Goal: Task Accomplishment & Management: Manage account settings

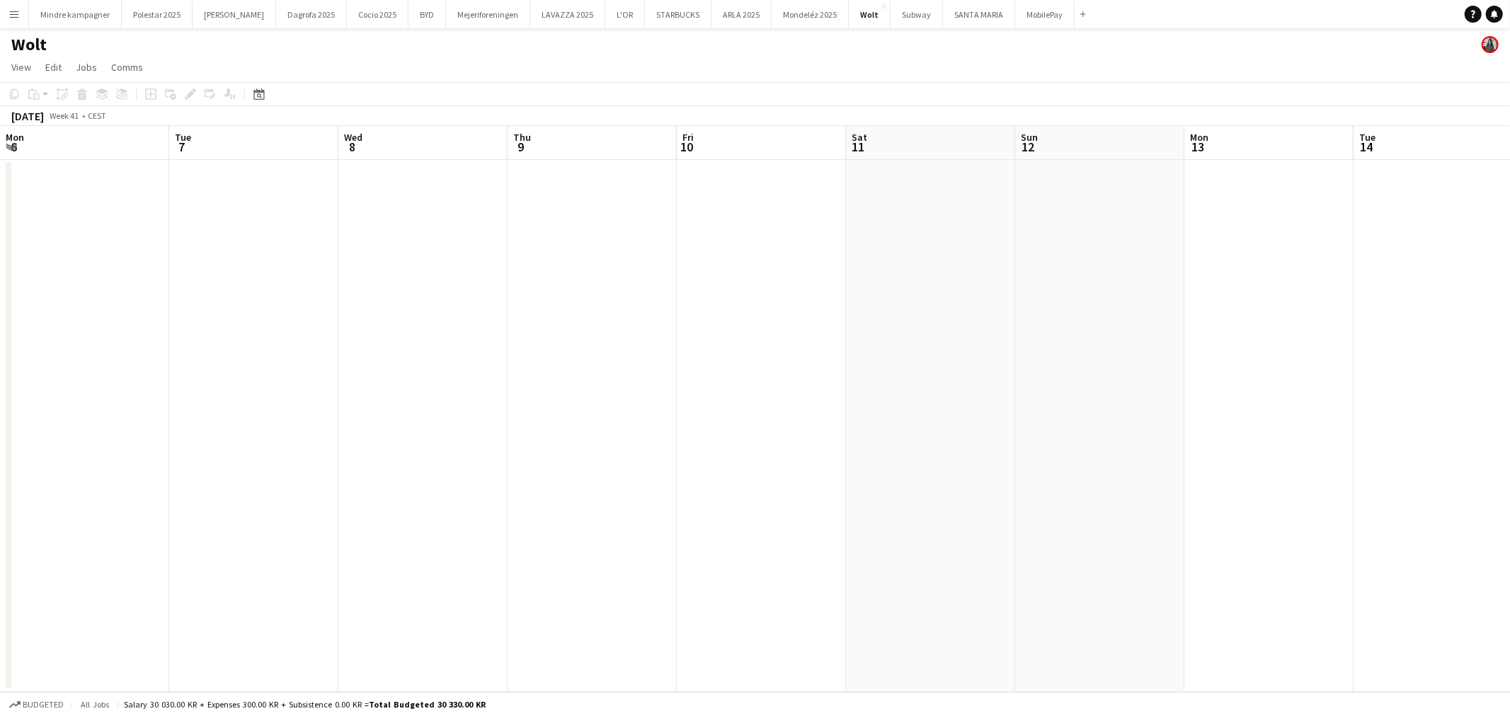
scroll to position [0, 553]
click at [1015, 15] on button "MobilePay Close" at bounding box center [1044, 15] width 59 height 28
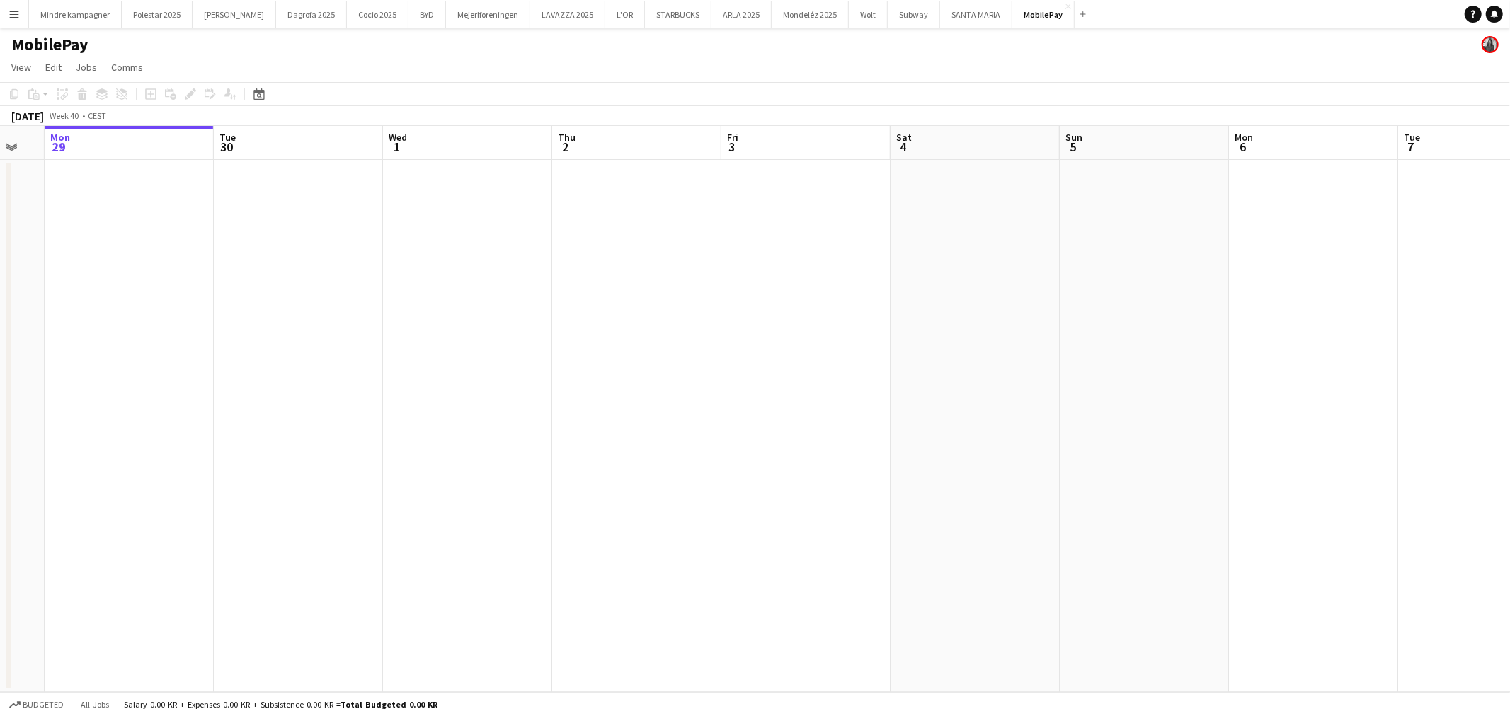
drag, startPoint x: 1210, startPoint y: 406, endPoint x: 619, endPoint y: 425, distance: 591.3
click at [607, 426] on app-calendar-viewport "Fri 26 Sat 27 Sun 28 Mon 29 Tue 30 Wed 1 Thu 2 Fri 3 Sat 4 Sun 5 Mon 6 Tue 7 We…" at bounding box center [755, 409] width 1510 height 566
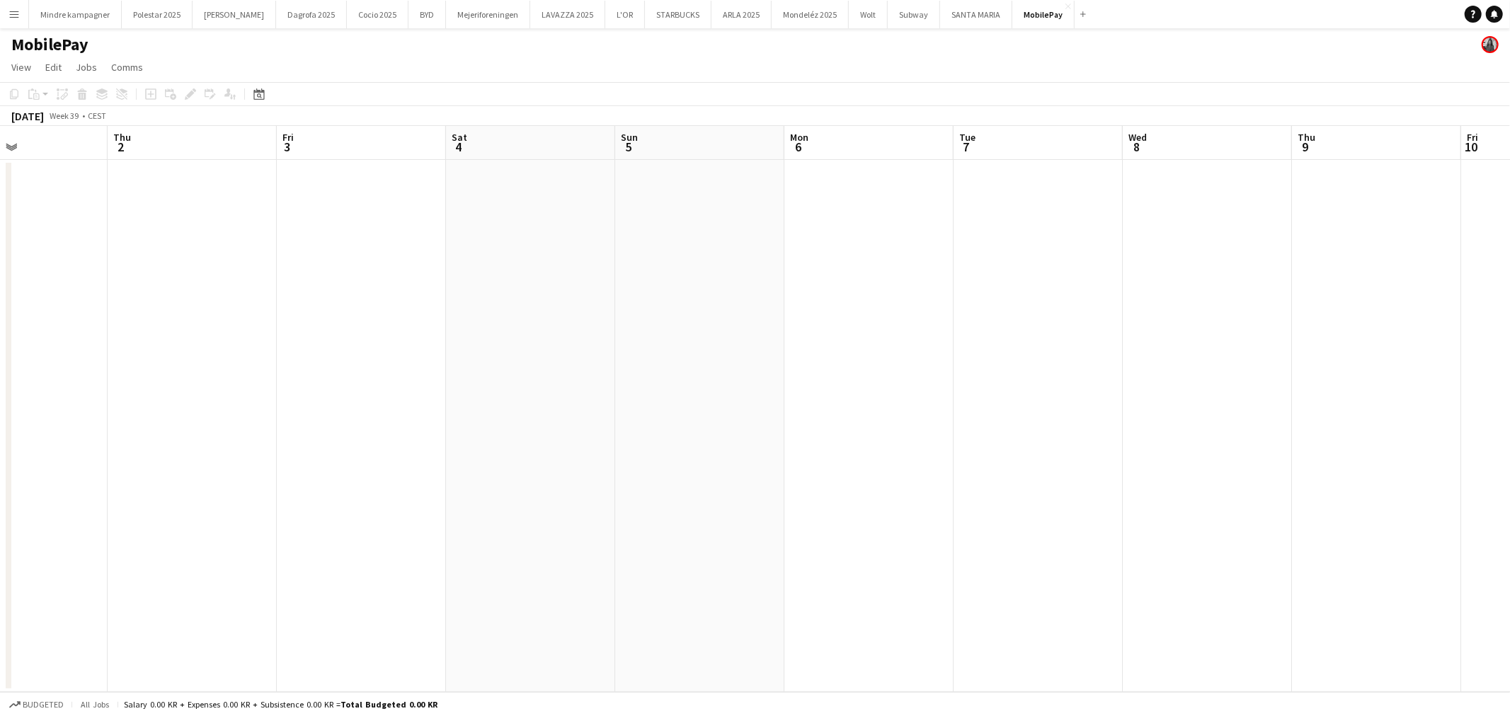
drag, startPoint x: 1314, startPoint y: 426, endPoint x: 598, endPoint y: 414, distance: 715.6
click at [598, 415] on app-calendar-viewport "Mon 29 Tue 30 Wed 1 Thu 2 Fri 3 Sat 4 Sun 5 Mon 6 Tue 7 Wed 8 Thu 9 Fri 10 Sat …" at bounding box center [755, 409] width 1510 height 566
drag, startPoint x: 1247, startPoint y: 414, endPoint x: 535, endPoint y: 418, distance: 712.0
click at [542, 416] on app-calendar-viewport "Sun 5 Mon 6 Tue 7 Wed 8 Thu 9 Fri 10 Sat 11 Sun 12 Mon 13 Tue 14 Wed 15 Thu 16 …" at bounding box center [755, 409] width 1510 height 566
drag, startPoint x: 1178, startPoint y: 466, endPoint x: 571, endPoint y: 462, distance: 607.3
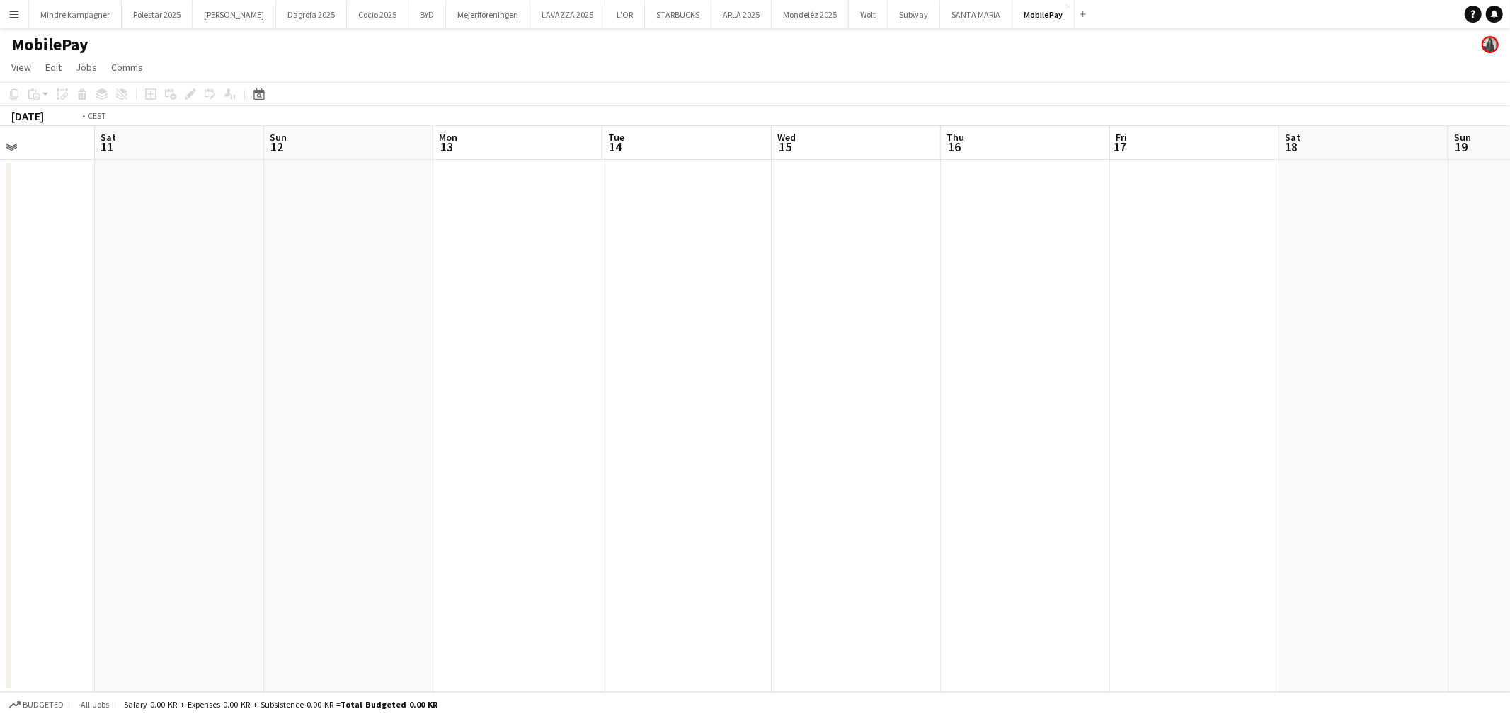
click at [570, 462] on app-calendar-viewport "Wed 8 Thu 9 Fri 10 Sat 11 Sun 12 Mon 13 Tue 14 Wed 15 Thu 16 Fri 17 Sat 18 Sun …" at bounding box center [755, 409] width 1510 height 566
drag, startPoint x: 1230, startPoint y: 484, endPoint x: 674, endPoint y: 492, distance: 555.6
click at [669, 494] on app-calendar-viewport "Sat 11 Sun 12 Mon 13 Tue 14 Wed 15 Thu 16 Fri 17 Sat 18 Sun 19 Mon 20 Tue 21 We…" at bounding box center [755, 409] width 1510 height 566
drag, startPoint x: 1016, startPoint y: 487, endPoint x: 701, endPoint y: 481, distance: 315.7
click at [698, 483] on app-calendar-viewport "Wed 15 Thu 16 Fri 17 Sat 18 Sun 19 Mon 20 Tue 21 Wed 22 Thu 23 Fri 24 Sat 25 Su…" at bounding box center [755, 409] width 1510 height 566
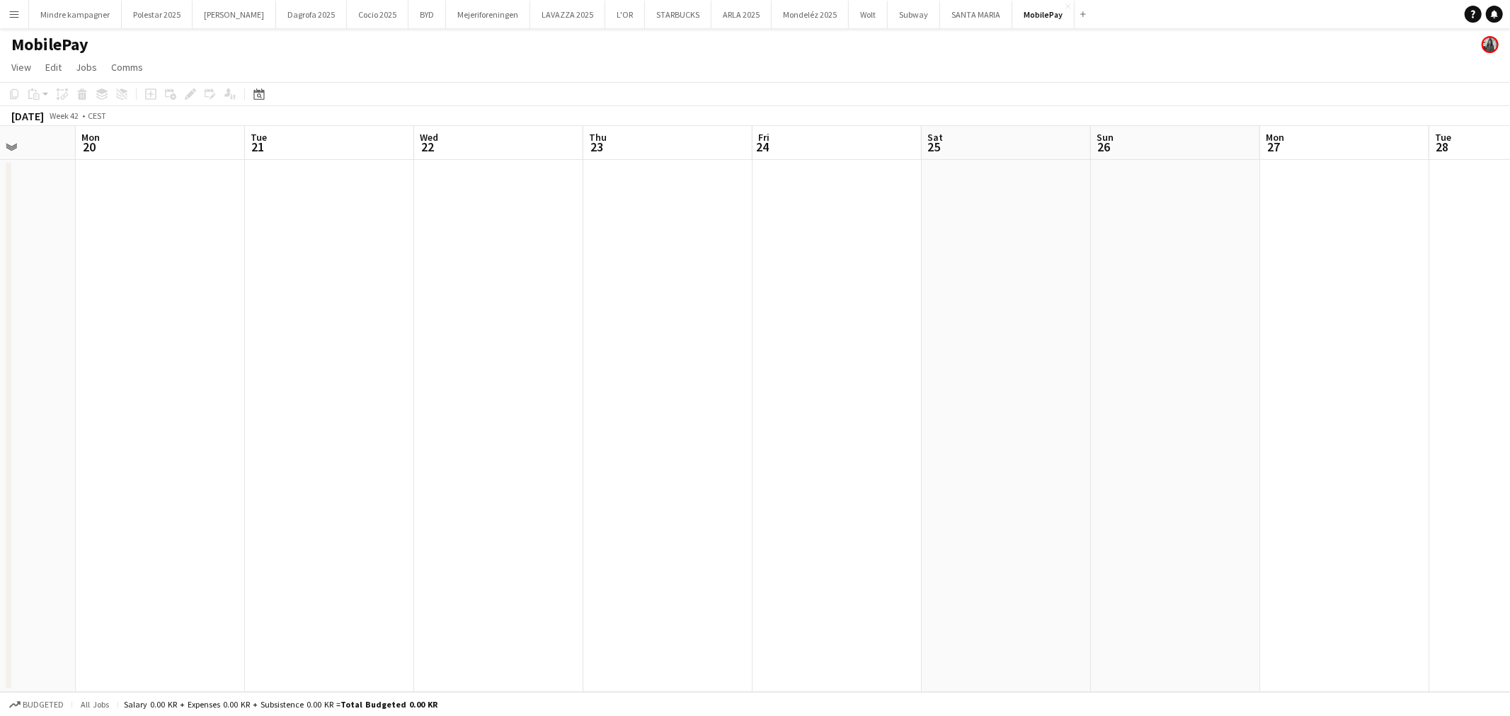
scroll to position [0, 480]
click at [613, 295] on app-date-cell at bounding box center [619, 426] width 169 height 532
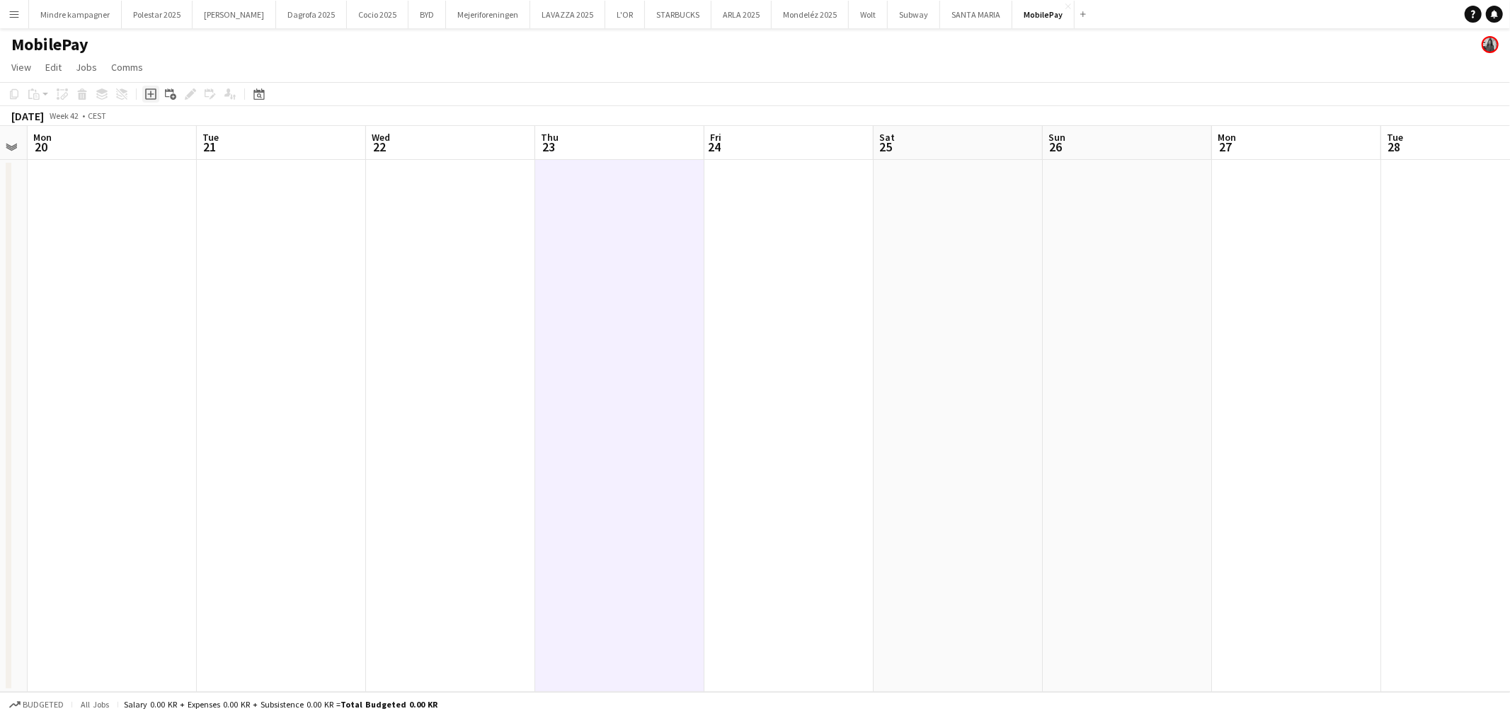
click at [147, 94] on icon at bounding box center [150, 94] width 6 height 6
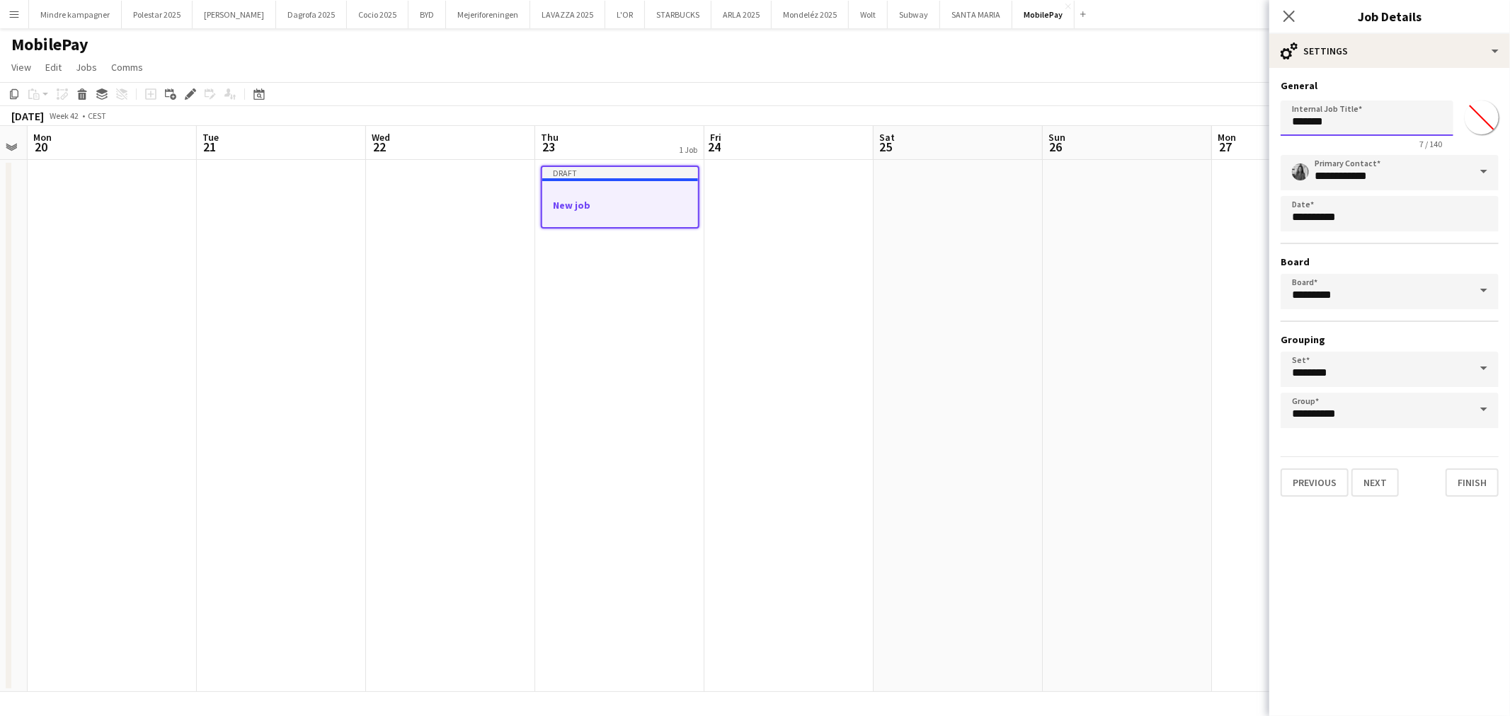
click at [1307, 116] on input "*******" at bounding box center [1366, 118] width 173 height 35
type input "**********"
click at [1375, 476] on button "Next" at bounding box center [1374, 483] width 47 height 28
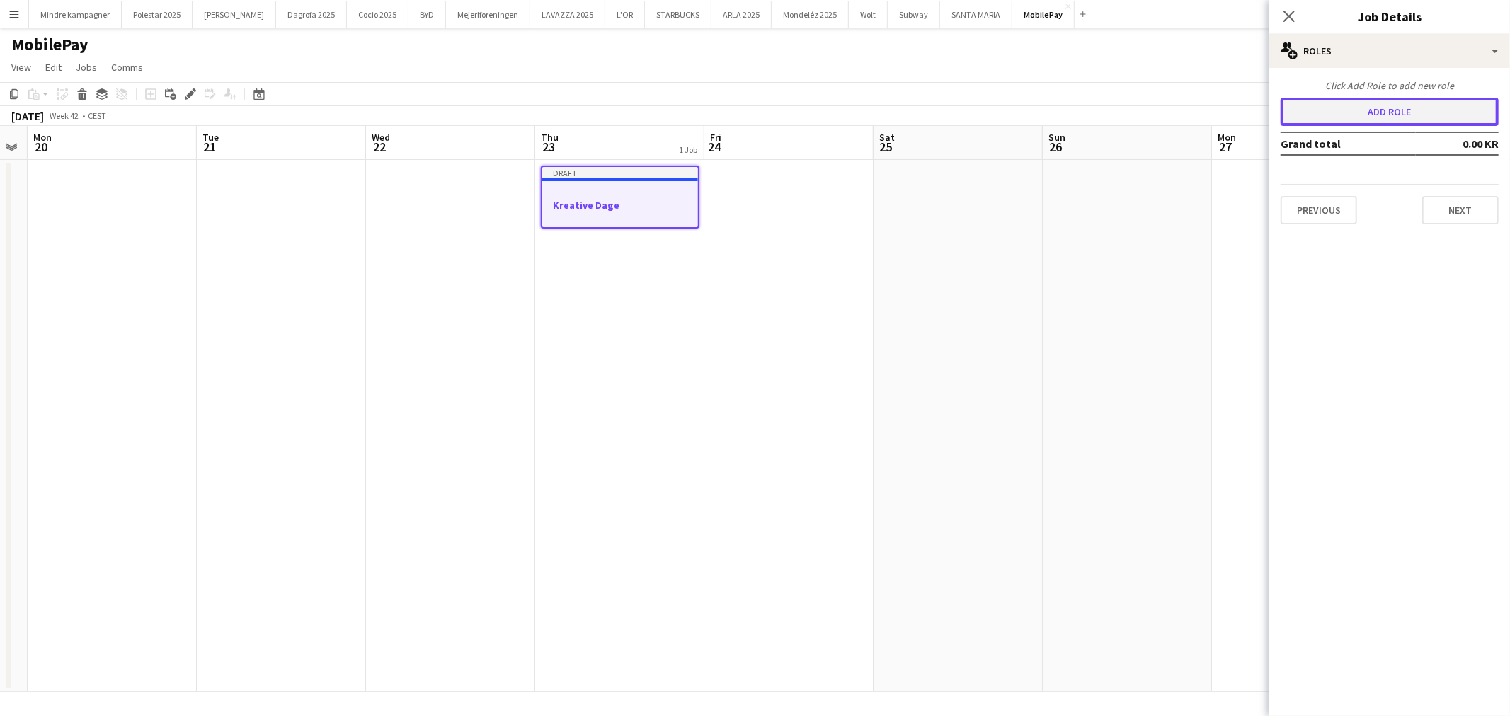
click at [1355, 107] on button "Add role" at bounding box center [1389, 112] width 218 height 28
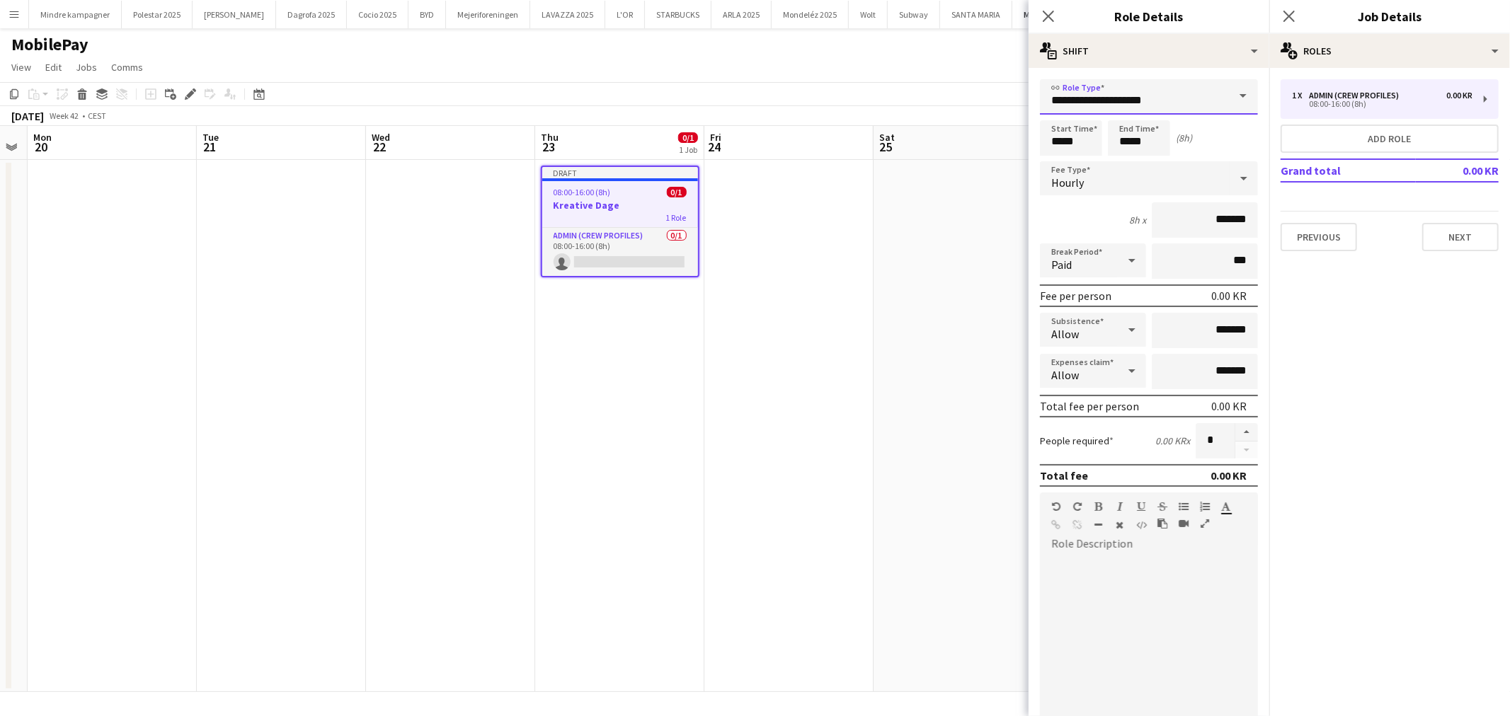
click at [1123, 96] on input "**********" at bounding box center [1149, 96] width 218 height 35
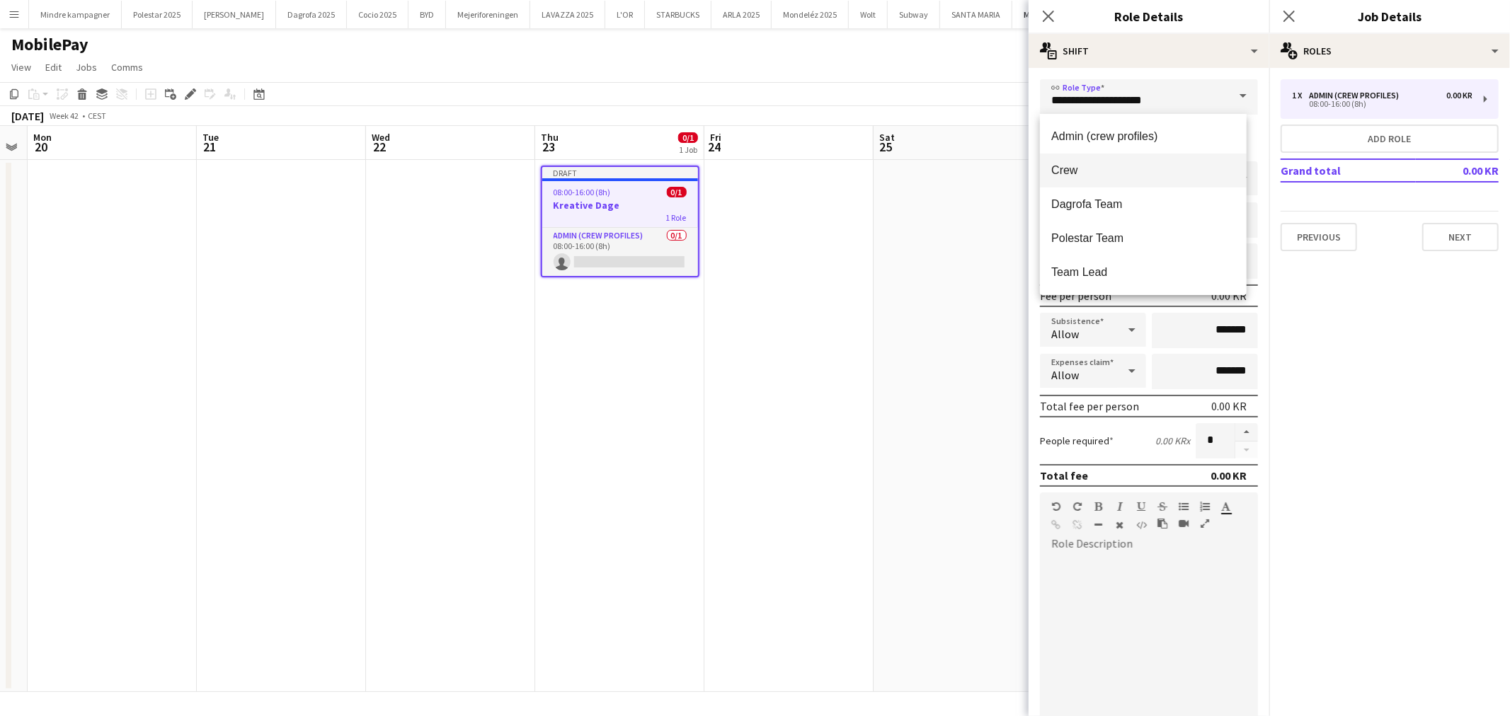
click at [1084, 176] on span "Crew" at bounding box center [1142, 169] width 183 height 13
type input "****"
type input "*********"
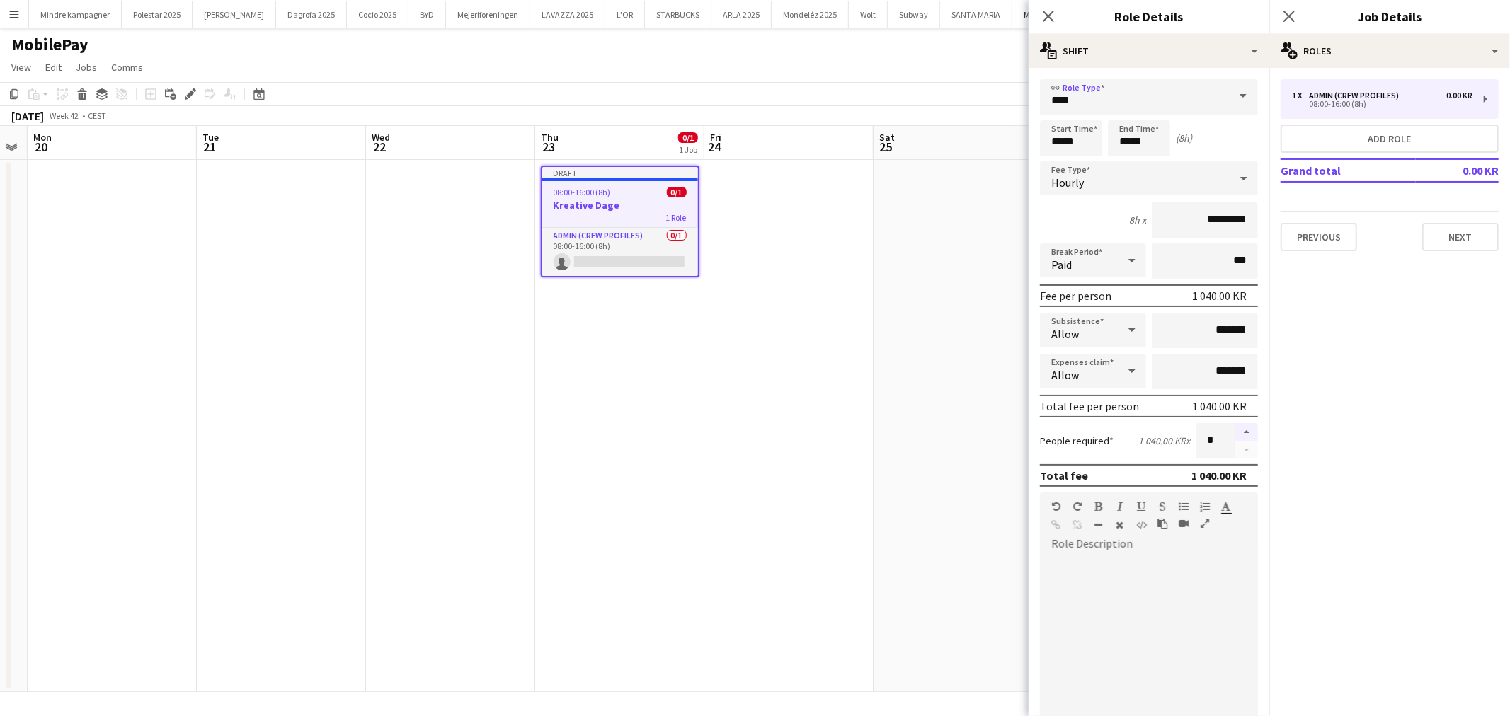
click at [1237, 427] on button "button" at bounding box center [1246, 432] width 23 height 18
type input "*"
click at [1130, 556] on div at bounding box center [1149, 641] width 218 height 170
paste div
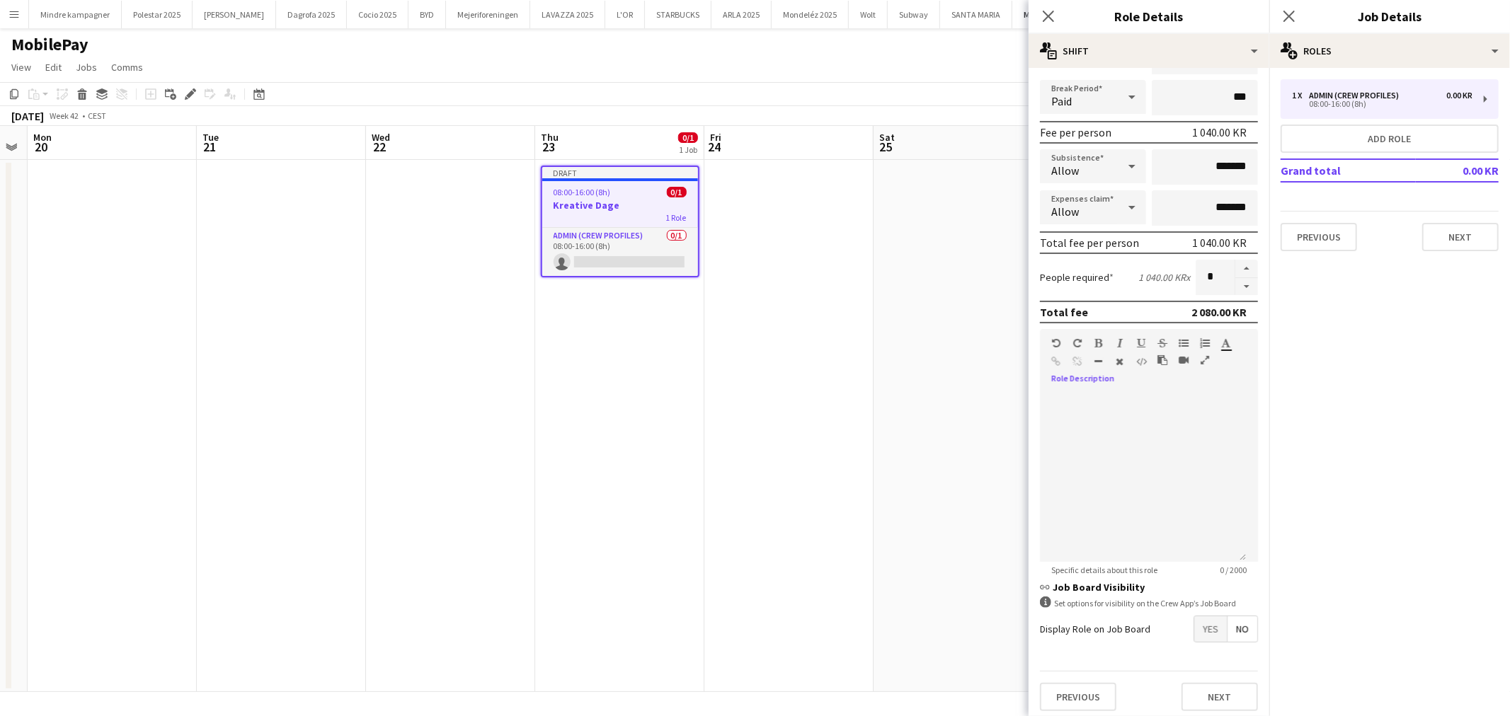
click at [1161, 355] on icon "button" at bounding box center [1162, 360] width 10 height 10
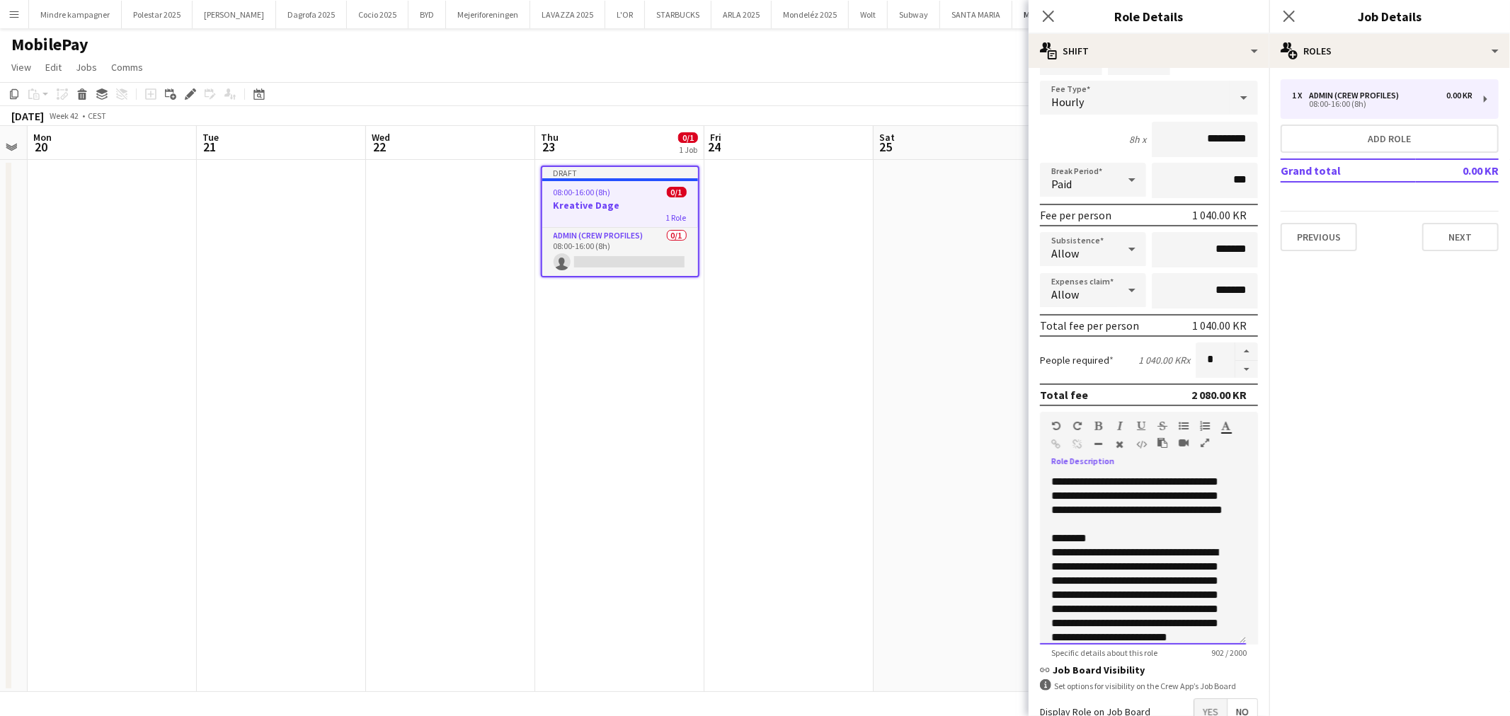
scroll to position [0, 0]
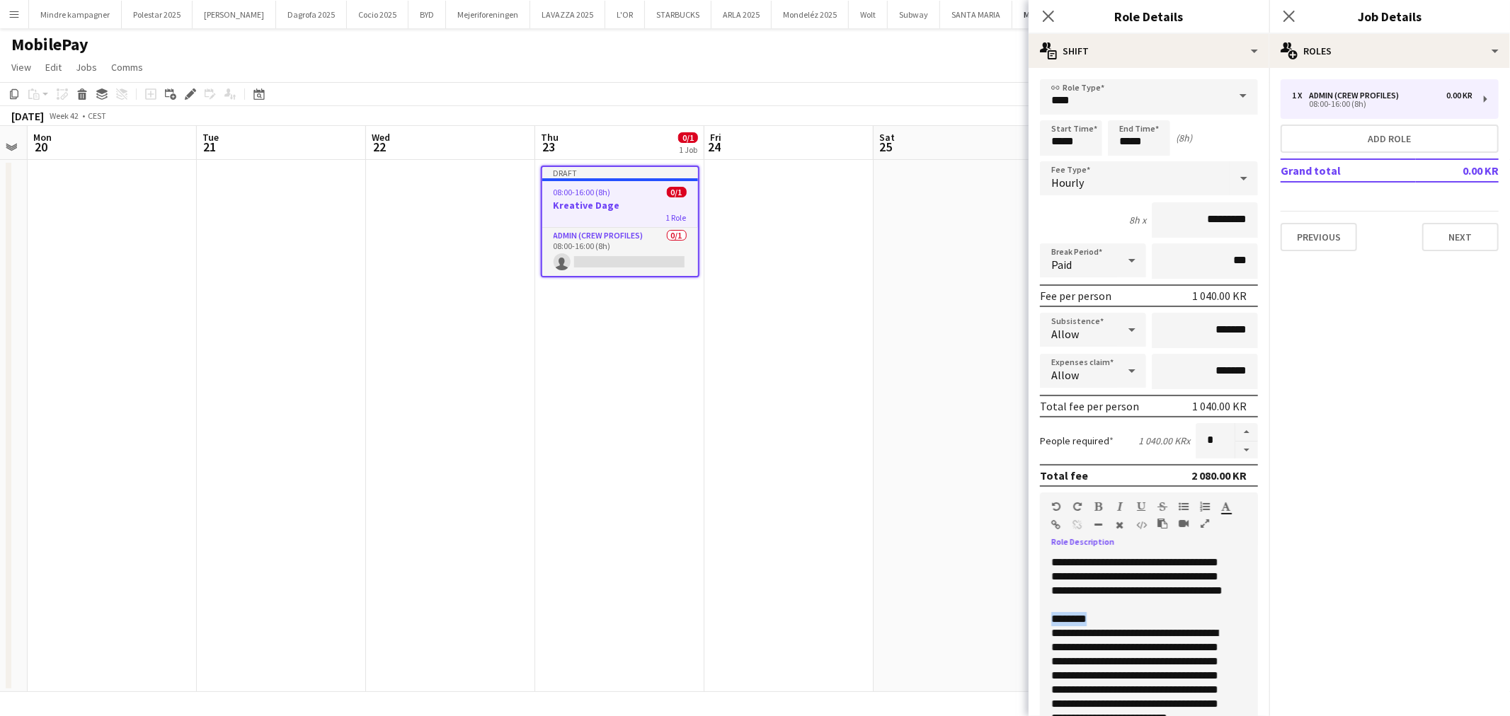
drag, startPoint x: 1102, startPoint y: 628, endPoint x: 1023, endPoint y: 624, distance: 79.4
click at [1023, 624] on body "Menu Boards Boards Boards All jobs Status Workforce Workforce My Workforce Recr…" at bounding box center [755, 358] width 1510 height 716
click at [1158, 652] on div "**********" at bounding box center [1137, 682] width 172 height 113
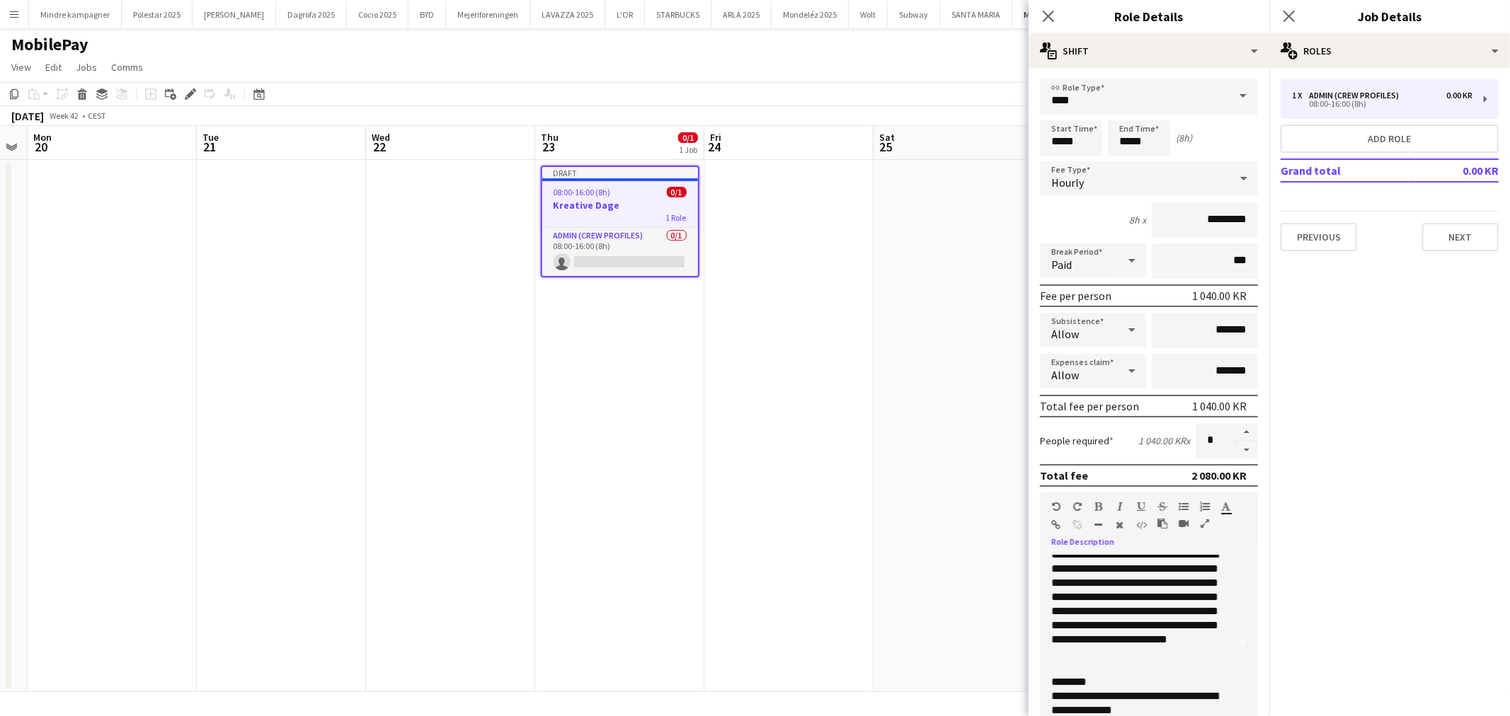
scroll to position [157, 0]
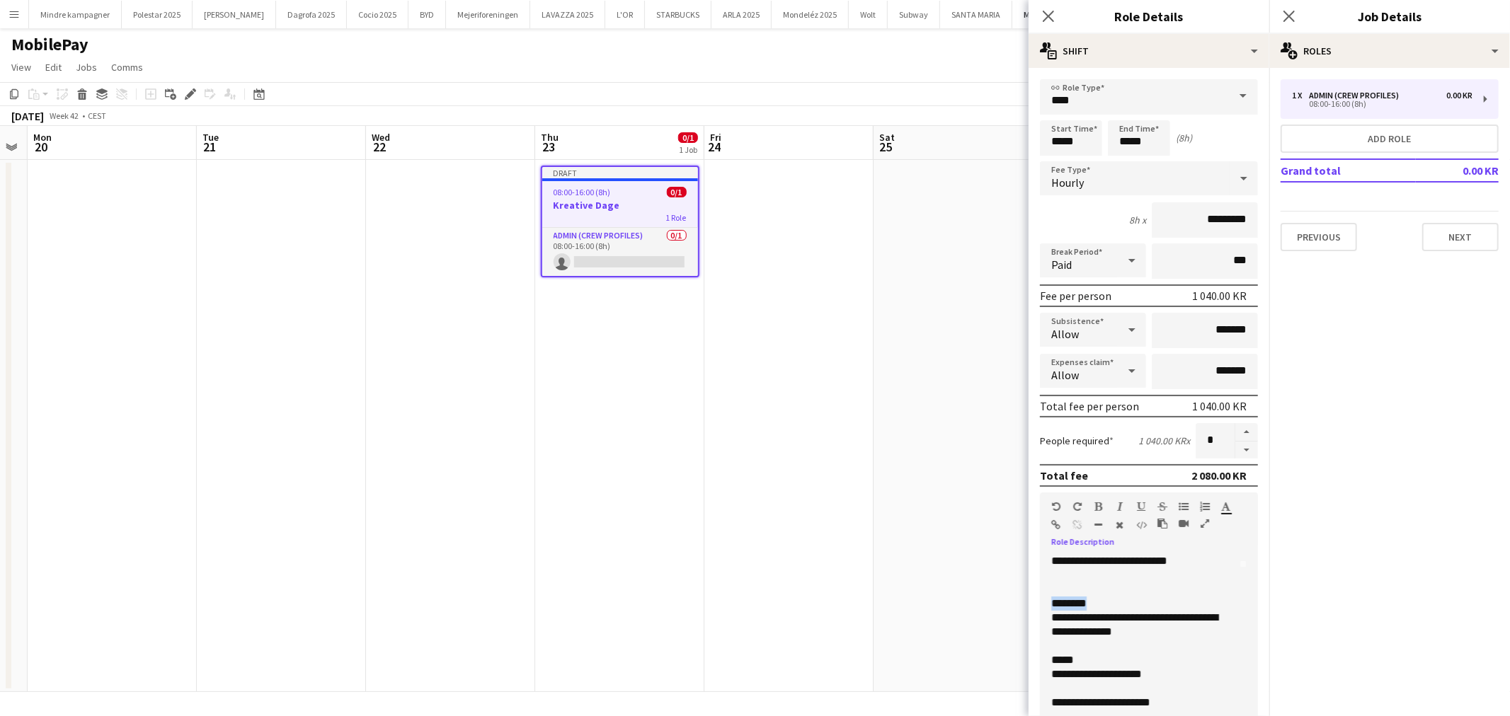
drag, startPoint x: 1112, startPoint y: 612, endPoint x: 1031, endPoint y: 613, distance: 80.7
click at [1031, 613] on form "**********" at bounding box center [1148, 482] width 241 height 807
drag, startPoint x: 1087, startPoint y: 674, endPoint x: 1019, endPoint y: 673, distance: 67.9
click at [1019, 673] on body "Menu Boards Boards Boards All jobs Status Workforce Workforce My Workforce Recr…" at bounding box center [755, 358] width 1510 height 716
drag, startPoint x: 1185, startPoint y: 685, endPoint x: 1025, endPoint y: 681, distance: 160.0
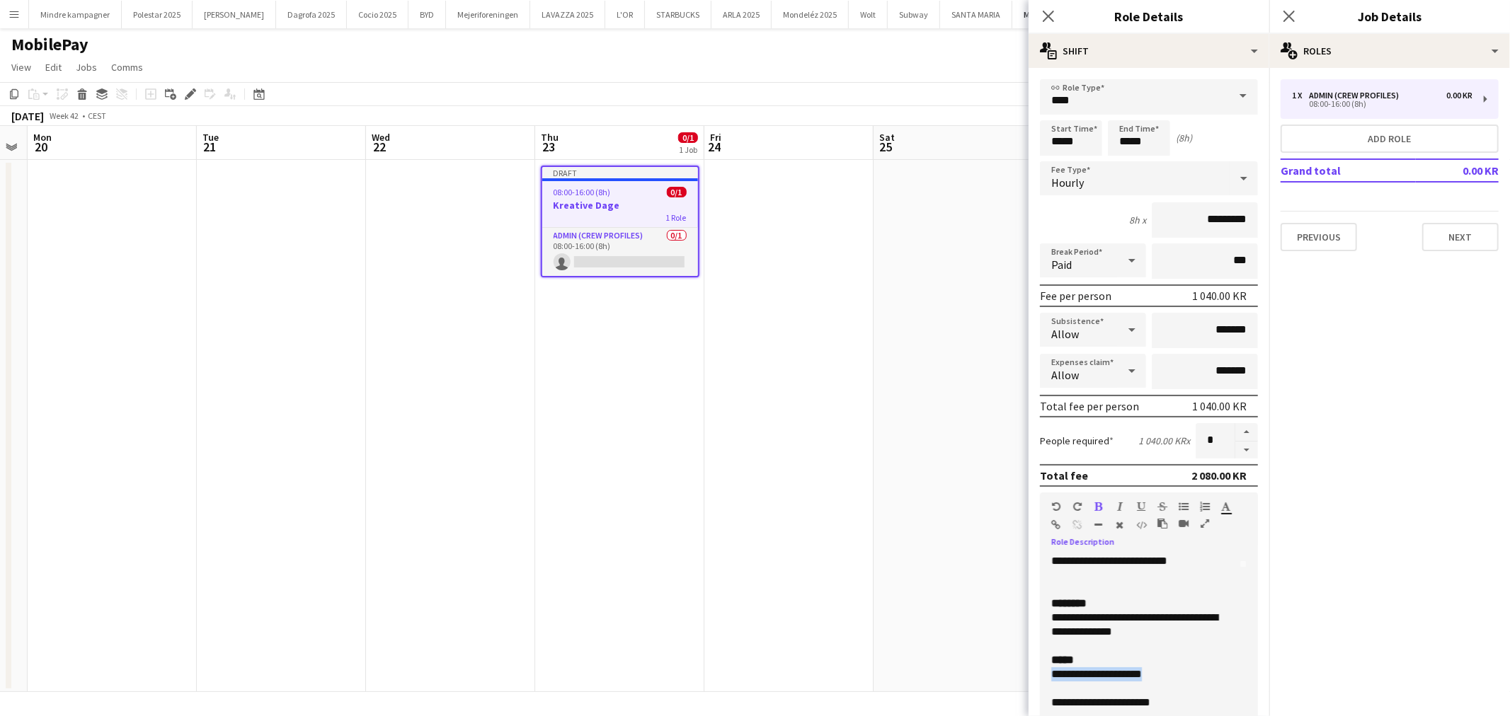
click at [1025, 681] on body "Menu Boards Boards Boards All jobs Status Workforce Workforce My Workforce Recr…" at bounding box center [755, 358] width 1510 height 716
drag, startPoint x: 1111, startPoint y: 640, endPoint x: 981, endPoint y: 618, distance: 132.1
click at [981, 618] on body "Menu Boards Boards Boards All jobs Status Workforce Workforce My Workforce Recr…" at bounding box center [755, 358] width 1510 height 716
drag, startPoint x: 1091, startPoint y: 680, endPoint x: 1038, endPoint y: 603, distance: 94.0
click at [1038, 603] on form "**********" at bounding box center [1148, 482] width 241 height 807
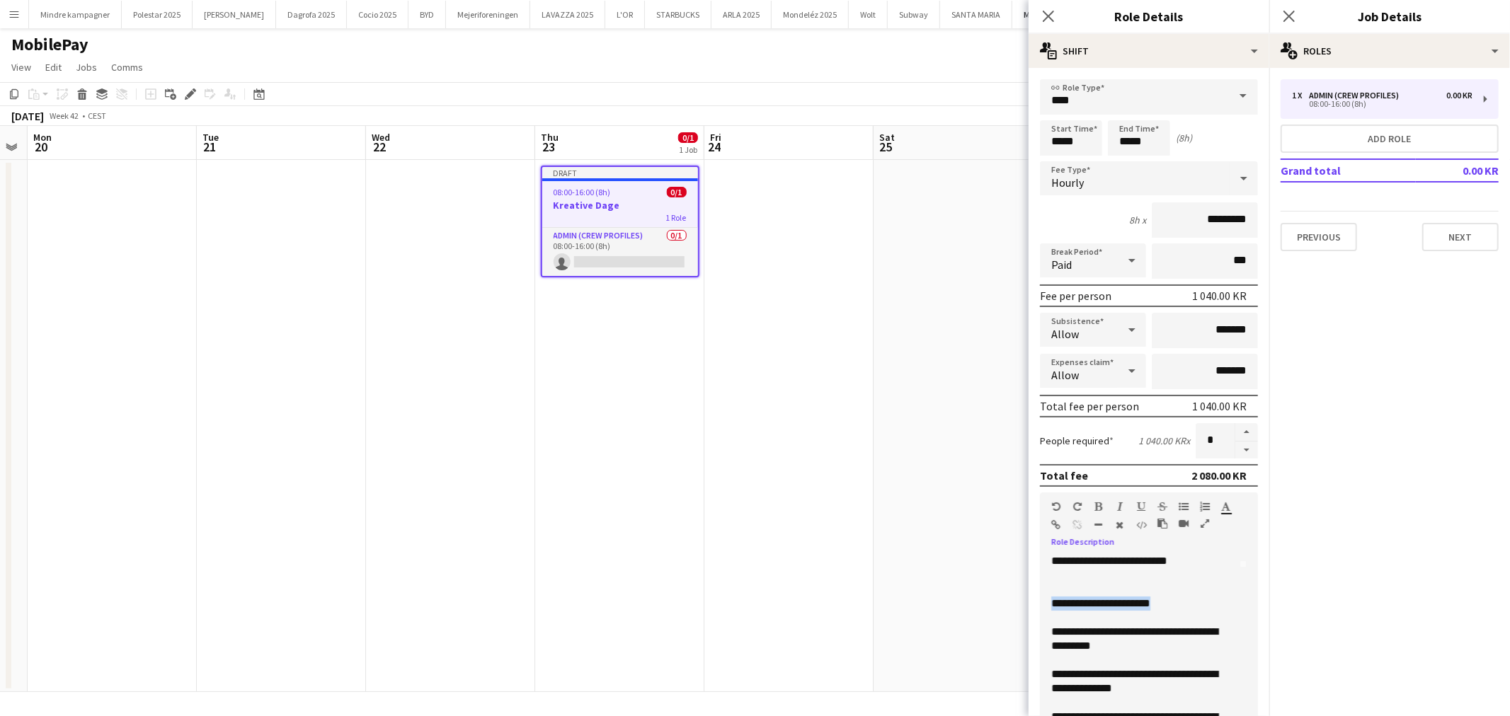
drag, startPoint x: 1170, startPoint y: 614, endPoint x: 958, endPoint y: 605, distance: 212.5
click at [958, 605] on body "Menu Boards Boards Boards All jobs Status Workforce Workforce My Workforce Recr…" at bounding box center [755, 358] width 1510 height 716
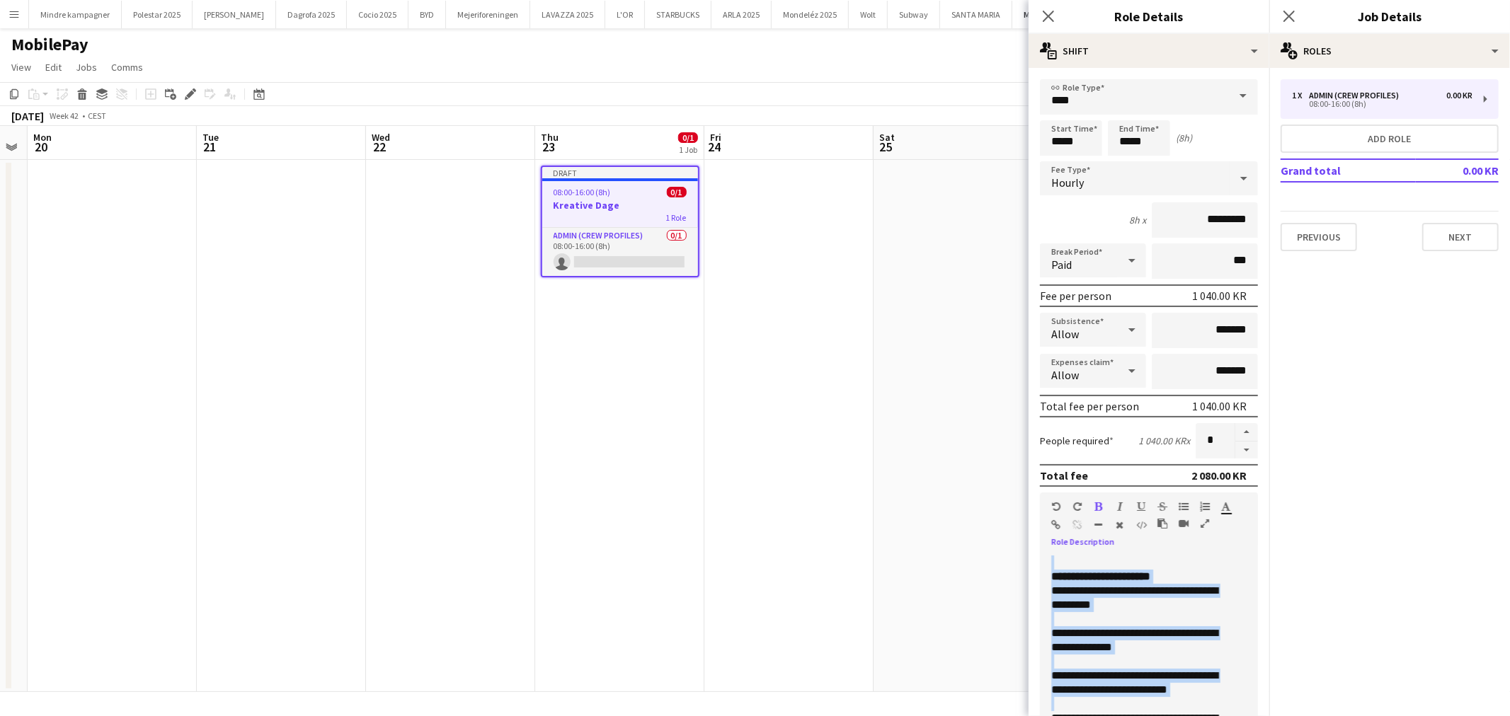
scroll to position [150, 0]
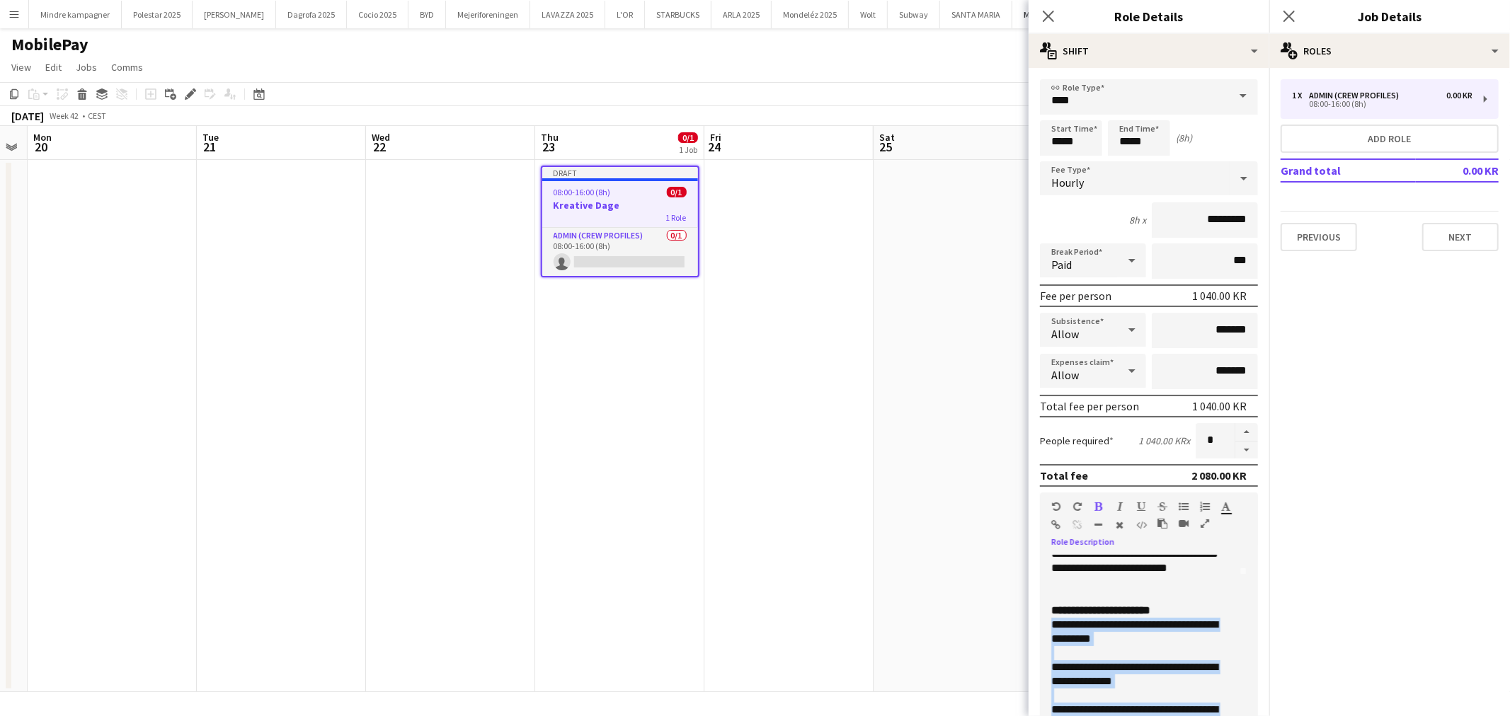
drag, startPoint x: 1211, startPoint y: 661, endPoint x: 1045, endPoint y: 639, distance: 167.1
click at [1045, 639] on div "**********" at bounding box center [1143, 641] width 206 height 170
click at [1178, 502] on icon "button" at bounding box center [1183, 507] width 10 height 10
click at [1113, 655] on li at bounding box center [1144, 653] width 158 height 14
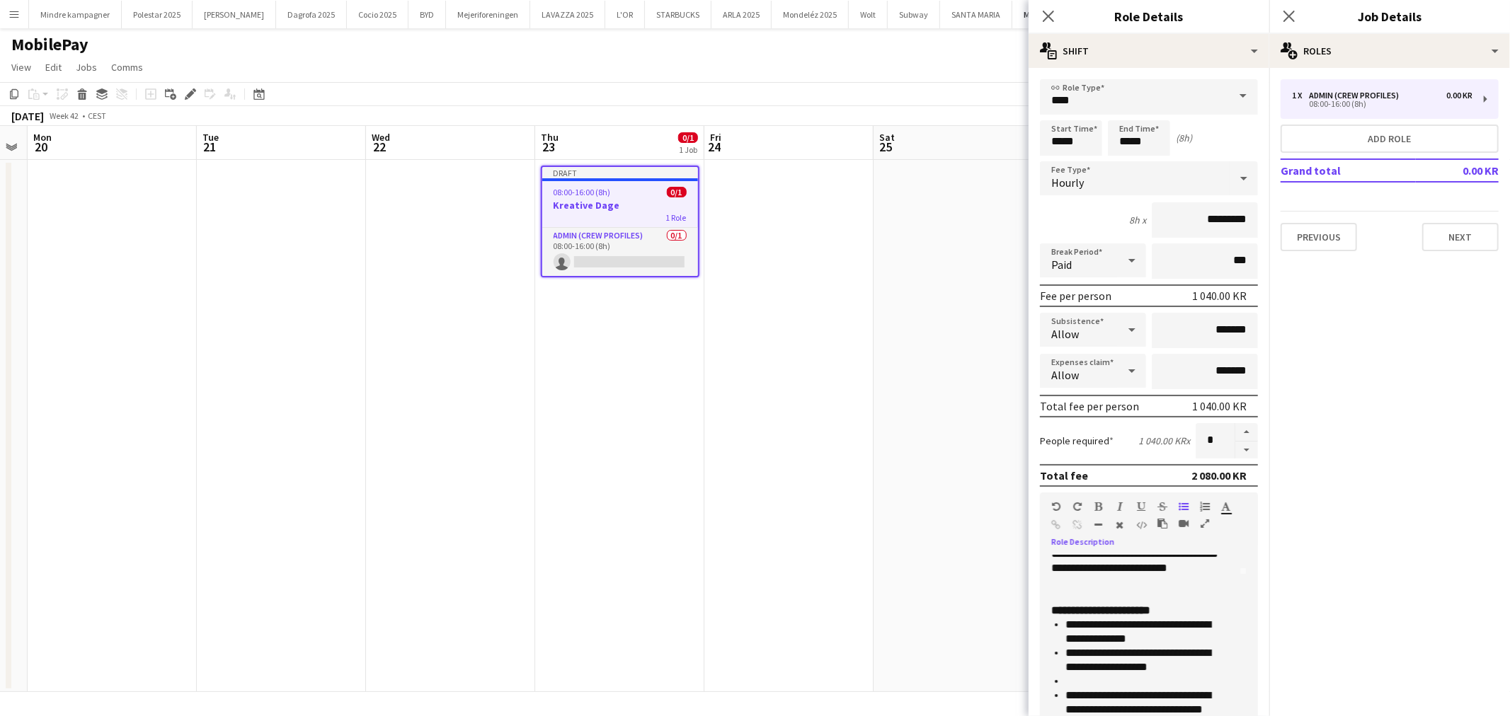
click at [1087, 689] on li at bounding box center [1144, 681] width 158 height 14
click at [1165, 646] on li "**********" at bounding box center [1144, 632] width 158 height 28
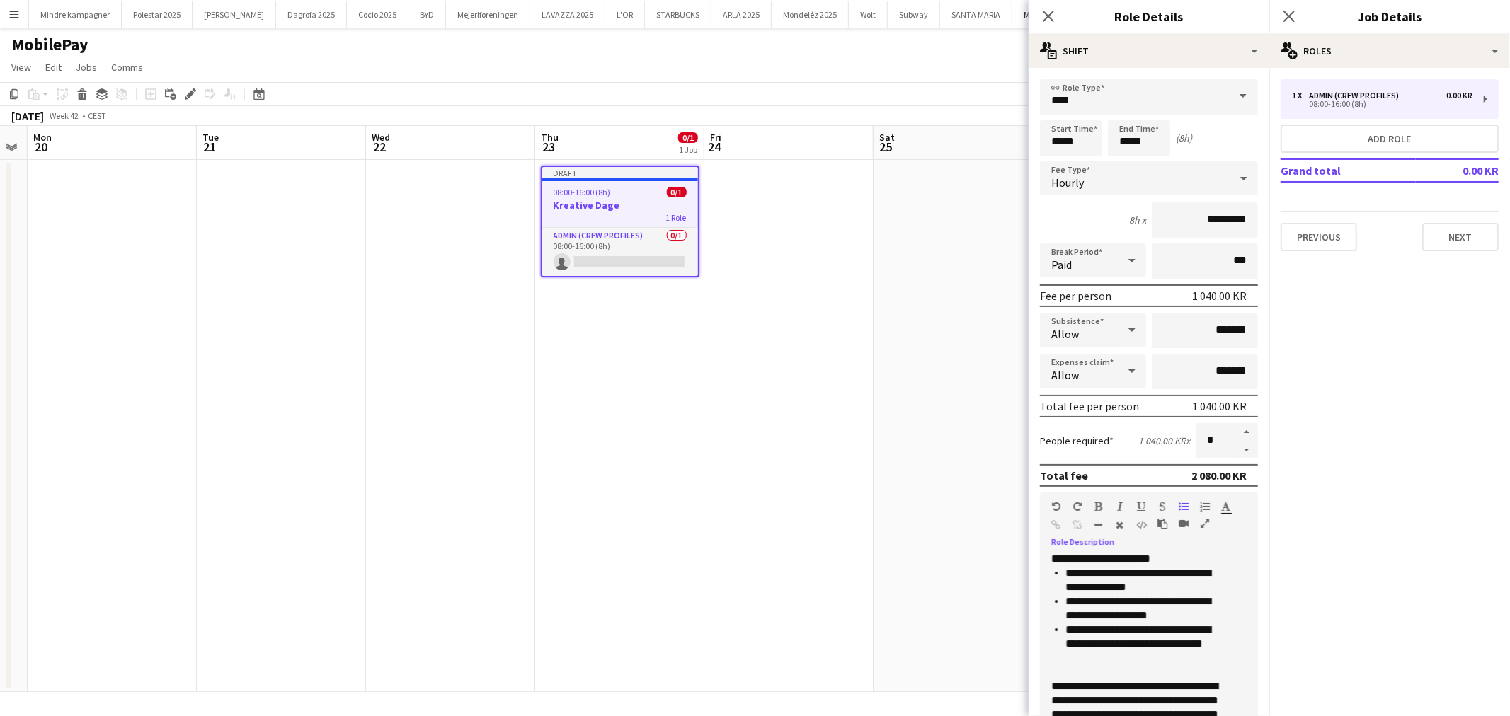
scroll to position [229, 0]
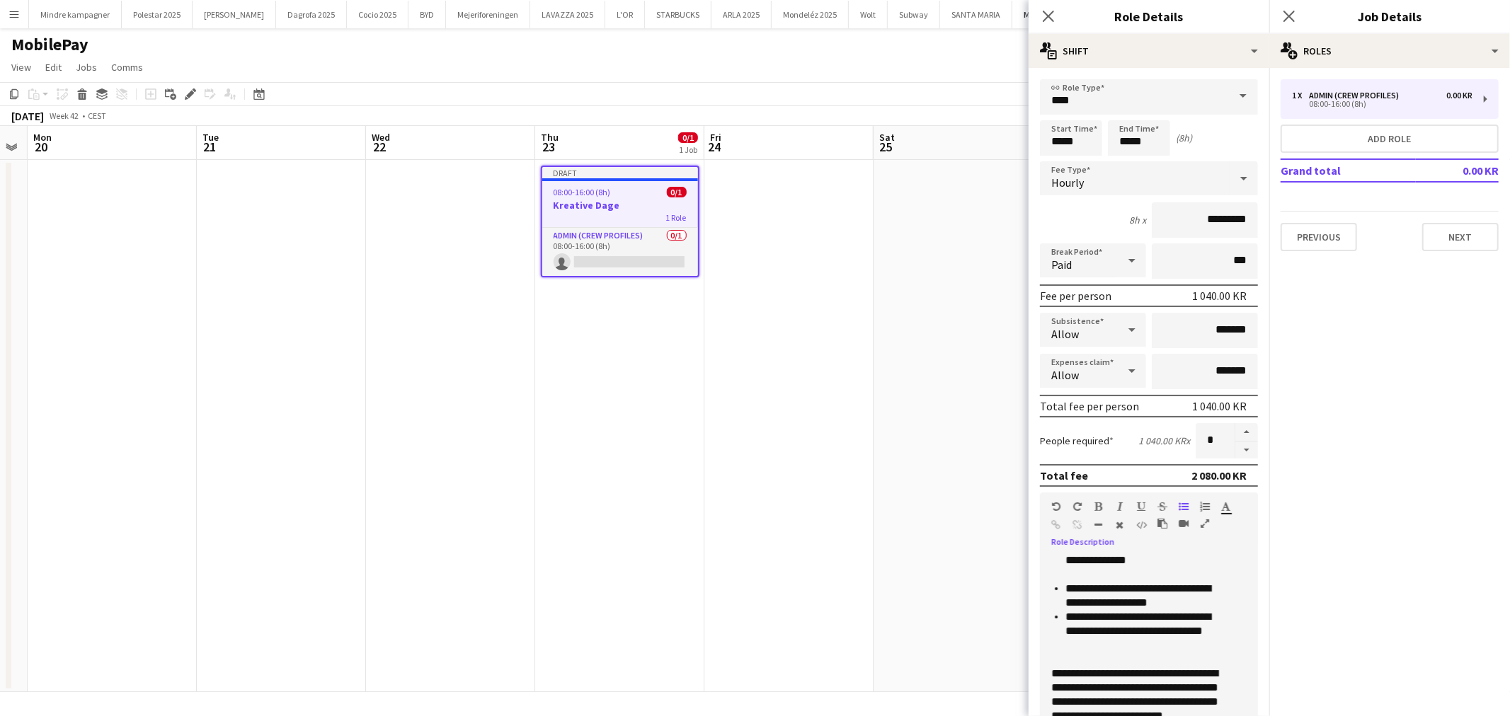
click at [1211, 610] on li "**********" at bounding box center [1144, 596] width 158 height 28
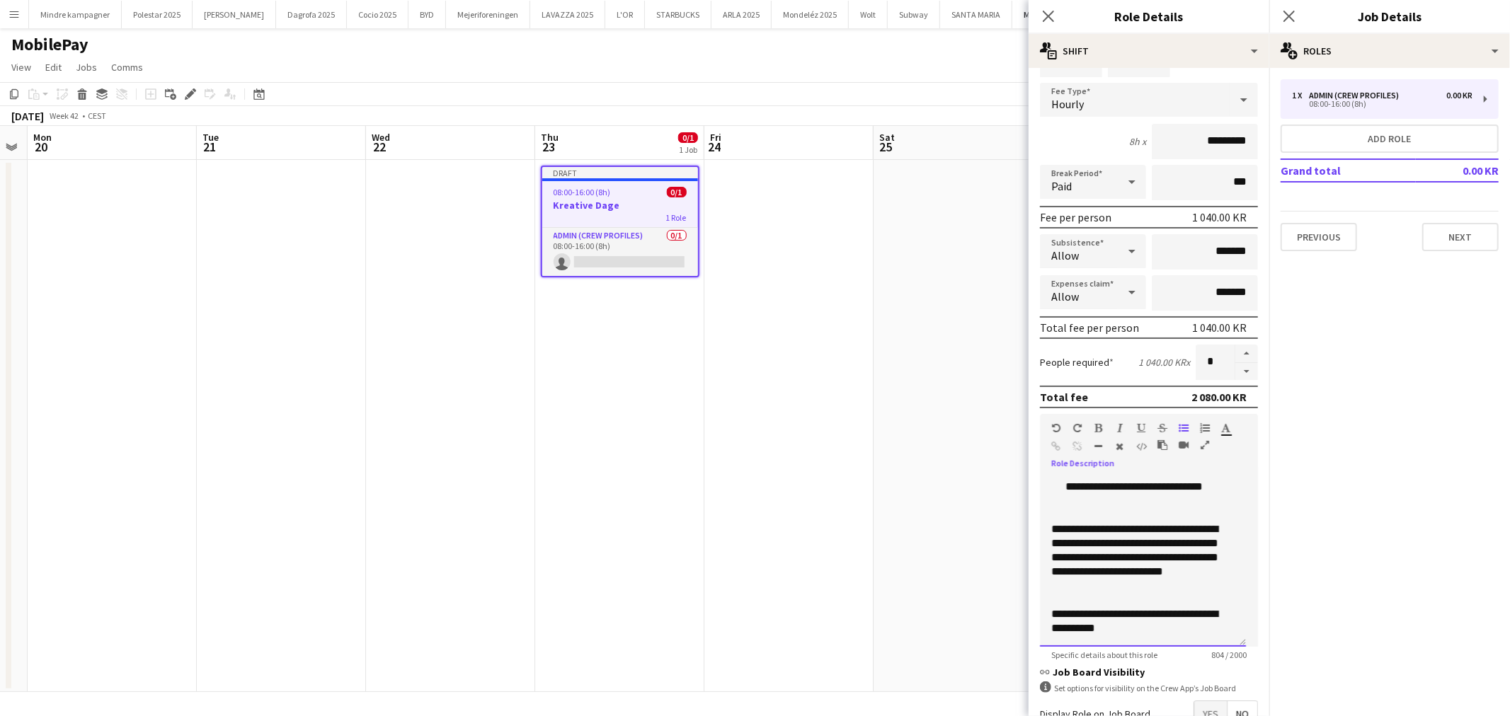
scroll to position [163, 0]
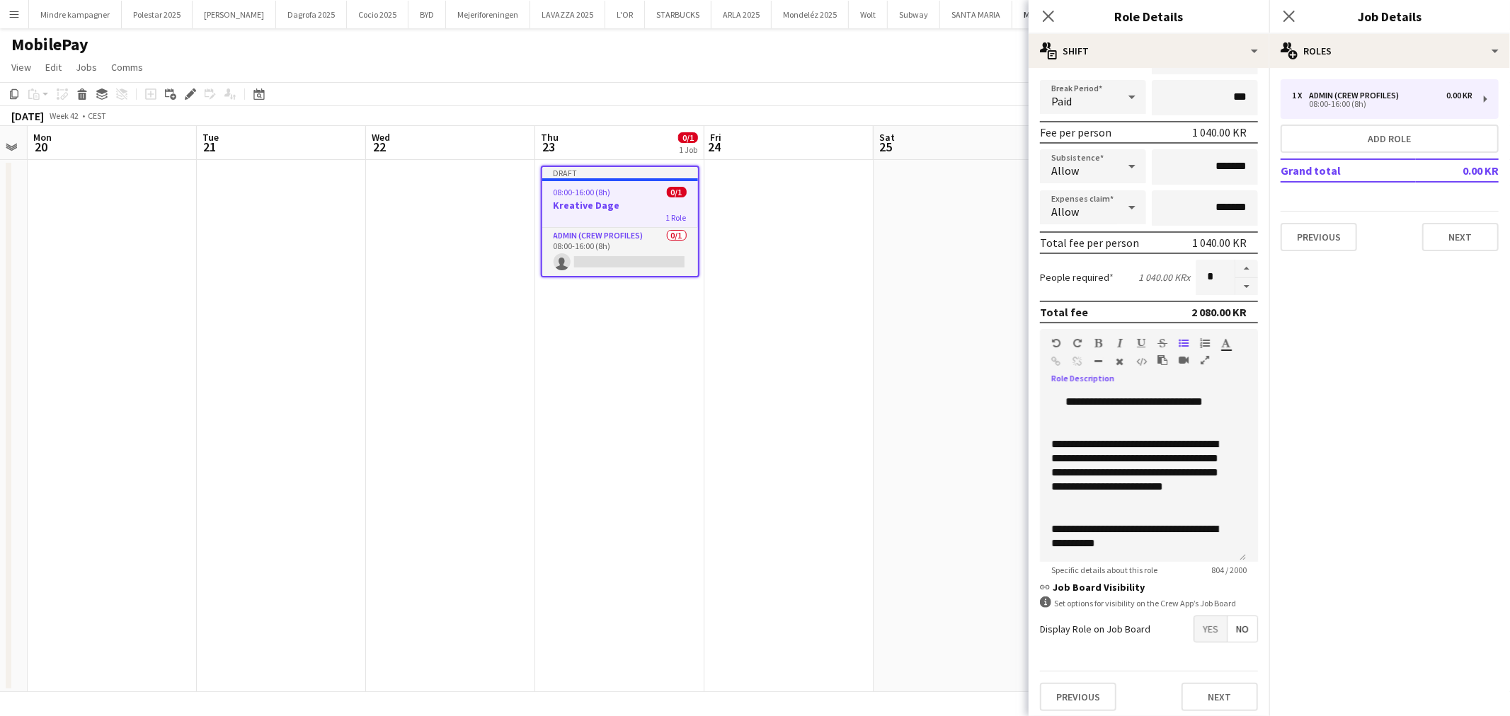
click at [1194, 624] on span "Yes" at bounding box center [1210, 628] width 33 height 25
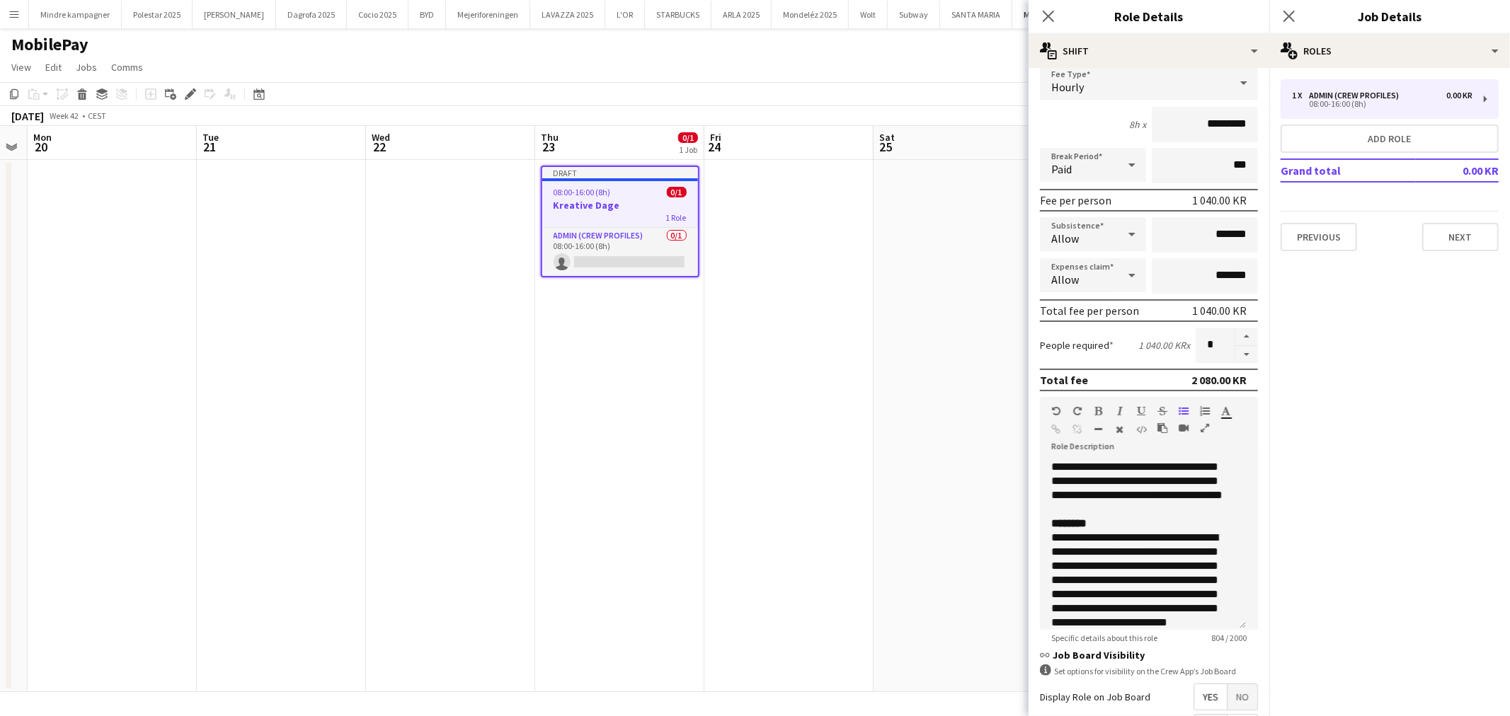
scroll to position [0, 0]
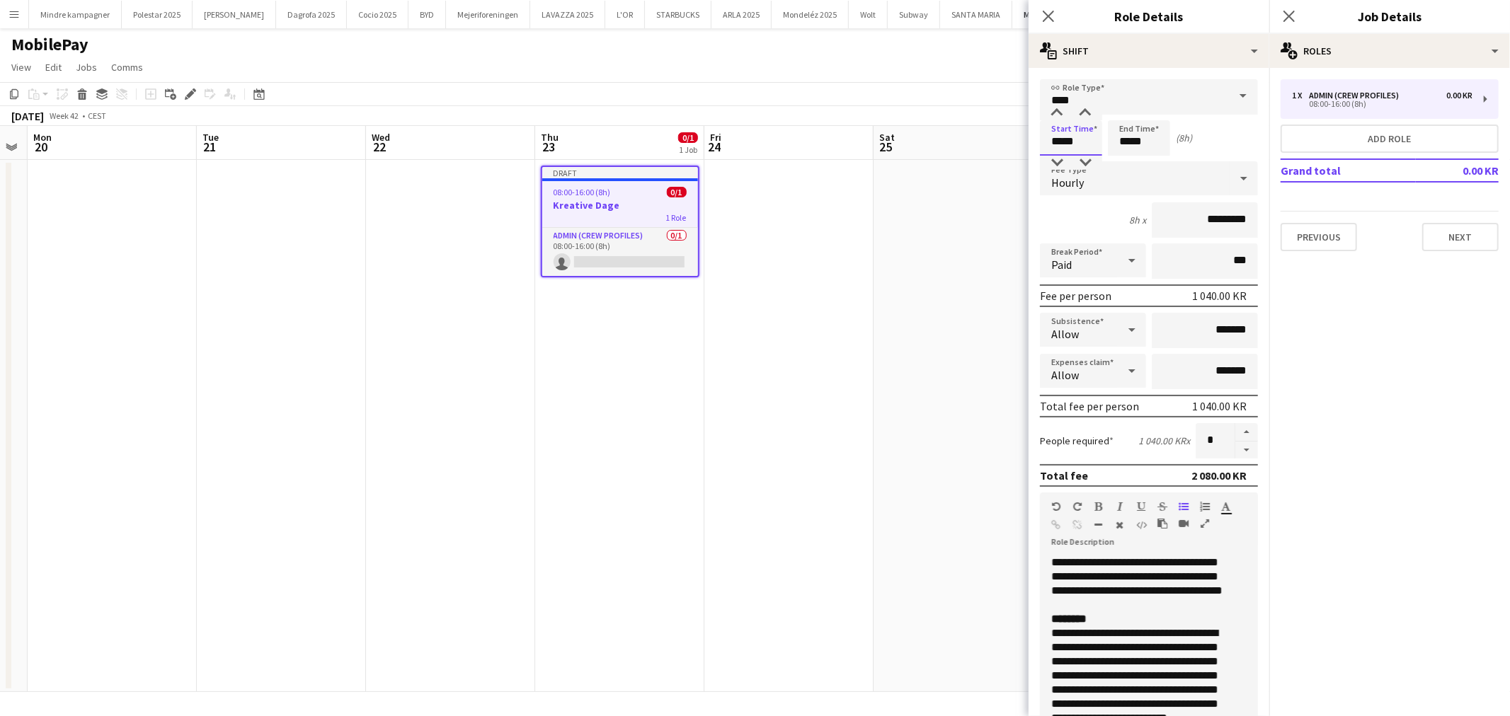
click at [1062, 142] on input "*****" at bounding box center [1071, 137] width 62 height 35
click at [1055, 110] on div at bounding box center [1057, 113] width 28 height 14
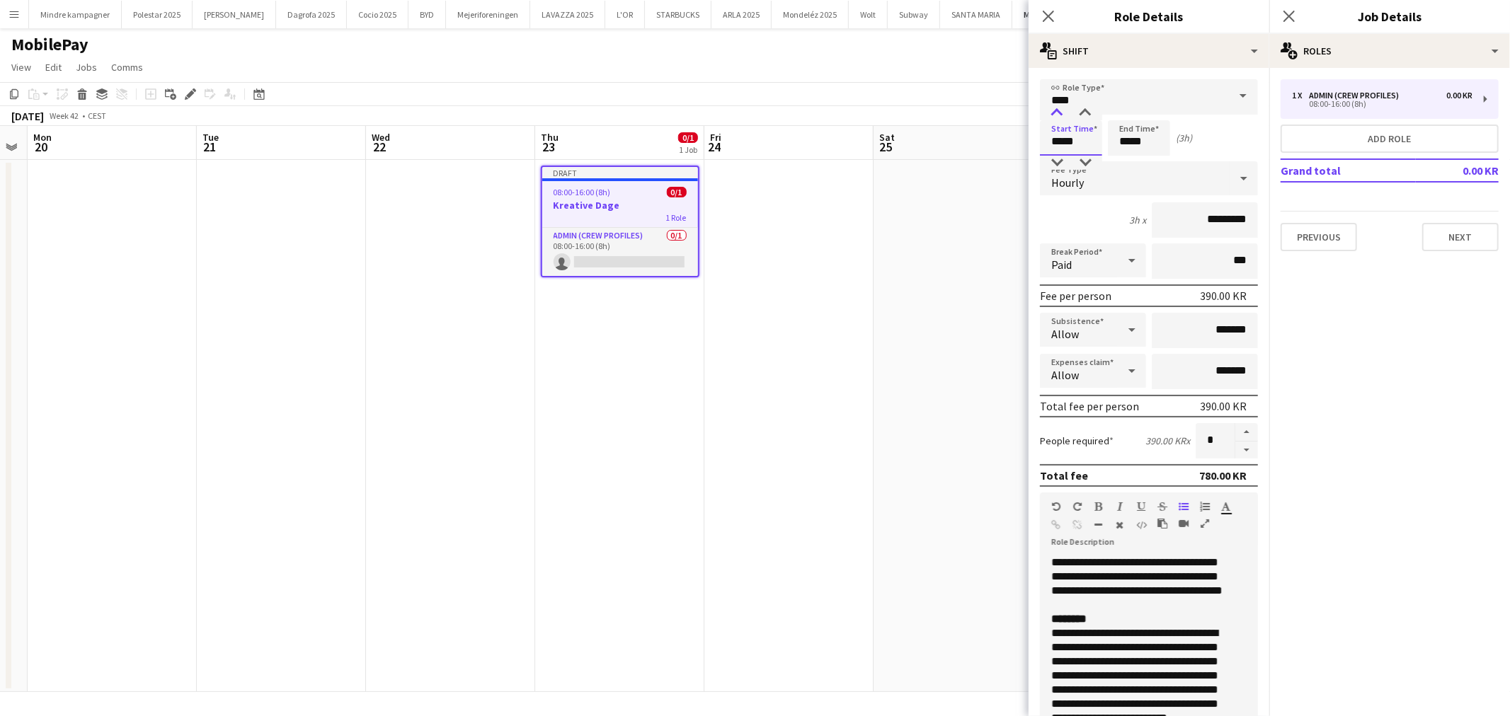
click at [1055, 110] on div at bounding box center [1057, 113] width 28 height 14
type input "*****"
click at [1055, 110] on div at bounding box center [1057, 113] width 28 height 14
click at [1128, 139] on input "*****" at bounding box center [1139, 137] width 62 height 35
click at [1127, 108] on div at bounding box center [1124, 113] width 28 height 14
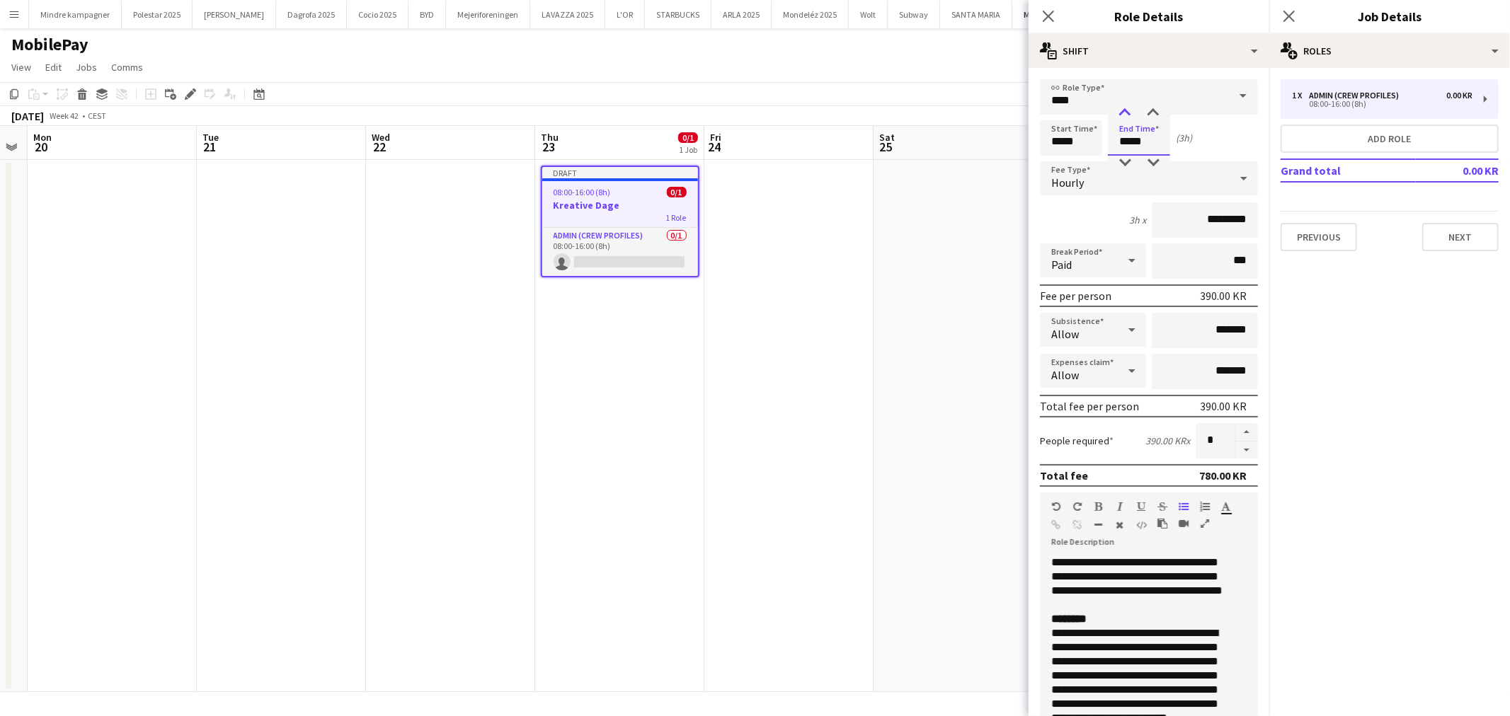
click at [1127, 108] on div at bounding box center [1124, 113] width 28 height 14
type input "*****"
click at [1127, 108] on div at bounding box center [1124, 113] width 28 height 14
click at [1454, 234] on button "Next" at bounding box center [1460, 237] width 76 height 28
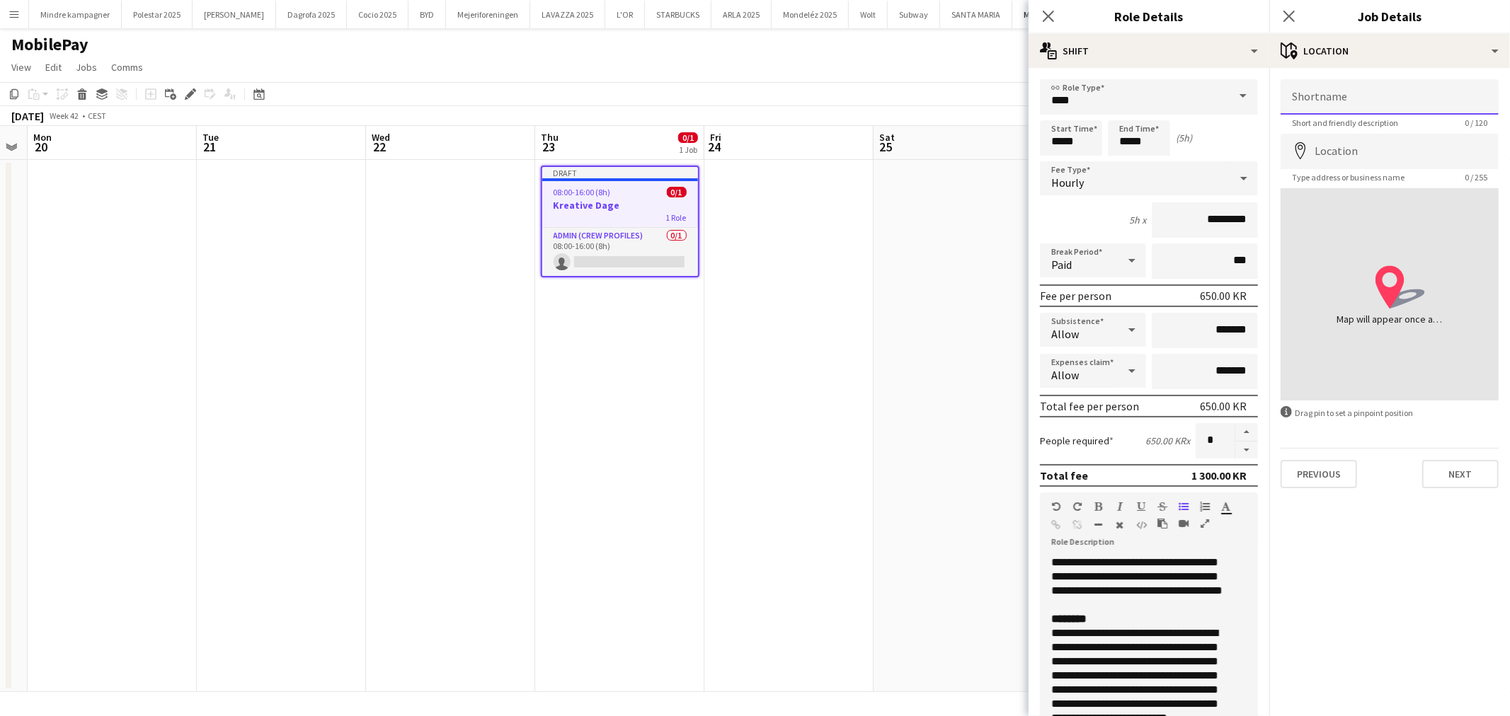
click at [1373, 100] on input "Shortname" at bounding box center [1389, 96] width 218 height 35
type input "*******"
click at [1336, 154] on input "Location" at bounding box center [1389, 151] width 218 height 35
type input "**********"
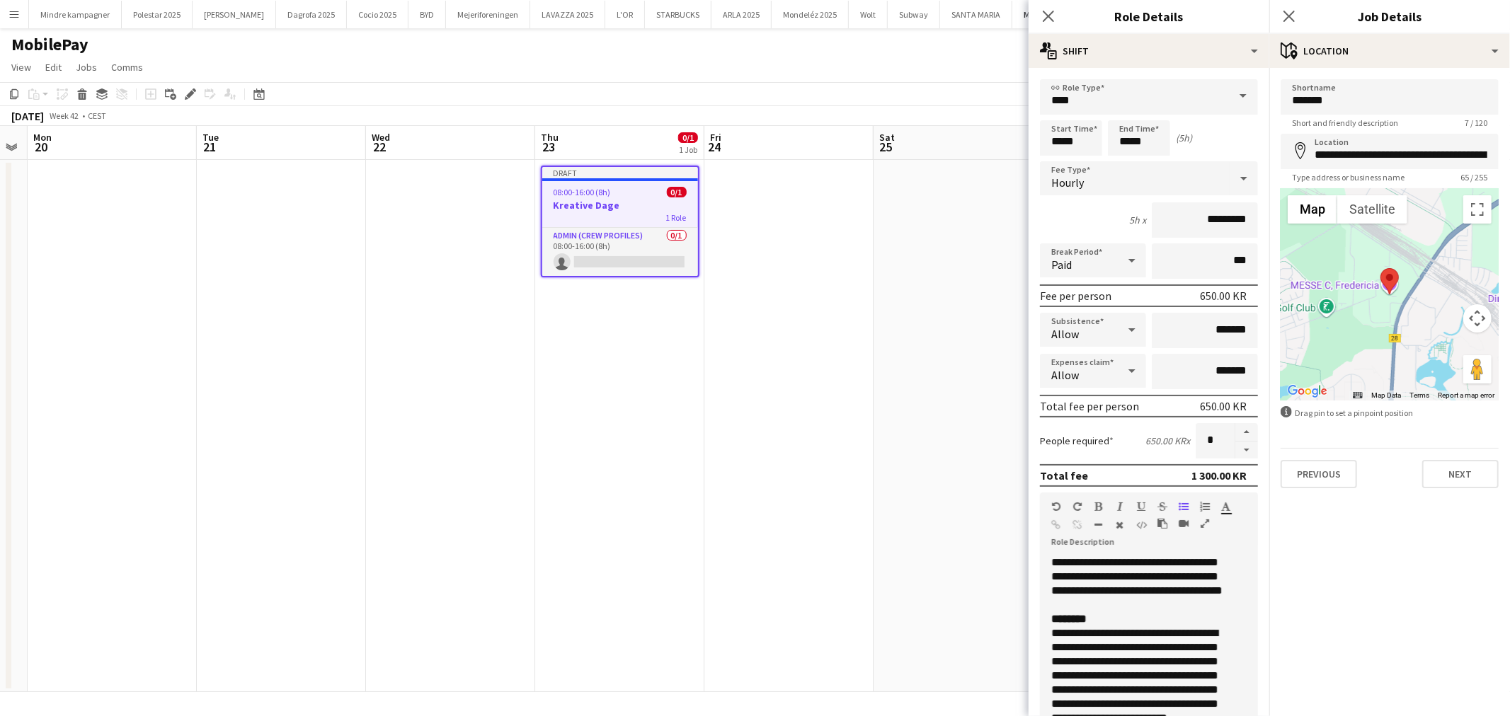
click at [776, 515] on app-date-cell at bounding box center [788, 426] width 169 height 532
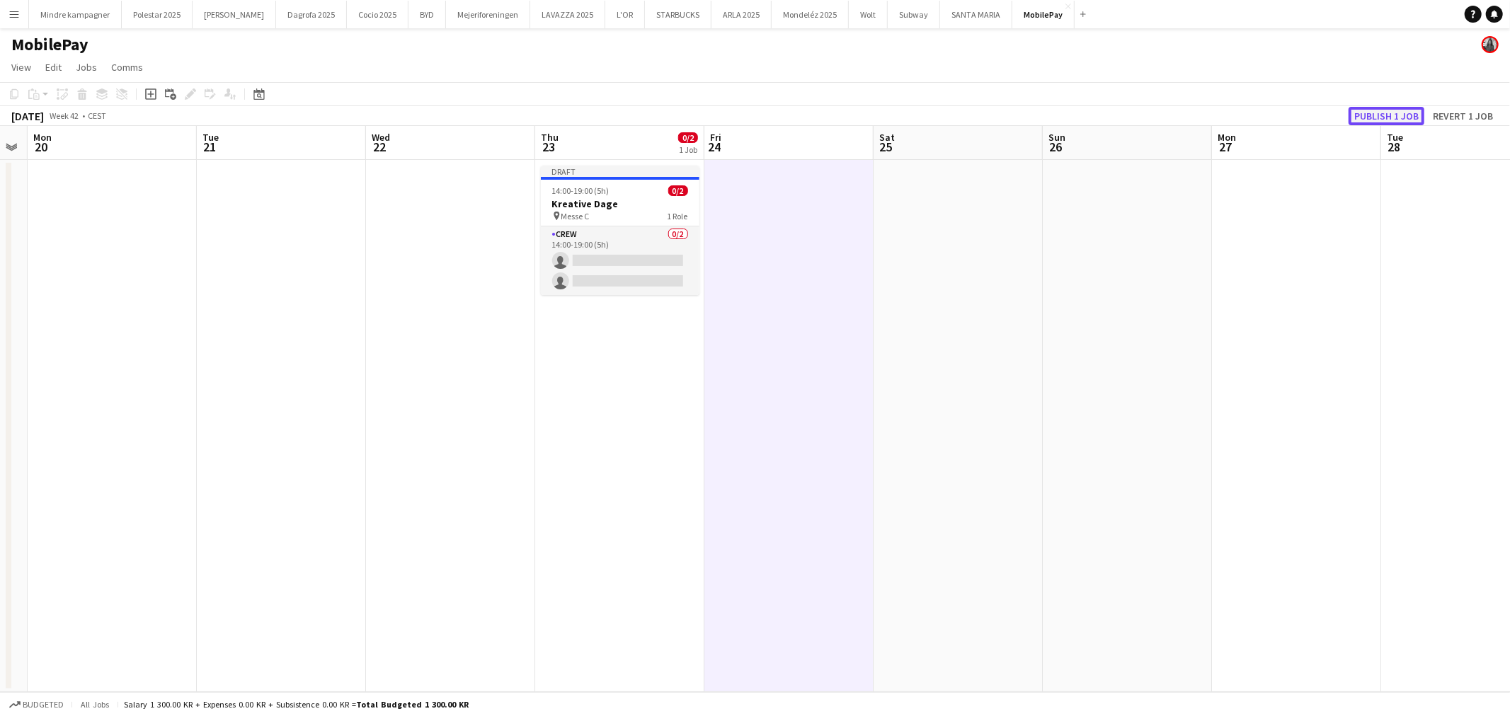
click at [1384, 113] on button "Publish 1 job" at bounding box center [1386, 116] width 76 height 18
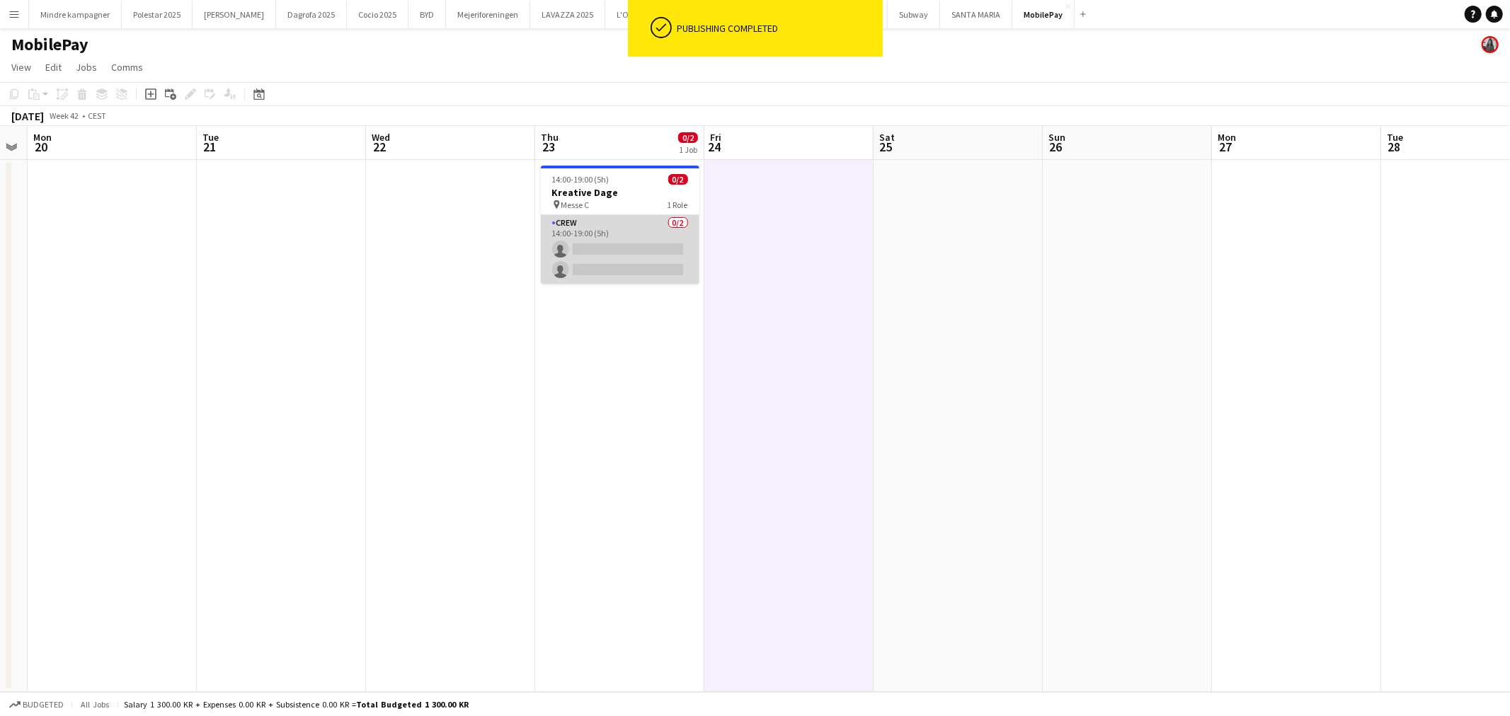
click at [627, 250] on app-card-role "Crew 0/2 14:00-19:00 (5h) single-neutral-actions single-neutral-actions" at bounding box center [620, 249] width 159 height 69
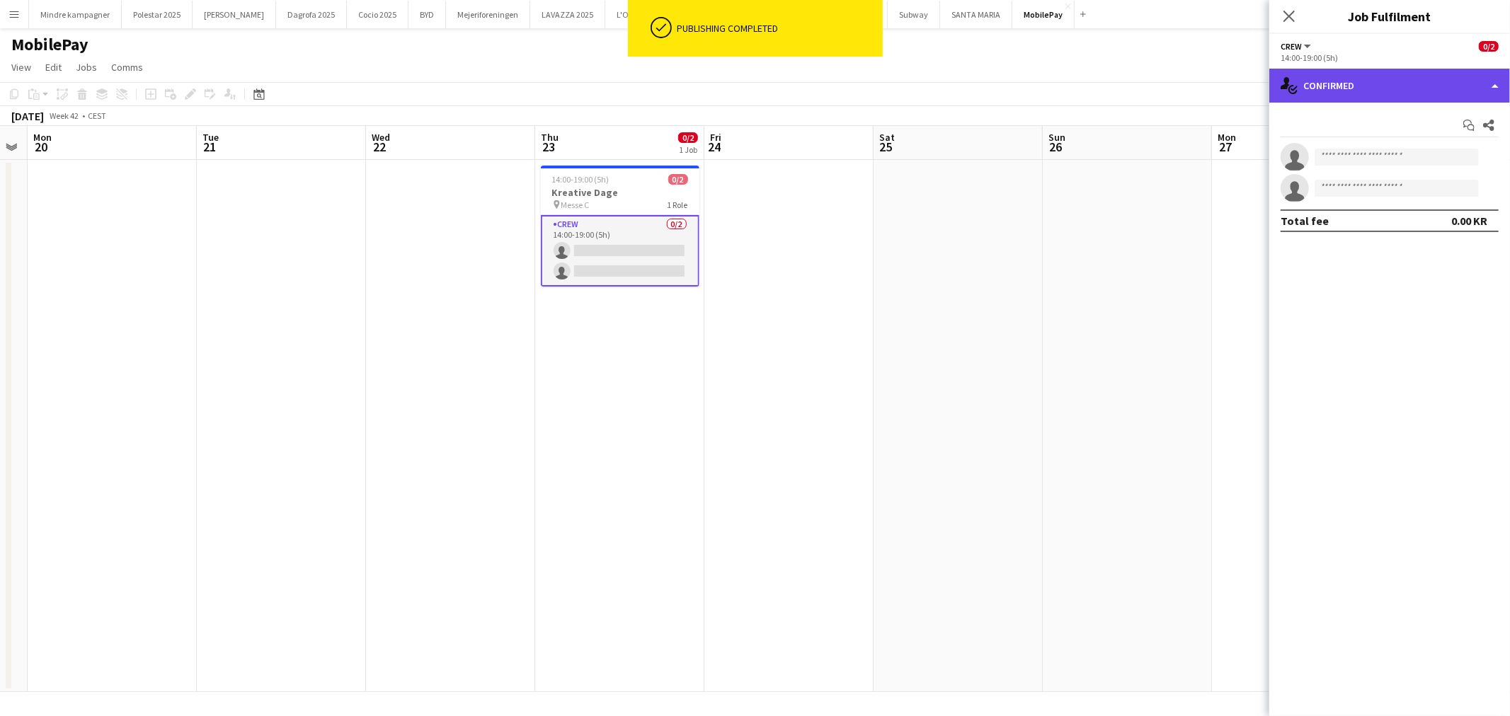
click at [1353, 85] on div "single-neutral-actions-check-2 Confirmed" at bounding box center [1389, 86] width 241 height 34
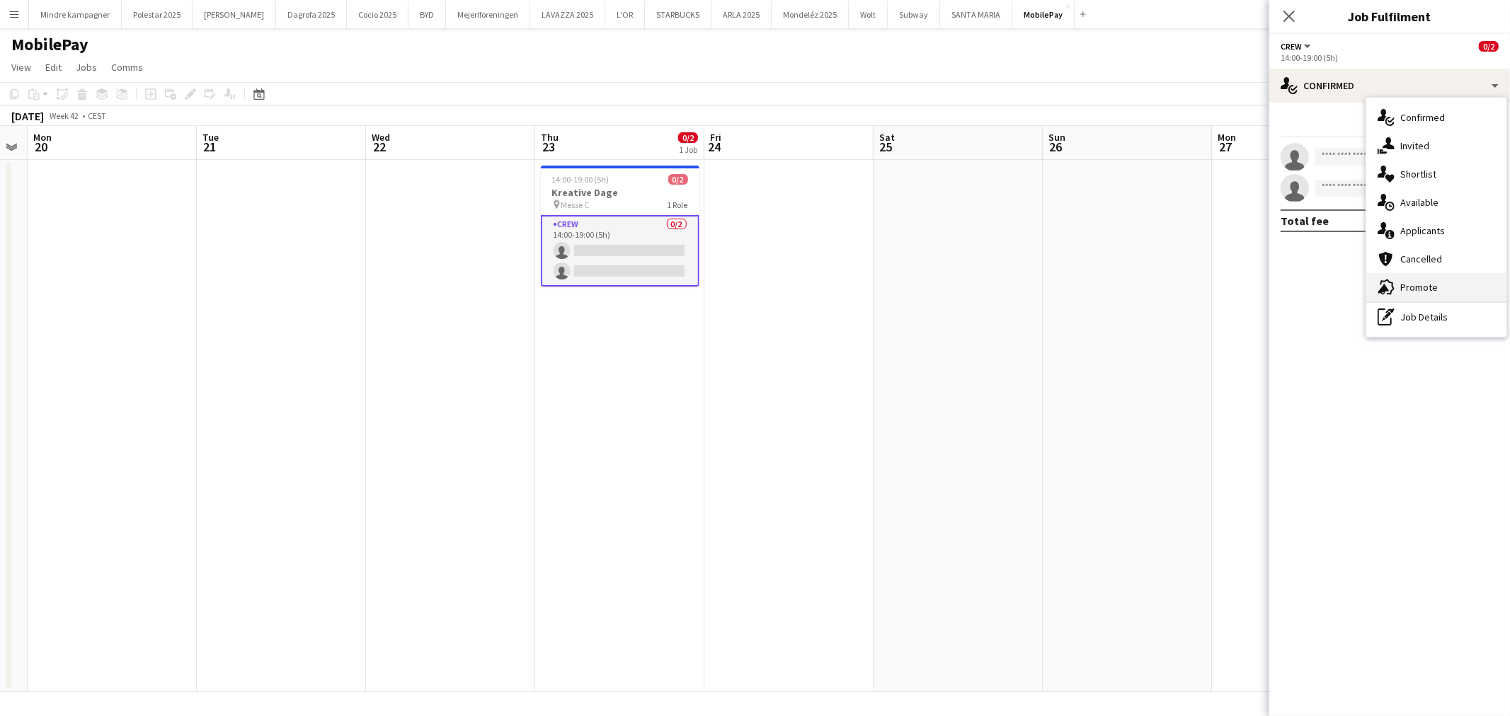
click at [1420, 289] on span "Promote" at bounding box center [1419, 287] width 38 height 13
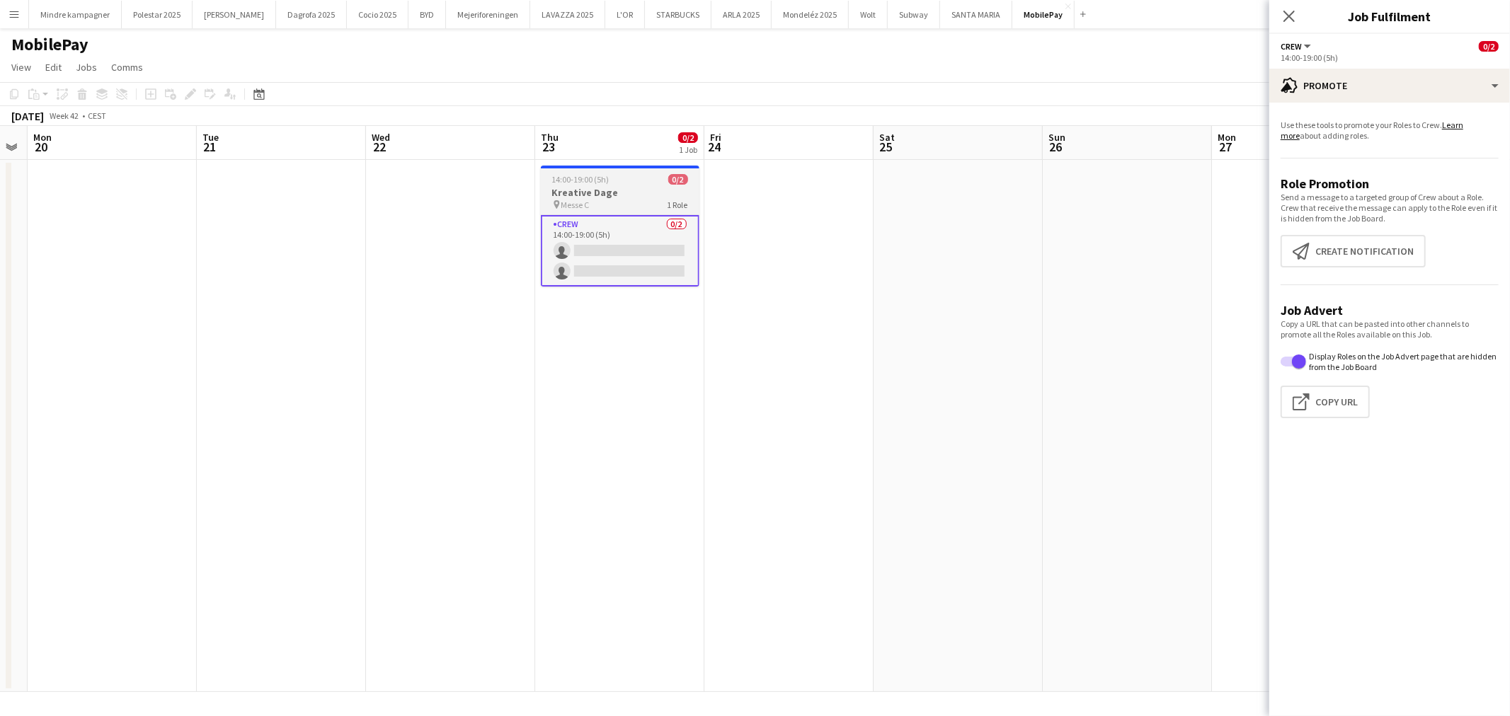
click at [602, 200] on div "pin Messe C 1 Role" at bounding box center [620, 204] width 159 height 11
click at [185, 88] on icon "Edit" at bounding box center [190, 93] width 11 height 11
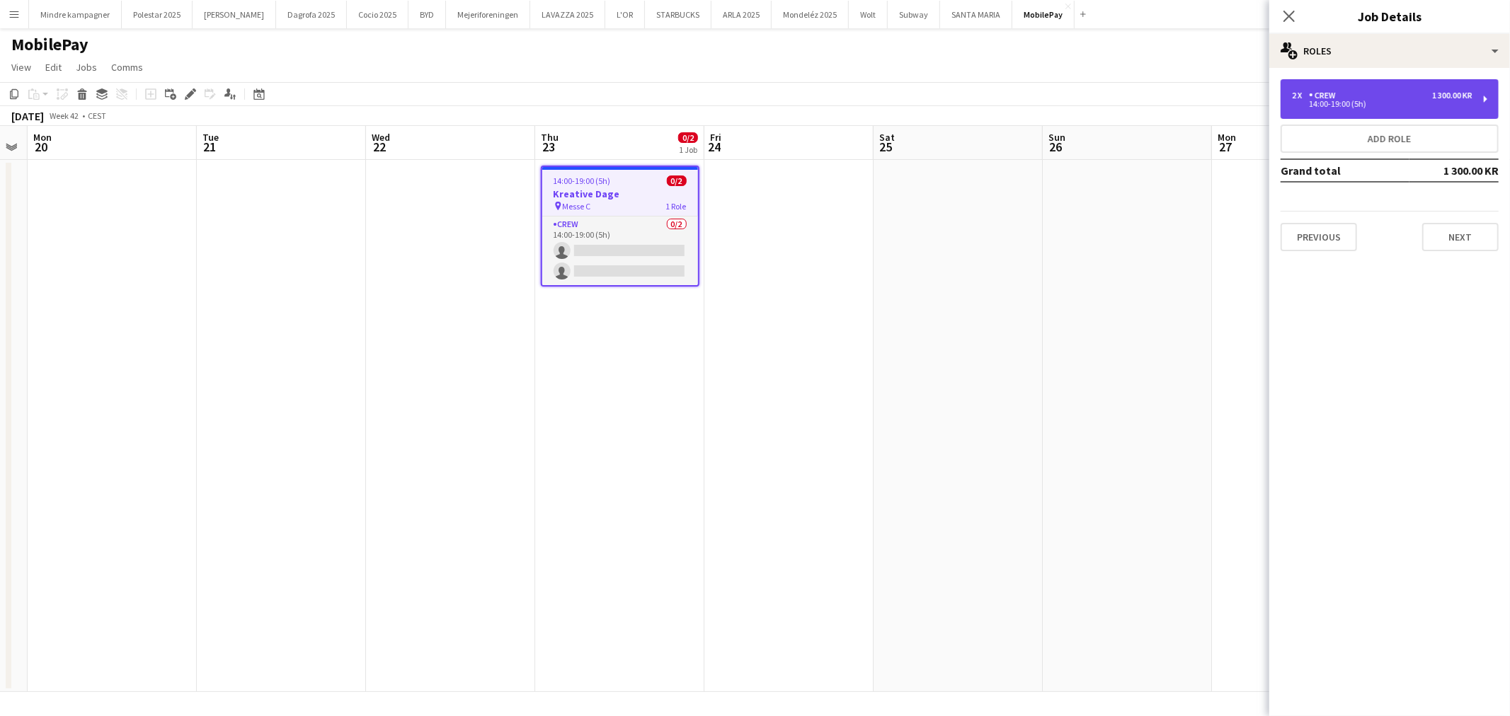
click at [1399, 96] on div "2 x Crew 1 300.00 KR" at bounding box center [1382, 96] width 180 height 10
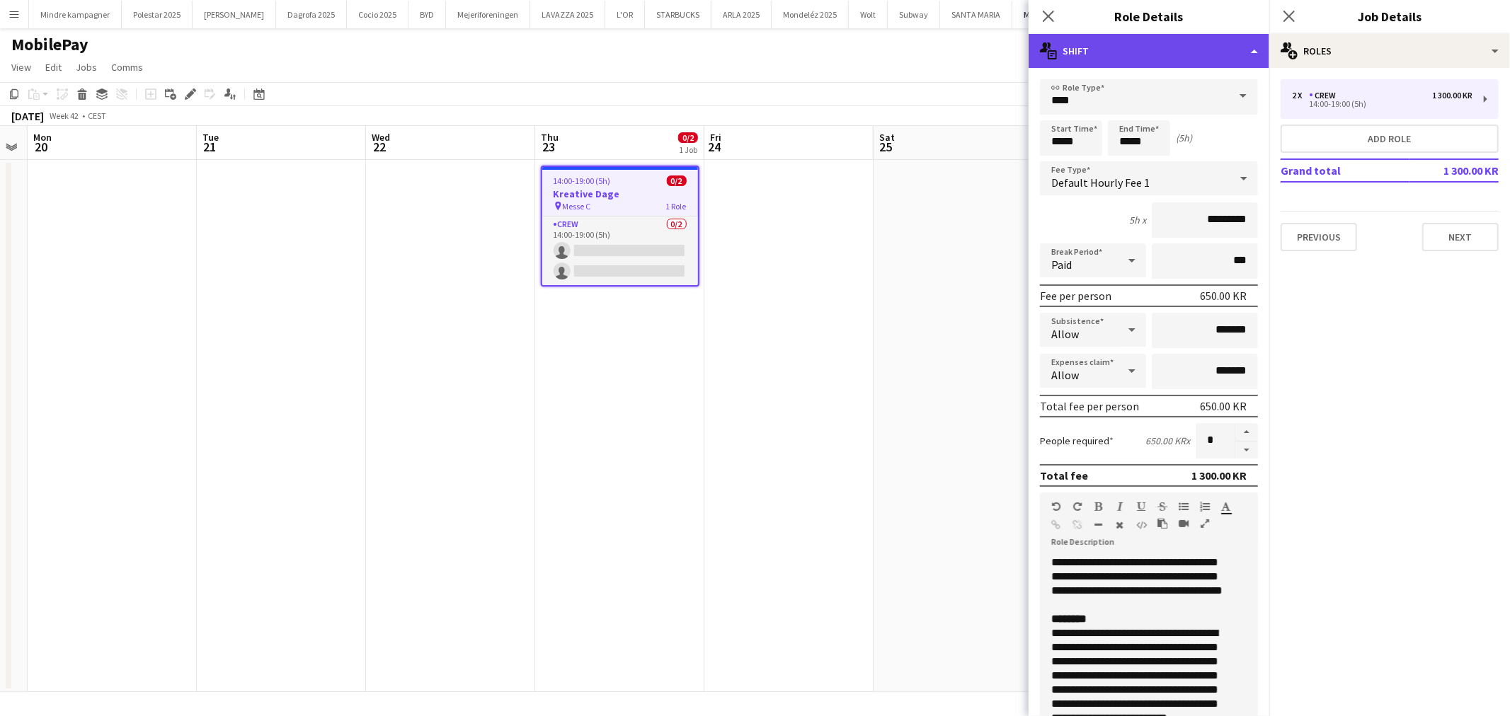
click at [1152, 45] on div "multiple-actions-text Shift" at bounding box center [1148, 51] width 241 height 34
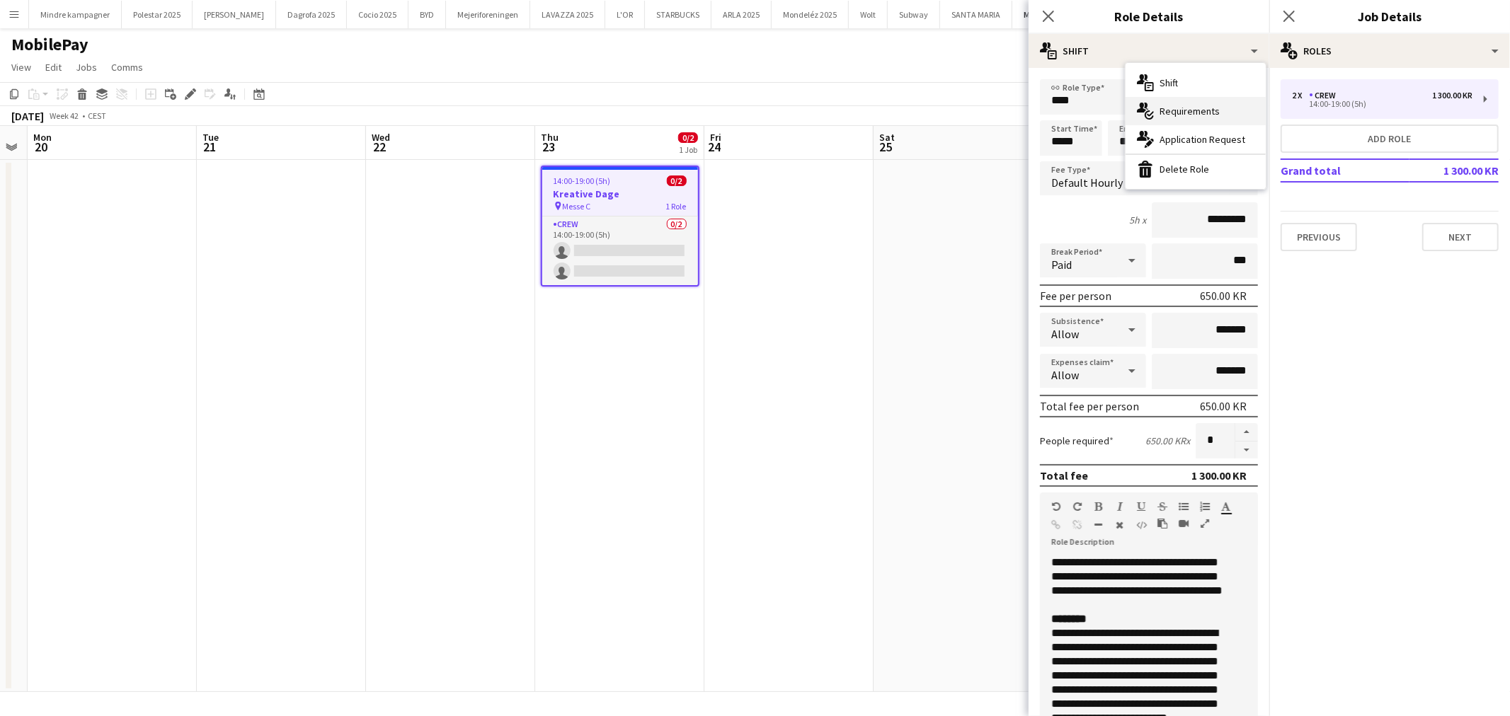
click at [1188, 108] on span "Requirements" at bounding box center [1189, 111] width 60 height 13
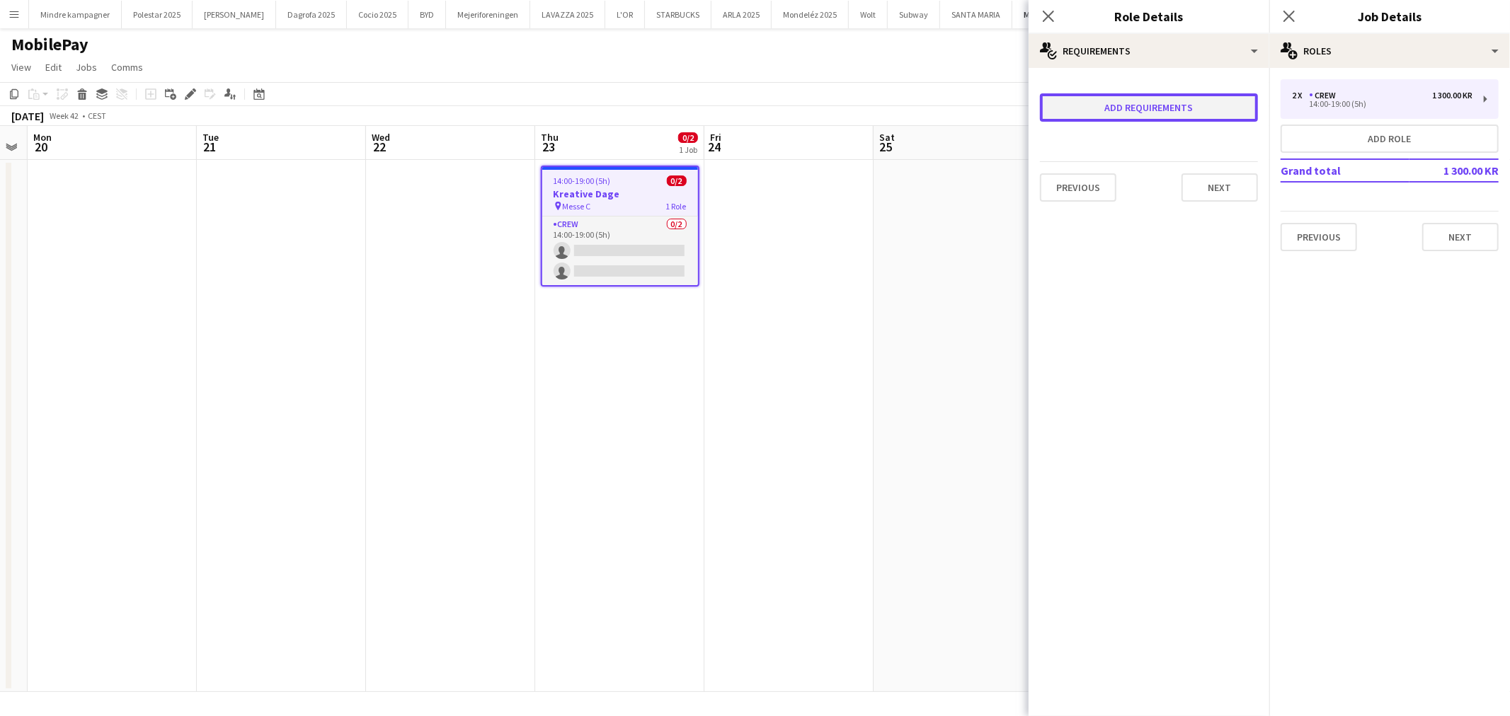
click at [1168, 110] on button "Add requirements" at bounding box center [1149, 107] width 218 height 28
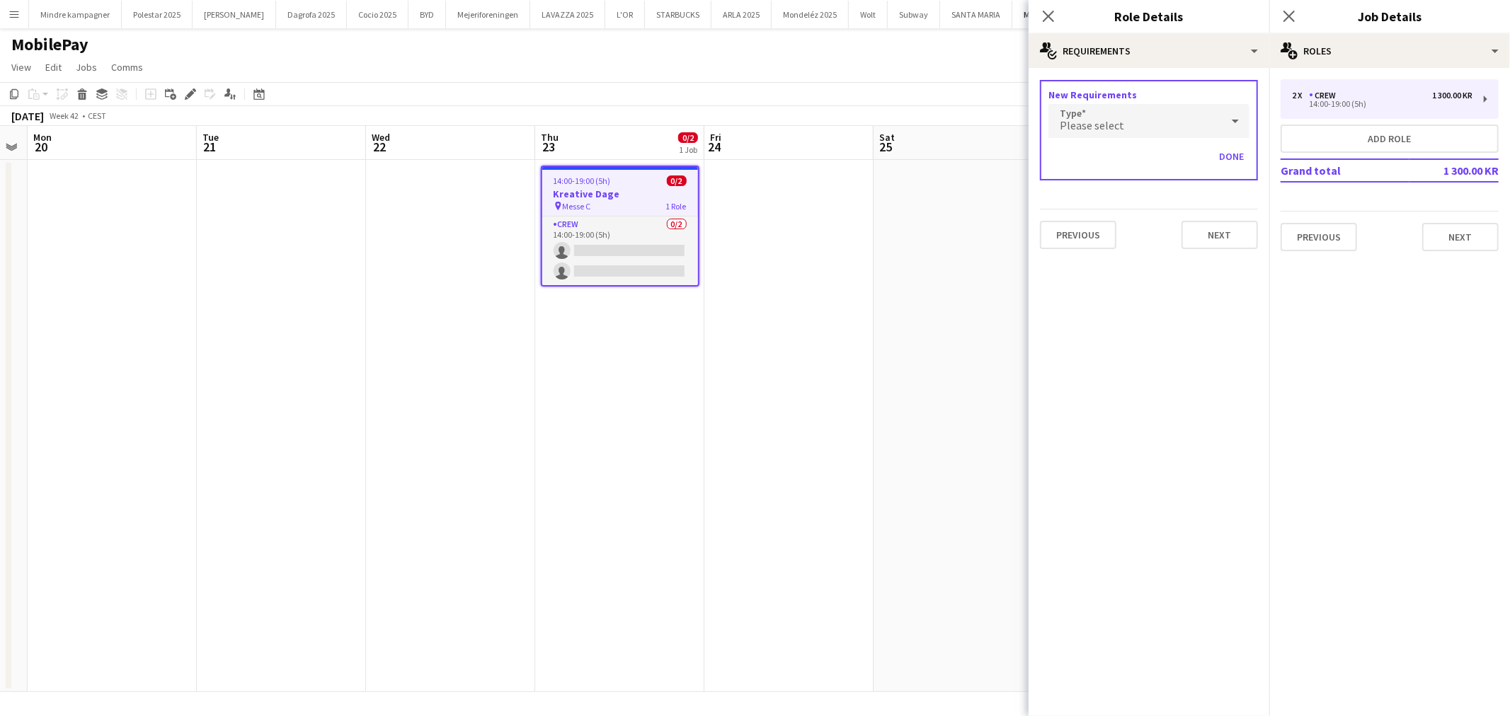
click at [1149, 130] on div "Please select" at bounding box center [1134, 121] width 173 height 34
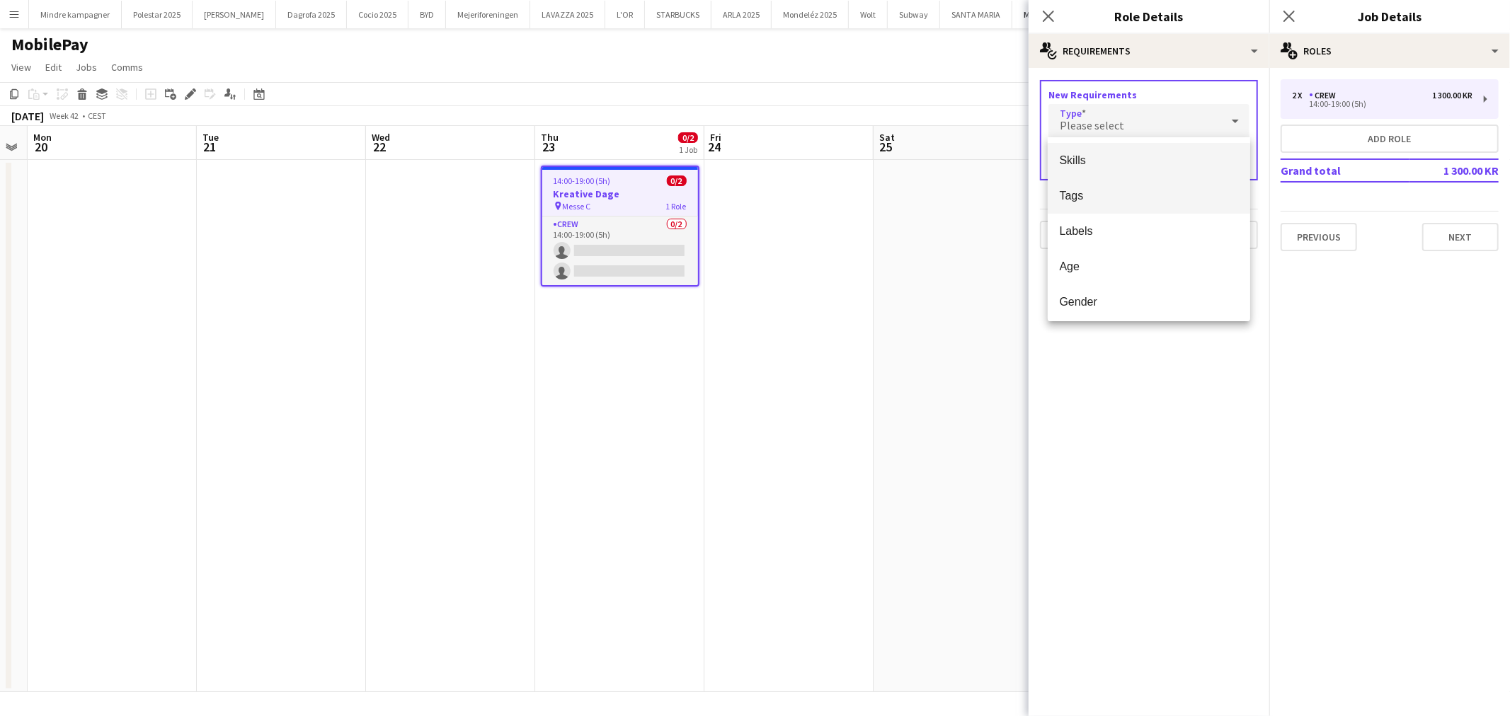
click at [1107, 199] on span "Tags" at bounding box center [1149, 195] width 180 height 13
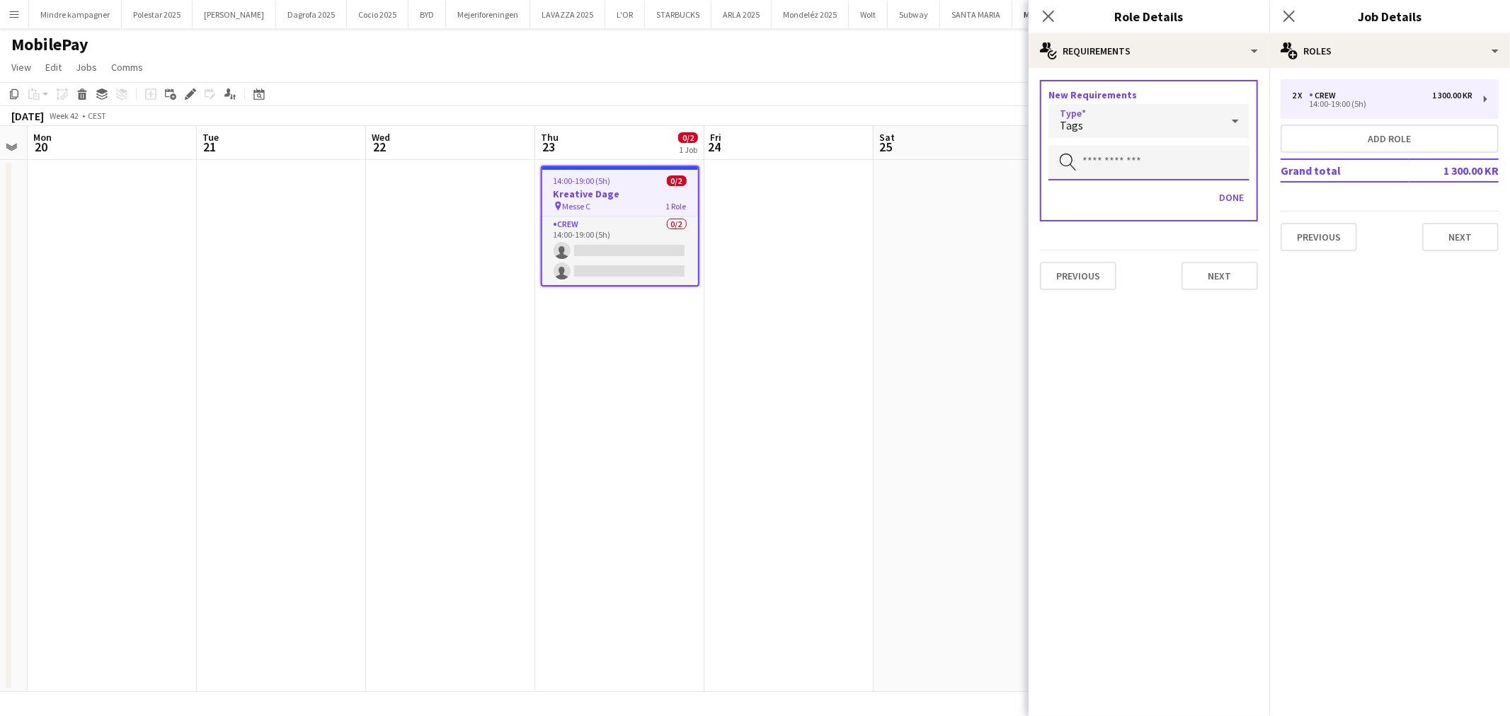
click at [1155, 177] on input "text" at bounding box center [1148, 162] width 201 height 35
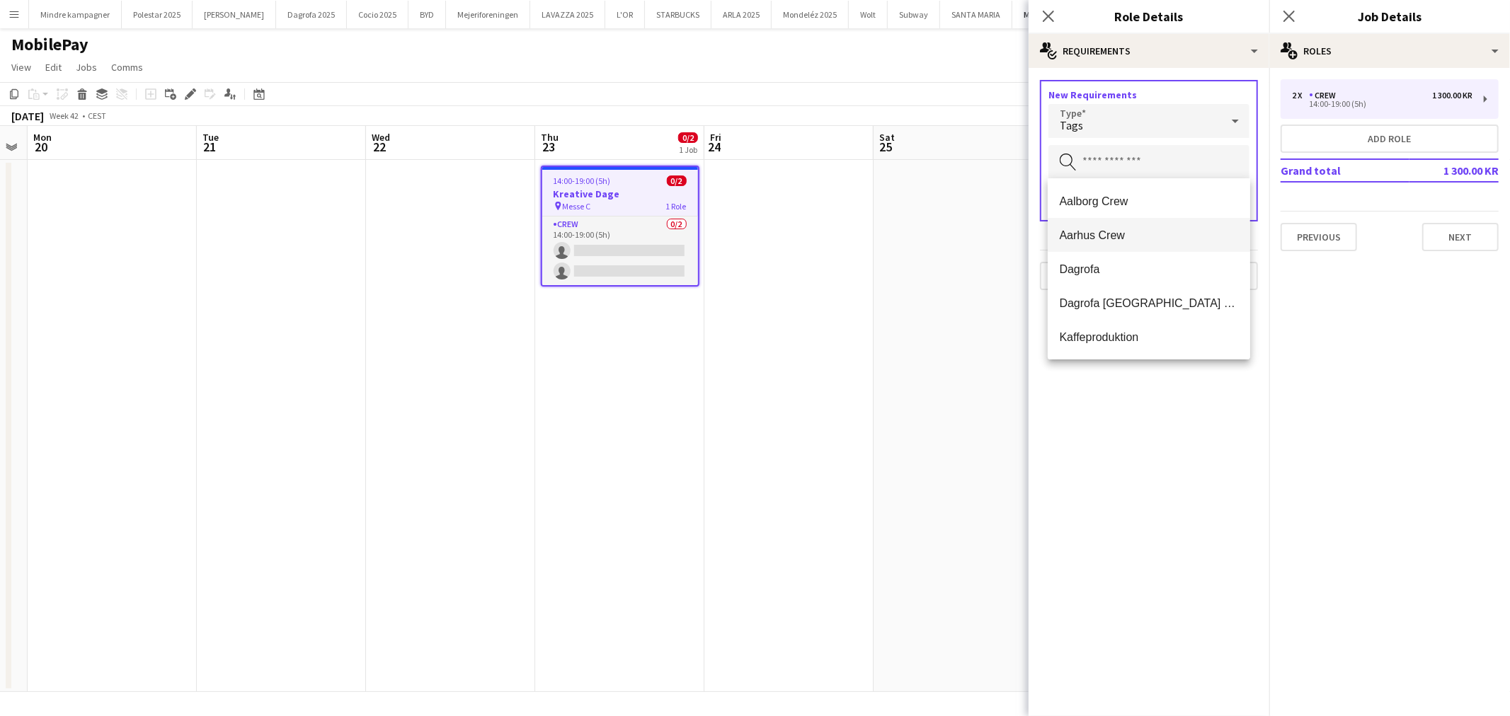
click at [1122, 237] on span "Aarhus Crew" at bounding box center [1149, 235] width 180 height 13
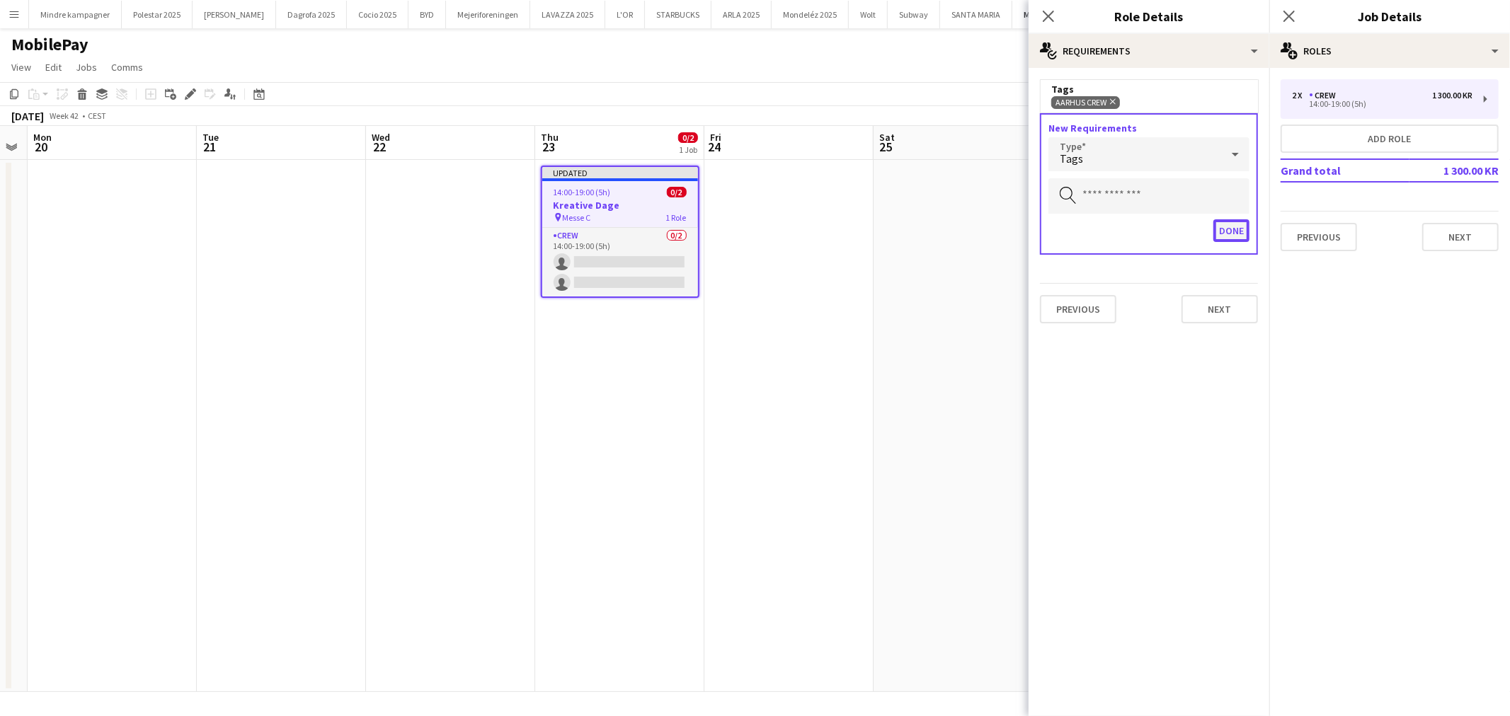
click at [1227, 236] on button "Done" at bounding box center [1231, 230] width 36 height 23
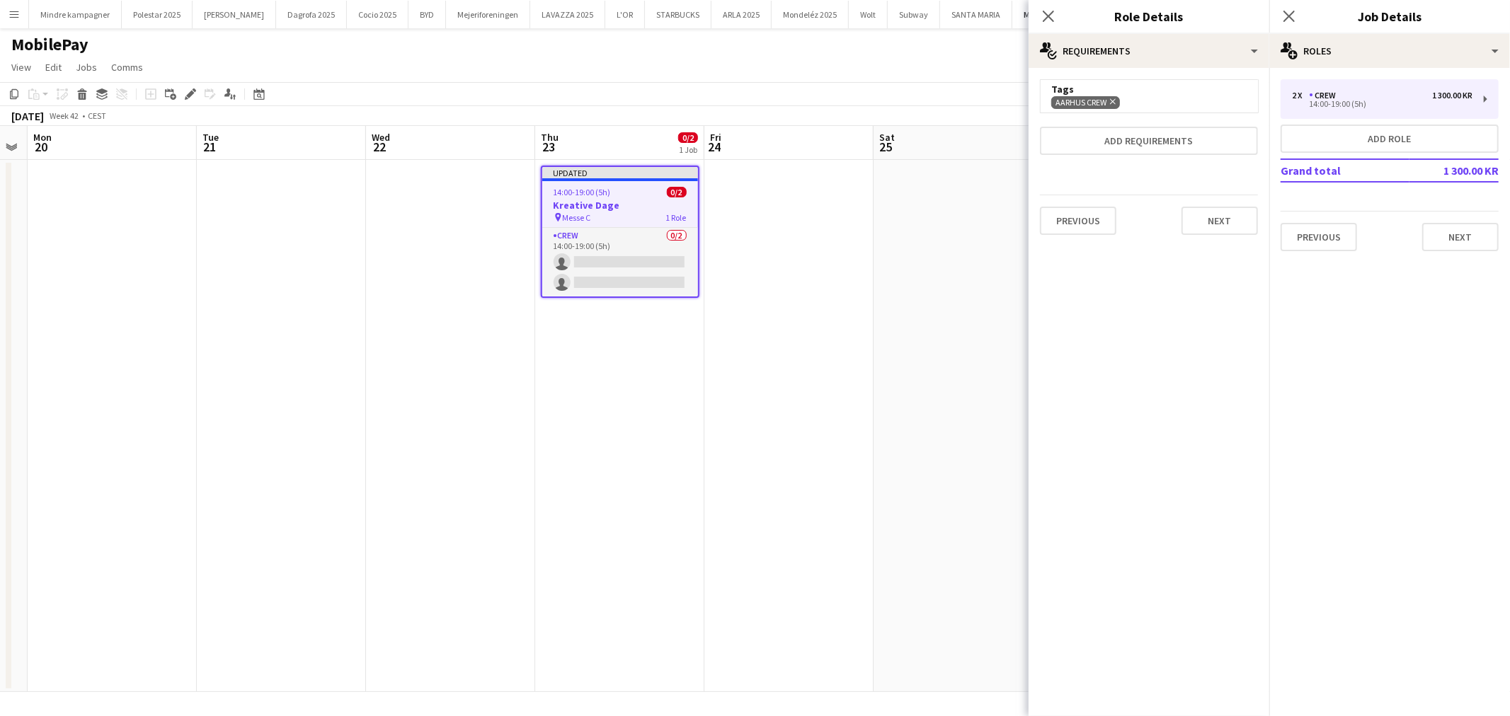
click at [846, 344] on app-date-cell at bounding box center [788, 426] width 169 height 532
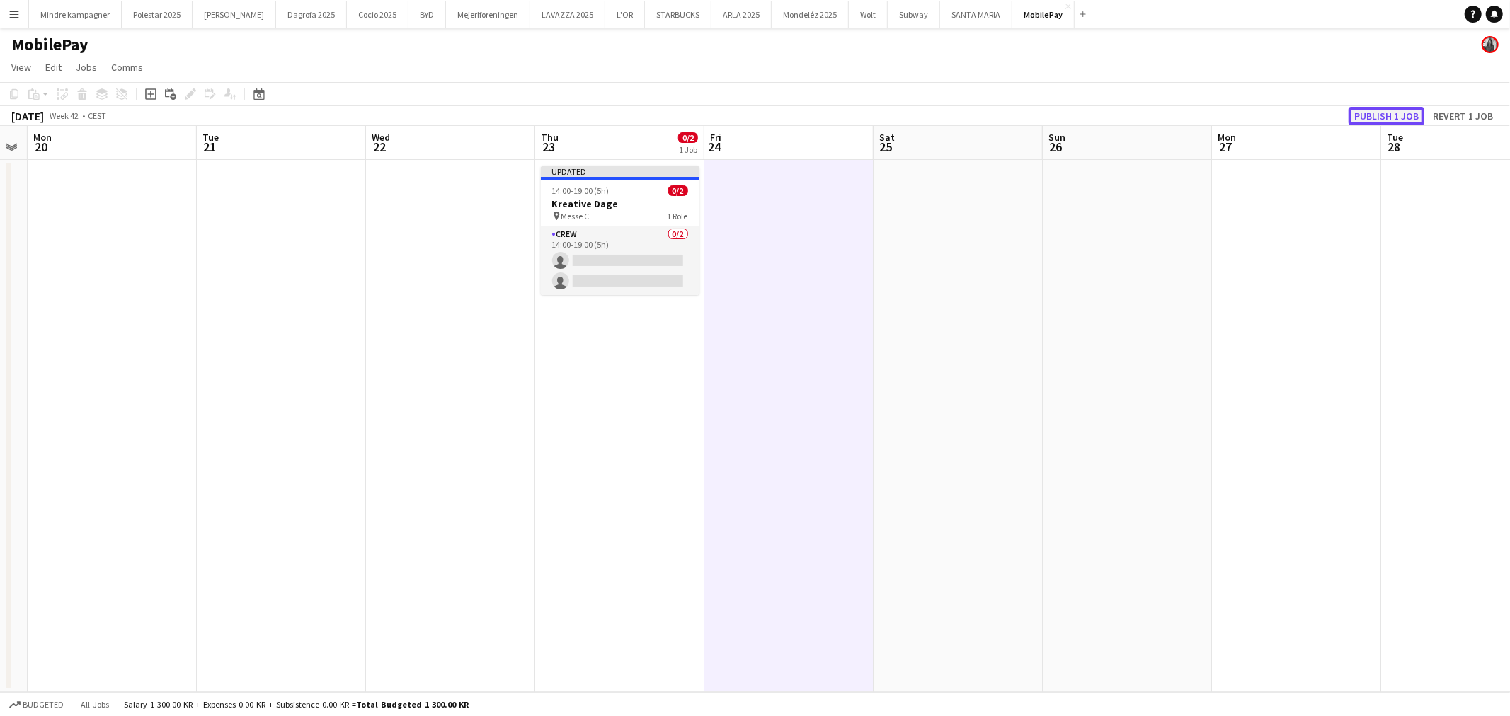
click at [1403, 113] on button "Publish 1 job" at bounding box center [1386, 116] width 76 height 18
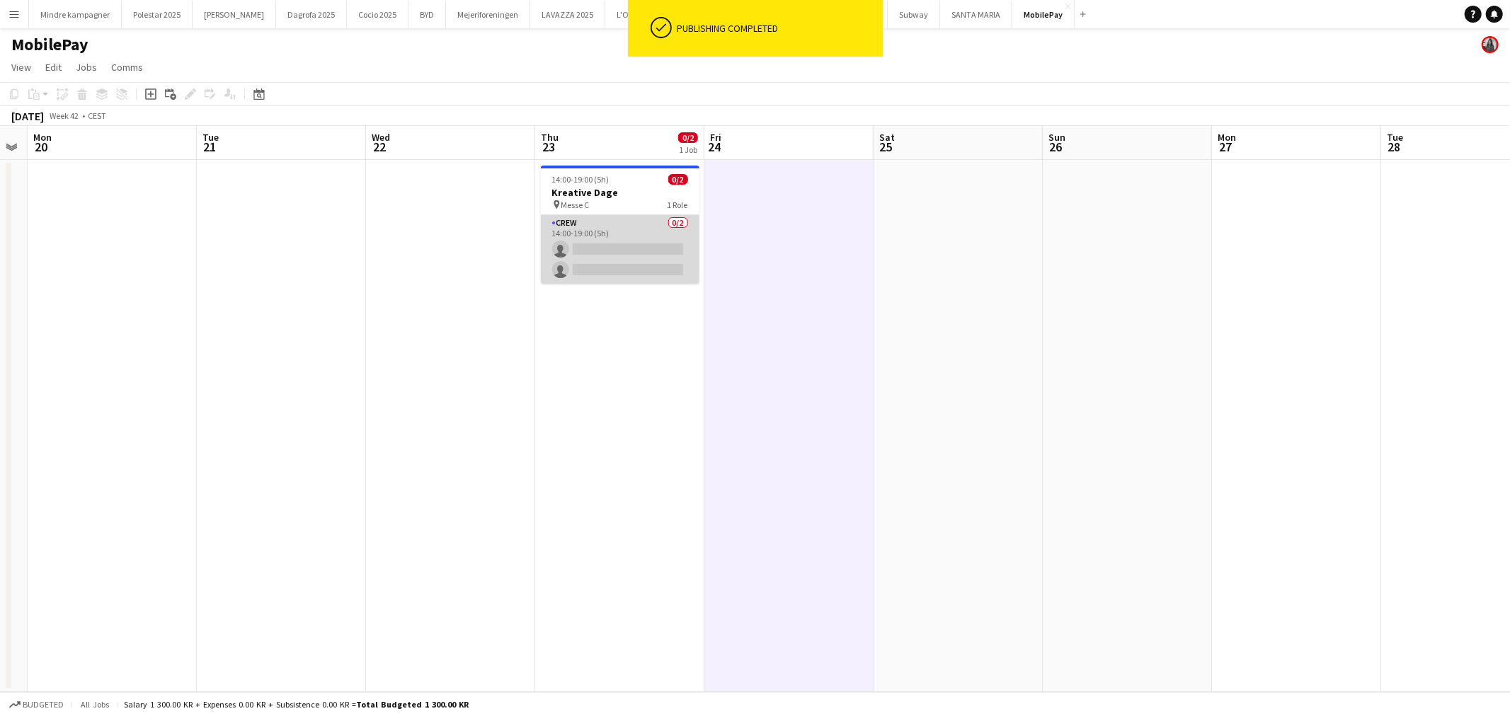
click at [614, 251] on app-card-role "Crew 0/2 14:00-19:00 (5h) single-neutral-actions single-neutral-actions" at bounding box center [620, 249] width 159 height 69
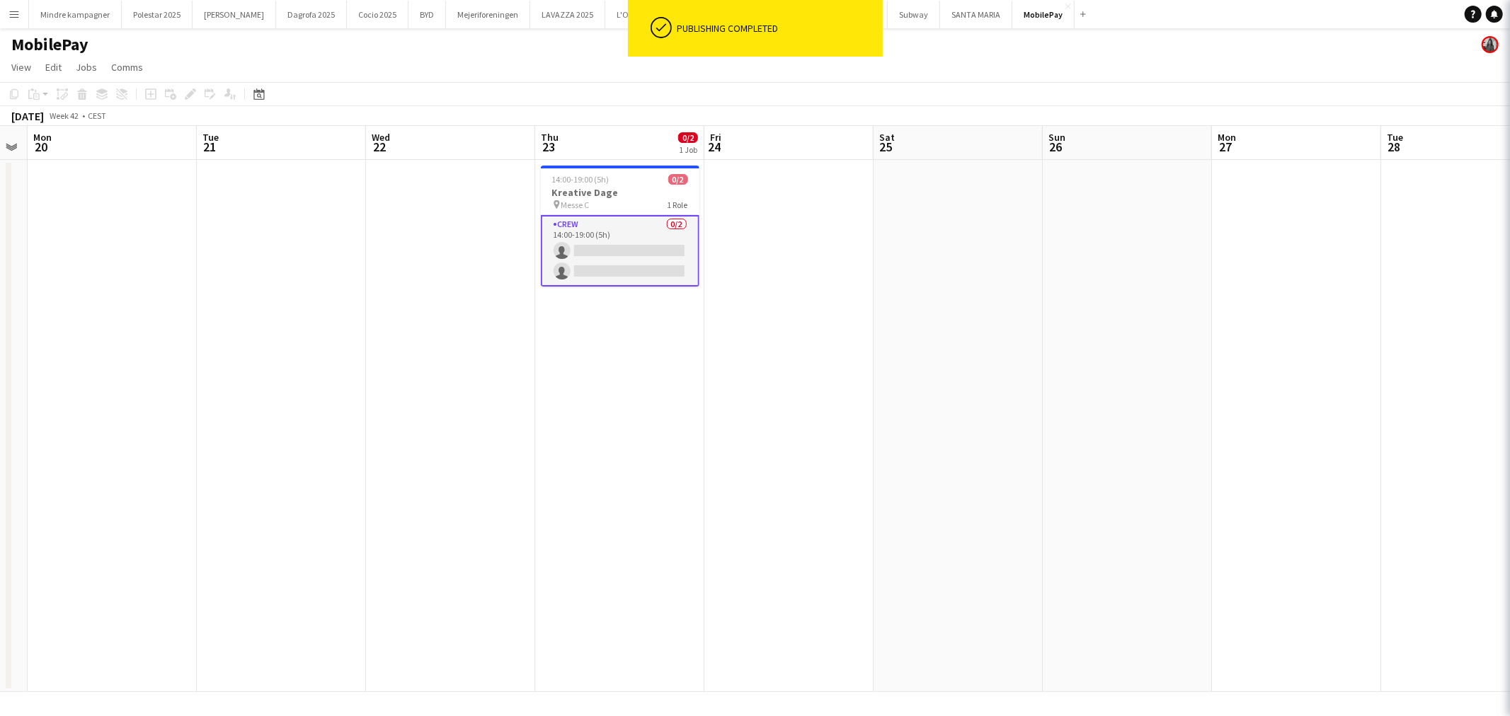
scroll to position [0, 479]
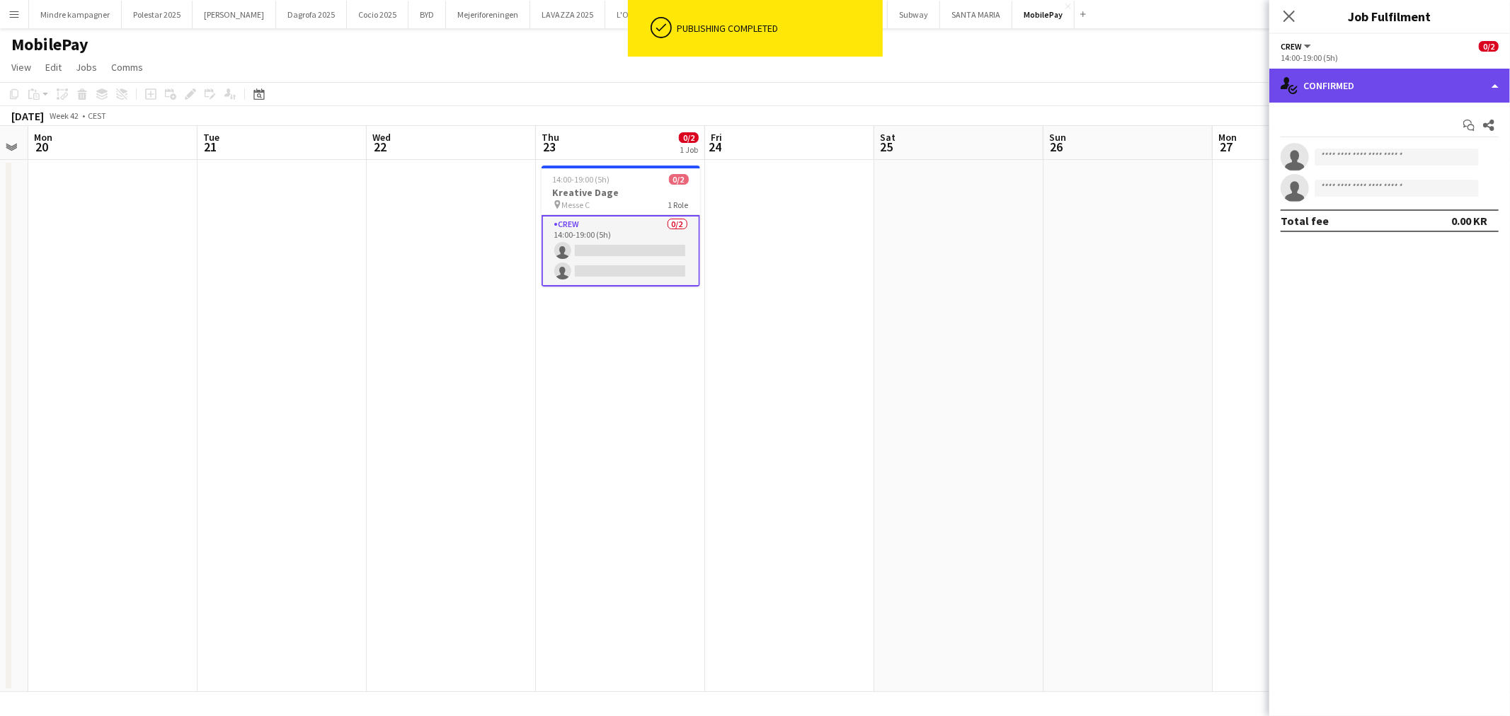
click at [1352, 101] on div "single-neutral-actions-check-2 Confirmed" at bounding box center [1389, 86] width 241 height 34
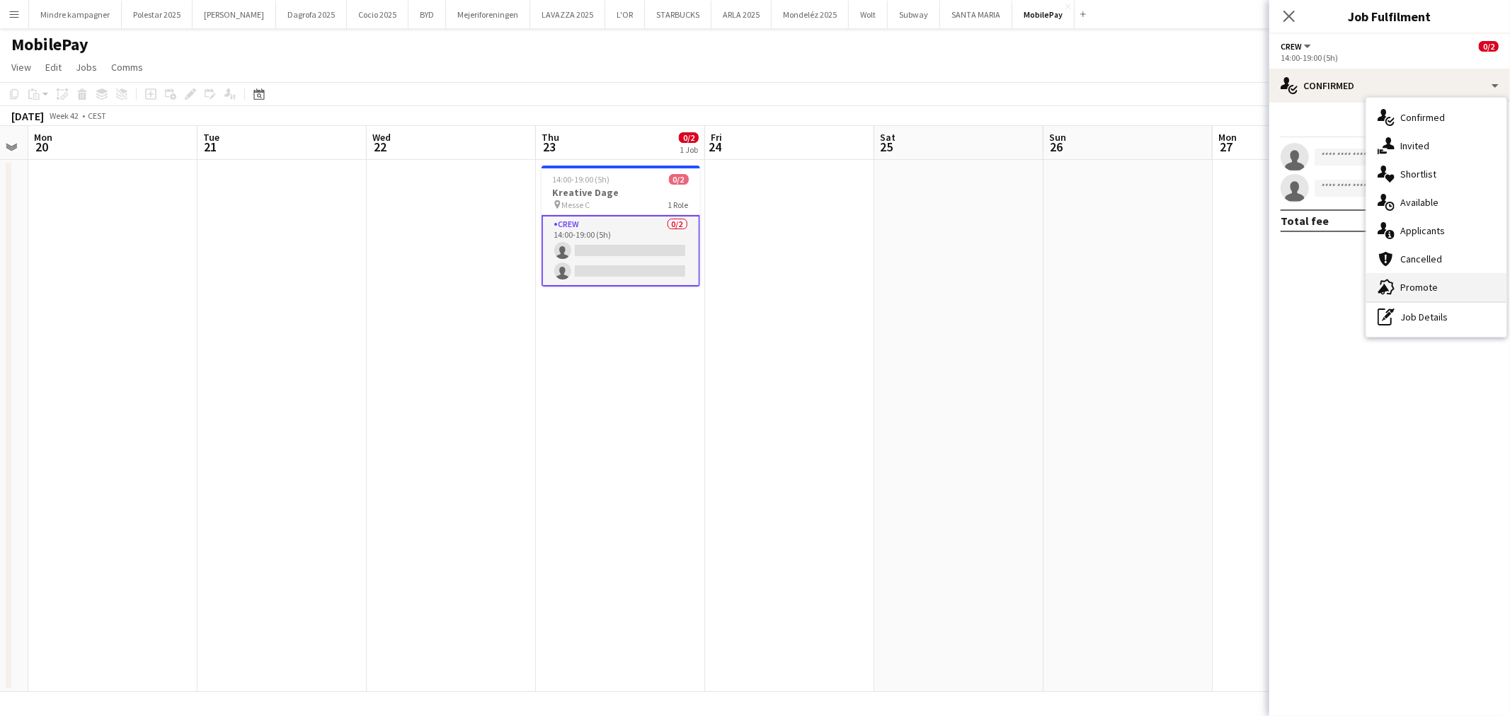
click at [1404, 291] on span "Promote" at bounding box center [1419, 287] width 38 height 13
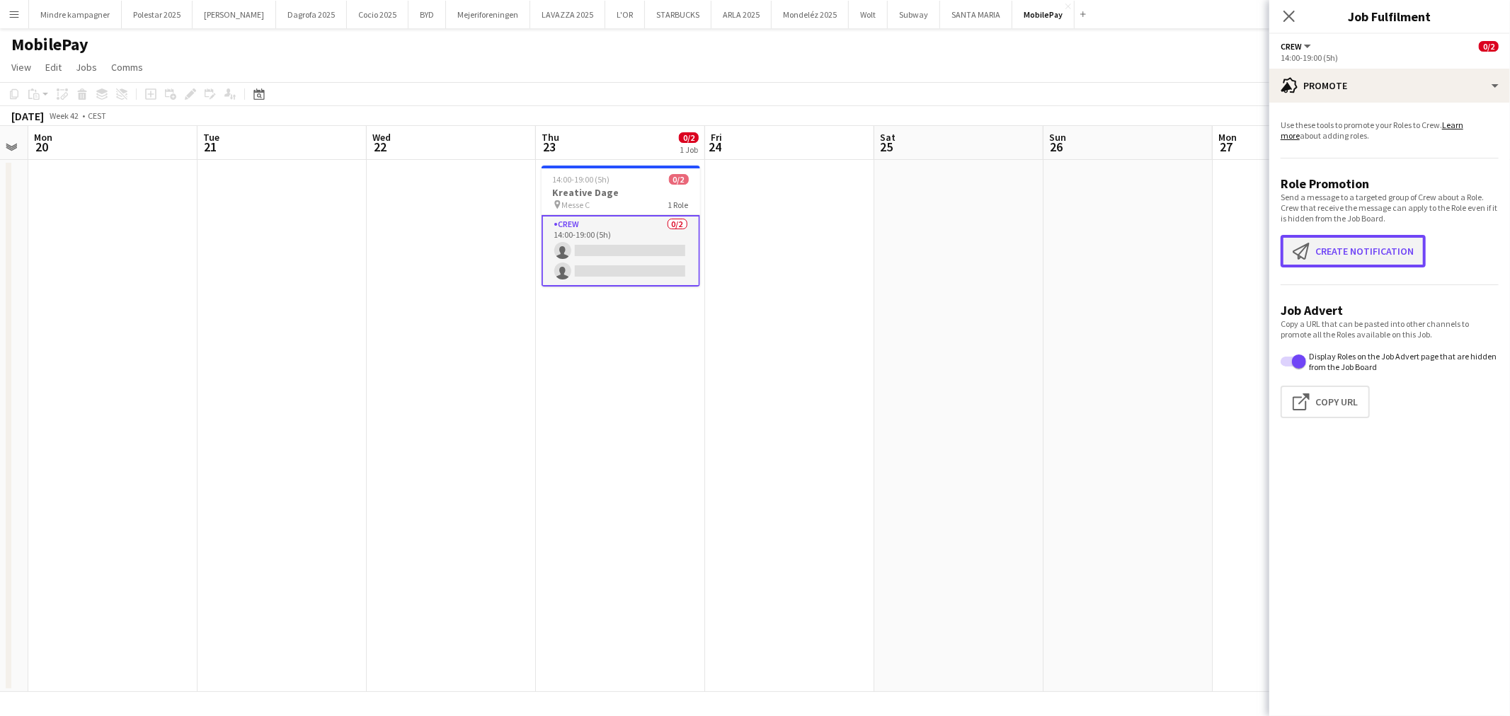
click at [1353, 263] on button "Create notification Create notification" at bounding box center [1352, 251] width 145 height 33
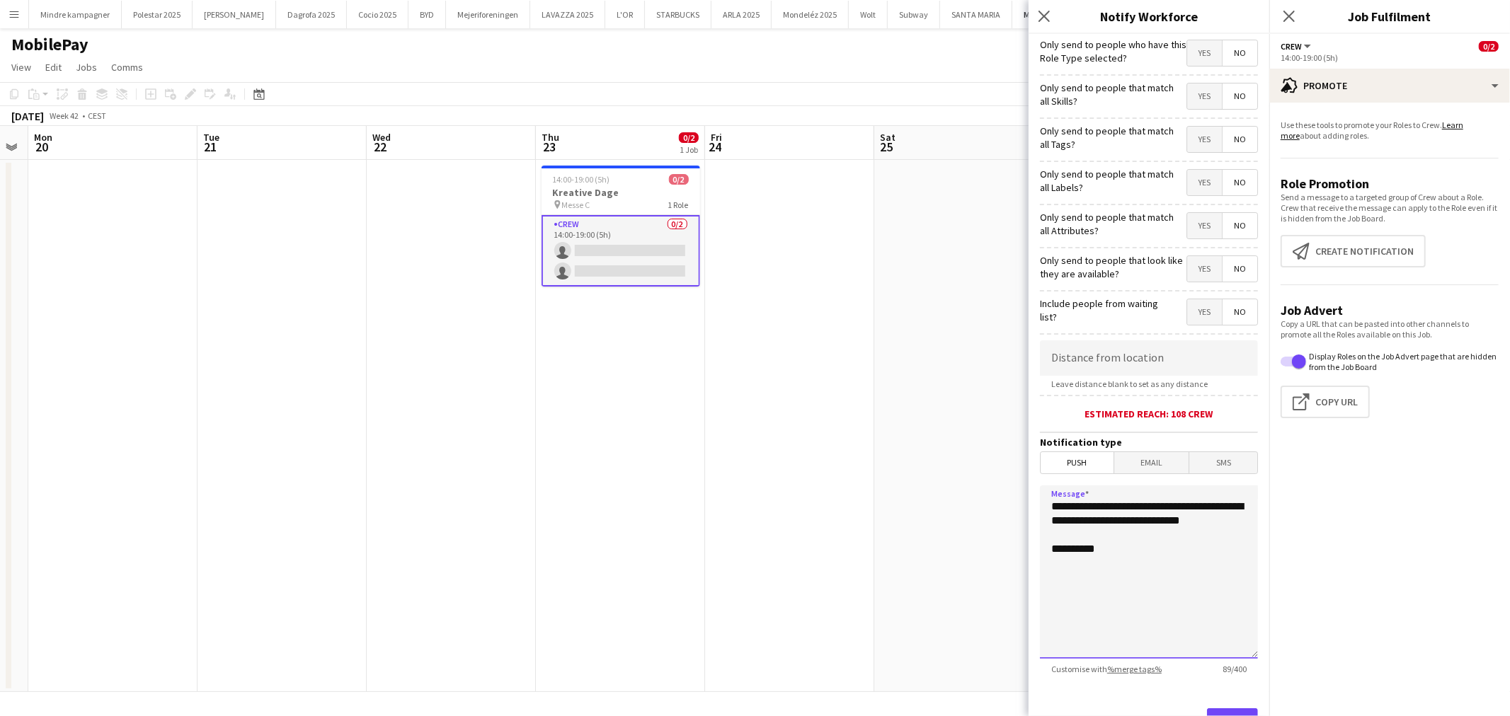
drag, startPoint x: 1137, startPoint y: 540, endPoint x: 980, endPoint y: 483, distance: 166.6
click at [980, 478] on body "Menu Boards Boards Boards All jobs Status Workforce Workforce My Workforce Recr…" at bounding box center [755, 358] width 1510 height 716
type textarea "**********"
click at [1192, 142] on span "Yes" at bounding box center [1204, 139] width 35 height 25
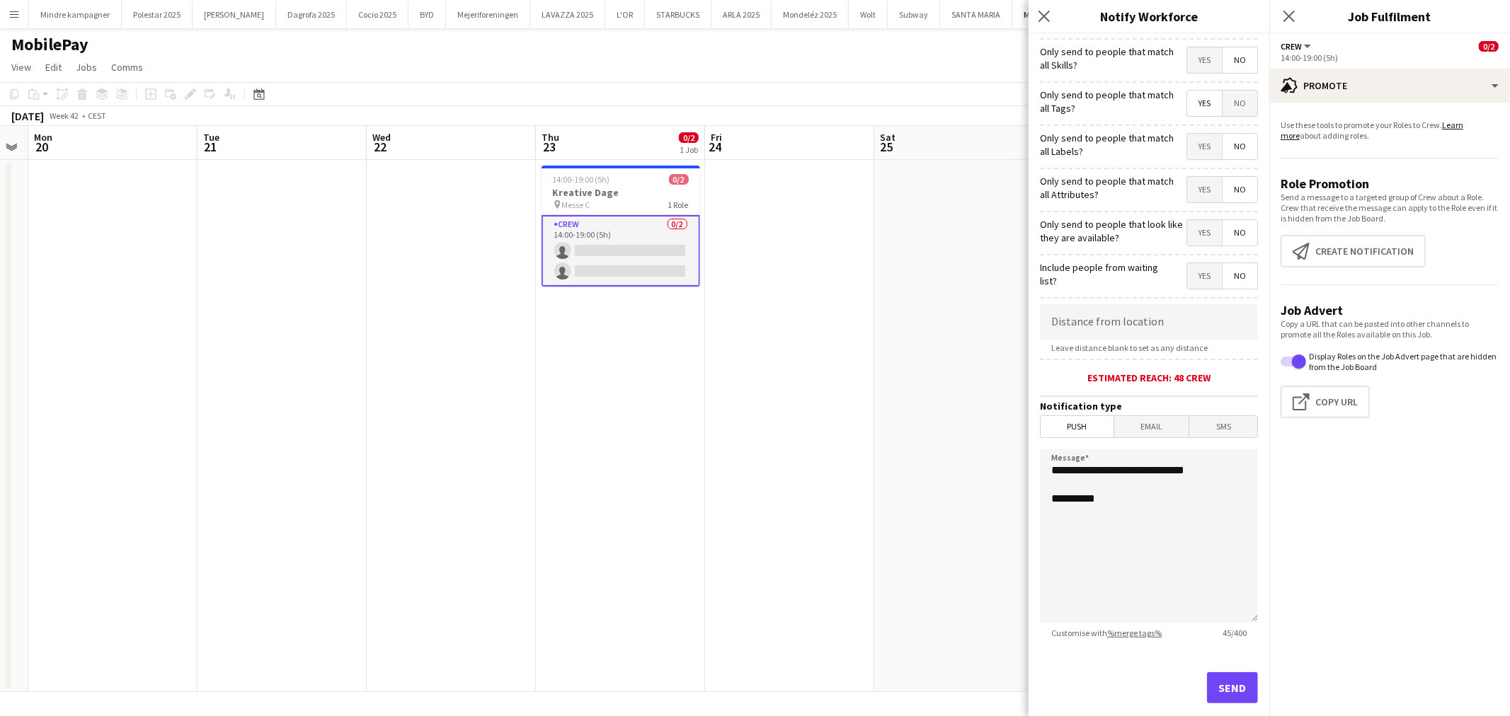
scroll to position [61, 0]
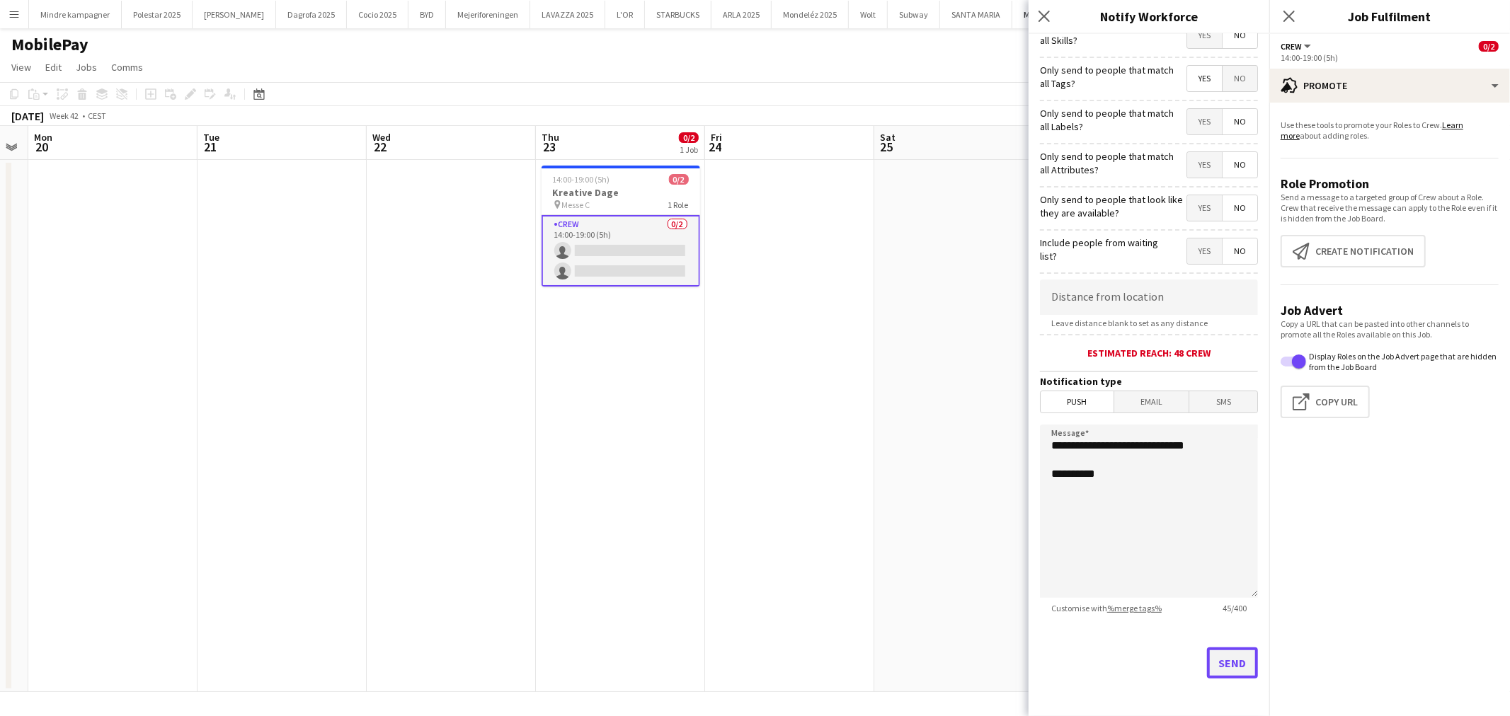
click at [1228, 670] on button "Send" at bounding box center [1232, 663] width 51 height 31
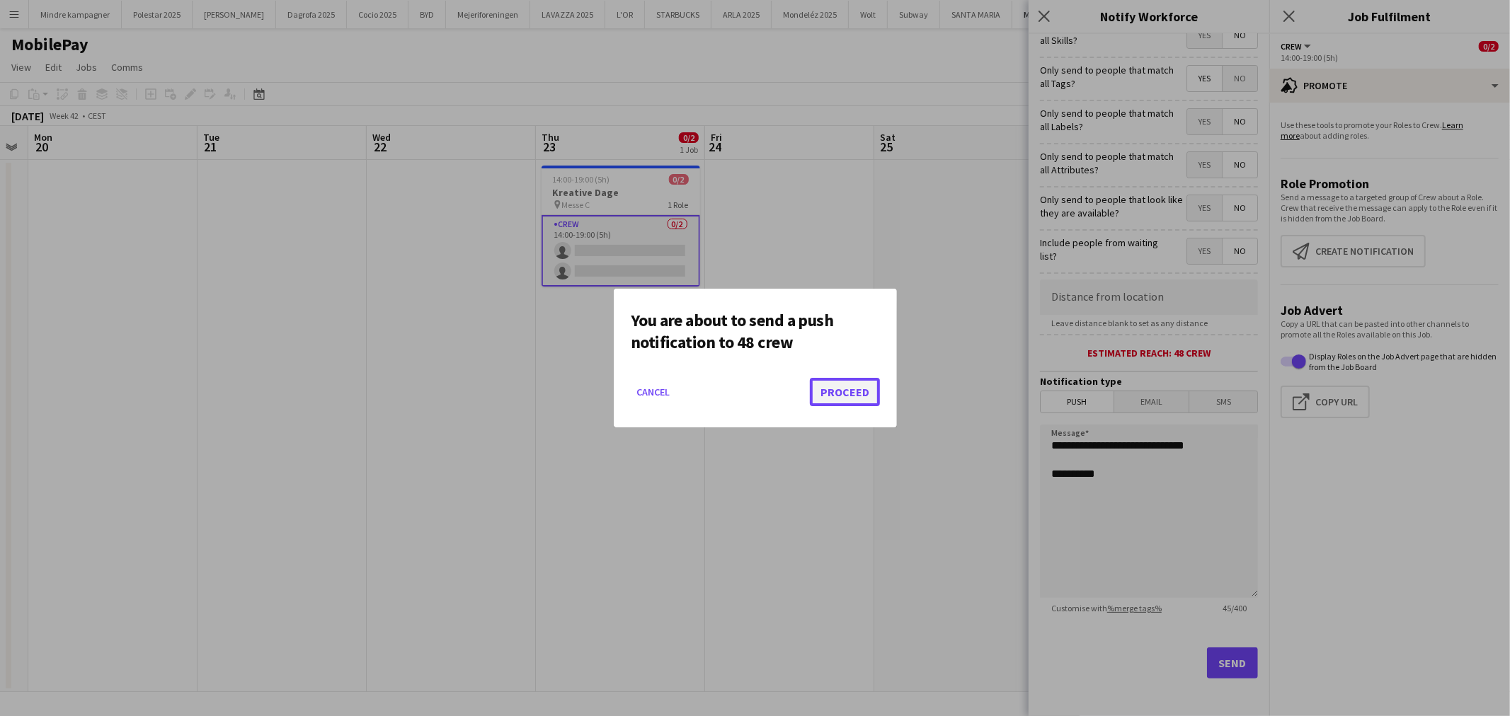
click at [860, 395] on button "Proceed" at bounding box center [845, 392] width 70 height 28
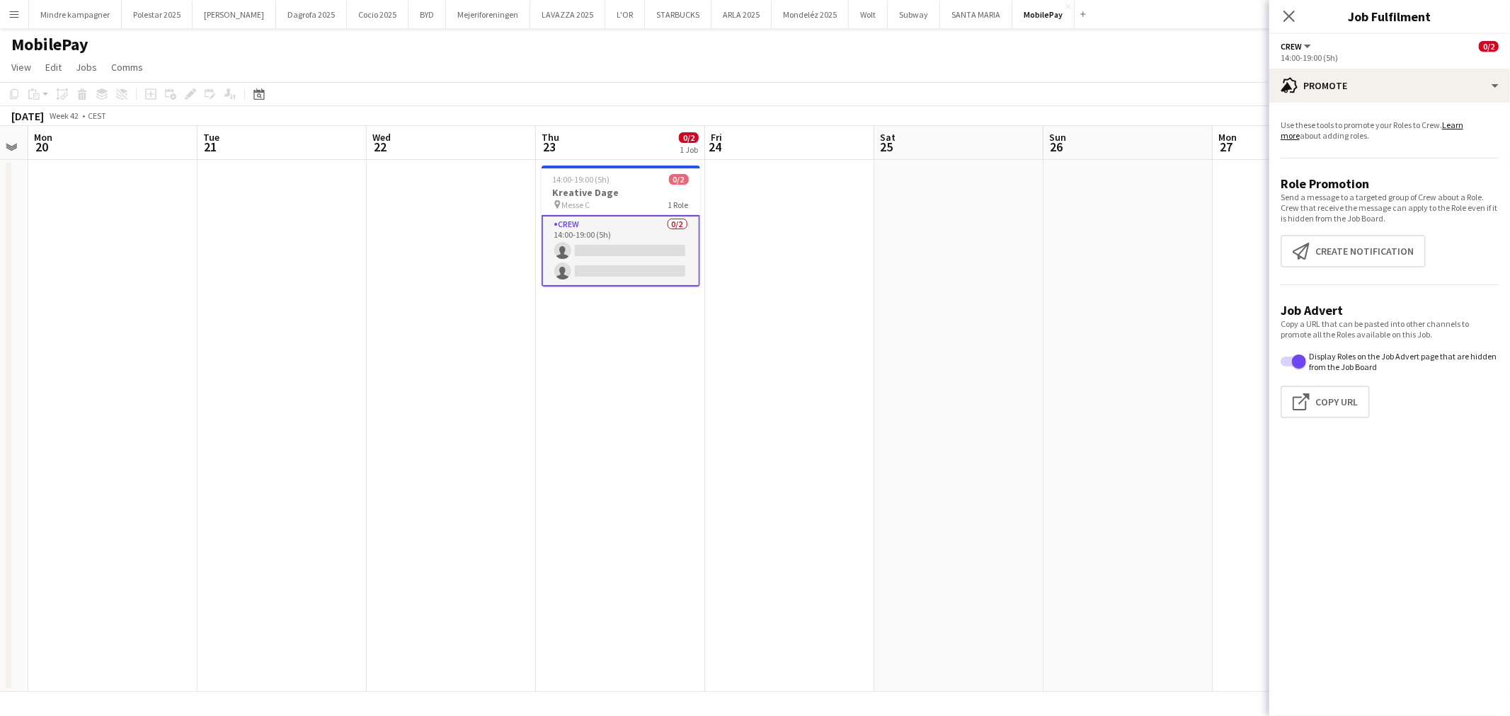
click at [808, 432] on app-date-cell at bounding box center [789, 426] width 169 height 532
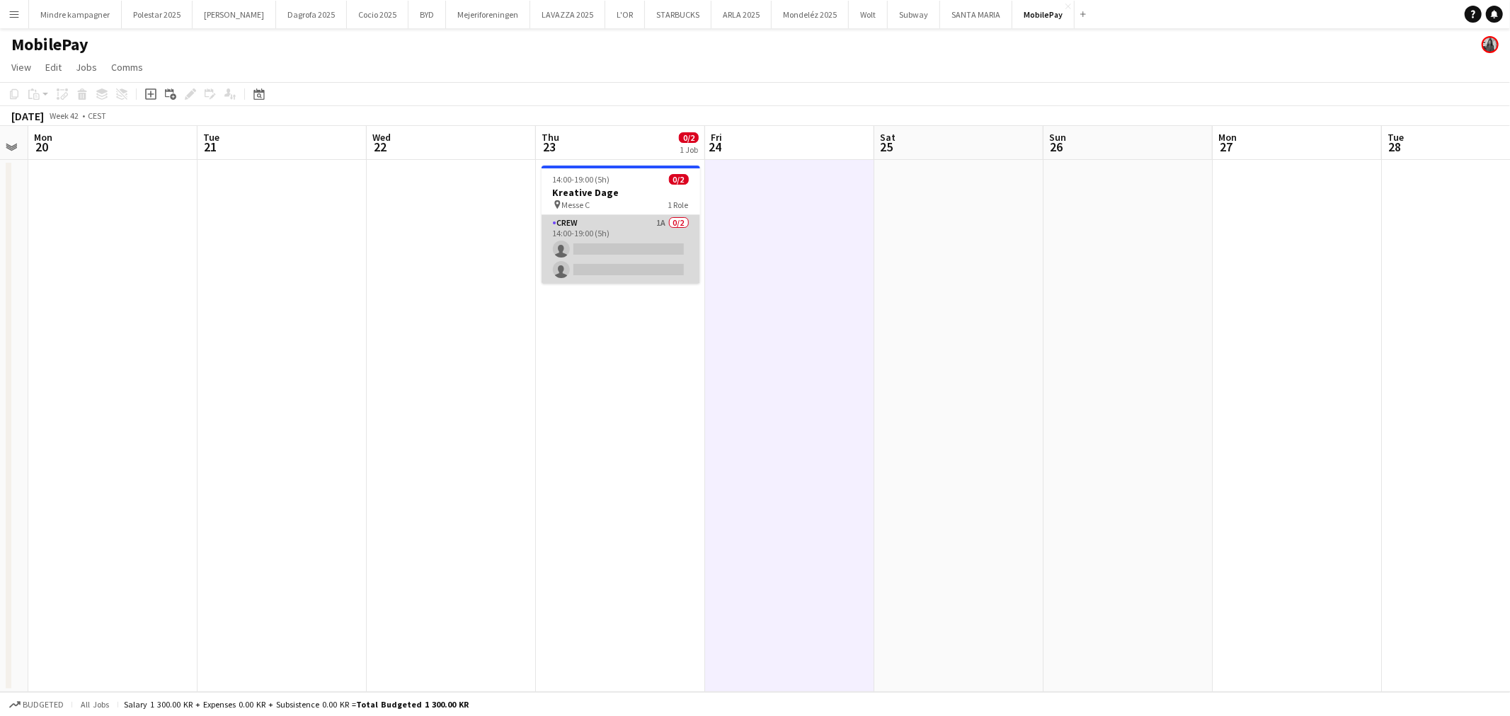
click at [596, 234] on app-card-role "Crew 1A 0/2 14:00-19:00 (5h) single-neutral-actions single-neutral-actions" at bounding box center [620, 249] width 159 height 69
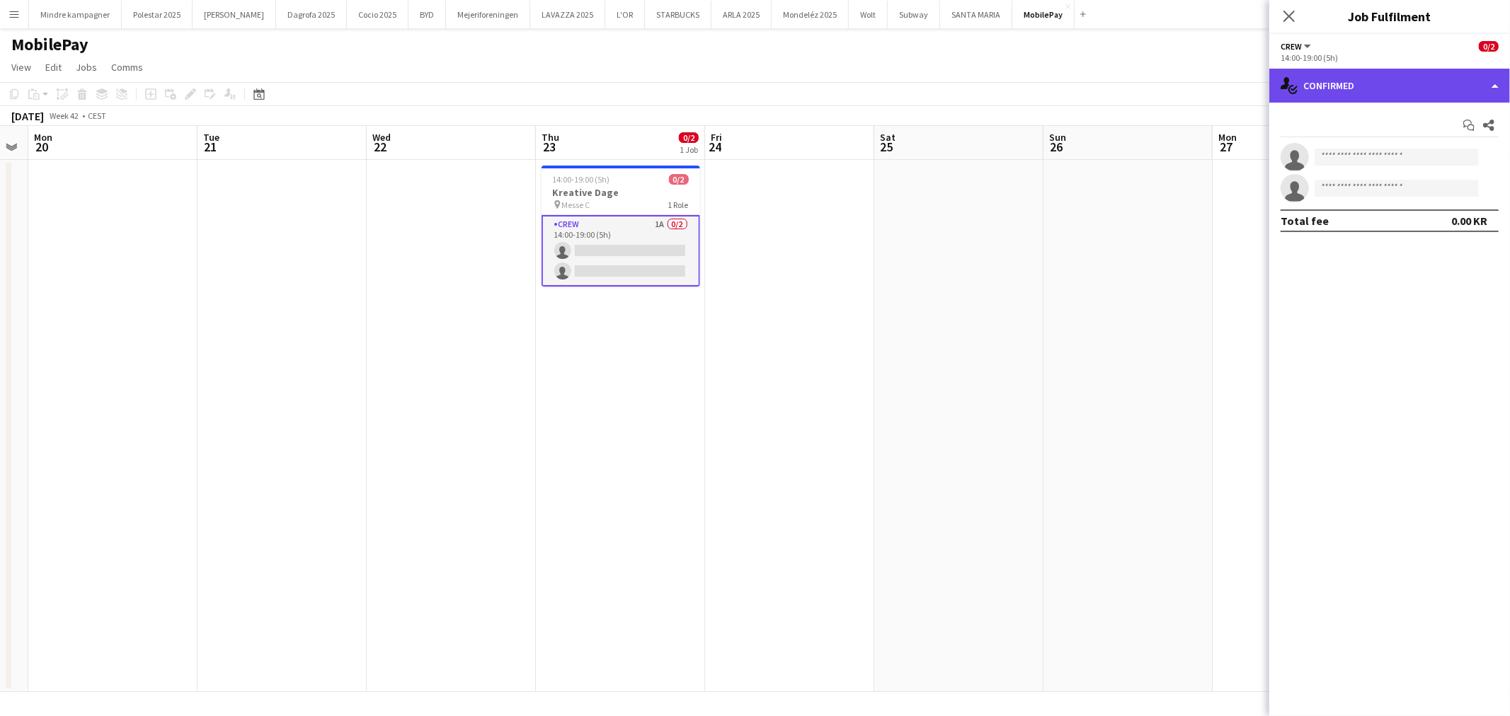
click at [1362, 85] on div "single-neutral-actions-check-2 Confirmed" at bounding box center [1389, 86] width 241 height 34
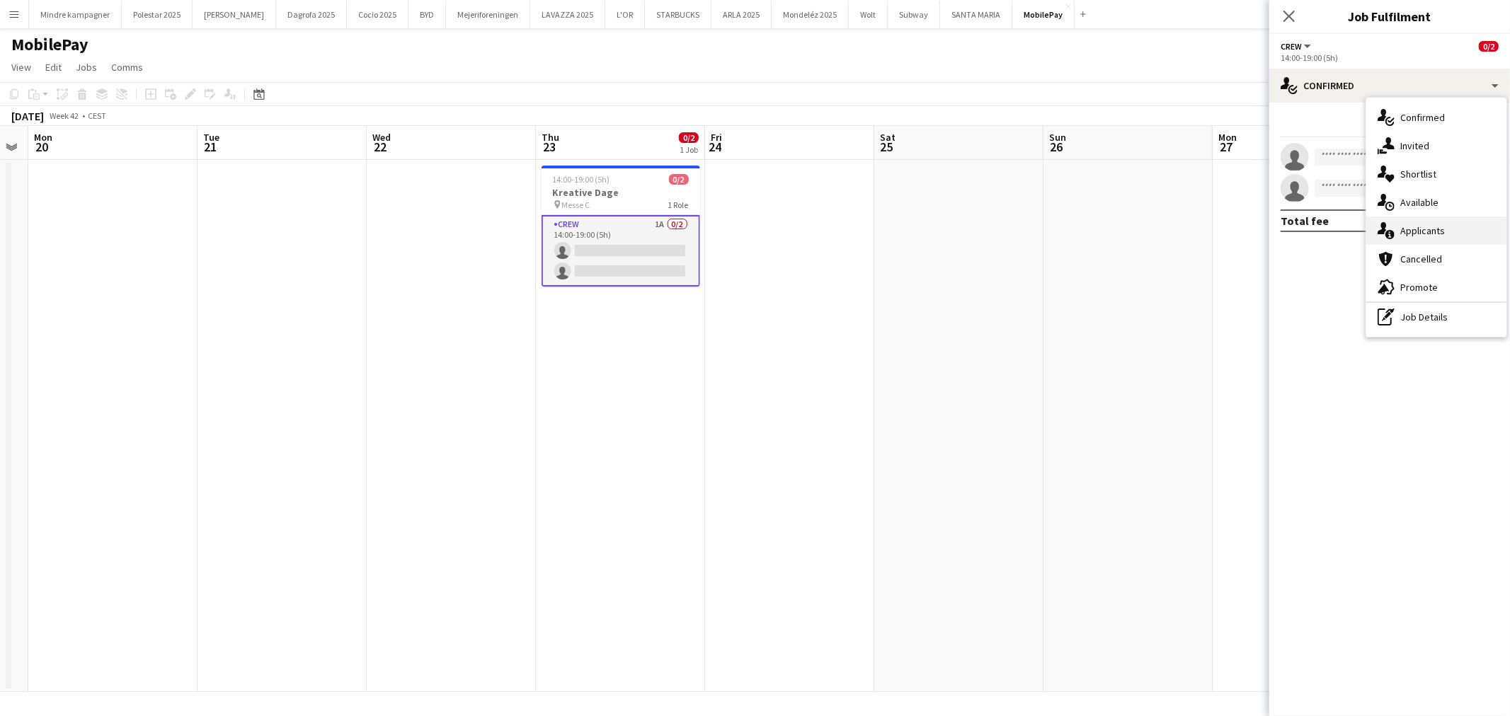
click at [1430, 231] on span "Applicants" at bounding box center [1422, 230] width 45 height 13
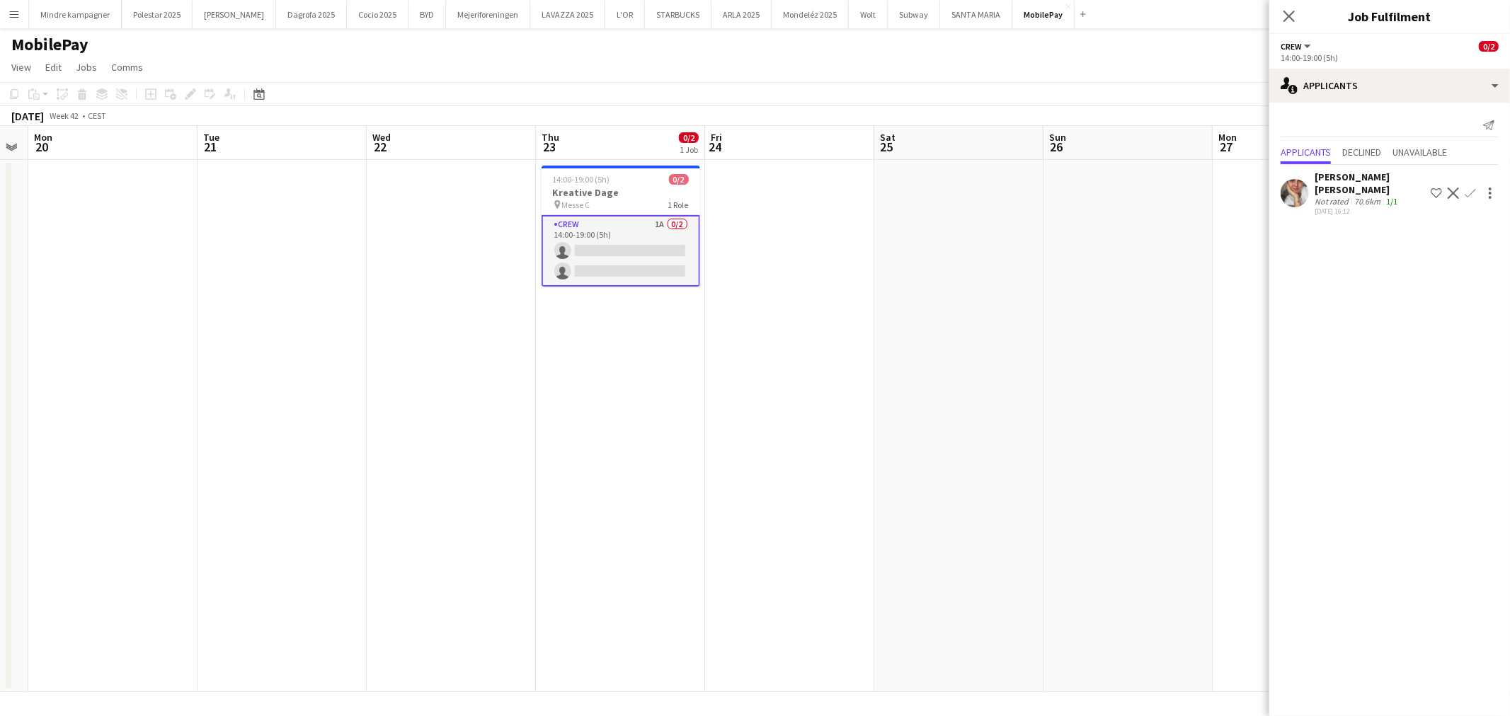
click at [914, 361] on app-date-cell at bounding box center [958, 426] width 169 height 532
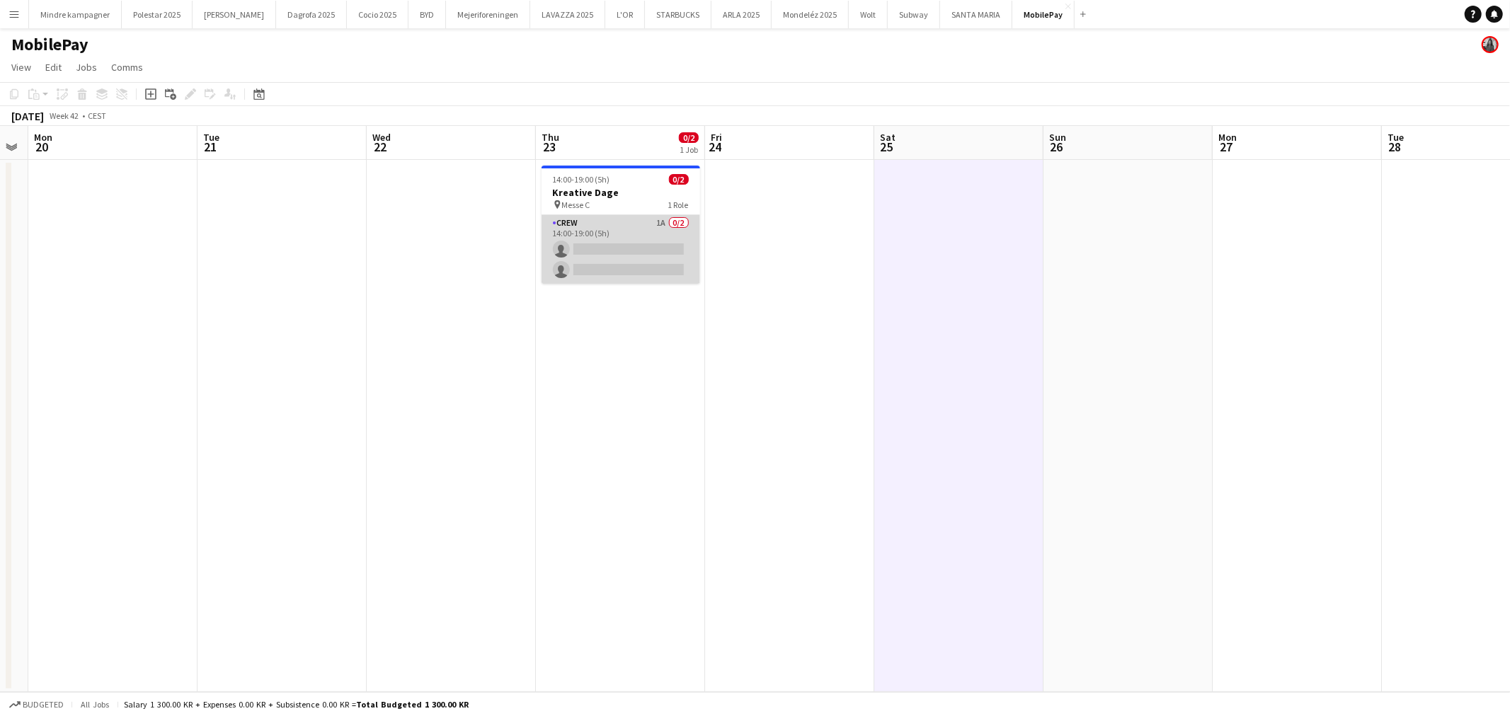
click at [603, 227] on app-card-role "Crew 1A 0/2 14:00-19:00 (5h) single-neutral-actions single-neutral-actions" at bounding box center [620, 249] width 159 height 69
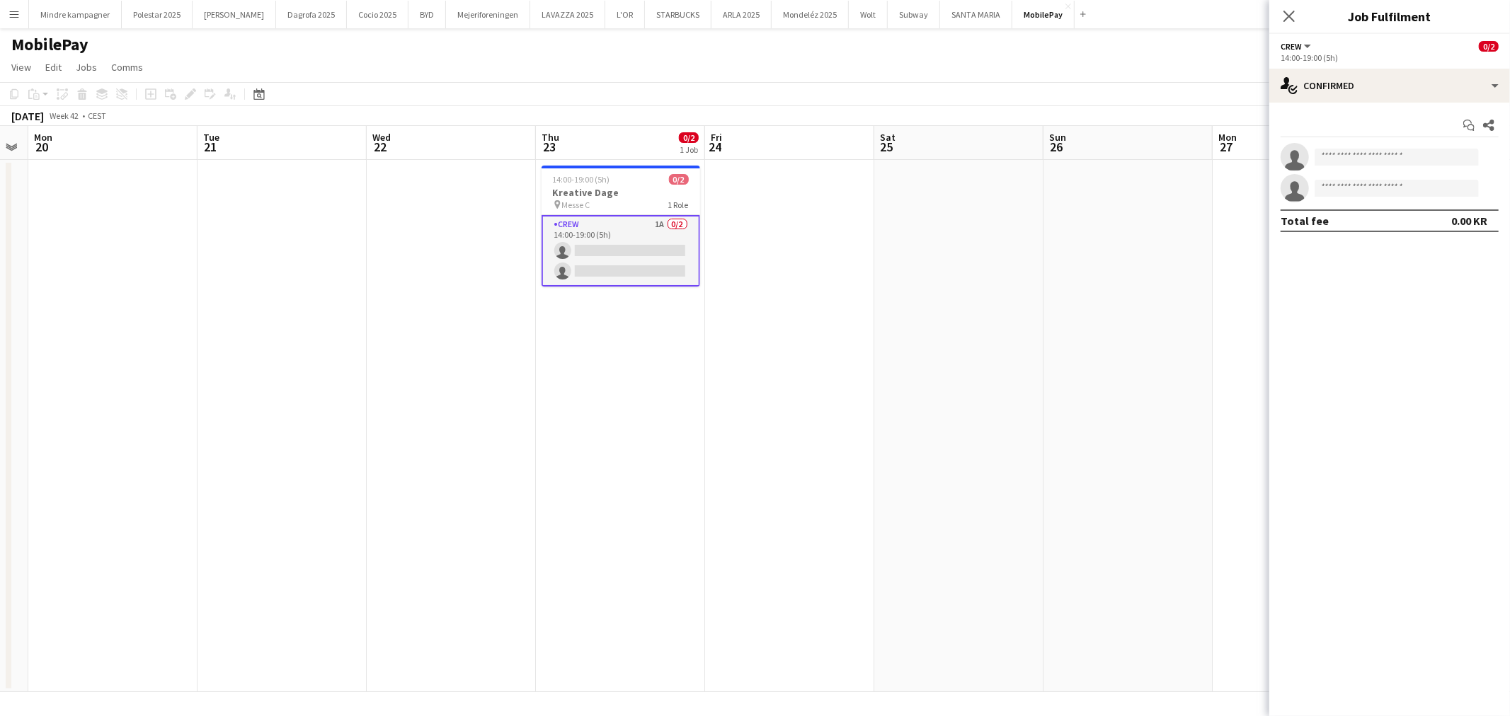
drag, startPoint x: 840, startPoint y: 386, endPoint x: 752, endPoint y: 381, distance: 87.9
click at [839, 386] on app-date-cell at bounding box center [789, 426] width 169 height 532
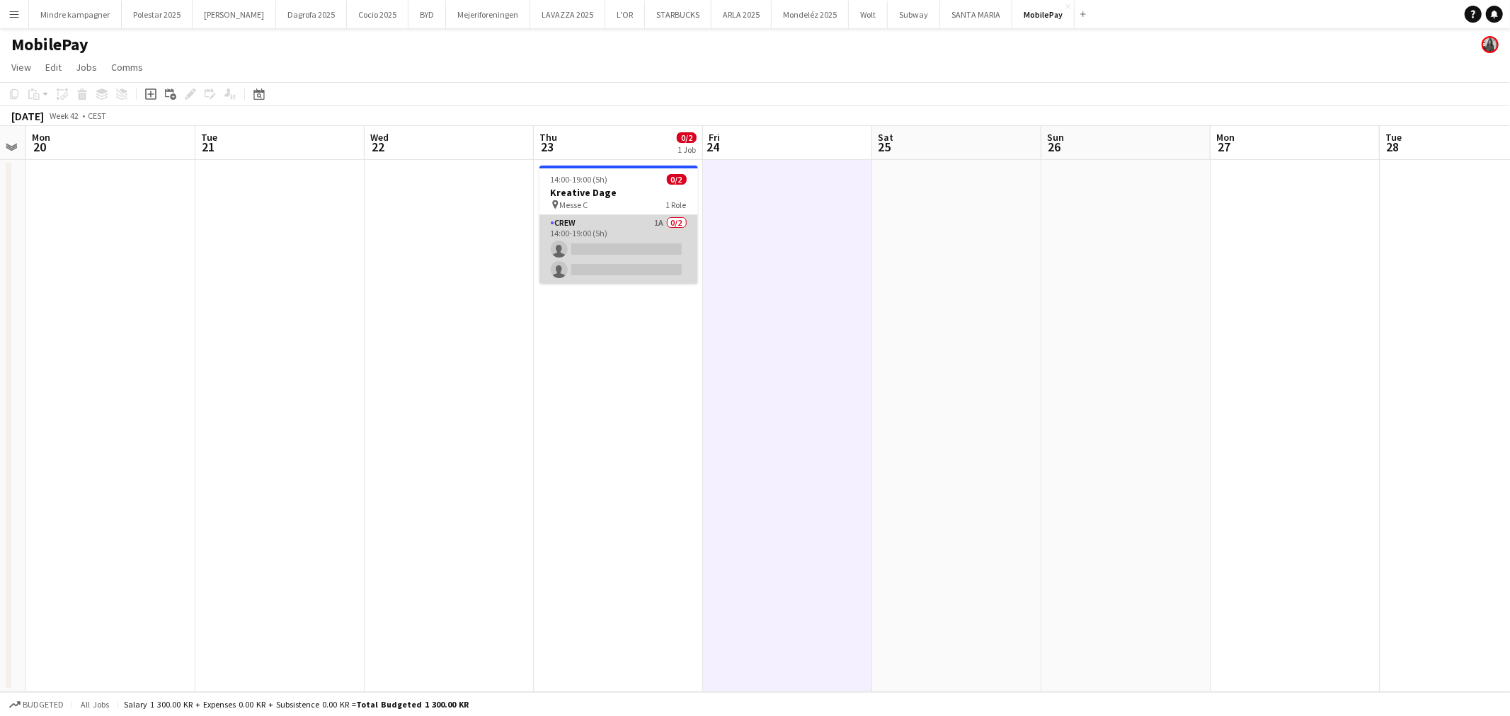
click at [619, 229] on app-card-role "Crew 1A 0/2 14:00-19:00 (5h) single-neutral-actions single-neutral-actions" at bounding box center [618, 249] width 159 height 69
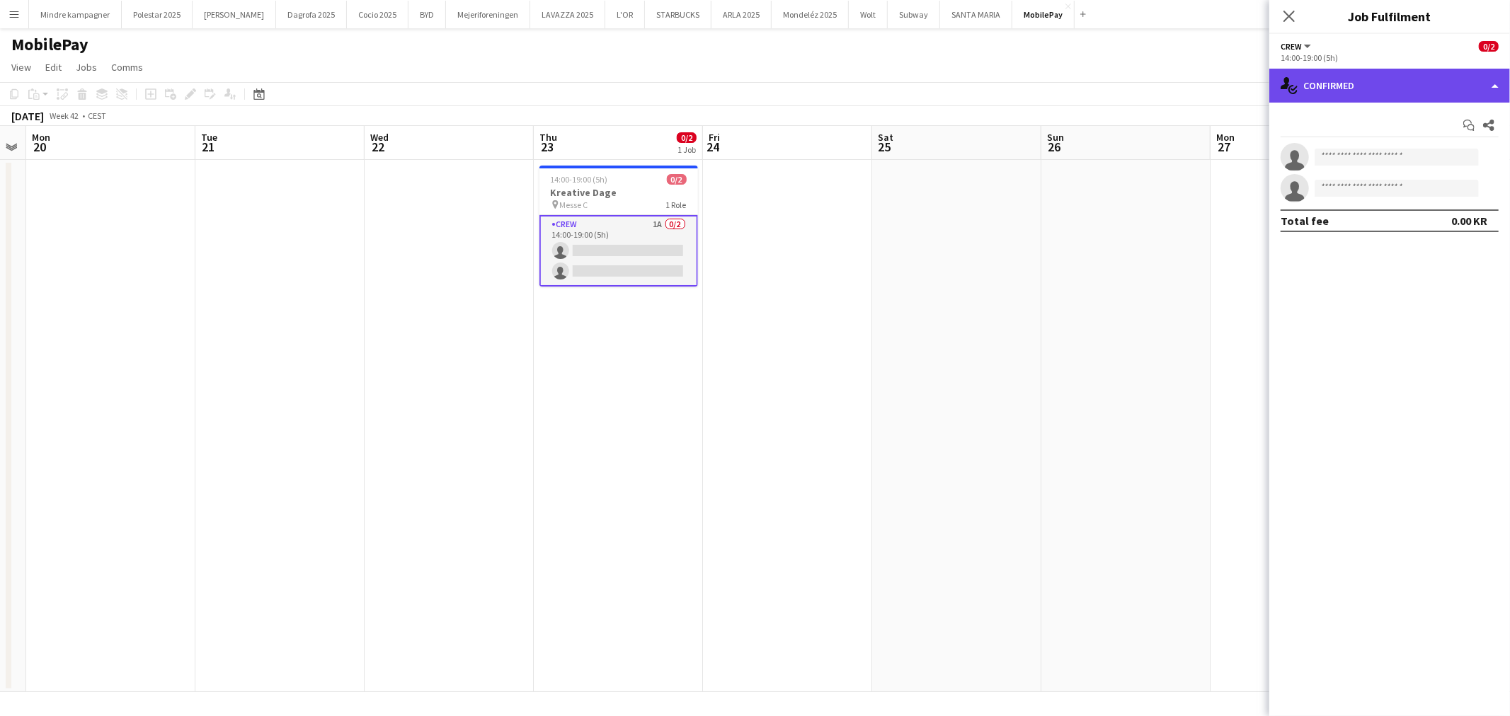
click at [1370, 91] on div "single-neutral-actions-check-2 Confirmed" at bounding box center [1389, 86] width 241 height 34
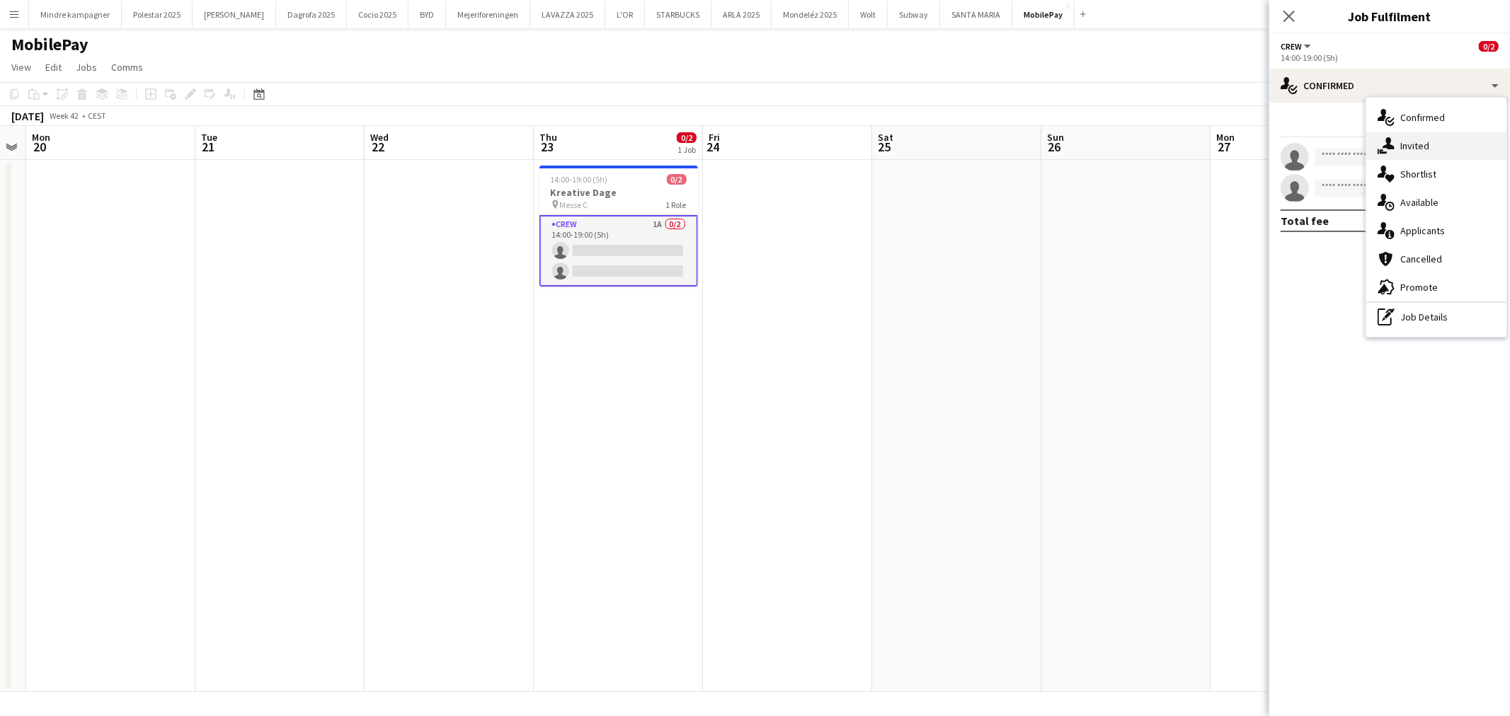
click at [1426, 145] on span "Invited" at bounding box center [1414, 145] width 29 height 13
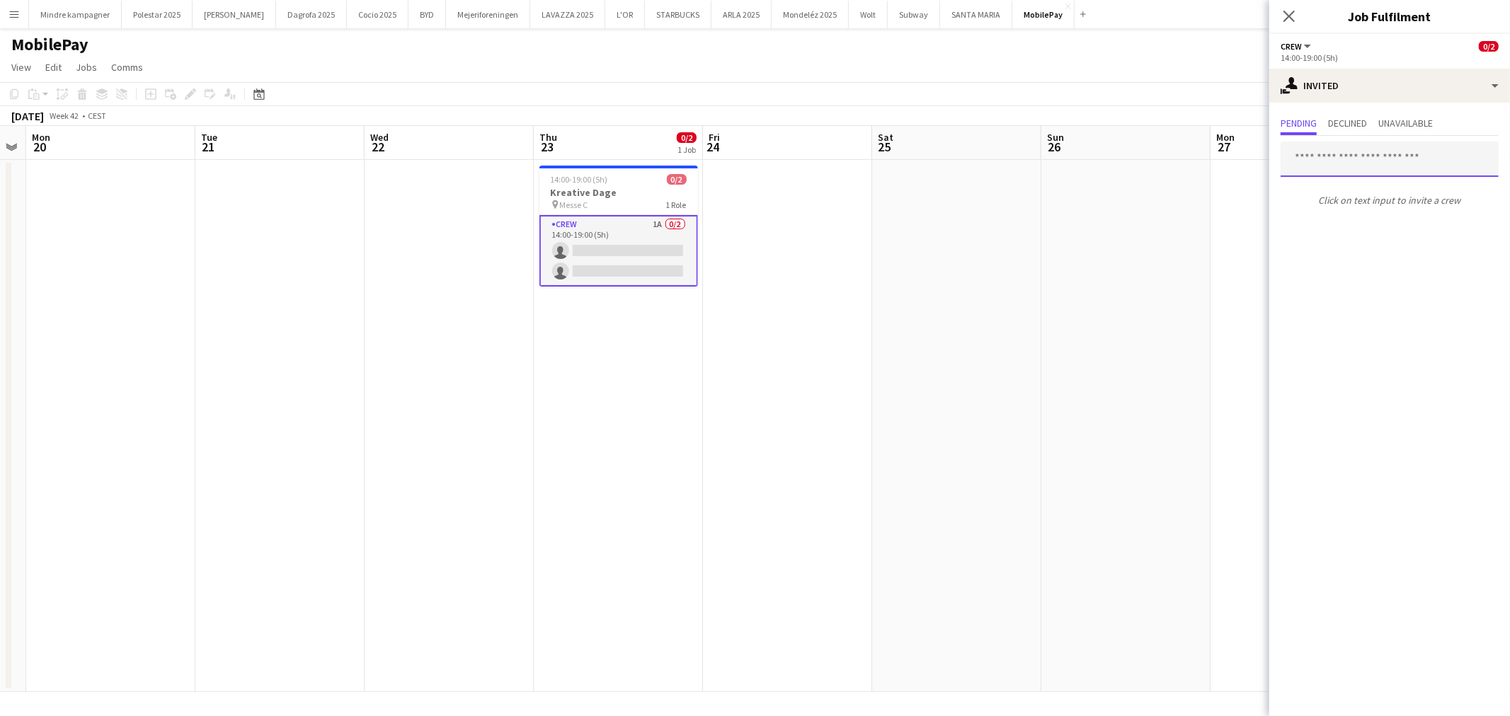
click at [1357, 159] on input "text" at bounding box center [1389, 159] width 218 height 35
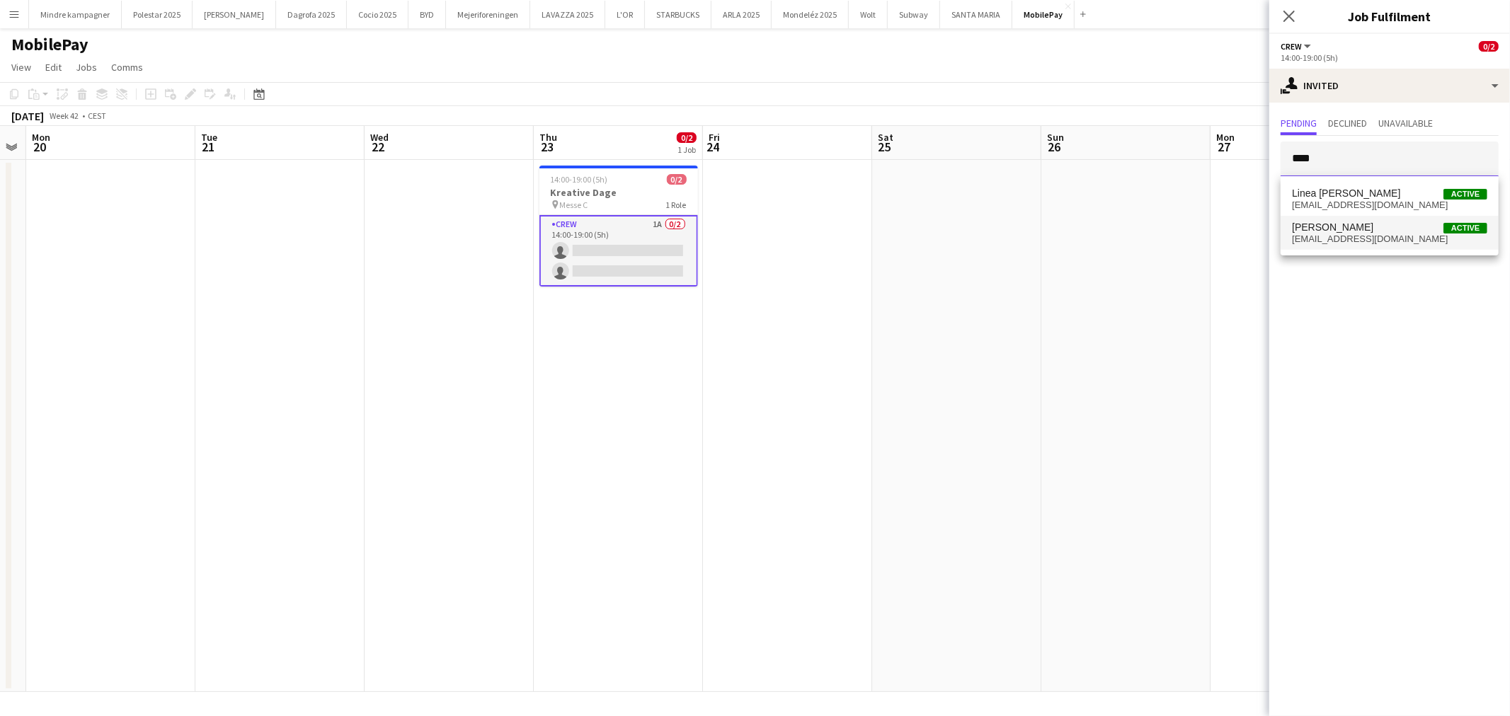
type input "****"
click at [1336, 243] on span "[EMAIL_ADDRESS][DOMAIN_NAME]" at bounding box center [1389, 239] width 195 height 11
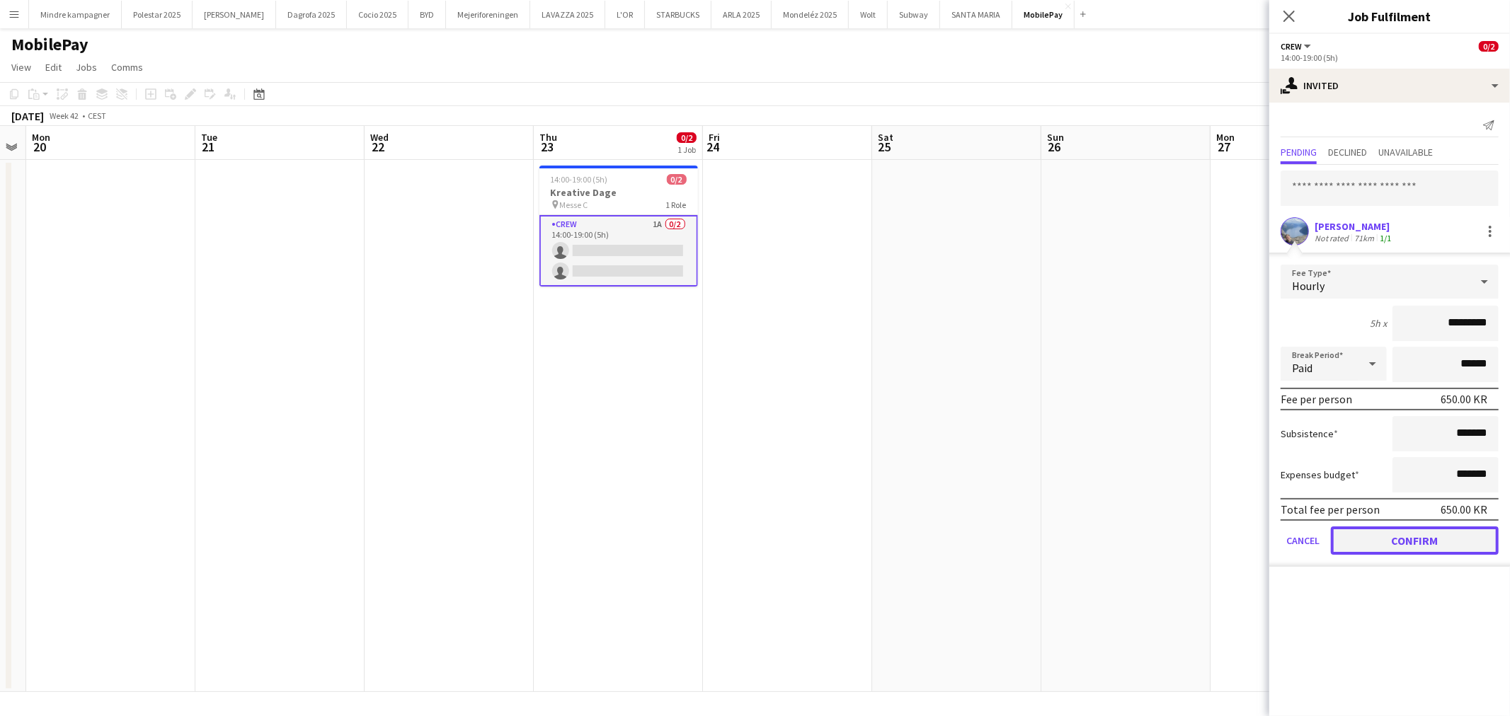
click at [1419, 532] on button "Confirm" at bounding box center [1415, 541] width 168 height 28
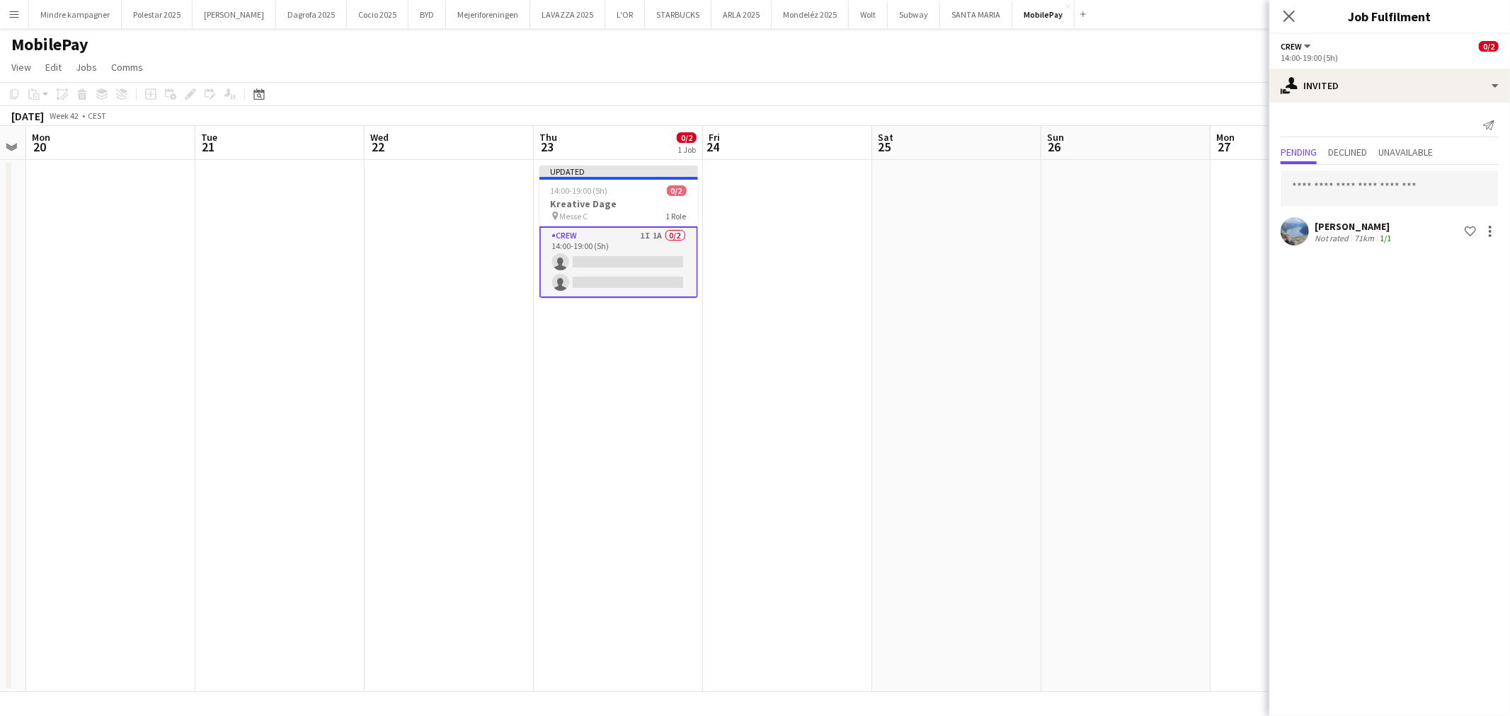
click at [1138, 450] on app-date-cell at bounding box center [1125, 426] width 169 height 532
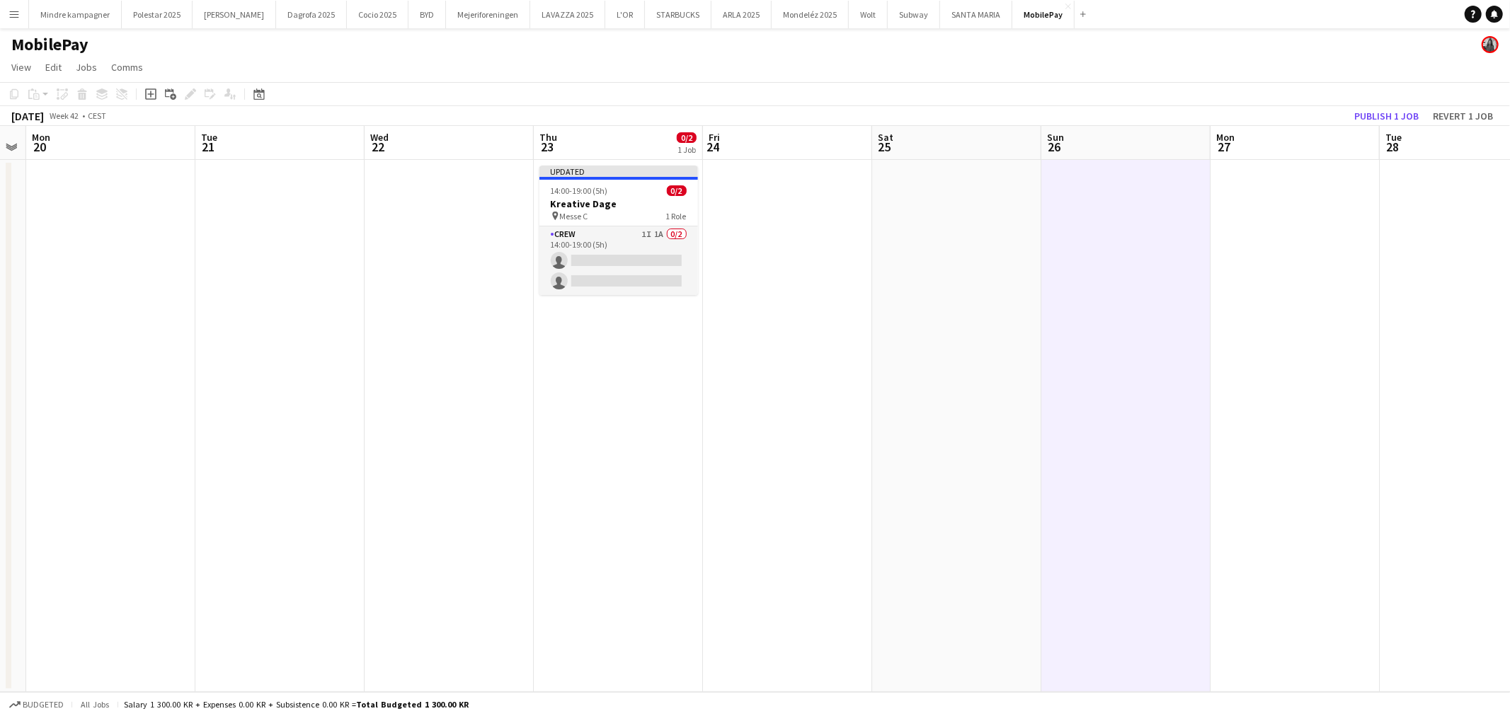
click at [1400, 104] on app-toolbar "Copy Paste Paste Ctrl+V Paste with crew Ctrl+Shift+V Paste linked Job [GEOGRAPH…" at bounding box center [755, 94] width 1510 height 24
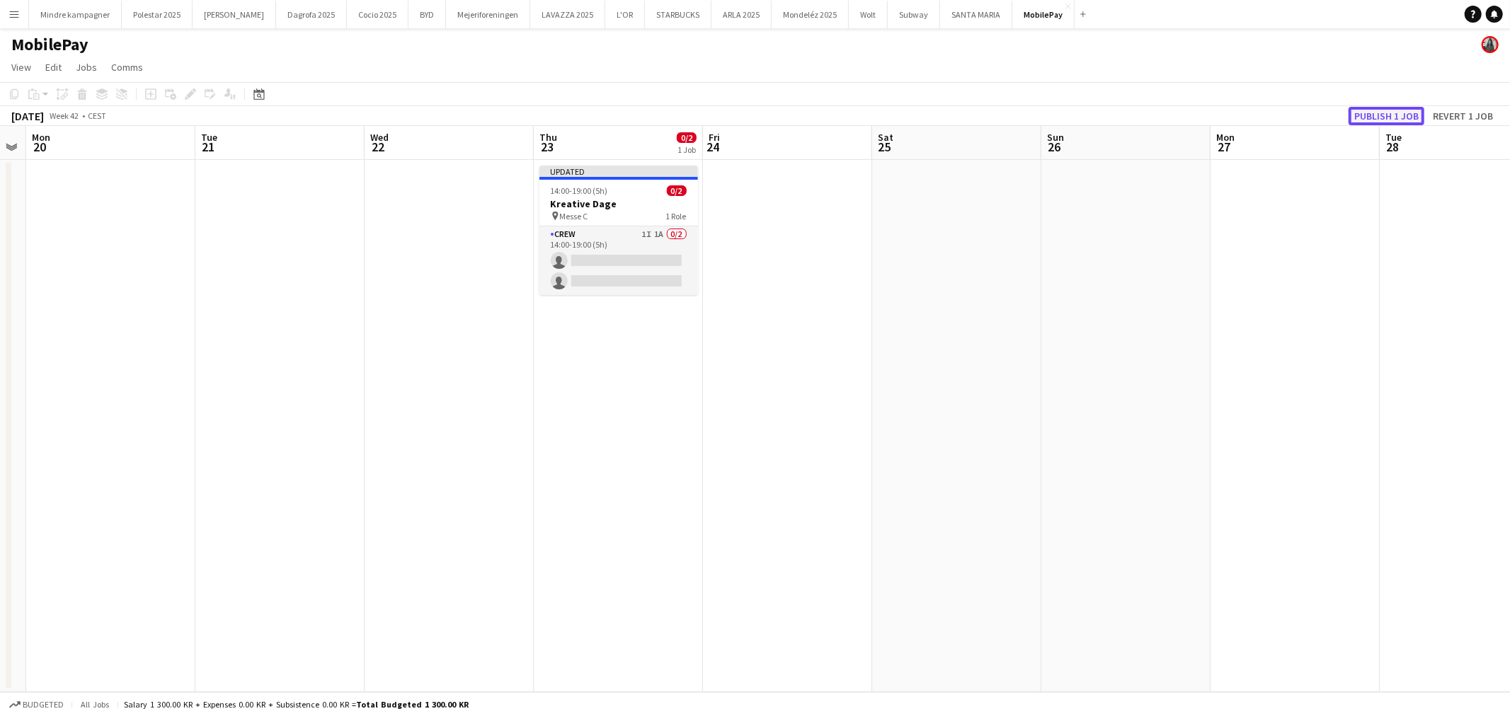
click at [1399, 110] on button "Publish 1 job" at bounding box center [1386, 116] width 76 height 18
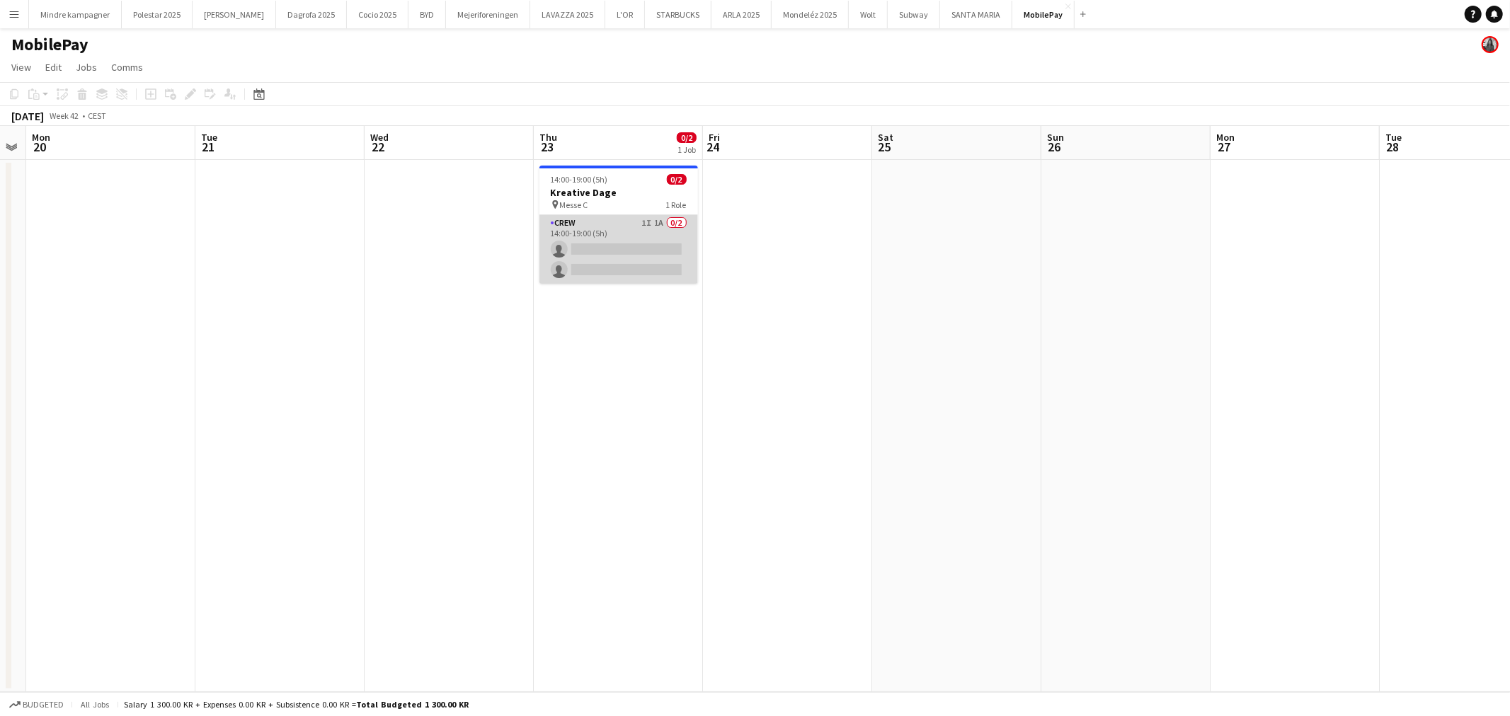
click at [597, 229] on app-card-role "Crew 1I 1A 0/2 14:00-19:00 (5h) single-neutral-actions single-neutral-actions" at bounding box center [618, 249] width 159 height 69
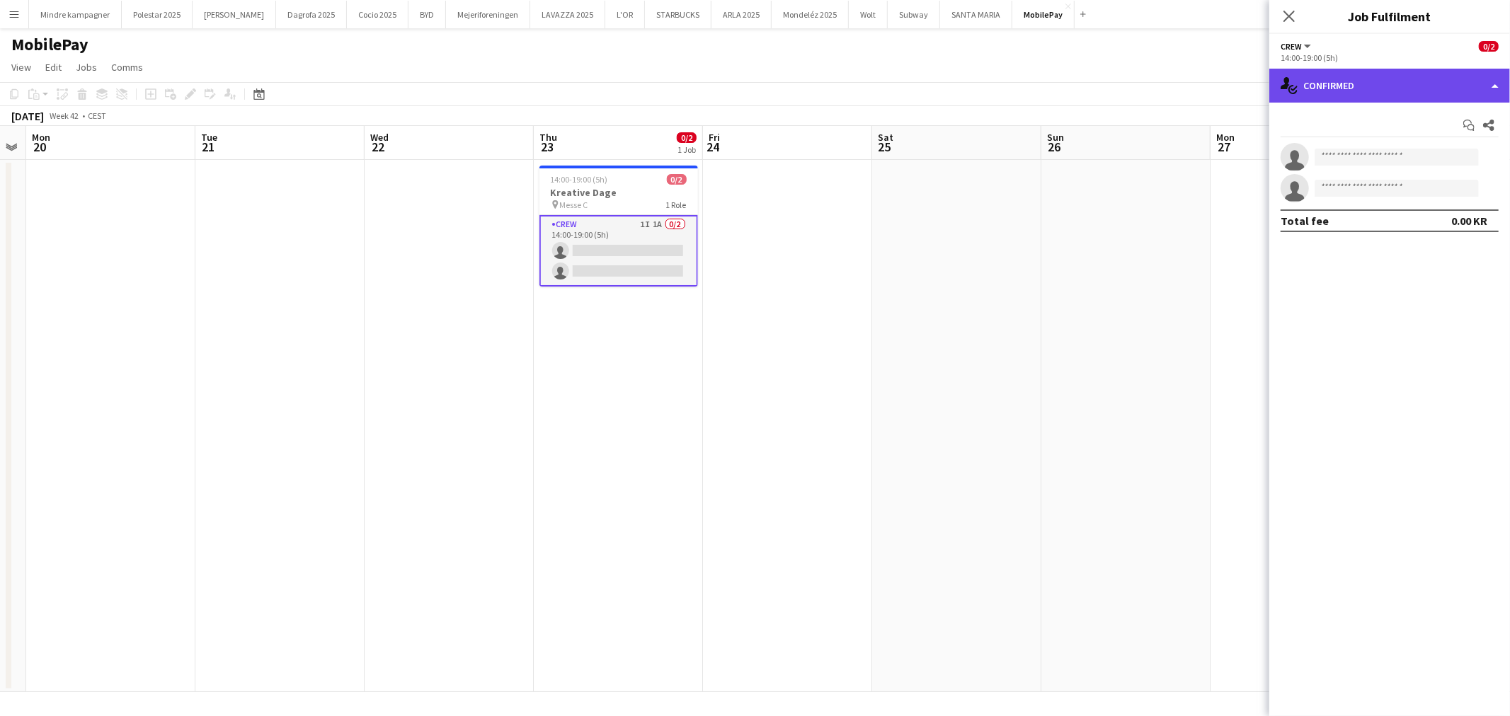
click at [1369, 96] on div "single-neutral-actions-check-2 Confirmed" at bounding box center [1389, 86] width 241 height 34
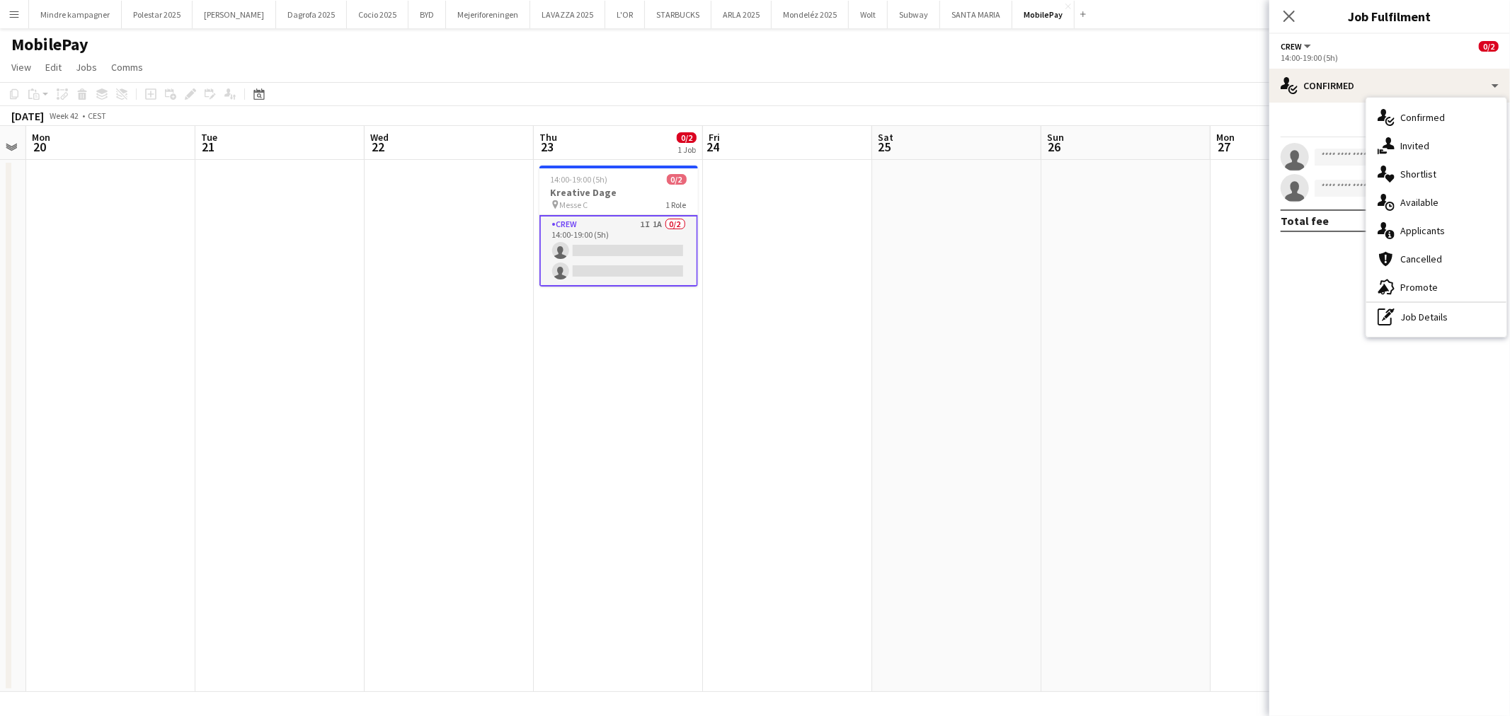
click at [1010, 364] on app-date-cell at bounding box center [956, 426] width 169 height 532
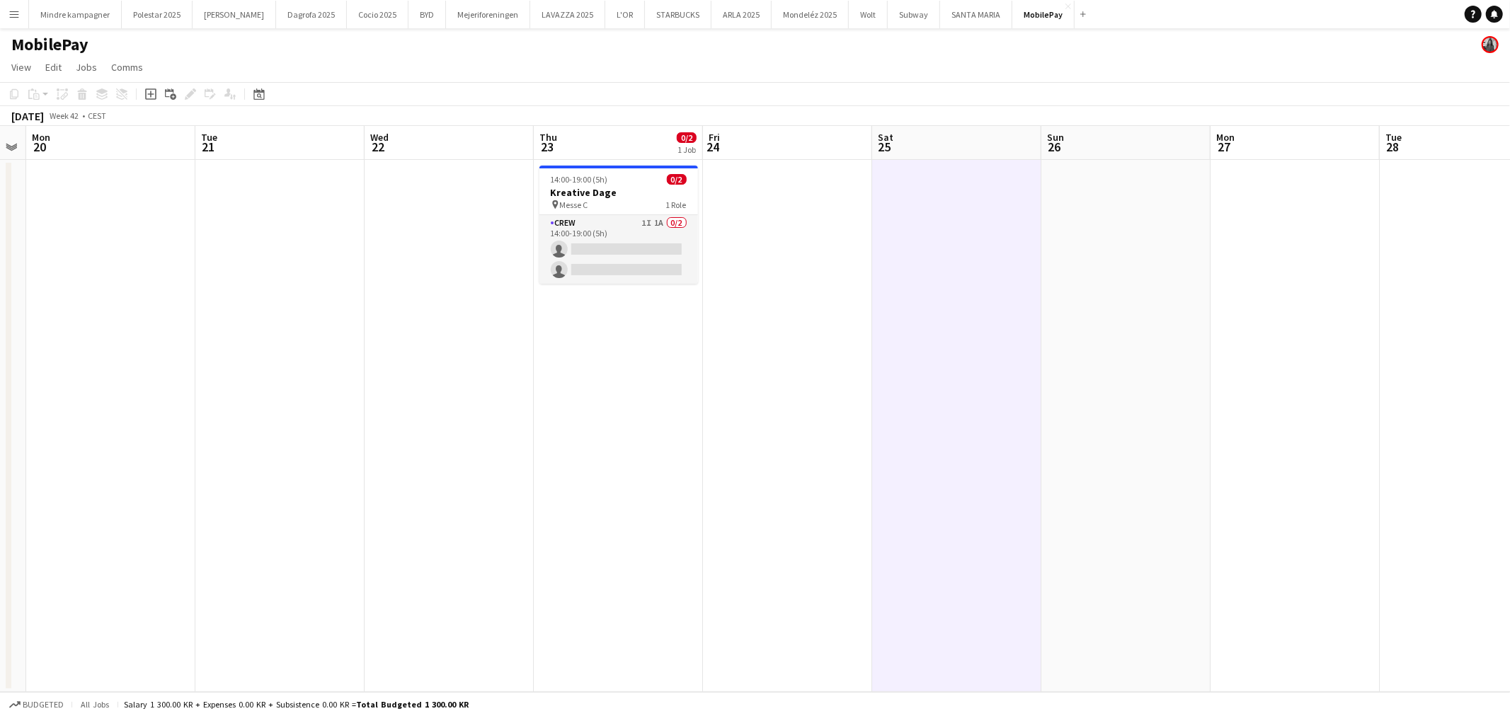
click at [18, 12] on app-icon "Menu" at bounding box center [13, 13] width 11 height 11
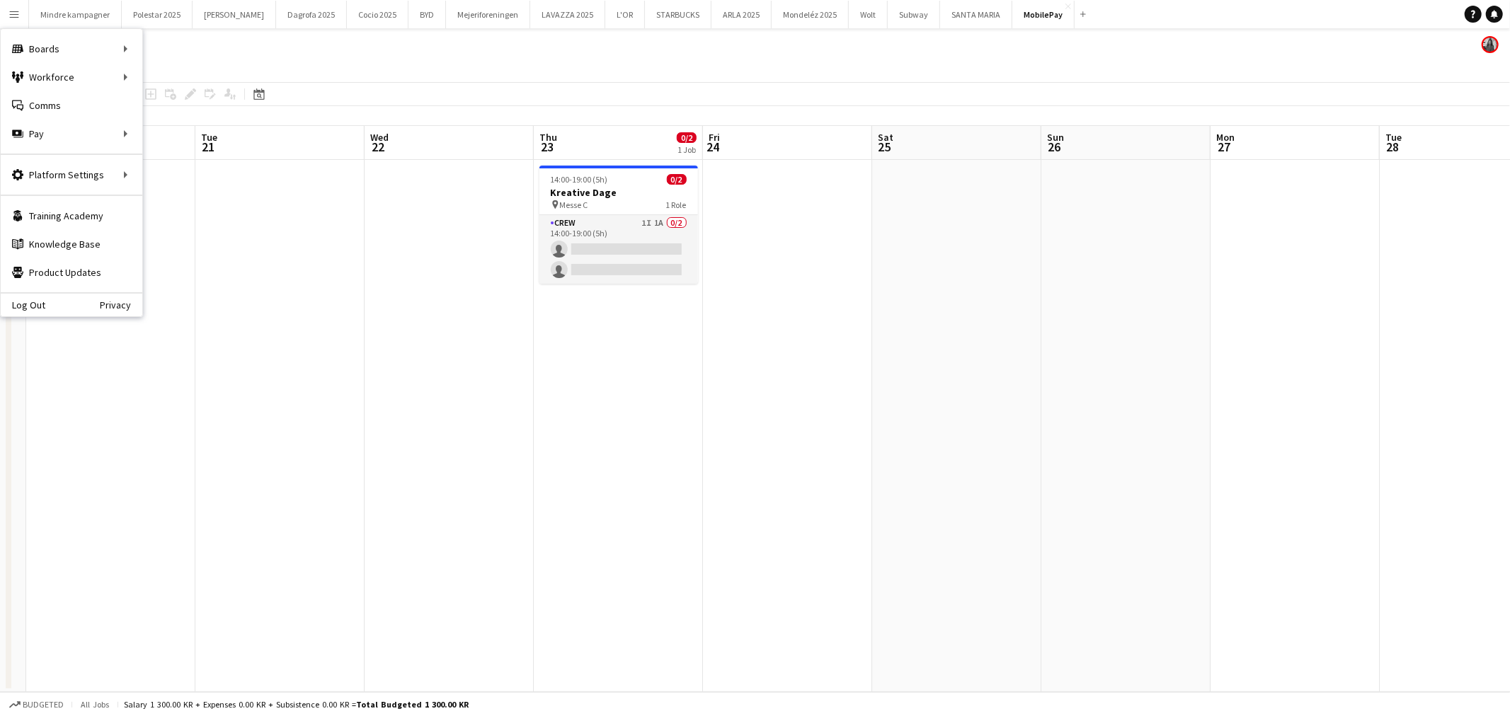
click at [18, 12] on app-icon "Menu" at bounding box center [13, 13] width 11 height 11
click at [606, 186] on h3 "Kreative Dage" at bounding box center [618, 192] width 159 height 13
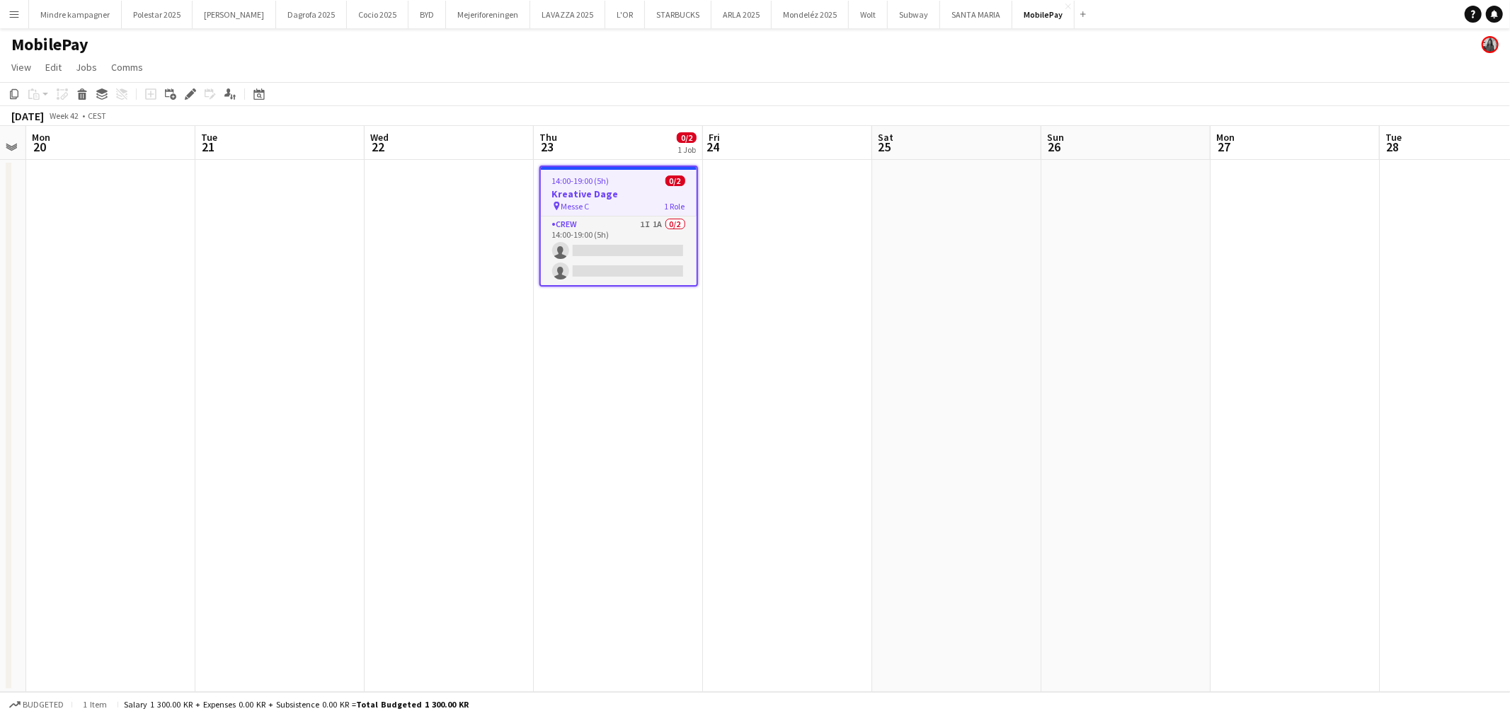
click at [585, 188] on h3 "Kreative Dage" at bounding box center [619, 194] width 156 height 13
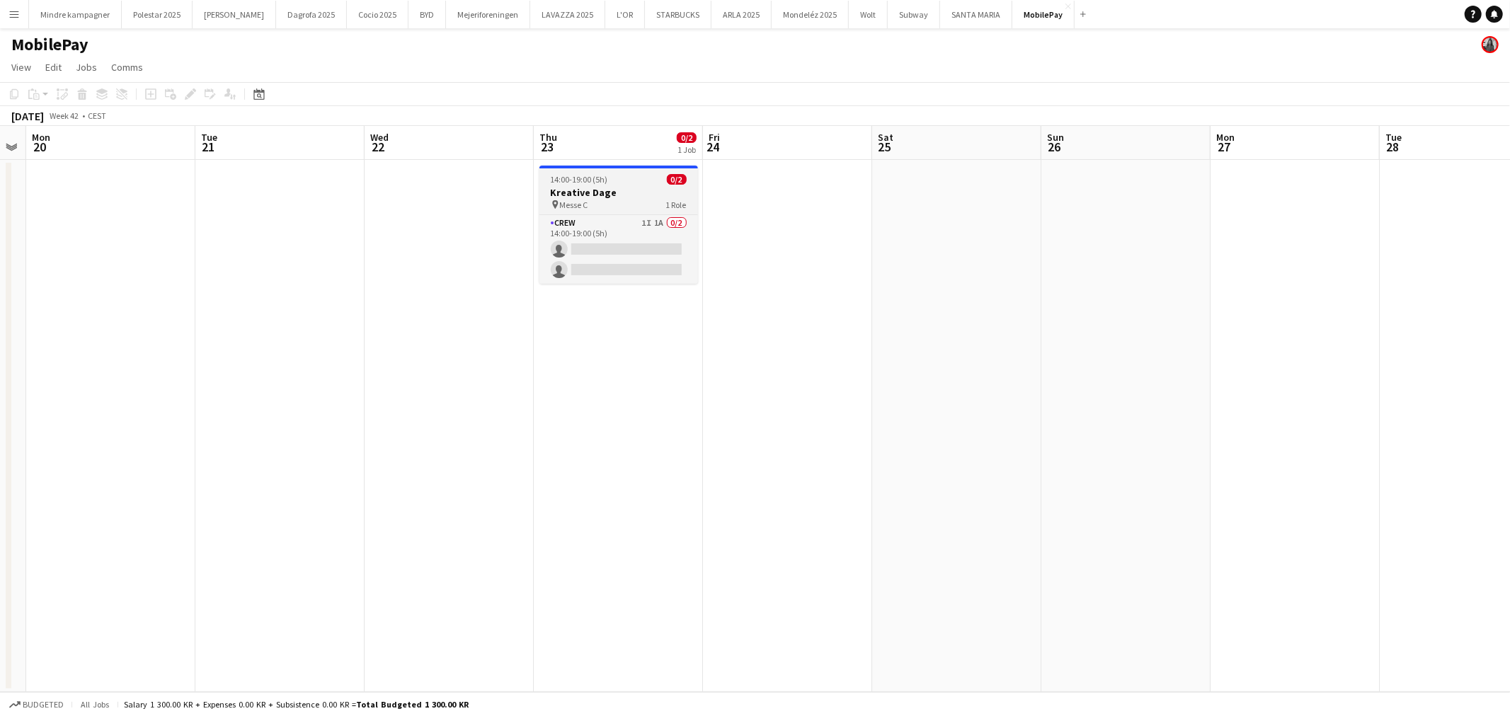
click at [625, 195] on h3 "Kreative Dage" at bounding box center [618, 192] width 159 height 13
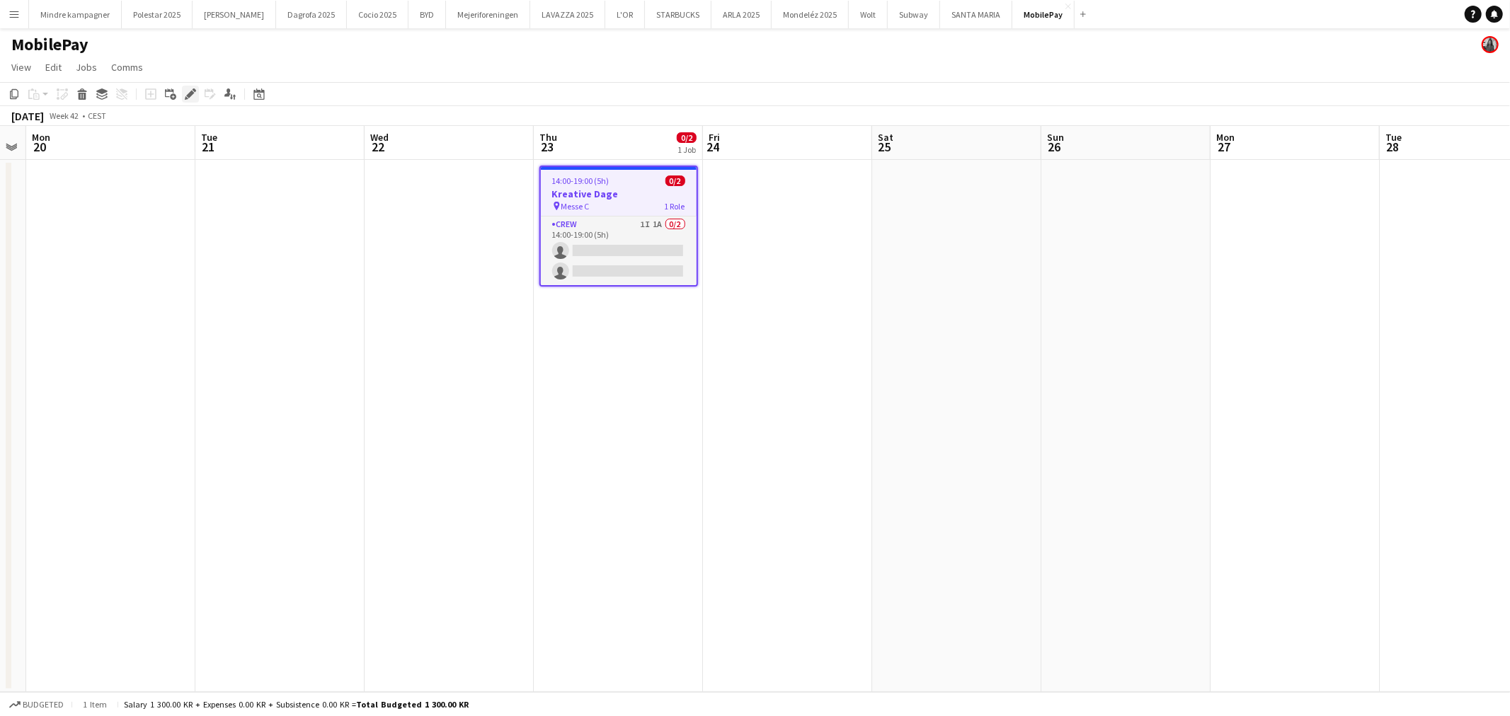
click at [193, 96] on icon "Edit" at bounding box center [190, 93] width 11 height 11
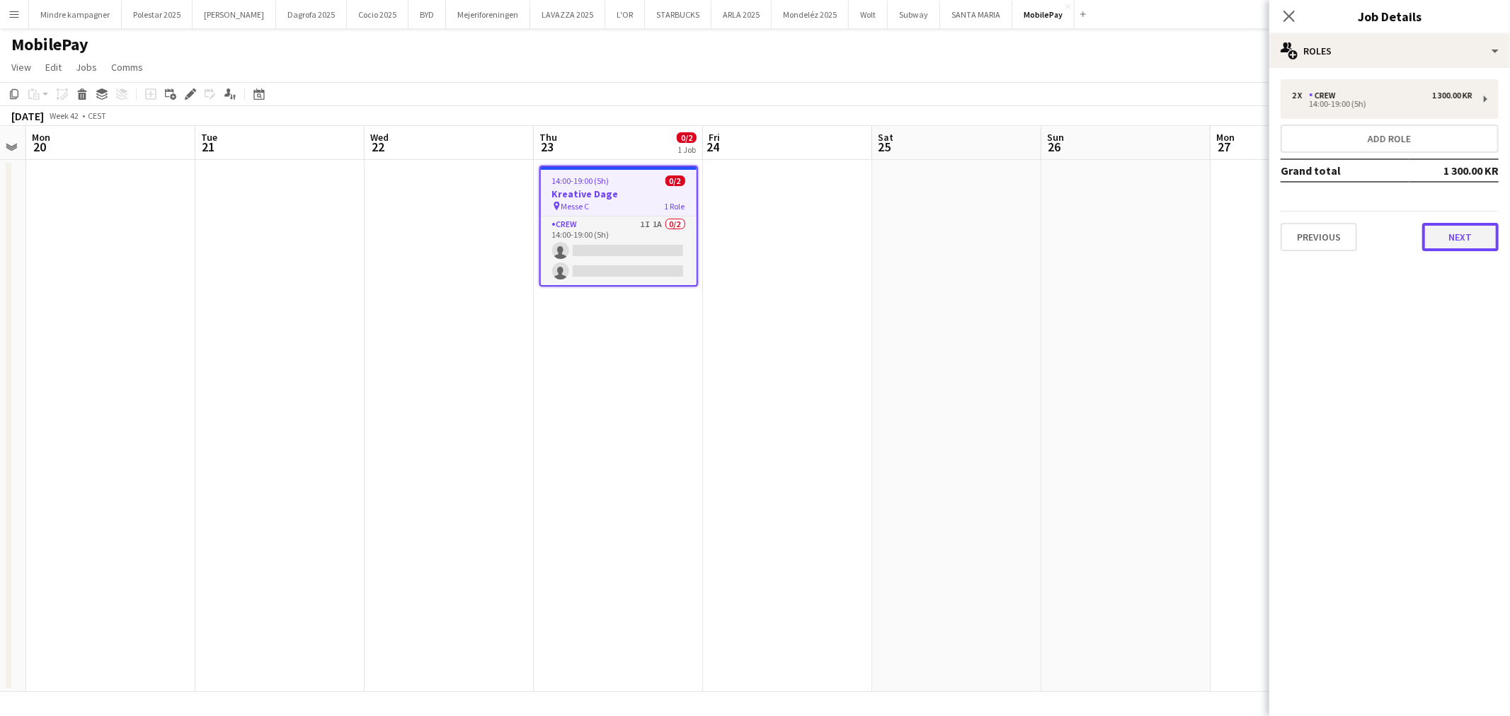
click at [1475, 236] on button "Next" at bounding box center [1460, 237] width 76 height 28
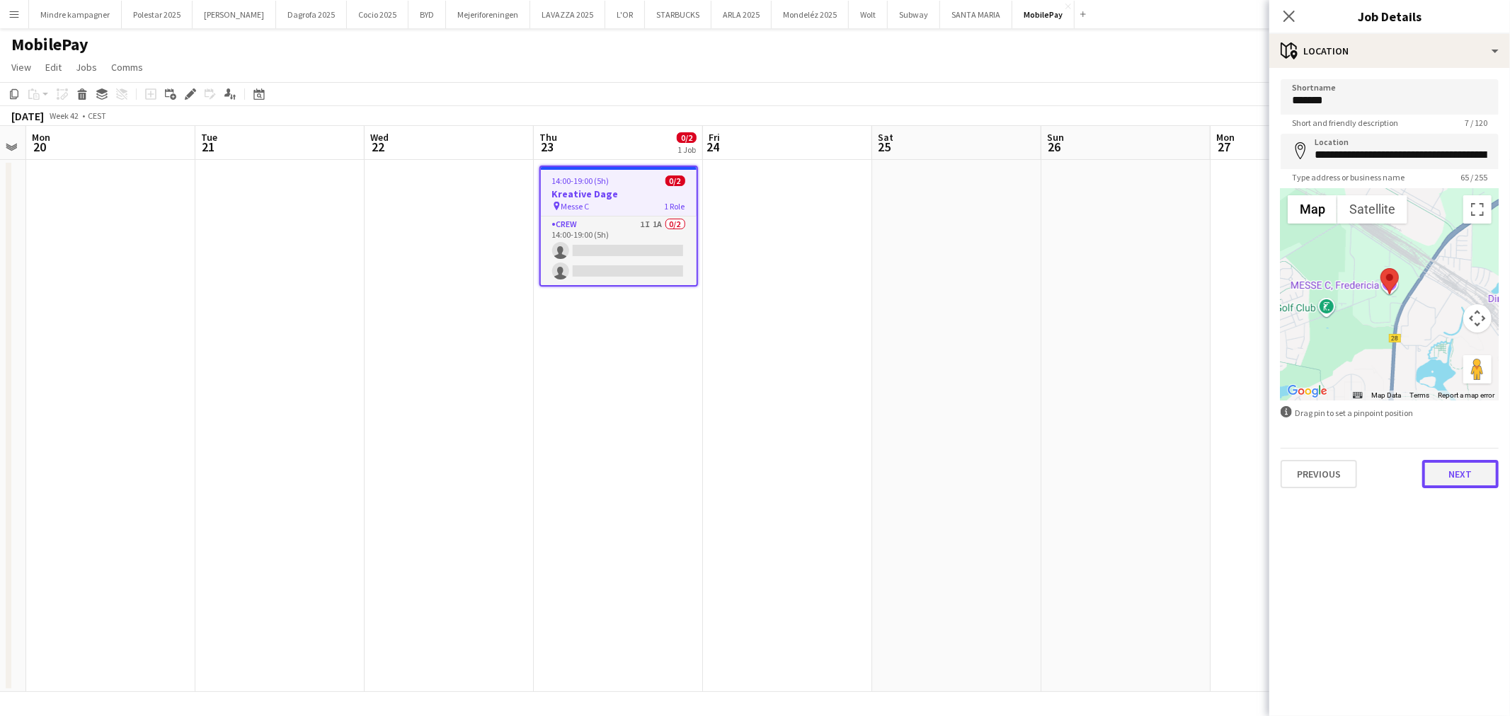
click at [1484, 483] on button "Next" at bounding box center [1460, 474] width 76 height 28
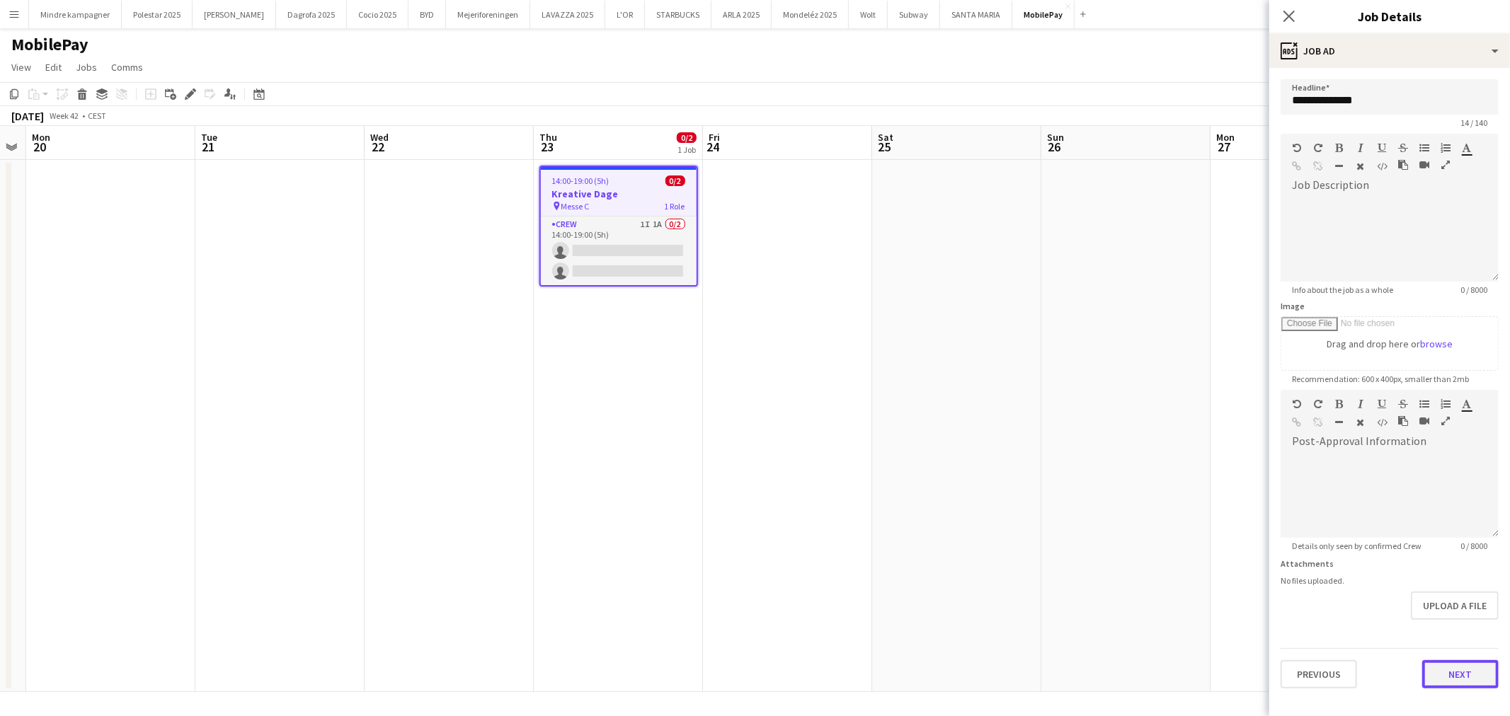
click at [1464, 672] on button "Next" at bounding box center [1460, 674] width 76 height 28
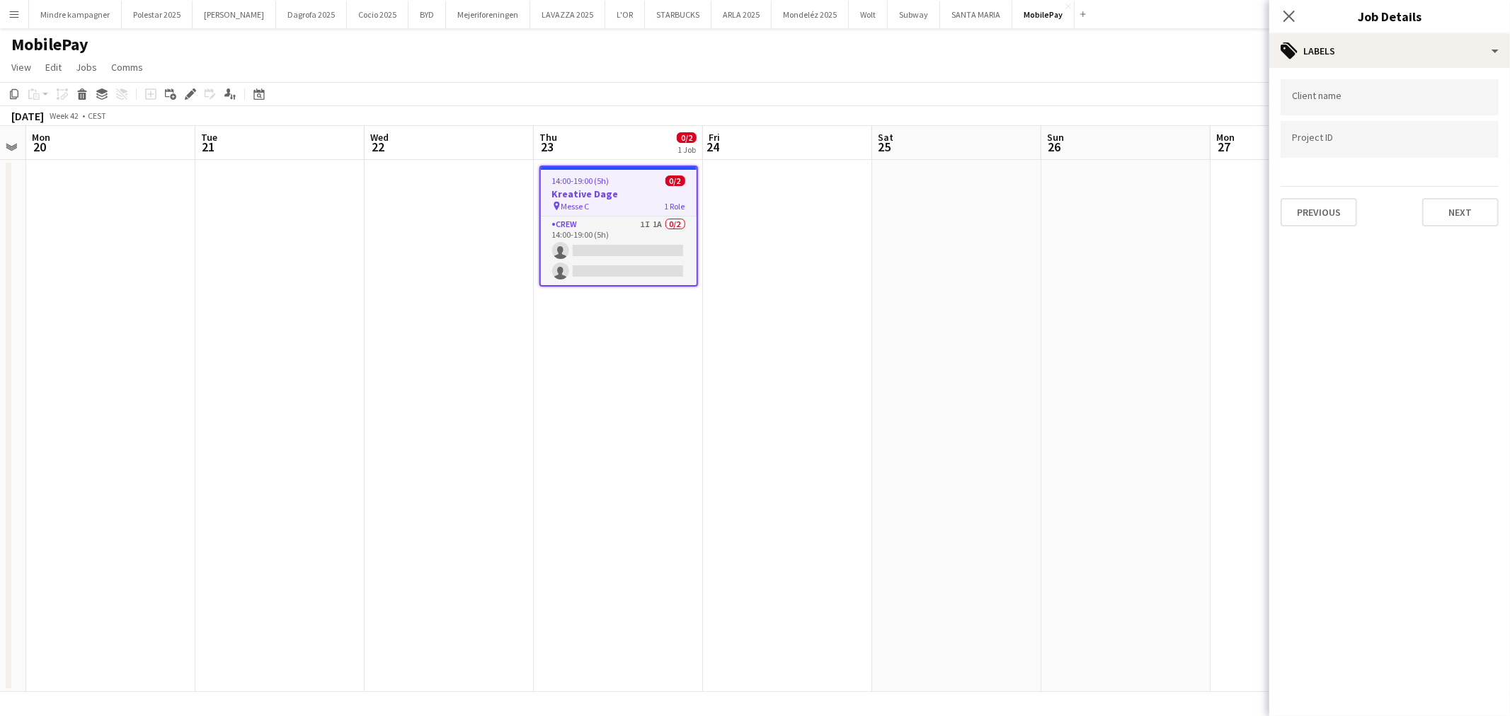
click at [1369, 97] on input "Type to search client labels..." at bounding box center [1389, 97] width 195 height 13
type input "*********"
paste input "********"
type input "********"
click at [1156, 355] on app-date-cell at bounding box center [1125, 426] width 169 height 532
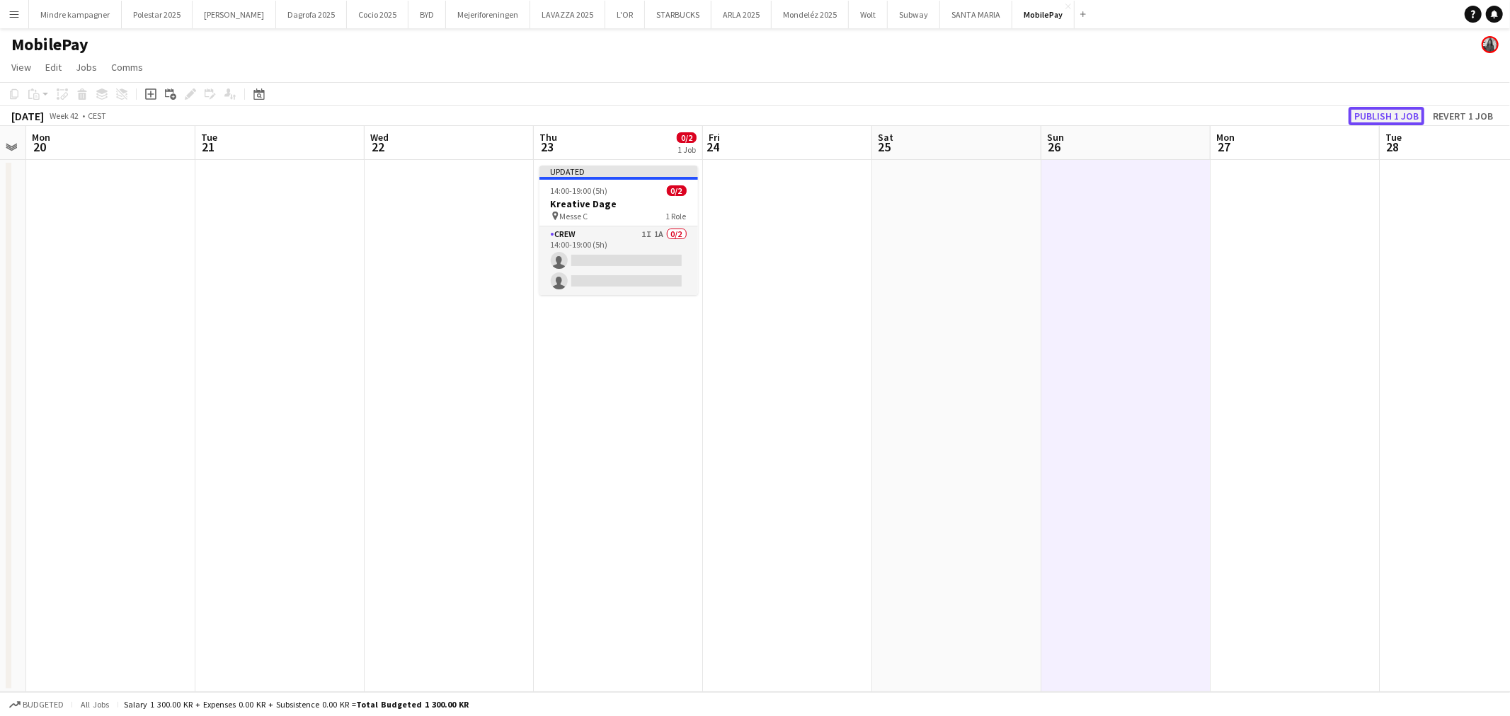
click at [1373, 116] on button "Publish 1 job" at bounding box center [1386, 116] width 76 height 18
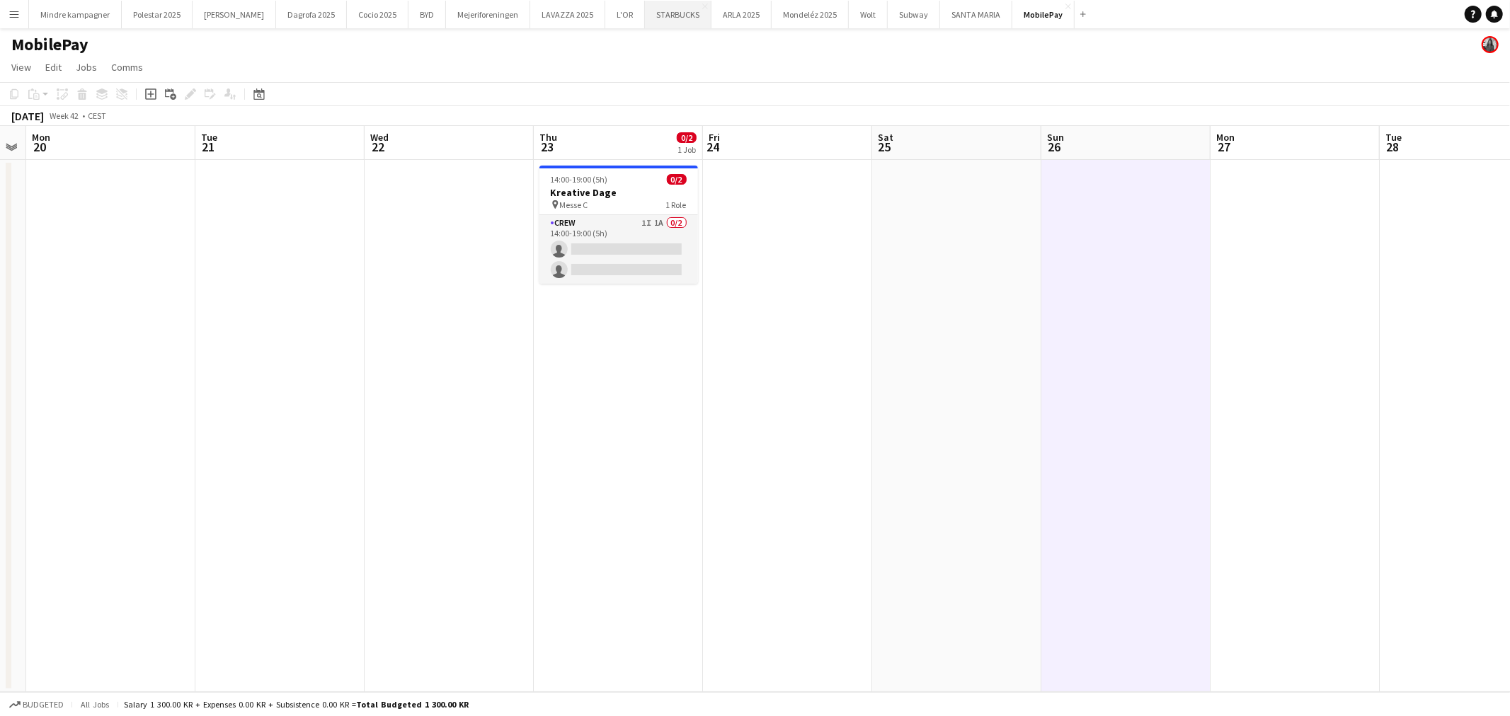
click at [645, 15] on button "STARBUCKS Close" at bounding box center [678, 15] width 67 height 28
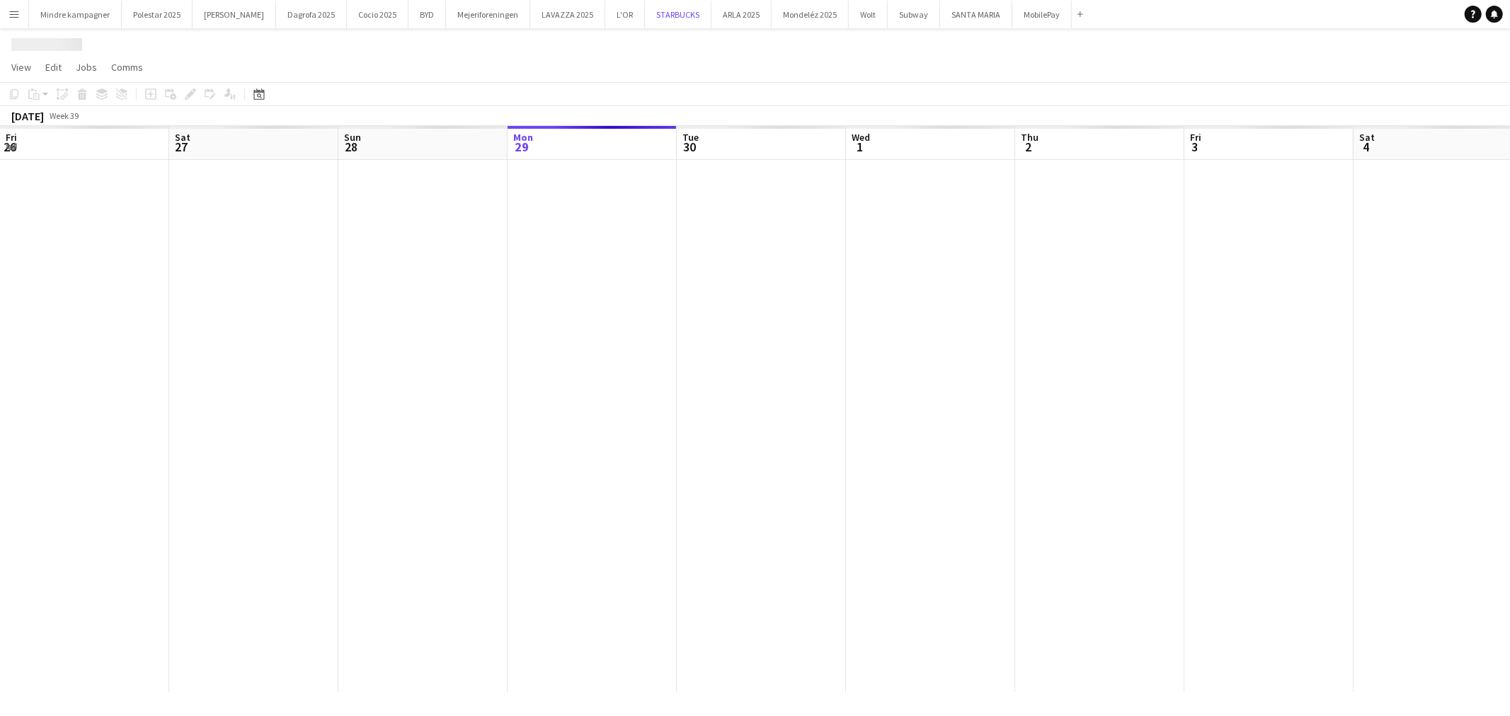
scroll to position [0, 338]
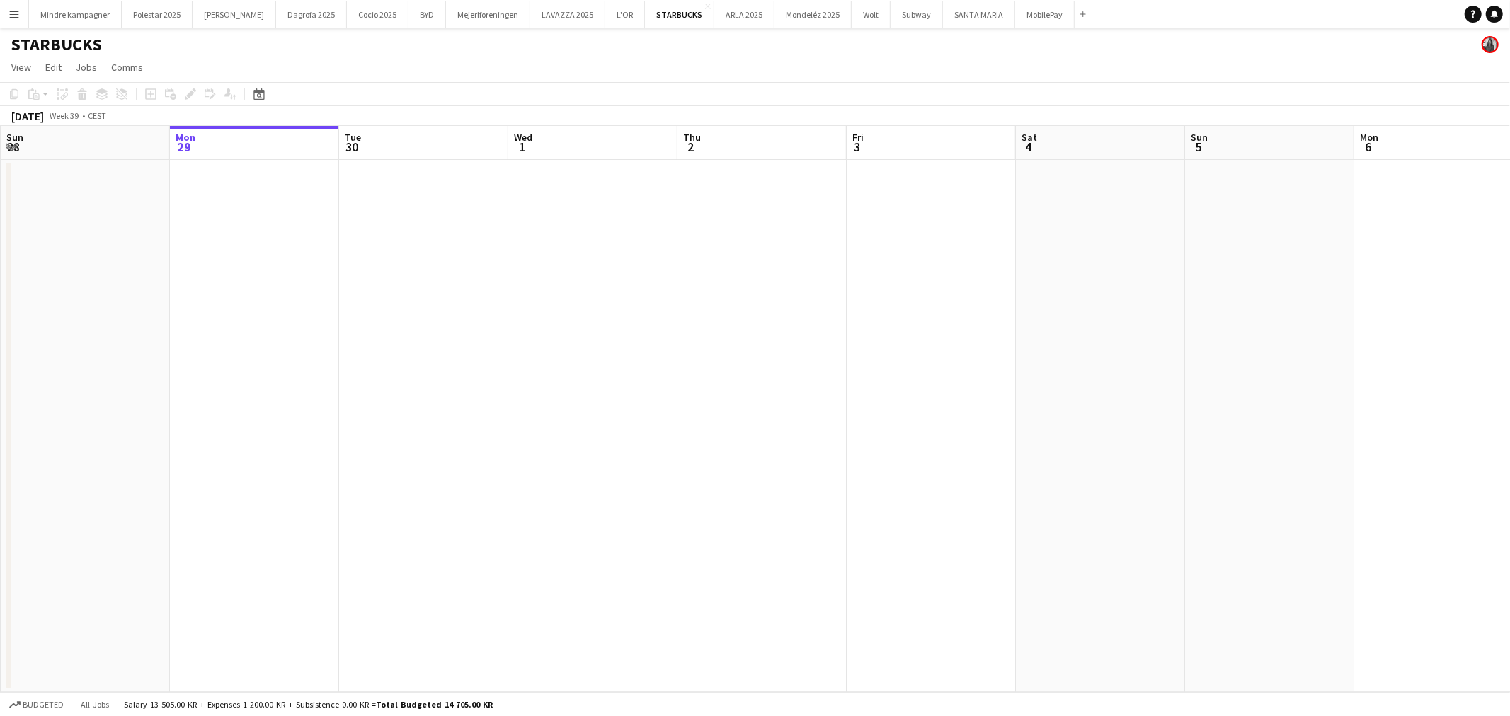
drag, startPoint x: 333, startPoint y: 433, endPoint x: 654, endPoint y: 418, distance: 321.0
click at [654, 418] on app-calendar-viewport "Fri 26 Sat 27 Sun 28 Mon 29 Tue 30 Wed 1 Thu 2 Fri 3 Sat 4 Sun 5 Mon 6 Tue 7 We…" at bounding box center [755, 409] width 1510 height 566
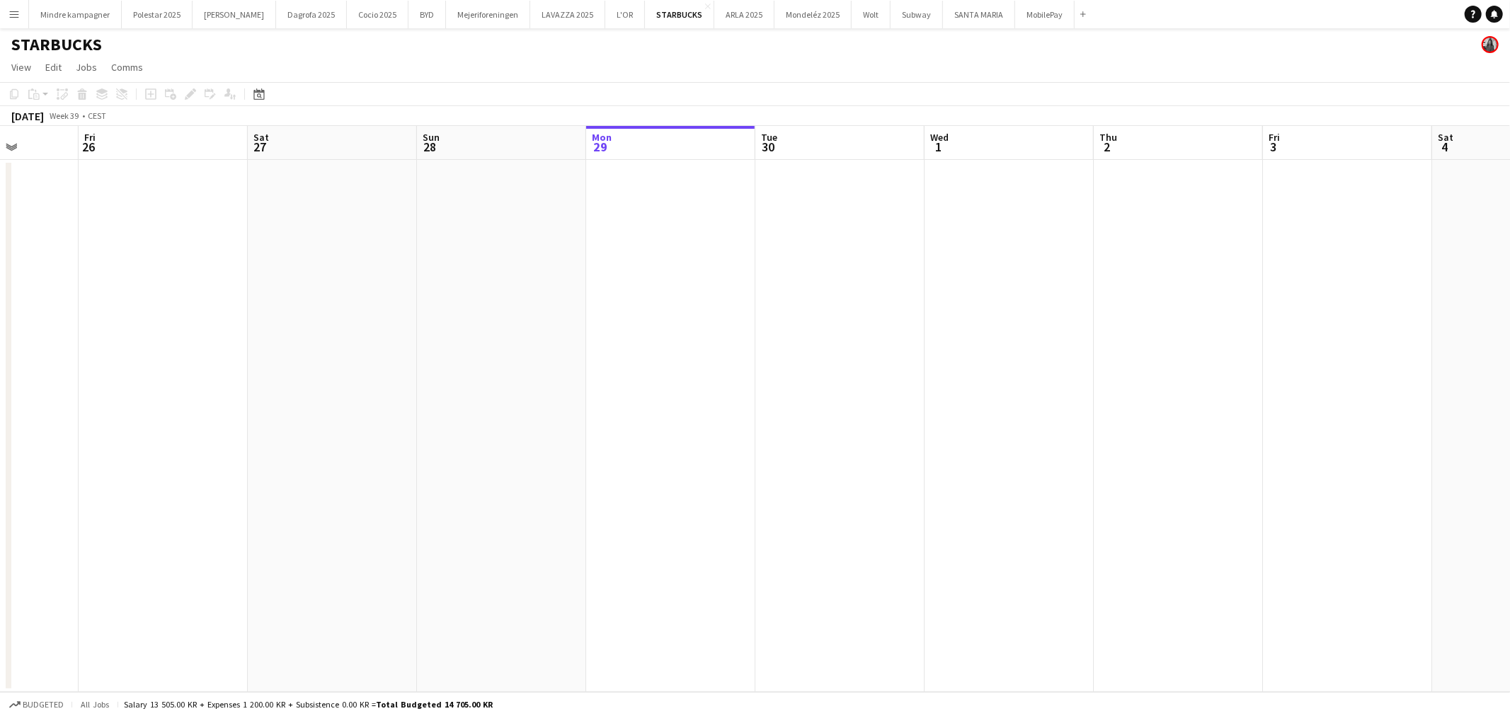
drag, startPoint x: 486, startPoint y: 462, endPoint x: 690, endPoint y: 465, distance: 204.6
click at [640, 465] on app-calendar-viewport "Tue 23 Wed 24 Thu 25 Fri 26 Sat 27 Sun 28 Mon 29 Tue 30 Wed 1 Thu 2 Fri 3 Sat 4…" at bounding box center [755, 409] width 1510 height 566
click at [579, 249] on app-date-cell at bounding box center [581, 426] width 169 height 532
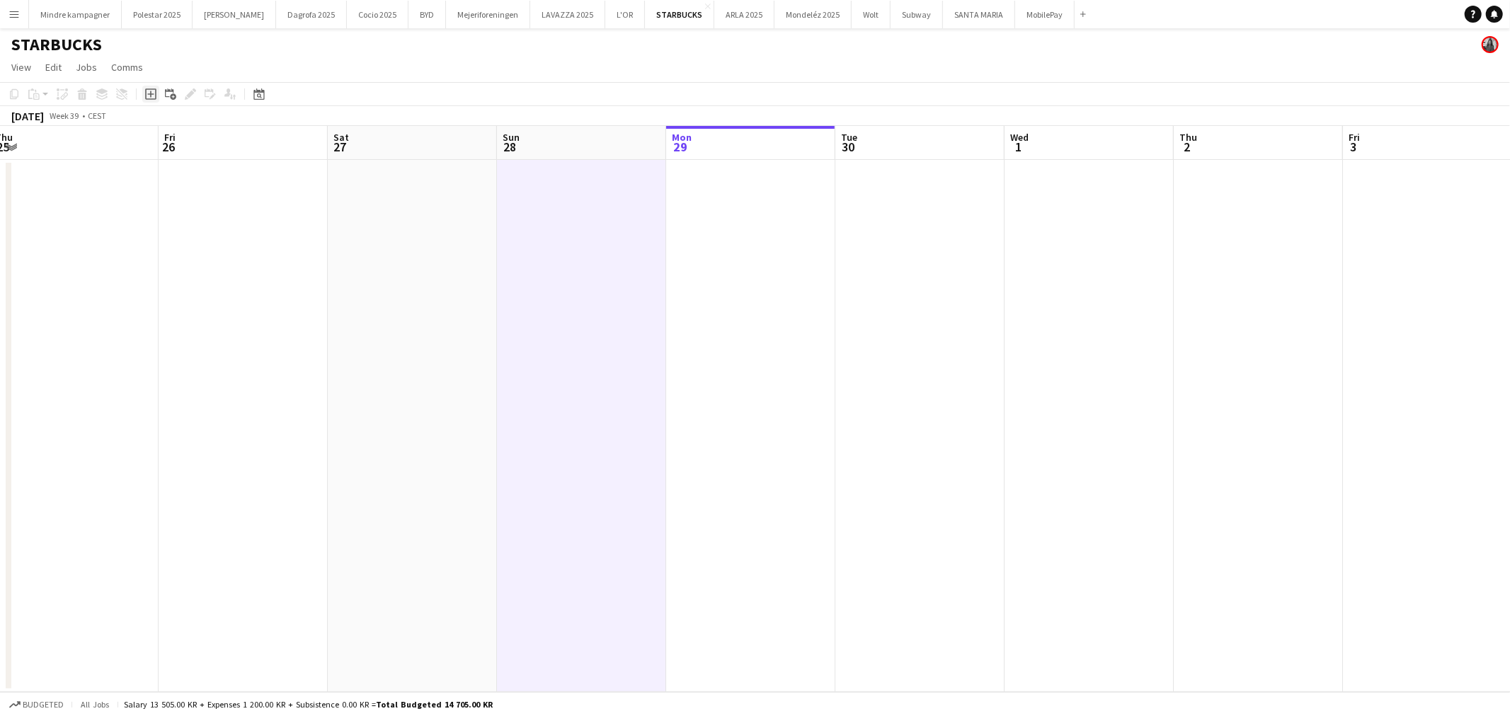
click at [156, 99] on div "Add job" at bounding box center [150, 94] width 17 height 17
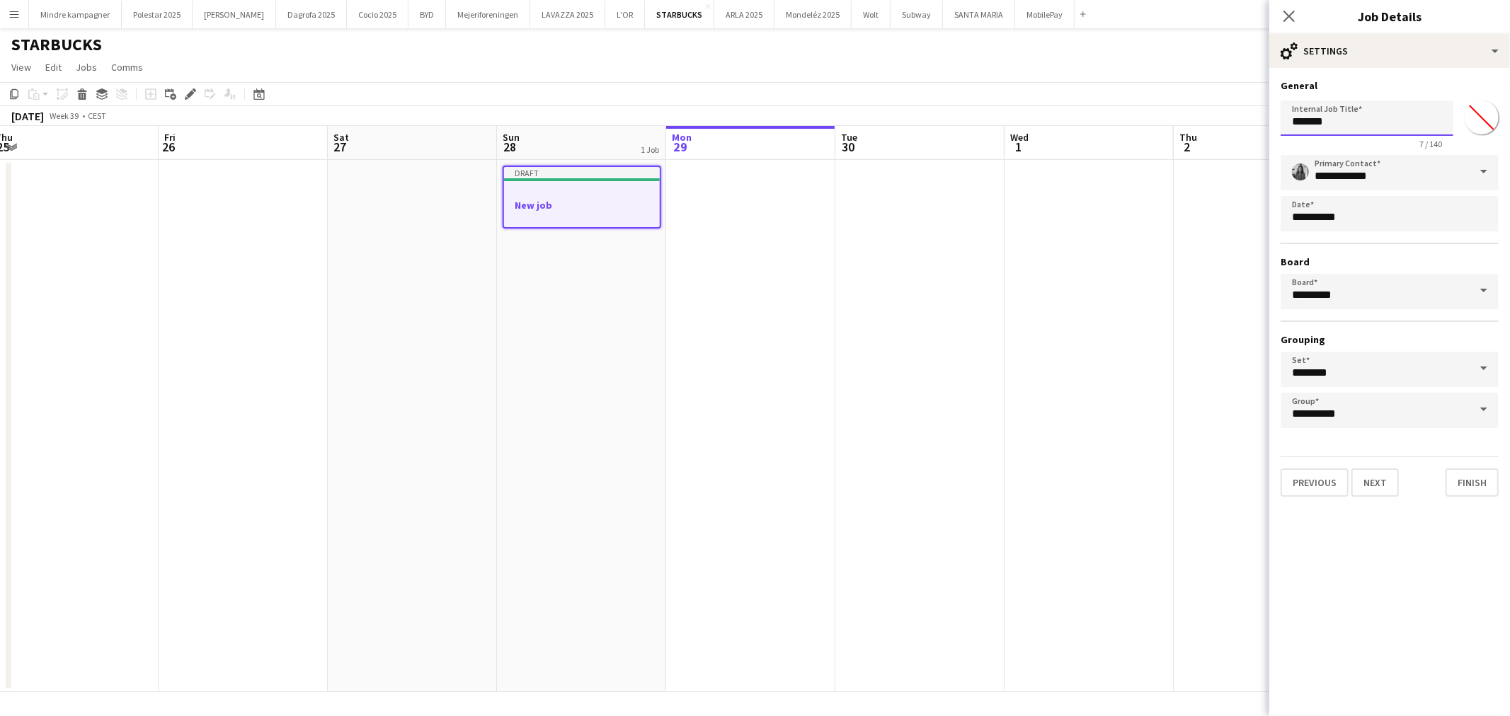
click at [1319, 125] on input "*******" at bounding box center [1366, 118] width 173 height 35
type input "**********"
click at [1081, 449] on app-date-cell at bounding box center [1088, 426] width 169 height 532
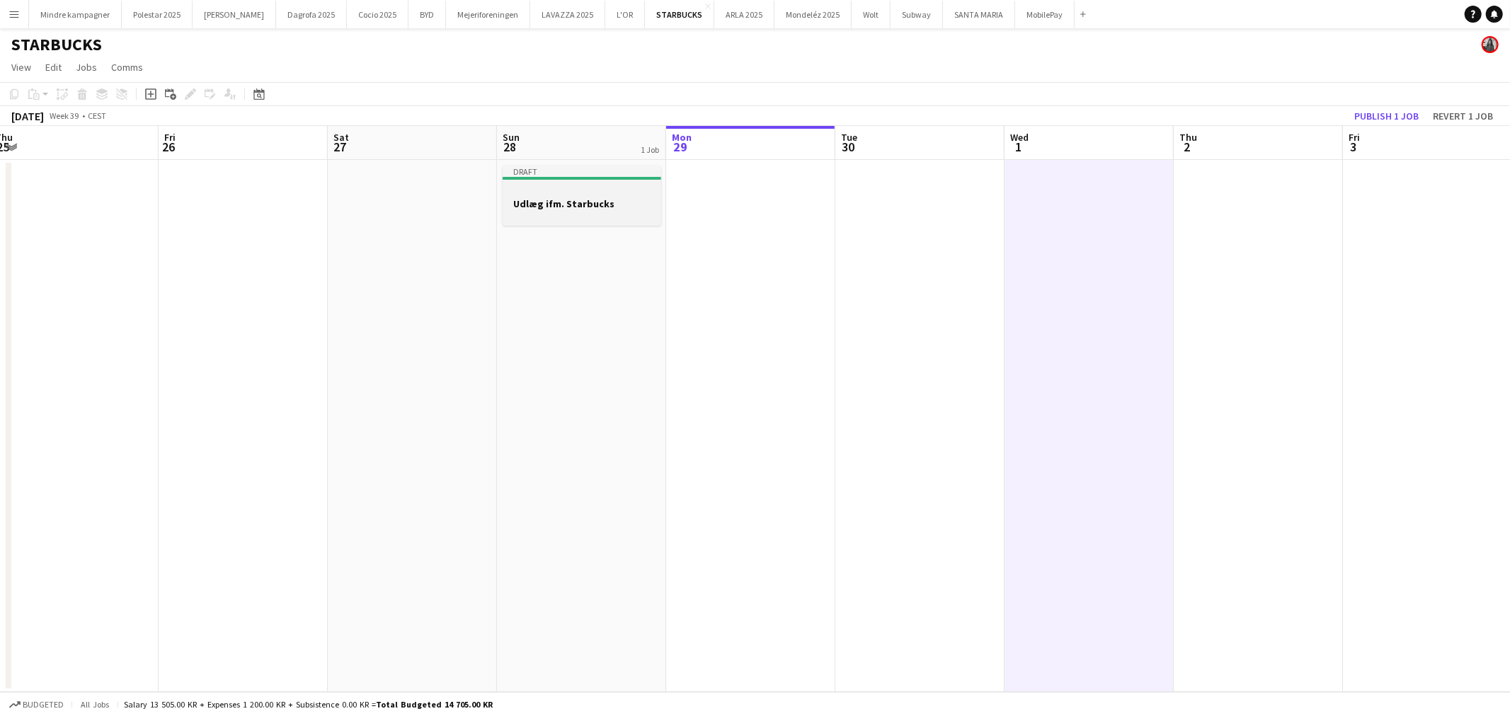
click at [617, 214] on div at bounding box center [582, 215] width 159 height 11
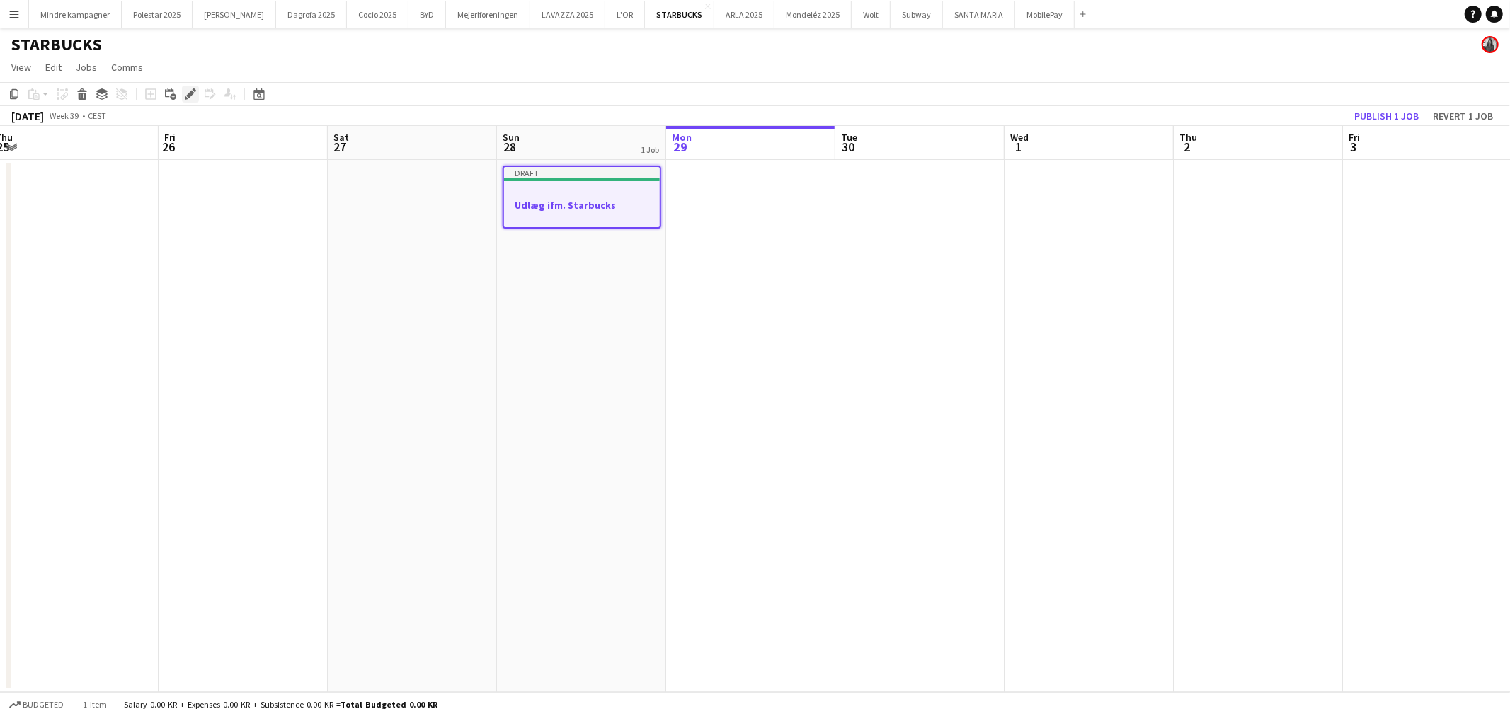
click at [182, 93] on div "Edit" at bounding box center [190, 94] width 17 height 17
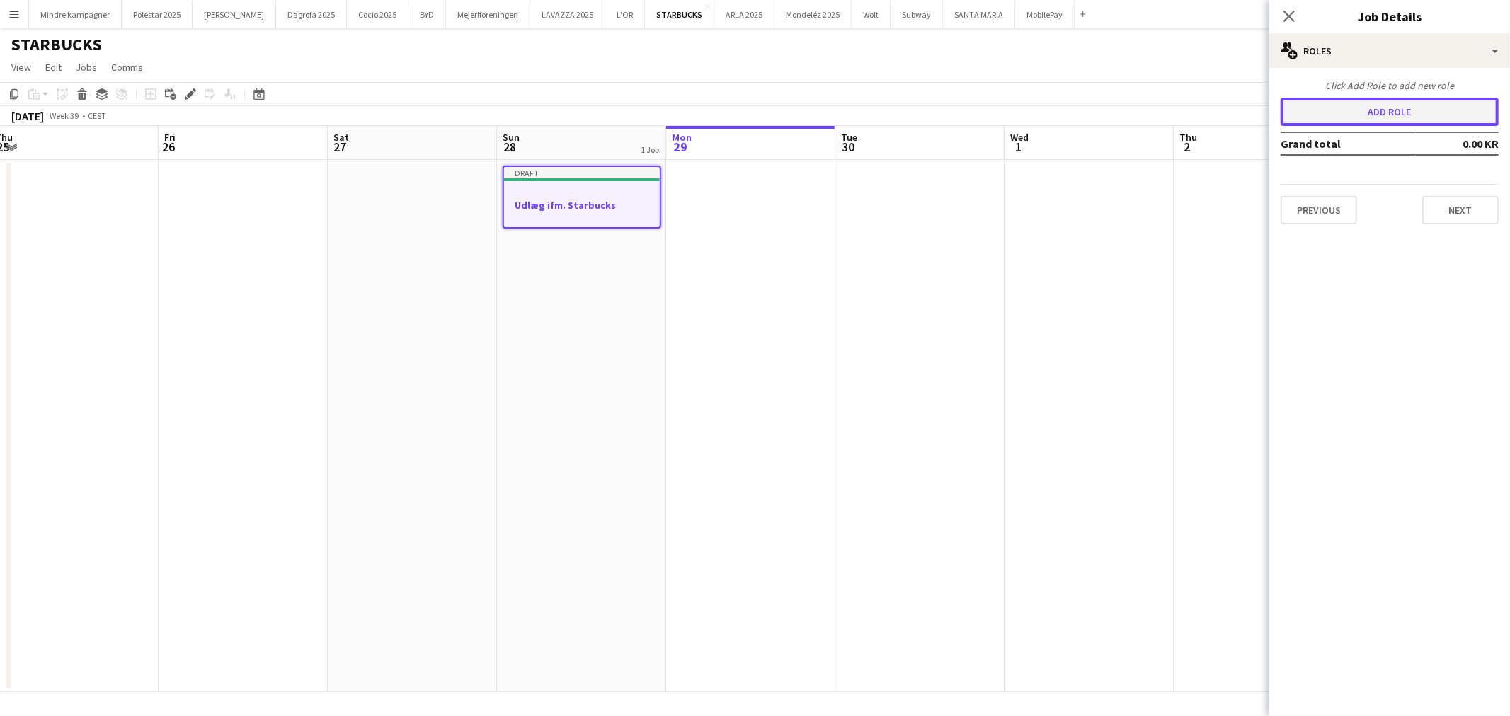
click at [1395, 116] on button "Add role" at bounding box center [1389, 112] width 218 height 28
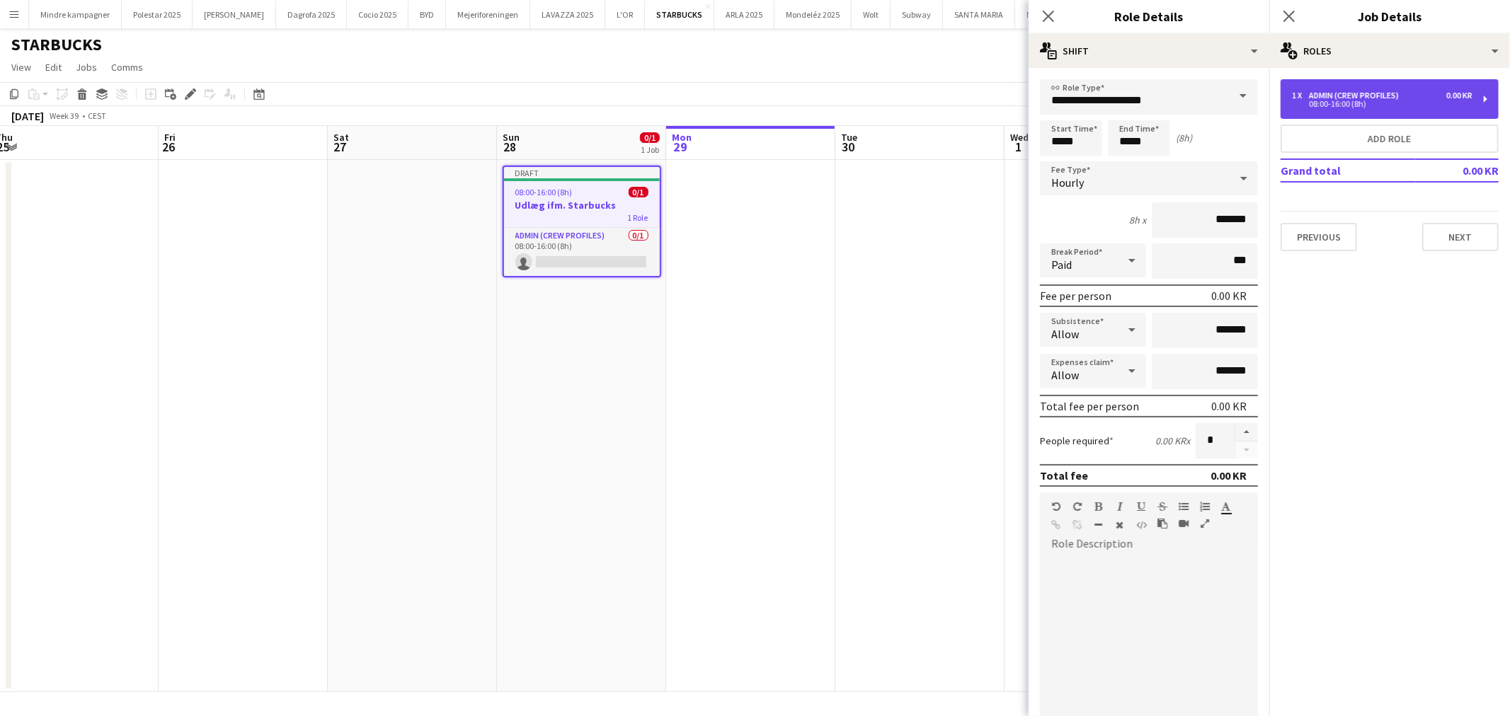
click at [1329, 96] on div "Admin (crew profiles)" at bounding box center [1357, 96] width 96 height 10
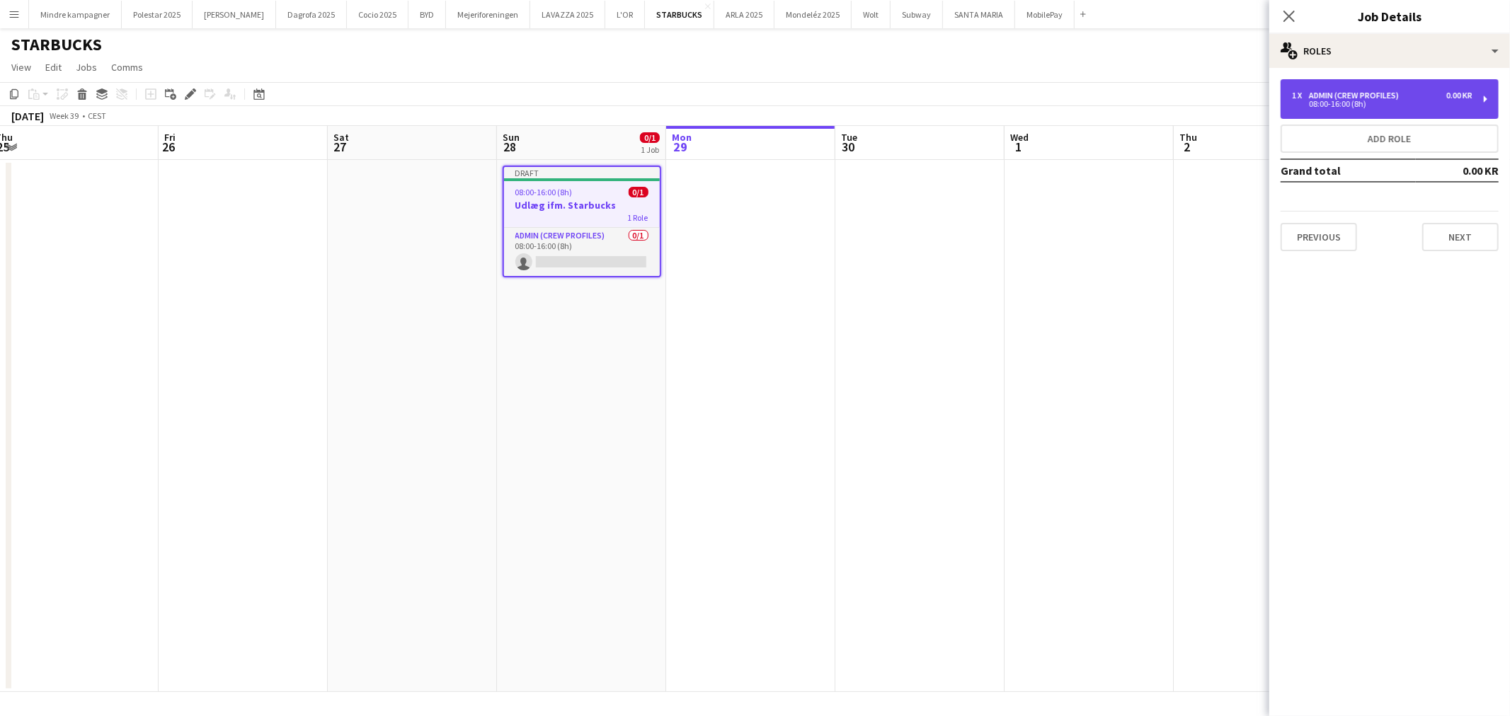
click at [1326, 97] on div "Admin (crew profiles)" at bounding box center [1357, 96] width 96 height 10
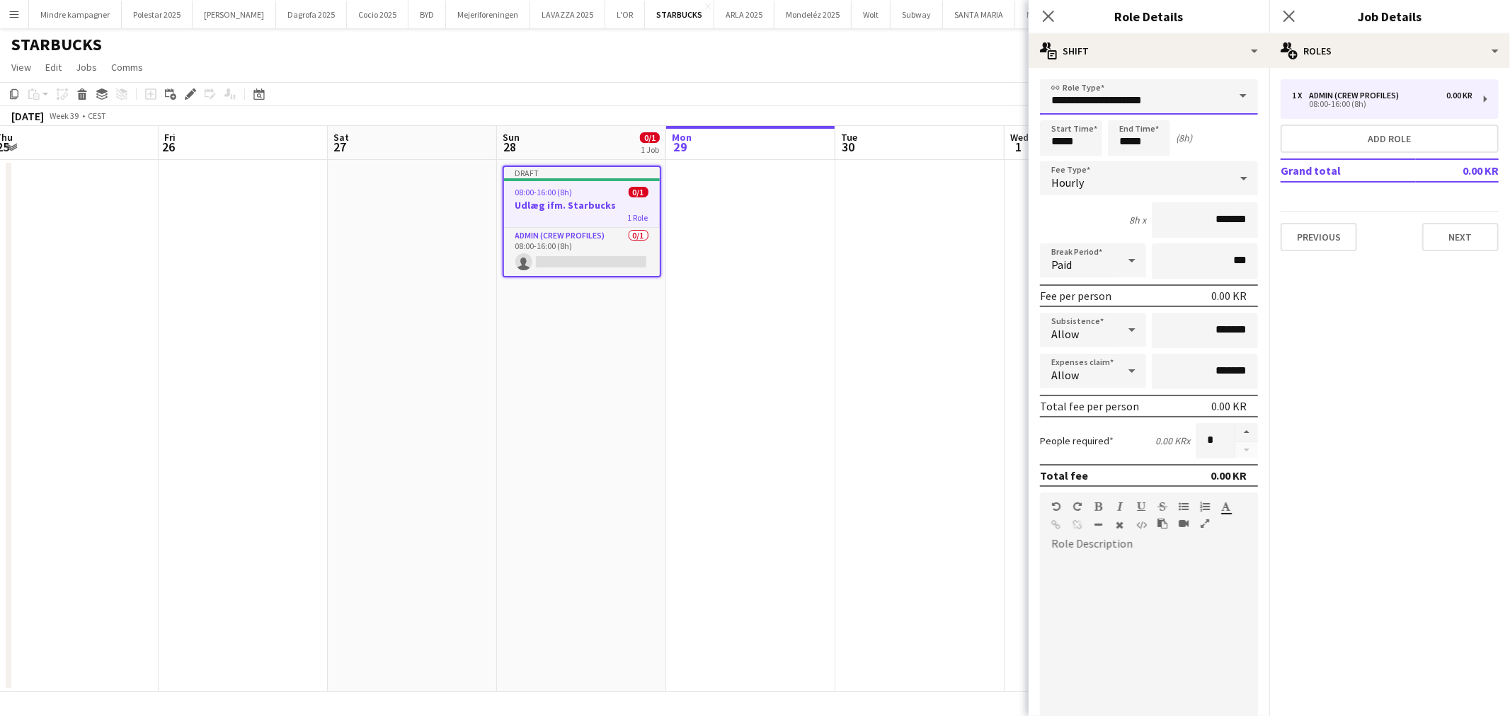
drag, startPoint x: 1168, startPoint y: 93, endPoint x: 1159, endPoint y: 97, distance: 9.2
click at [1168, 93] on input "**********" at bounding box center [1149, 96] width 218 height 35
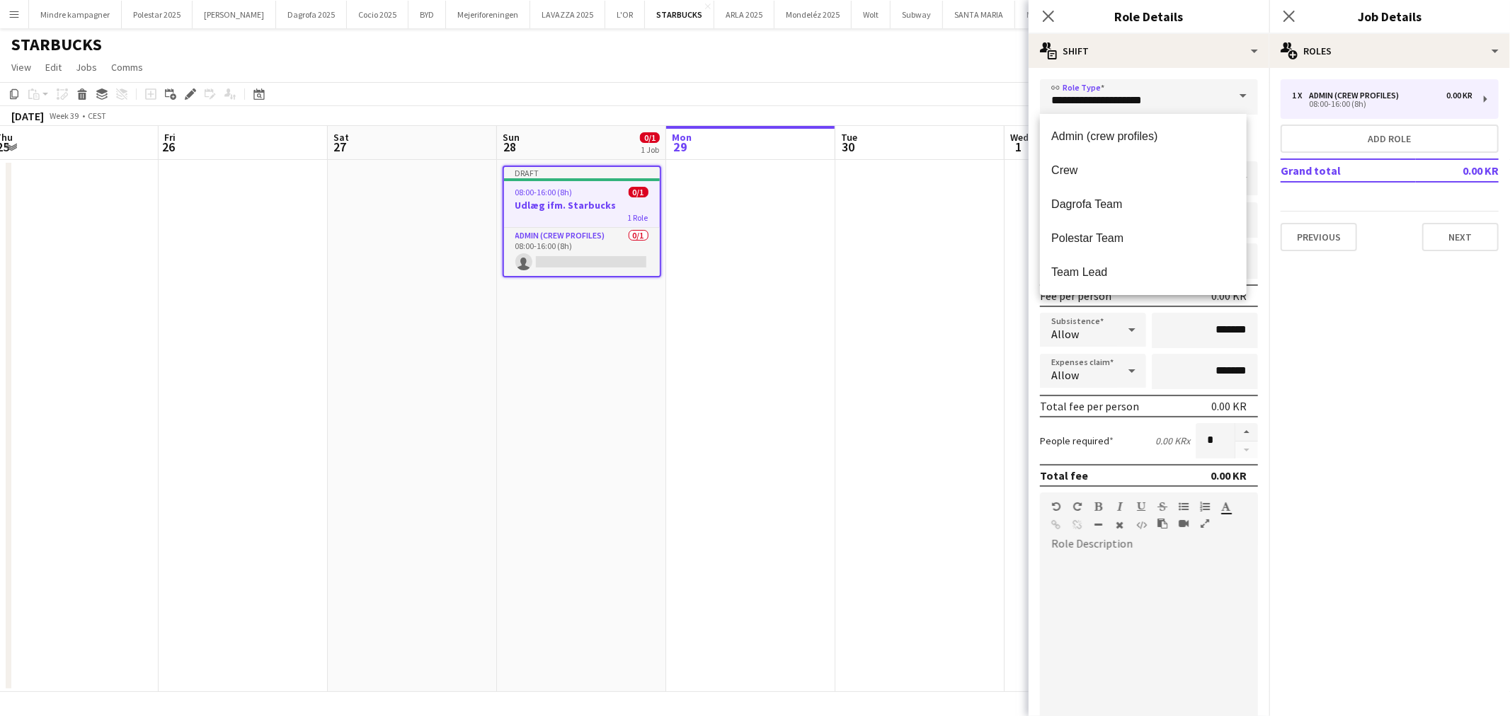
click at [1114, 166] on span "Crew" at bounding box center [1142, 169] width 183 height 13
type input "****"
type input "*********"
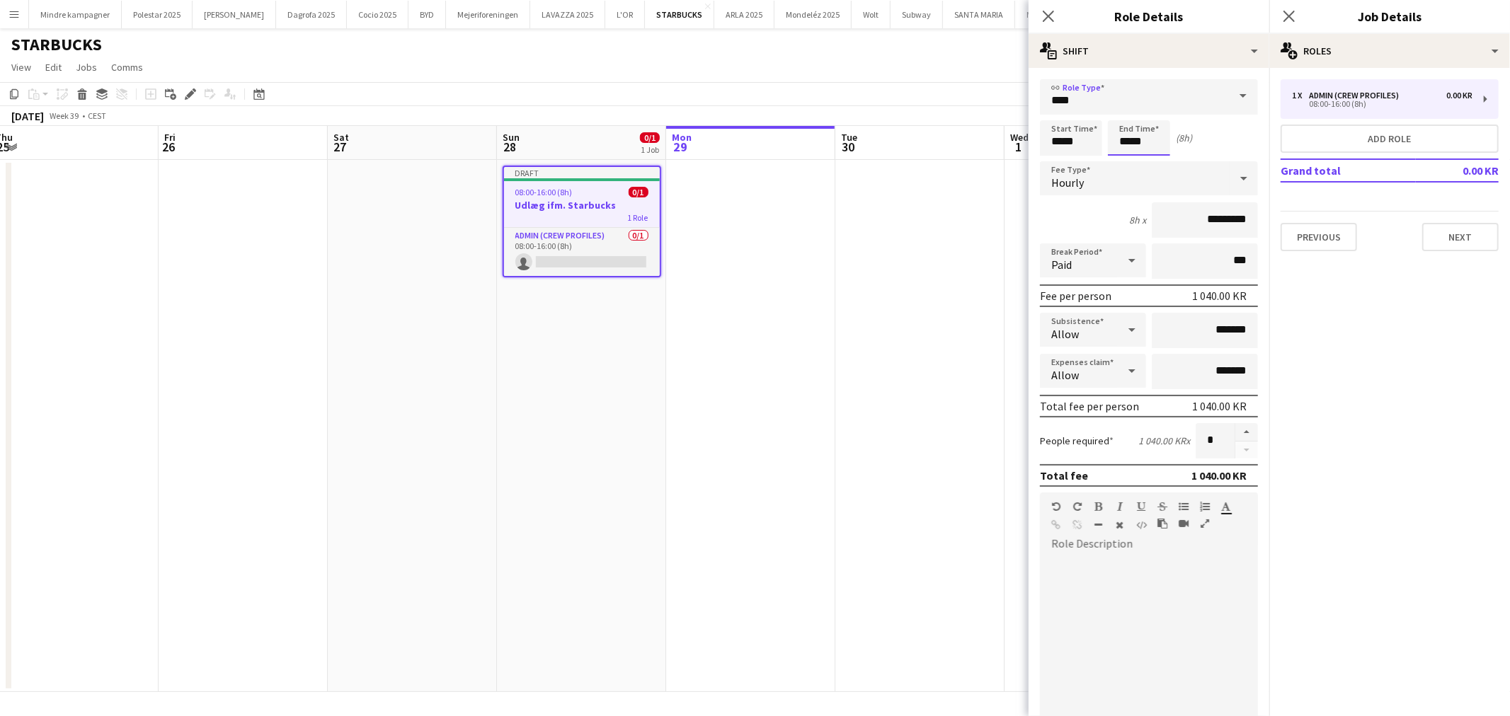
click at [1137, 142] on input "*****" at bounding box center [1139, 137] width 62 height 35
click at [1126, 161] on div at bounding box center [1124, 163] width 28 height 14
click at [1124, 161] on div at bounding box center [1124, 163] width 28 height 14
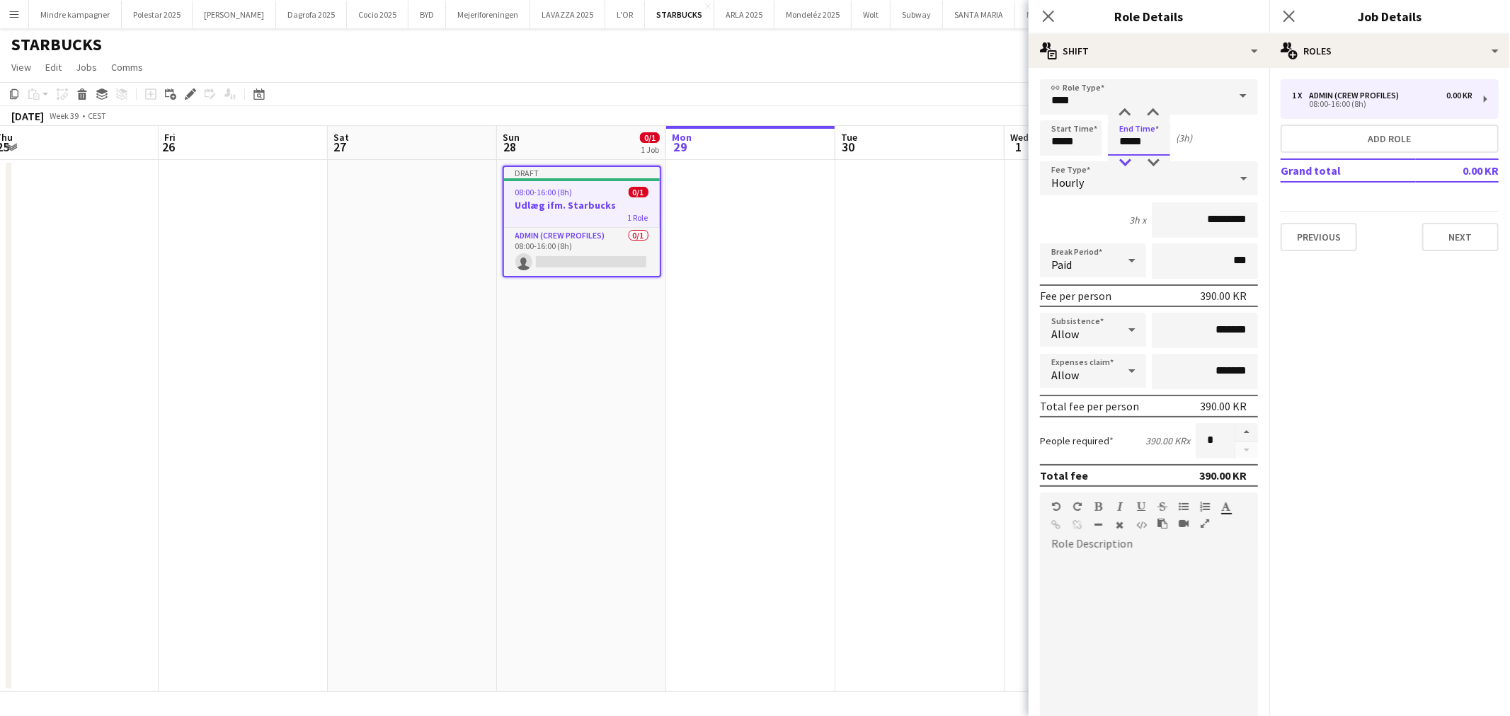
click at [1124, 161] on div at bounding box center [1124, 163] width 28 height 14
type input "*****"
click at [1124, 161] on div at bounding box center [1124, 163] width 28 height 14
click at [1201, 217] on input "*********" at bounding box center [1205, 219] width 106 height 35
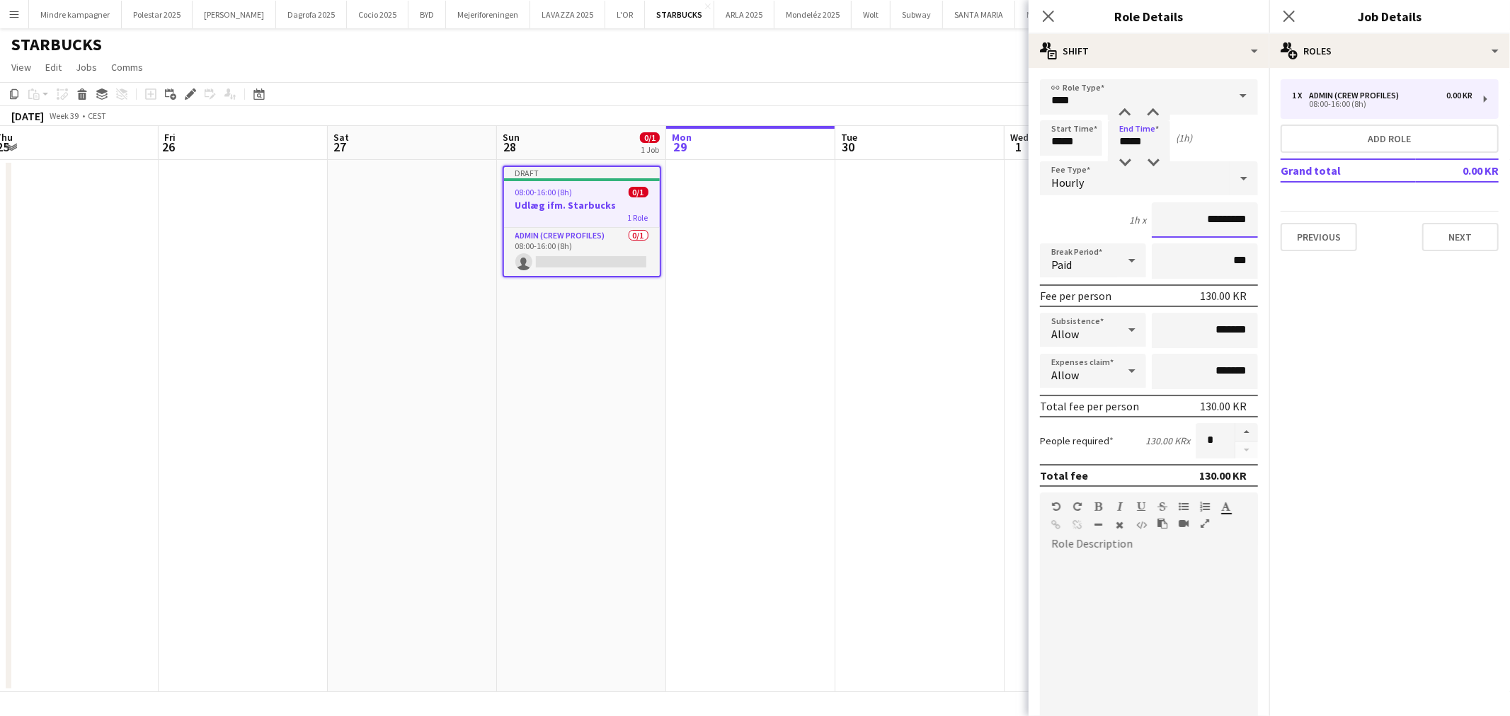
click at [1201, 217] on input "*********" at bounding box center [1205, 219] width 106 height 35
type input "****"
click at [1199, 612] on div at bounding box center [1149, 641] width 218 height 170
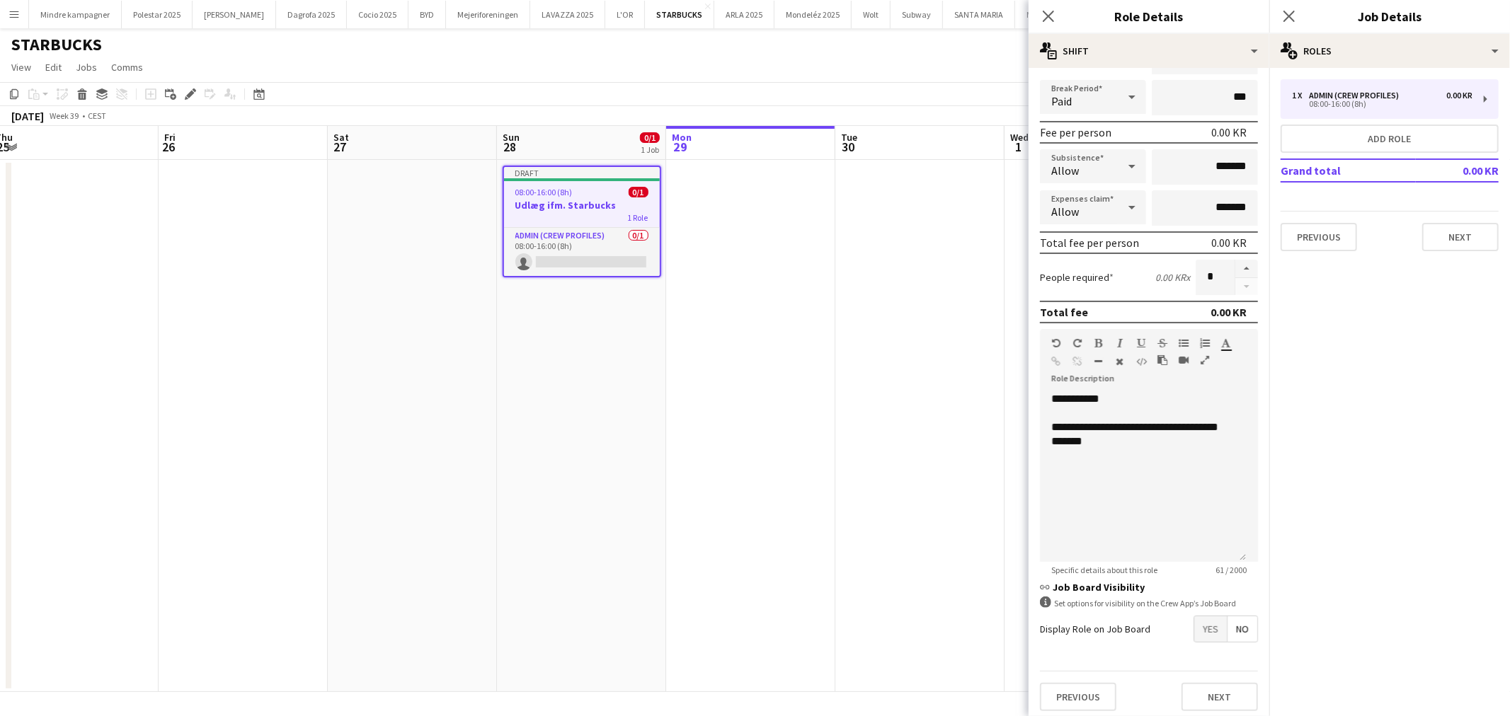
drag, startPoint x: 936, startPoint y: 525, endPoint x: 819, endPoint y: 412, distance: 163.2
click at [936, 525] on app-date-cell at bounding box center [919, 426] width 169 height 532
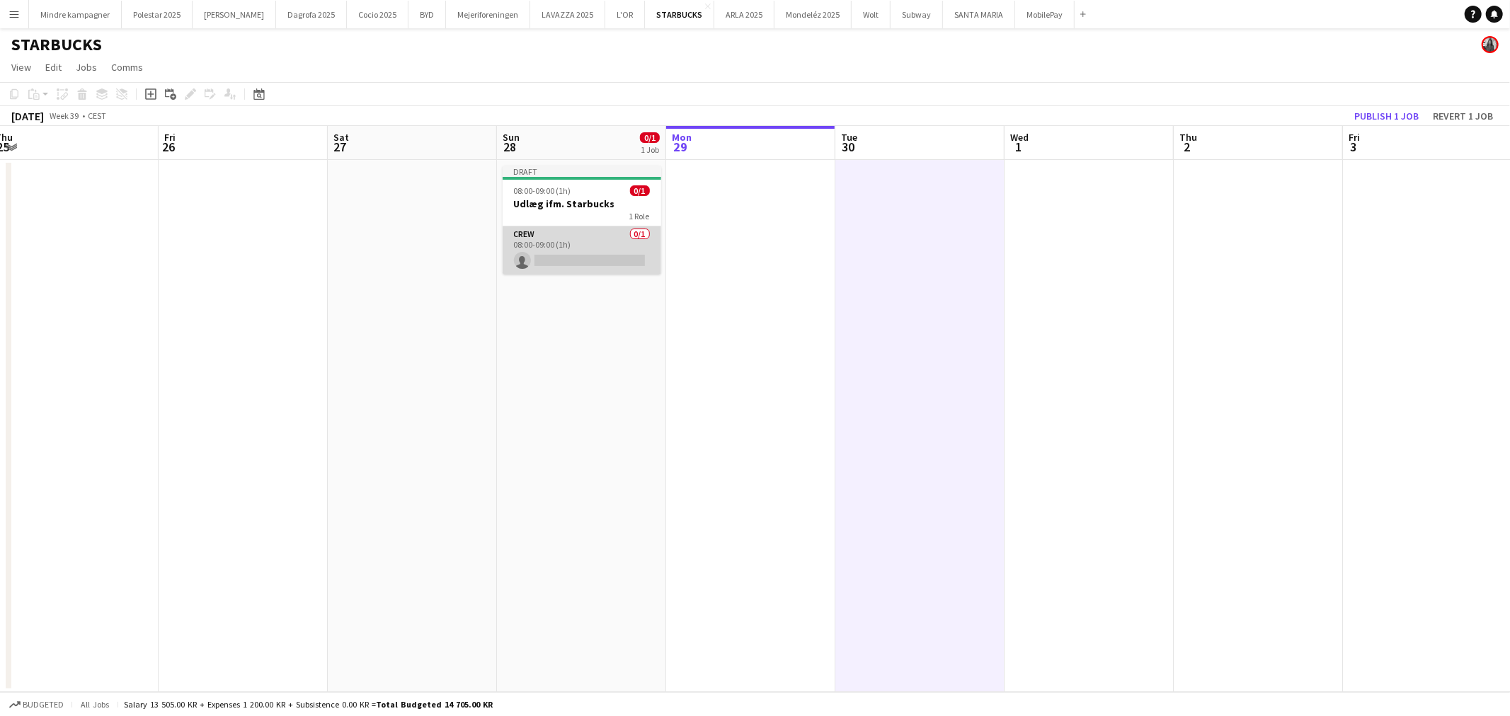
click at [592, 248] on app-card-role "Crew 0/1 08:00-09:00 (1h) single-neutral-actions" at bounding box center [582, 250] width 159 height 48
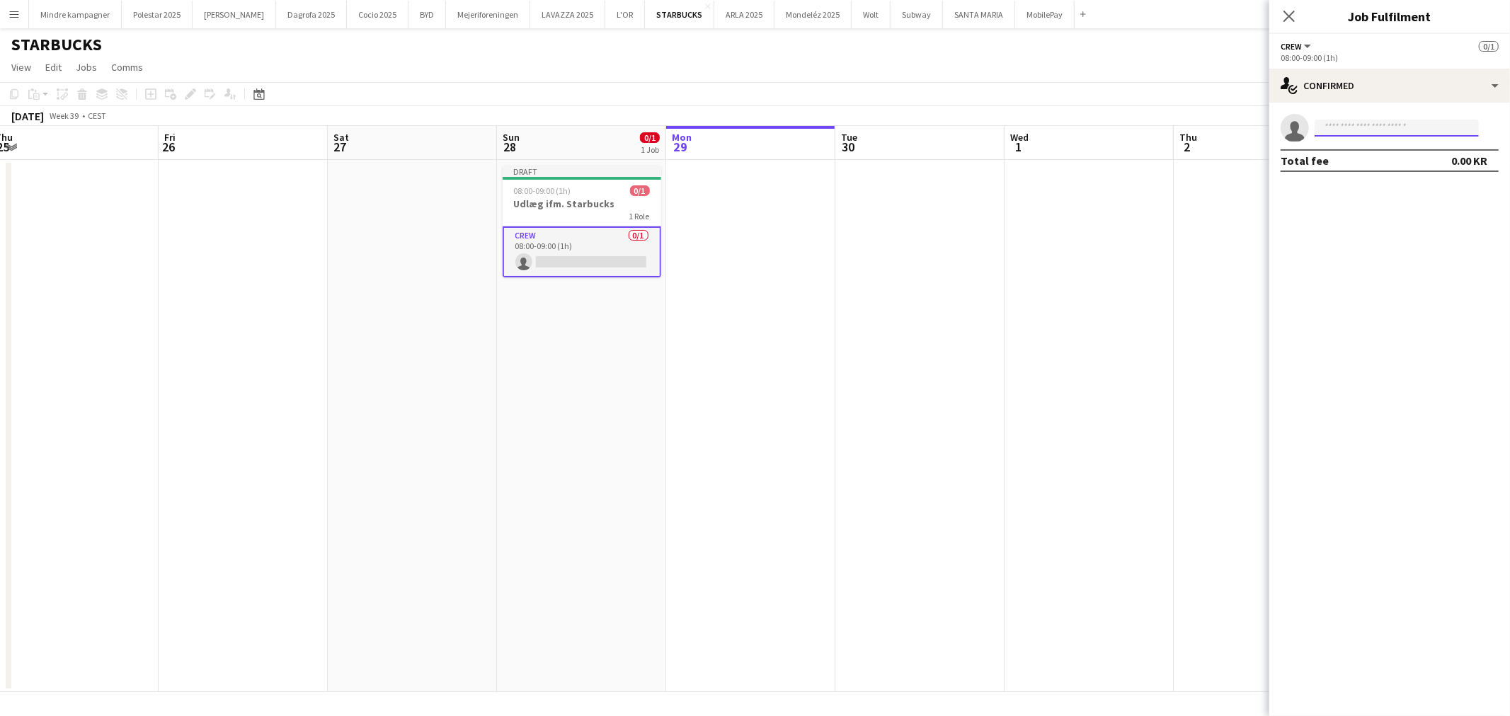
click at [1361, 124] on input at bounding box center [1396, 128] width 164 height 17
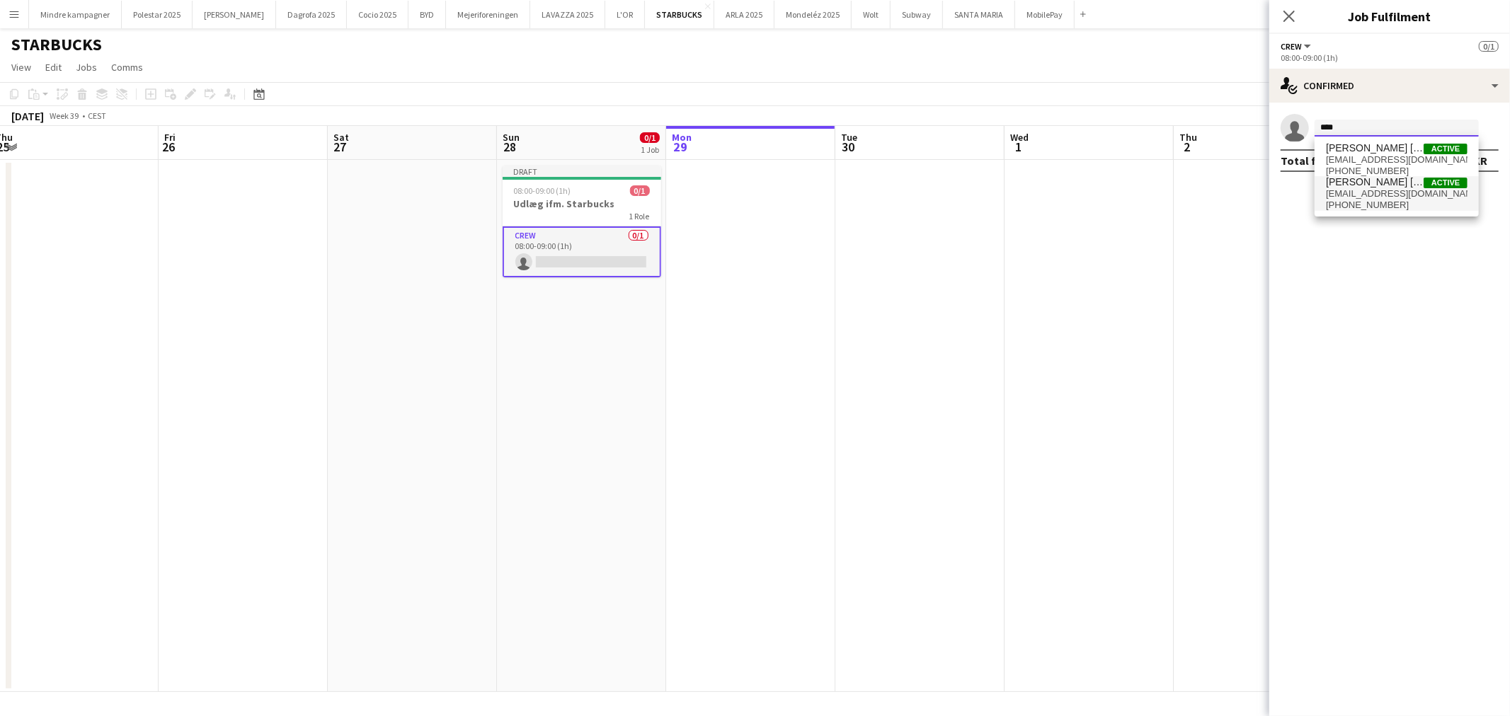
type input "****"
click at [1394, 193] on span "[EMAIL_ADDRESS][DOMAIN_NAME]" at bounding box center [1397, 193] width 142 height 11
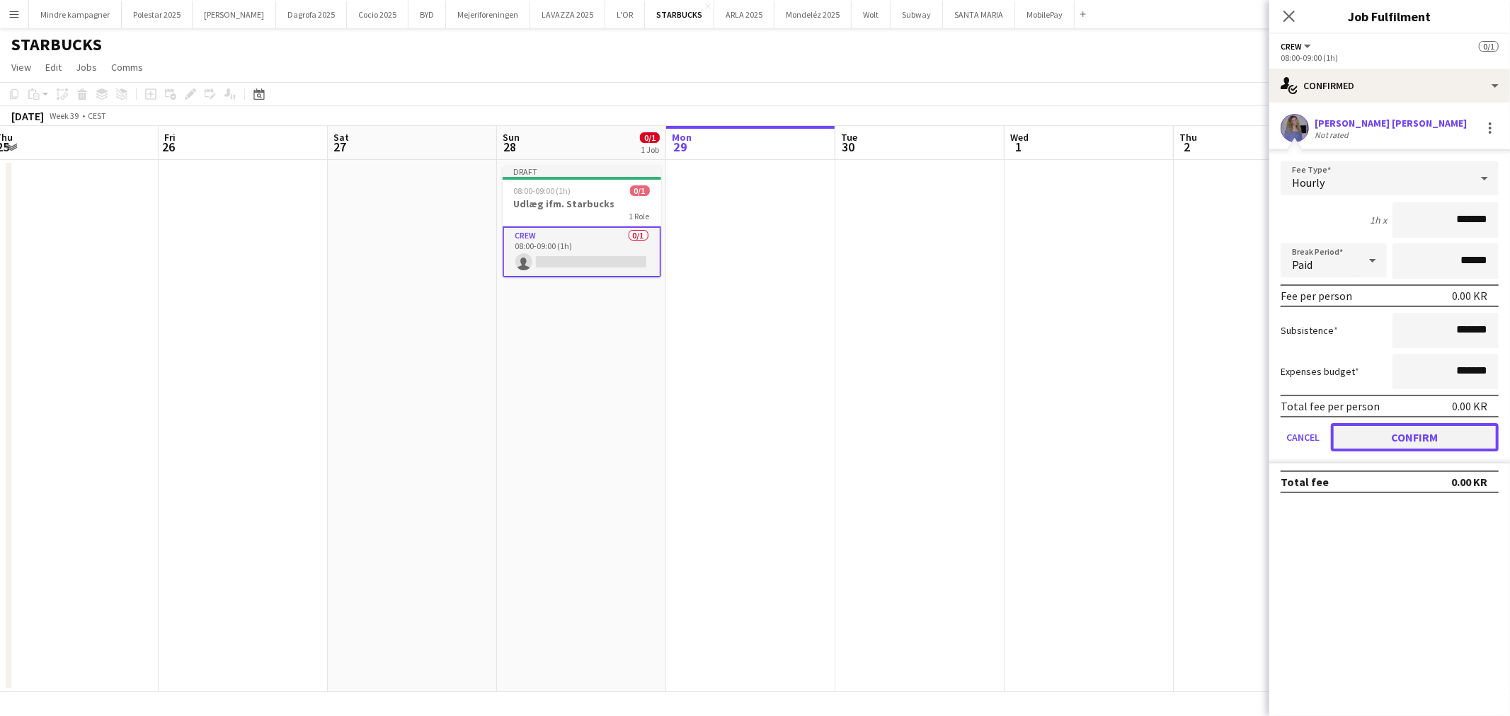
click at [1402, 430] on button "Confirm" at bounding box center [1415, 437] width 168 height 28
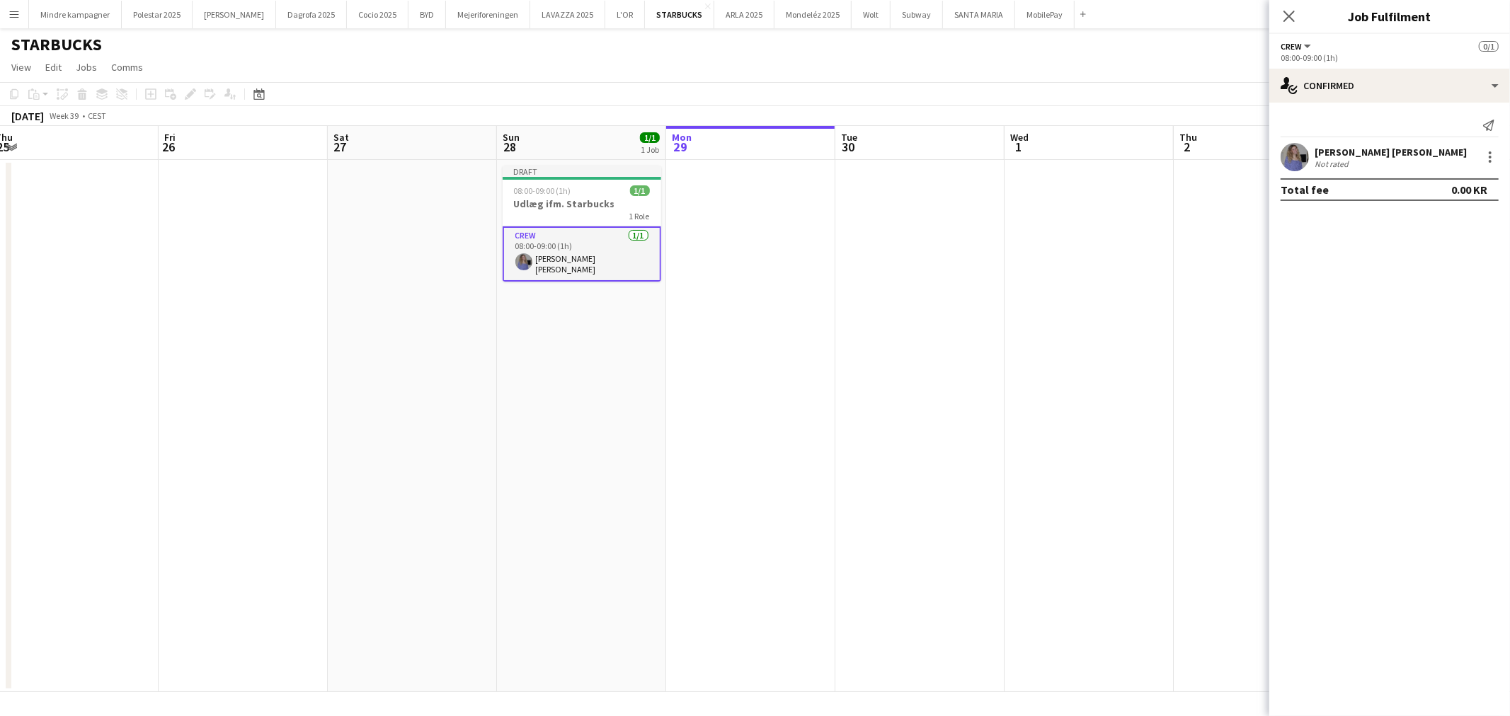
click at [932, 490] on app-date-cell at bounding box center [919, 426] width 169 height 532
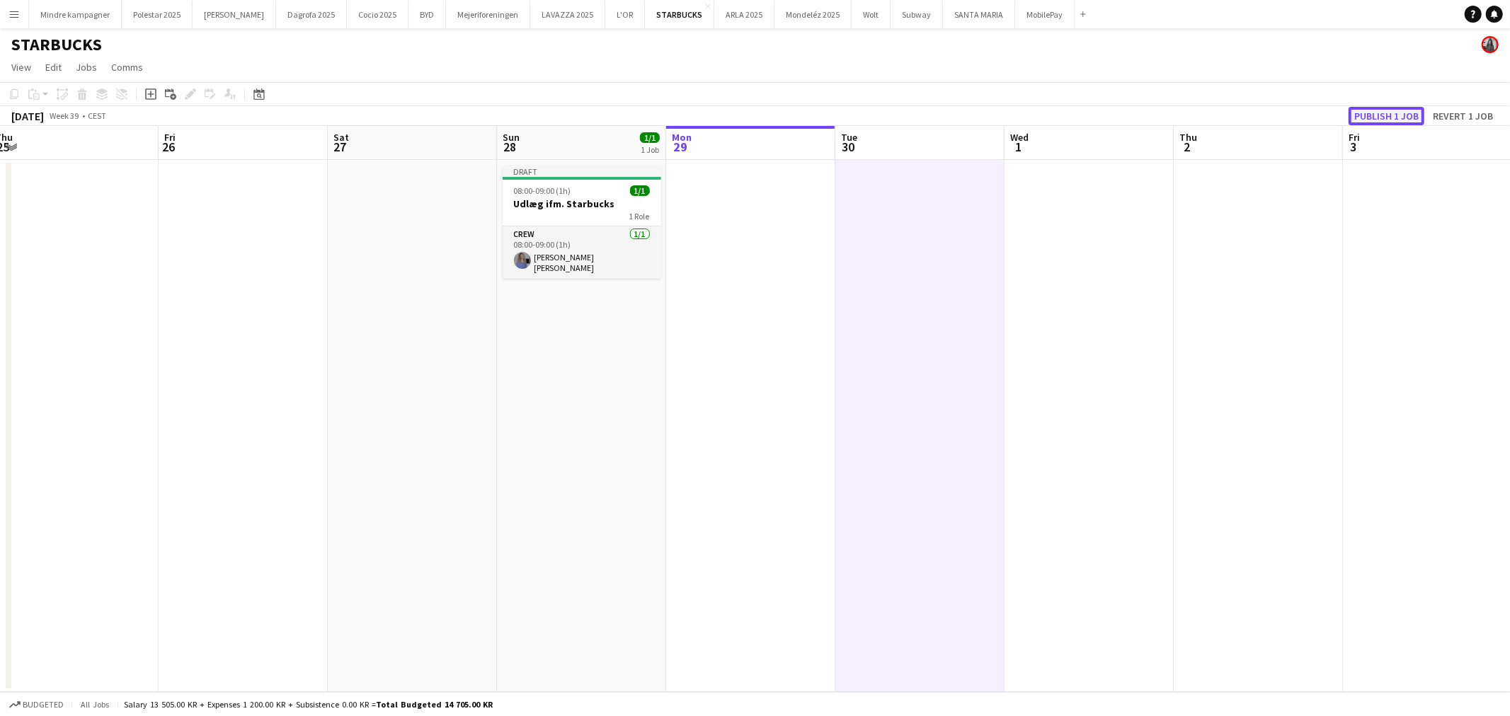
click at [1398, 115] on button "Publish 1 job" at bounding box center [1386, 116] width 76 height 18
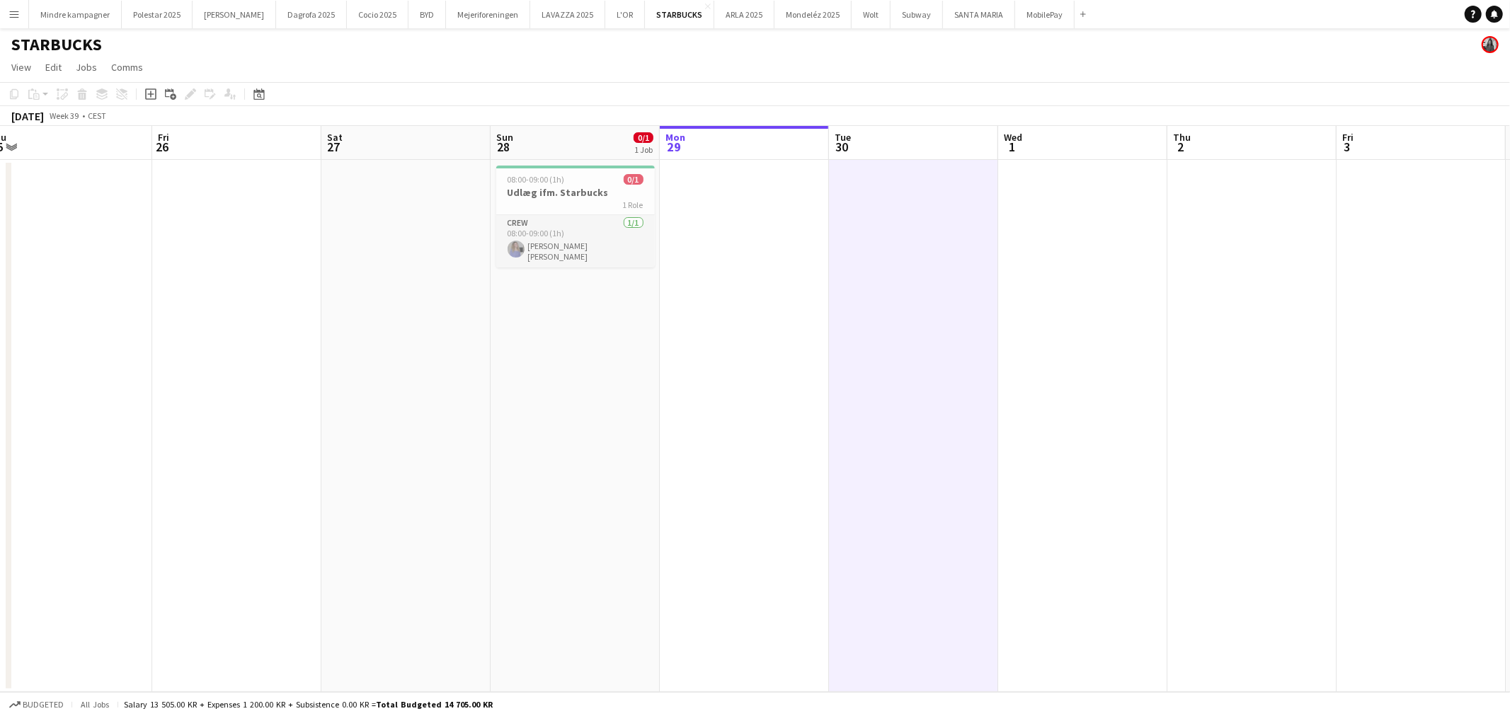
drag, startPoint x: 866, startPoint y: 457, endPoint x: 844, endPoint y: 469, distance: 26.0
click at [844, 469] on app-calendar-viewport "Tue 23 Wed 24 Thu 25 Fri 26 Sat 27 Sun 28 0/1 1 Job Mon 29 Tue 30 Wed 1 Thu 2 F…" at bounding box center [755, 409] width 1510 height 566
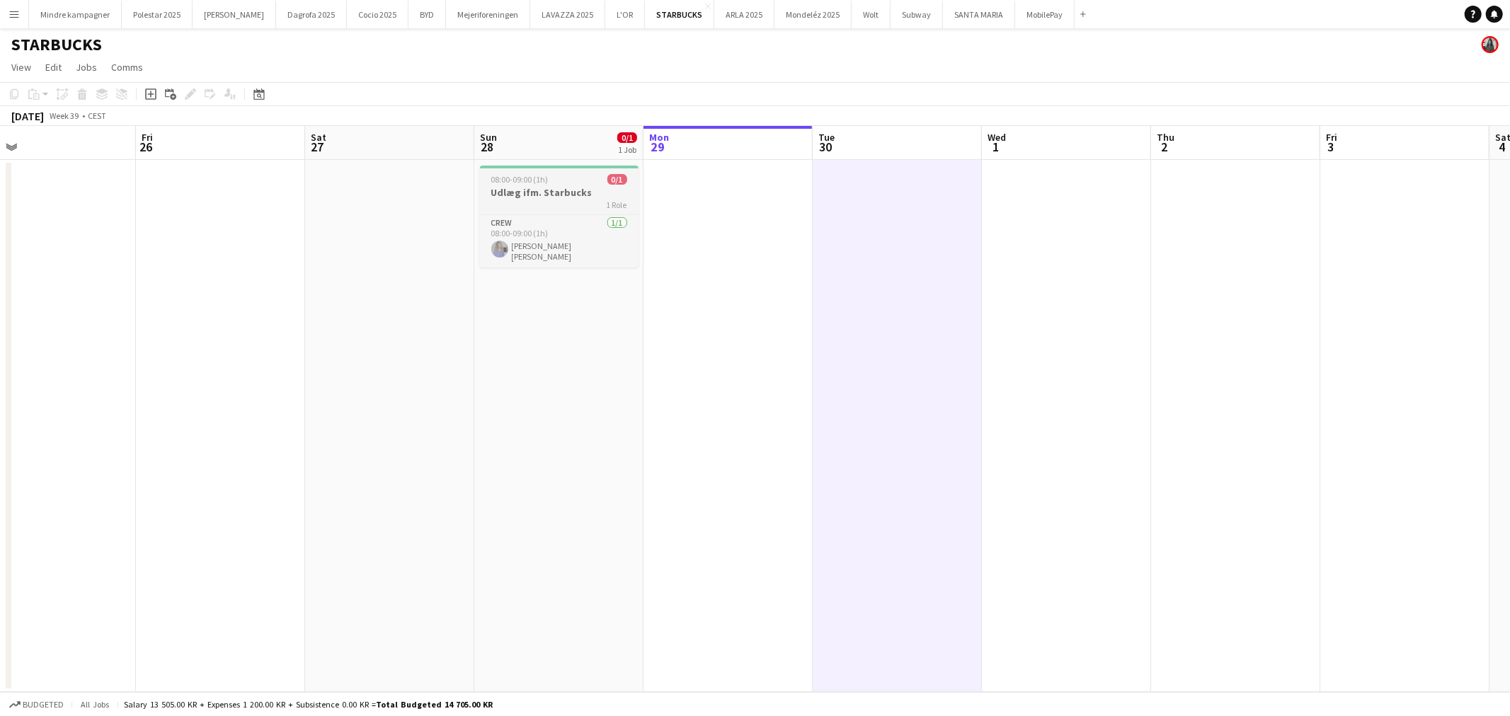
click at [554, 195] on h3 "Udlæg ifm. Starbucks" at bounding box center [559, 192] width 159 height 13
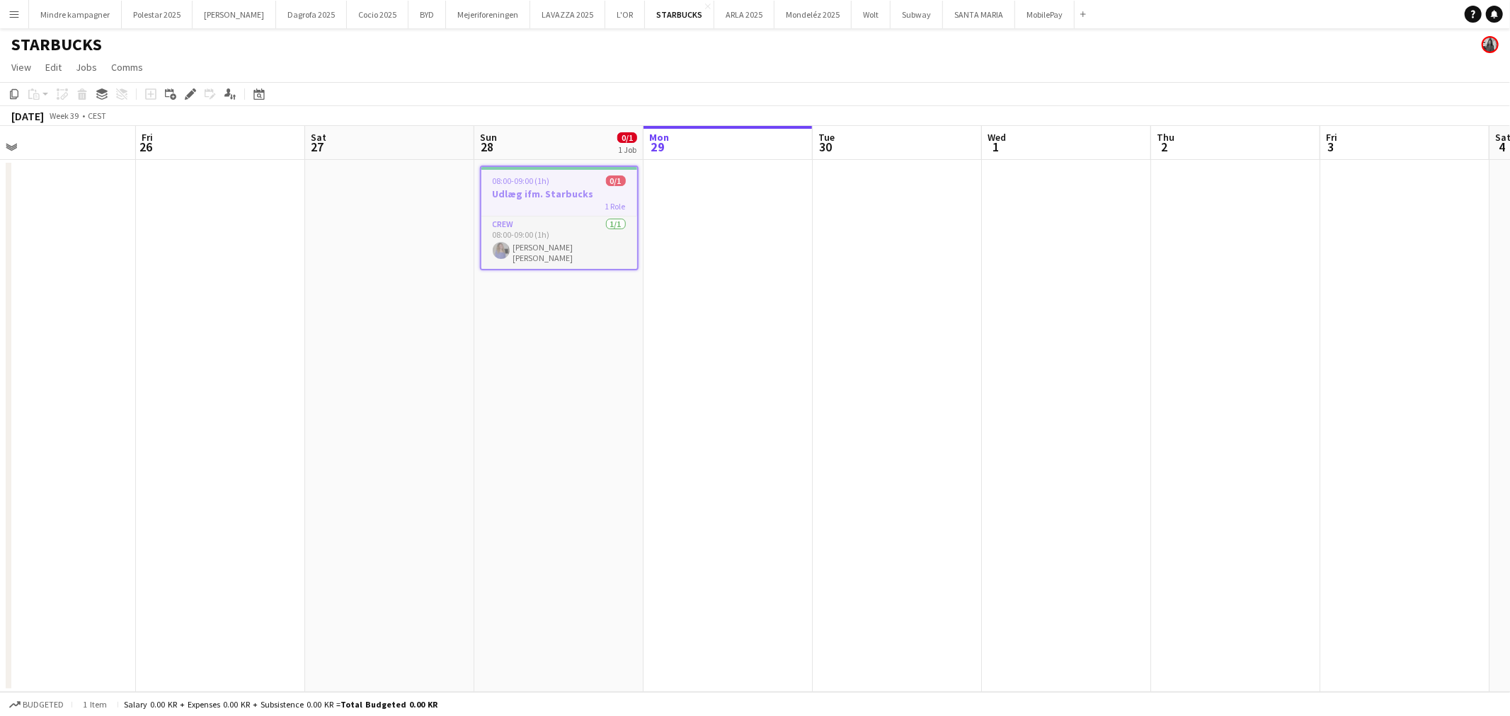
click at [8, 10] on app-icon "Menu" at bounding box center [13, 13] width 11 height 11
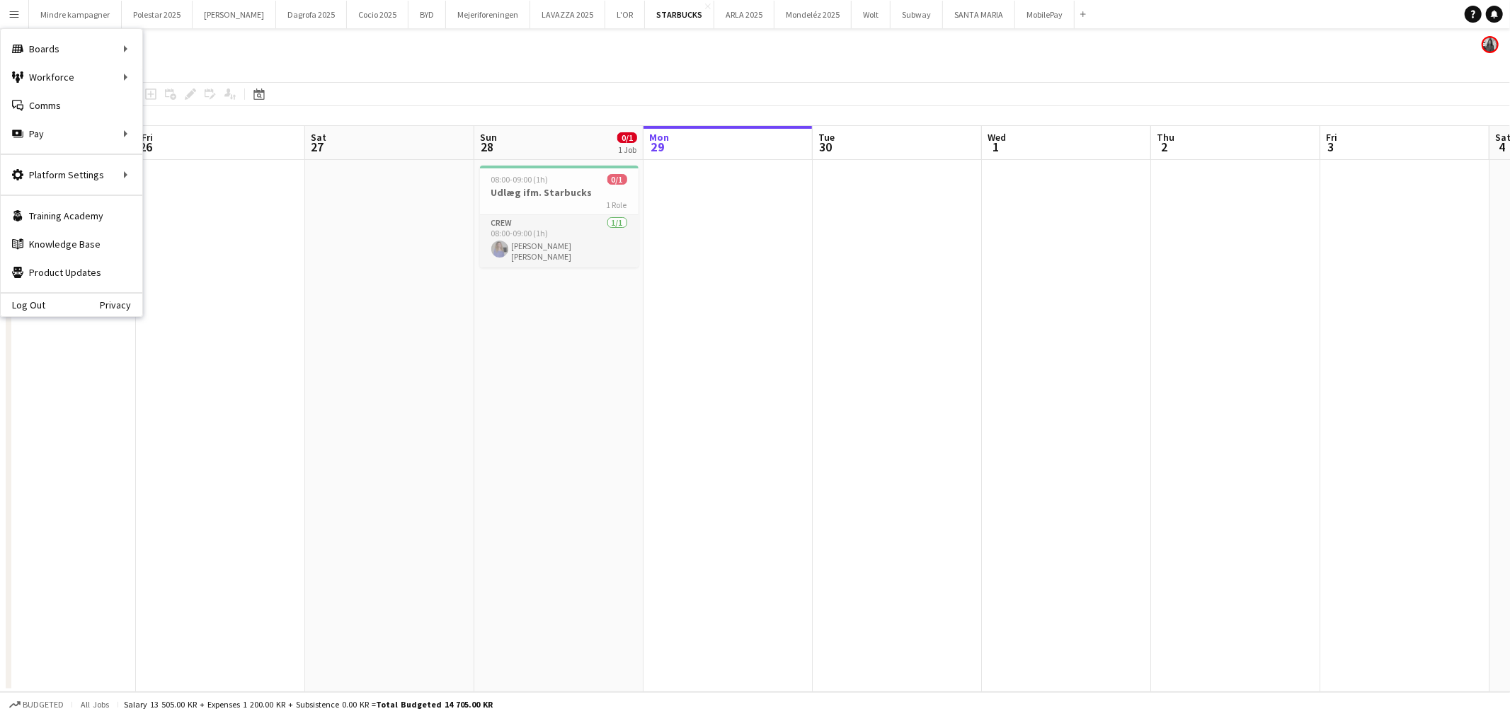
click at [6, 9] on button "Menu" at bounding box center [14, 14] width 28 height 28
click at [533, 400] on app-date-cell "08:00-09:00 (1h) 0/1 Udlæg ifm. Starbucks 1 Role Crew [DATE] 08:00-09:00 (1h) […" at bounding box center [558, 426] width 169 height 532
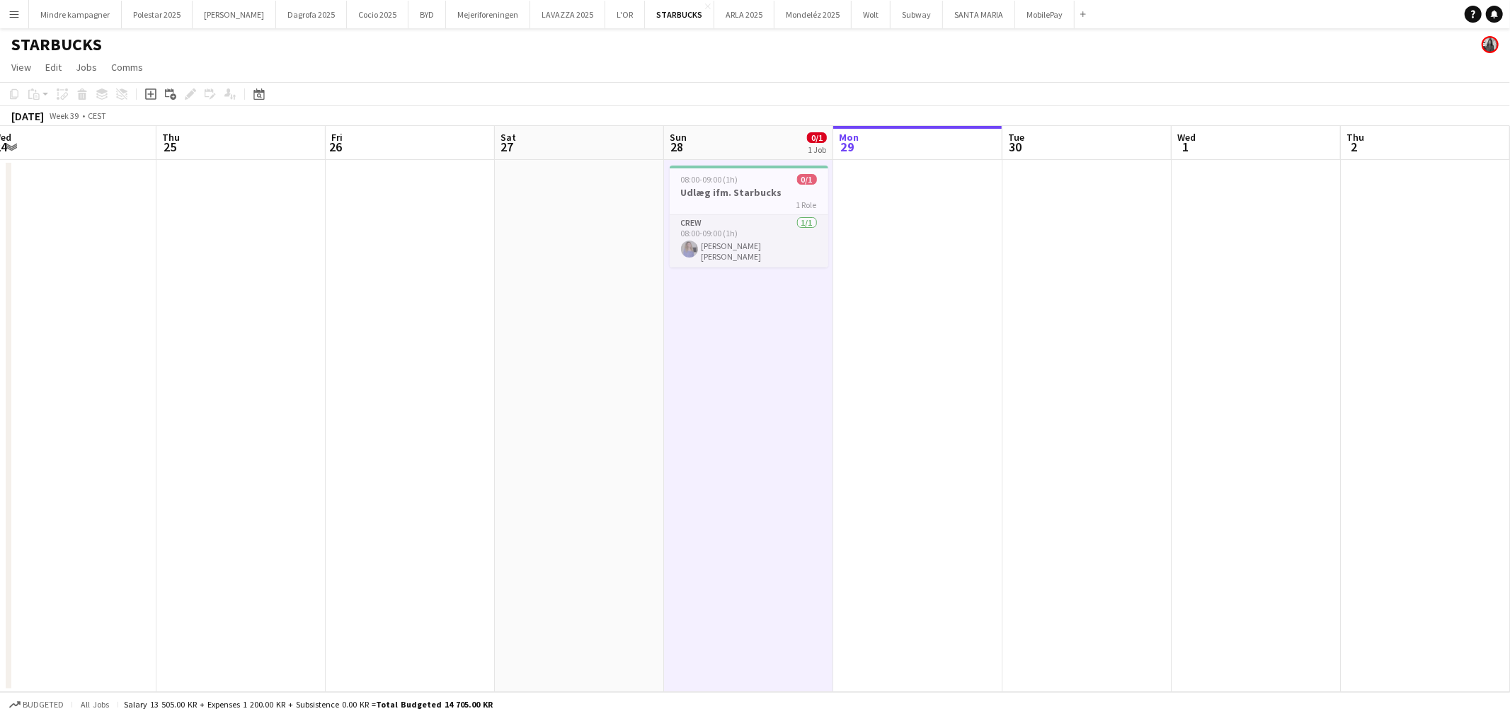
drag, startPoint x: 476, startPoint y: 399, endPoint x: 762, endPoint y: 401, distance: 286.7
click at [702, 397] on app-calendar-viewport "Mon 22 Tue 23 Wed 24 Thu 25 Fri 26 Sat 27 Sun 28 0/1 1 Job Mon 29 Tue 30 Wed 1 …" at bounding box center [755, 409] width 1510 height 566
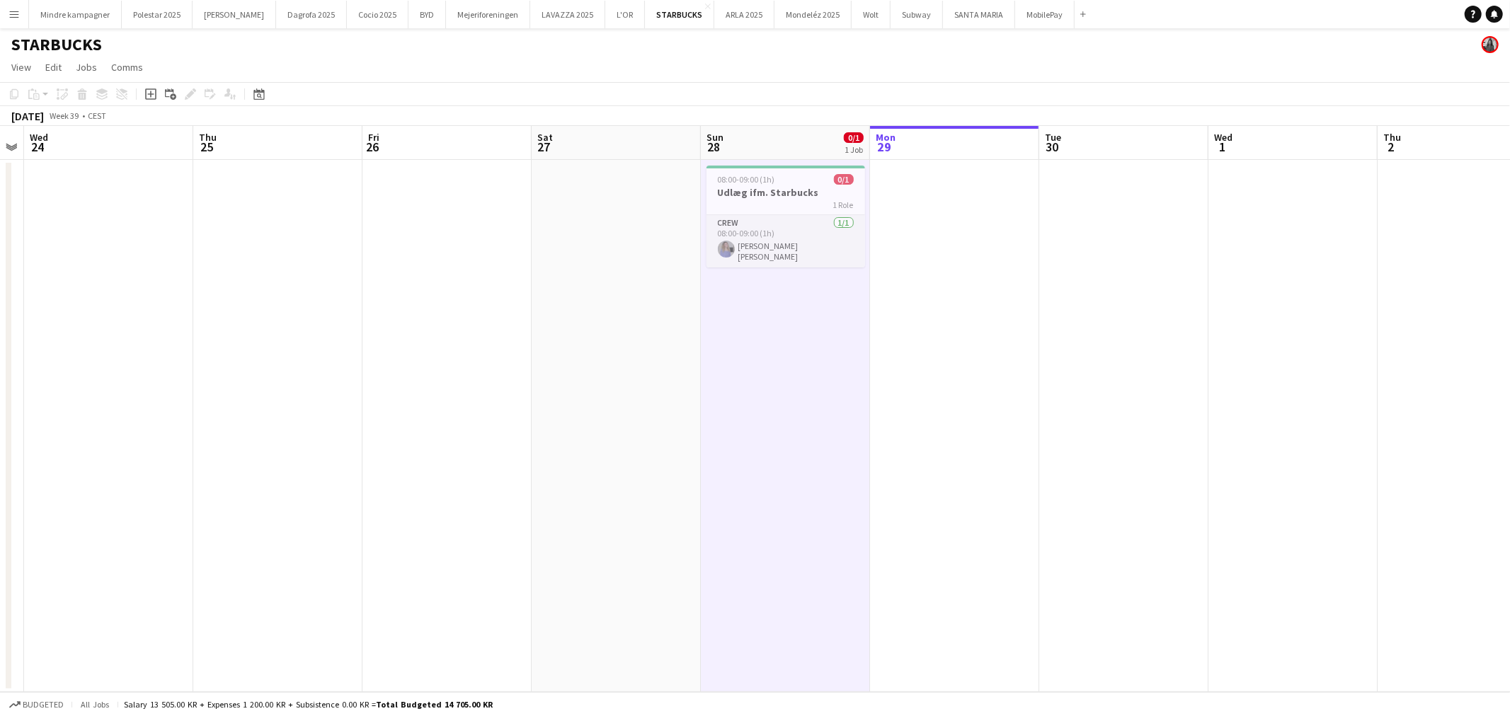
drag, startPoint x: 619, startPoint y: 403, endPoint x: 783, endPoint y: 411, distance: 165.1
click at [770, 411] on app-calendar-viewport "Mon 22 Tue 23 Wed 24 Thu 25 Fri 26 Sat 27 Sun 28 0/1 1 Job Mon 29 Tue 30 Wed 1 …" at bounding box center [755, 409] width 1510 height 566
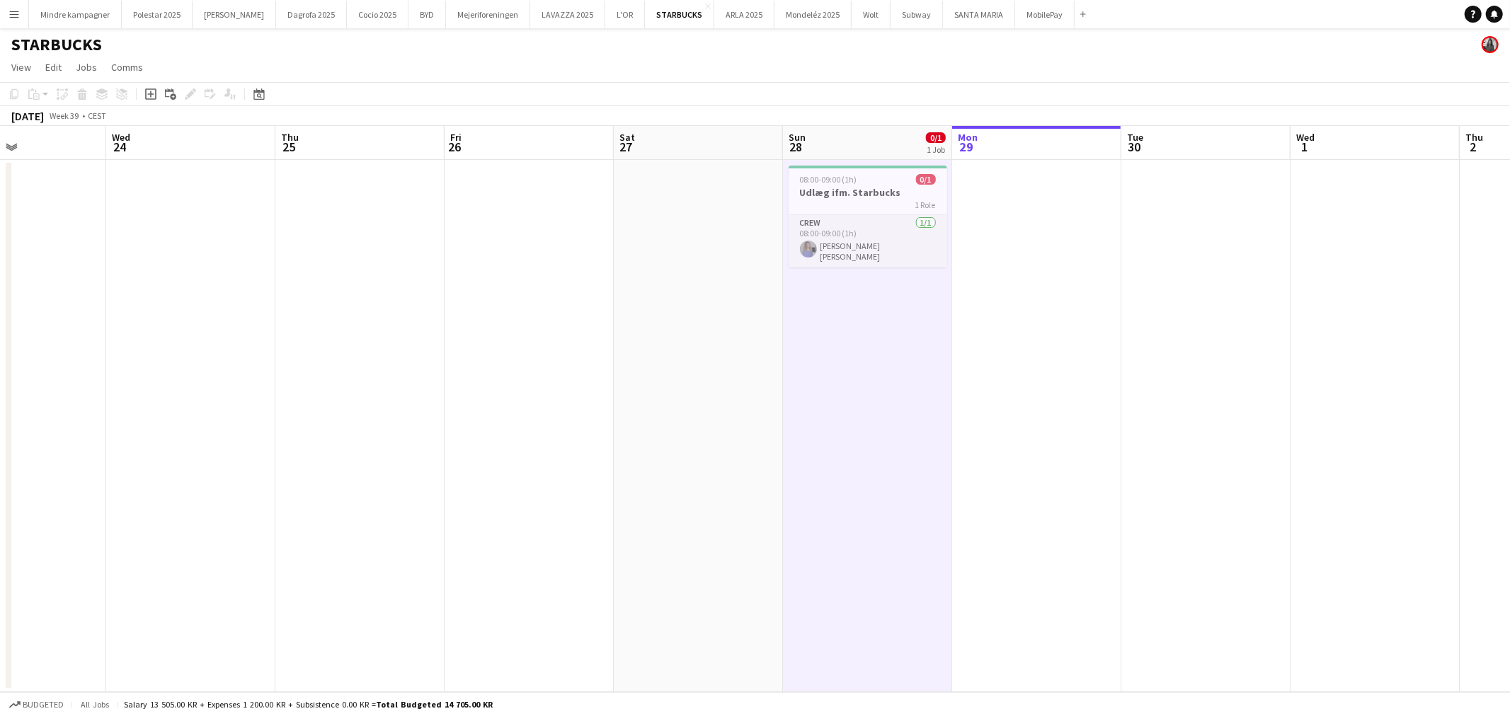
click at [762, 418] on app-calendar-viewport "Sun 21 Mon 22 Tue 23 Wed 24 Thu 25 Fri 26 Sat 27 Sun 28 0/1 1 Job Mon 29 Tue 30…" at bounding box center [755, 409] width 1510 height 566
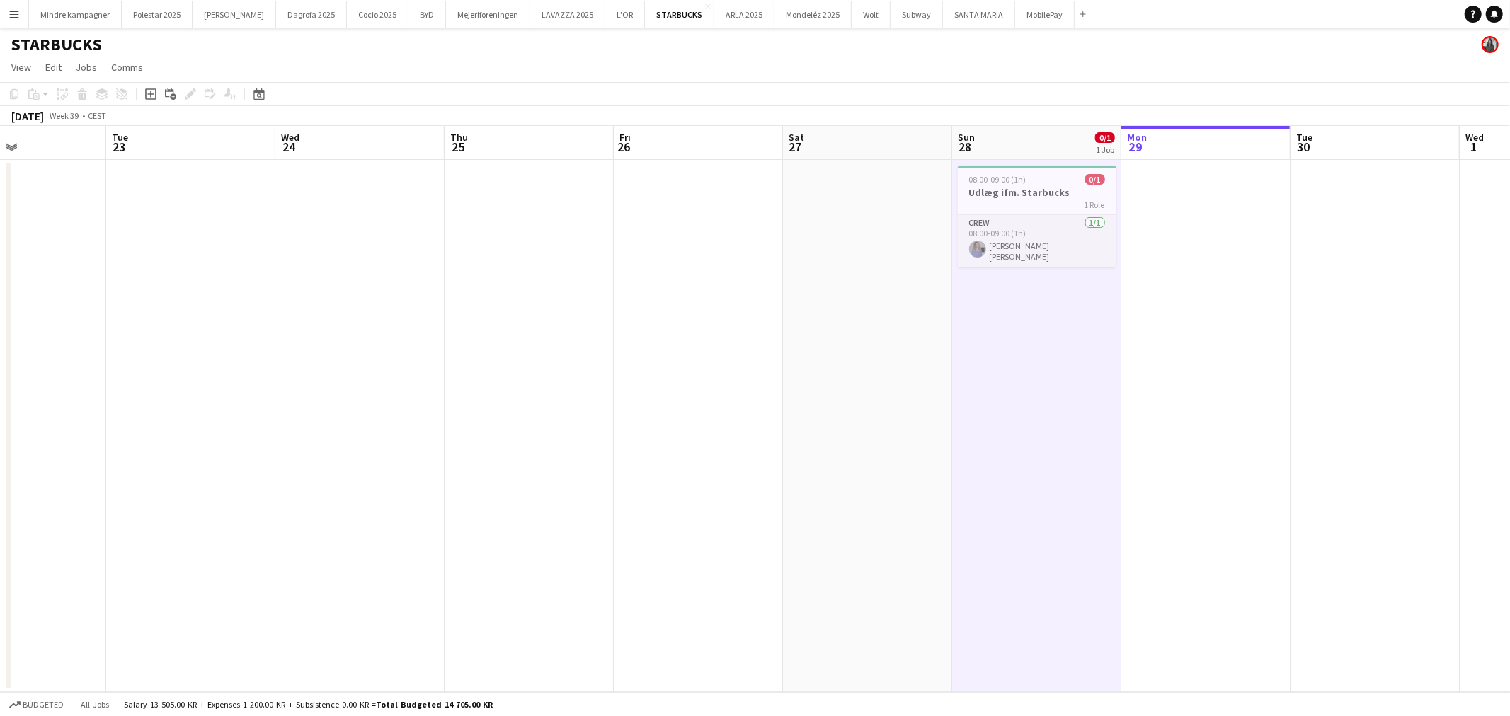
scroll to position [0, 386]
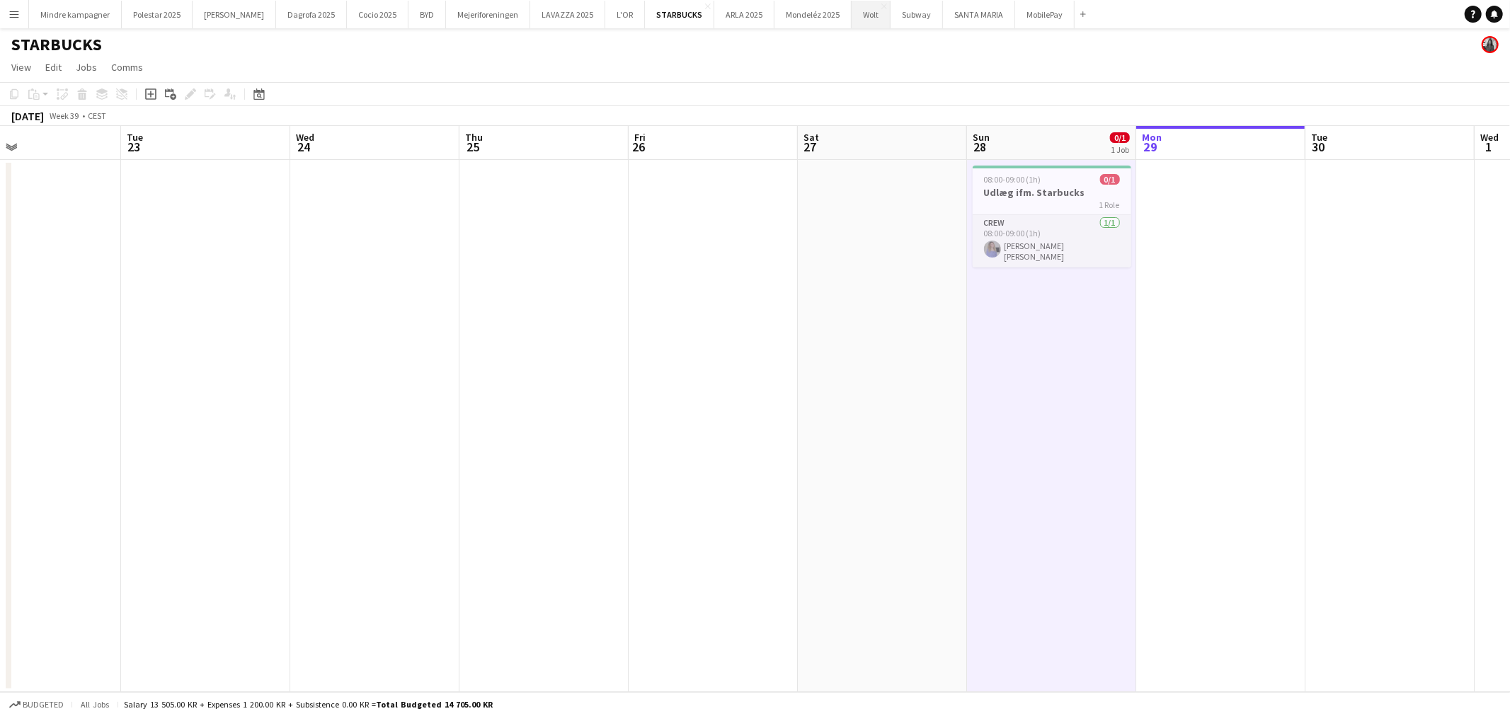
click at [851, 11] on button "Wolt Close" at bounding box center [870, 15] width 39 height 28
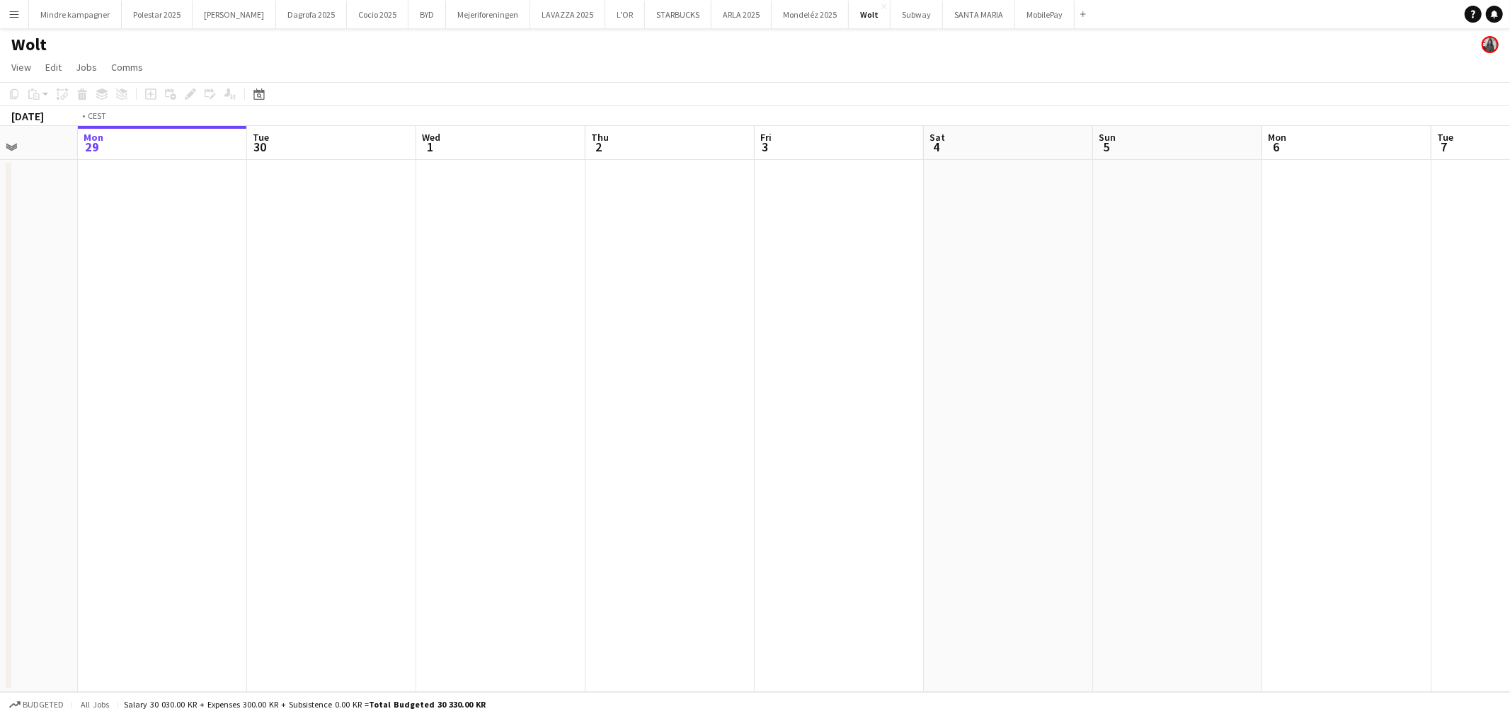
drag, startPoint x: 1143, startPoint y: 354, endPoint x: 692, endPoint y: 385, distance: 451.9
click at [639, 391] on app-calendar-viewport "Fri 26 Sat 27 Sun 28 Mon 29 Tue 30 Wed 1 Thu 2 Fri 3 Sat 4 Sun 5 Mon 6 Tue 7 We…" at bounding box center [755, 409] width 1510 height 566
drag, startPoint x: 941, startPoint y: 391, endPoint x: 546, endPoint y: 457, distance: 400.4
click at [518, 464] on app-calendar-viewport "Tue 30 Wed 1 Thu 2 Fri 3 Sat 4 Sun 5 Mon 6 Tue 7 Wed 8 Thu 9 Fri 10 Sat 11 Sun …" at bounding box center [755, 409] width 1510 height 566
drag, startPoint x: 1093, startPoint y: 444, endPoint x: 593, endPoint y: 457, distance: 500.5
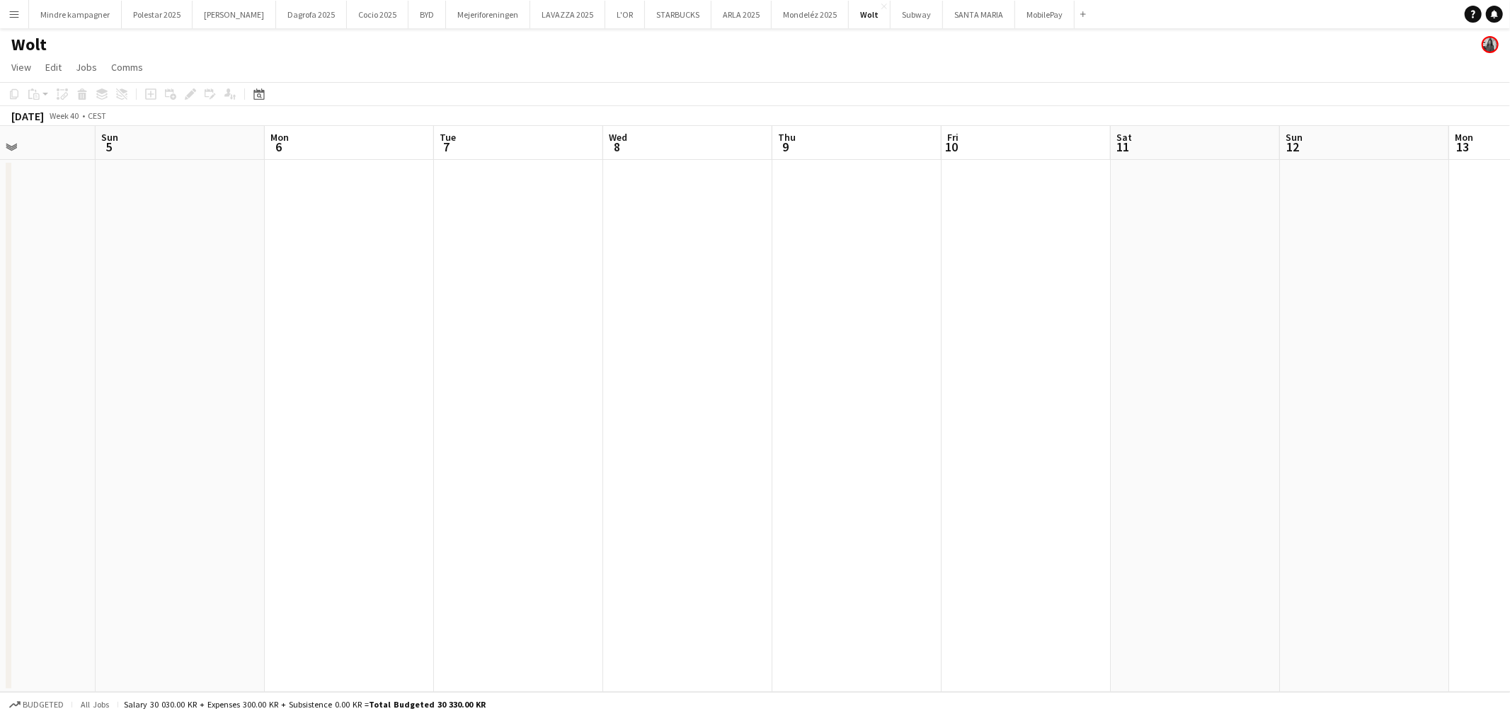
click at [619, 454] on app-calendar-viewport "Wed 1 Thu 2 Fri 3 Sat 4 Sun 5 Mon 6 Tue 7 Wed 8 Thu 9 Fri 10 Sat 11 Sun 12 Mon …" at bounding box center [755, 409] width 1510 height 566
click at [604, 448] on app-calendar-viewport "Sat 4 Sun 5 Mon 6 Tue 7 Wed 8 Thu 9 Fri 10 Sat 11 Sun 12 Mon 13 Tue 14 Wed 15 T…" at bounding box center [755, 409] width 1510 height 566
drag, startPoint x: 372, startPoint y: 394, endPoint x: 362, endPoint y: 394, distance: 9.9
click at [362, 394] on app-calendar-viewport "Tue 7 Wed 8 Thu 9 Fri 10 Sat 11 Sun 12 Mon 13 Tue 14 Wed 15 Thu 16 Fri 17 Sat 1…" at bounding box center [755, 409] width 1510 height 566
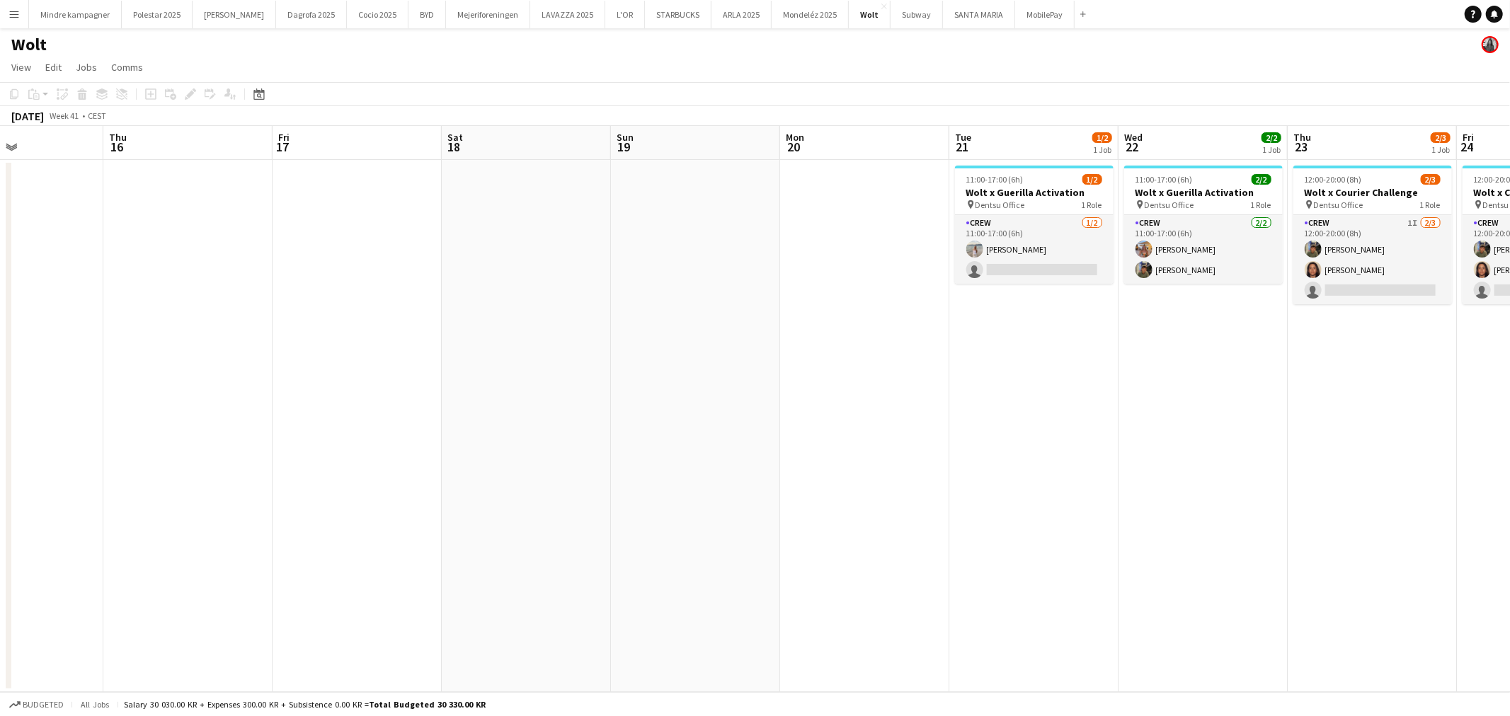
scroll to position [0, 464]
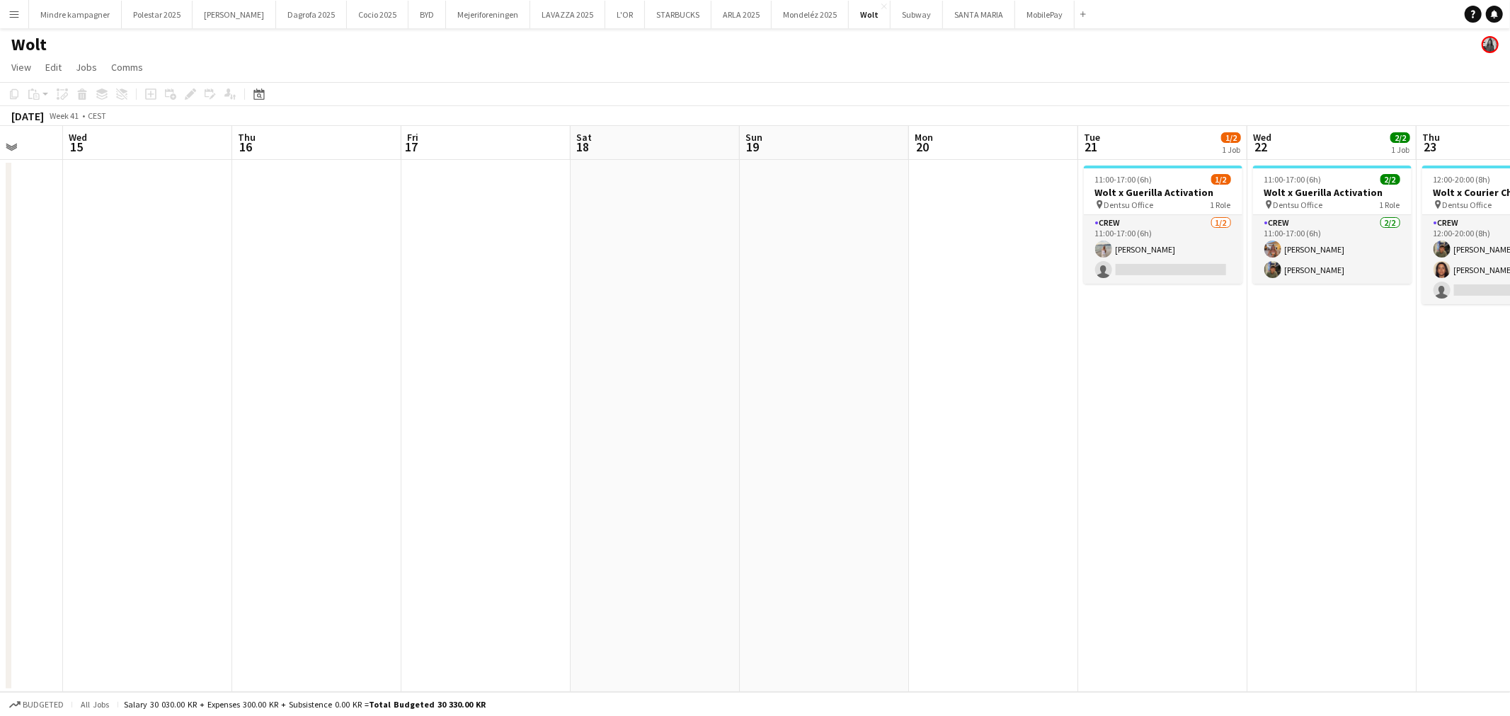
drag, startPoint x: 986, startPoint y: 396, endPoint x: 448, endPoint y: 372, distance: 538.5
click at [448, 372] on app-calendar-viewport "Sun 12 Mon 13 Tue 14 Wed 15 Thu 16 Fri 17 Sat 18 Sun 19 Mon 20 Tue 21 1/2 1 Job…" at bounding box center [755, 409] width 1510 height 566
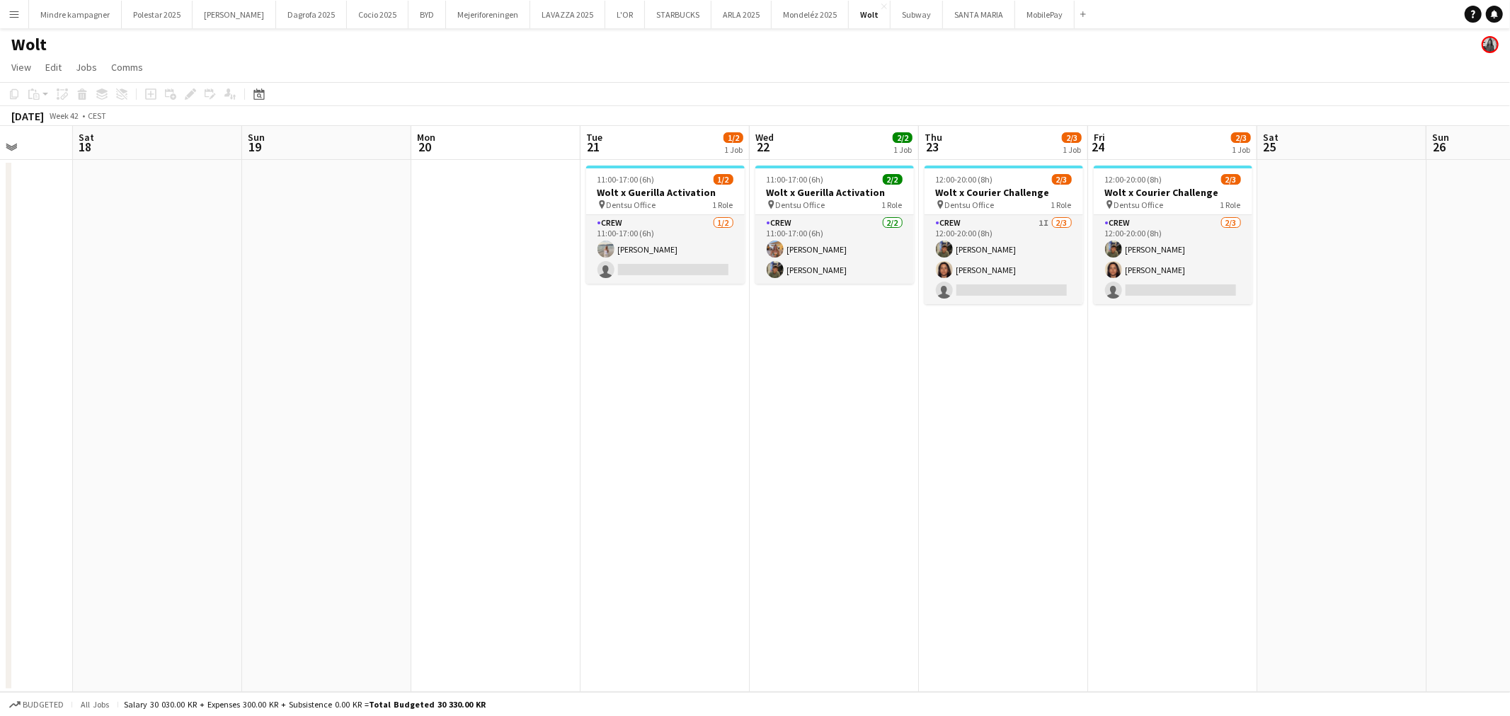
drag, startPoint x: 1156, startPoint y: 392, endPoint x: 1091, endPoint y: 394, distance: 65.1
click at [1088, 395] on app-calendar-viewport "Wed 15 Thu 16 Fri 17 Sat 18 Sun 19 Mon 20 Tue 21 1/2 1 Job Wed 22 2/2 1 Job Thu…" at bounding box center [755, 409] width 1510 height 566
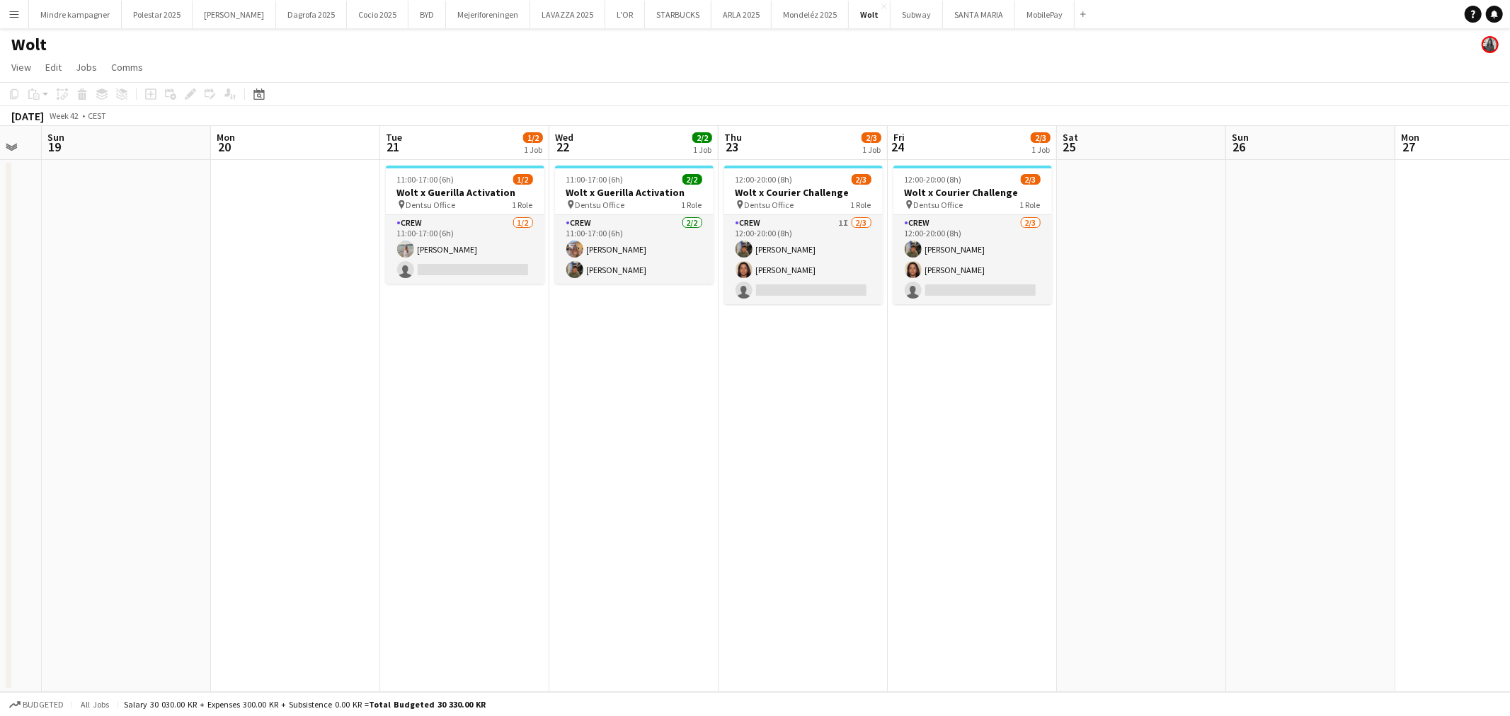
scroll to position [0, 472]
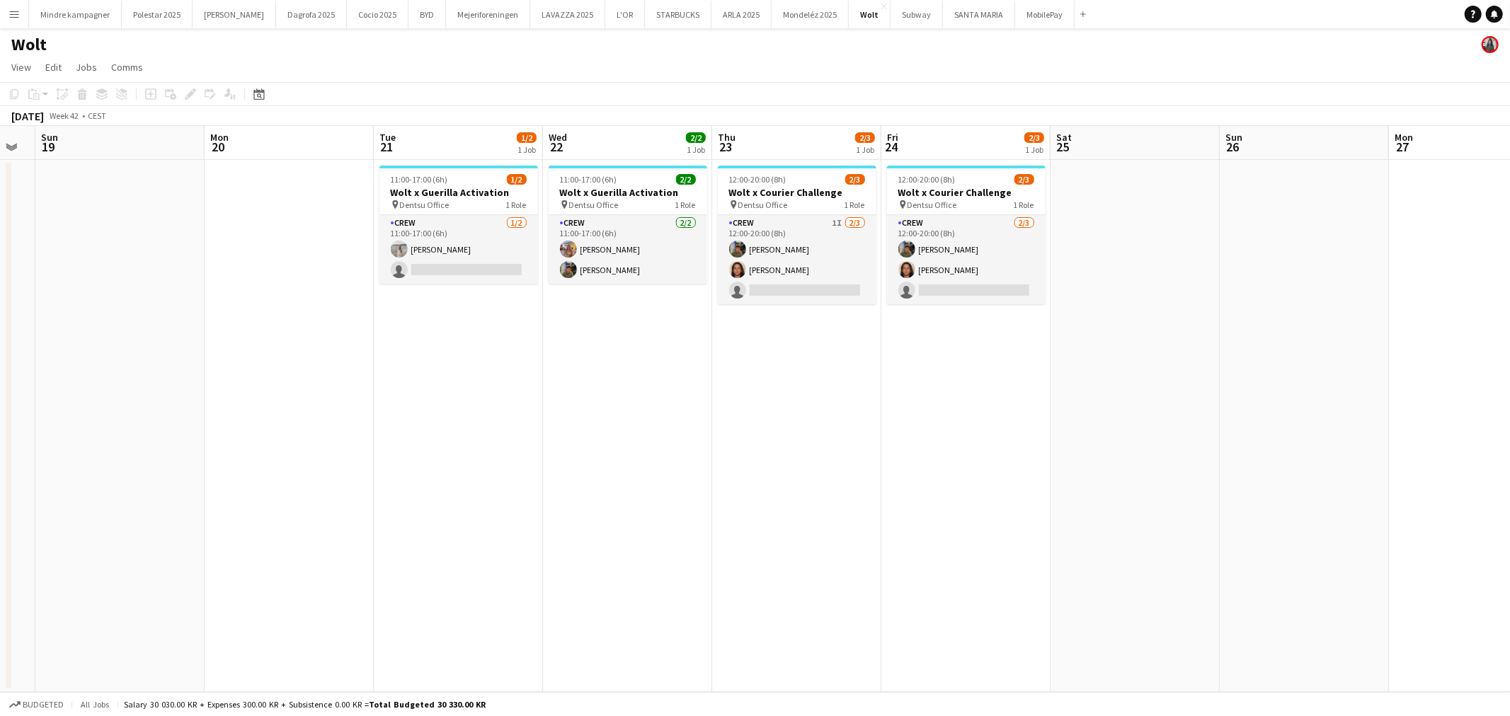
drag, startPoint x: 1310, startPoint y: 382, endPoint x: 1277, endPoint y: 386, distance: 33.5
click at [1277, 386] on app-calendar-viewport "Thu 16 Fri 17 Sat 18 Sun 19 Mon 20 Tue 21 1/2 1 Job Wed 22 2/2 1 Job Thu 23 2/3…" at bounding box center [755, 409] width 1510 height 566
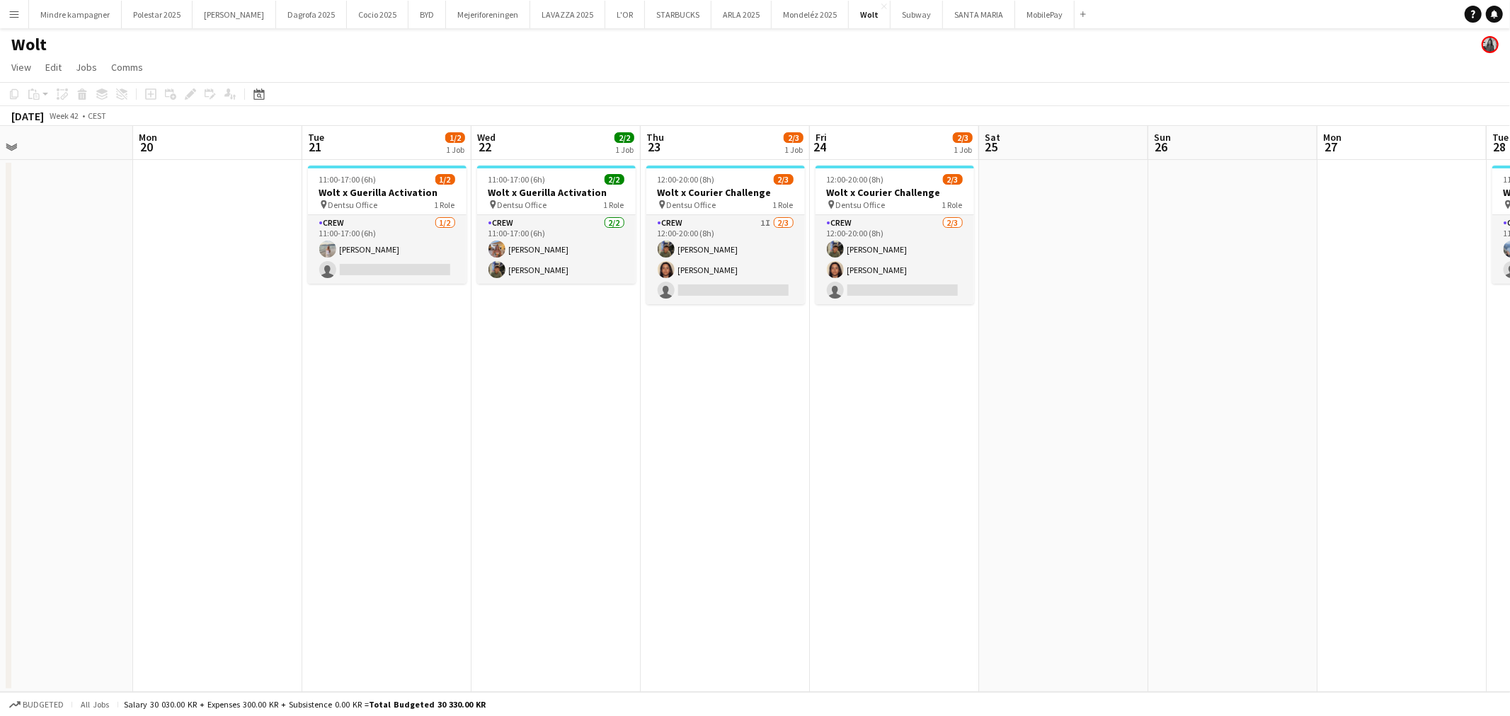
drag, startPoint x: 1209, startPoint y: 394, endPoint x: 1006, endPoint y: 408, distance: 202.9
click at [1016, 408] on app-calendar-viewport "Thu 16 Fri 17 Sat 18 Sun 19 Mon 20 Tue 21 1/2 1 Job Wed 22 2/2 1 Job Thu 23 2/3…" at bounding box center [755, 409] width 1510 height 566
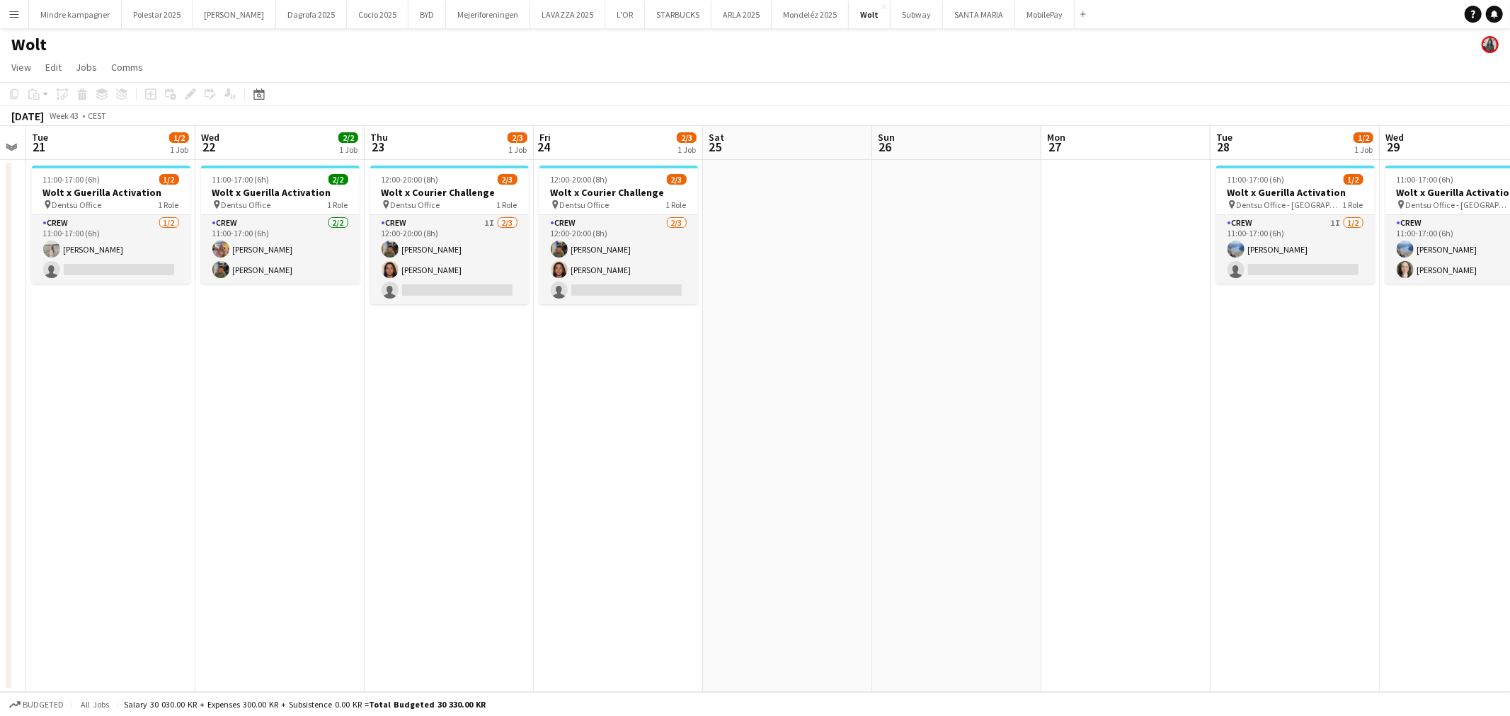
drag, startPoint x: 1046, startPoint y: 402, endPoint x: 756, endPoint y: 413, distance: 290.4
click at [783, 413] on app-calendar-viewport "Sat 18 Sun 19 Mon 20 Tue 21 1/2 1 Job Wed 22 2/2 1 Job Thu 23 2/3 1 Job Fri 24 …" at bounding box center [755, 409] width 1510 height 566
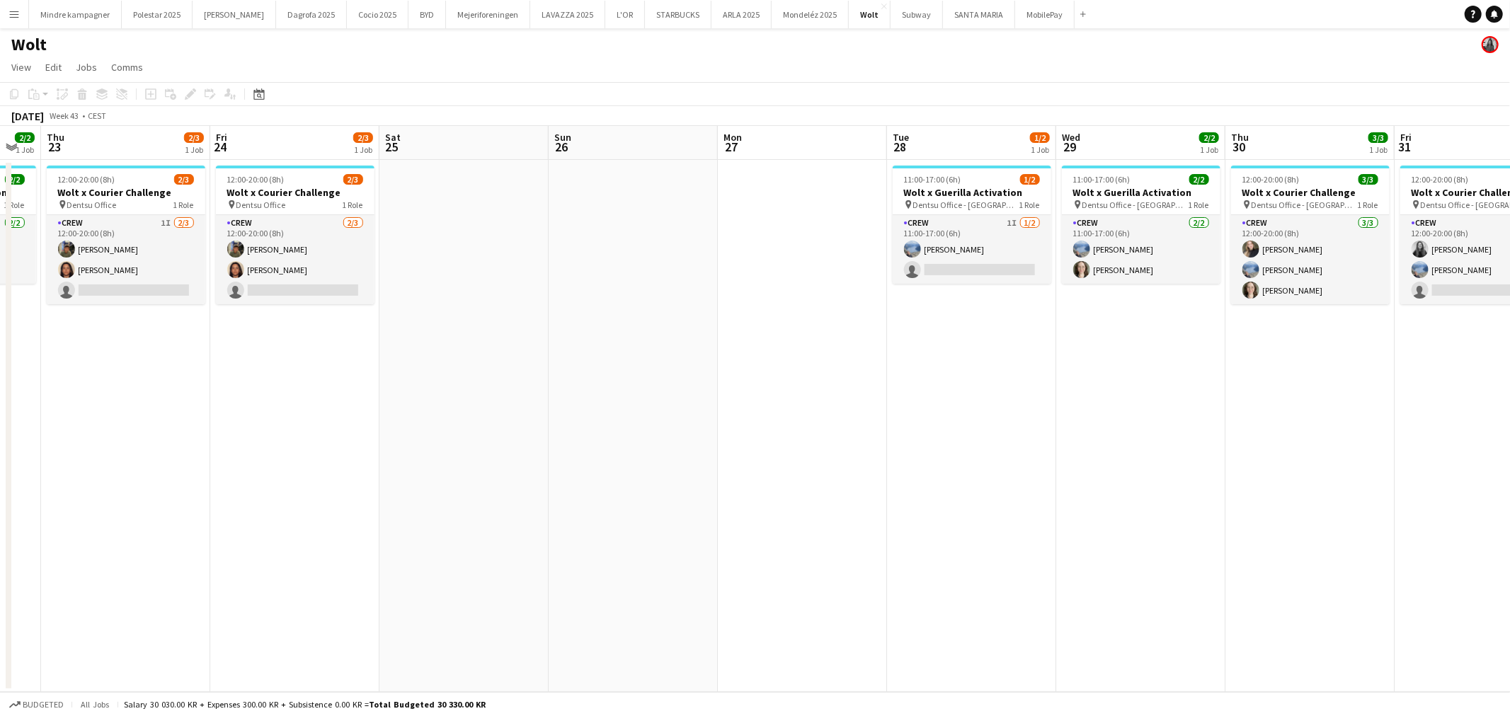
drag, startPoint x: 1072, startPoint y: 386, endPoint x: 526, endPoint y: 400, distance: 545.9
click at [525, 400] on app-calendar-viewport "Sun 19 Mon 20 Tue 21 1/2 1 Job Wed 22 2/2 1 Job Thu 23 2/3 1 Job Fri 24 2/3 1 J…" at bounding box center [755, 409] width 1510 height 566
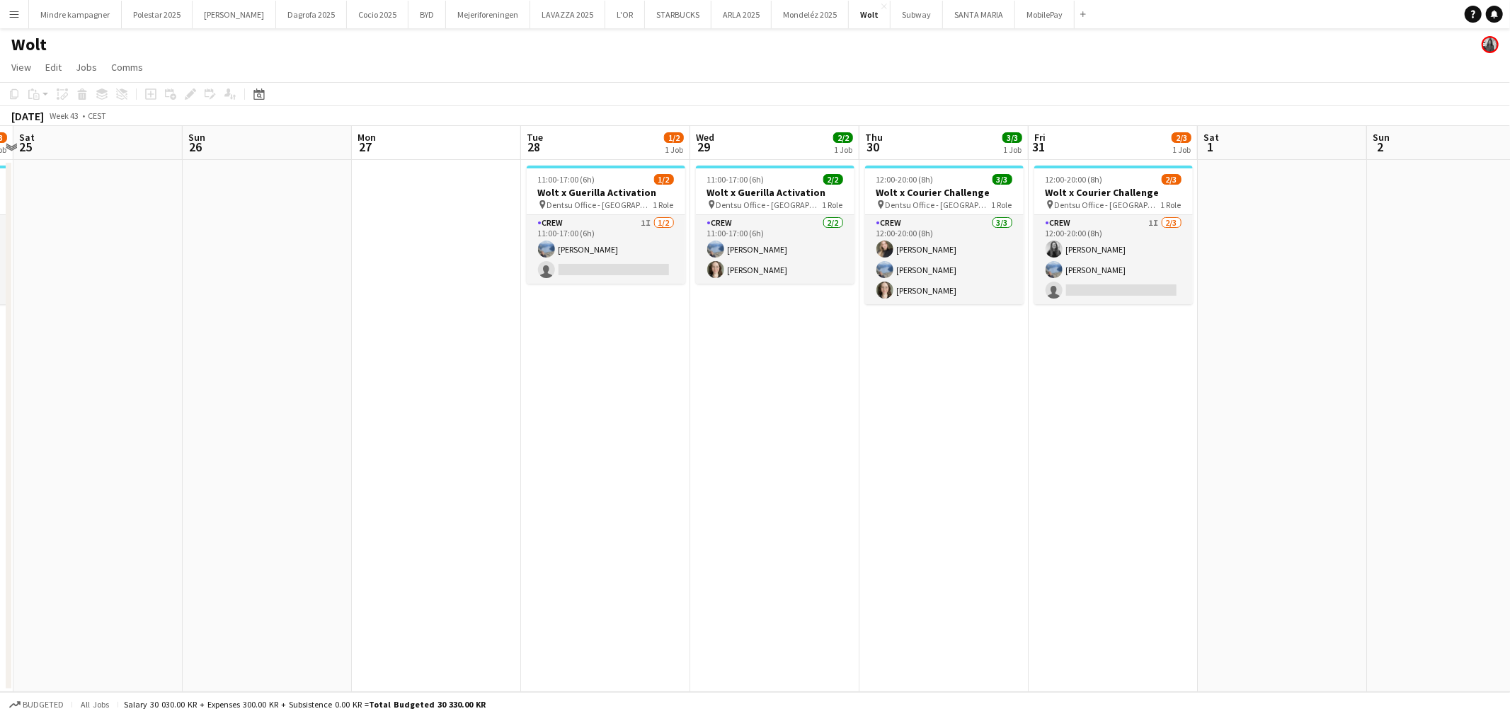
drag, startPoint x: 776, startPoint y: 397, endPoint x: 414, endPoint y: 425, distance: 363.4
click at [414, 425] on app-calendar-viewport "Wed 22 2/2 1 Job Thu 23 2/3 1 Job Fri 24 2/3 1 Job Sat 25 Sun 26 Mon 27 Tue 28 …" at bounding box center [755, 409] width 1510 height 566
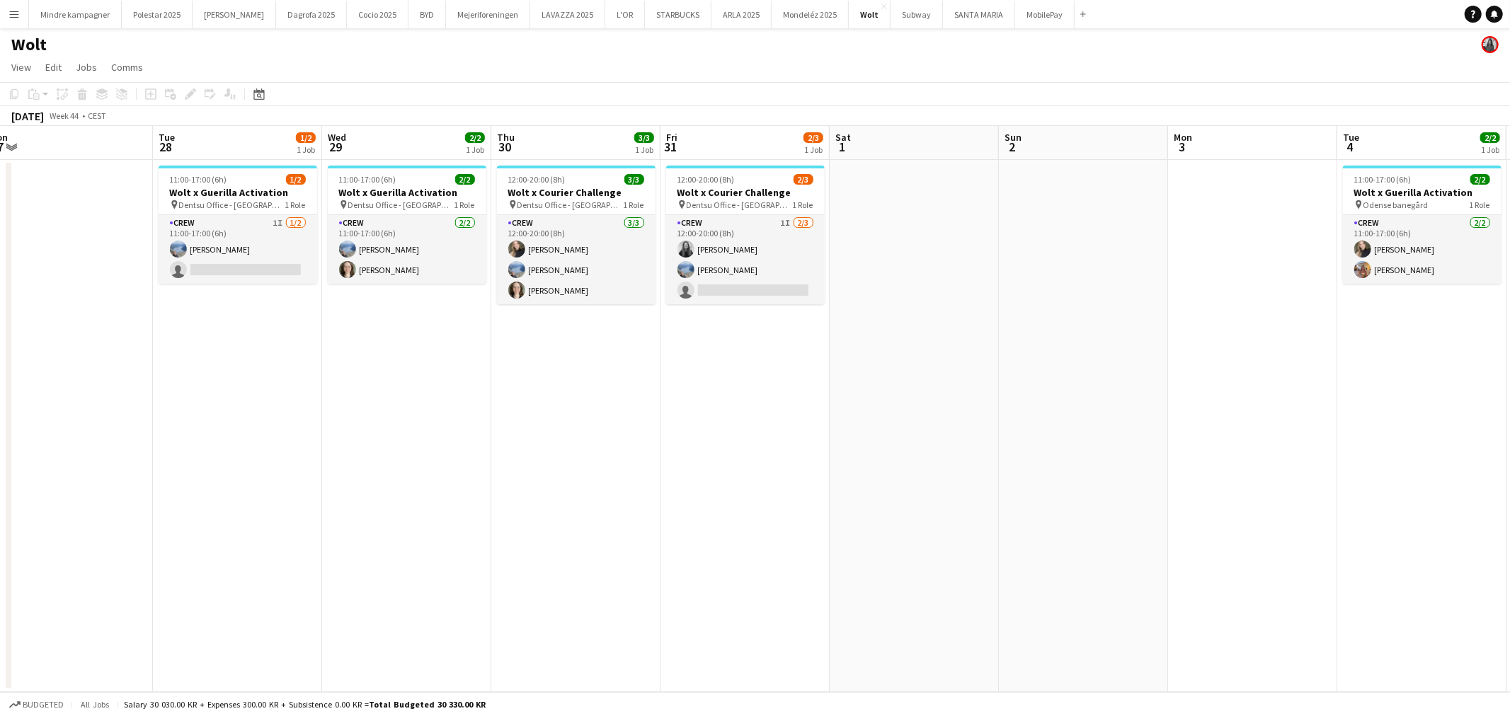
click at [607, 441] on app-calendar-viewport "Fri 24 2/3 1 Job Sat 25 Sun 26 Mon 27 Tue 28 1/2 1 Job Wed 29 2/2 1 Job Thu 30 …" at bounding box center [755, 409] width 1510 height 566
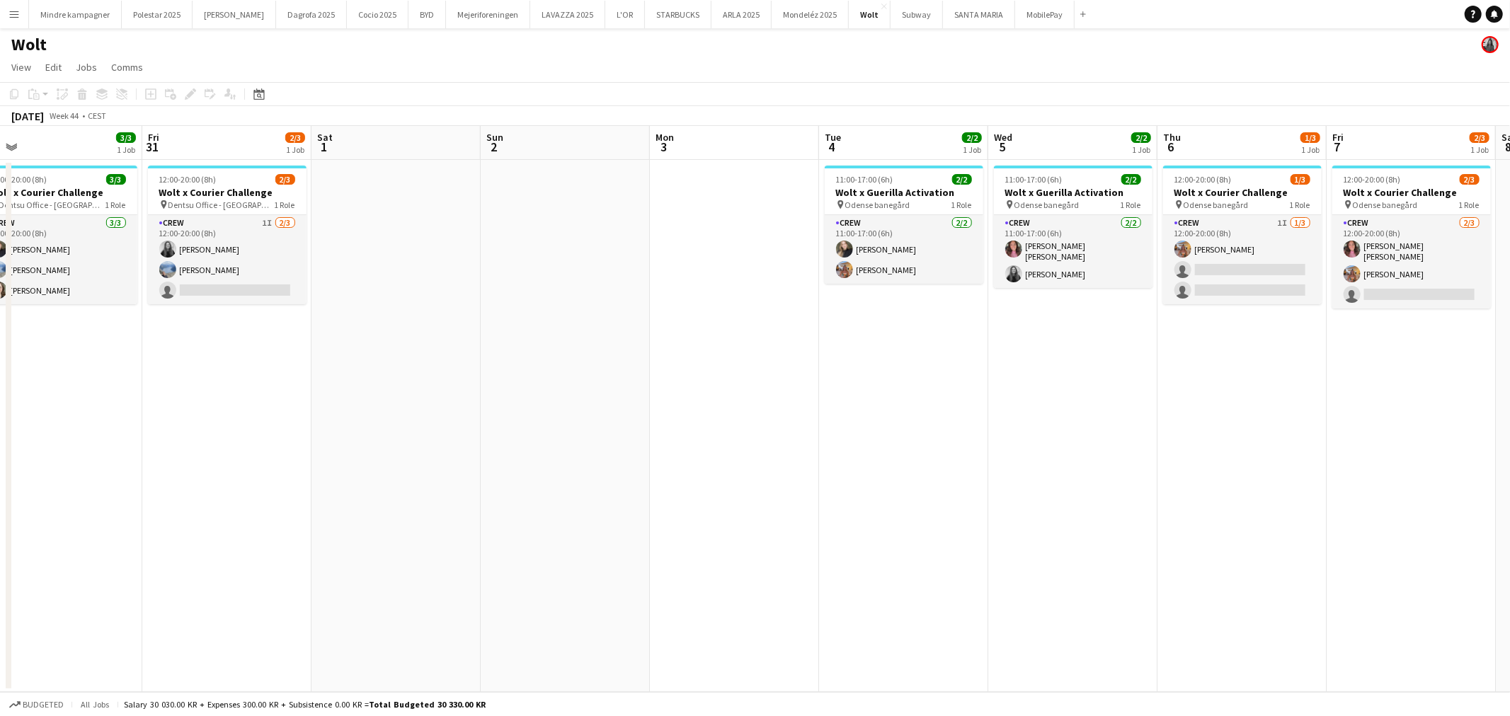
drag, startPoint x: 900, startPoint y: 449, endPoint x: 803, endPoint y: 454, distance: 96.4
click at [803, 454] on app-calendar-viewport "Mon 27 Tue 28 1/2 1 Job Wed 29 2/2 1 Job Thu 30 3/3 1 Job Fri 31 2/3 1 Job Sat …" at bounding box center [755, 409] width 1510 height 566
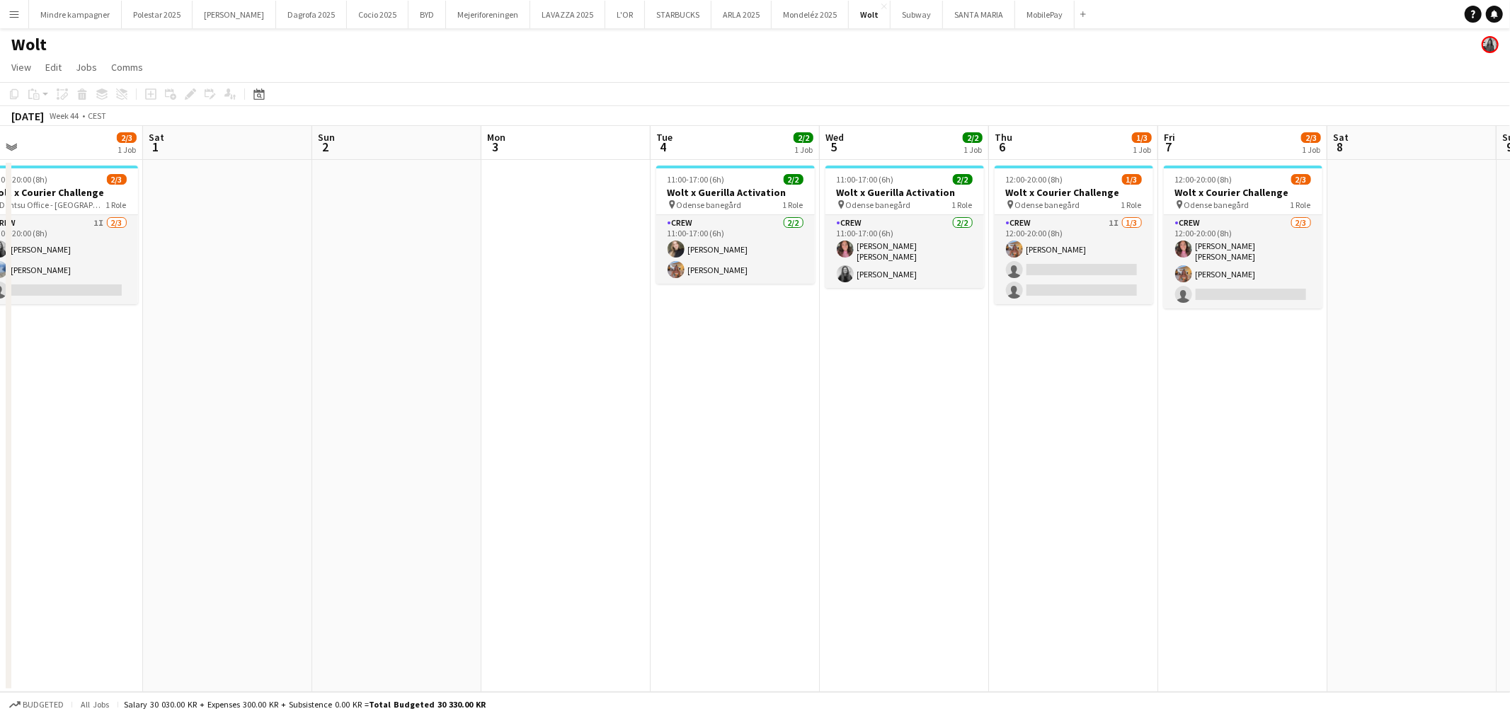
drag, startPoint x: 951, startPoint y: 458, endPoint x: 859, endPoint y: 462, distance: 92.1
click at [859, 461] on app-calendar-viewport "Tue 28 1/2 1 Job Wed 29 2/2 1 Job Thu 30 3/3 1 Job Fri 31 2/3 1 Job Sat 1 Sun 2…" at bounding box center [755, 409] width 1510 height 566
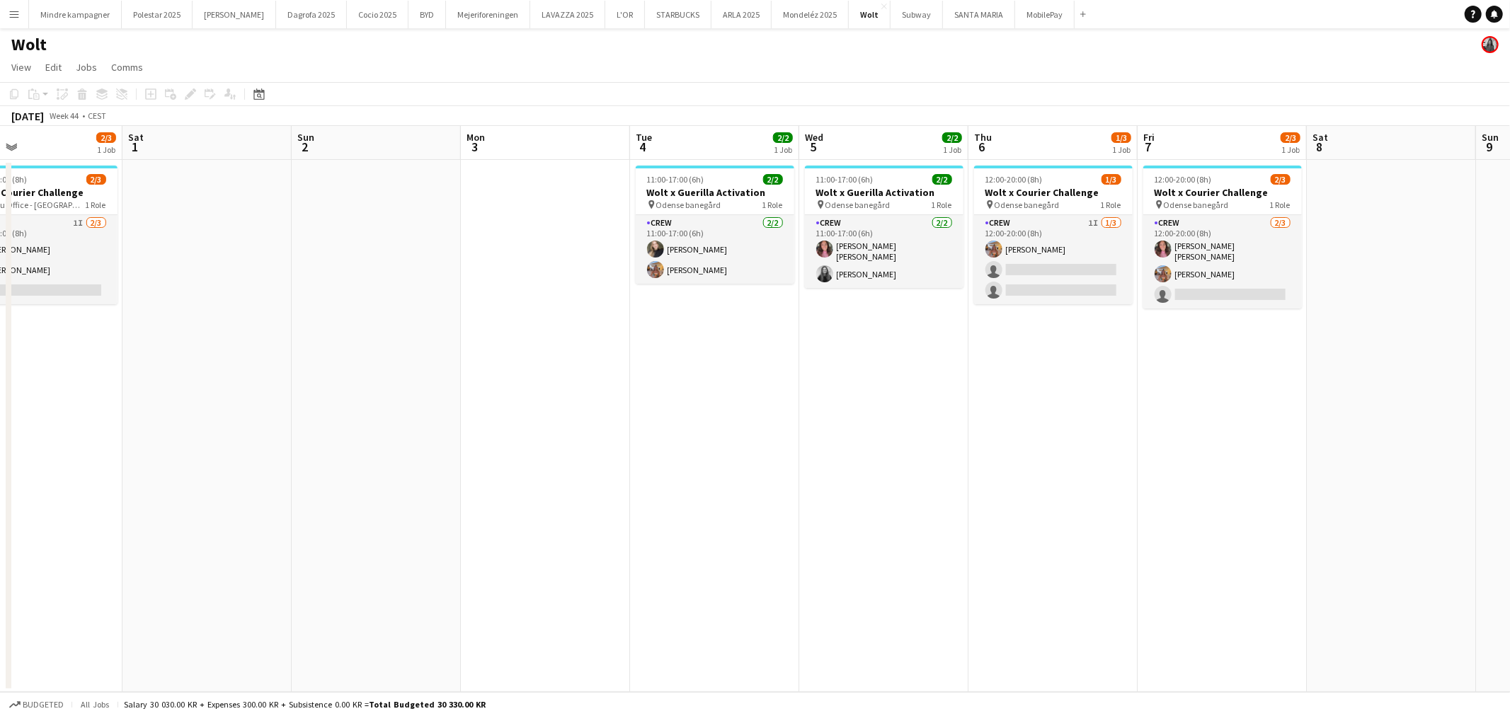
click at [989, 458] on app-calendar-viewport "Tue 28 1/2 1 Job Wed 29 2/2 1 Job Thu 30 3/3 1 Job Fri 31 2/3 1 Job Sat 1 Sun 2…" at bounding box center [755, 409] width 1510 height 566
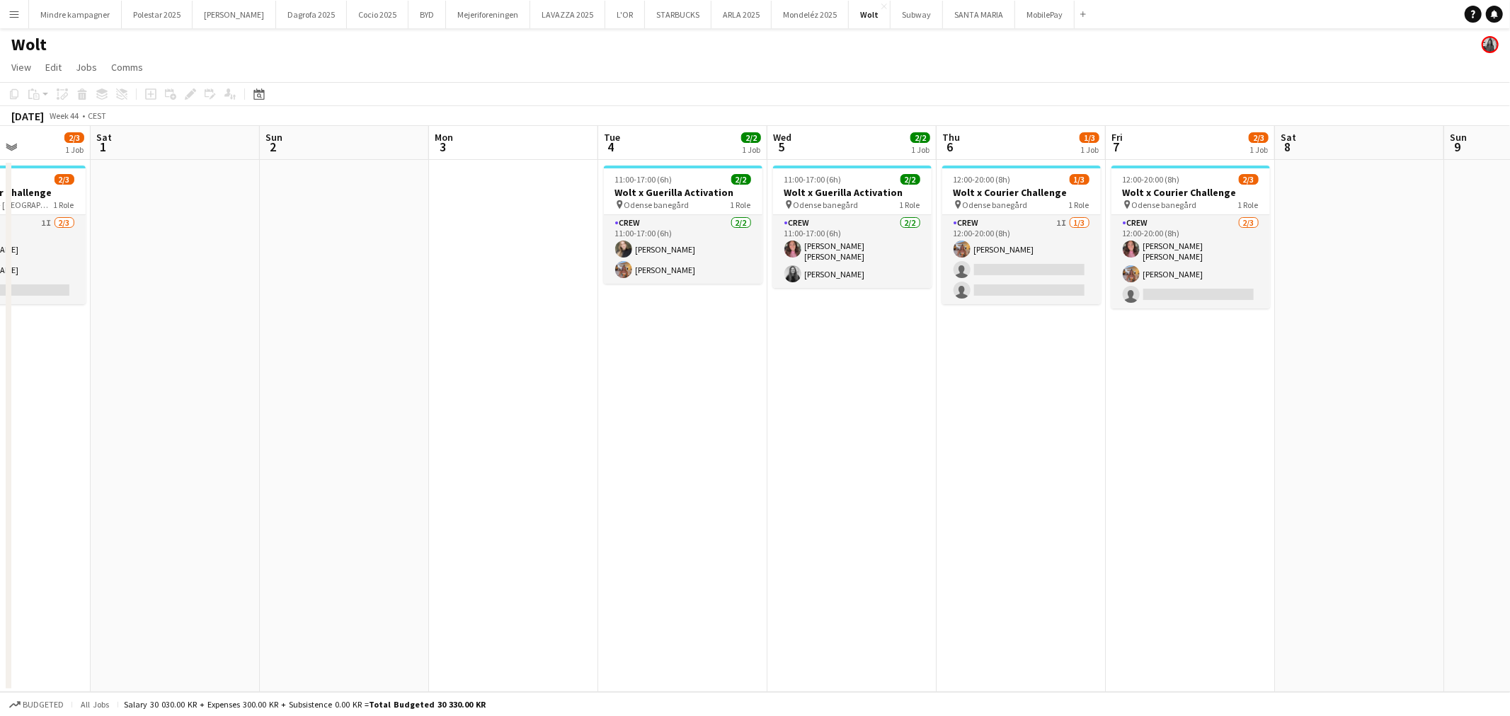
drag, startPoint x: 1042, startPoint y: 459, endPoint x: 998, endPoint y: 467, distance: 44.7
click at [998, 467] on app-calendar-viewport "Tue 28 1/2 1 Job Wed 29 2/2 1 Job Thu 30 3/3 1 Job Fri 31 2/3 1 Job Sat 1 Sun 2…" at bounding box center [755, 409] width 1510 height 566
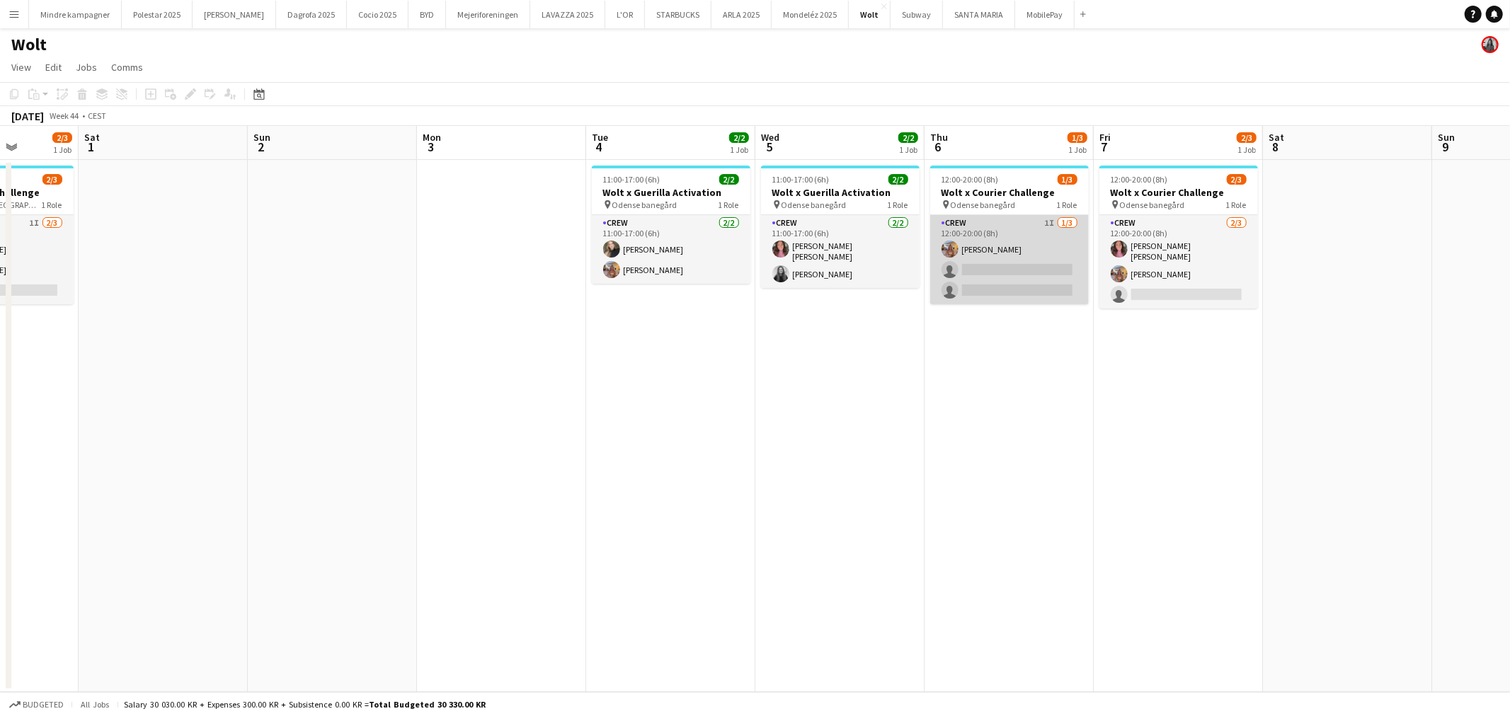
click at [1016, 225] on app-card-role "Crew 1I [DATE] 12:00-20:00 (8h) [PERSON_NAME] single-neutral-actions single-neu…" at bounding box center [1009, 259] width 159 height 89
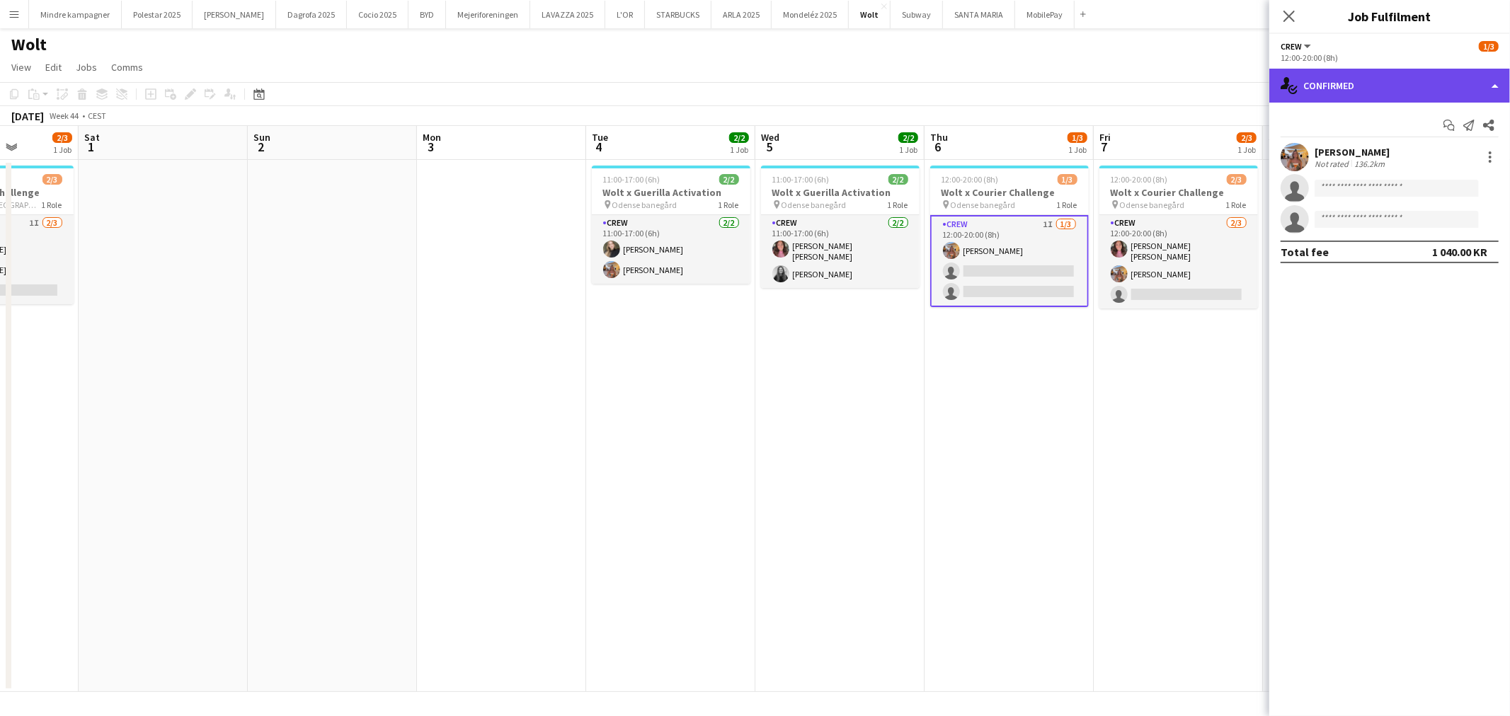
click at [1396, 92] on div "single-neutral-actions-check-2 Confirmed" at bounding box center [1389, 86] width 241 height 34
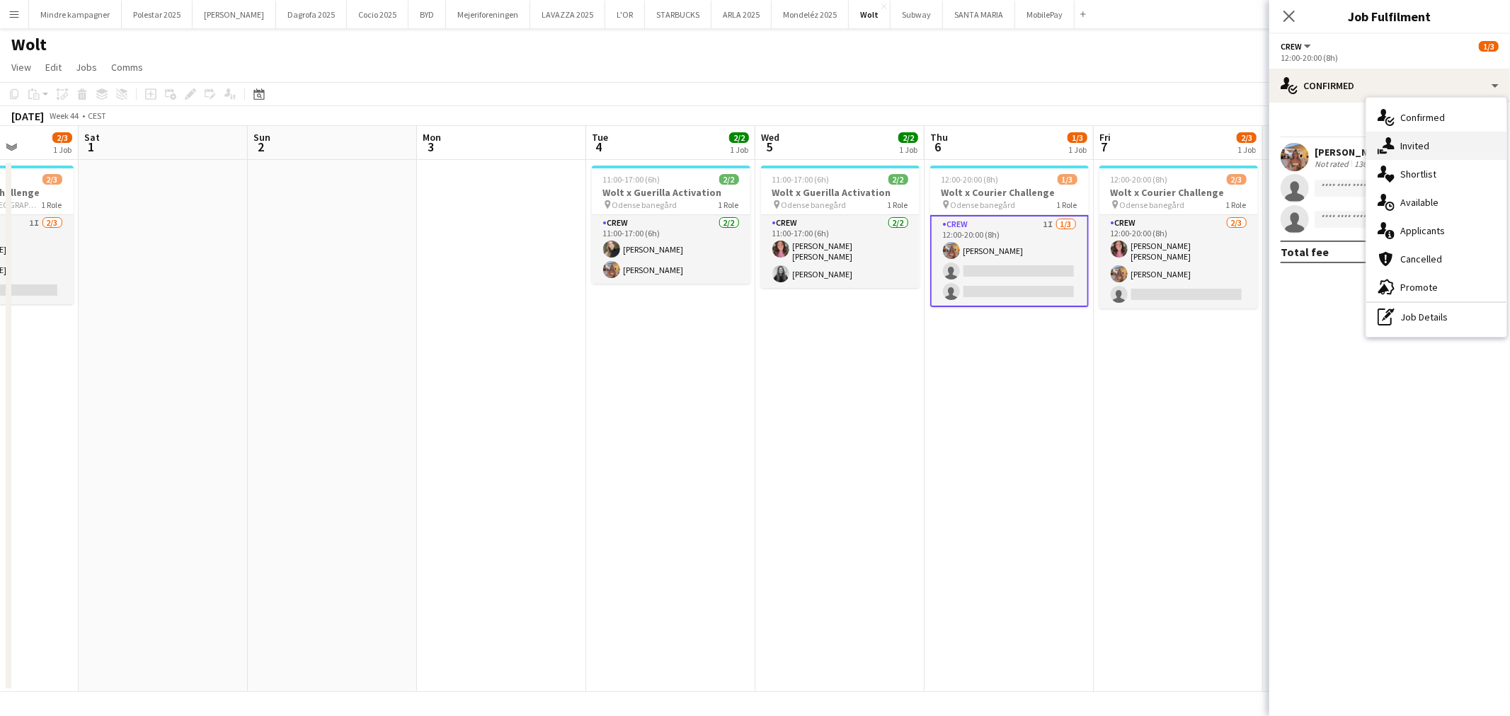
click at [1416, 149] on span "Invited" at bounding box center [1414, 145] width 29 height 13
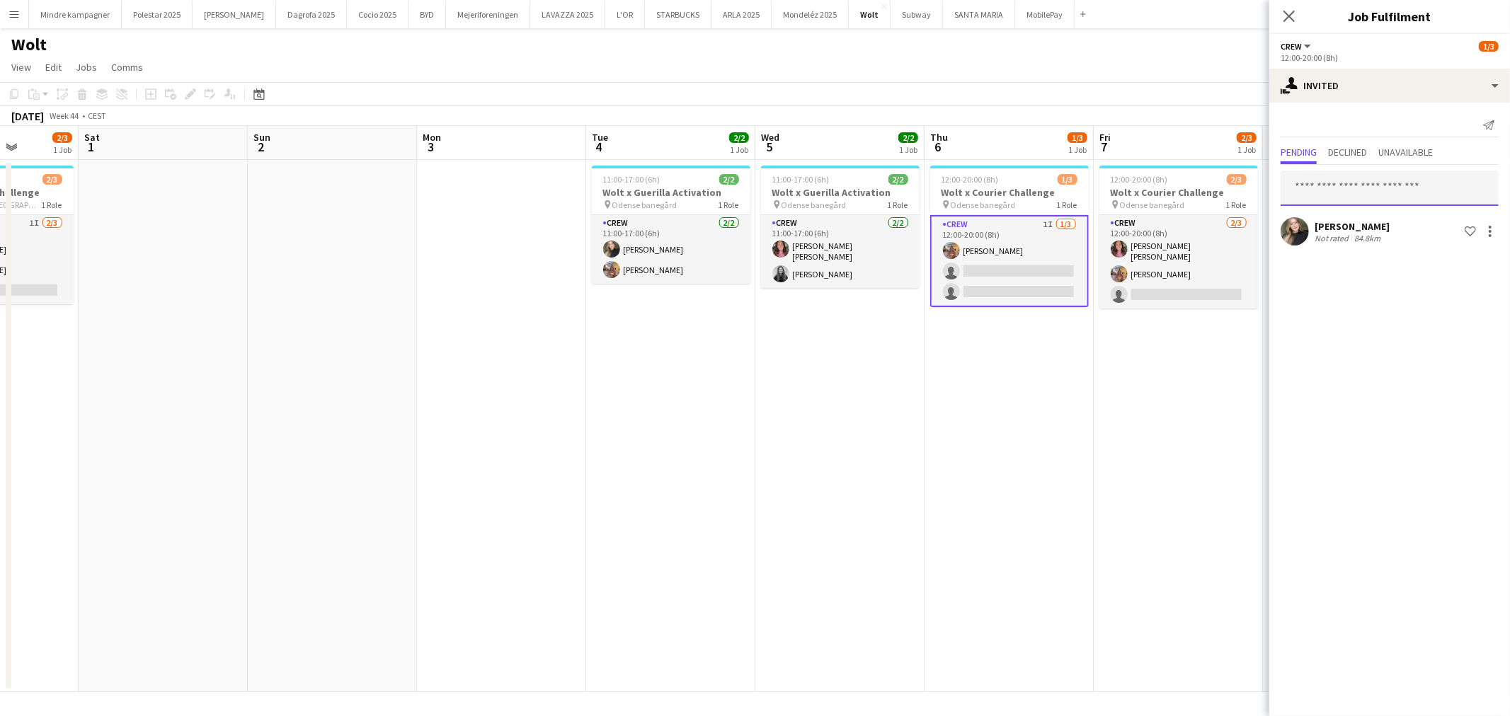
click at [1339, 185] on input "text" at bounding box center [1389, 188] width 218 height 35
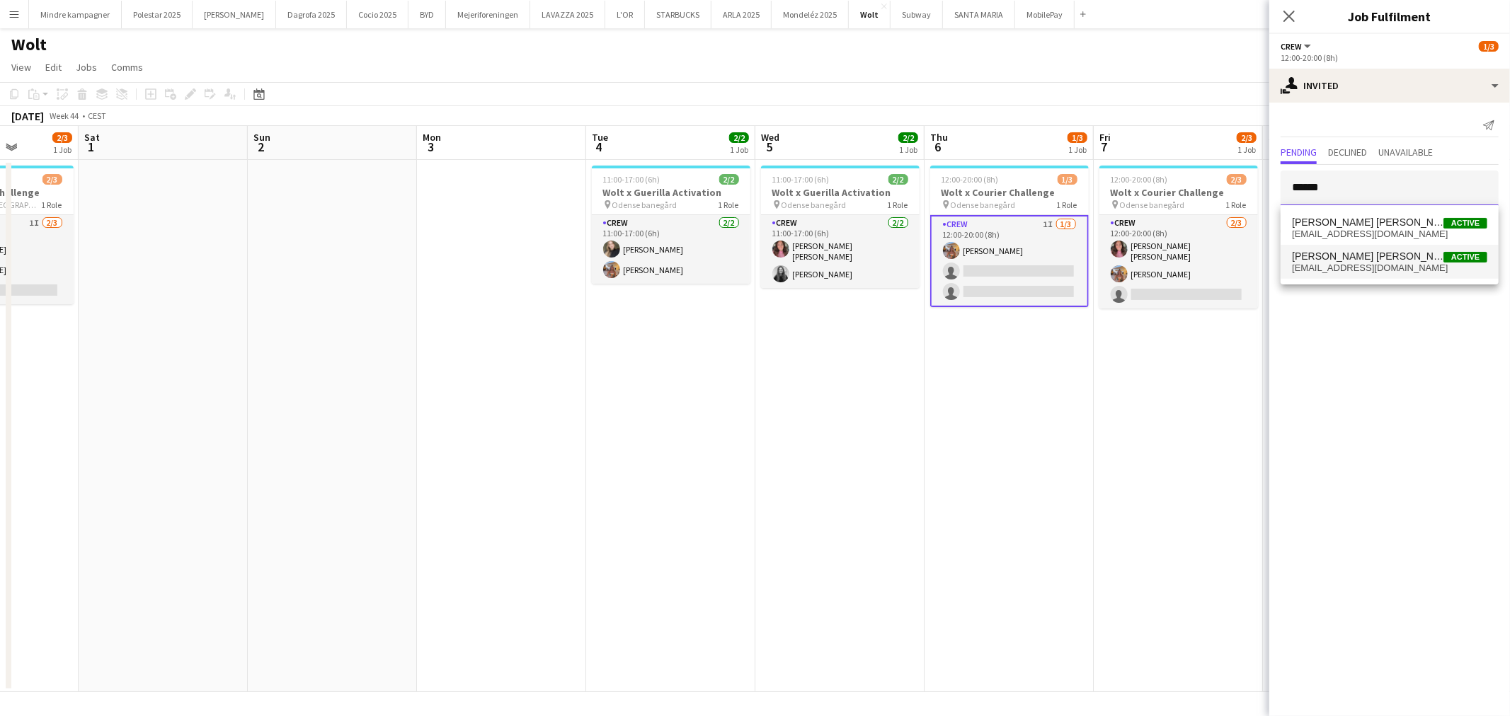
type input "******"
click at [1355, 266] on span "[EMAIL_ADDRESS][DOMAIN_NAME]" at bounding box center [1389, 268] width 195 height 11
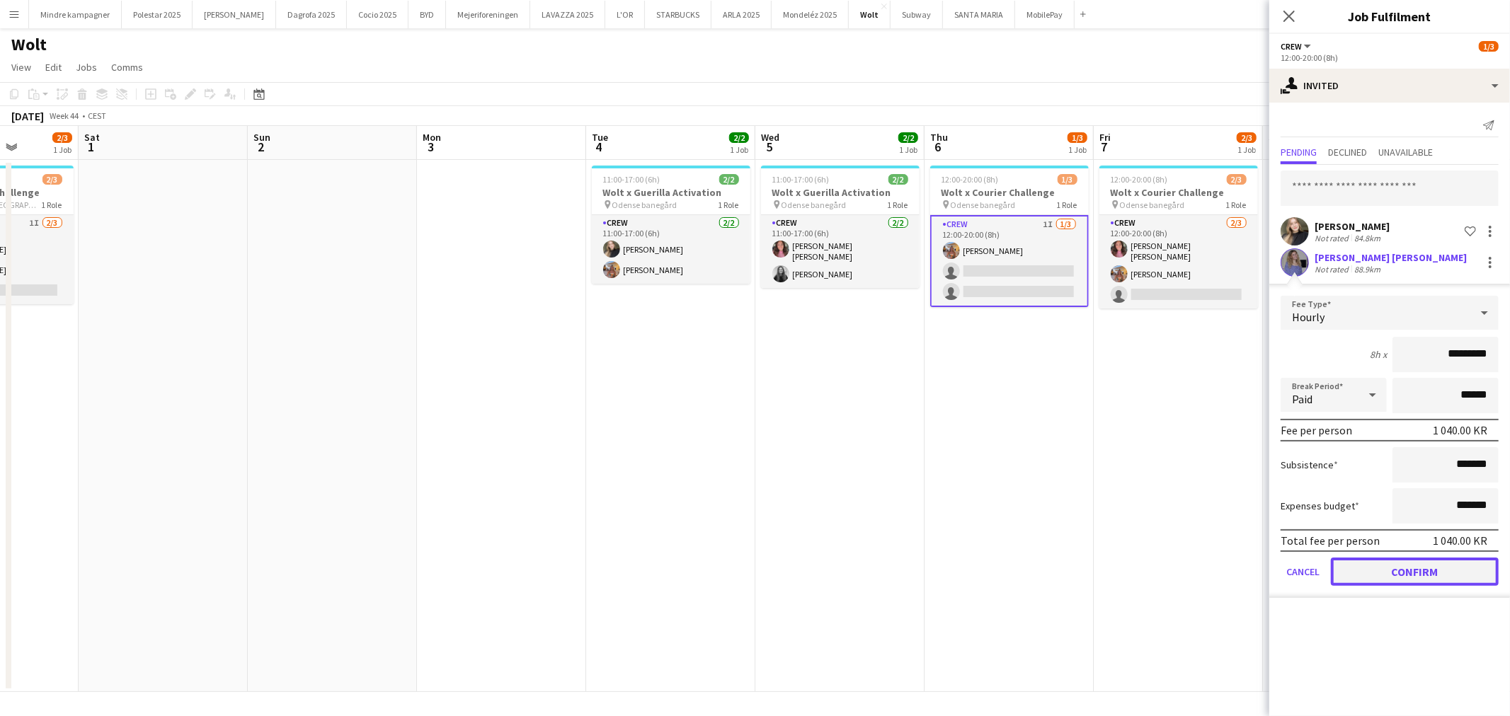
click at [1425, 562] on button "Confirm" at bounding box center [1415, 572] width 168 height 28
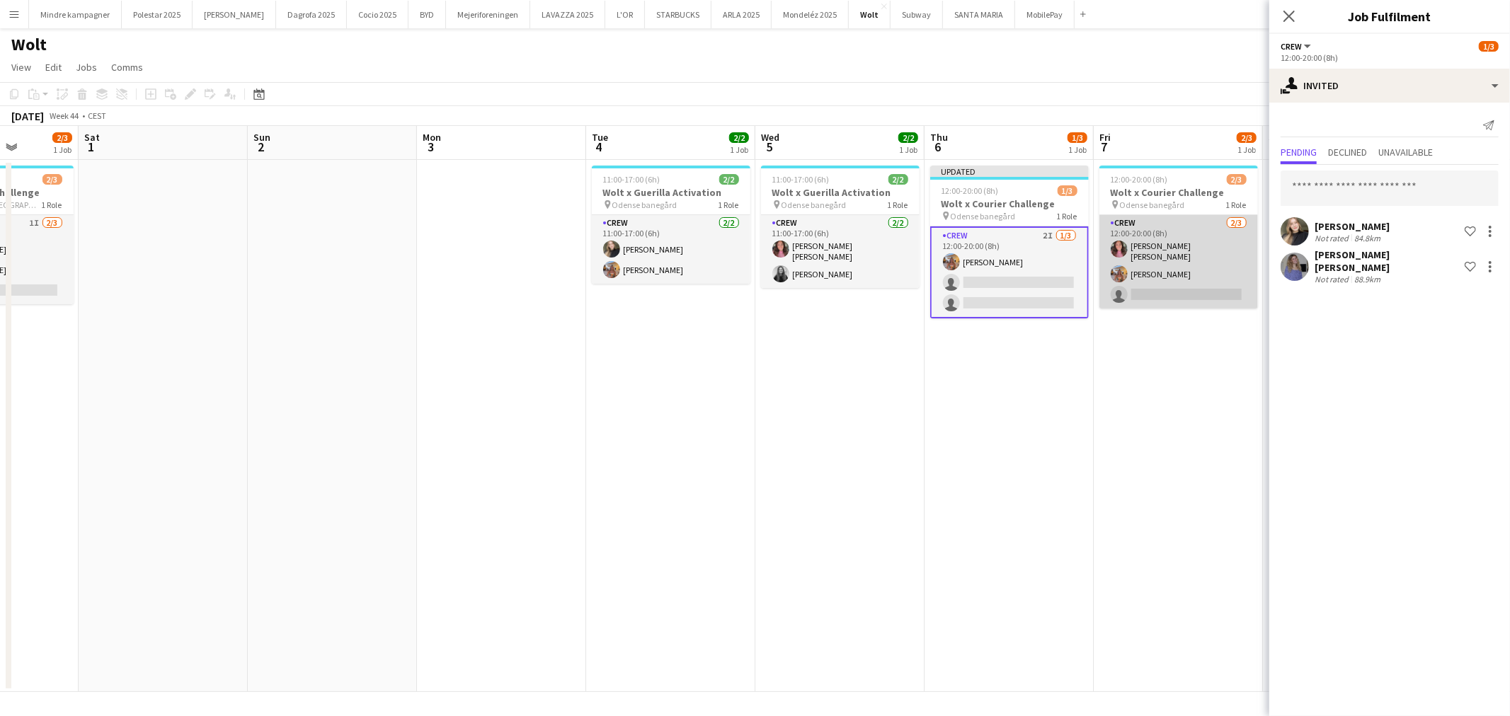
click at [1209, 278] on app-card-role "Crew [DATE] 12:00-20:00 (8h) [PERSON_NAME] [PERSON_NAME] single-neutral-actions" at bounding box center [1178, 261] width 159 height 93
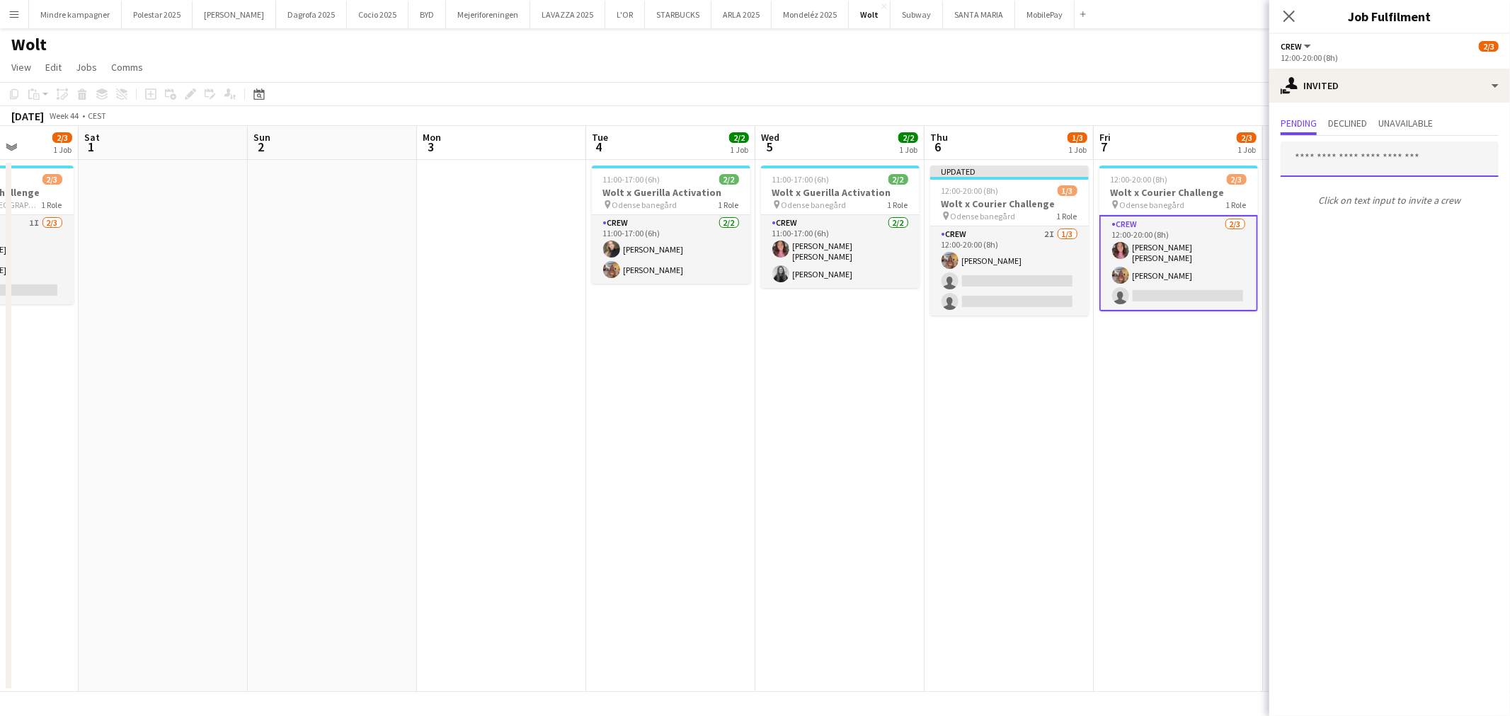
click at [1353, 156] on input "text" at bounding box center [1389, 159] width 218 height 35
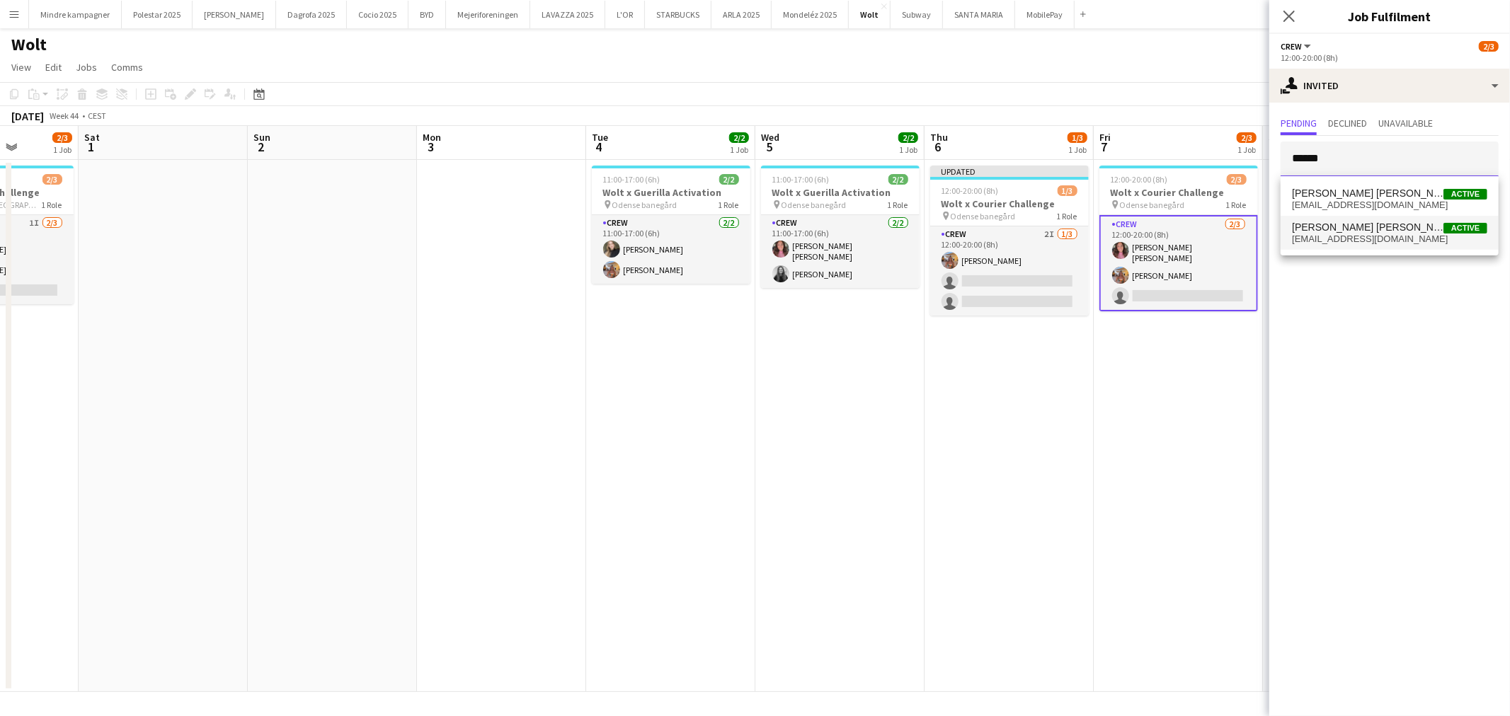
type input "******"
click at [1346, 236] on span "[EMAIL_ADDRESS][DOMAIN_NAME]" at bounding box center [1389, 239] width 195 height 11
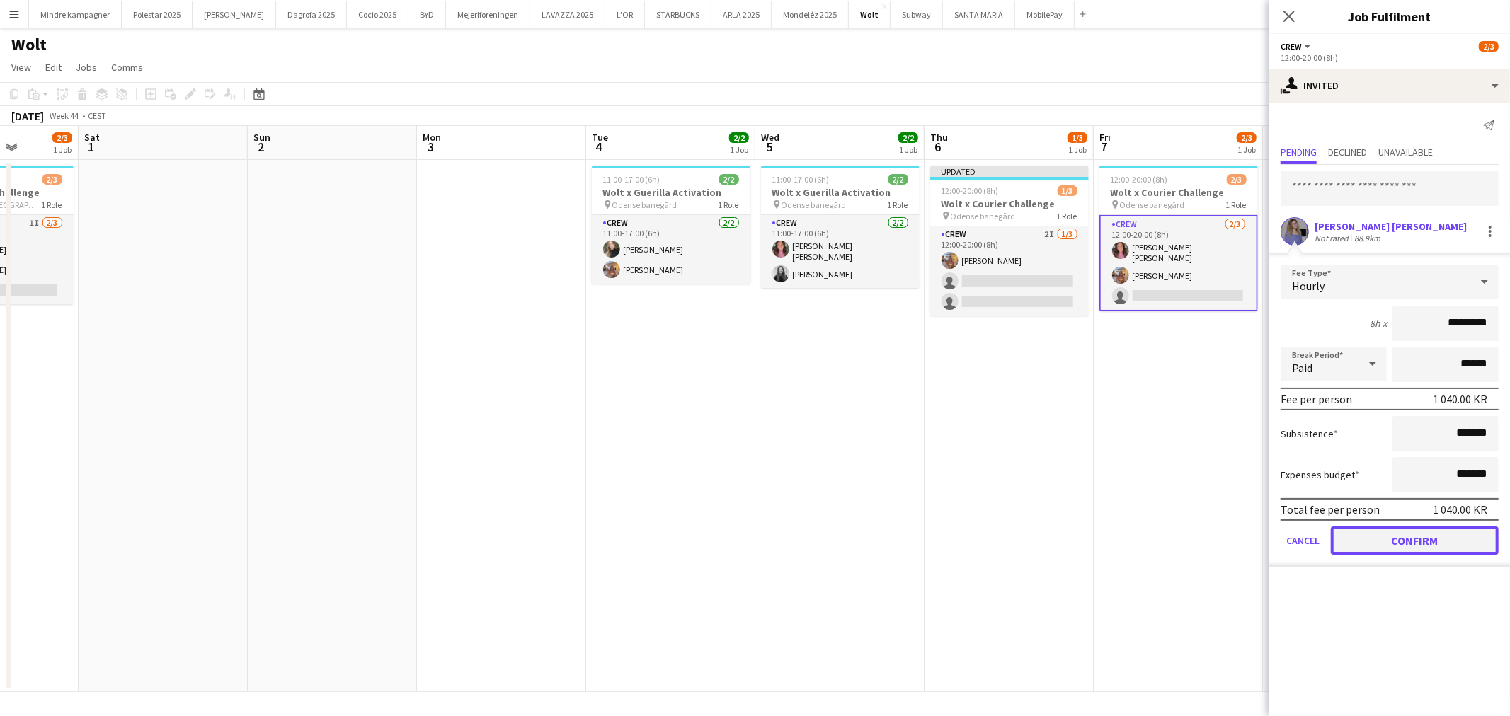
click at [1430, 534] on button "Confirm" at bounding box center [1415, 541] width 168 height 28
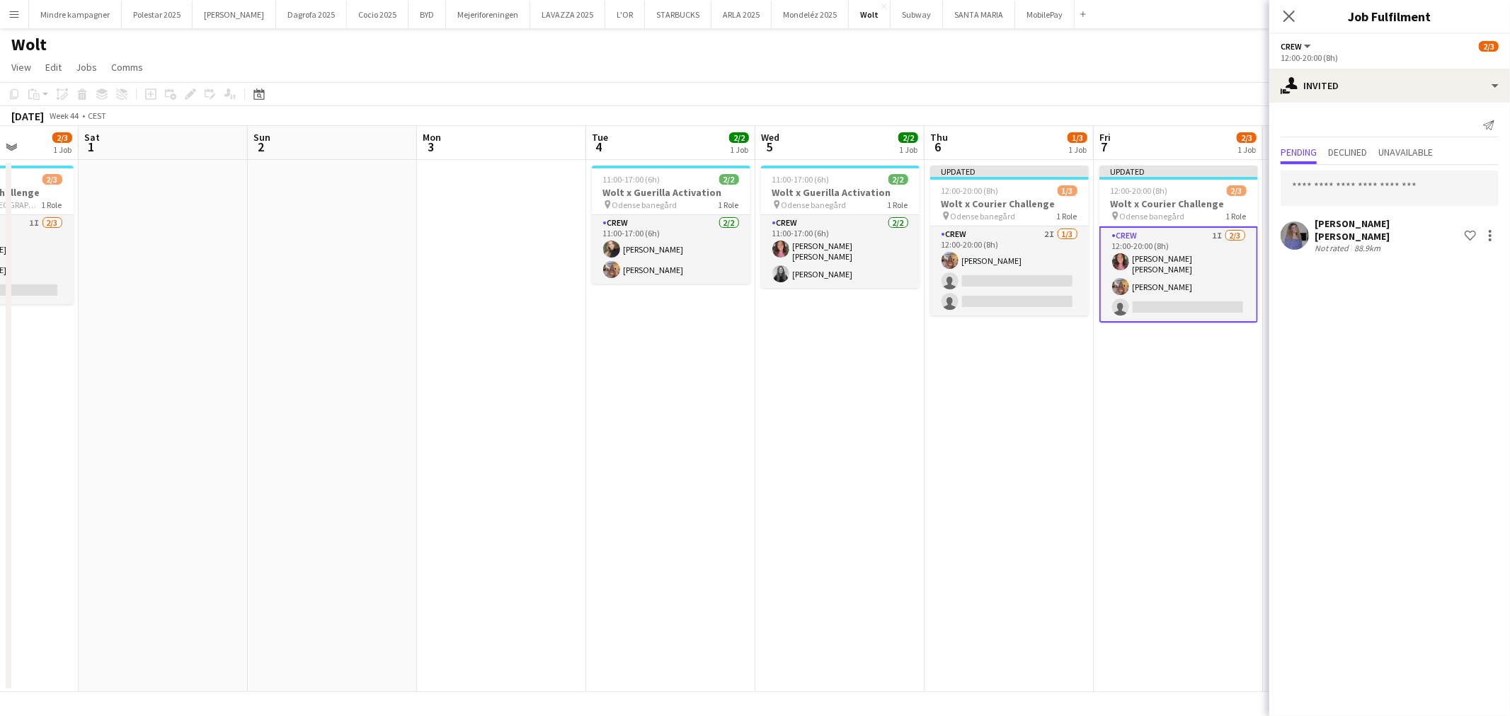
click at [1049, 556] on app-date-cell "Updated 12:00-20:00 (8h) 1/3 Wolt x Courier Challenge pin Odense banegård 1 Rol…" at bounding box center [1008, 426] width 169 height 532
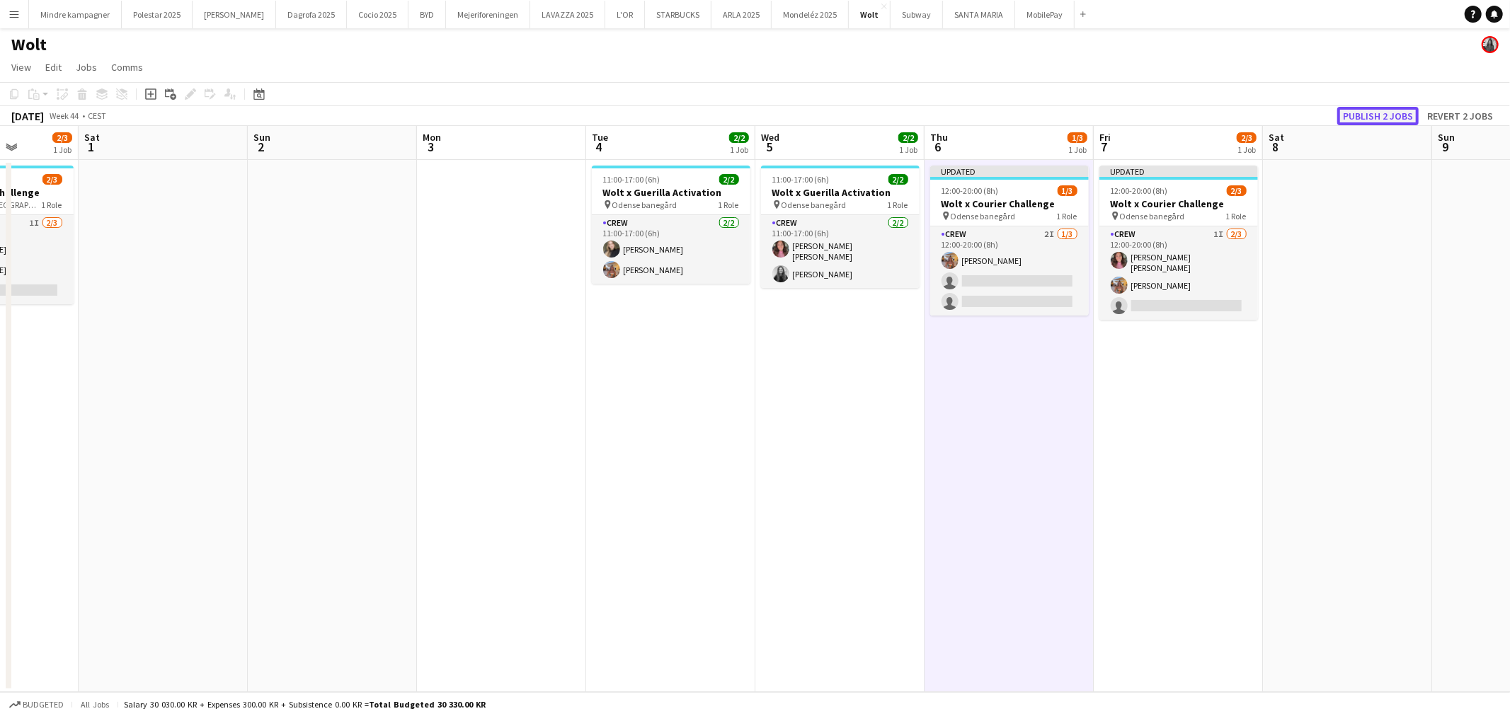
click at [1367, 123] on button "Publish 2 jobs" at bounding box center [1377, 116] width 81 height 18
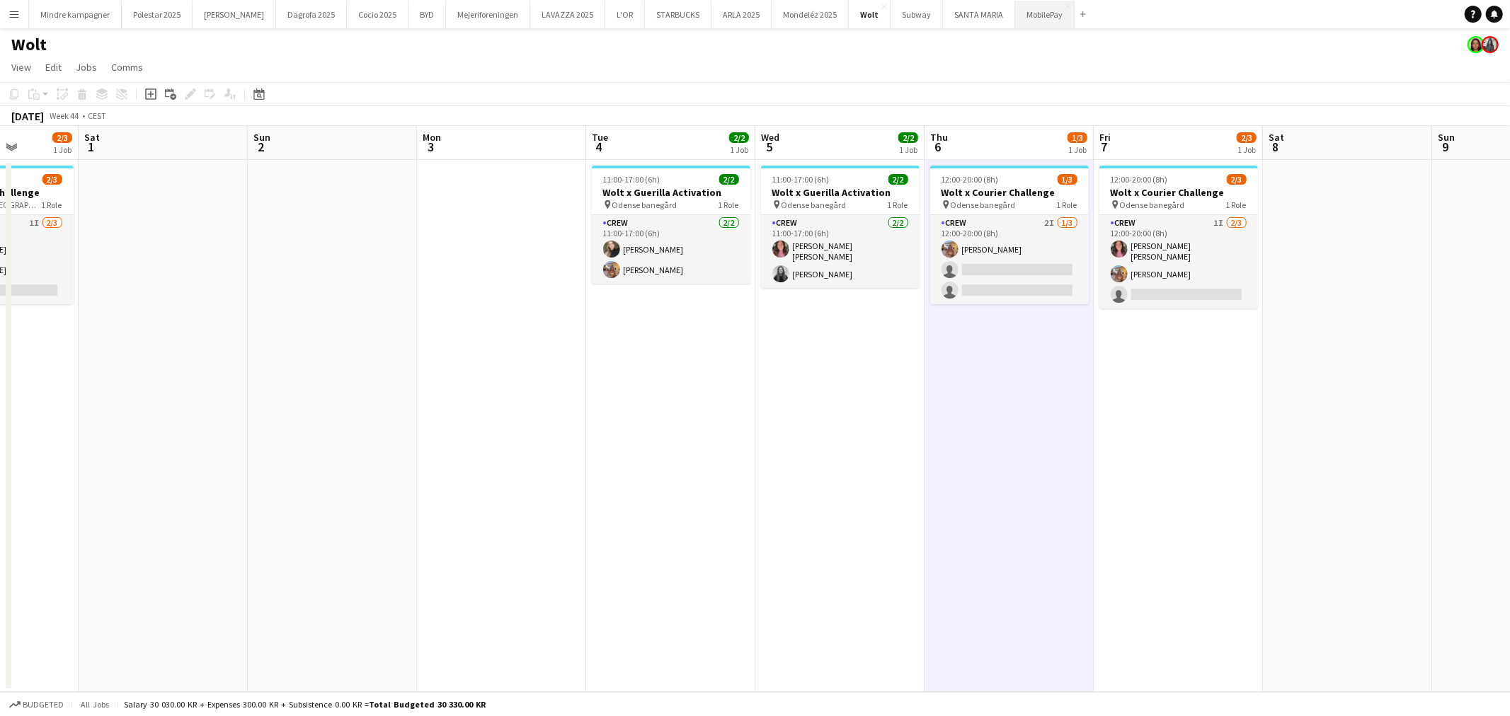
click at [1015, 16] on button "MobilePay Close" at bounding box center [1044, 15] width 59 height 28
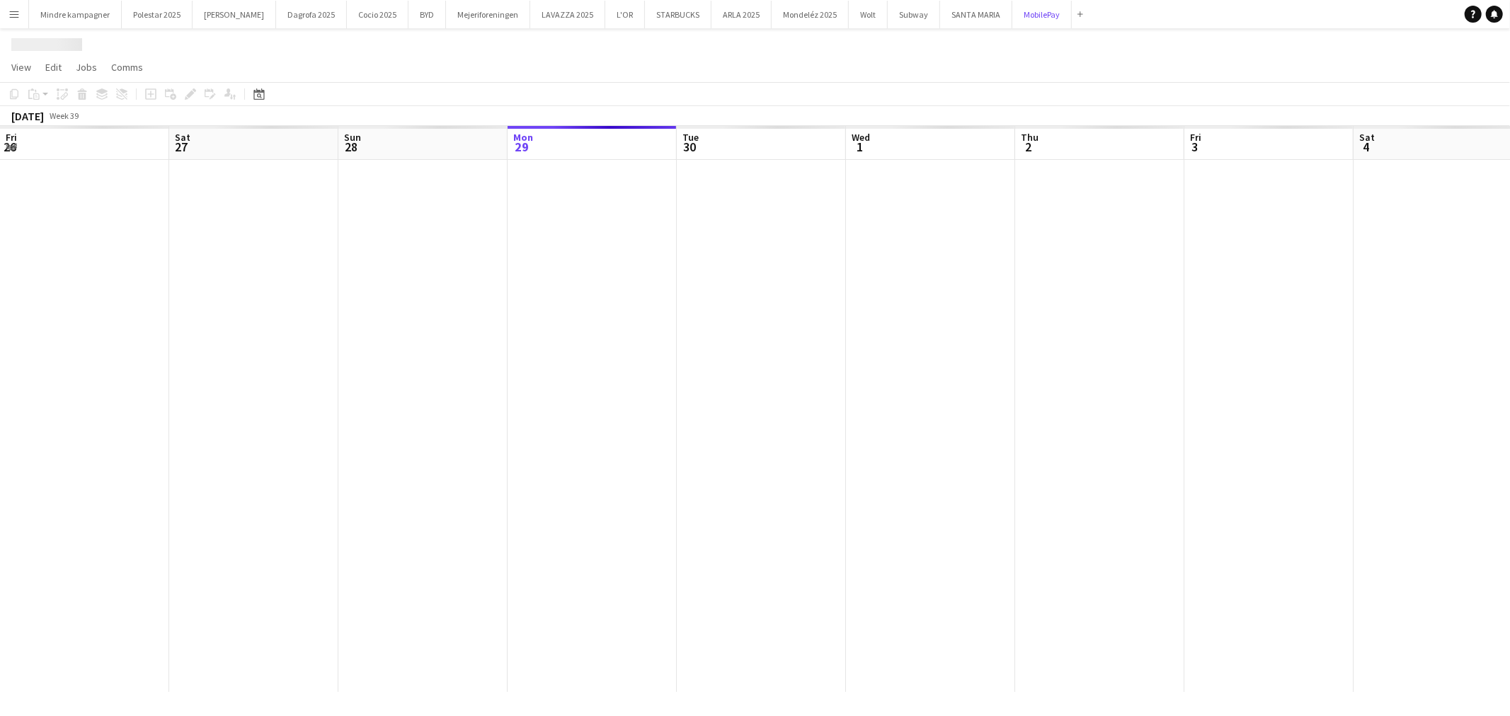
scroll to position [0, 338]
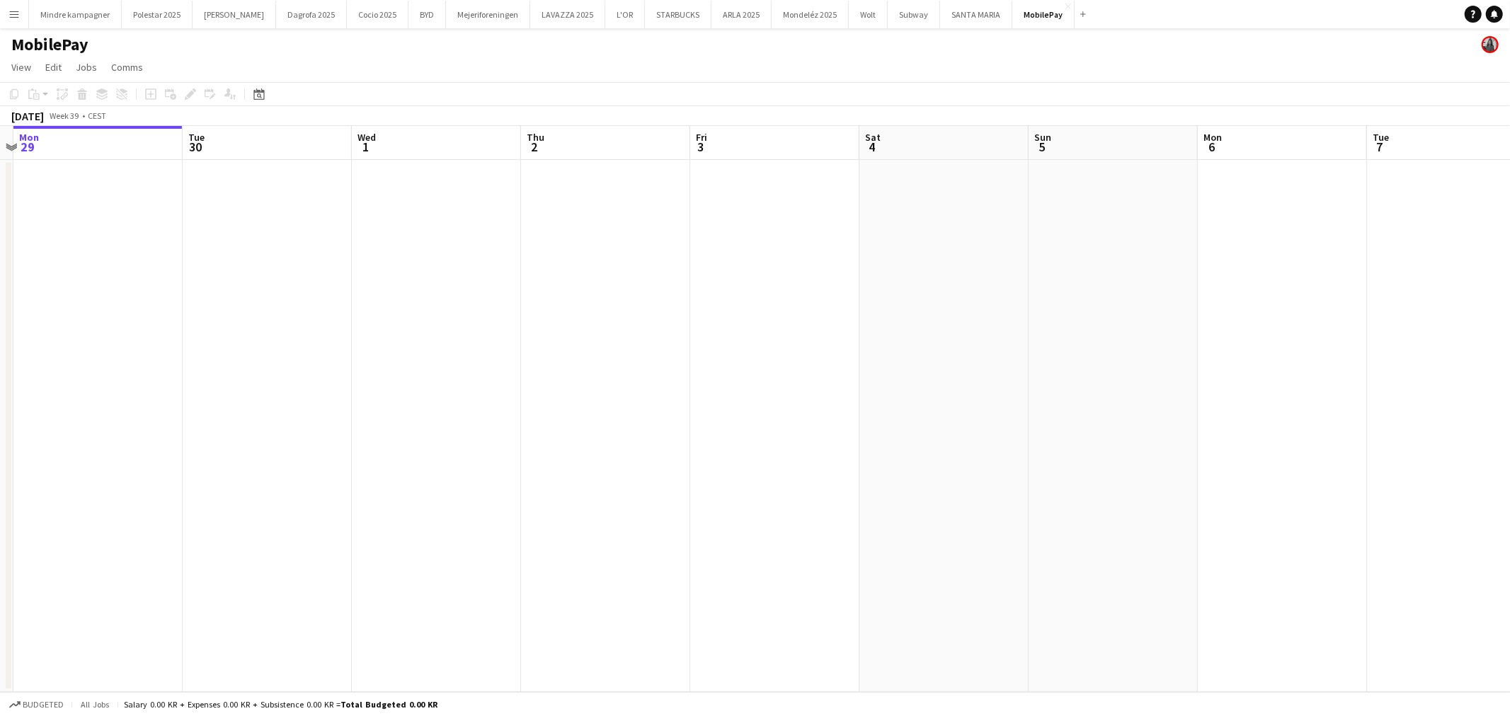
drag, startPoint x: 929, startPoint y: 364, endPoint x: 718, endPoint y: 367, distance: 210.2
click at [725, 367] on app-calendar-viewport "Fri 26 Sat 27 Sun 28 Mon 29 Tue 30 Wed 1 Thu 2 Fri 3 Sat 4 Sun 5 Mon 6 Tue 7 We…" at bounding box center [755, 409] width 1510 height 566
drag, startPoint x: 1000, startPoint y: 376, endPoint x: 610, endPoint y: 376, distance: 390.0
click at [611, 376] on app-calendar-viewport "Fri 26 Sat 27 Sun 28 Mon 29 Tue 30 Wed 1 Thu 2 Fri 3 Sat 4 Sun 5 Mon 6 Tue 7 We…" at bounding box center [755, 409] width 1510 height 566
drag, startPoint x: 706, startPoint y: 376, endPoint x: 126, endPoint y: 334, distance: 581.2
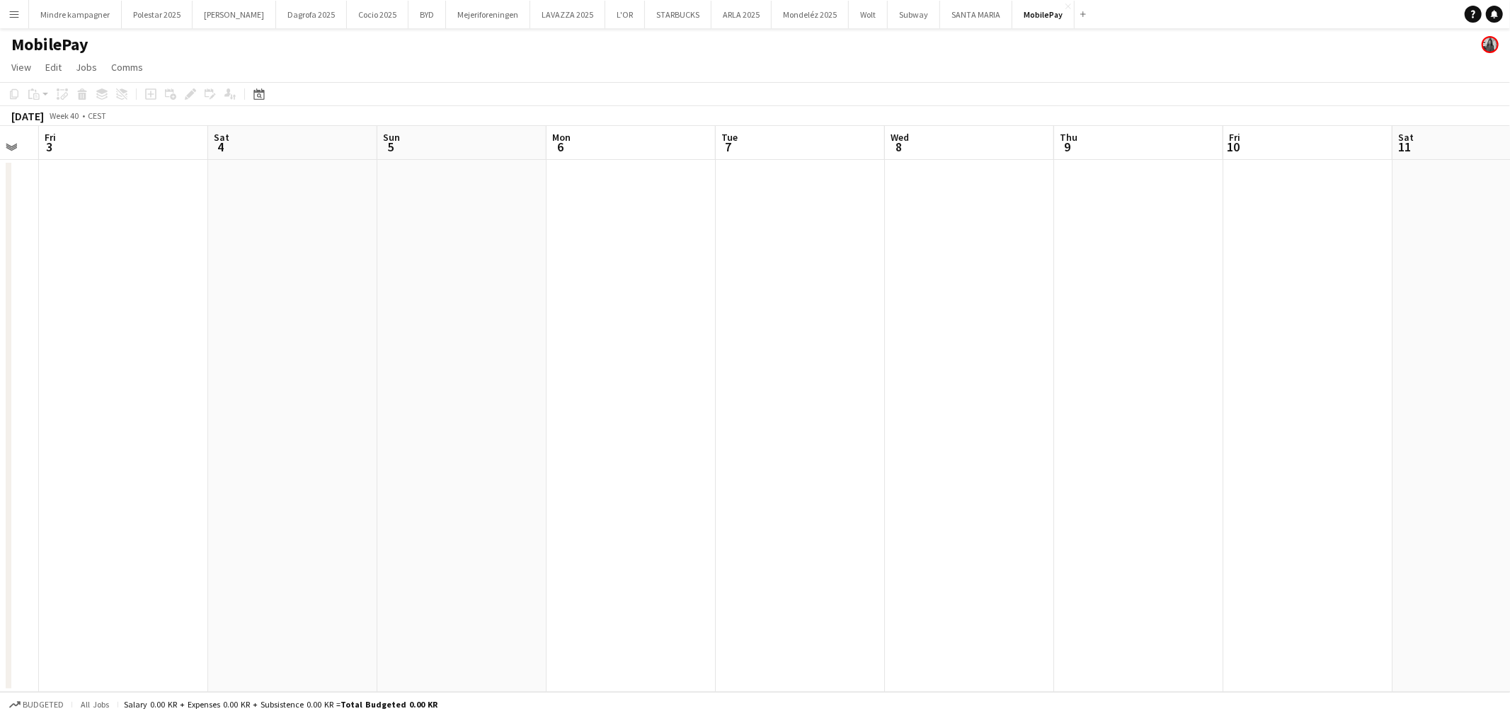
click at [128, 335] on app-calendar-viewport "Tue 30 Wed 1 Thu 2 Fri 3 Sat 4 Sun 5 Mon 6 Tue 7 Wed 8 Thu 9 Fri 10 Sat 11 Sun …" at bounding box center [755, 409] width 1510 height 566
drag, startPoint x: 649, startPoint y: 355, endPoint x: 331, endPoint y: 337, distance: 318.3
click at [328, 337] on app-calendar-viewport "Sun 5 Mon 6 Tue 7 Wed 8 Thu 9 Fri 10 Sat 11 Sun 12 Mon 13 Tue 14 Wed 15 Thu 16 …" at bounding box center [755, 409] width 1510 height 566
drag, startPoint x: 942, startPoint y: 364, endPoint x: 491, endPoint y: 341, distance: 451.4
click at [309, 333] on app-calendar-viewport "Tue 7 Wed 8 Thu 9 Fri 10 Sat 11 Sun 12 Mon 13 Tue 14 Wed 15 Thu 16 Fri 17 Sat 1…" at bounding box center [755, 409] width 1510 height 566
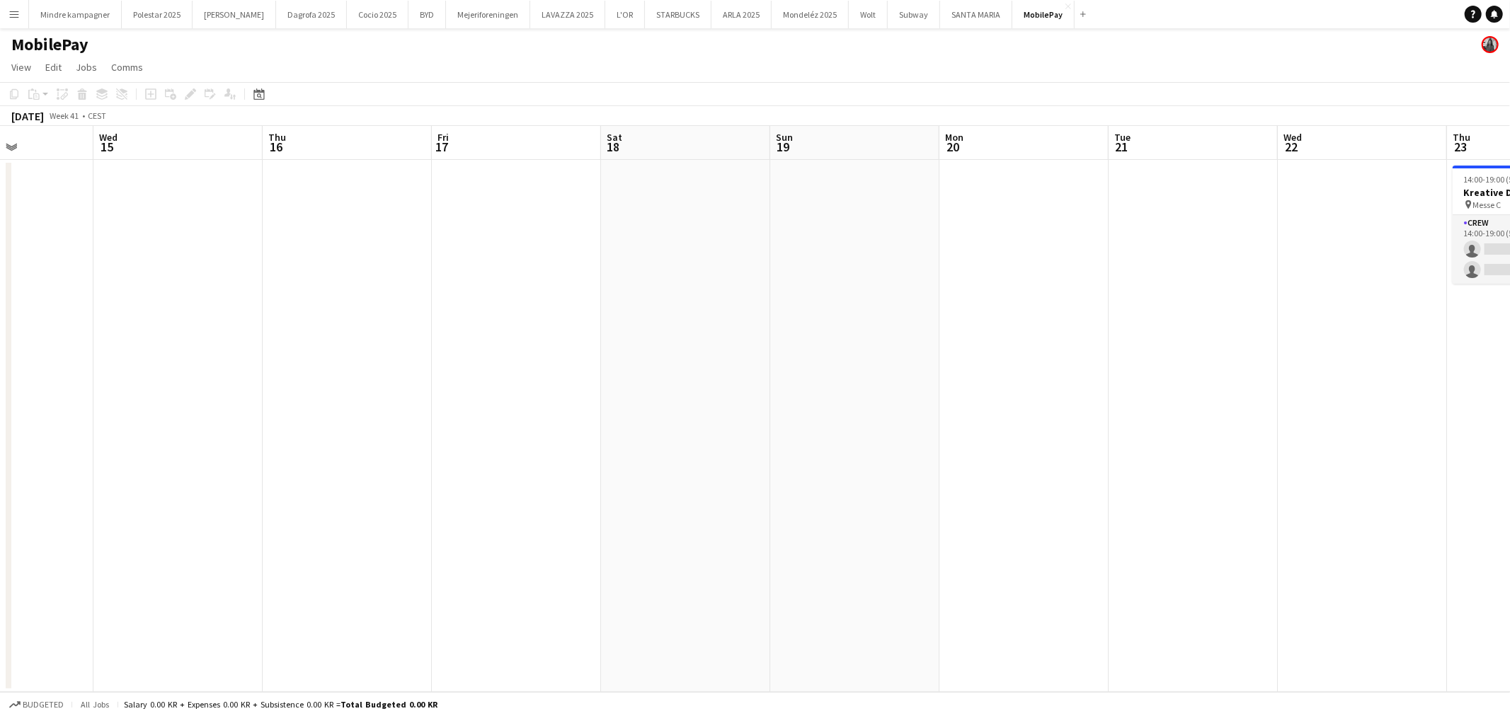
scroll to position [0, 461]
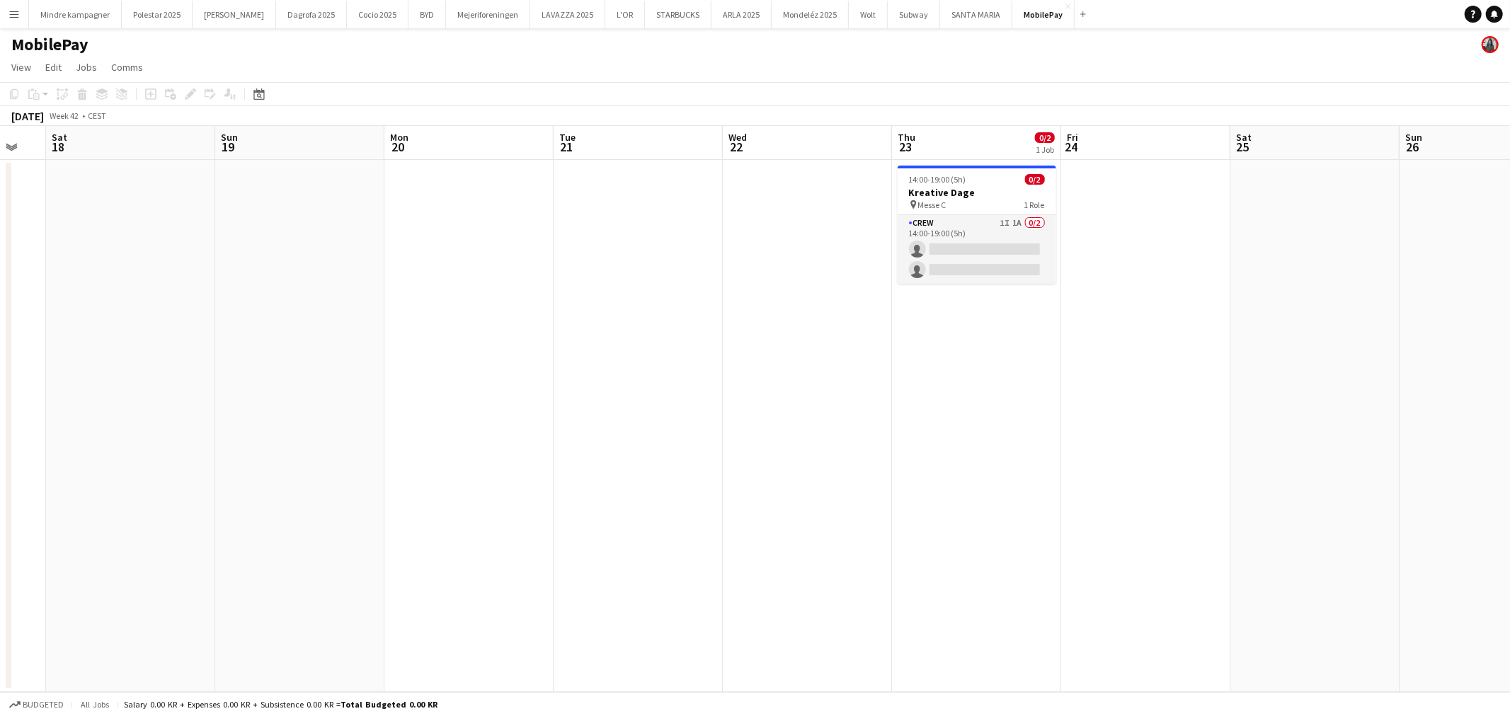
drag, startPoint x: 1084, startPoint y: 349, endPoint x: 573, endPoint y: 331, distance: 511.3
click at [573, 331] on app-calendar-viewport "Wed 15 Thu 16 Fri 17 Sat 18 Sun 19 Mon 20 Tue 21 Wed 22 Thu 23 0/2 1 Job Fri 24…" at bounding box center [755, 409] width 1510 height 566
click at [982, 186] on h3 "Kreative Dage" at bounding box center [976, 192] width 159 height 13
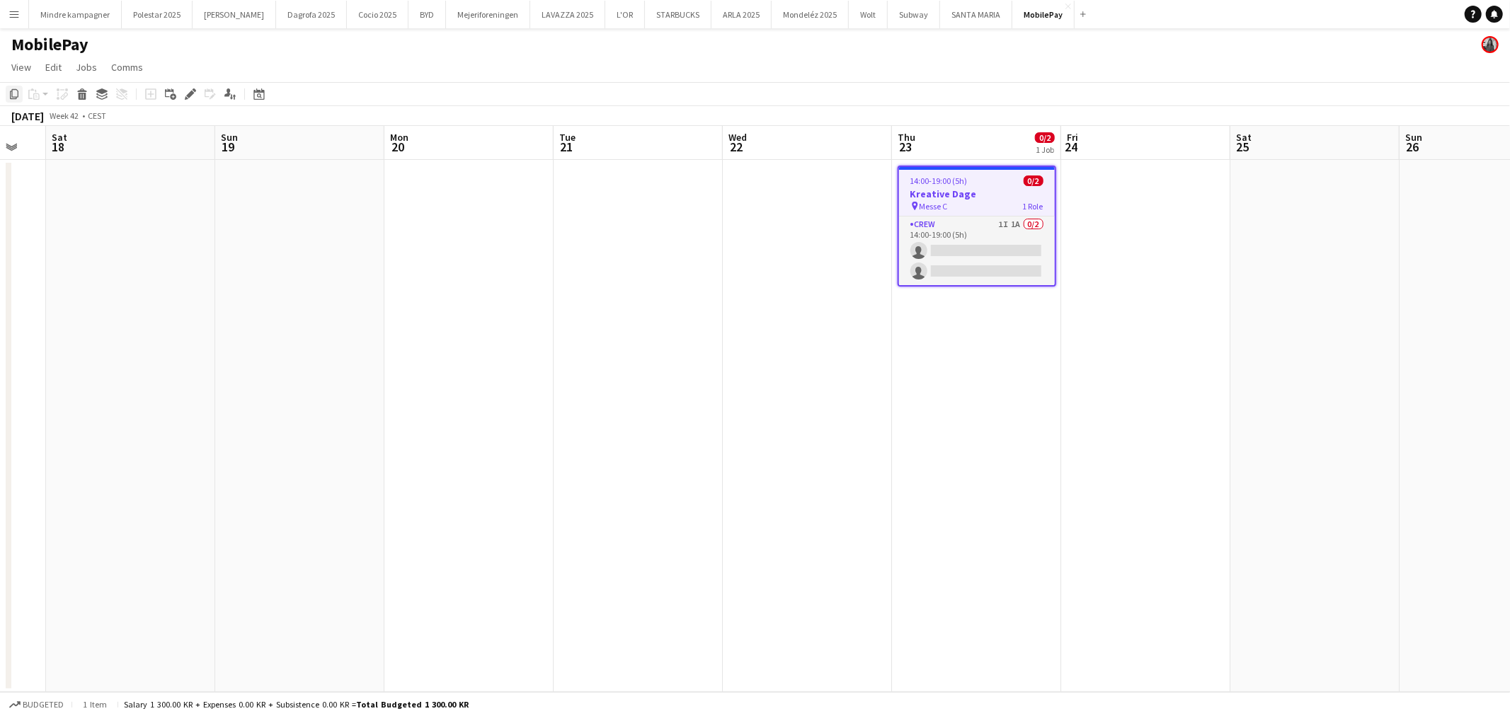
click at [16, 93] on icon "Copy" at bounding box center [13, 93] width 11 height 11
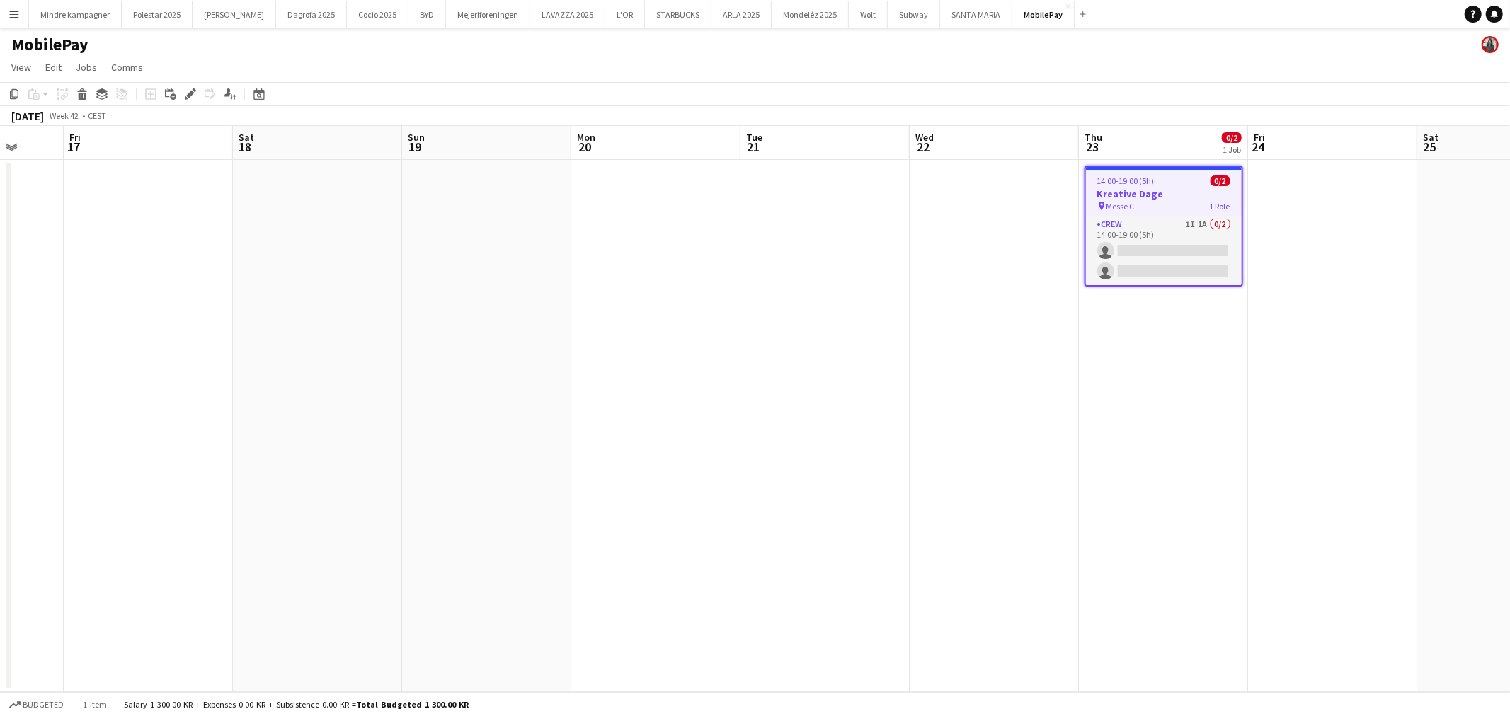
scroll to position [0, 429]
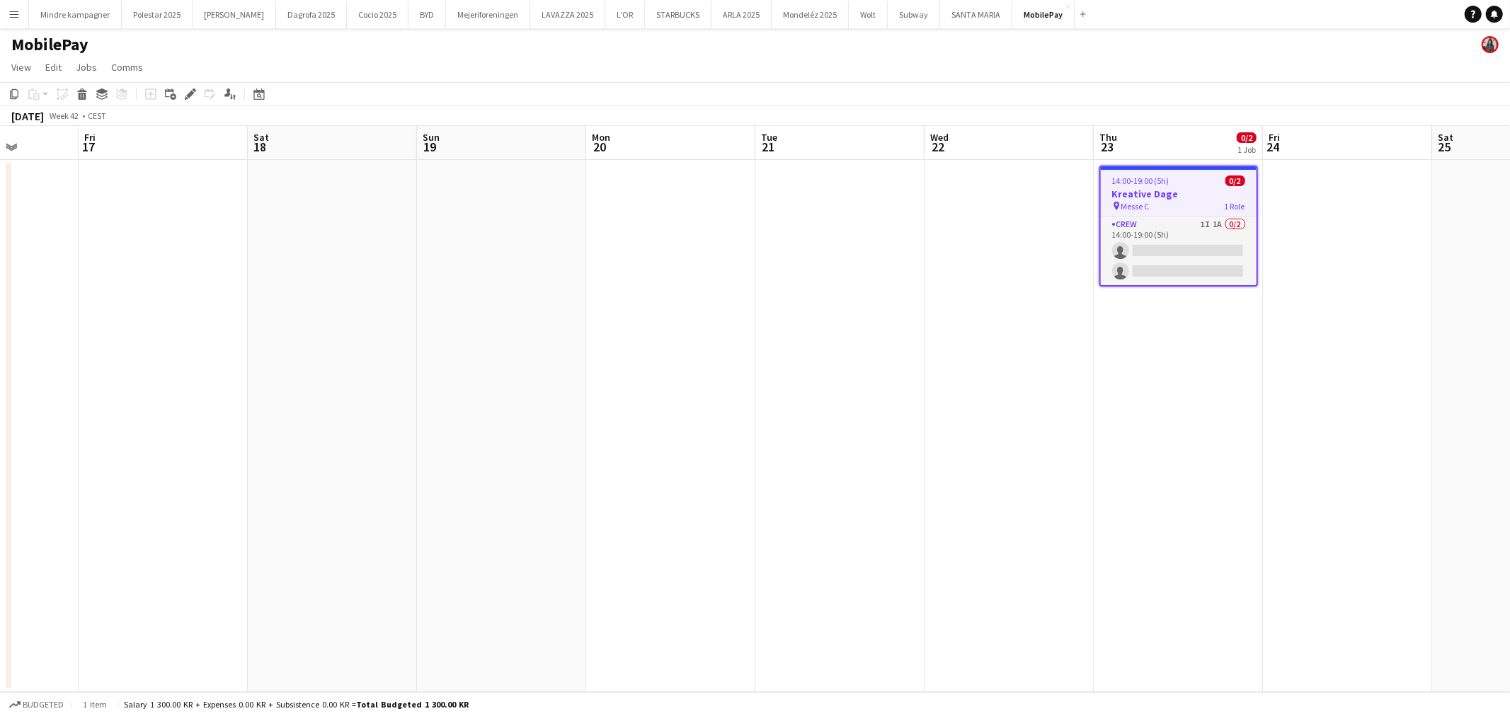
drag, startPoint x: 589, startPoint y: 360, endPoint x: 783, endPoint y: 364, distance: 194.7
click at [783, 364] on app-calendar-viewport "Tue 14 Wed 15 Thu 16 Fri 17 Sat 18 Sun 19 Mon 20 Tue 21 Wed 22 Thu 23 0/2 1 Job…" at bounding box center [755, 409] width 1510 height 566
click at [302, 297] on app-date-cell at bounding box center [332, 426] width 169 height 532
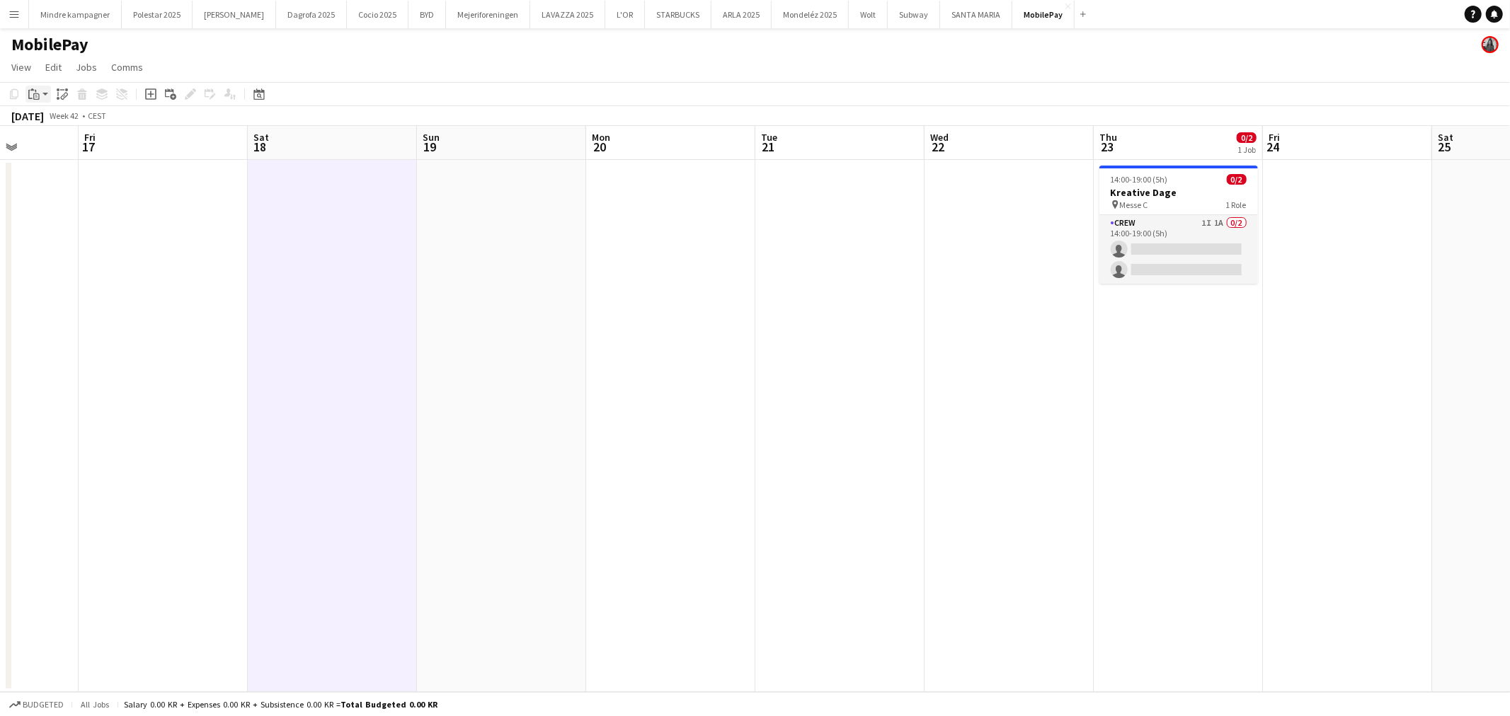
click at [37, 93] on icon at bounding box center [36, 96] width 6 height 6
click at [69, 146] on link "Paste with crew Ctrl+Shift+V" at bounding box center [104, 145] width 133 height 13
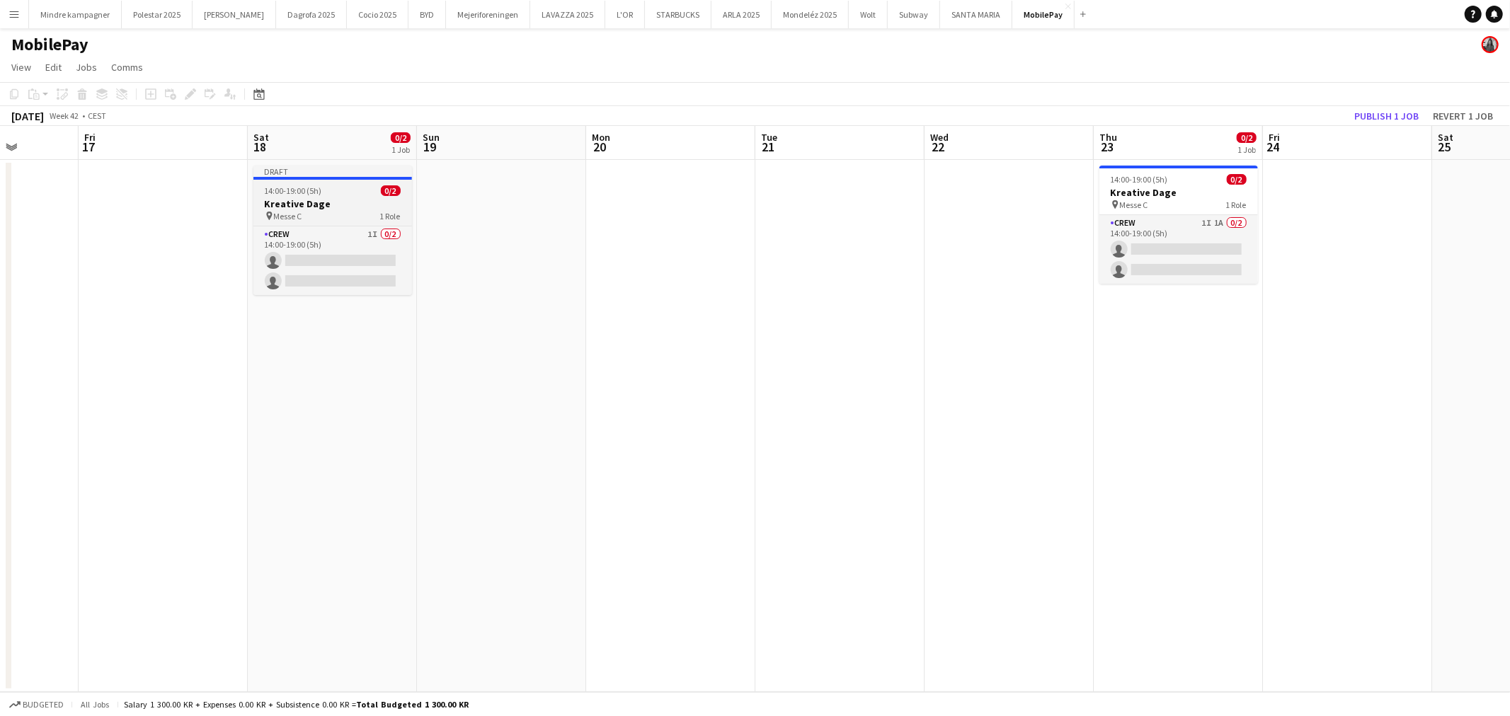
click at [357, 212] on div "pin Messe C 1 Role" at bounding box center [332, 215] width 159 height 11
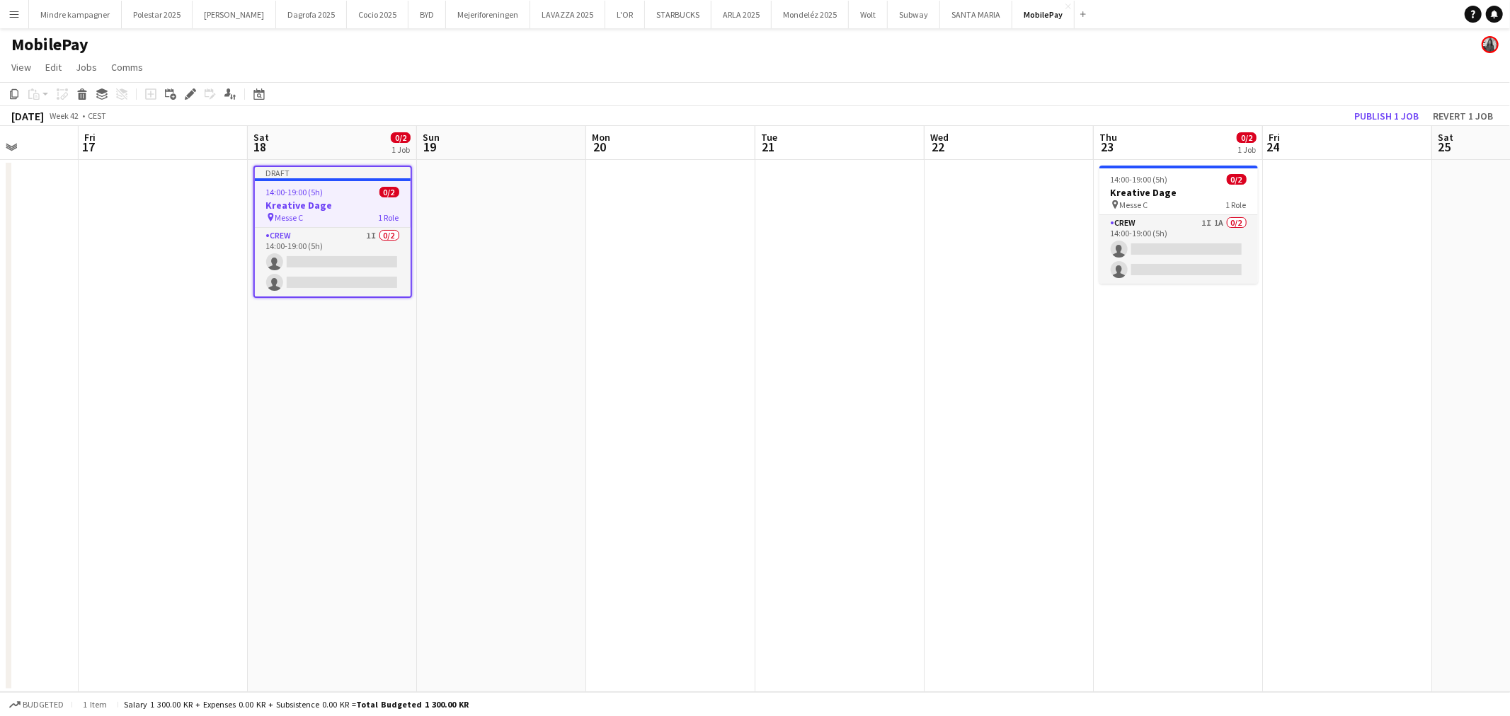
click at [198, 92] on div "Add job Add linked Job Edit Edit linked Job Applicants" at bounding box center [184, 94] width 108 height 17
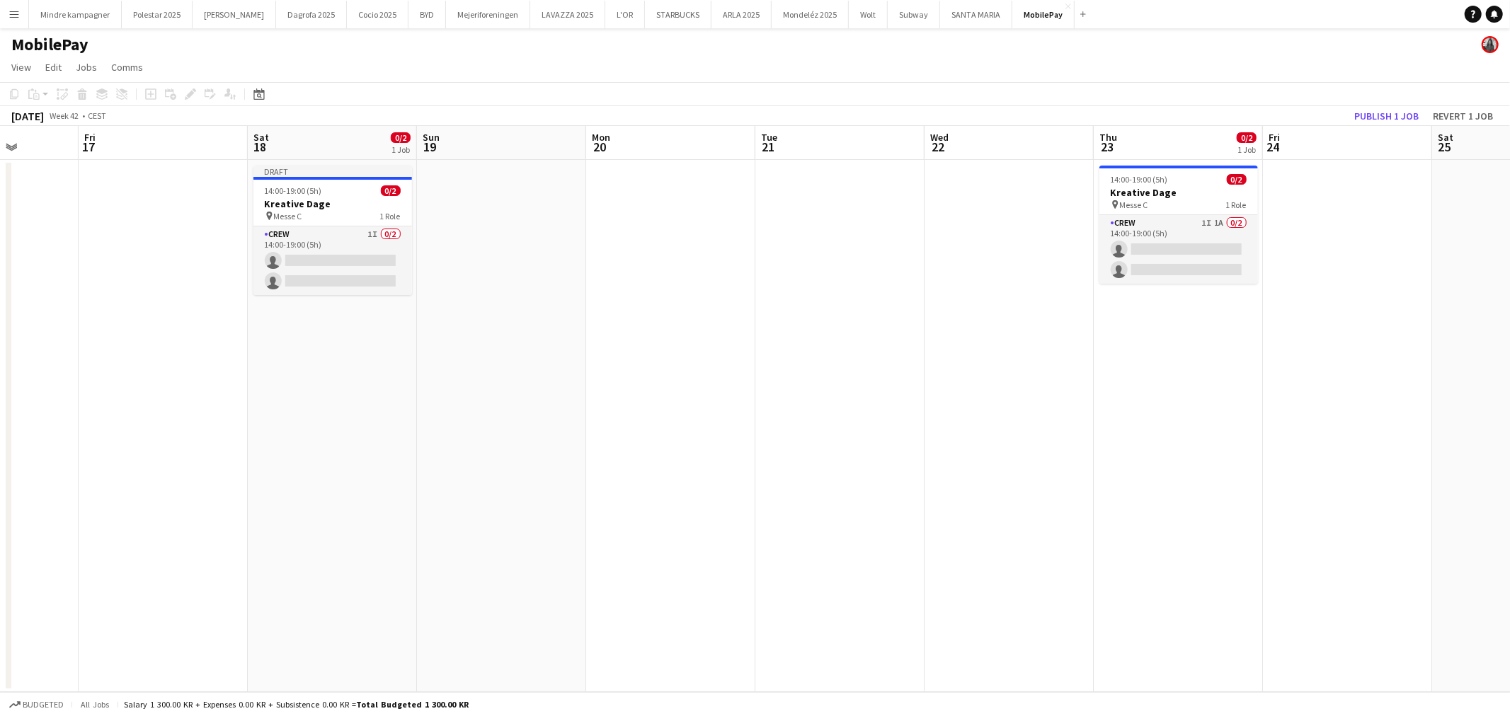
click at [189, 92] on div "Add job Add linked Job Edit Edit linked Job Applicants" at bounding box center [184, 94] width 108 height 17
click at [309, 204] on h3 "Kreative Dage" at bounding box center [332, 203] width 159 height 13
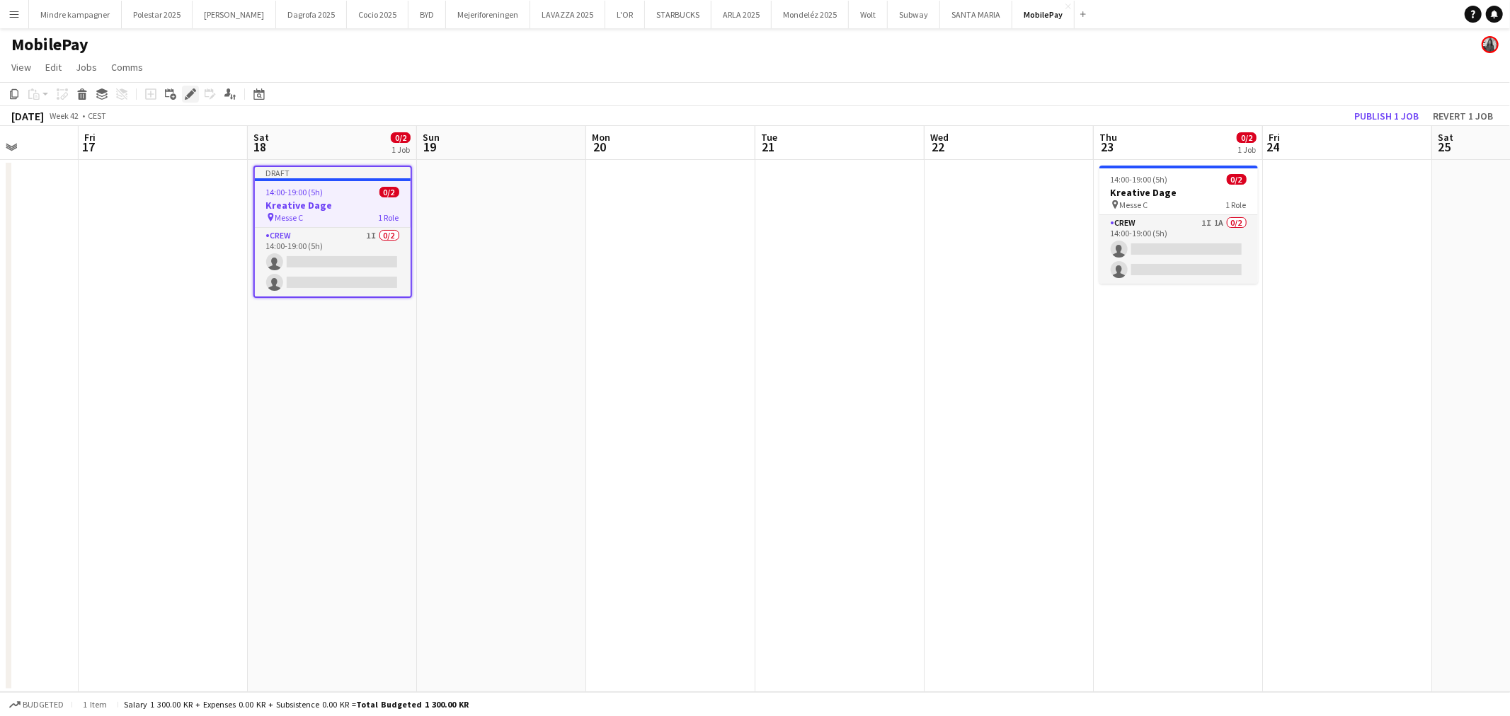
click at [190, 90] on icon "Edit" at bounding box center [190, 93] width 11 height 11
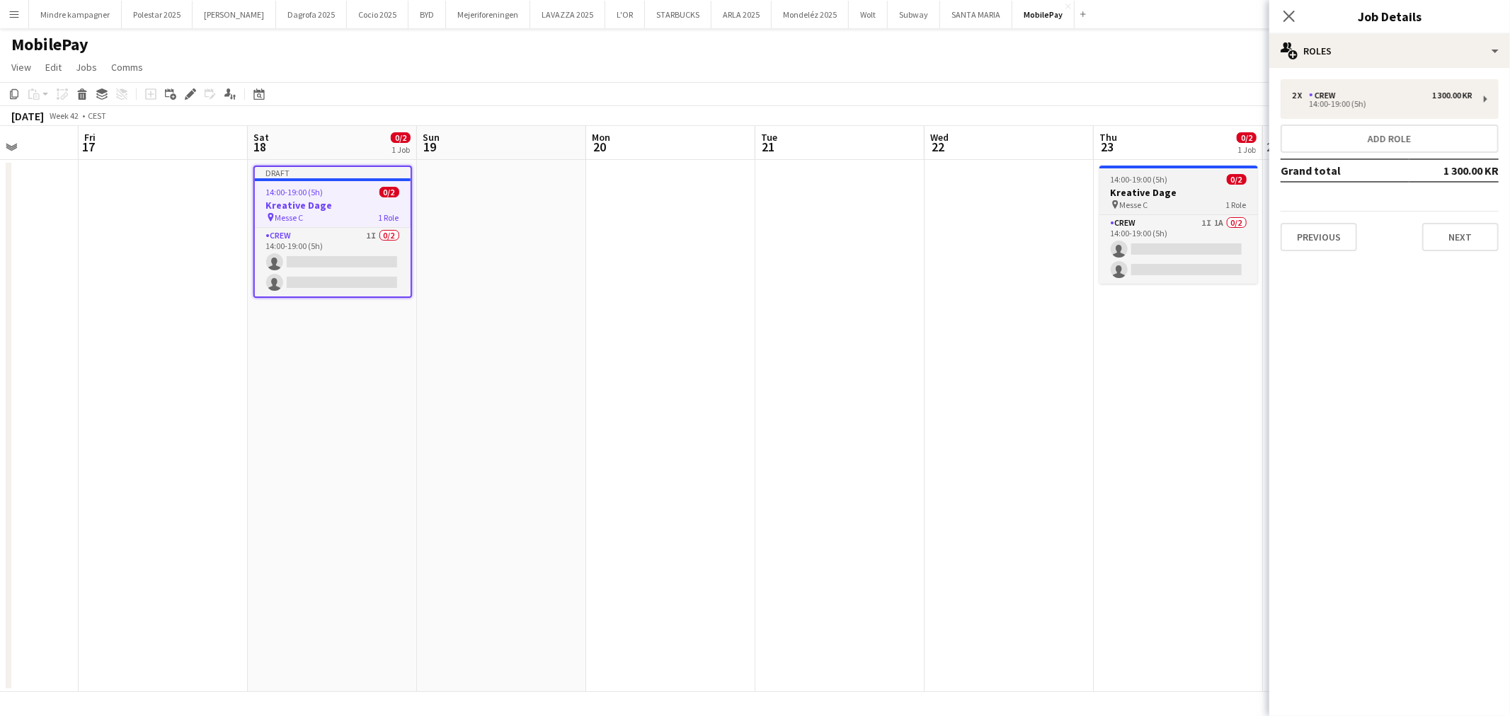
click at [1181, 178] on div "14:00-19:00 (5h) 0/2" at bounding box center [1178, 179] width 159 height 11
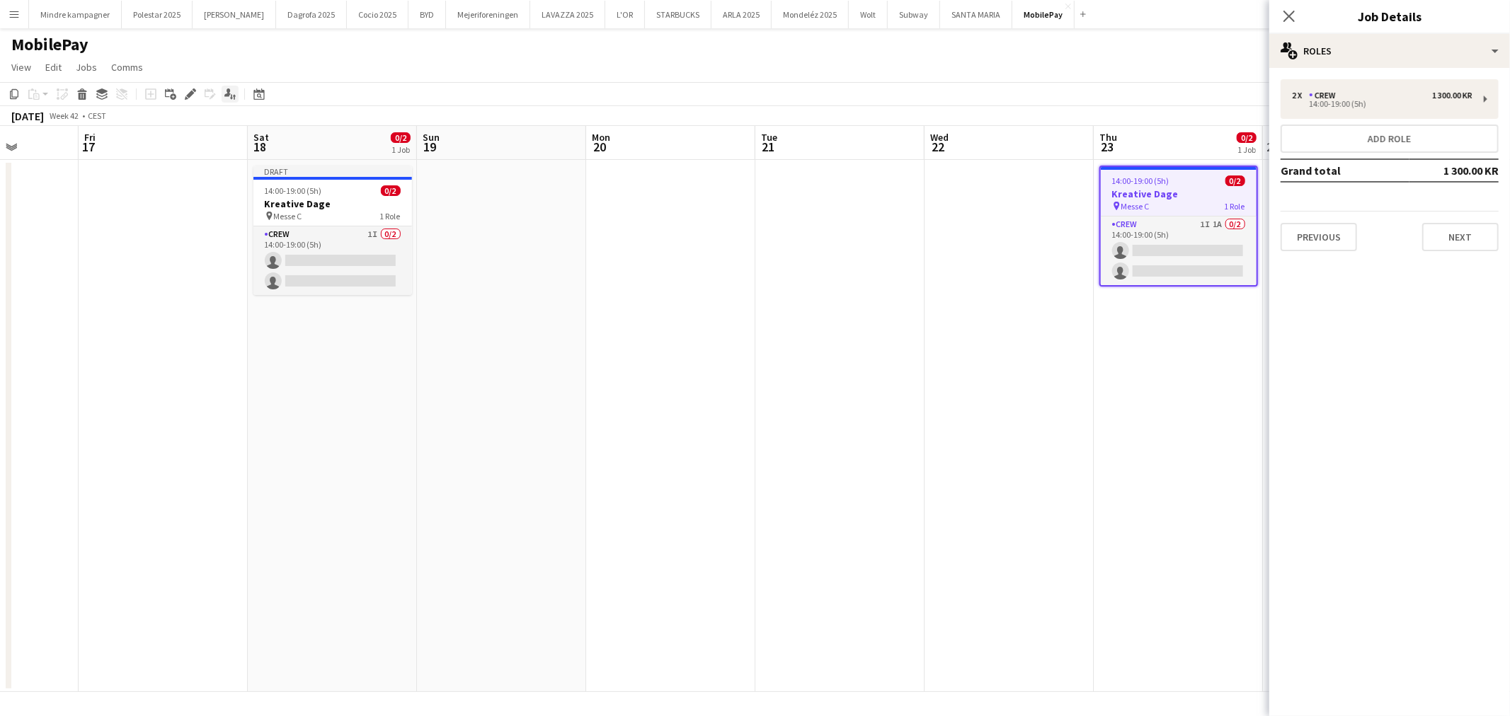
drag, startPoint x: 184, startPoint y: 93, endPoint x: 235, endPoint y: 92, distance: 51.0
click at [185, 93] on icon "Edit" at bounding box center [190, 93] width 11 height 11
click at [1314, 95] on div "Crew" at bounding box center [1325, 96] width 33 height 10
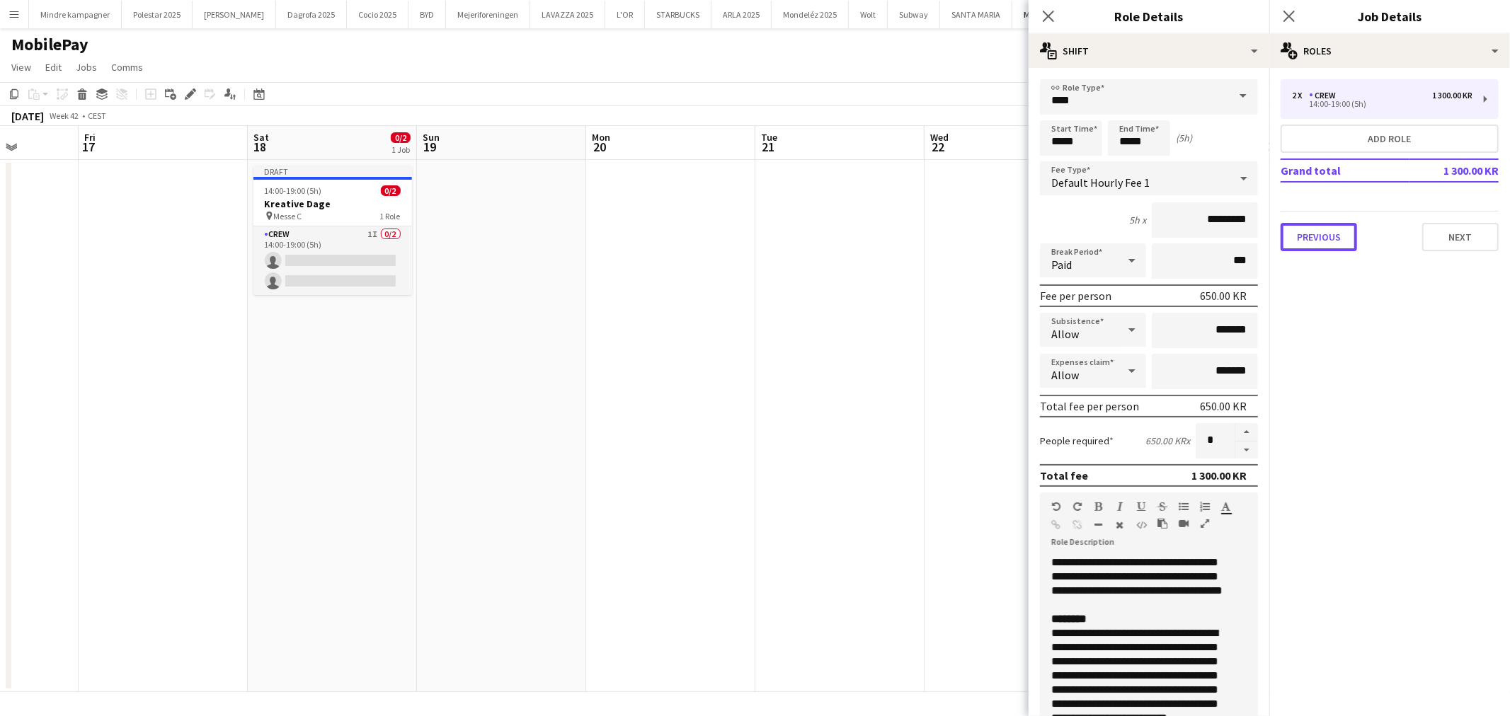
click at [1352, 224] on button "Previous" at bounding box center [1318, 237] width 76 height 28
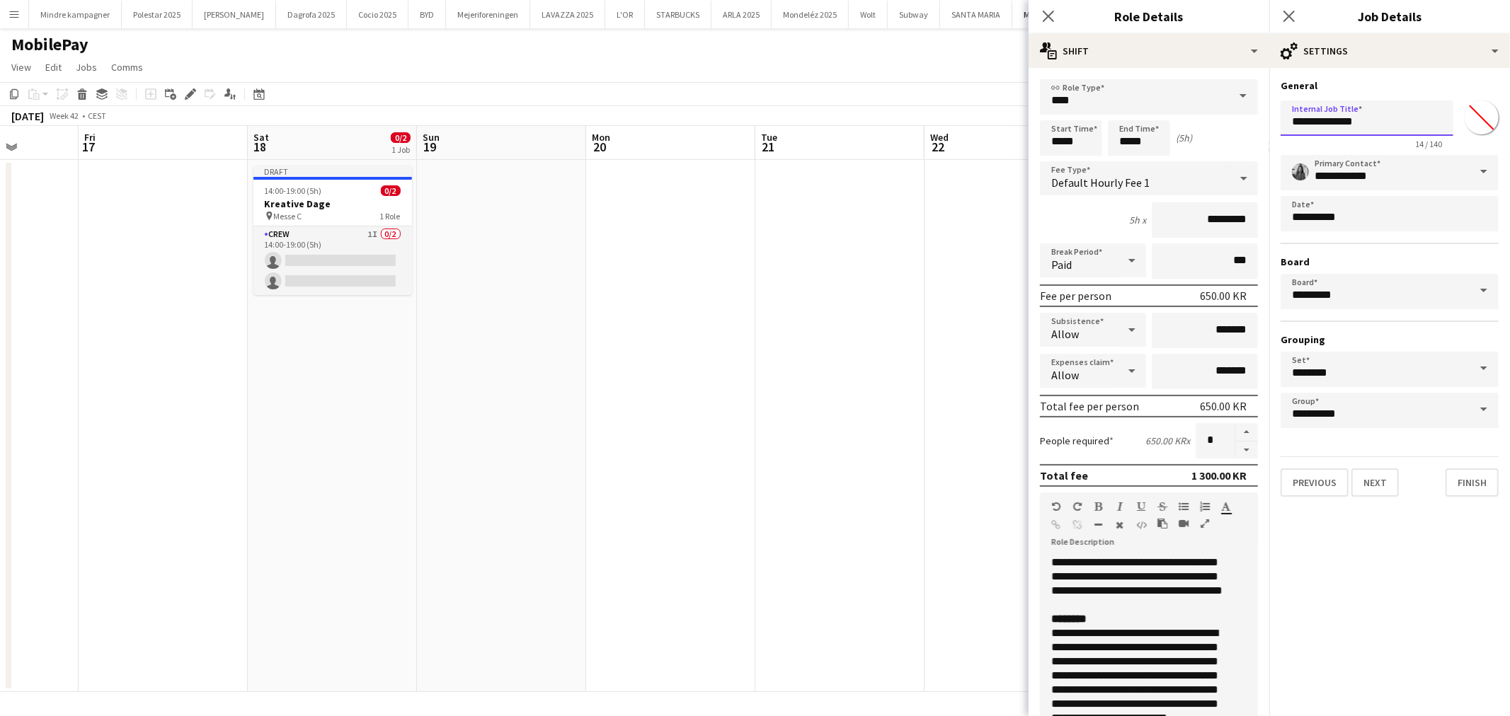
click at [1290, 122] on input "**********" at bounding box center [1366, 118] width 173 height 35
click at [1353, 121] on input "**********" at bounding box center [1366, 118] width 173 height 35
click at [323, 207] on h3 "Kreative Dage" at bounding box center [332, 203] width 159 height 13
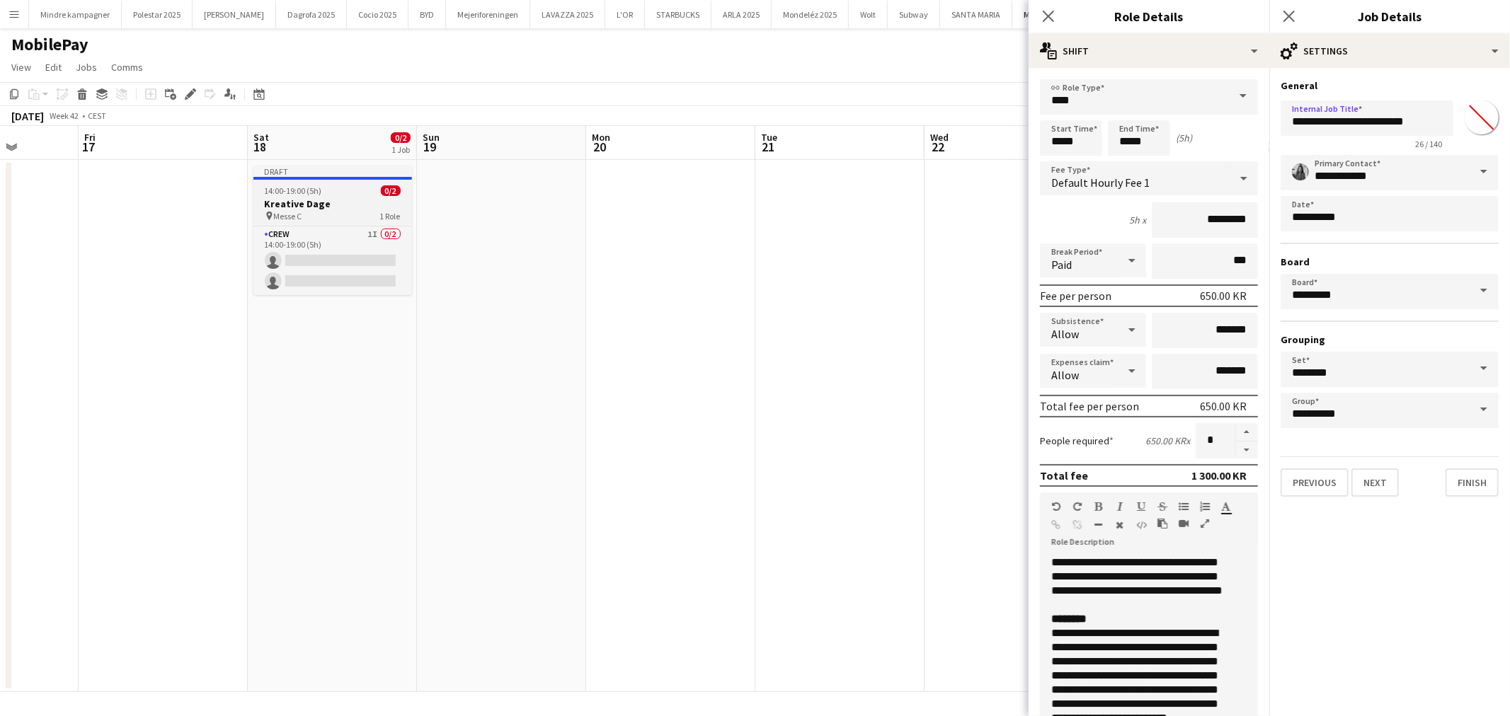
type input "**********"
type input "*******"
type input "**********"
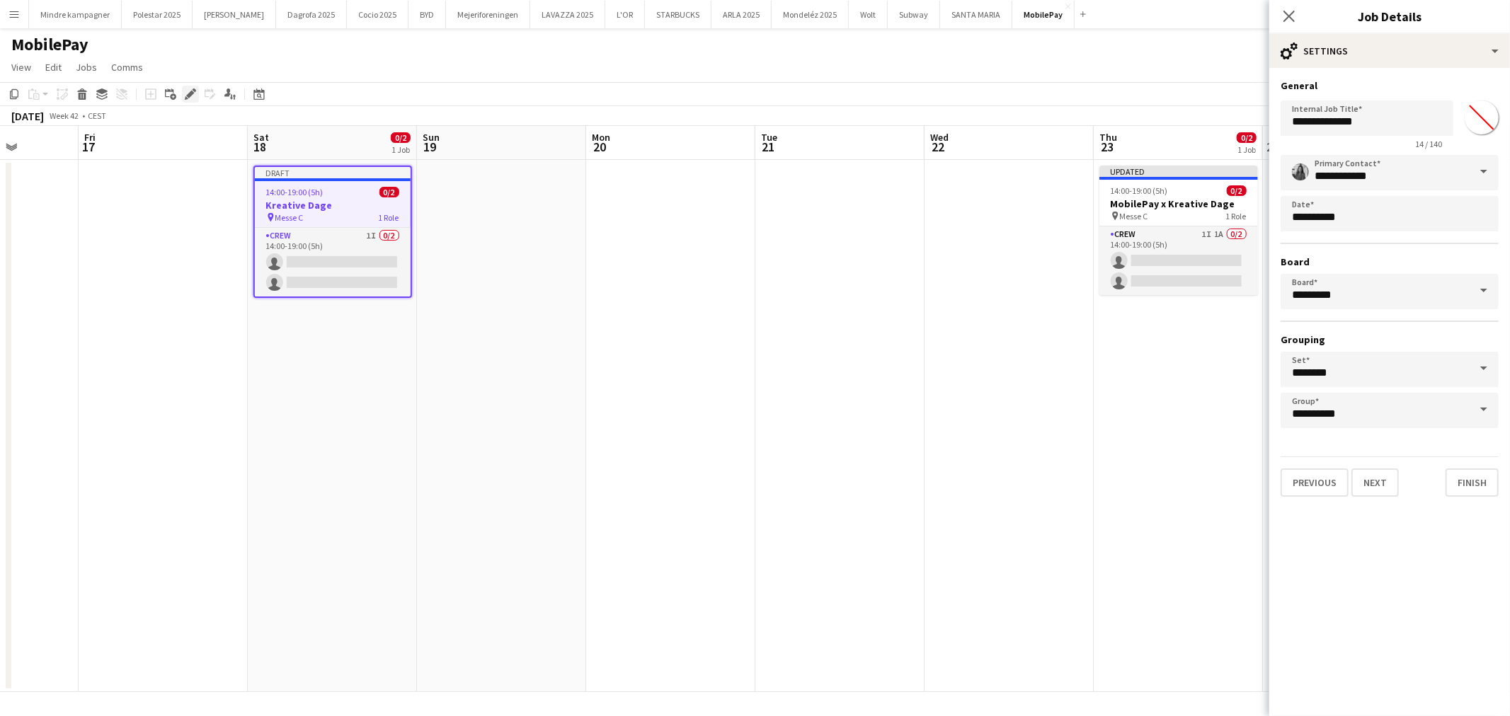
click at [185, 90] on icon "Edit" at bounding box center [190, 93] width 11 height 11
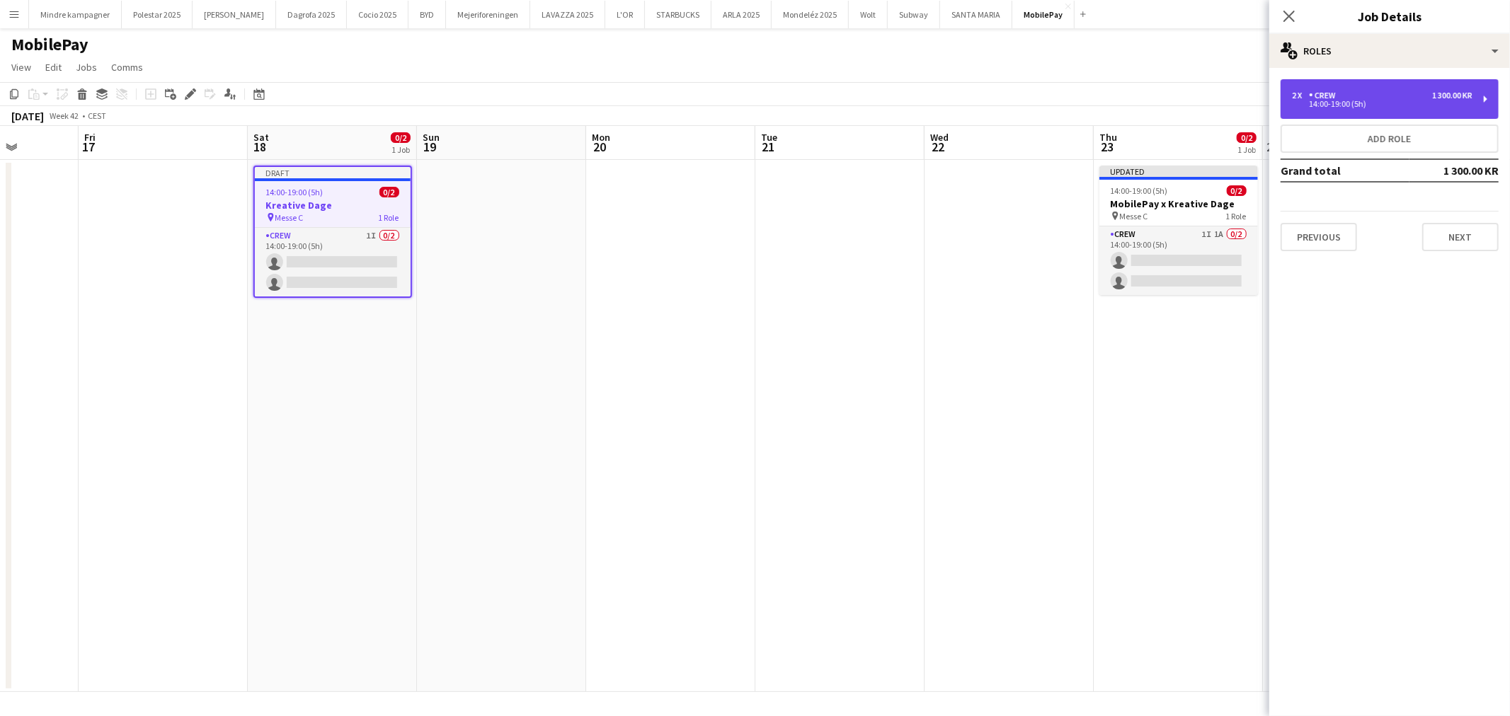
click at [1352, 86] on div "2 x Crew 1 300.00 KR 14:00-19:00 (5h)" at bounding box center [1389, 99] width 218 height 40
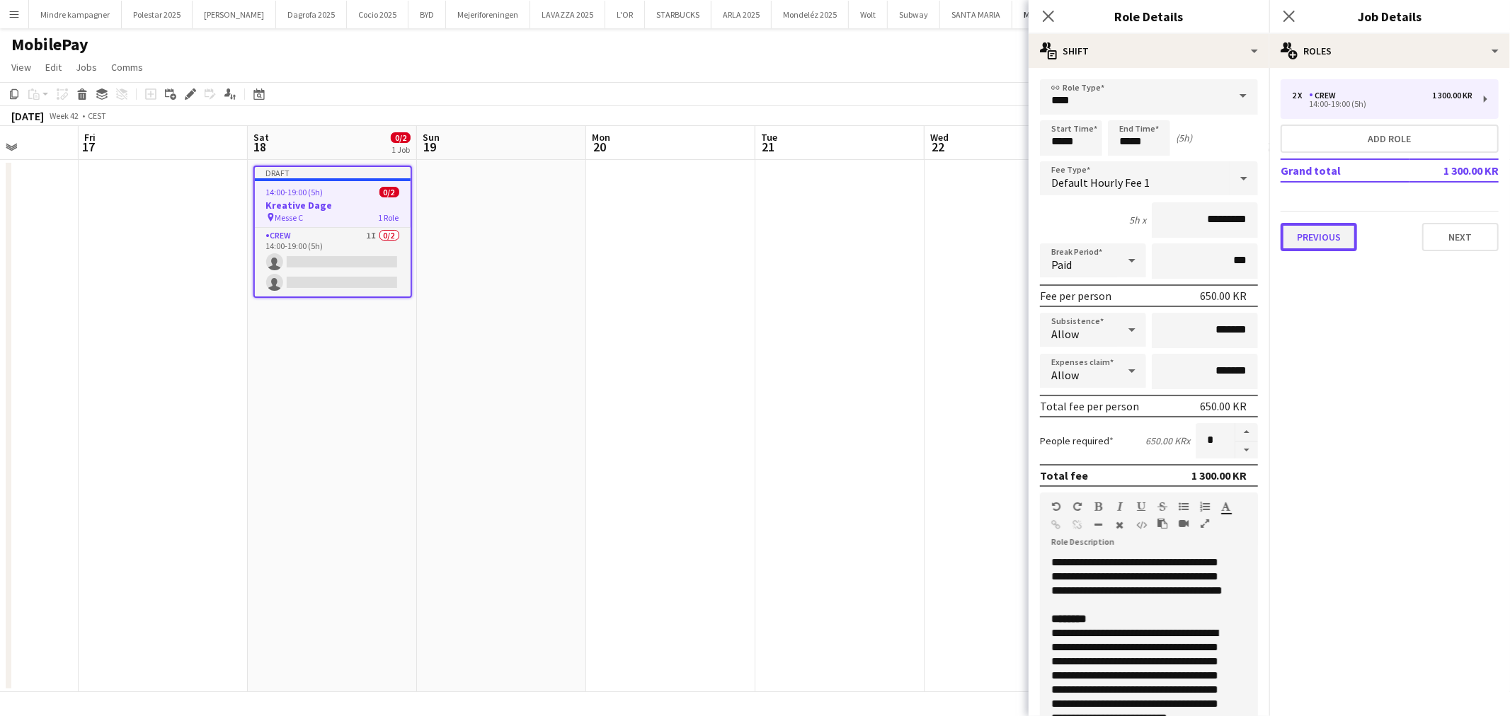
click at [1322, 234] on button "Previous" at bounding box center [1318, 237] width 76 height 28
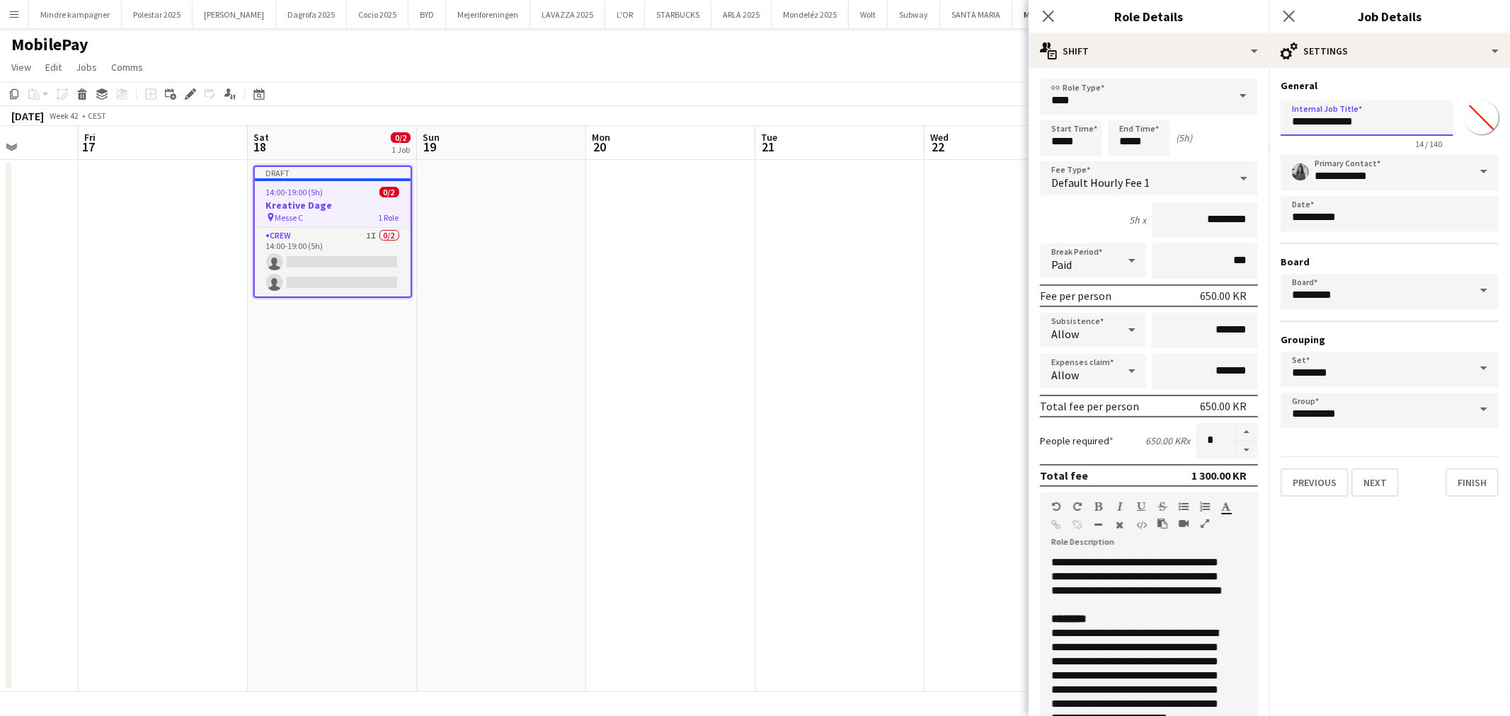
click at [1321, 118] on input "**********" at bounding box center [1366, 118] width 173 height 35
paste input "**********"
type input "**********"
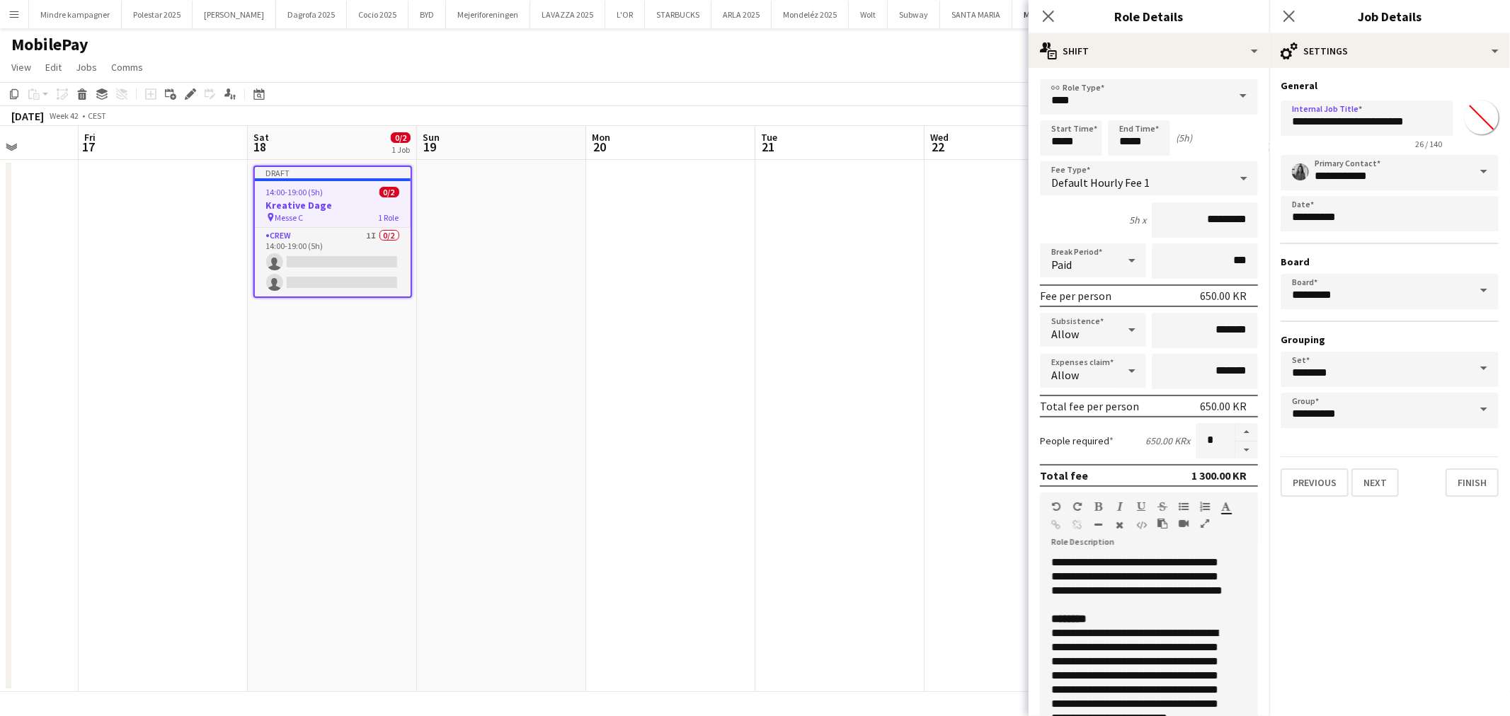
click at [876, 406] on app-date-cell at bounding box center [839, 426] width 169 height 532
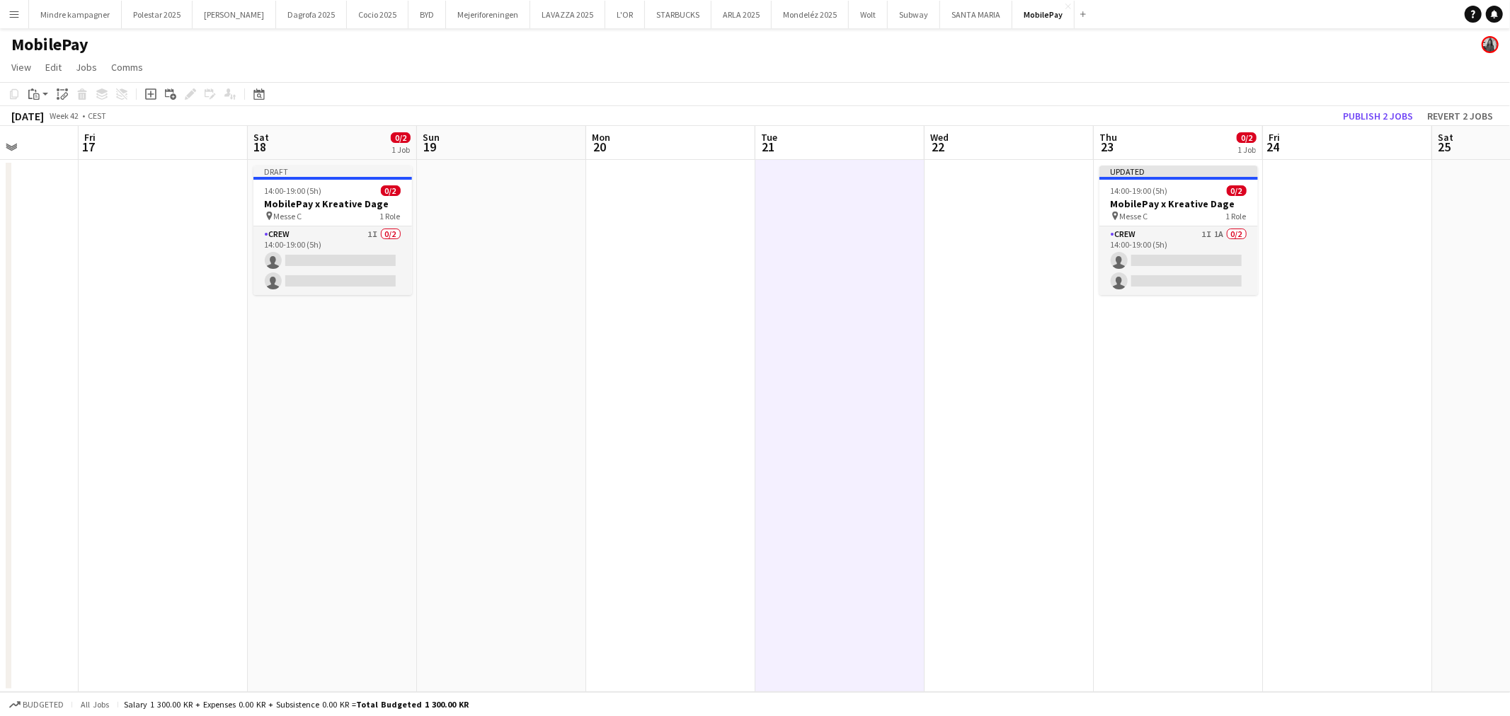
click at [342, 203] on h3 "MobilePay x Kreative Dage" at bounding box center [332, 203] width 159 height 13
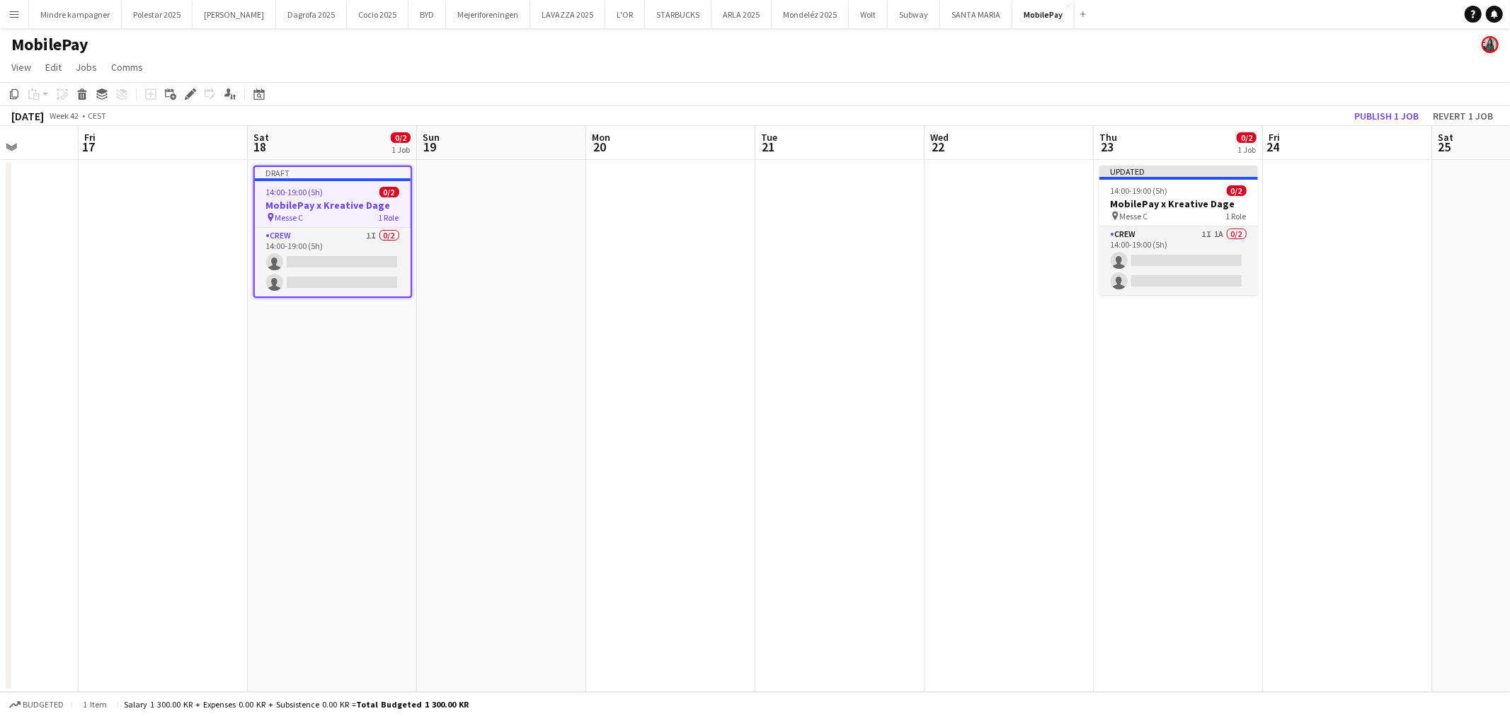
click at [194, 84] on app-toolbar "Copy Paste Paste Ctrl+V Paste with crew Ctrl+Shift+V Paste linked Job [GEOGRAPH…" at bounding box center [755, 94] width 1510 height 24
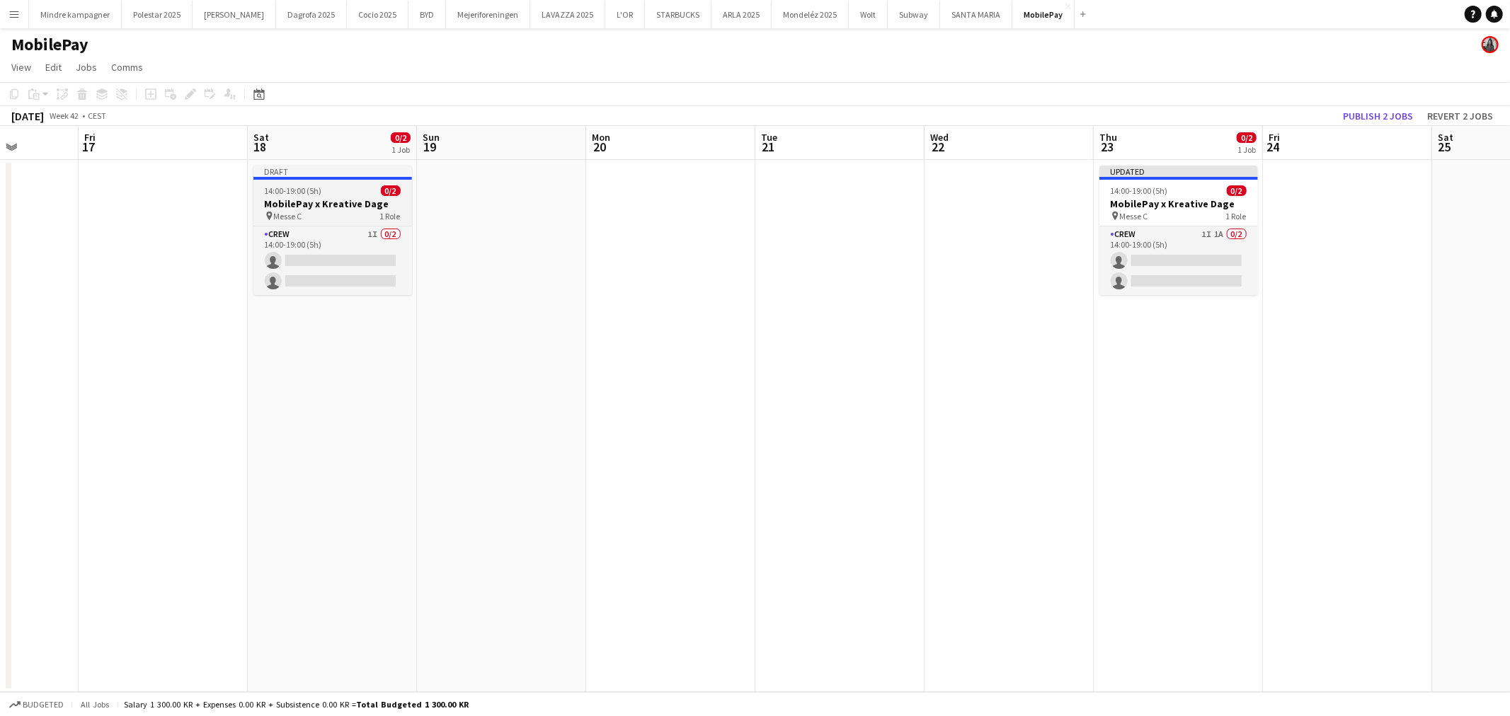
click at [284, 195] on span "14:00-19:00 (5h)" at bounding box center [293, 190] width 57 height 11
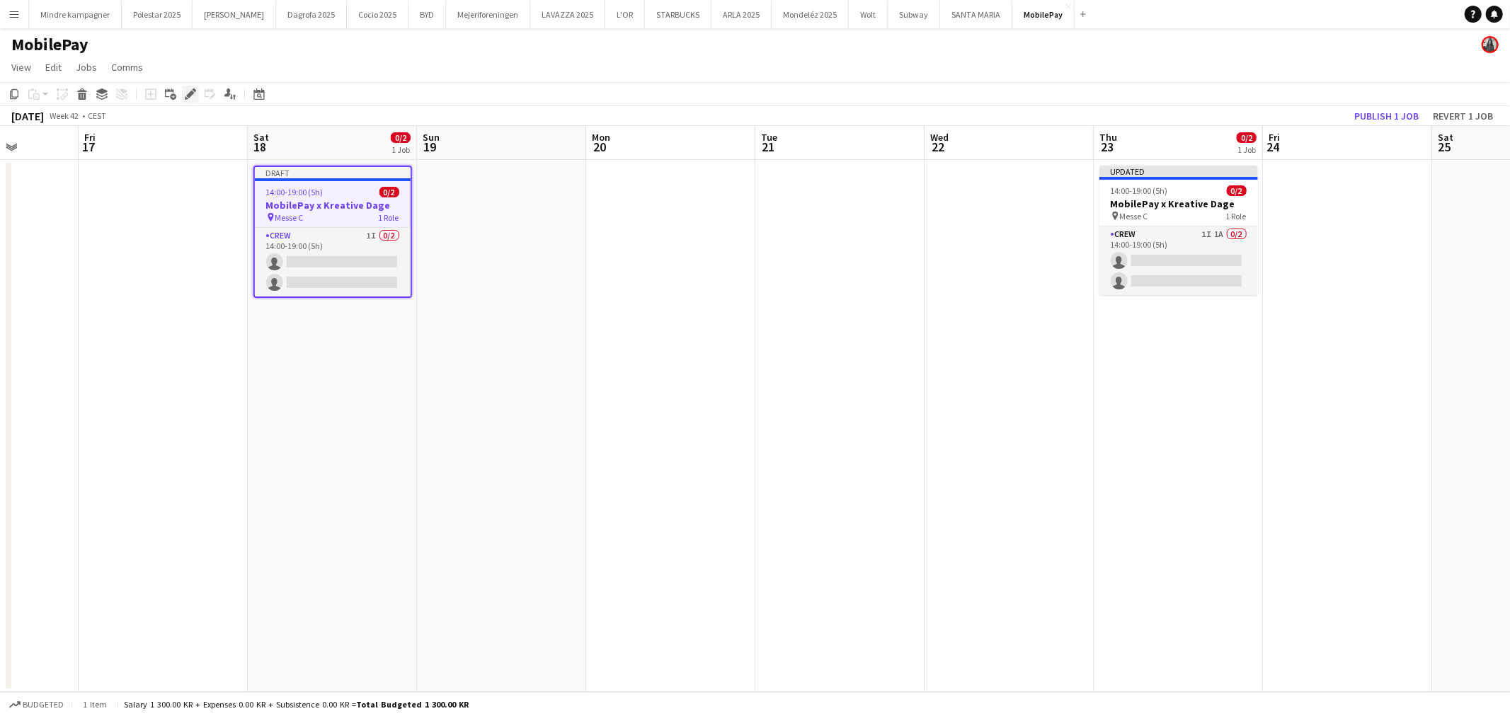
click at [185, 94] on icon "Edit" at bounding box center [190, 93] width 11 height 11
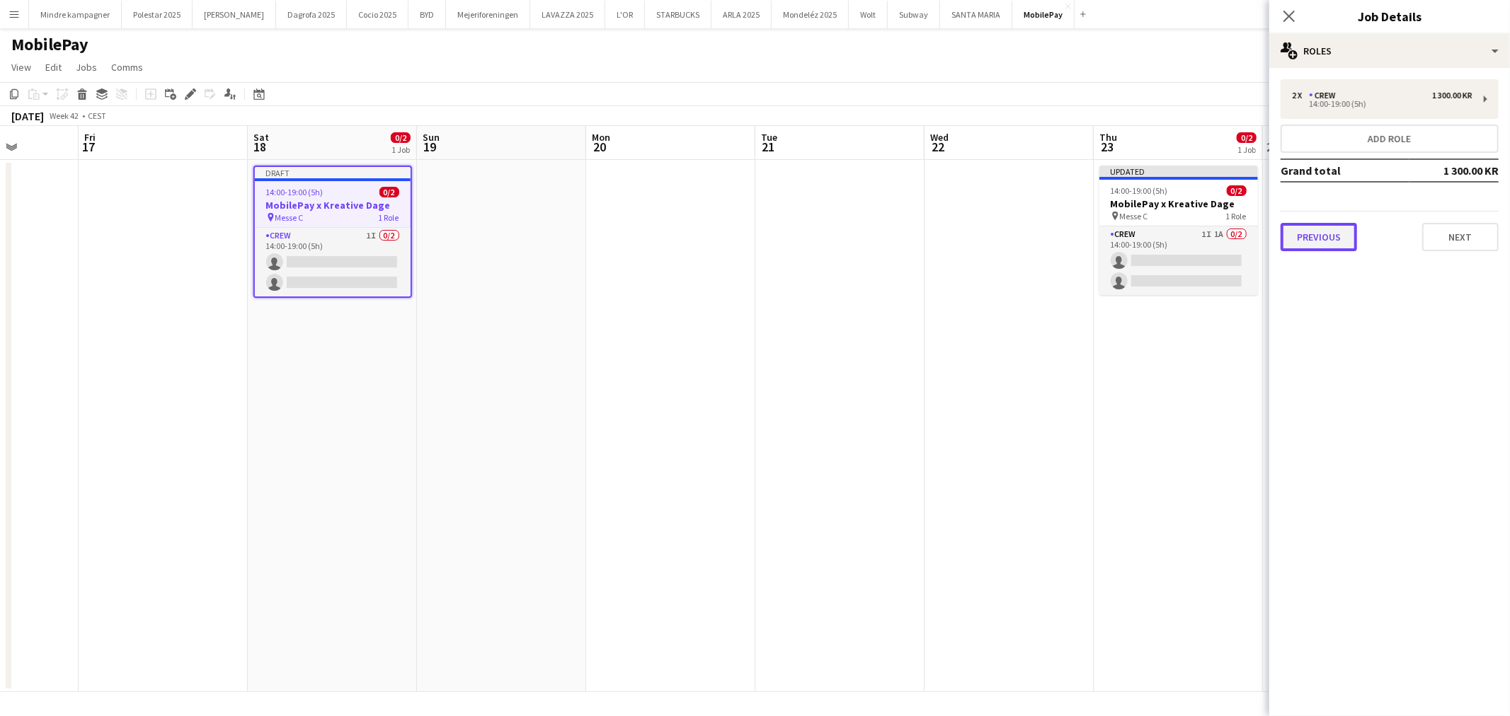
click at [1324, 236] on button "Previous" at bounding box center [1318, 237] width 76 height 28
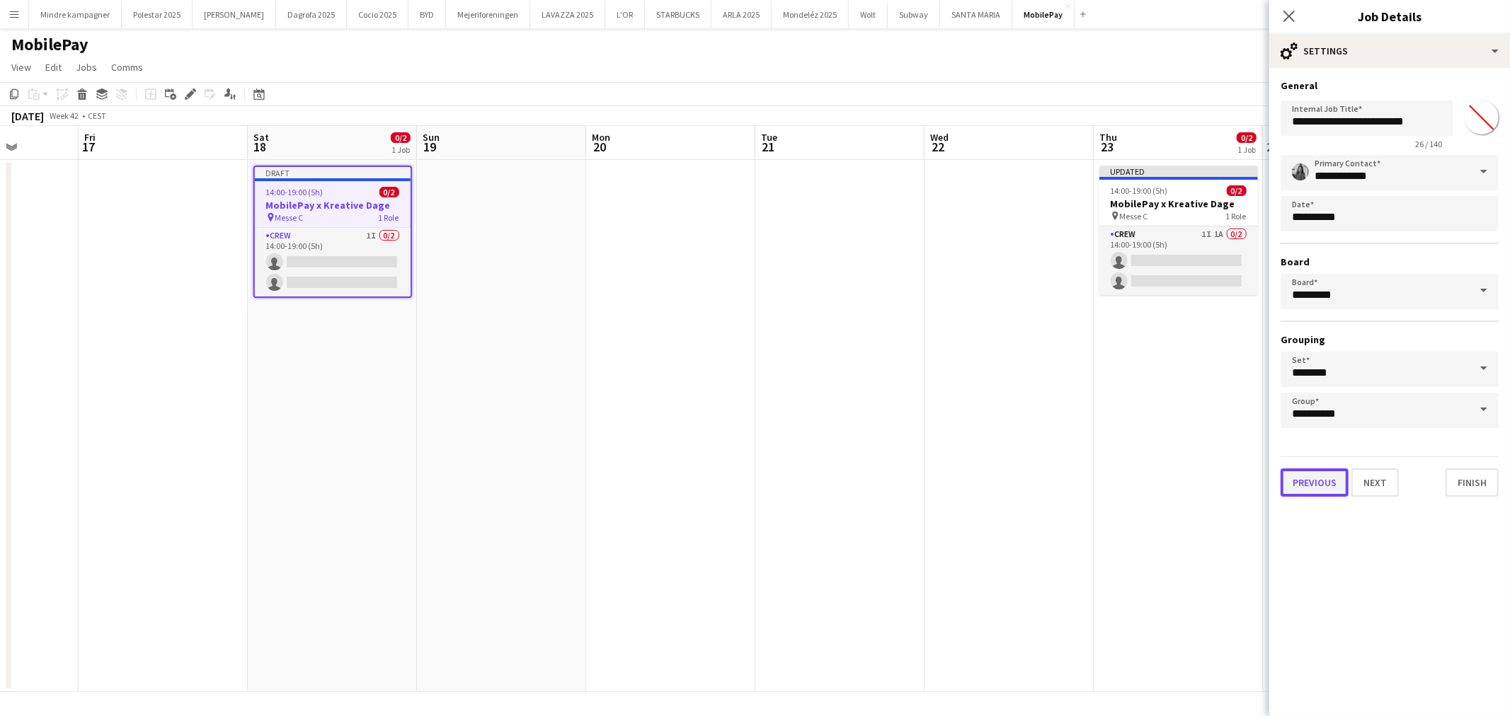
click at [1317, 482] on button "Previous" at bounding box center [1314, 483] width 68 height 28
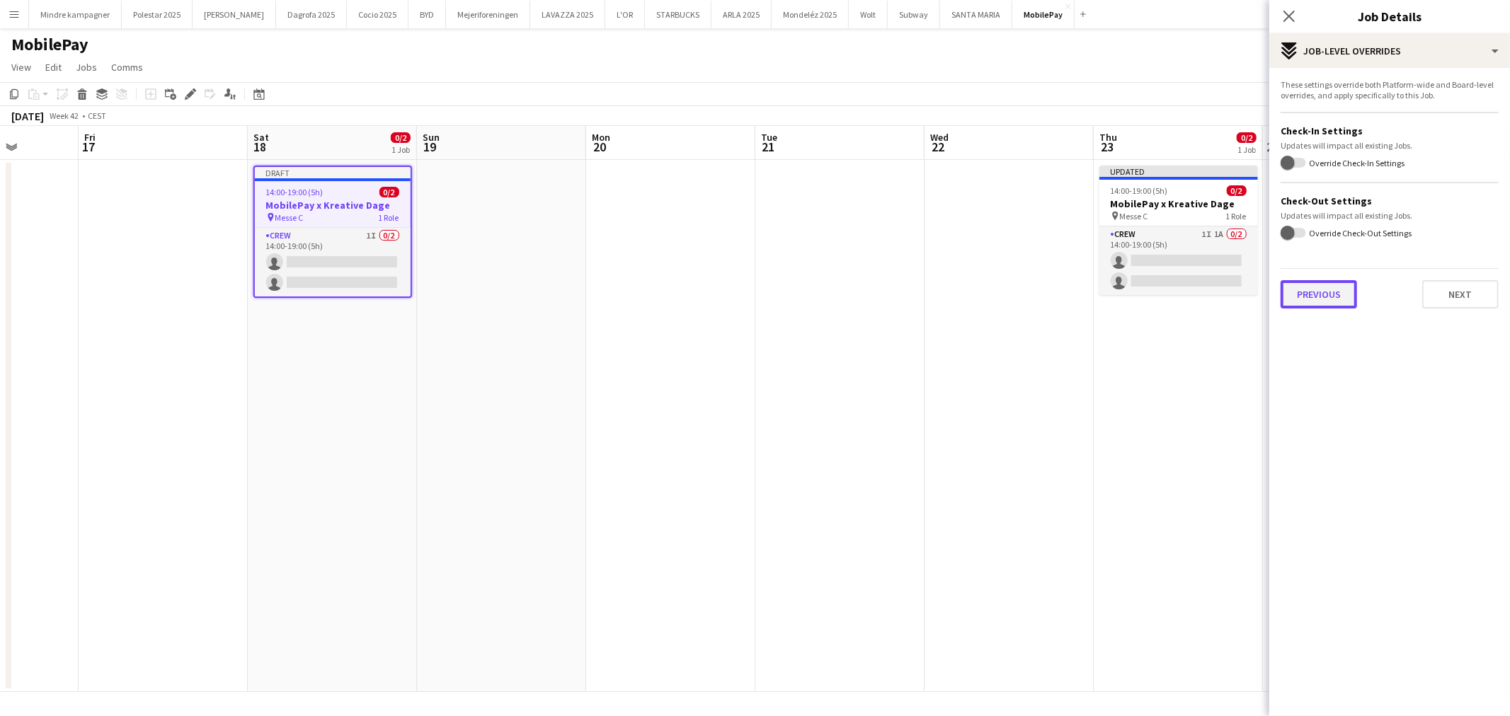
click at [1304, 294] on button "Previous" at bounding box center [1318, 294] width 76 height 28
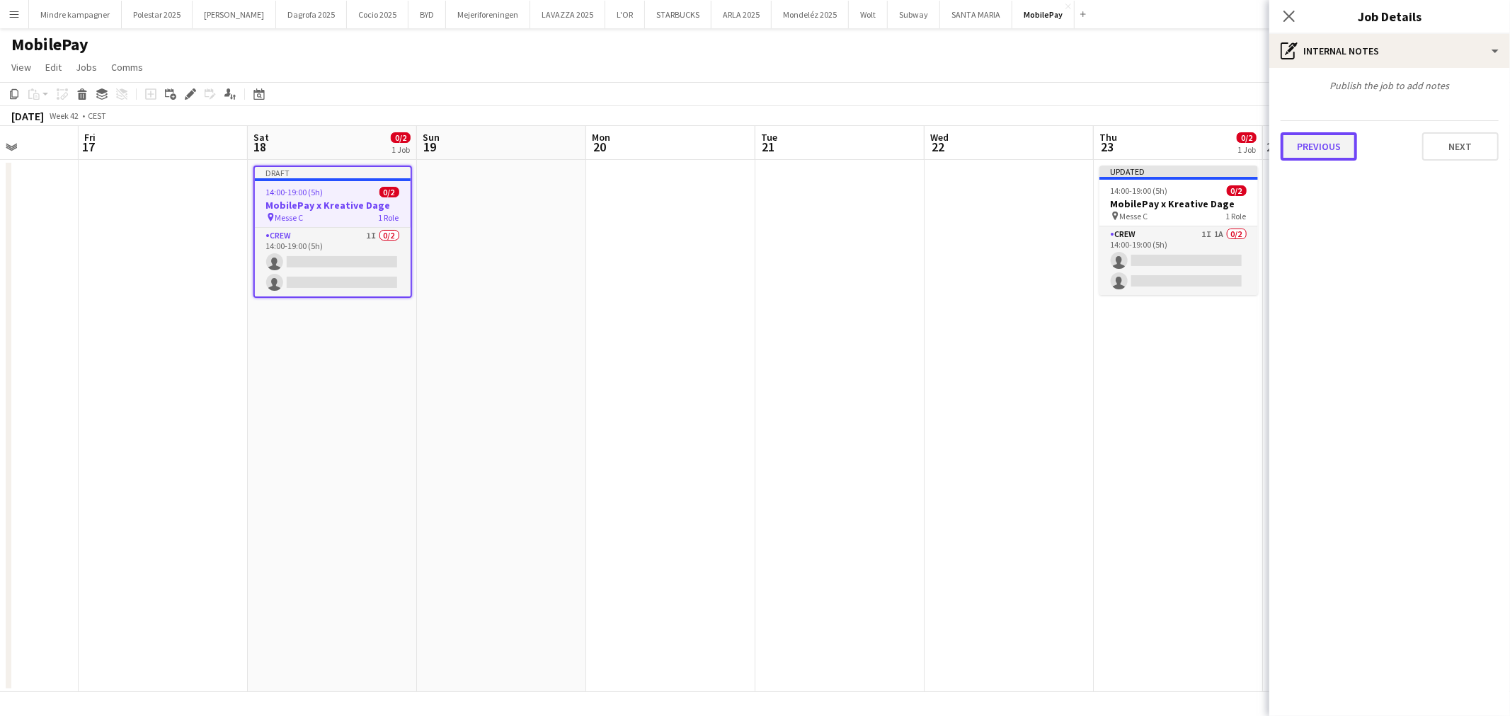
click at [1321, 151] on button "Previous" at bounding box center [1318, 146] width 76 height 28
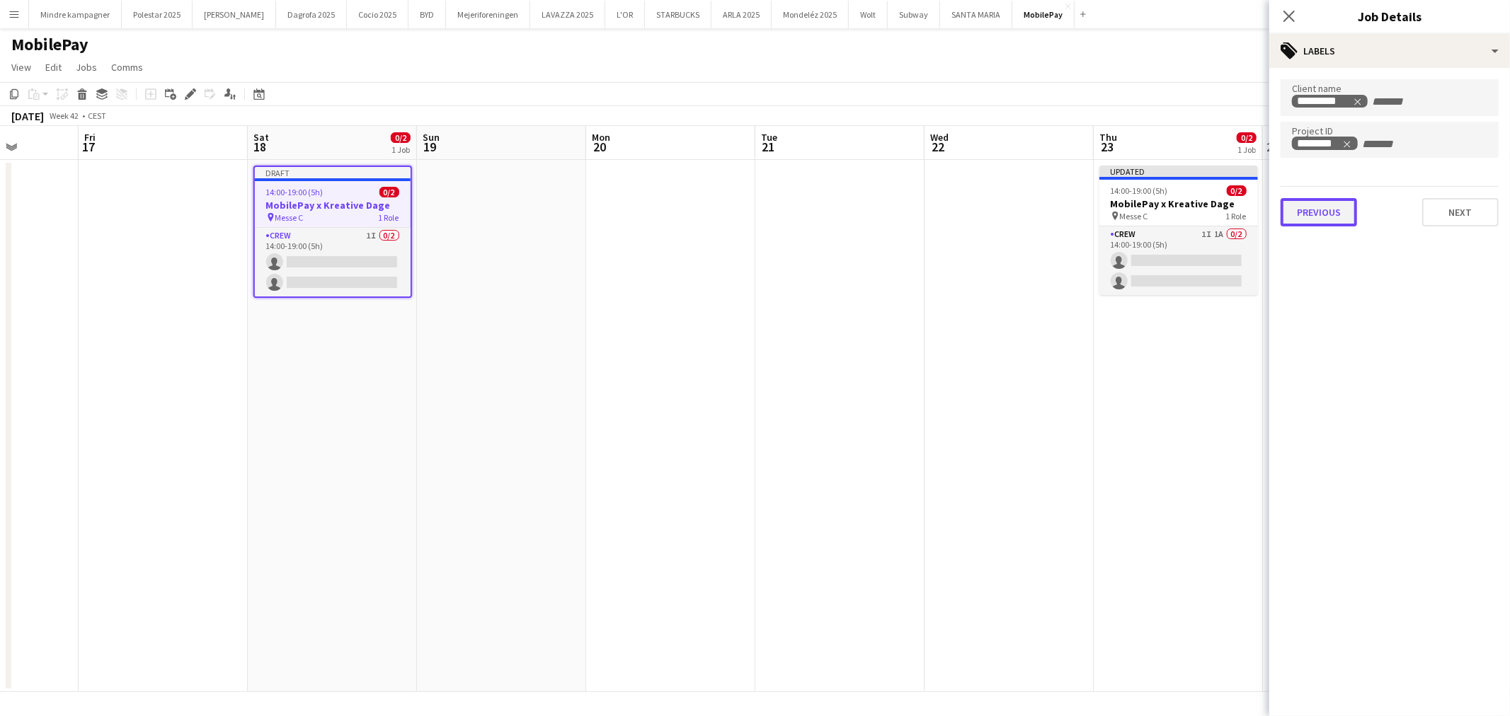
click at [1313, 203] on button "Previous" at bounding box center [1318, 212] width 76 height 28
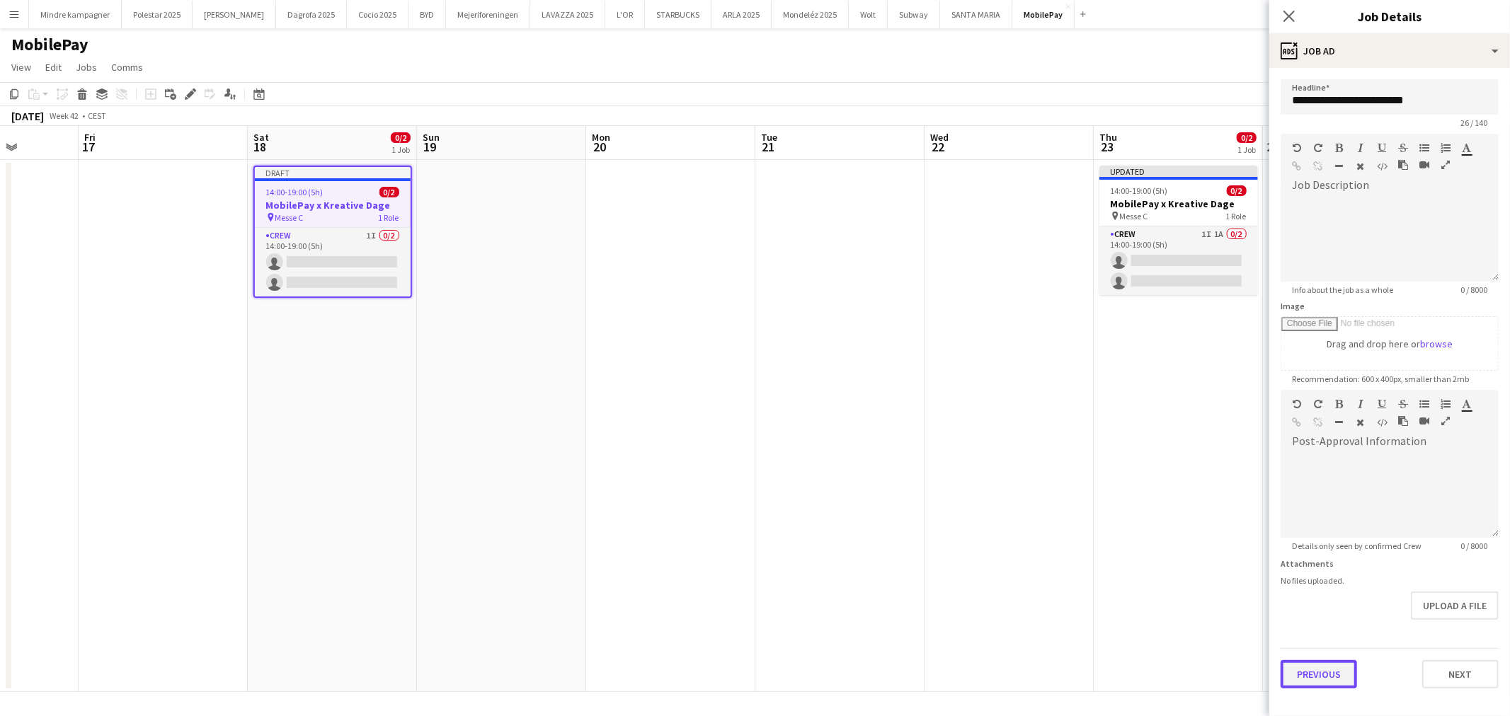
click at [1307, 674] on button "Previous" at bounding box center [1318, 674] width 76 height 28
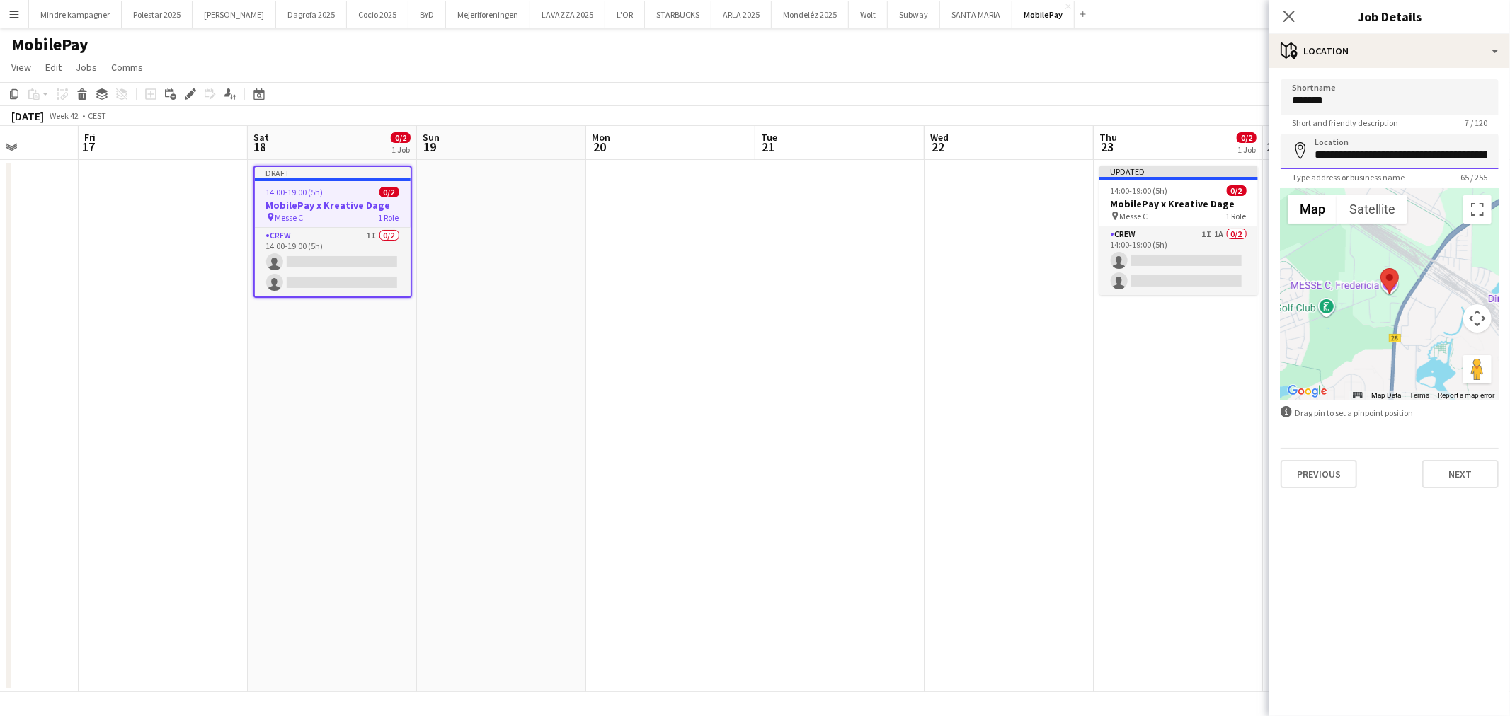
click at [1389, 140] on input "**********" at bounding box center [1389, 151] width 218 height 35
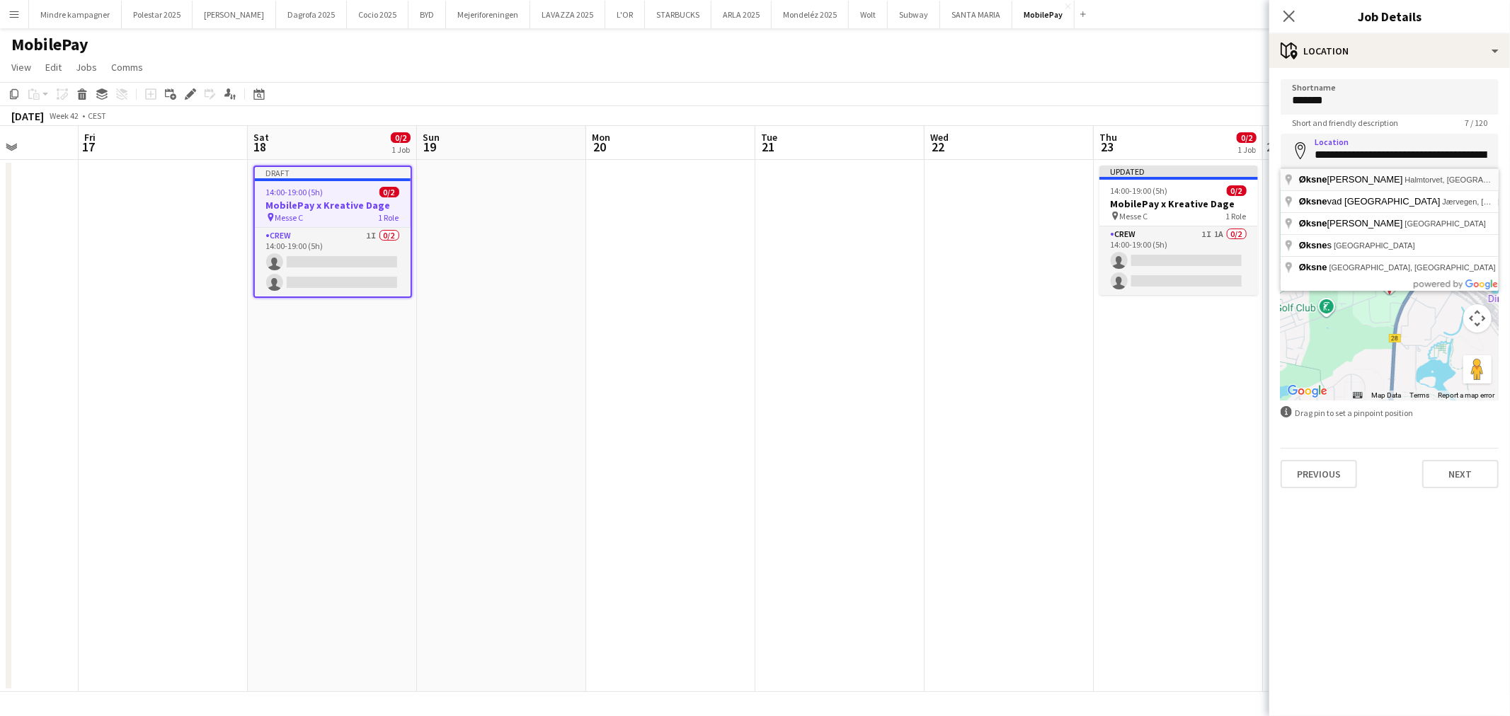
type input "**********"
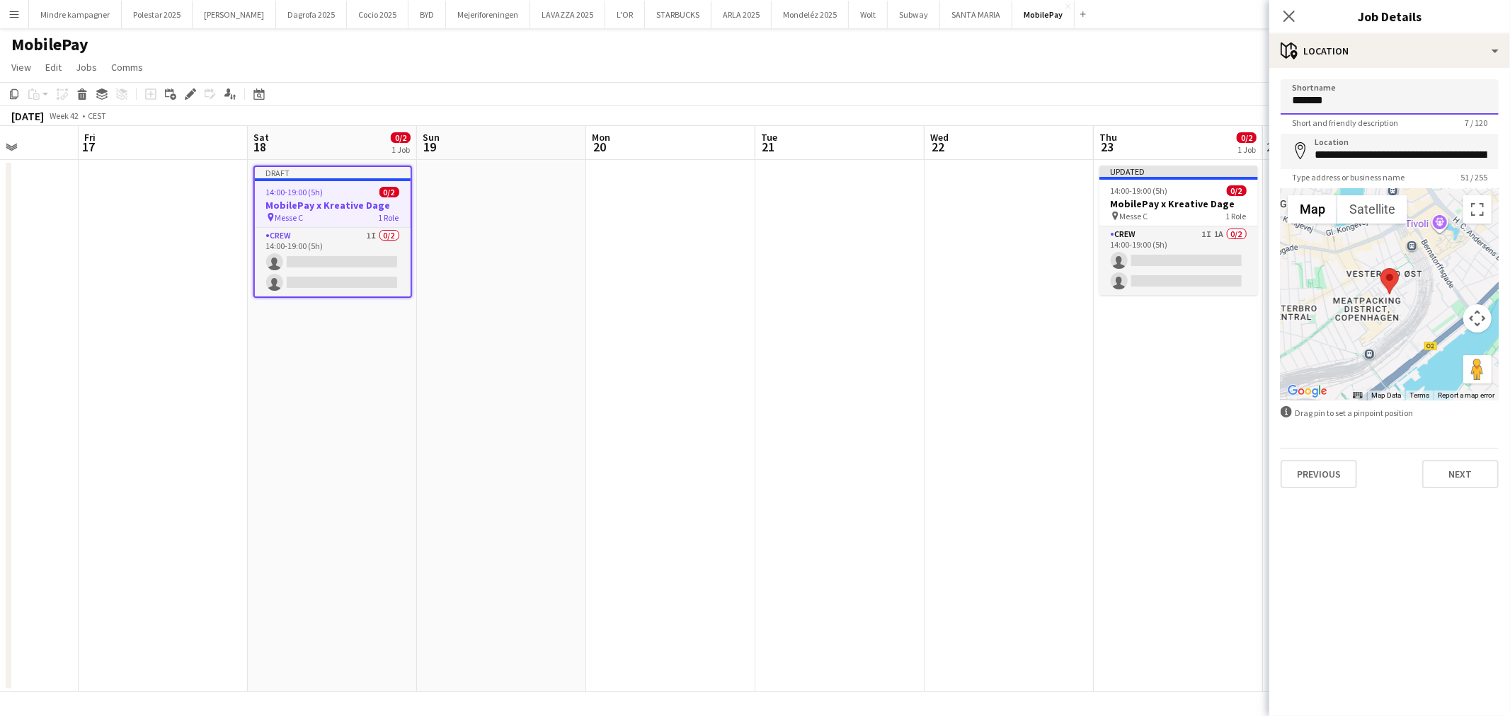
click at [1333, 103] on input "*******" at bounding box center [1389, 96] width 218 height 35
type input "**********"
click at [902, 427] on app-date-cell at bounding box center [839, 426] width 169 height 532
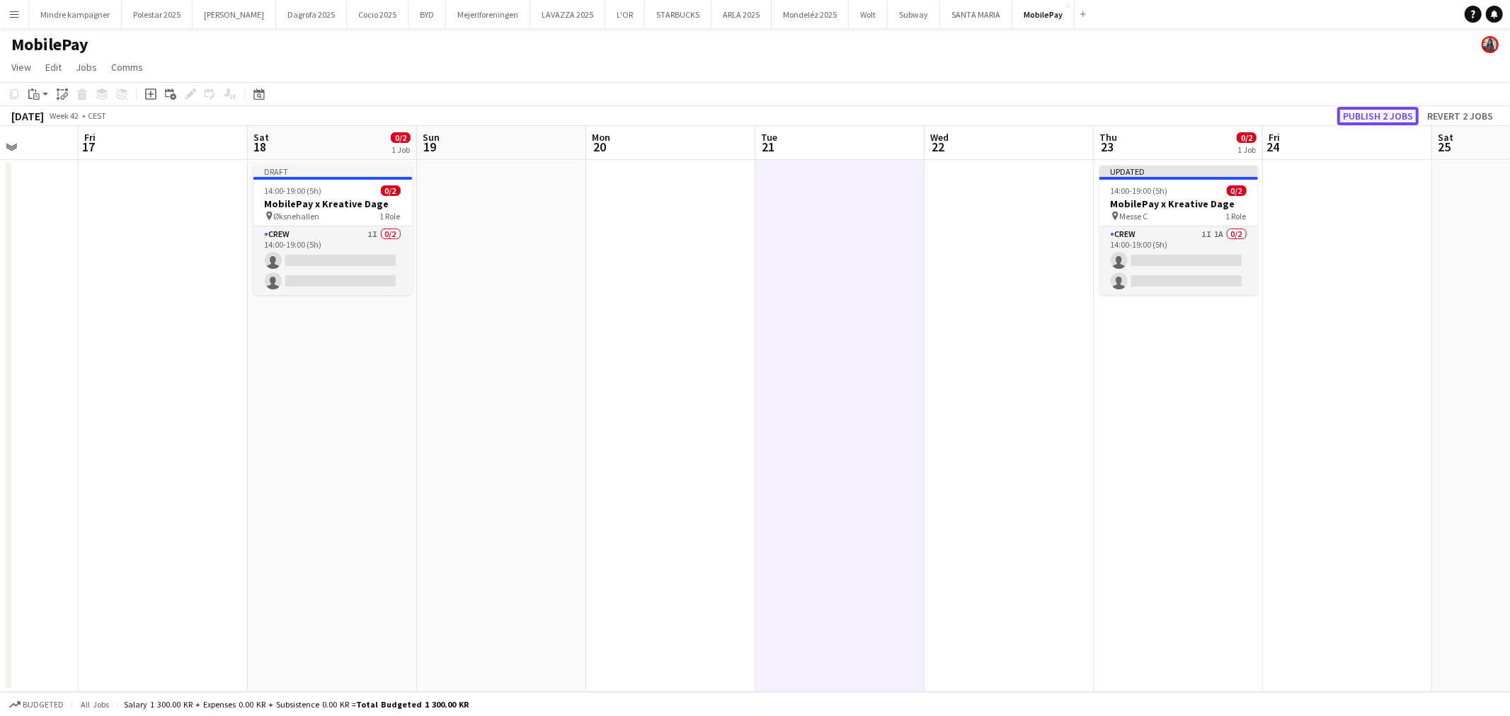
click at [1363, 115] on button "Publish 2 jobs" at bounding box center [1377, 116] width 81 height 18
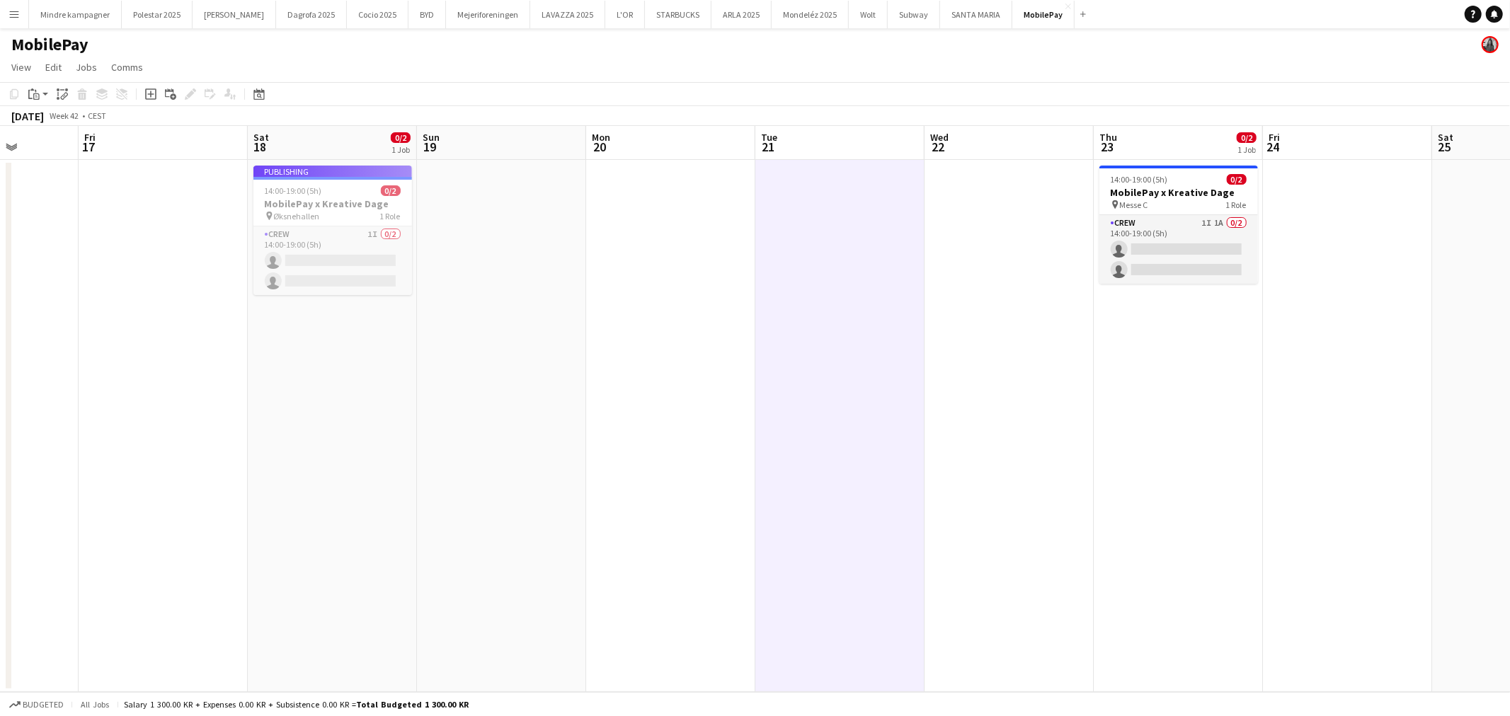
click at [330, 210] on div "pin Øksnehallen 1 Role" at bounding box center [332, 215] width 159 height 11
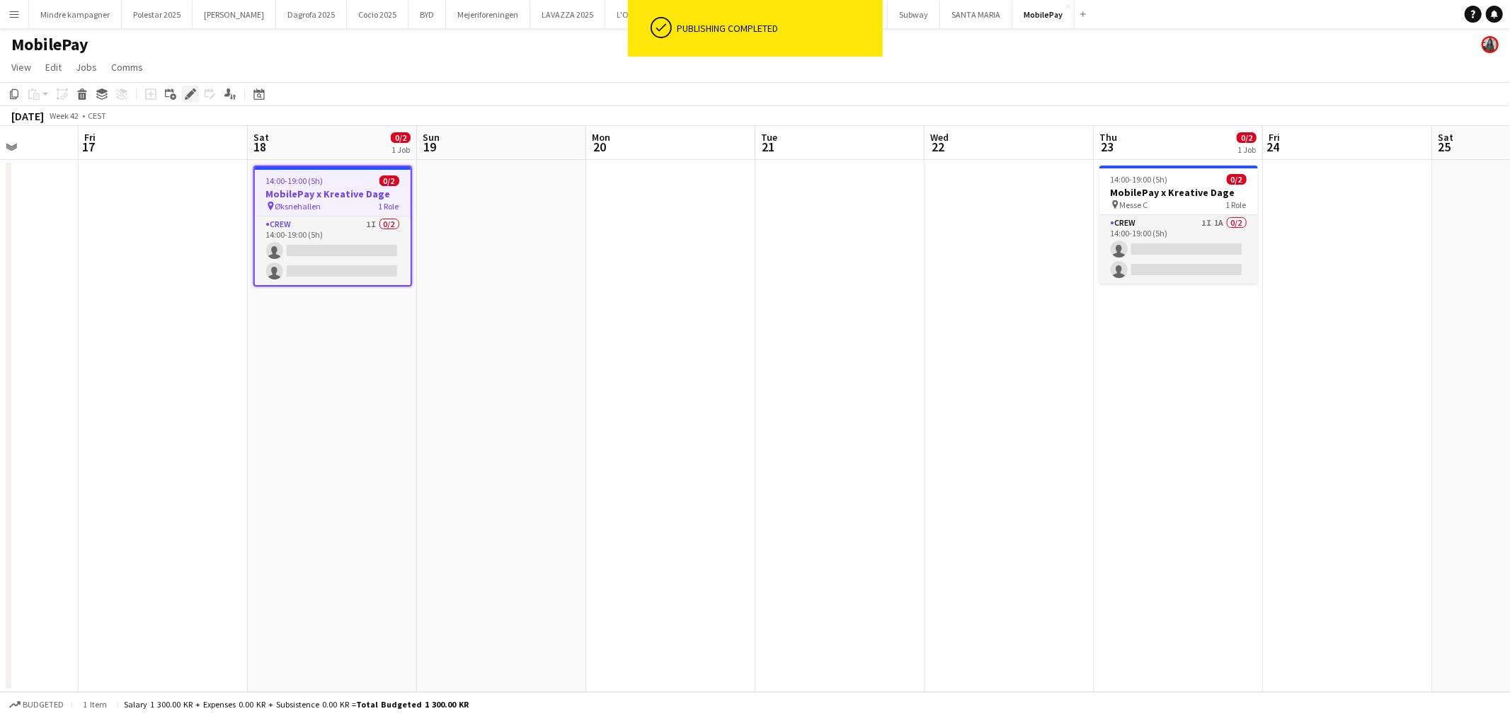
click at [188, 89] on icon "Edit" at bounding box center [190, 93] width 11 height 11
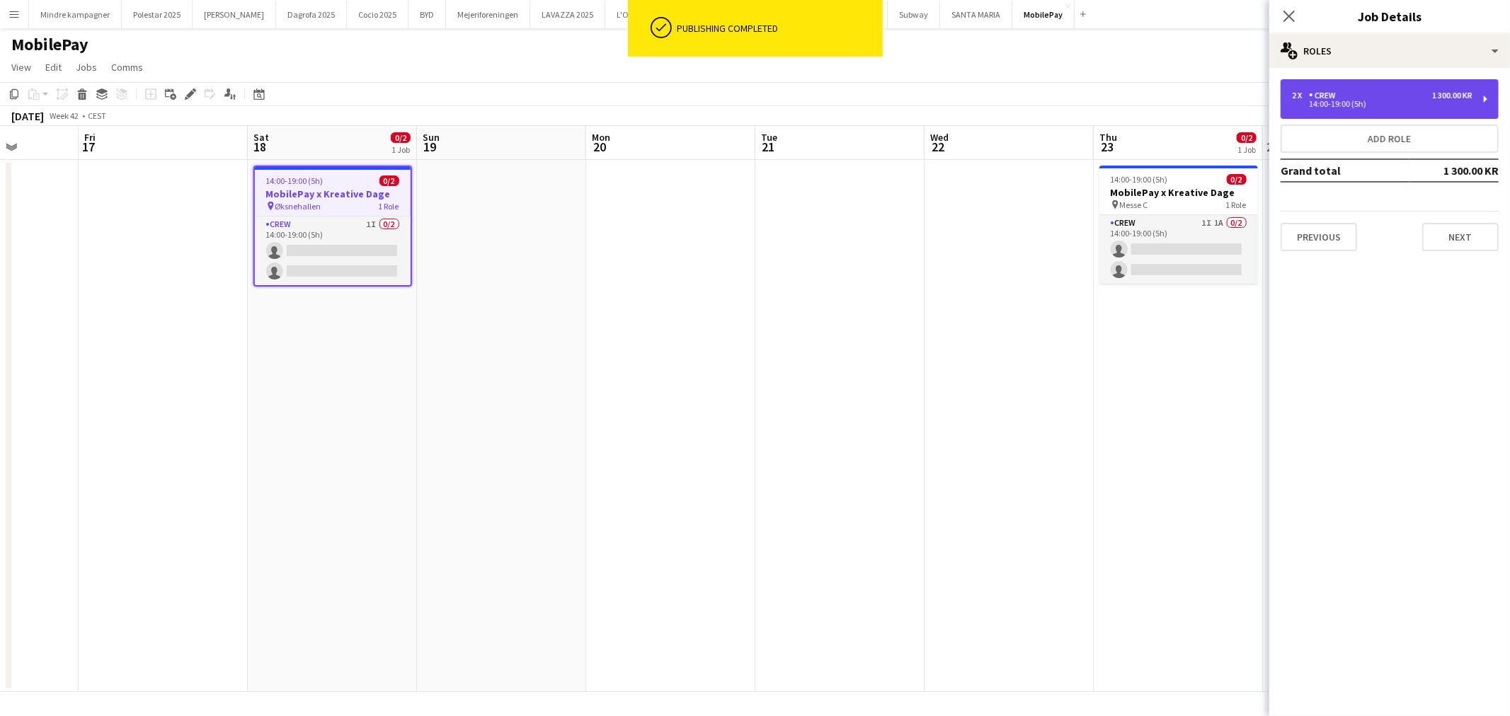
click at [1331, 96] on div "Crew" at bounding box center [1325, 96] width 33 height 10
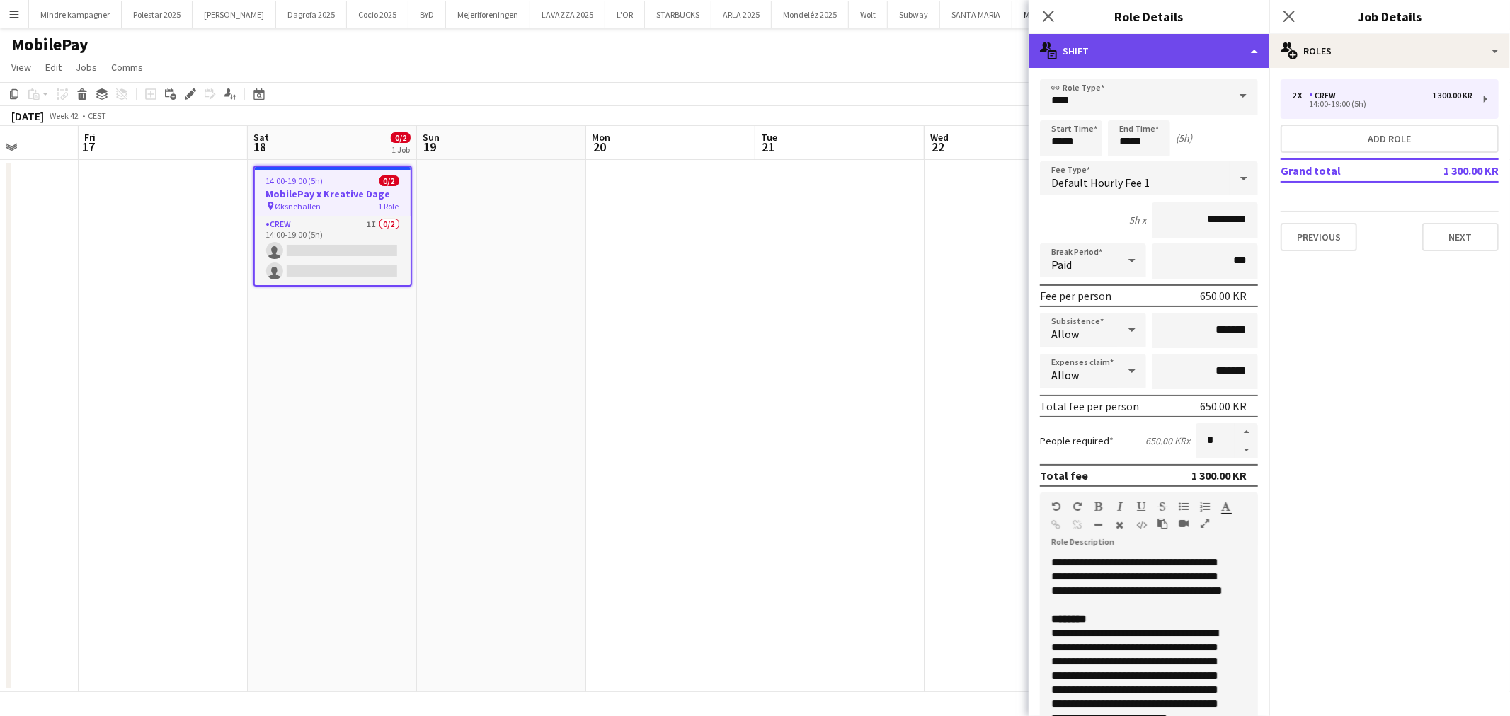
click at [1145, 64] on div "multiple-actions-text Shift" at bounding box center [1148, 51] width 241 height 34
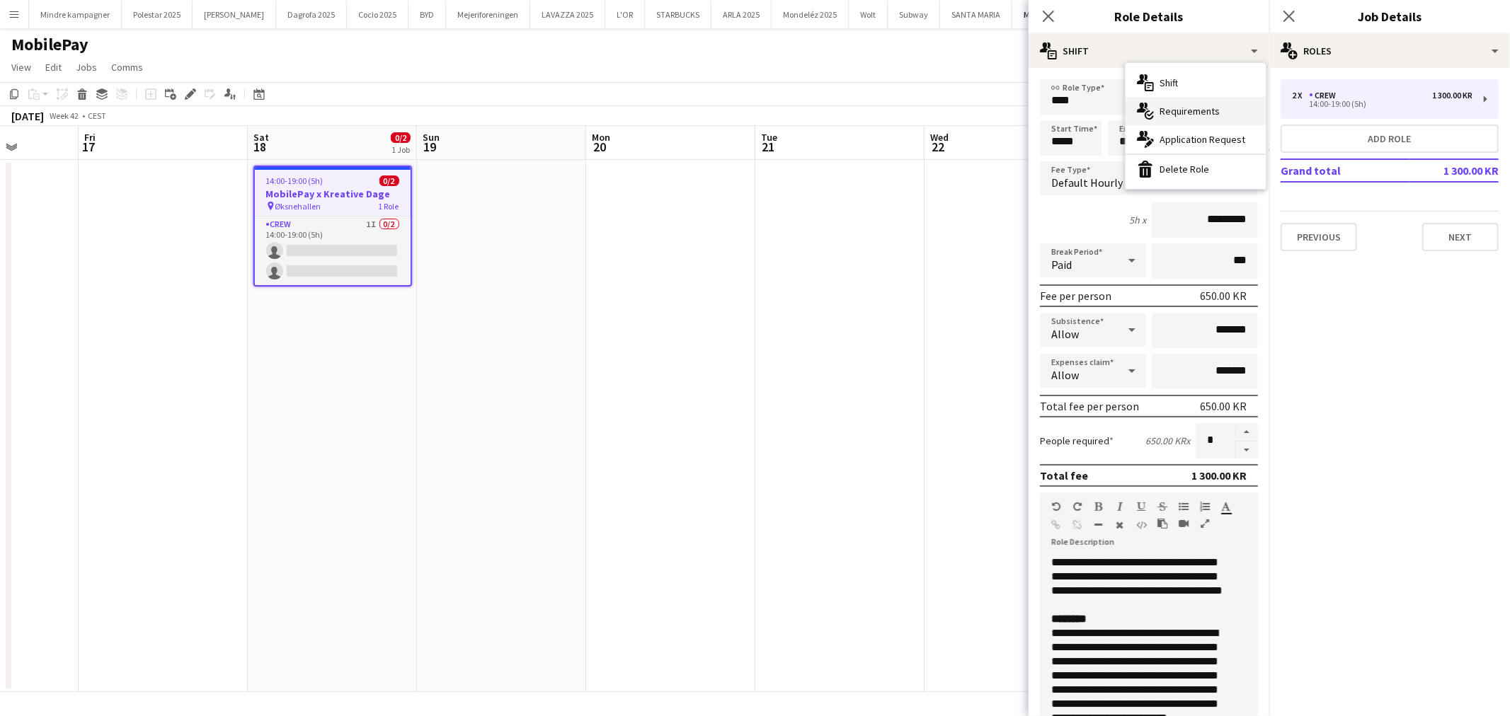
click at [1169, 106] on span "Requirements" at bounding box center [1189, 111] width 60 height 13
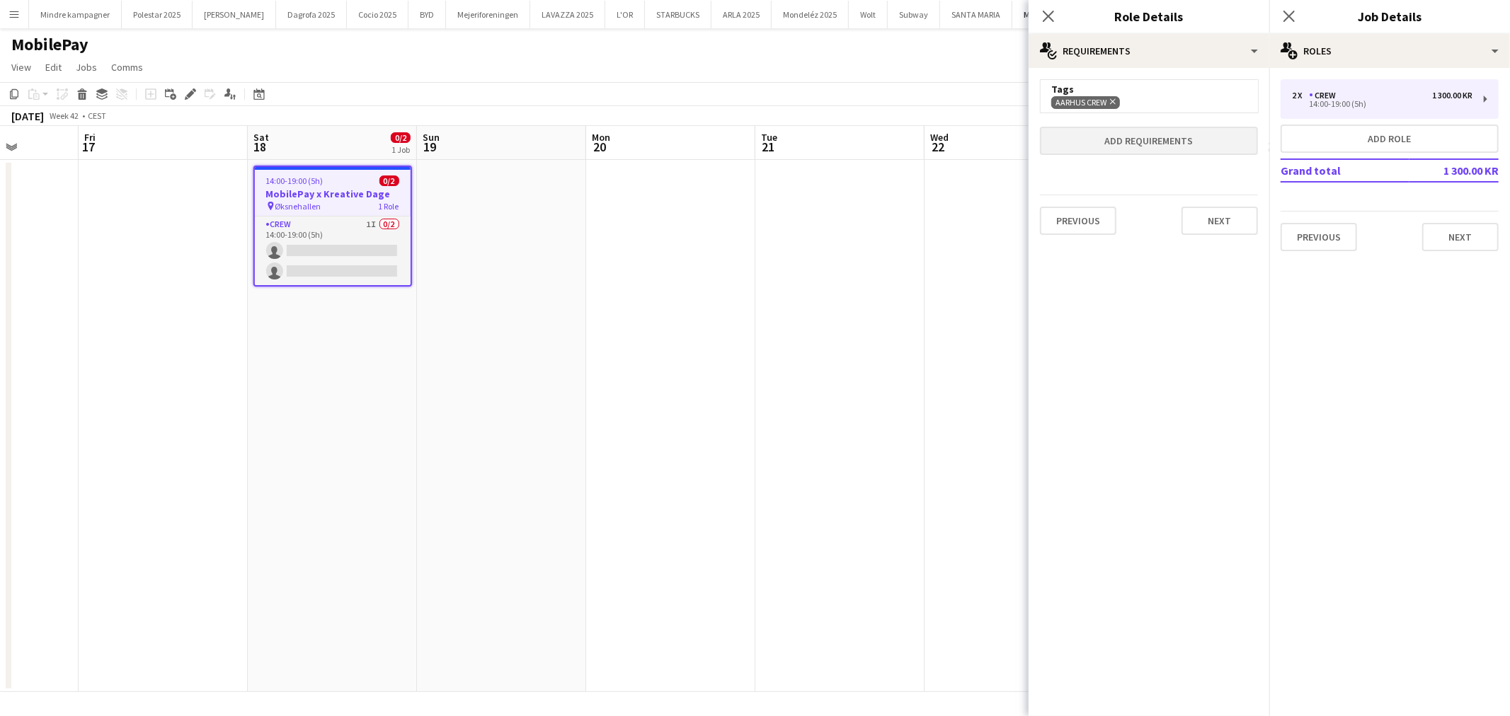
click at [1114, 104] on icon "Remove" at bounding box center [1110, 101] width 9 height 9
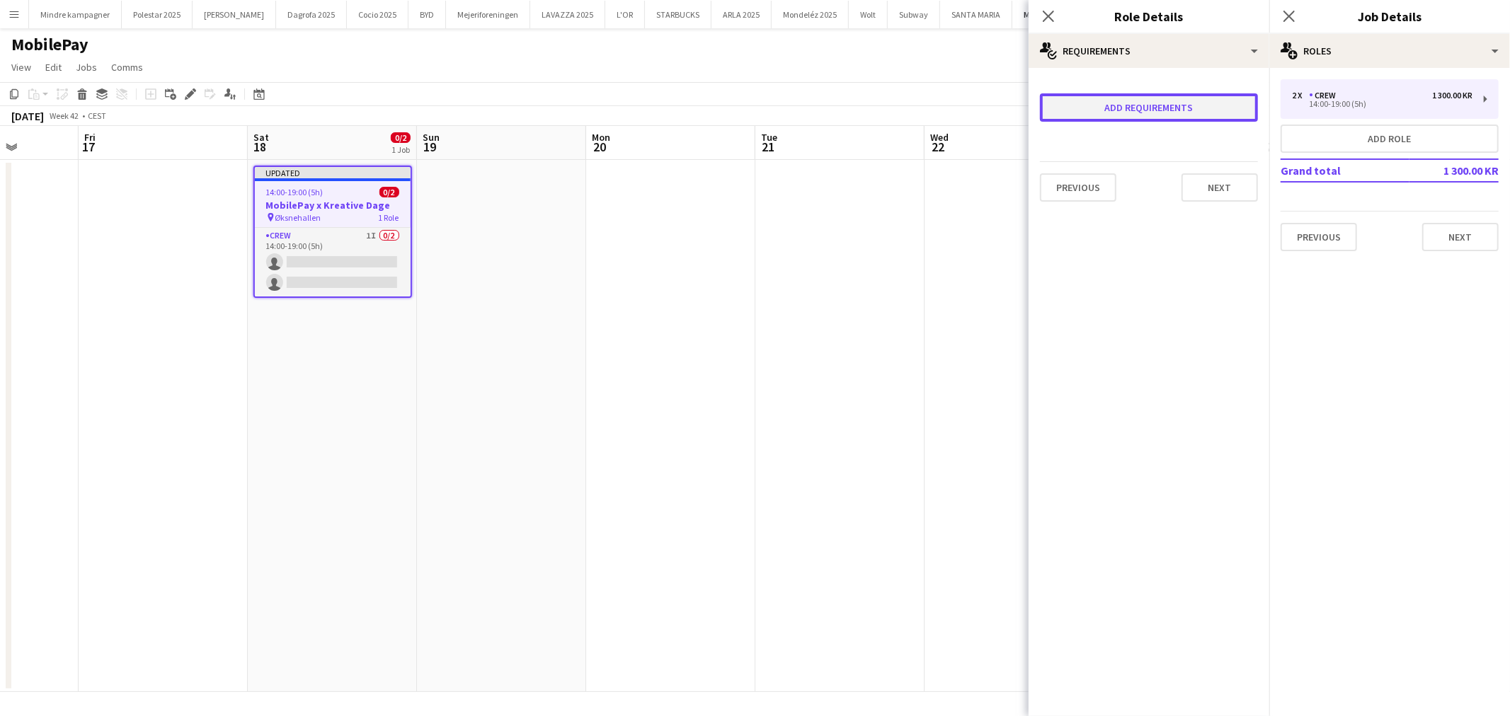
click at [1114, 101] on button "Add requirements" at bounding box center [1149, 107] width 218 height 28
click at [1115, 130] on span "Please select" at bounding box center [1092, 125] width 64 height 14
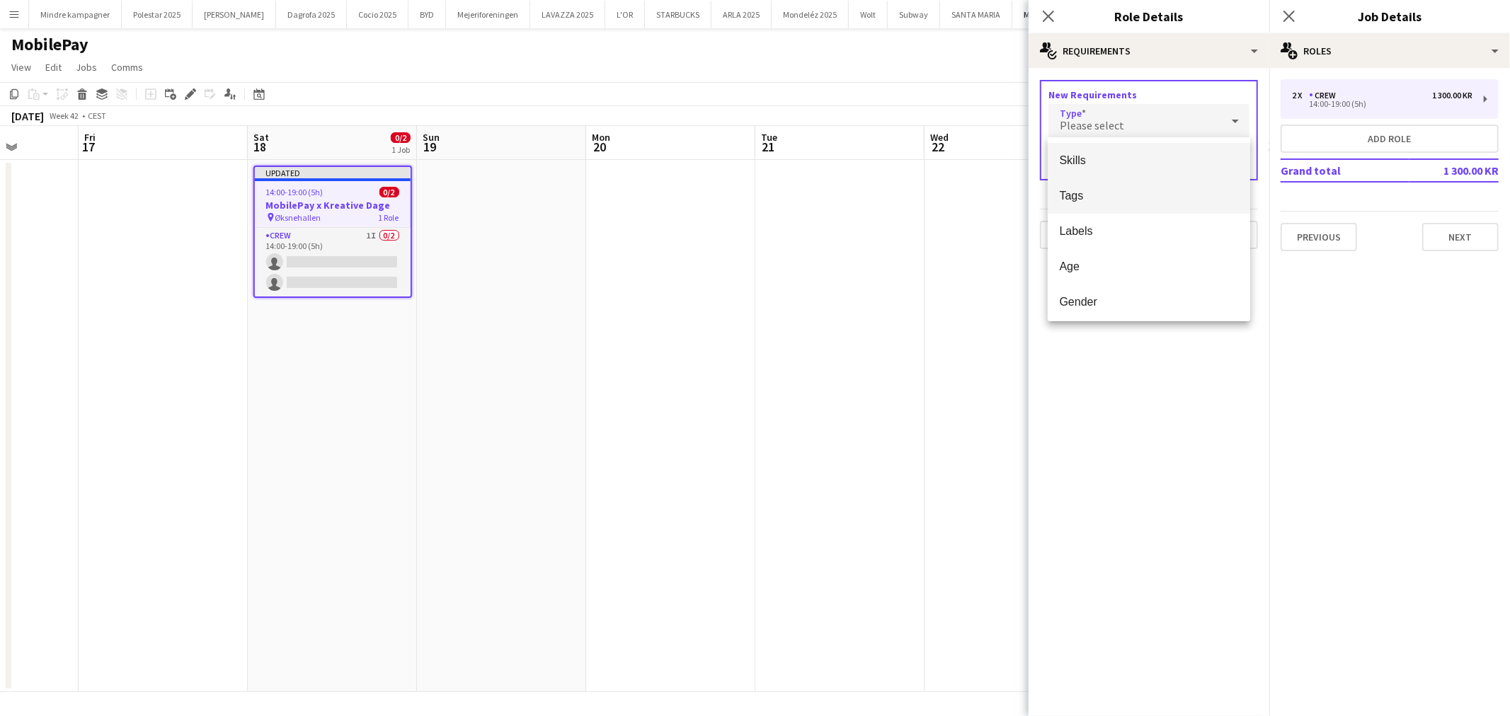
click at [1081, 193] on span "Tags" at bounding box center [1149, 195] width 180 height 13
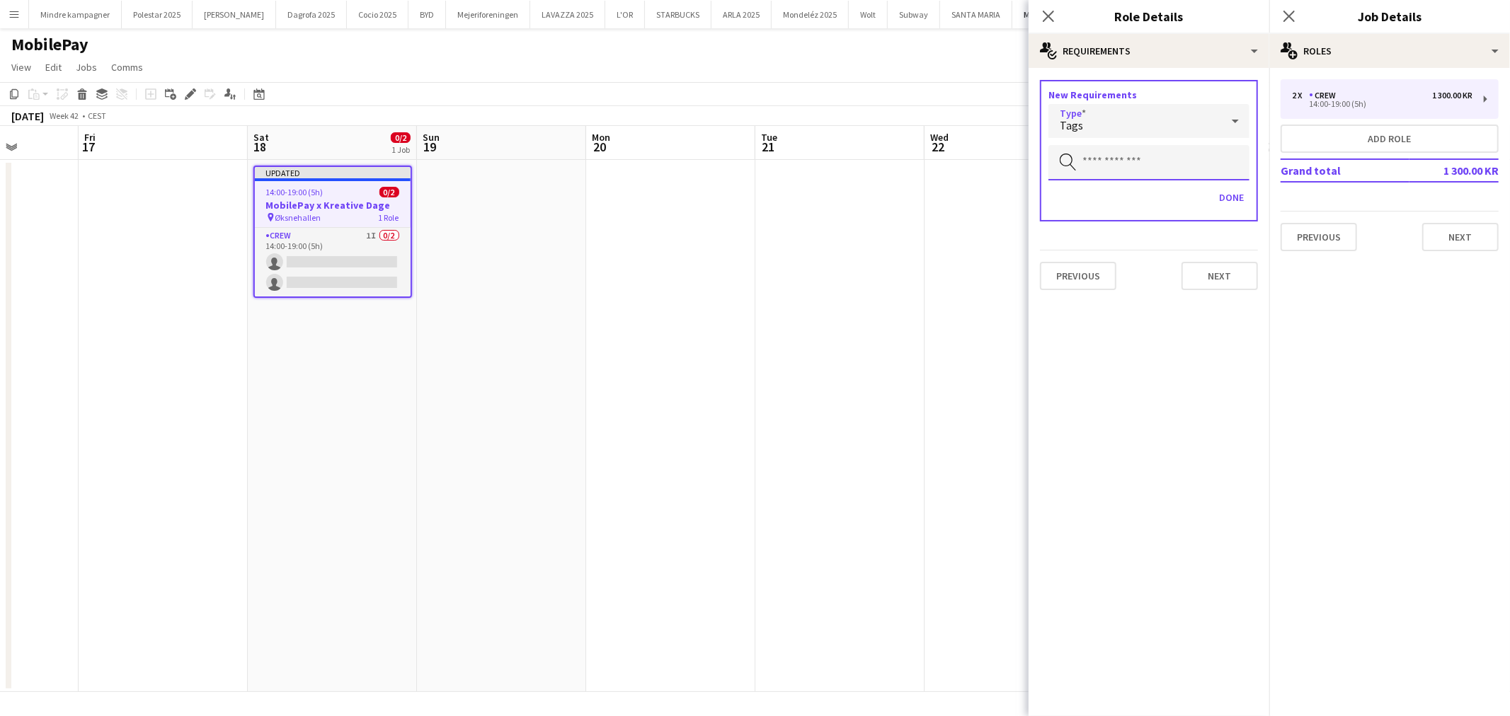
click at [1104, 160] on input "text" at bounding box center [1148, 162] width 201 height 35
type input "*****"
click at [1113, 198] on span "København Crew" at bounding box center [1149, 201] width 180 height 13
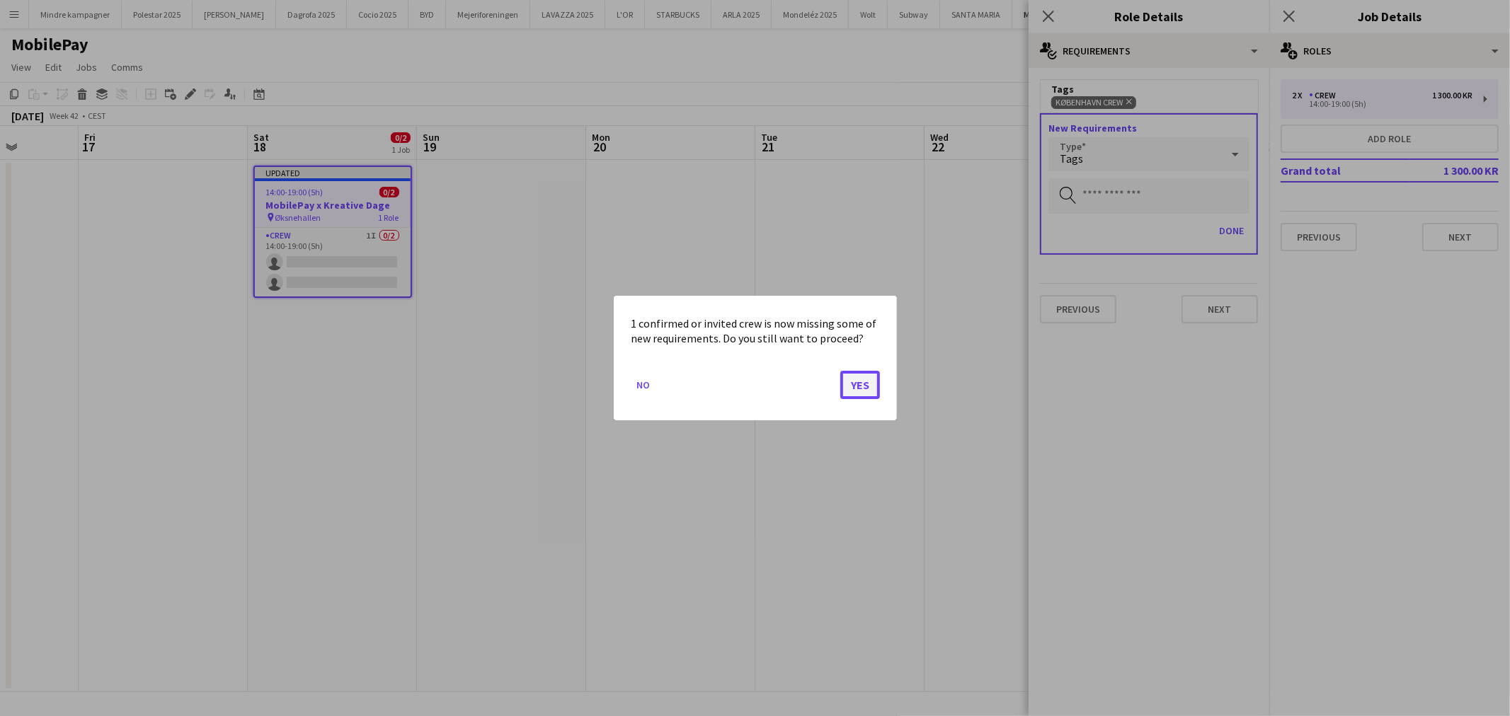
click at [861, 386] on button "Yes" at bounding box center [860, 385] width 40 height 28
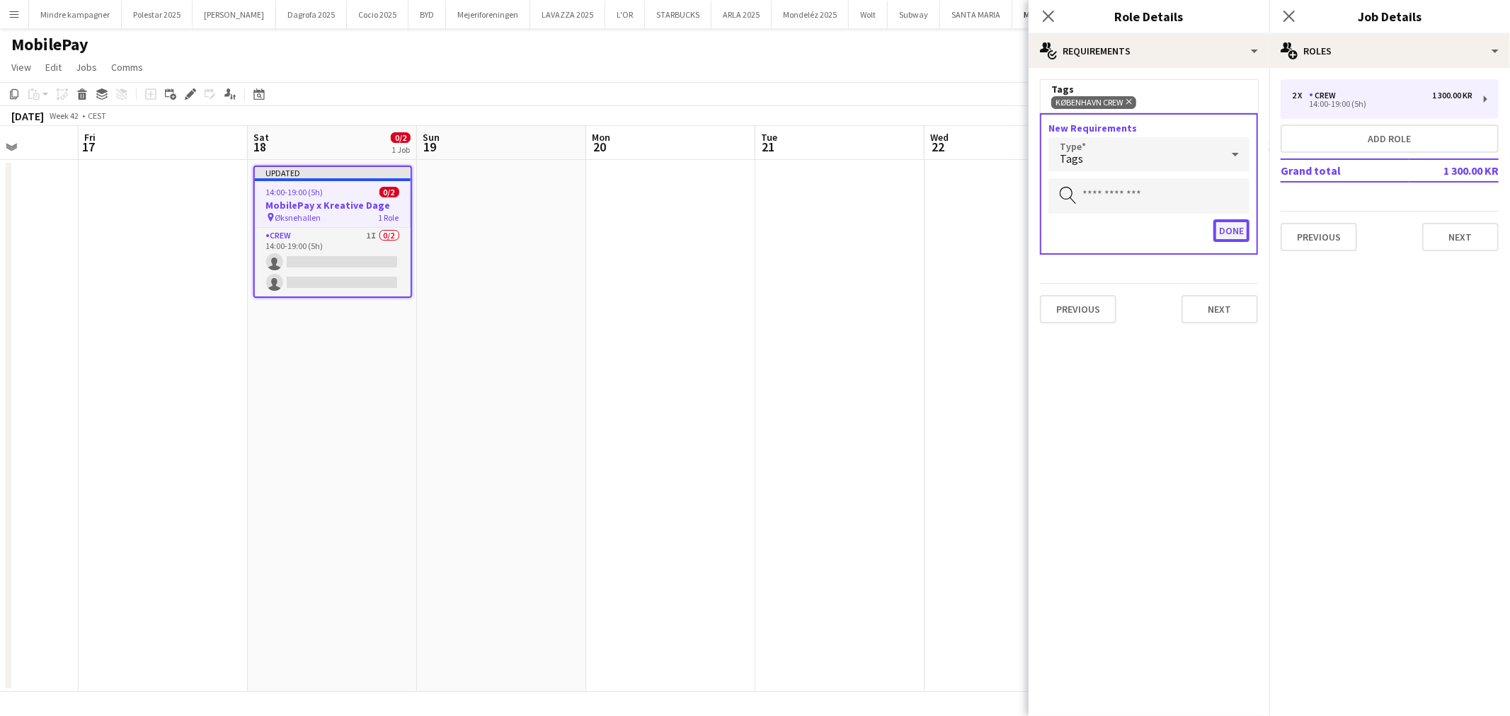
click at [1237, 224] on button "Done" at bounding box center [1231, 230] width 36 height 23
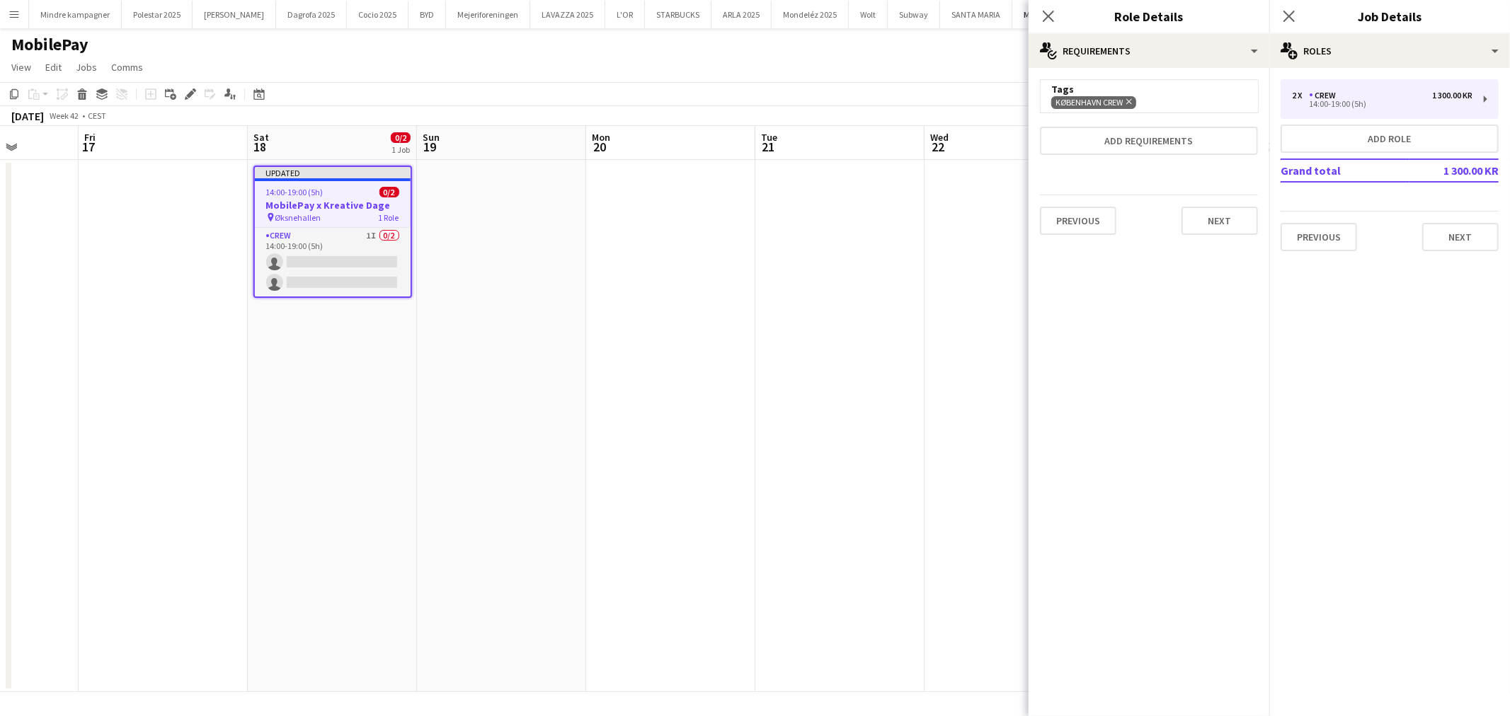
click at [915, 371] on app-date-cell at bounding box center [839, 426] width 169 height 532
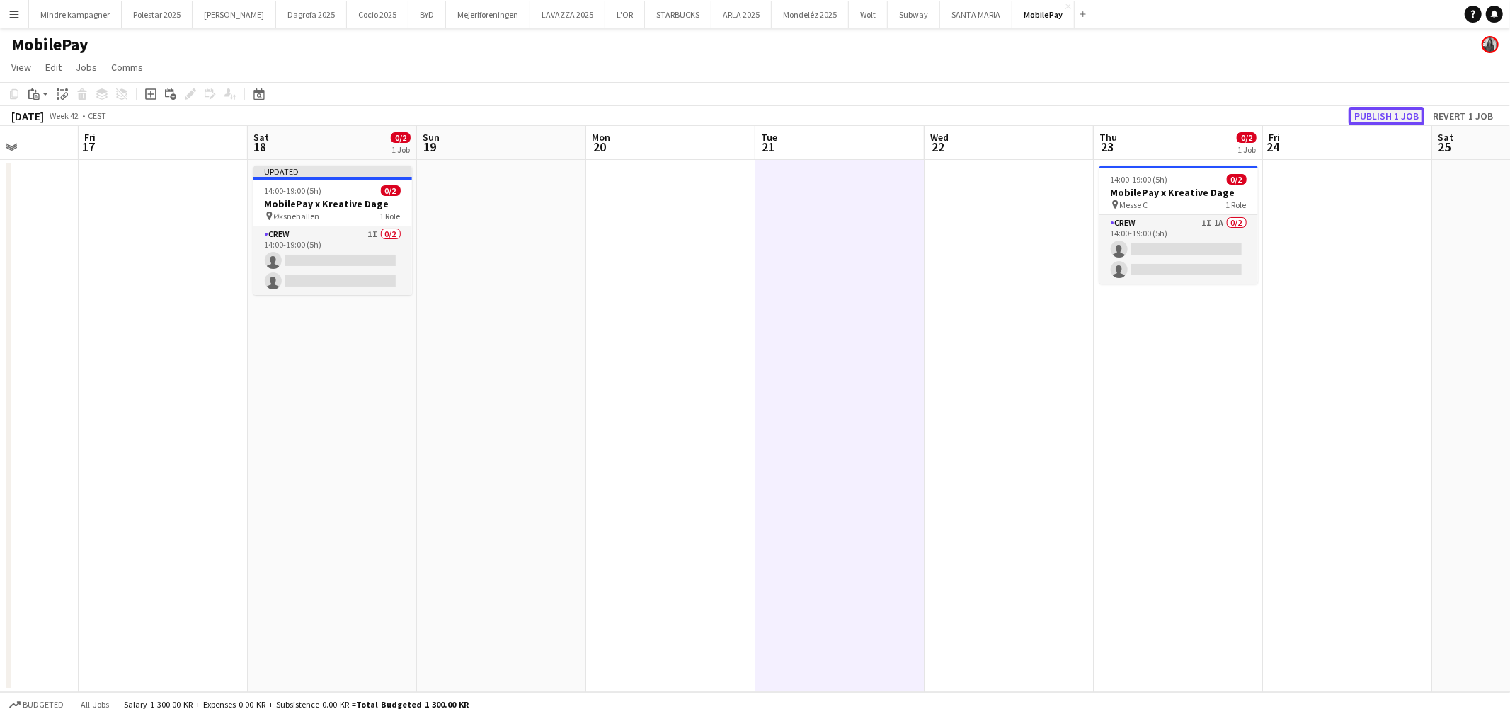
click at [1404, 107] on button "Publish 1 job" at bounding box center [1386, 116] width 76 height 18
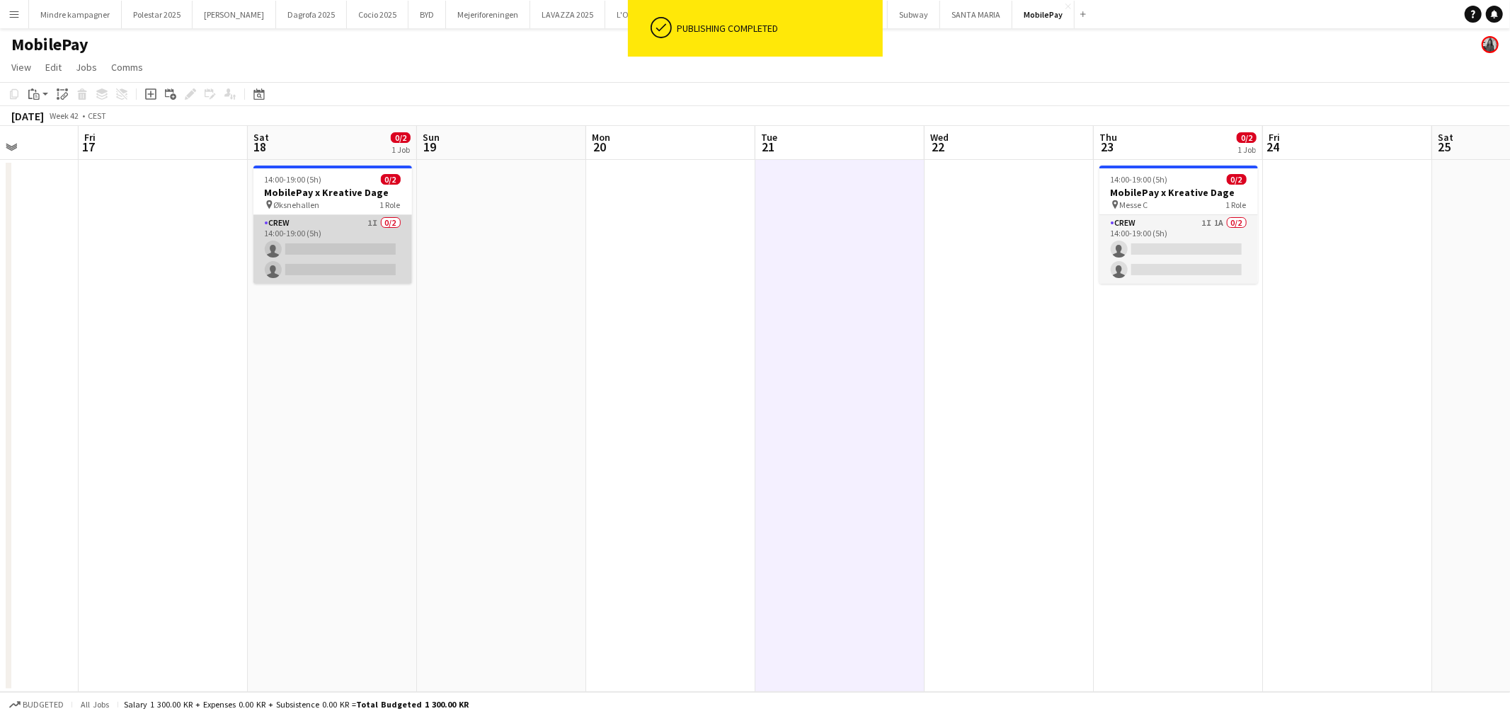
click at [376, 239] on app-card-role "Crew 1I 0/2 14:00-19:00 (5h) single-neutral-actions single-neutral-actions" at bounding box center [332, 249] width 159 height 69
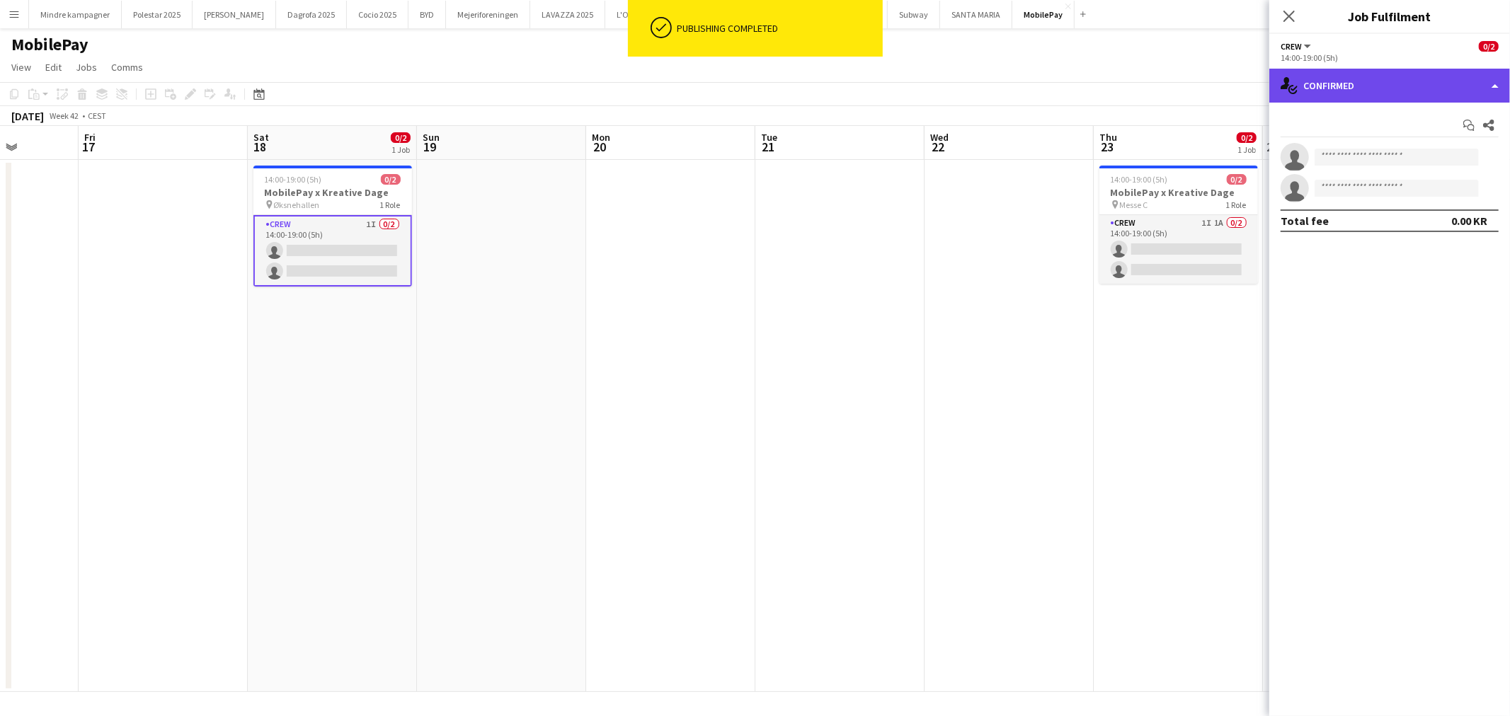
click at [1379, 98] on div "single-neutral-actions-check-2 Confirmed" at bounding box center [1389, 86] width 241 height 34
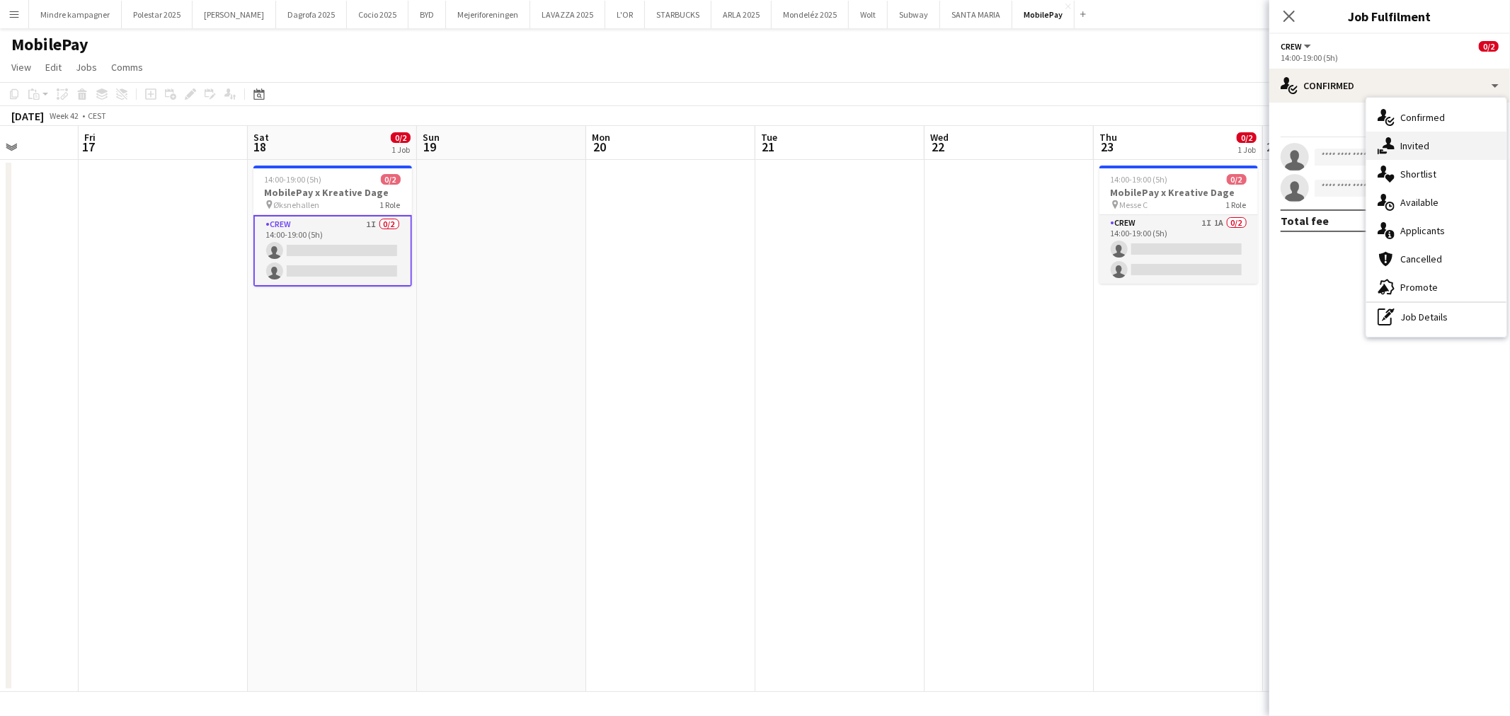
click at [1420, 142] on span "Invited" at bounding box center [1414, 145] width 29 height 13
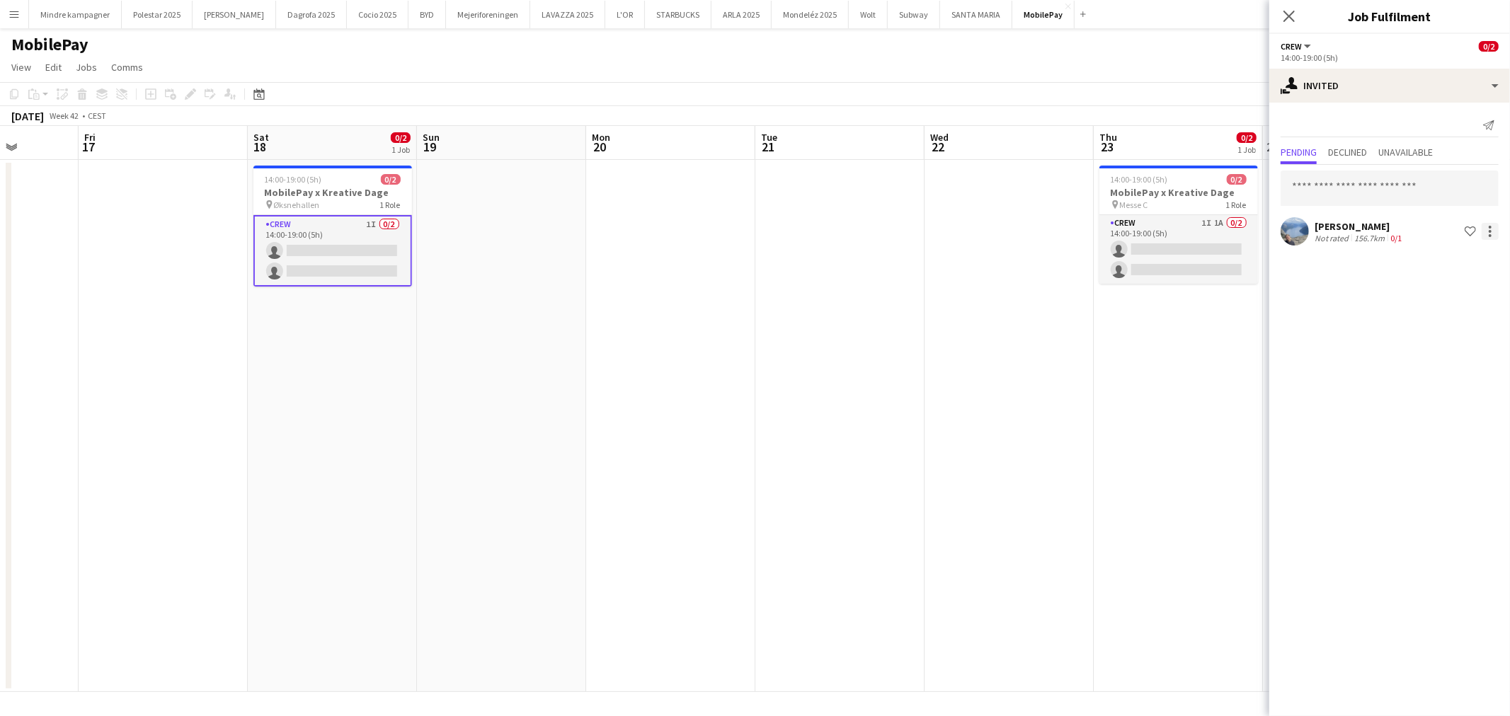
click at [1484, 228] on div at bounding box center [1489, 231] width 17 height 17
click at [1457, 361] on span "Cancel invitation" at bounding box center [1444, 358] width 83 height 12
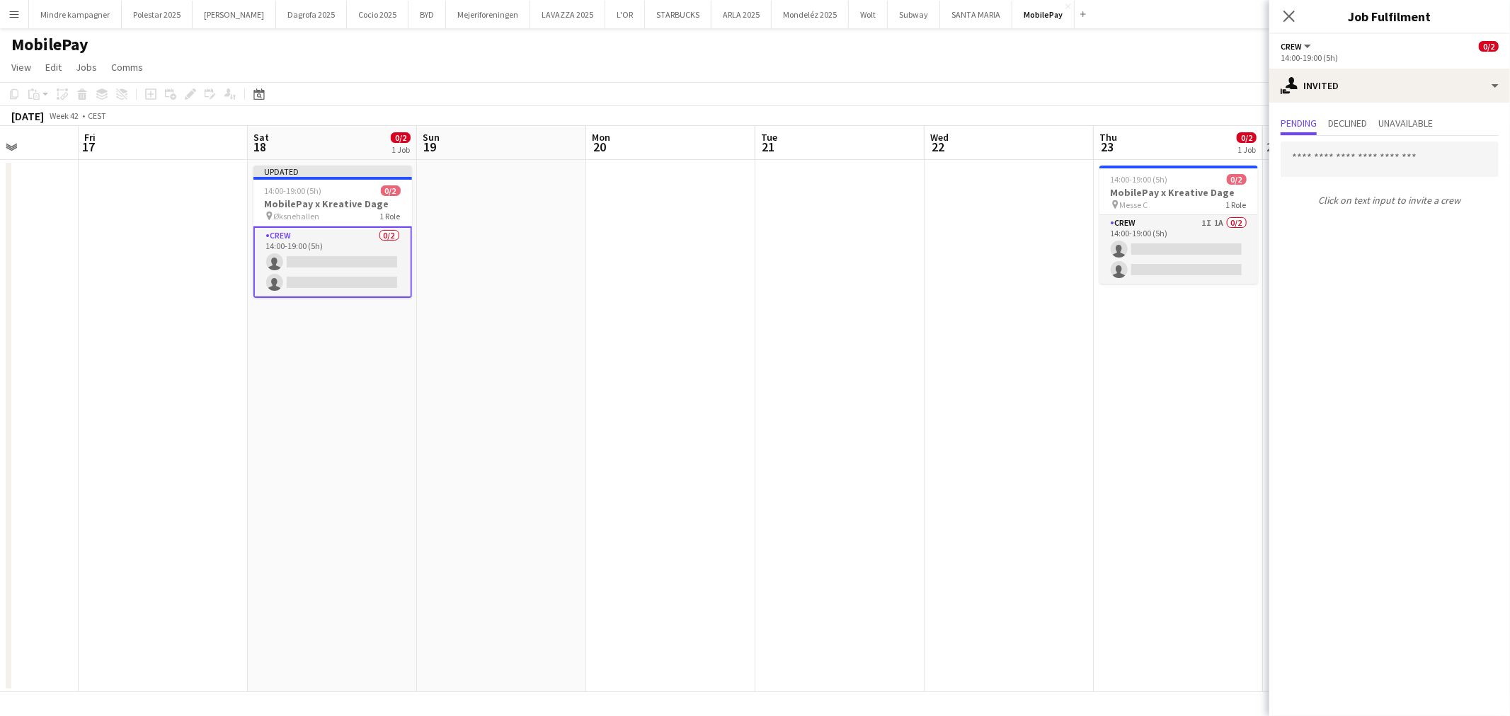
click at [907, 380] on app-date-cell at bounding box center [839, 426] width 169 height 532
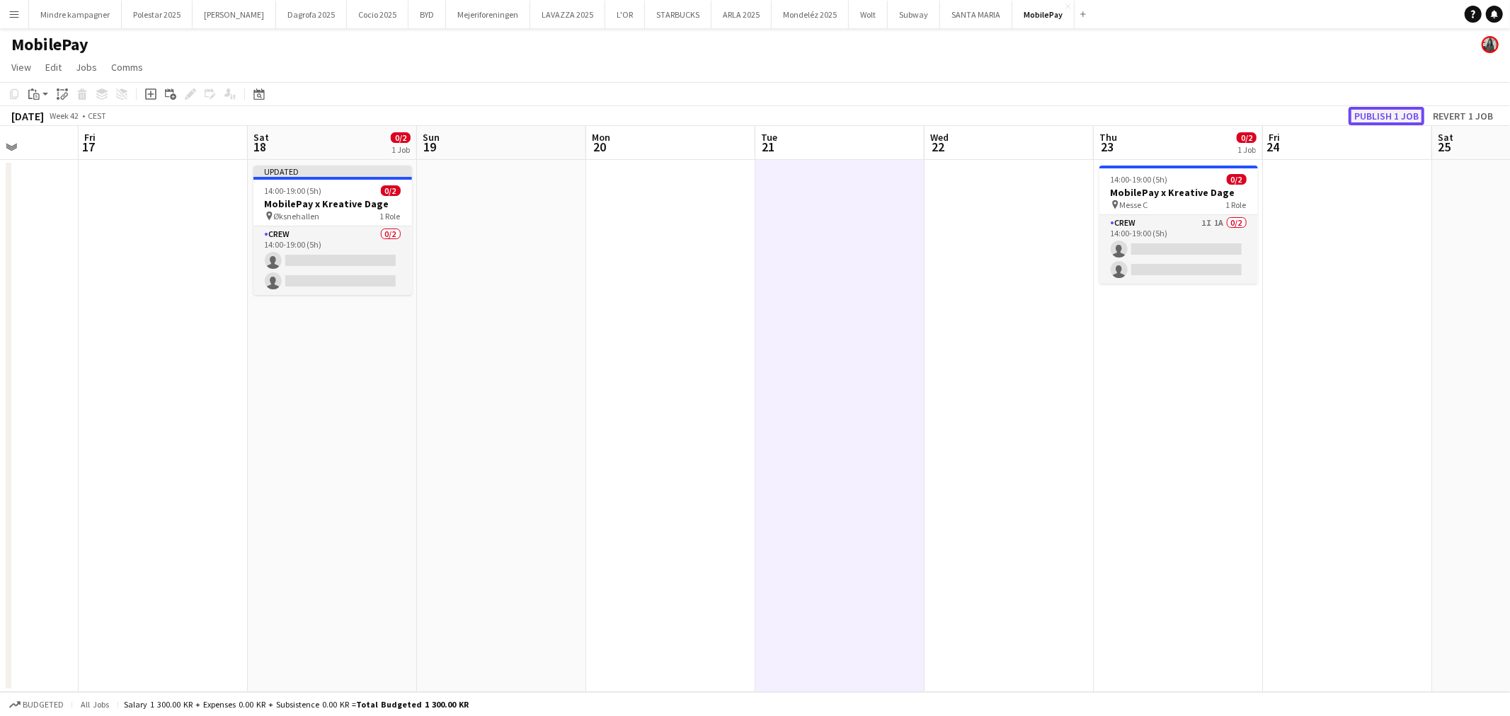
click at [1395, 109] on button "Publish 1 job" at bounding box center [1386, 116] width 76 height 18
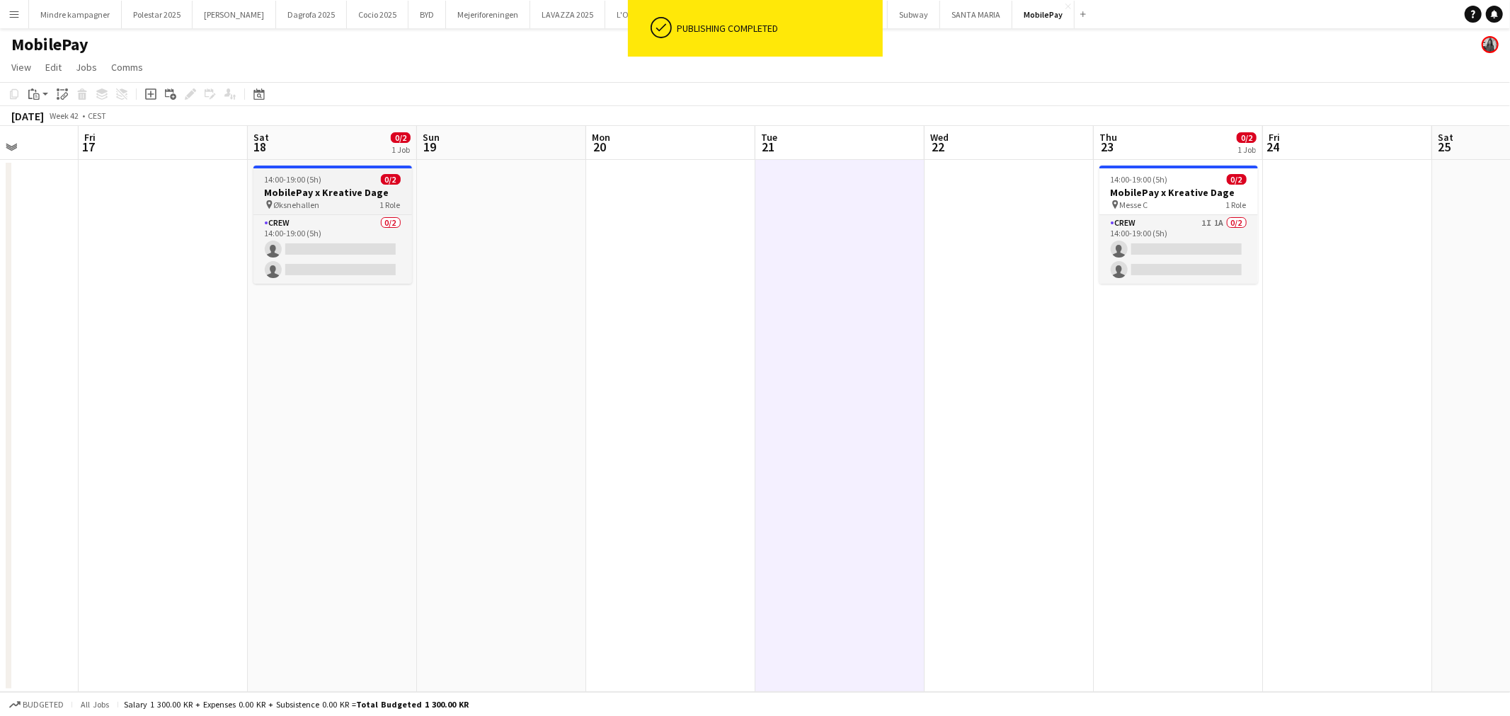
click at [313, 200] on span "Øksnehallen" at bounding box center [297, 205] width 46 height 11
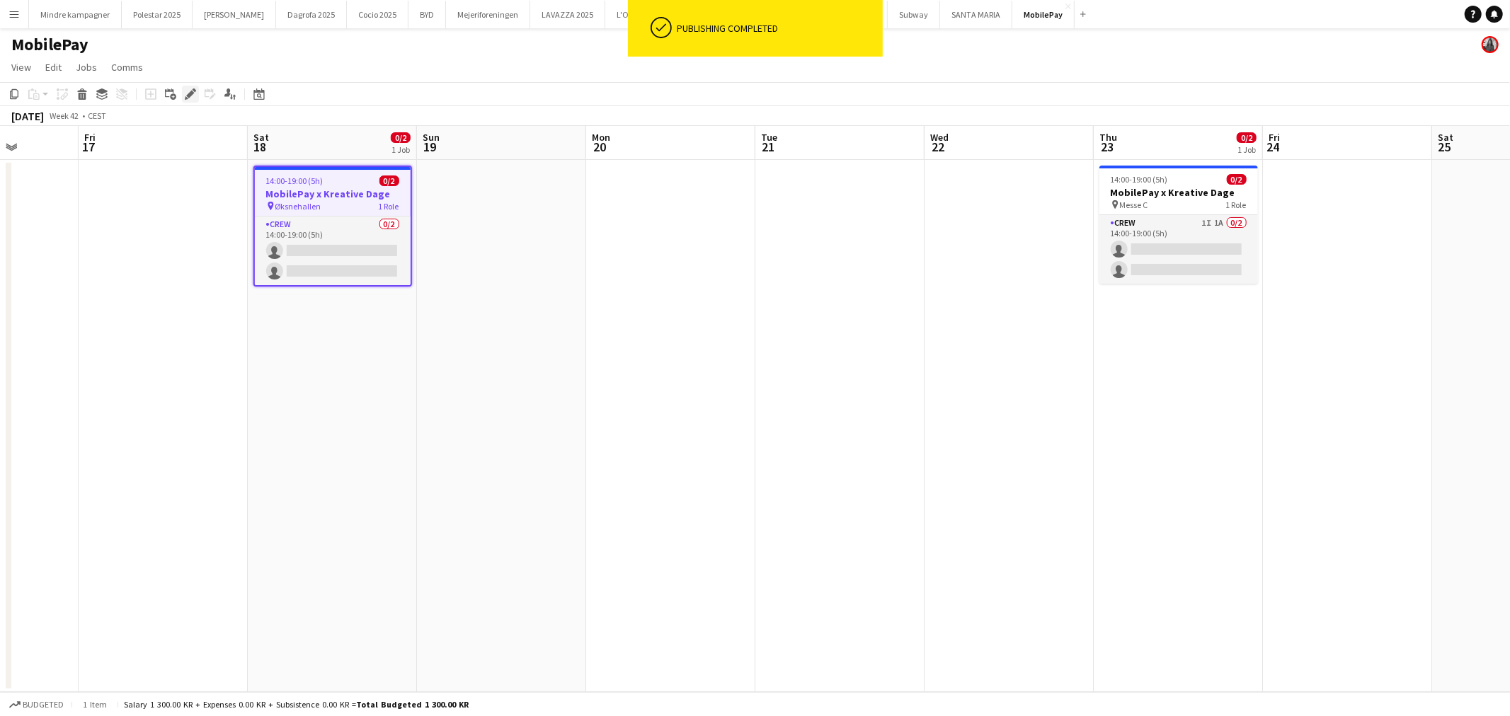
click at [189, 92] on icon at bounding box center [190, 95] width 8 height 8
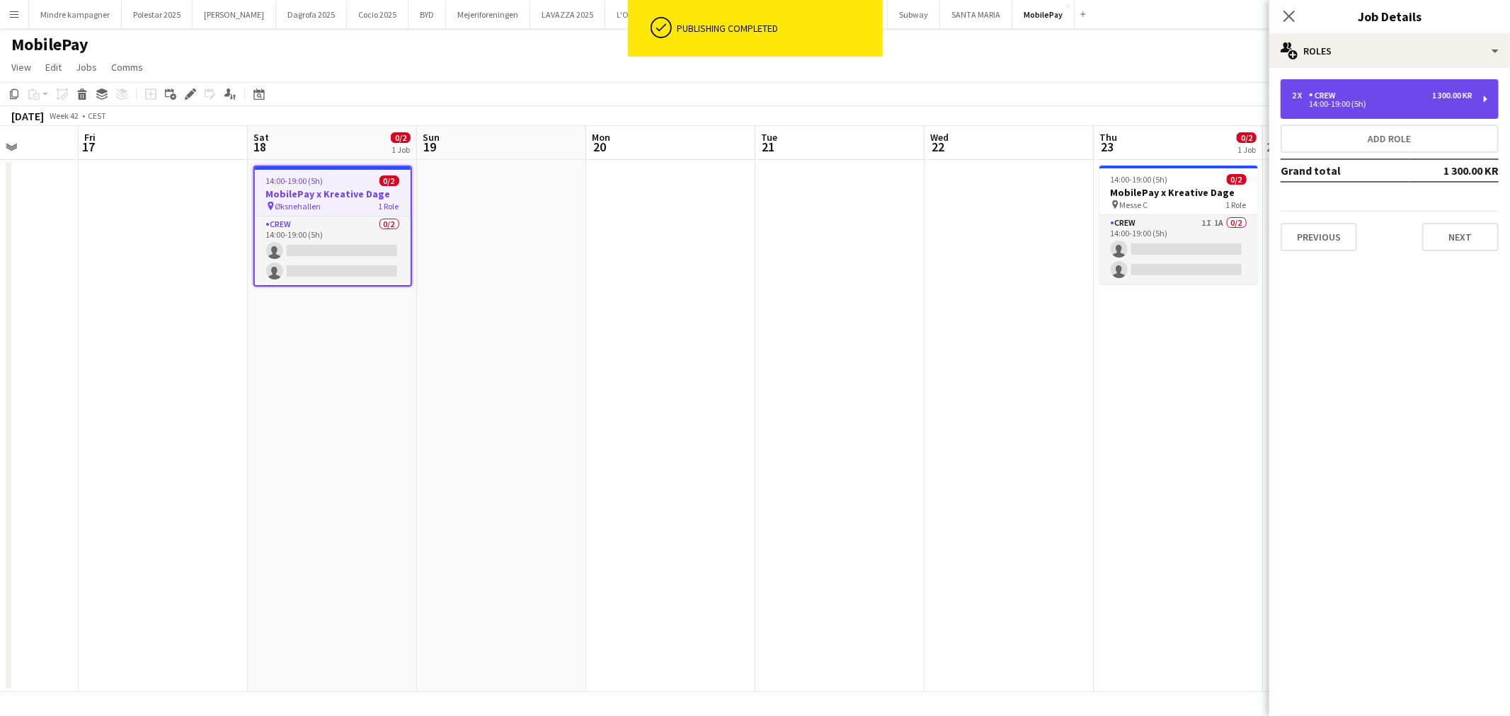
click at [1399, 91] on div "2 x Crew 1 300.00 KR" at bounding box center [1382, 96] width 180 height 10
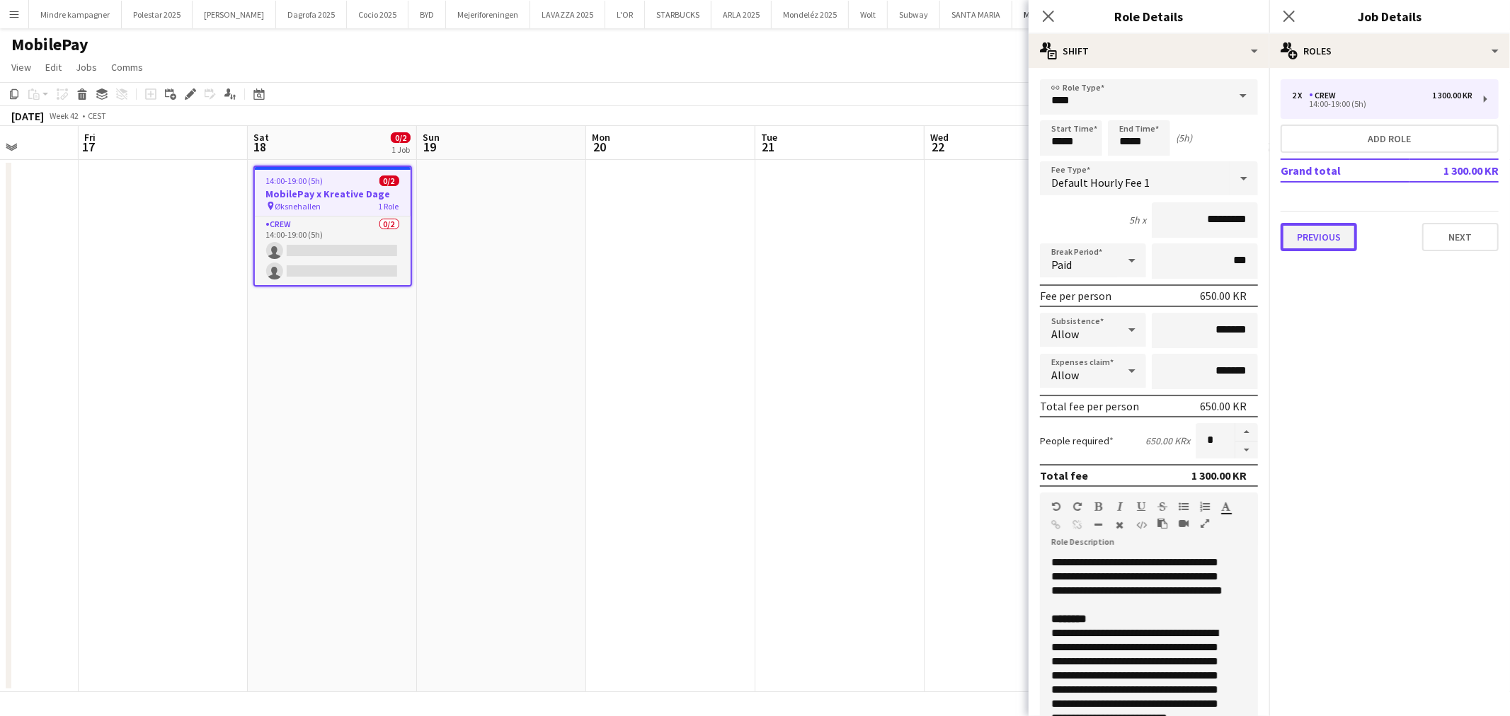
click at [1338, 234] on button "Previous" at bounding box center [1318, 237] width 76 height 28
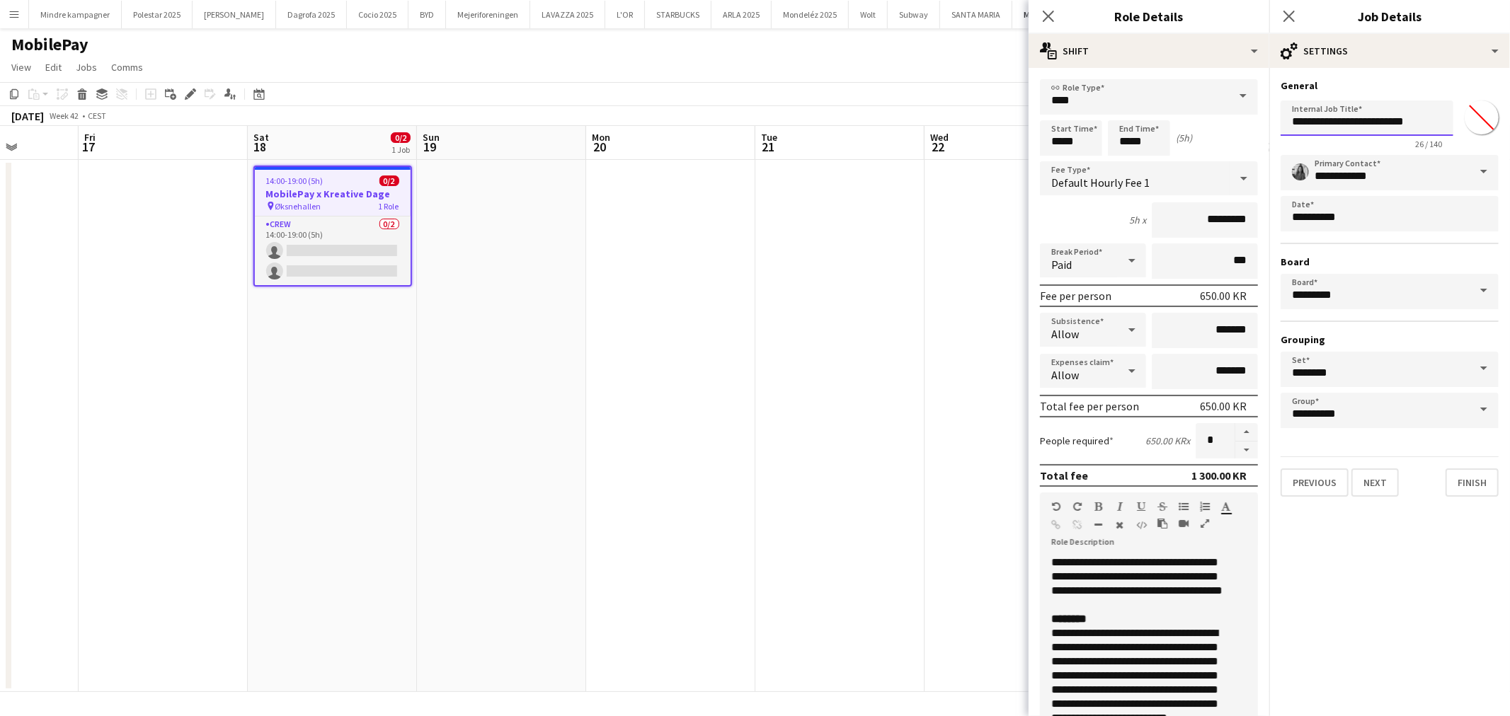
click at [1423, 119] on input "**********" at bounding box center [1366, 118] width 173 height 35
type input "**********"
click at [945, 437] on app-date-cell at bounding box center [1008, 426] width 169 height 532
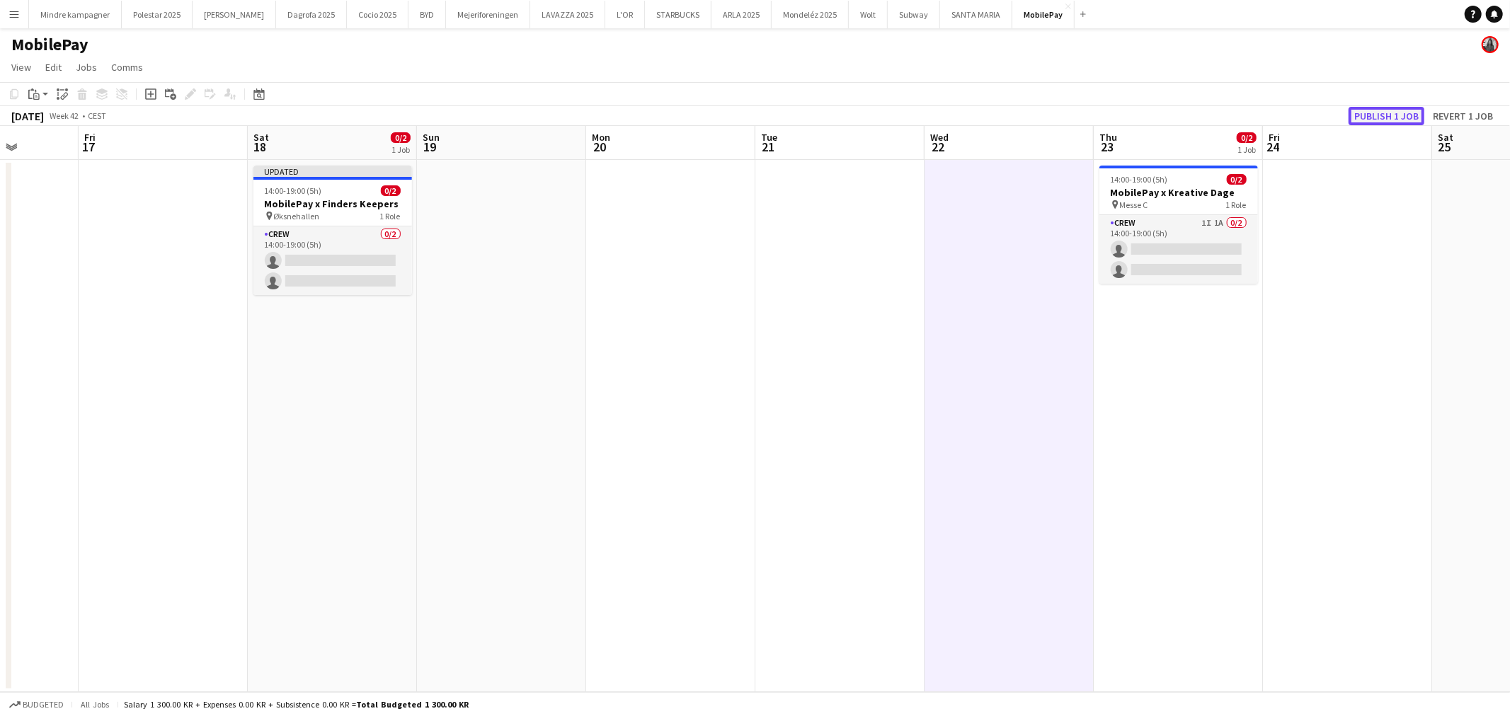
click at [1382, 118] on button "Publish 1 job" at bounding box center [1386, 116] width 76 height 18
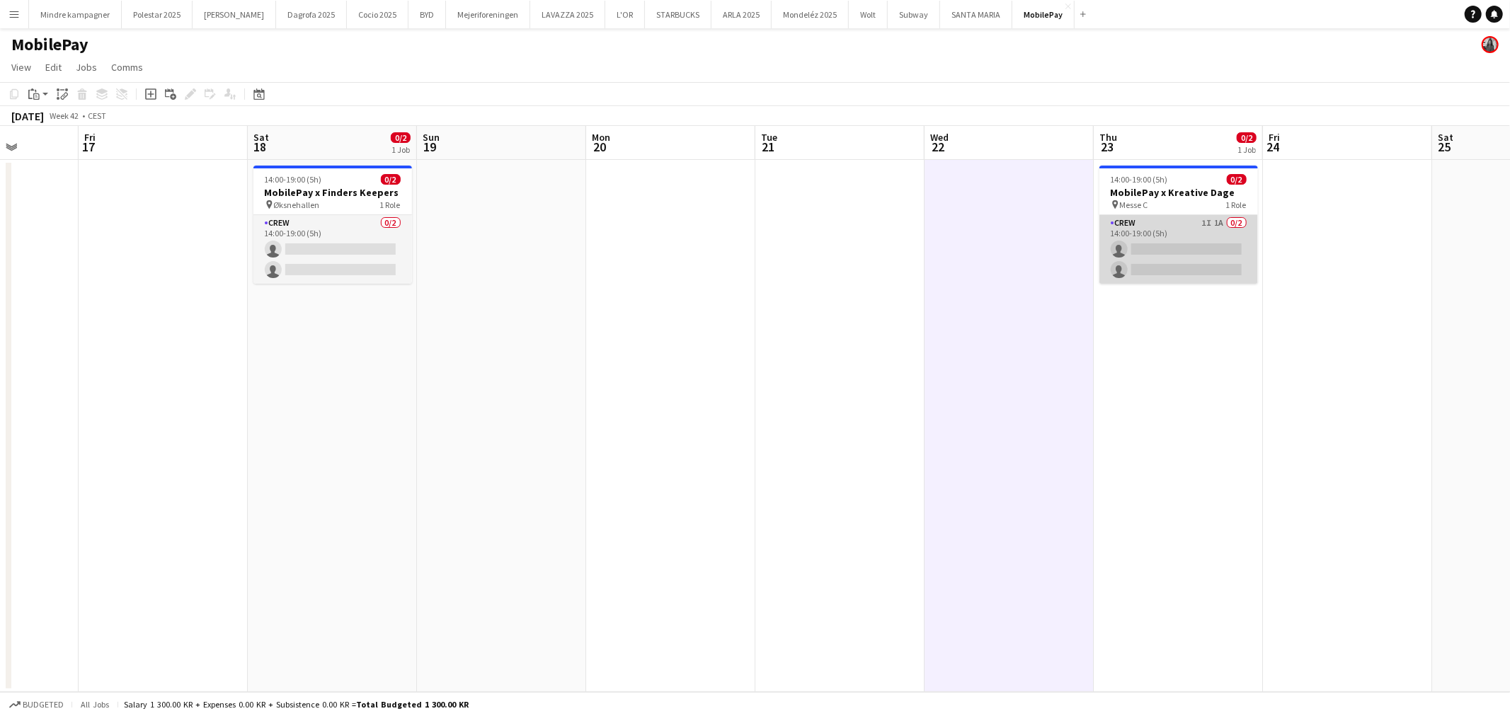
click at [1209, 229] on app-card-role "Crew 1I 1A 0/2 14:00-19:00 (5h) single-neutral-actions single-neutral-actions" at bounding box center [1178, 249] width 159 height 69
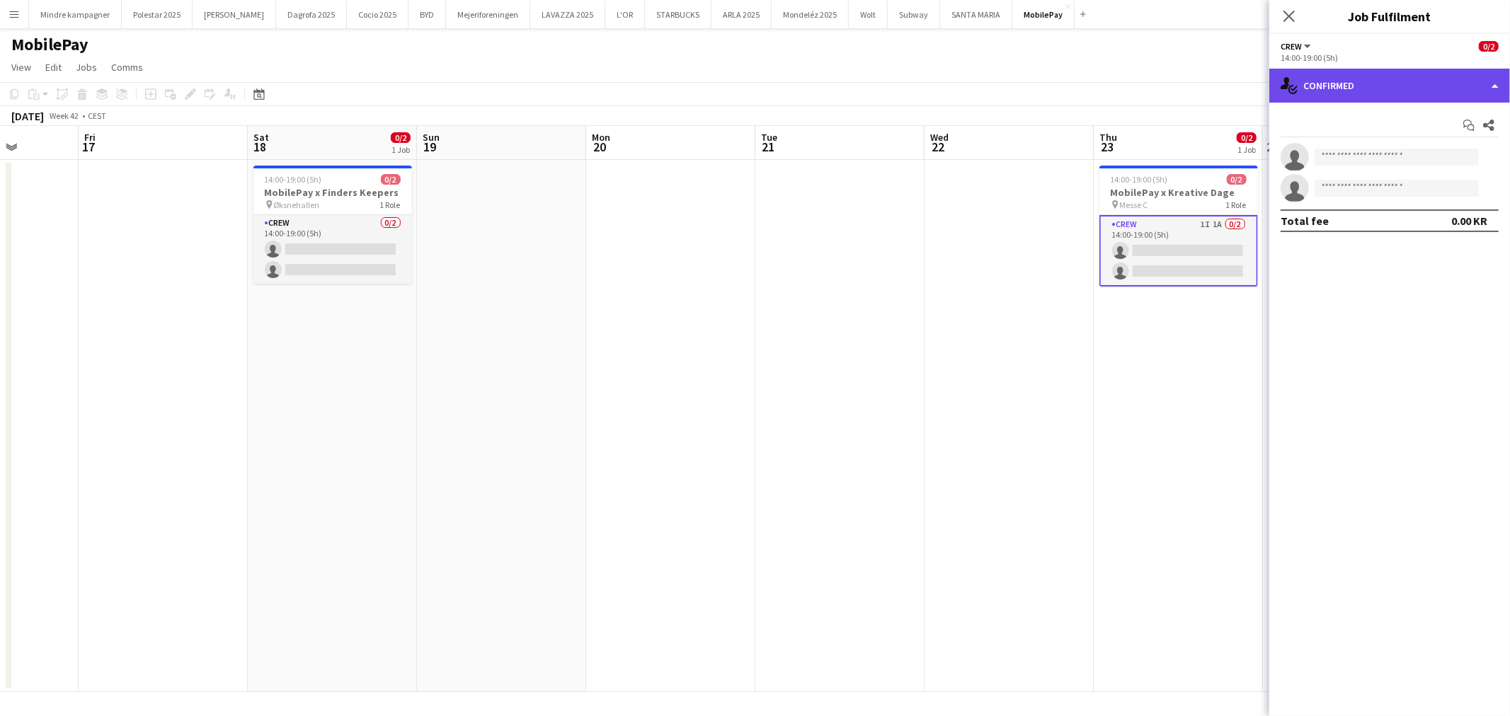
click at [1369, 87] on div "single-neutral-actions-check-2 Confirmed" at bounding box center [1389, 86] width 241 height 34
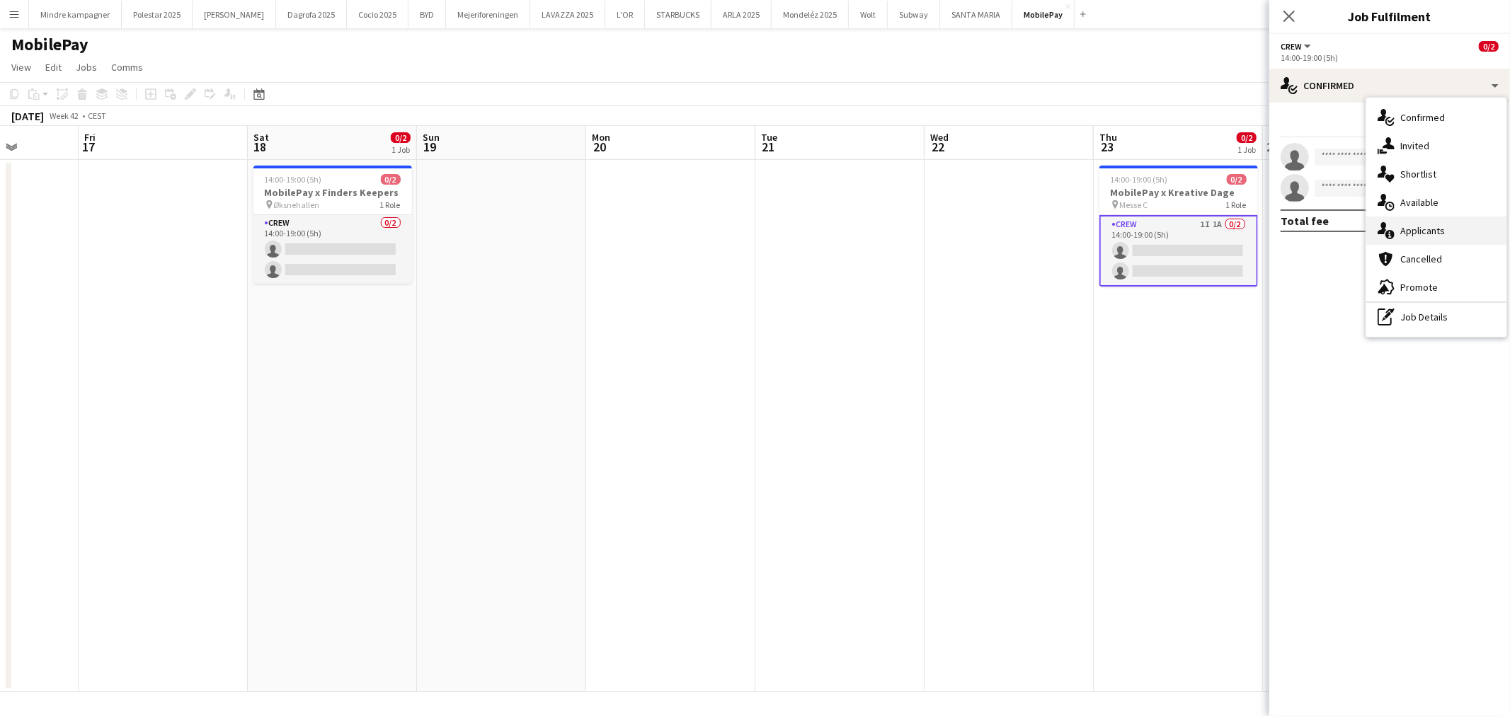
click at [1423, 229] on span "Applicants" at bounding box center [1422, 230] width 45 height 13
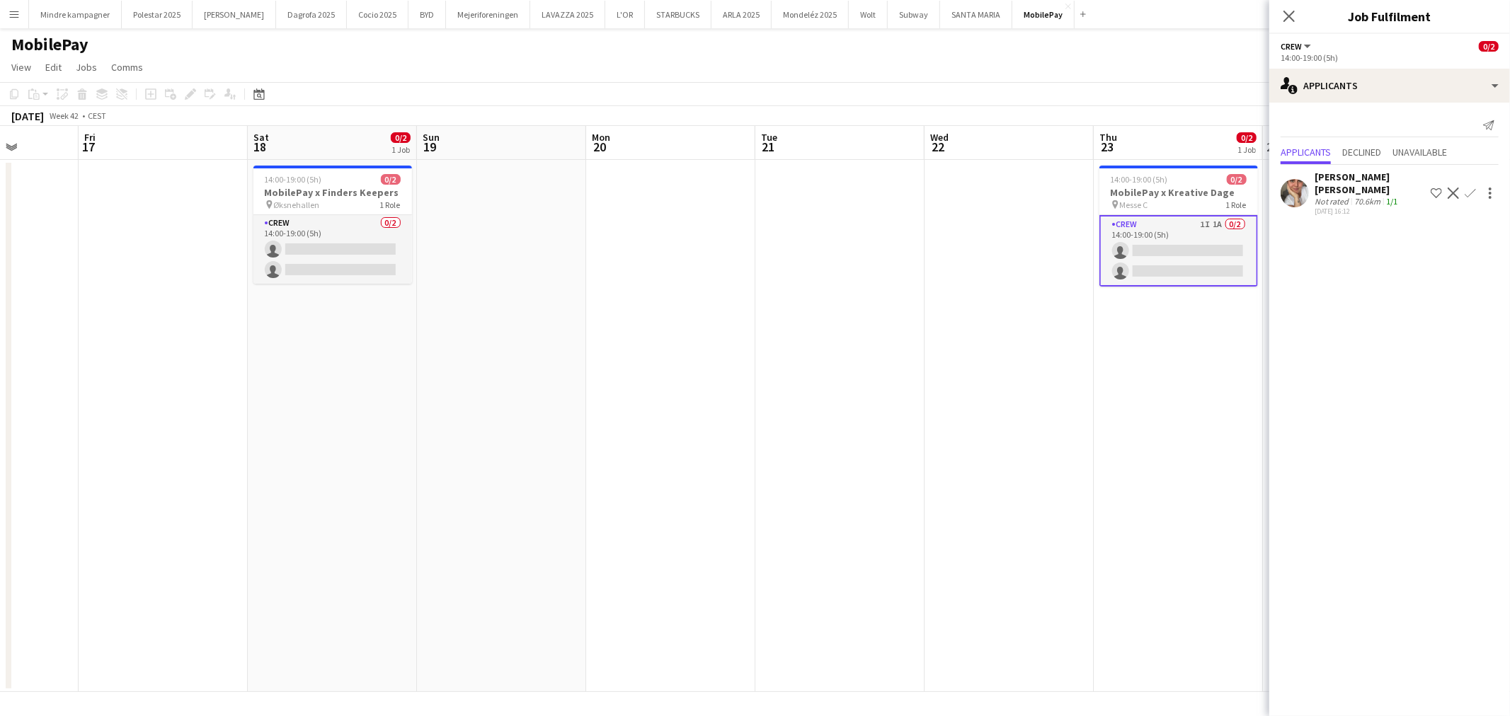
click at [1464, 193] on app-icon "Confirm" at bounding box center [1469, 193] width 11 height 11
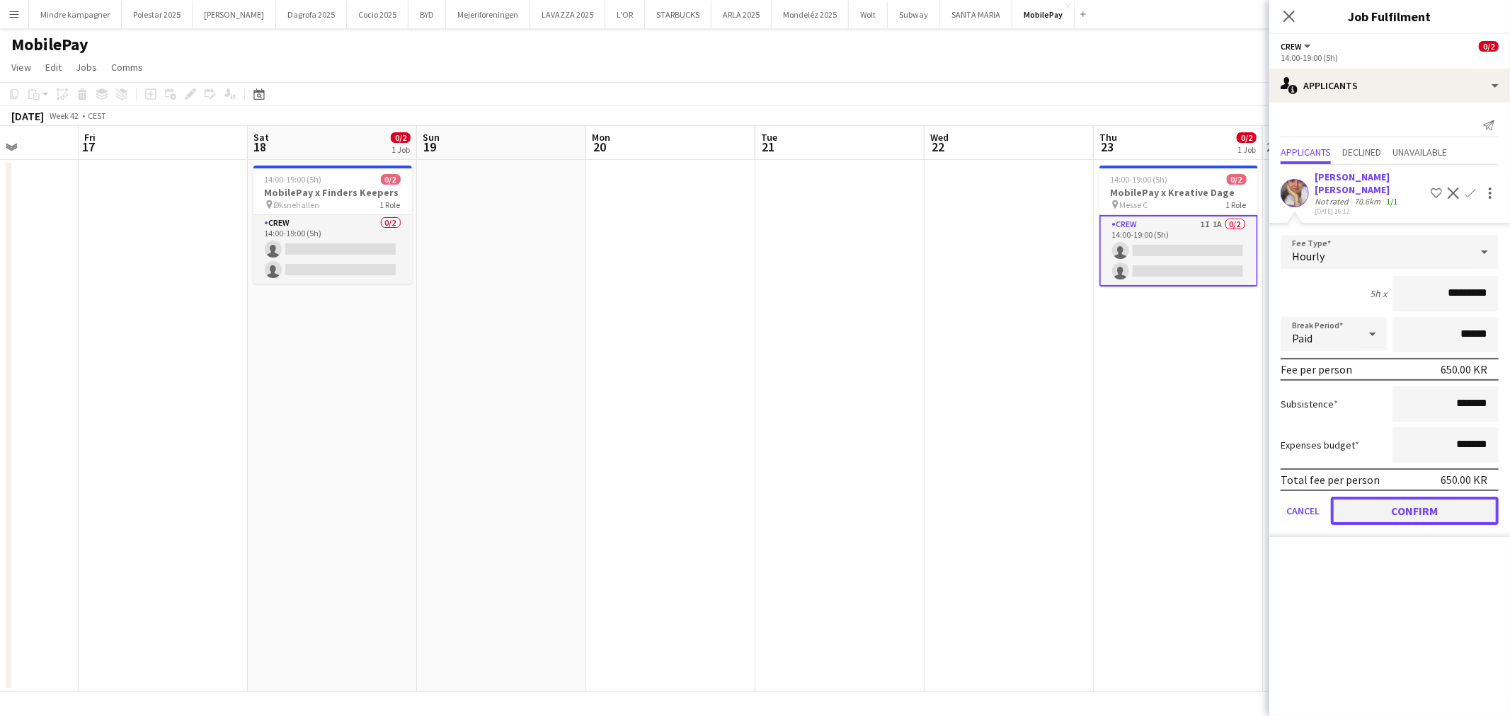
click at [1457, 500] on button "Confirm" at bounding box center [1415, 511] width 168 height 28
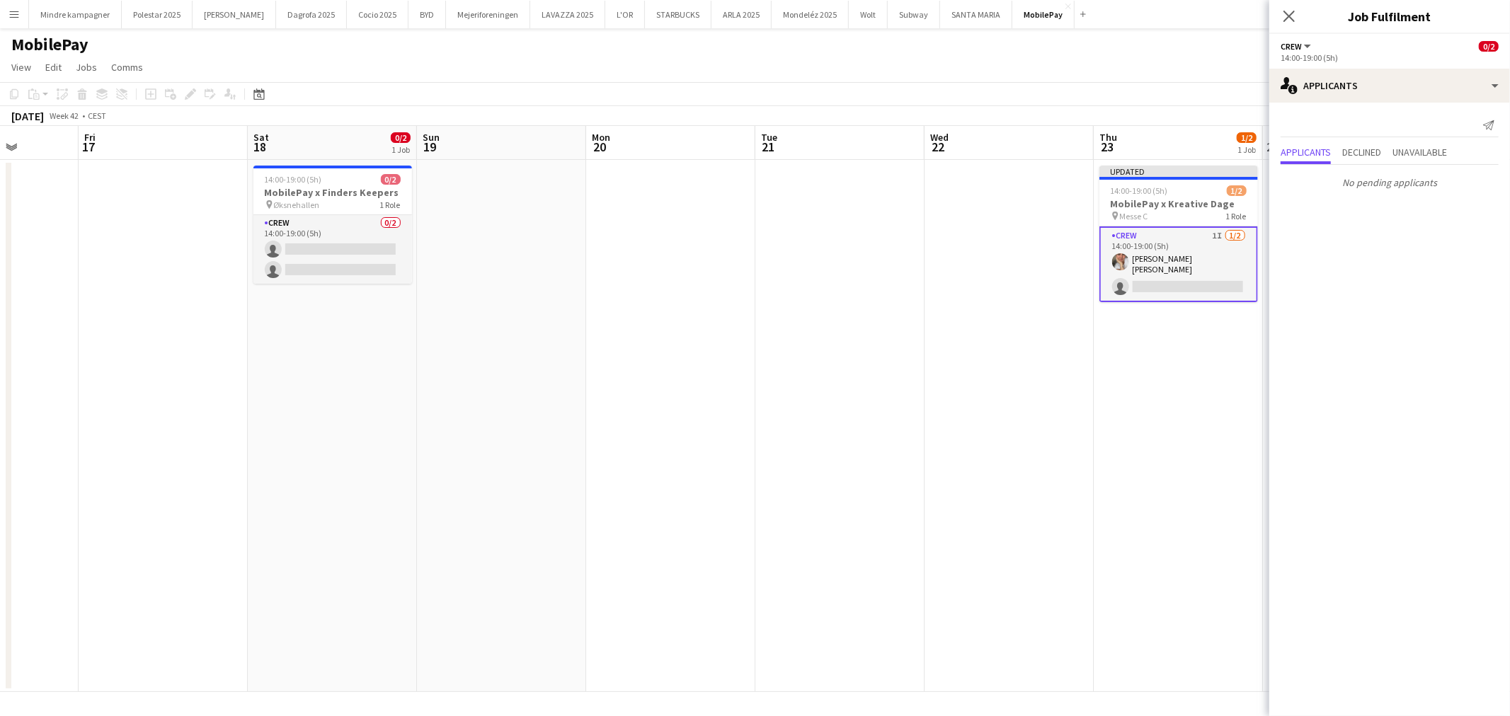
click at [1114, 465] on app-date-cell "Updated 14:00-19:00 (5h) 1/2 MobilePay x Kreative Dage pin Messe C 1 Role Crew …" at bounding box center [1177, 426] width 169 height 532
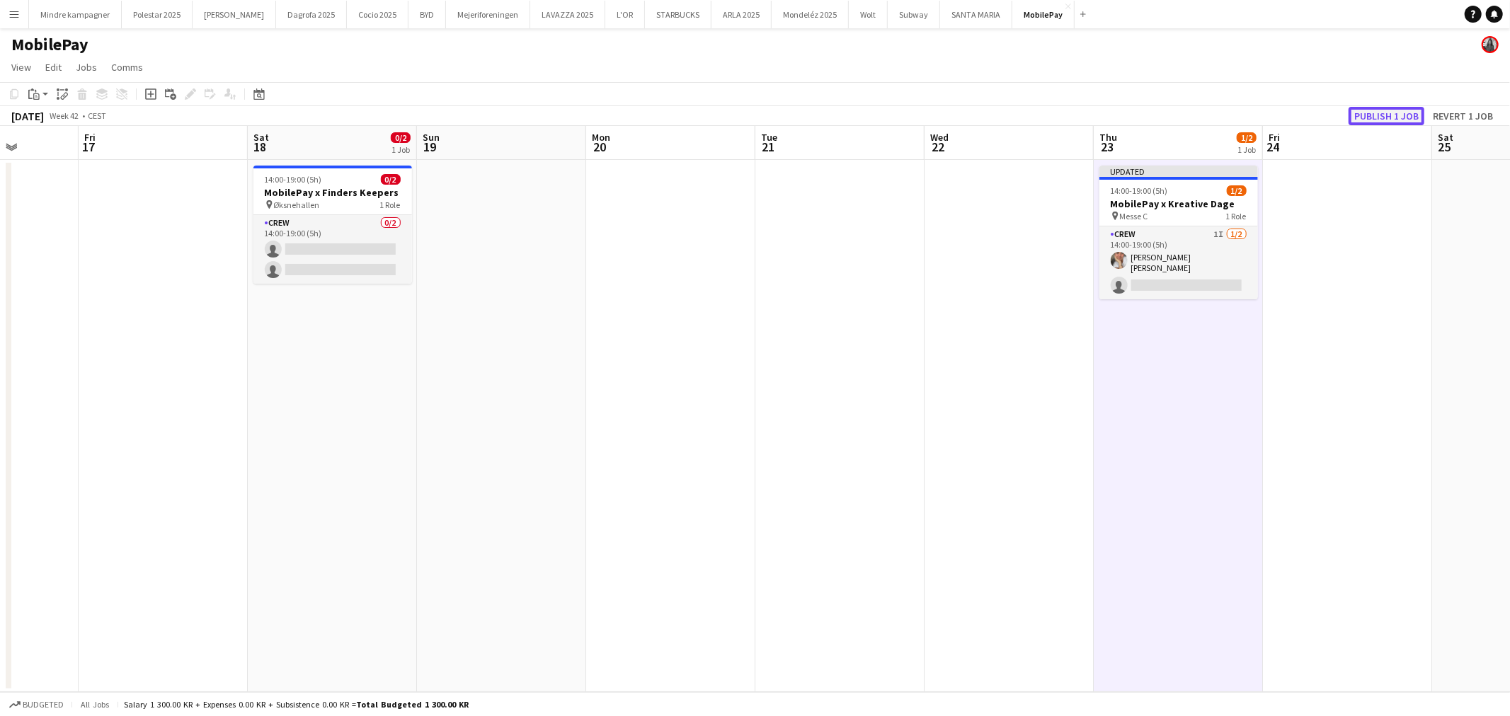
click at [1413, 112] on button "Publish 1 job" at bounding box center [1386, 116] width 76 height 18
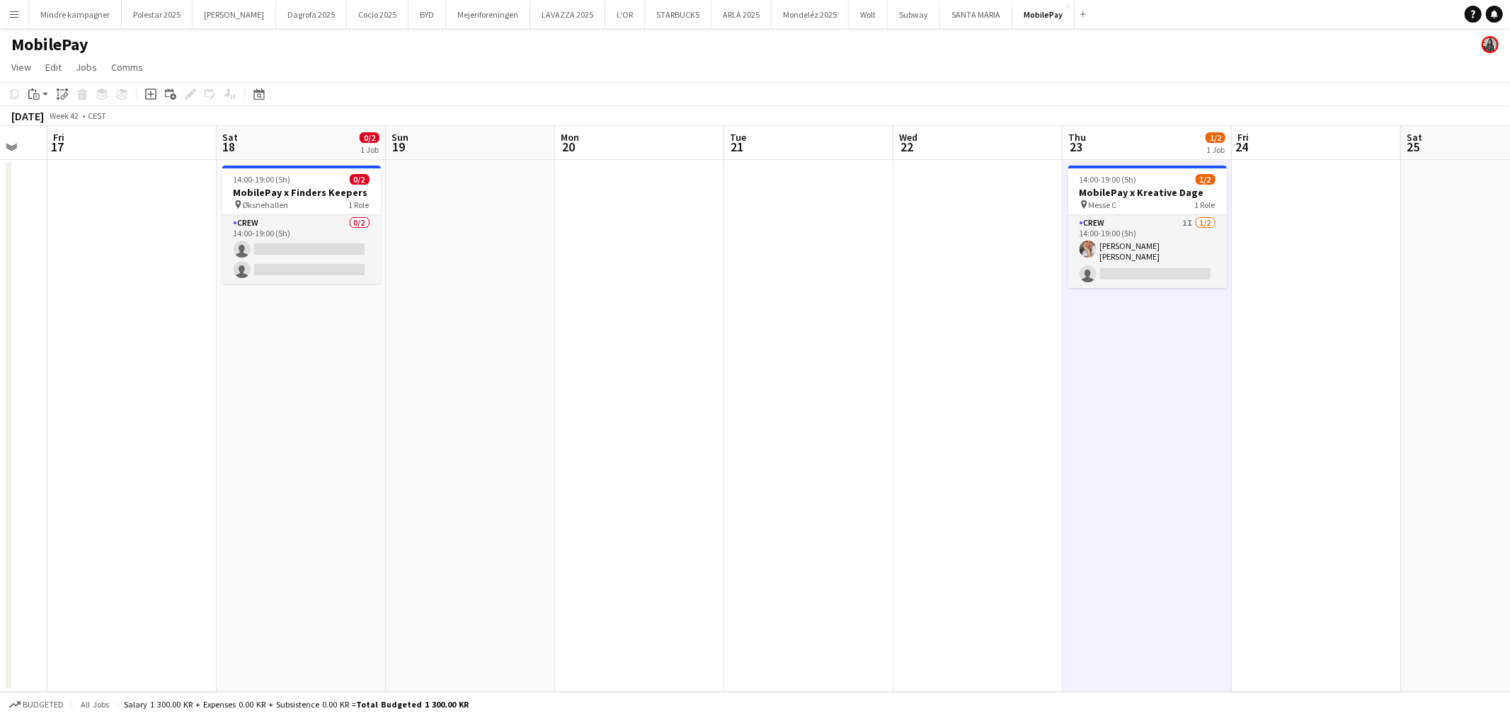
click at [743, 440] on app-calendar-viewport "Tue 14 Wed 15 Thu 16 Fri 17 Sat 18 0/2 1 Job Sun 19 Mon 20 Tue 21 Wed 22 Thu 23…" at bounding box center [755, 409] width 1510 height 566
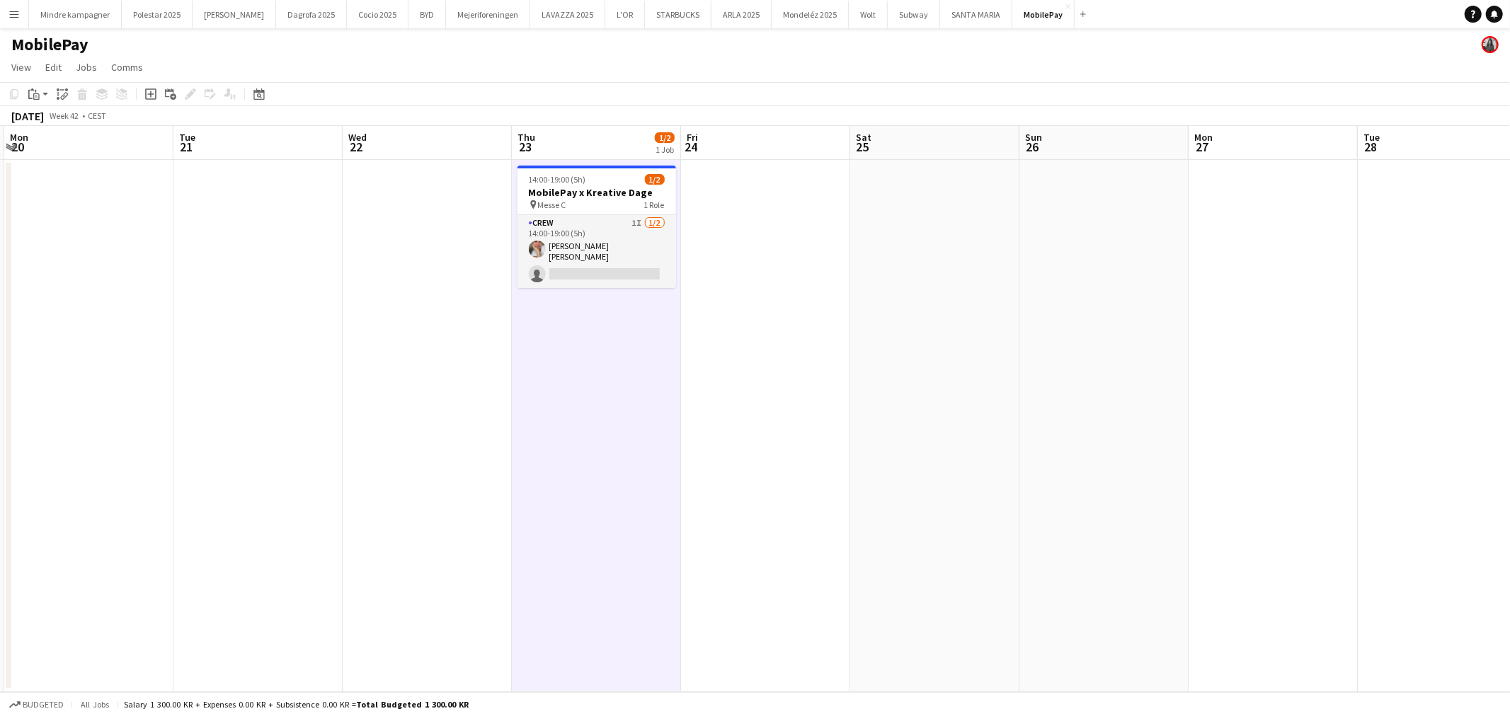
drag, startPoint x: 1102, startPoint y: 391, endPoint x: 703, endPoint y: 401, distance: 399.3
click at [745, 401] on app-calendar-viewport "Fri 17 Sat 18 0/2 1 Job Sun 19 Mon 20 Tue 21 Wed 22 Thu 23 1/2 1 Job Fri 24 Sat…" at bounding box center [755, 409] width 1510 height 566
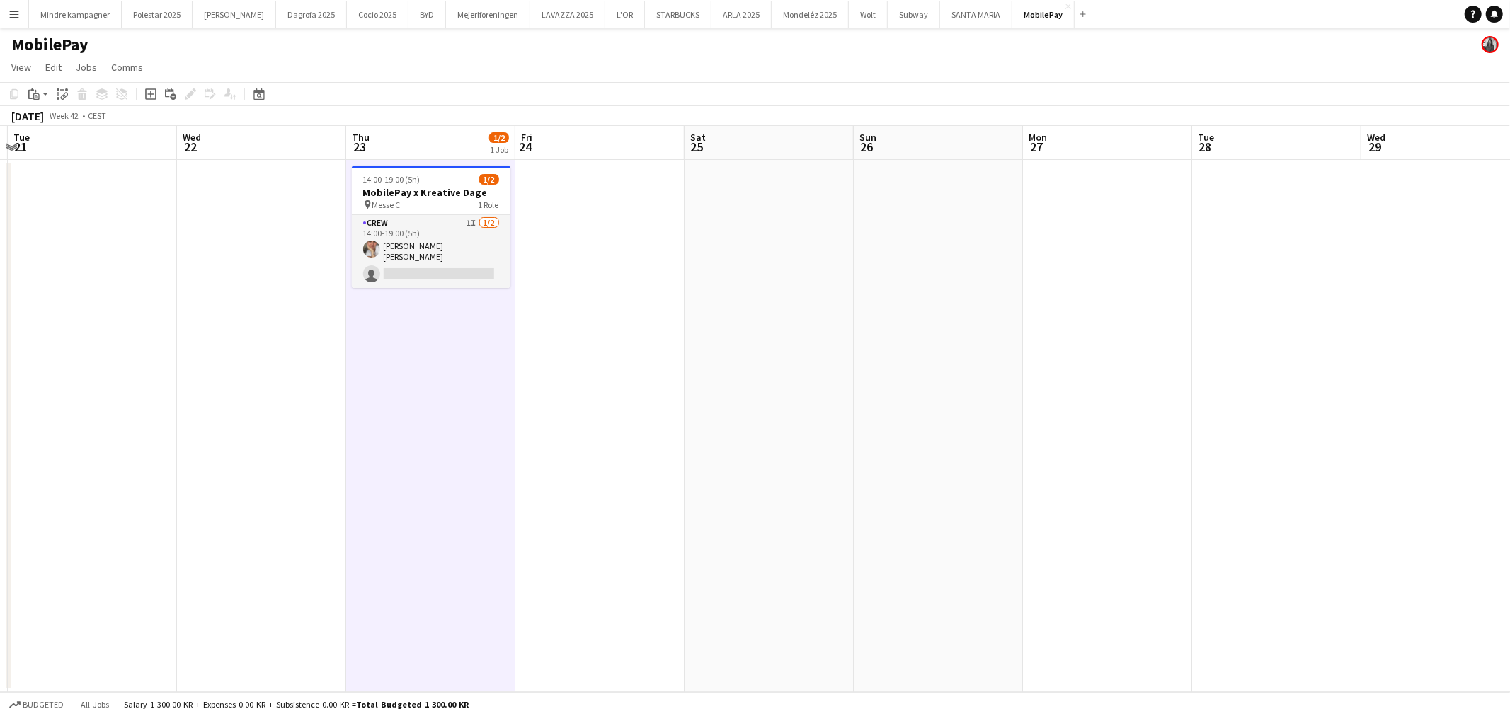
drag, startPoint x: 1001, startPoint y: 401, endPoint x: 532, endPoint y: 409, distance: 469.3
click at [575, 411] on app-calendar-viewport "Sat 18 0/2 1 Job Sun 19 Mon 20 Tue 21 Wed 22 Thu 23 1/2 1 Job Fri 24 Sat 25 Sun…" at bounding box center [755, 409] width 1510 height 566
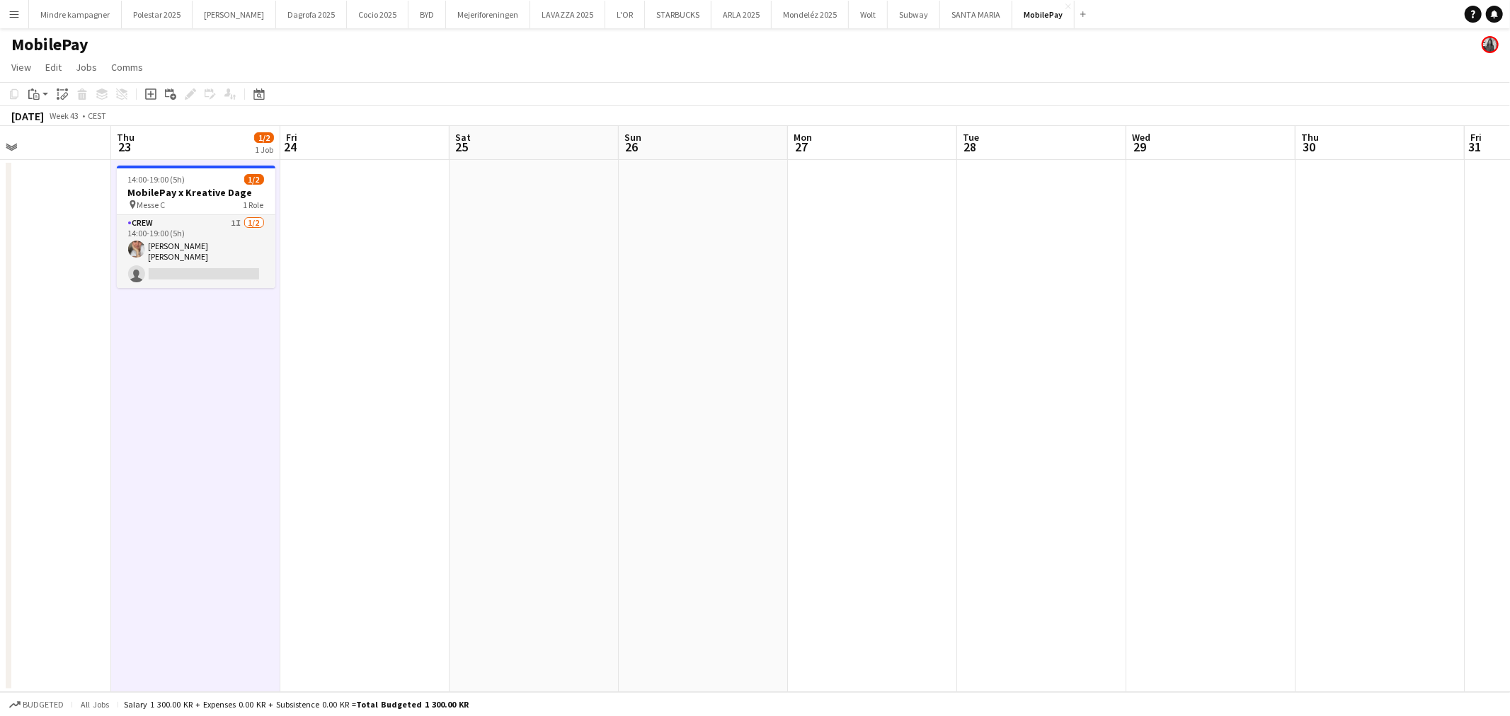
drag, startPoint x: 338, startPoint y: 427, endPoint x: 908, endPoint y: 396, distance: 571.3
click at [783, 393] on app-calendar-viewport "Mon 20 Tue 21 Wed 22 Thu 23 1/2 1 Job Fri 24 Sat 25 Sun 26 Mon 27 Tue 28 Wed 29…" at bounding box center [755, 409] width 1510 height 566
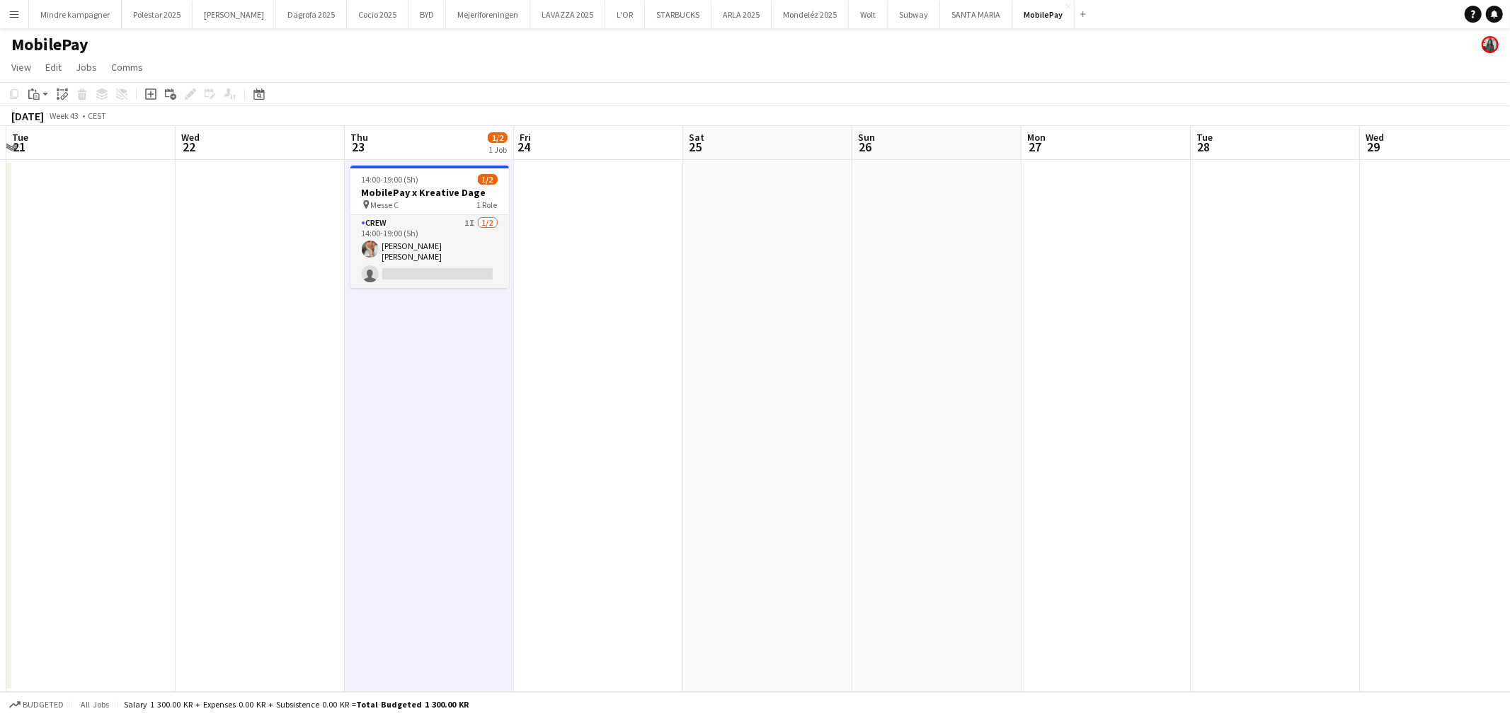
drag, startPoint x: 706, startPoint y: 418, endPoint x: 1276, endPoint y: 337, distance: 575.4
click at [1263, 338] on app-calendar-viewport "Sat 18 0/2 1 Job Sun 19 Mon 20 Tue 21 Wed 22 Thu 23 1/2 1 Job Fri 24 Sat 25 Sun…" at bounding box center [755, 409] width 1510 height 566
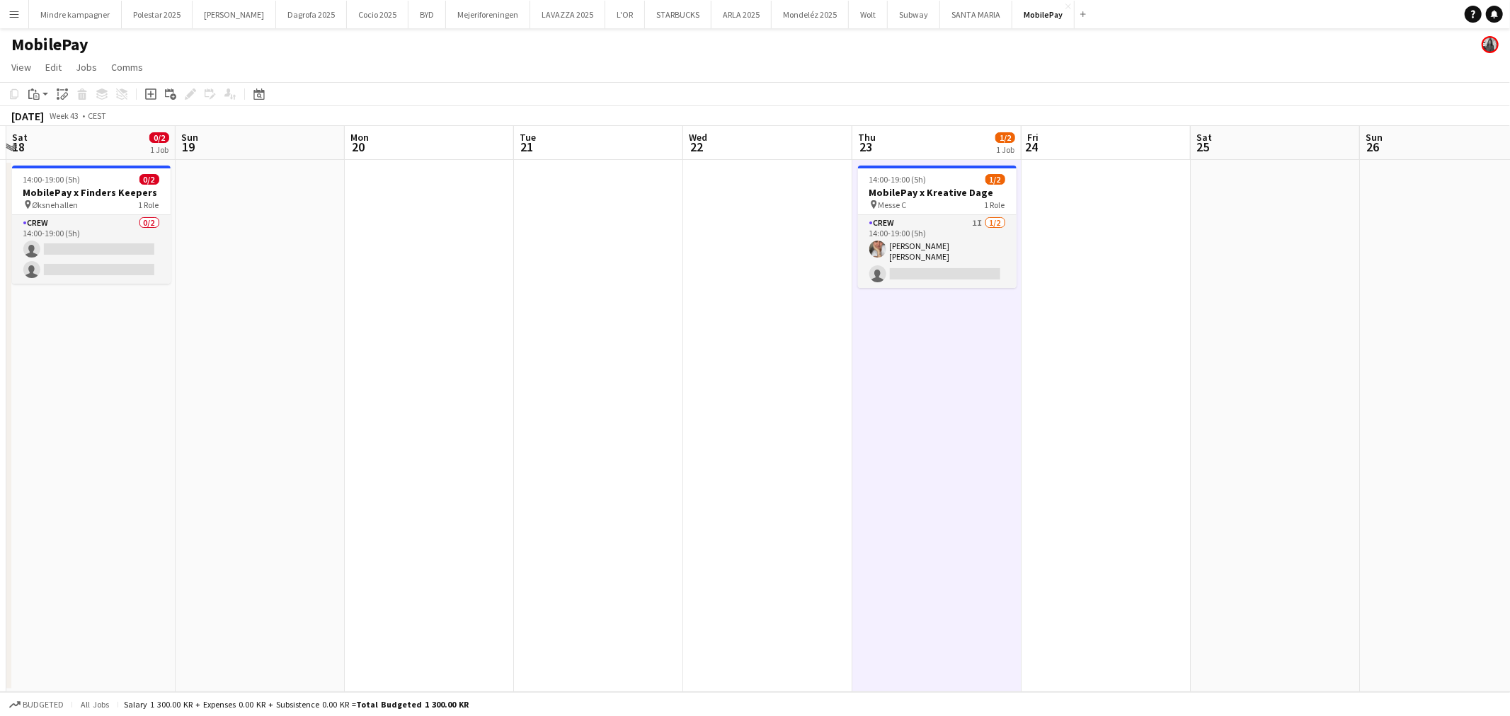
scroll to position [0, 352]
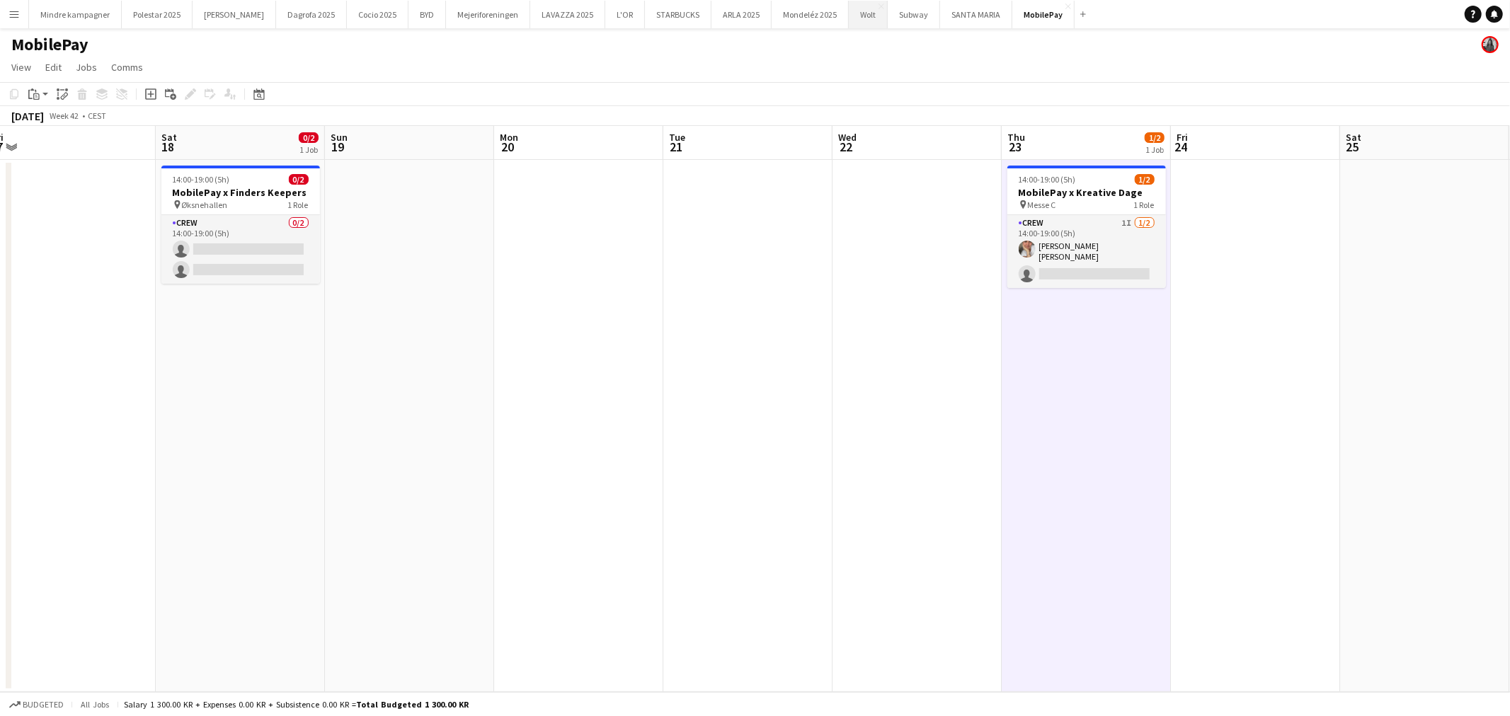
click at [849, 13] on button "Wolt Close" at bounding box center [868, 15] width 39 height 28
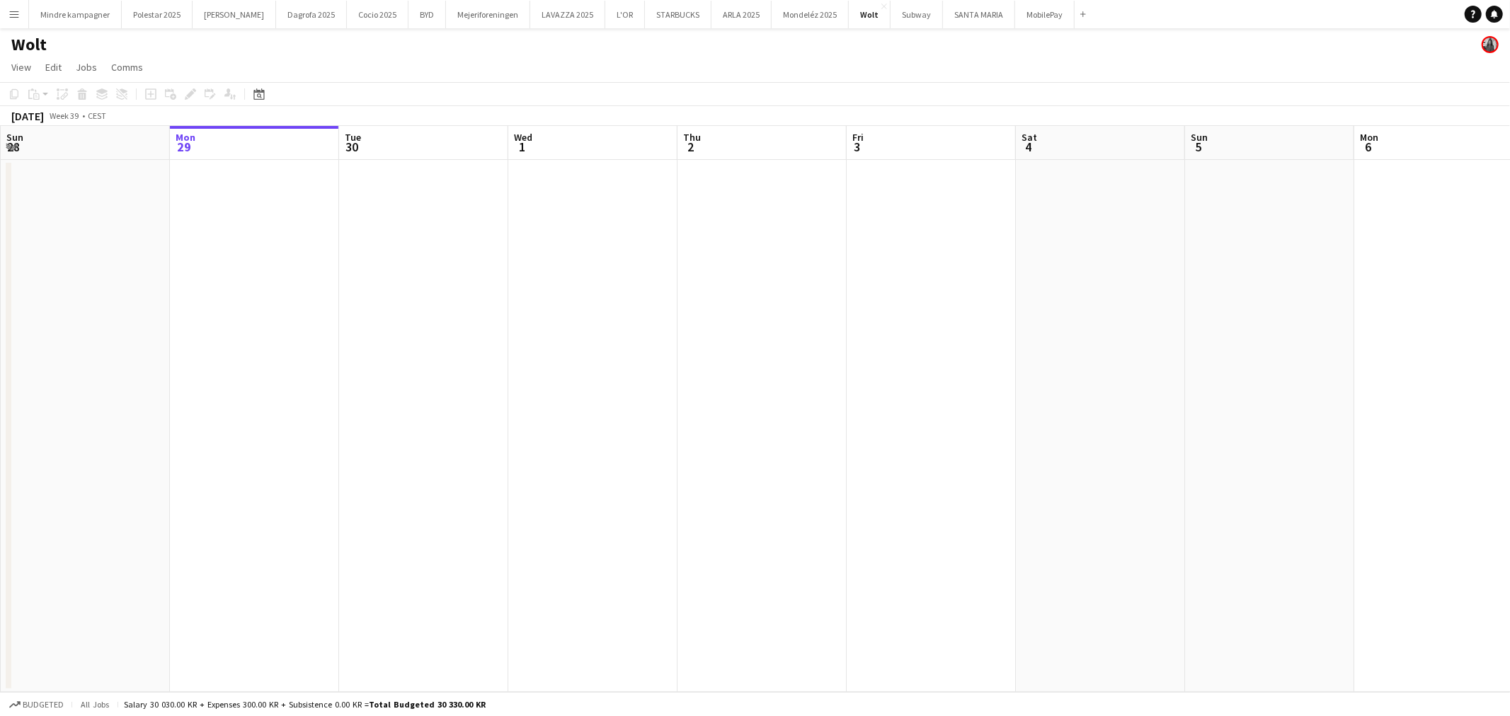
drag, startPoint x: 1106, startPoint y: 420, endPoint x: 723, endPoint y: 442, distance: 382.8
click at [732, 444] on app-calendar-viewport "Fri 26 Sat 27 Sun 28 Mon 29 Tue 30 Wed 1 Thu 2 Fri 3 Sat 4 Sun 5 Mon 6 Tue 7 We…" at bounding box center [755, 409] width 1510 height 566
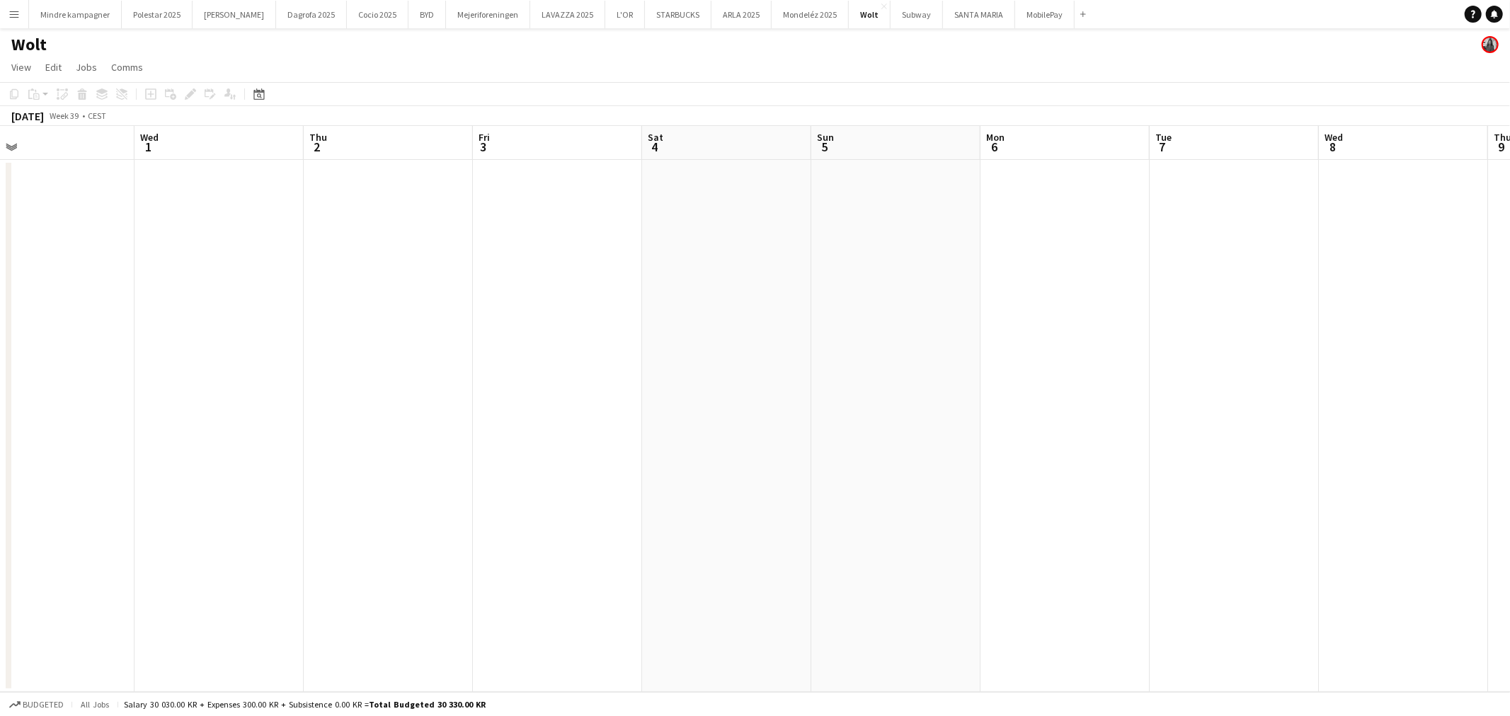
drag, startPoint x: 1078, startPoint y: 448, endPoint x: 727, endPoint y: 464, distance: 351.4
click at [718, 464] on app-calendar-viewport "Sat 27 Sun 28 Mon 29 Tue 30 Wed 1 Thu 2 Fri 3 Sat 4 Sun 5 Mon 6 Tue 7 Wed 8 Thu…" at bounding box center [755, 409] width 1510 height 566
drag, startPoint x: 888, startPoint y: 473, endPoint x: 694, endPoint y: 475, distance: 193.9
click at [685, 477] on app-calendar-viewport "Tue 30 Wed 1 Thu 2 Fri 3 Sat 4 Sun 5 Mon 6 Tue 7 Wed 8 Thu 9 Fri 10 Sat 11 Sun …" at bounding box center [755, 409] width 1510 height 566
drag, startPoint x: 1036, startPoint y: 444, endPoint x: 392, endPoint y: 464, distance: 644.3
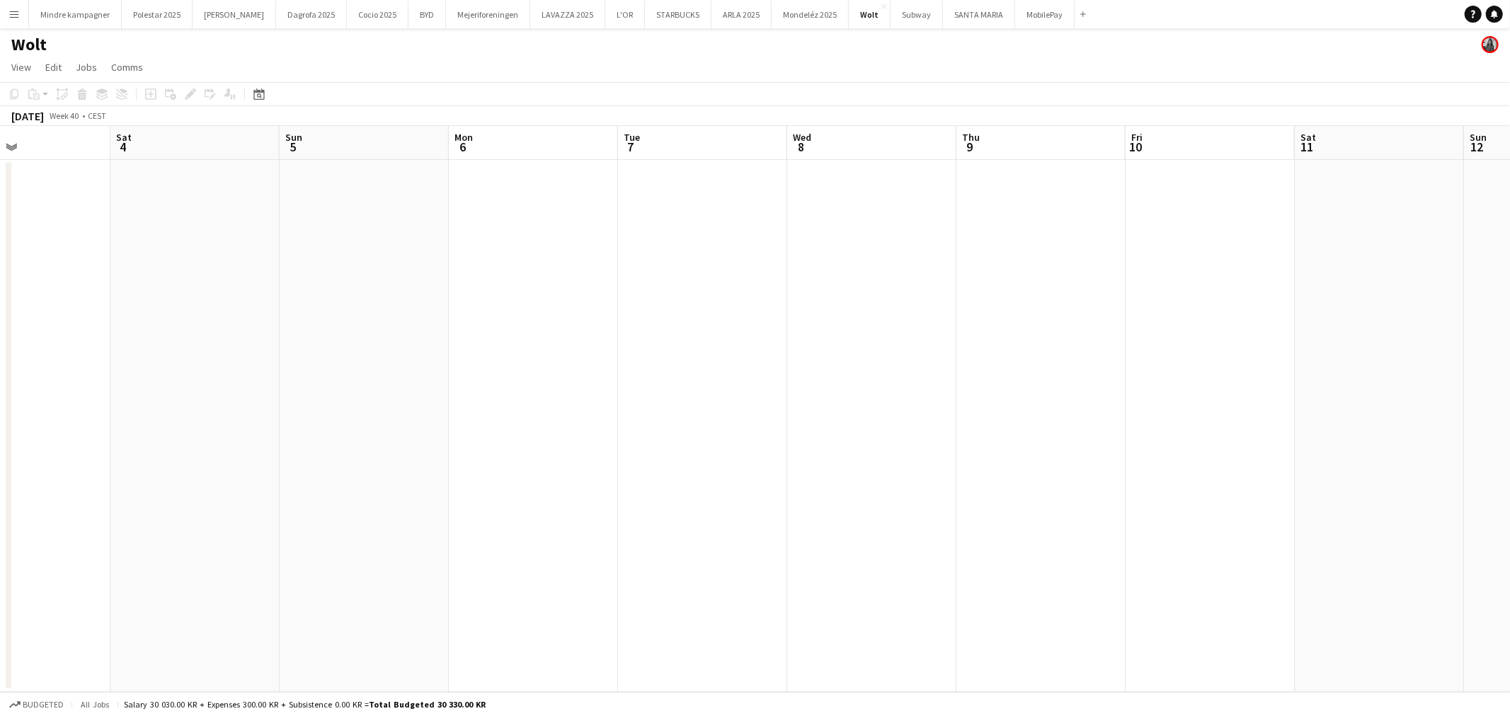
click at [395, 464] on app-calendar-viewport "Wed 1 Thu 2 Fri 3 Sat 4 Sun 5 Mon 6 Tue 7 Wed 8 Thu 9 Fri 10 Sat 11 Sun 12 Mon …" at bounding box center [755, 409] width 1510 height 566
drag, startPoint x: 1047, startPoint y: 451, endPoint x: 448, endPoint y: 463, distance: 599.6
click at [448, 464] on app-calendar-viewport "Sun 5 Mon 6 Tue 7 Wed 8 Thu 9 Fri 10 Sat 11 Sun 12 Mon 13 Tue 14 Wed 15 Thu 16 …" at bounding box center [755, 409] width 1510 height 566
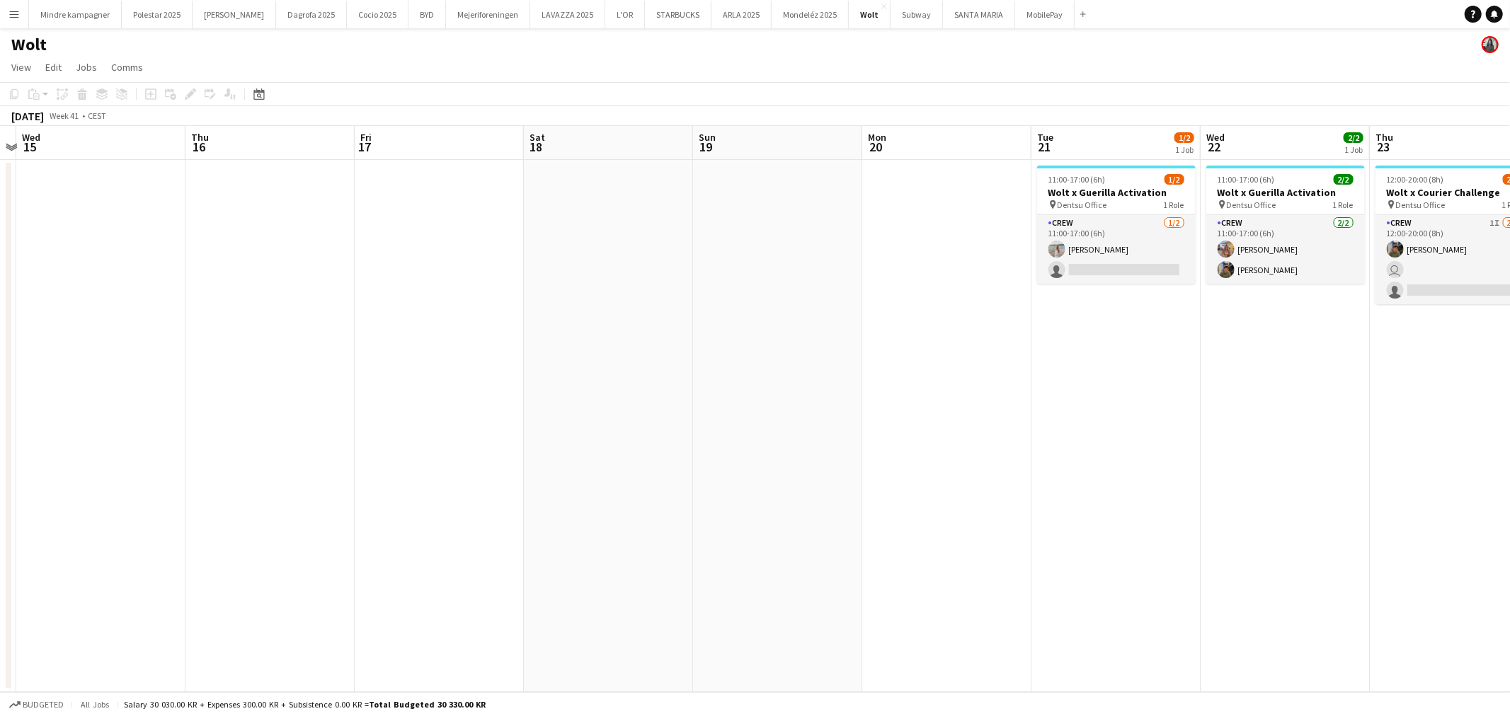
drag, startPoint x: 998, startPoint y: 453, endPoint x: 414, endPoint y: 461, distance: 584.0
click at [414, 461] on app-calendar-viewport "Sat 11 Sun 12 Mon 13 Tue 14 Wed 15 Thu 16 Fri 17 Sat 18 Sun 19 Mon 20 Tue 21 1/…" at bounding box center [755, 409] width 1510 height 566
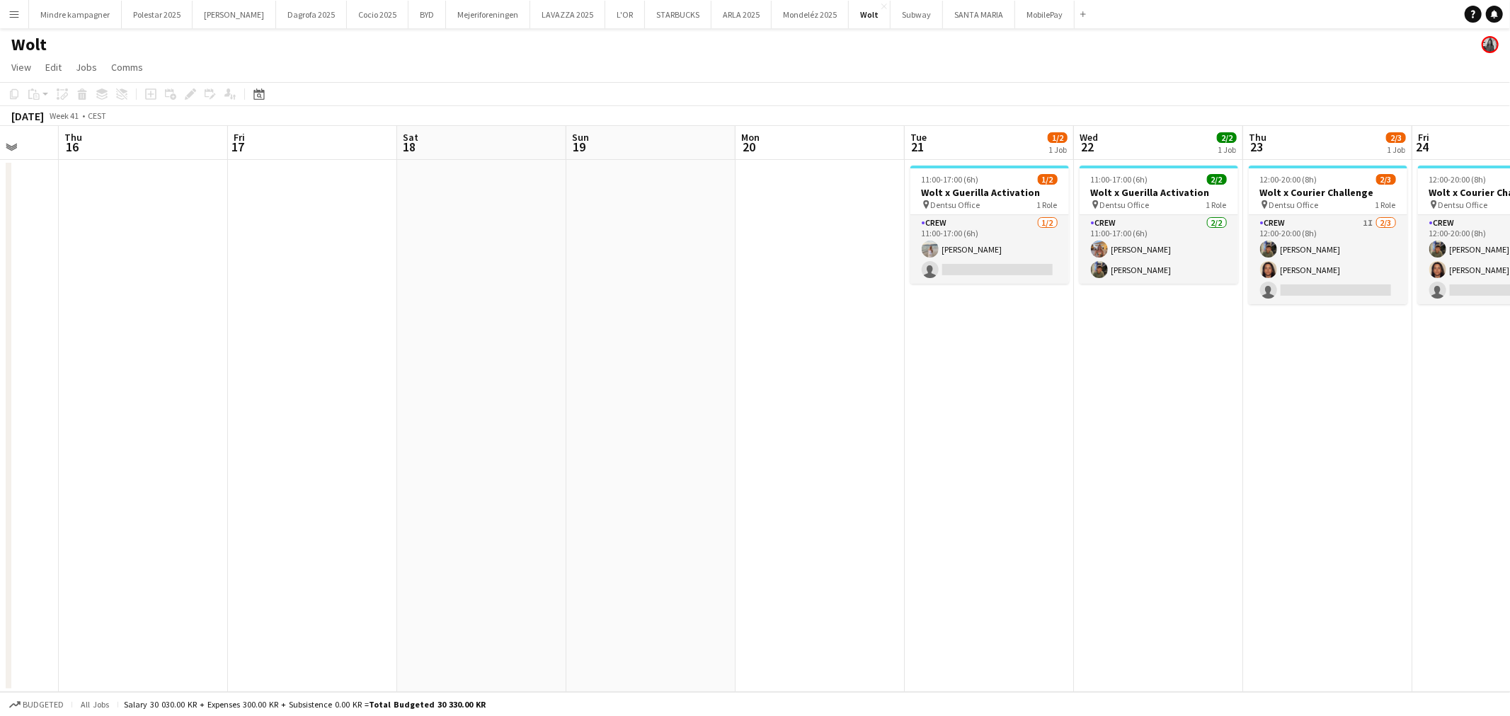
drag, startPoint x: 1007, startPoint y: 456, endPoint x: 558, endPoint y: 469, distance: 449.6
click at [557, 471] on app-calendar-viewport "Mon 13 Tue 14 Wed 15 Thu 16 Fri 17 Sat 18 Sun 19 Mon 20 Tue 21 1/2 1 Job Wed 22…" at bounding box center [755, 409] width 1510 height 566
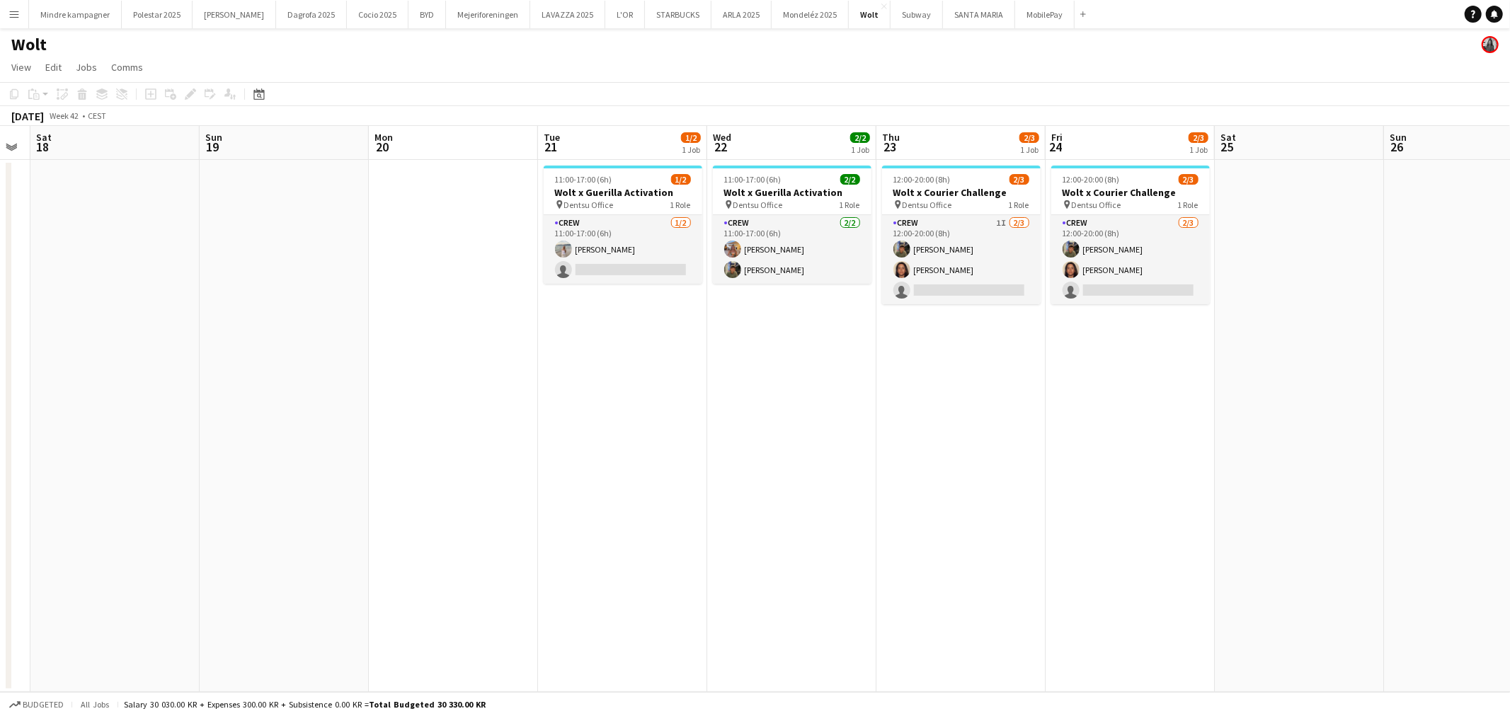
drag, startPoint x: 676, startPoint y: 476, endPoint x: 639, endPoint y: 478, distance: 36.9
click at [639, 478] on app-calendar-viewport "Wed 15 Thu 16 Fri 17 Sat 18 Sun 19 Mon 20 Tue 21 1/2 1 Job Wed 22 2/2 1 Job Thu…" at bounding box center [755, 409] width 1510 height 566
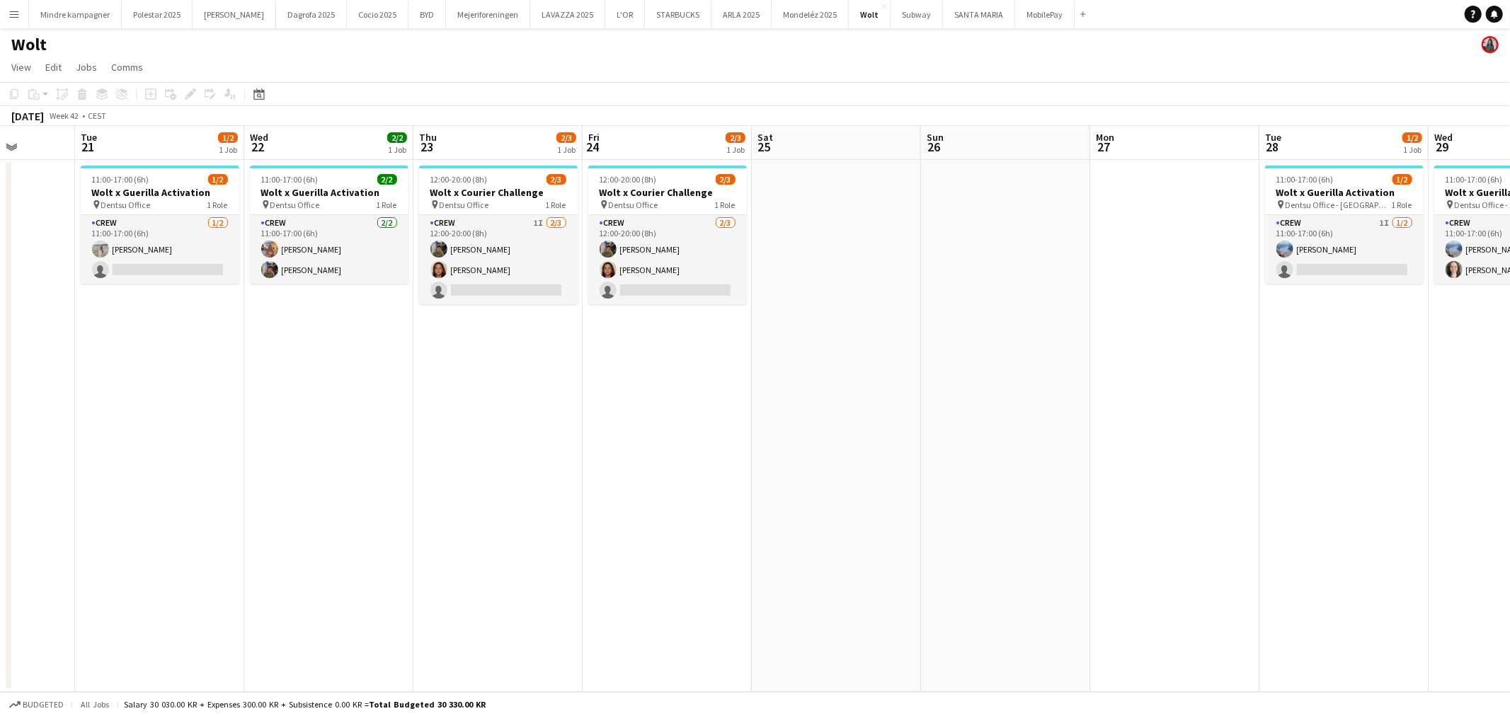
drag, startPoint x: 486, startPoint y: 472, endPoint x: 447, endPoint y: 472, distance: 39.6
click at [447, 472] on app-calendar-viewport "Sat 18 Sun 19 Mon 20 Tue 21 1/2 1 Job Wed 22 2/2 1 Job Thu 23 2/3 1 Job Fri 24 …" at bounding box center [755, 409] width 1510 height 566
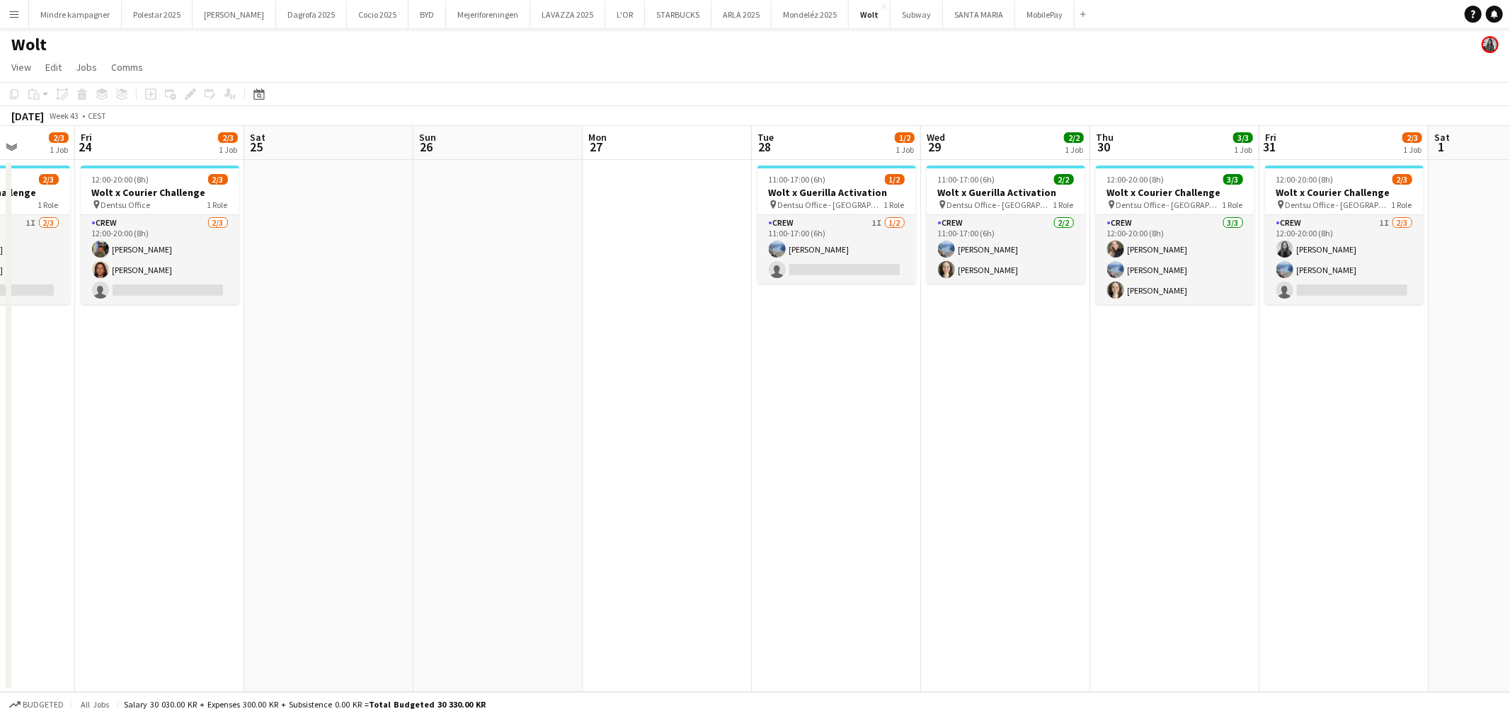
scroll to position [0, 528]
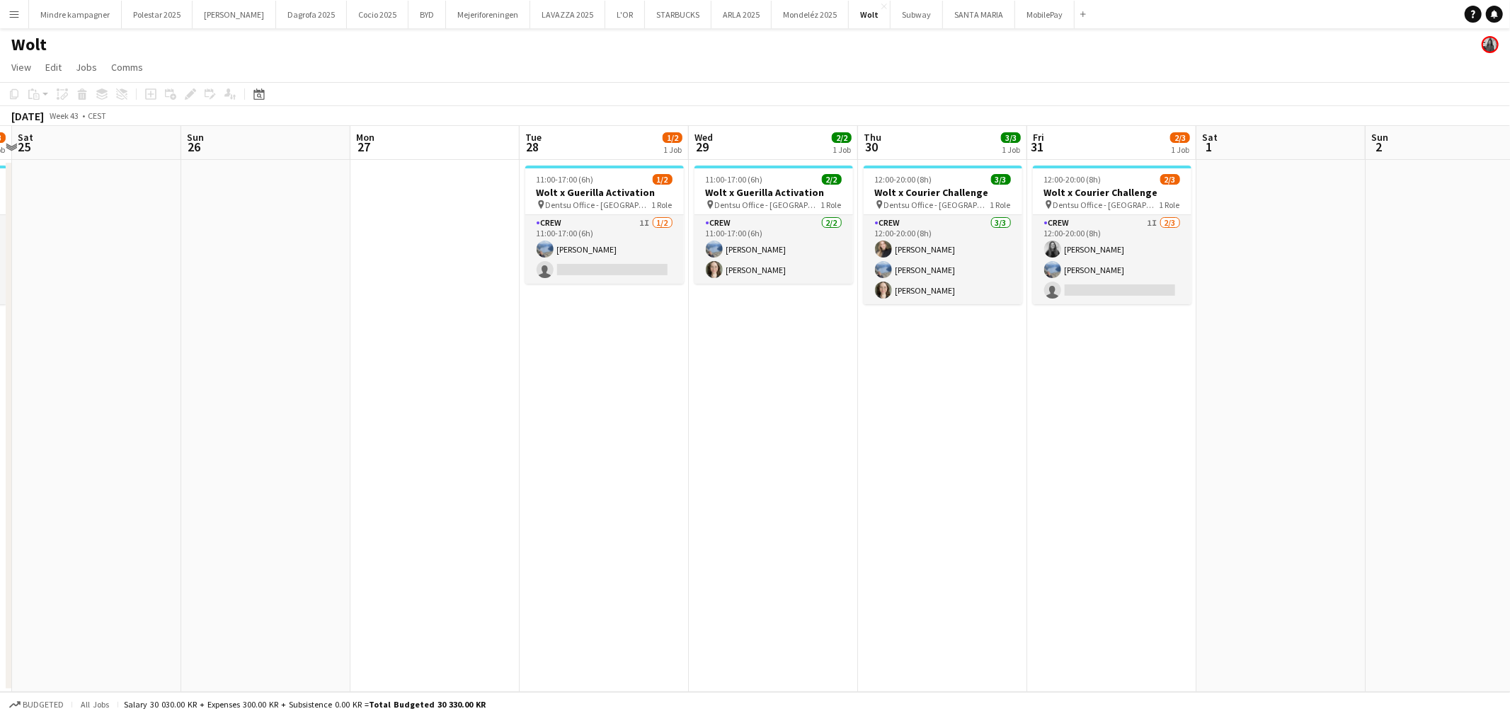
drag, startPoint x: 1101, startPoint y: 437, endPoint x: 796, endPoint y: 460, distance: 305.9
click at [796, 460] on app-calendar-viewport "Wed 22 2/2 1 Job Thu 23 2/3 1 Job Fri 24 2/3 1 Job Sat 25 Sun 26 Mon 27 Tue 28 …" at bounding box center [755, 409] width 1510 height 566
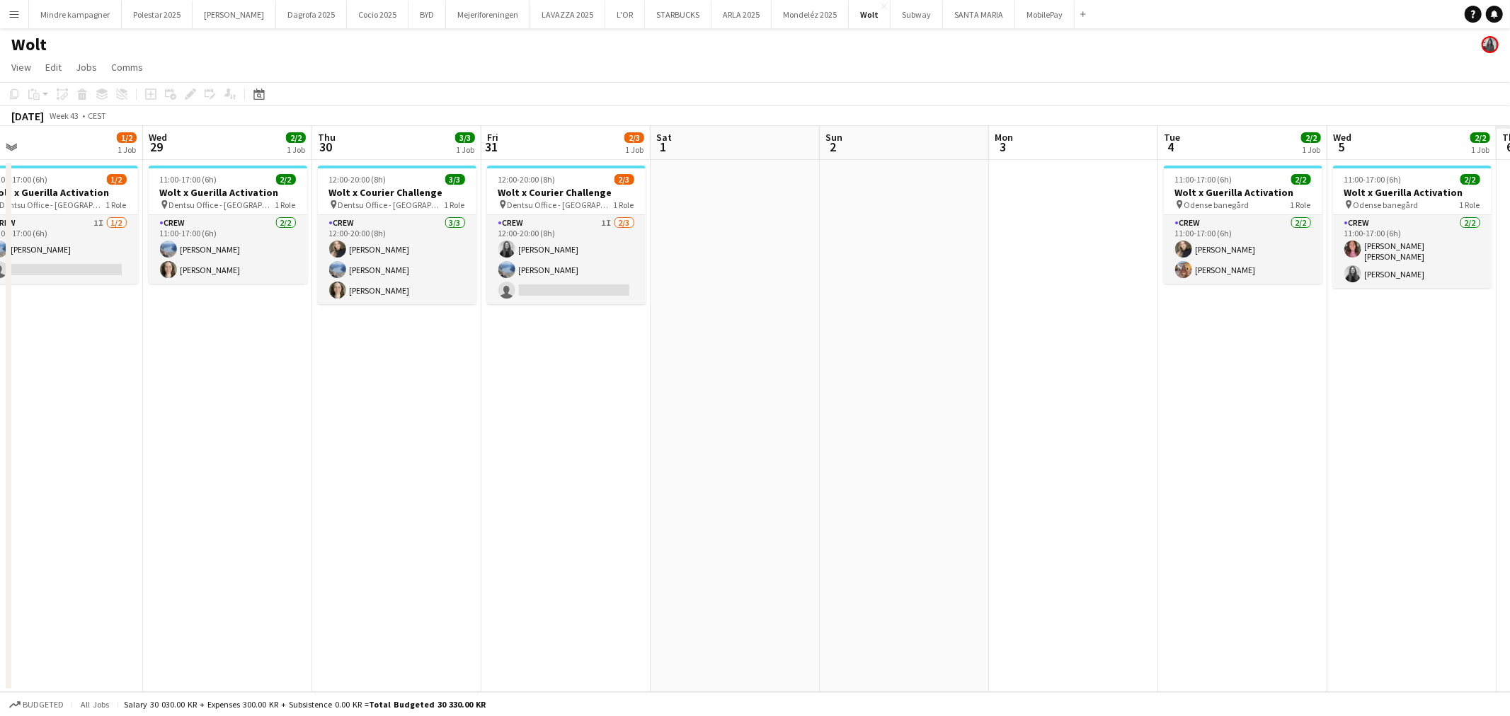
drag, startPoint x: 1031, startPoint y: 442, endPoint x: 981, endPoint y: 457, distance: 52.4
click at [742, 459] on app-calendar-viewport "Sat 25 Sun 26 Mon 27 Tue 28 1/2 1 Job Wed 29 2/2 1 Job Thu 30 3/3 1 Job Fri 31 …" at bounding box center [755, 409] width 1510 height 566
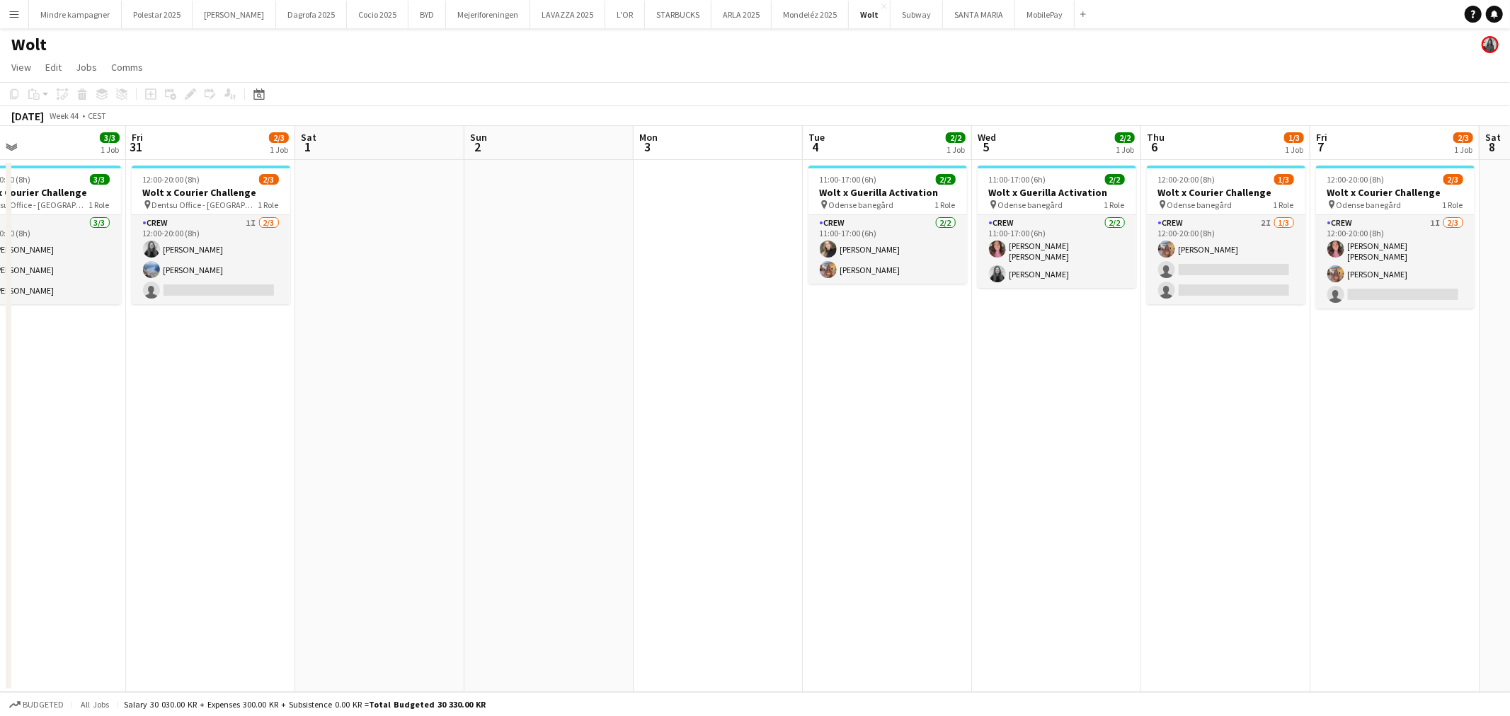
scroll to position [0, 584]
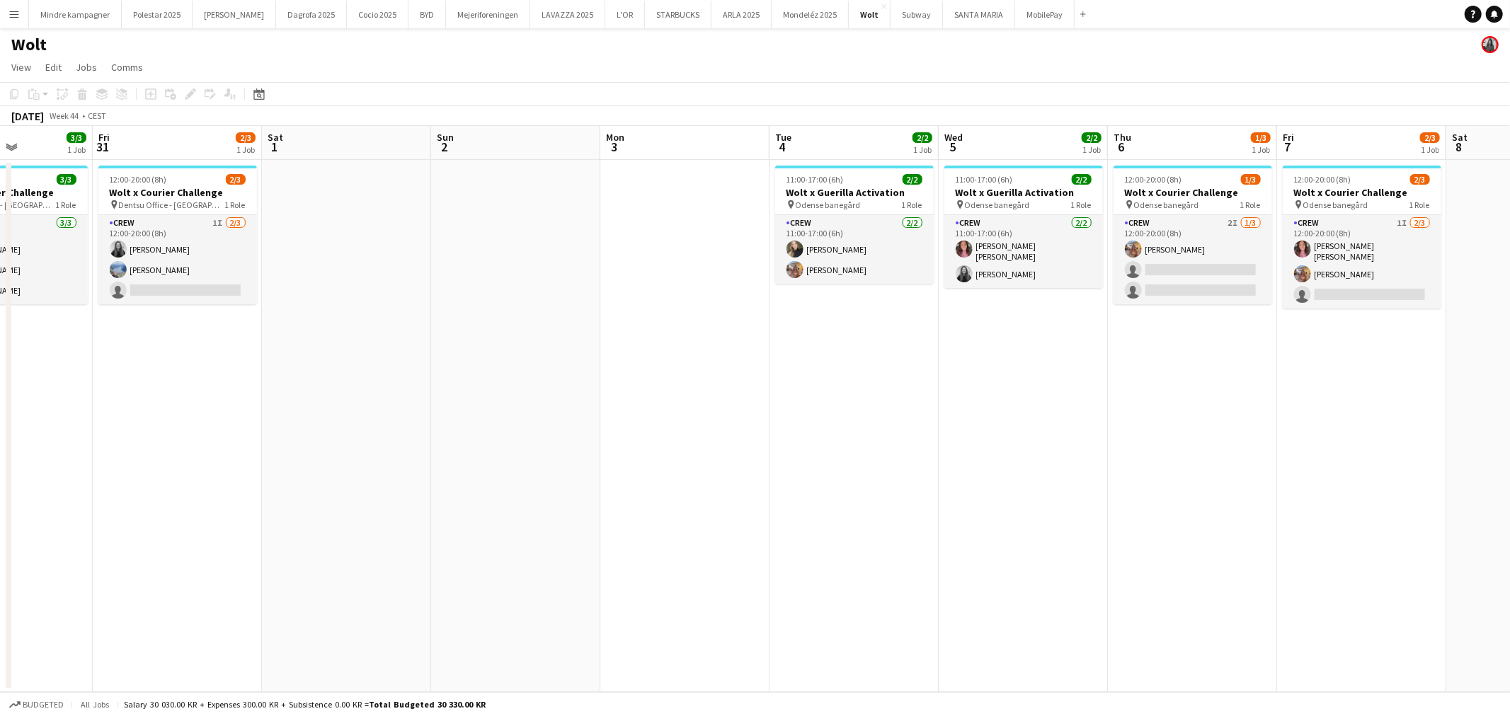
drag, startPoint x: 875, startPoint y: 471, endPoint x: 786, endPoint y: 479, distance: 88.9
click at [787, 479] on app-calendar-viewport "Mon 27 Tue 28 1/2 1 Job Wed 29 2/2 1 Job Thu 30 3/3 1 Job Fri 31 2/3 1 Job Sat …" at bounding box center [755, 409] width 1510 height 566
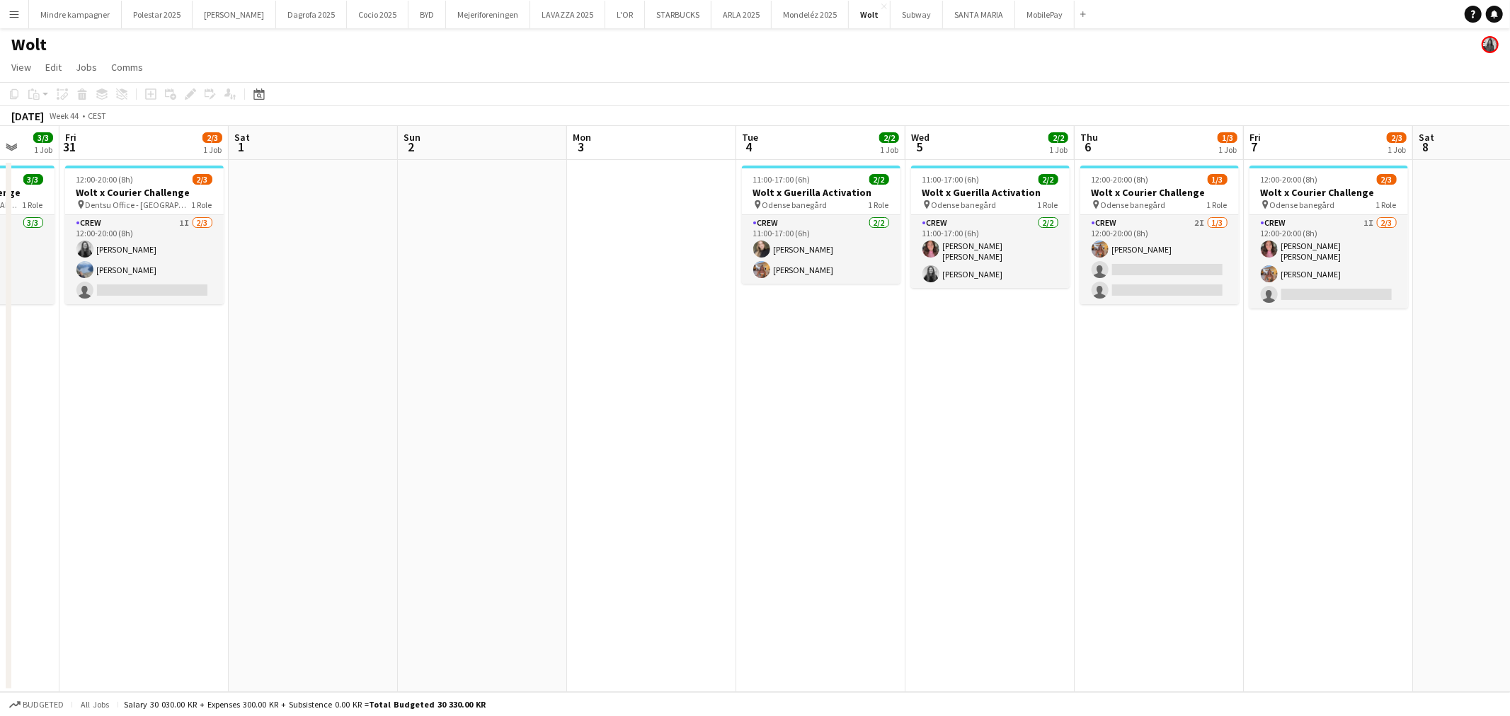
drag, startPoint x: 1201, startPoint y: 500, endPoint x: 1166, endPoint y: 503, distance: 35.5
click at [1166, 503] on app-calendar-viewport "Tue 28 1/2 1 Job Wed 29 2/2 1 Job Thu 30 3/3 1 Job Fri 31 2/3 1 Job Sat 1 Sun 2…" at bounding box center [755, 409] width 1510 height 566
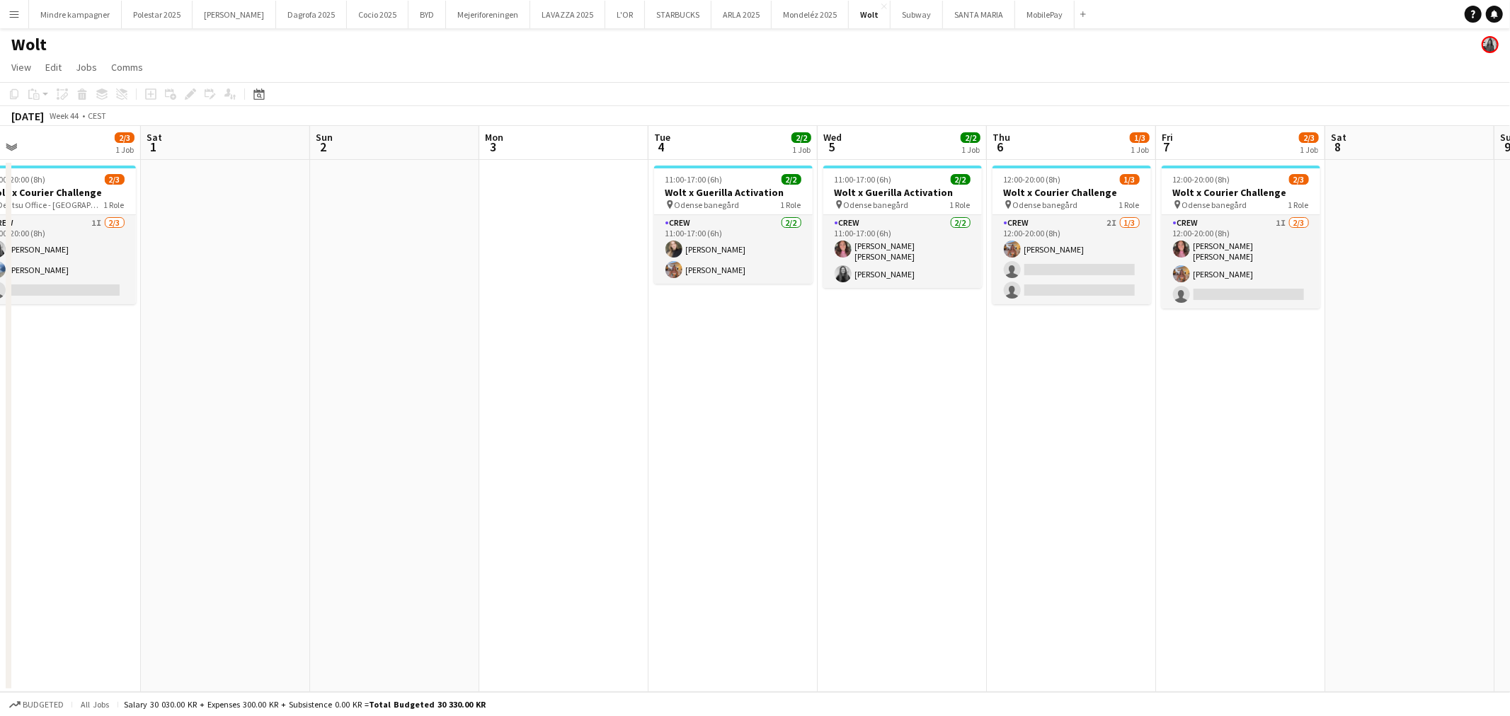
drag, startPoint x: 1280, startPoint y: 500, endPoint x: 1206, endPoint y: 515, distance: 75.1
click at [1206, 515] on app-calendar-viewport "Tue 28 1/2 1 Job Wed 29 2/2 1 Job Thu 30 3/3 1 Job Fri 31 2/3 1 Job Sat 1 Sun 2…" at bounding box center [755, 409] width 1510 height 566
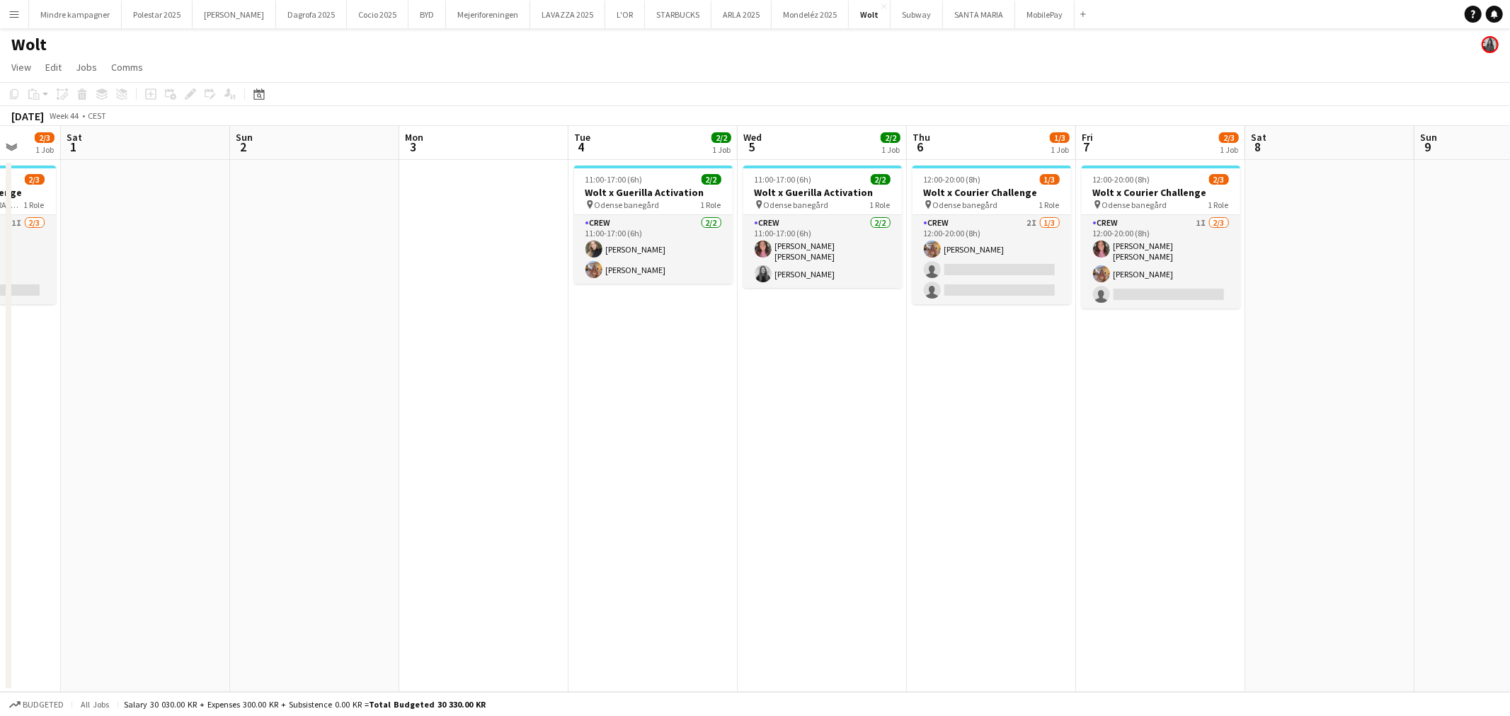
drag, startPoint x: 1273, startPoint y: 500, endPoint x: 1197, endPoint y: 510, distance: 76.4
click at [1197, 510] on app-calendar-viewport "Wed 29 2/2 1 Job Thu 30 3/3 1 Job Fri 31 2/3 1 Job Sat 1 Sun 2 Mon 3 Tue 4 2/2 …" at bounding box center [755, 409] width 1510 height 566
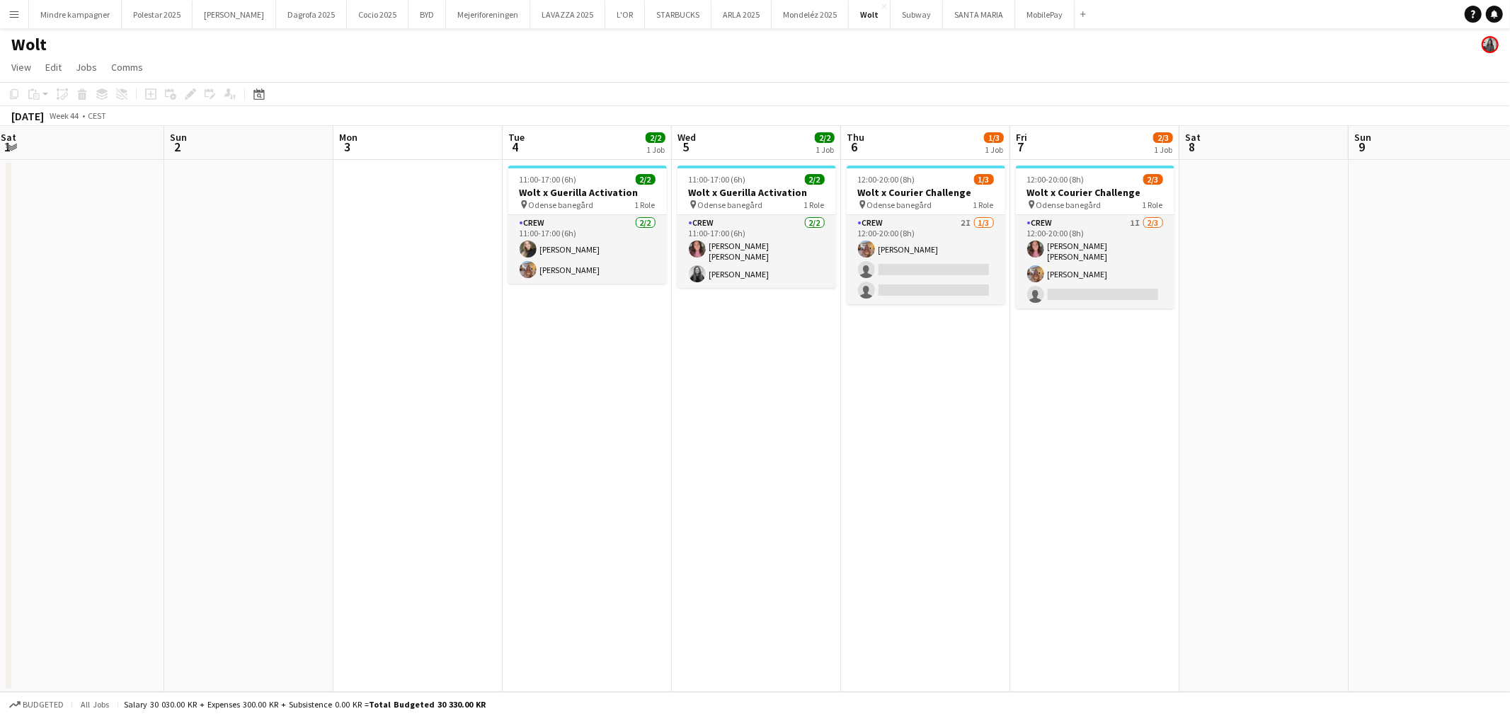
click at [1185, 513] on app-calendar-viewport "Wed 29 2/2 1 Job Thu 30 3/3 1 Job Fri 31 2/3 1 Job Sat 1 Sun 2 Mon 3 Tue 4 2/2 …" at bounding box center [755, 409] width 1510 height 566
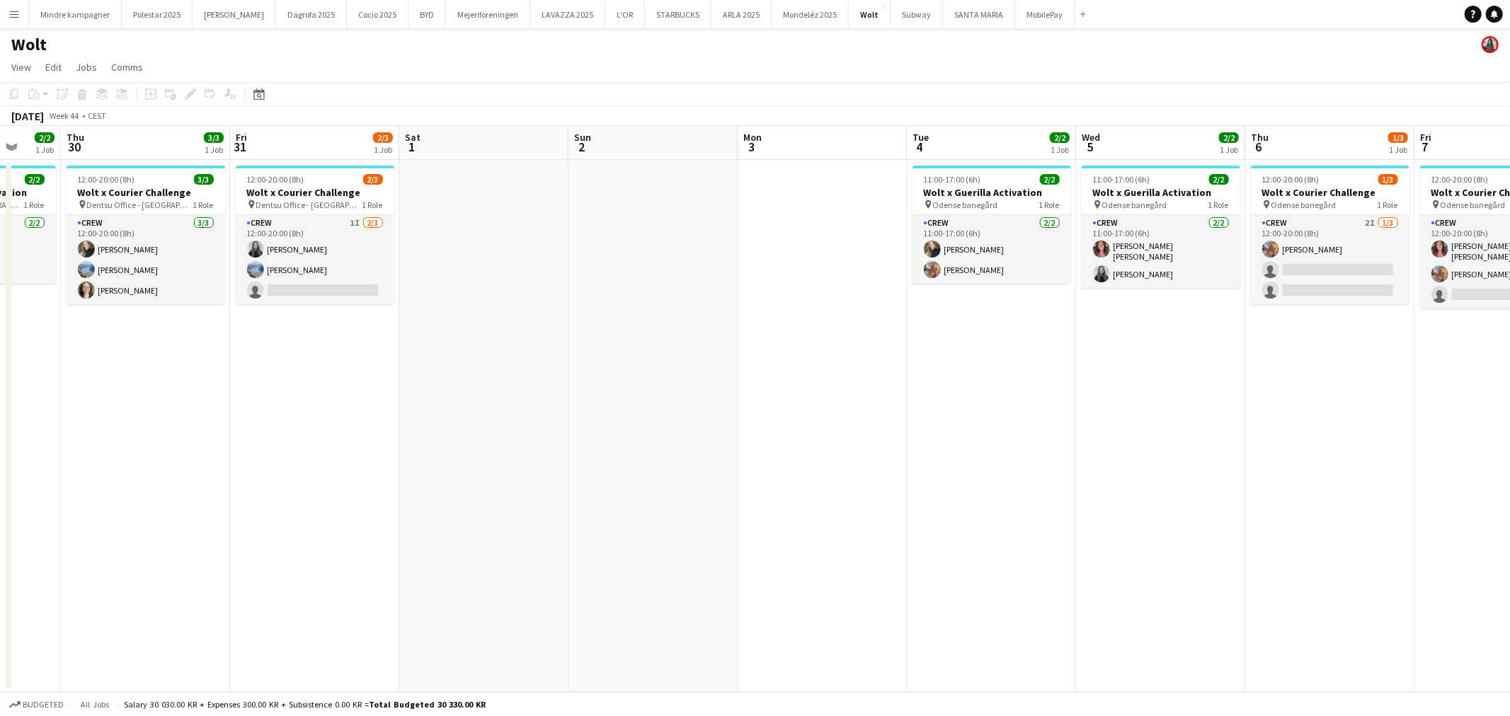
drag, startPoint x: 328, startPoint y: 464, endPoint x: 889, endPoint y: 467, distance: 561.3
click at [889, 467] on app-calendar-viewport "Mon 27 Tue 28 1/2 1 Job Wed 29 2/2 1 Job Thu 30 3/3 1 Job Fri 31 2/3 1 Job Sat …" at bounding box center [755, 409] width 1510 height 566
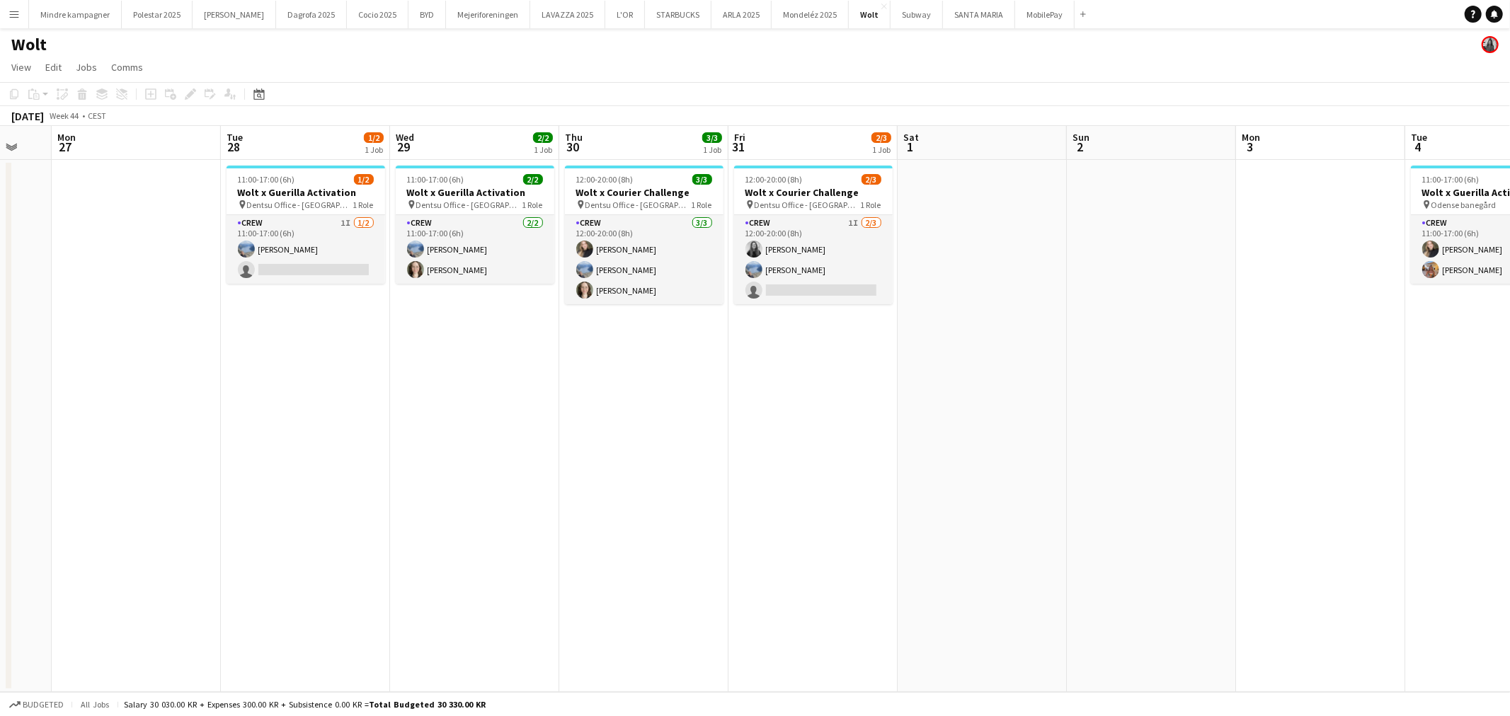
drag, startPoint x: 741, startPoint y: 487, endPoint x: 1016, endPoint y: 488, distance: 274.6
click at [1016, 488] on app-calendar-viewport "Sat 25 Sun 26 Mon 27 Tue 28 1/2 1 Job Wed 29 2/2 1 Job Thu 30 3/3 1 Job Fri 31 …" at bounding box center [755, 409] width 1510 height 566
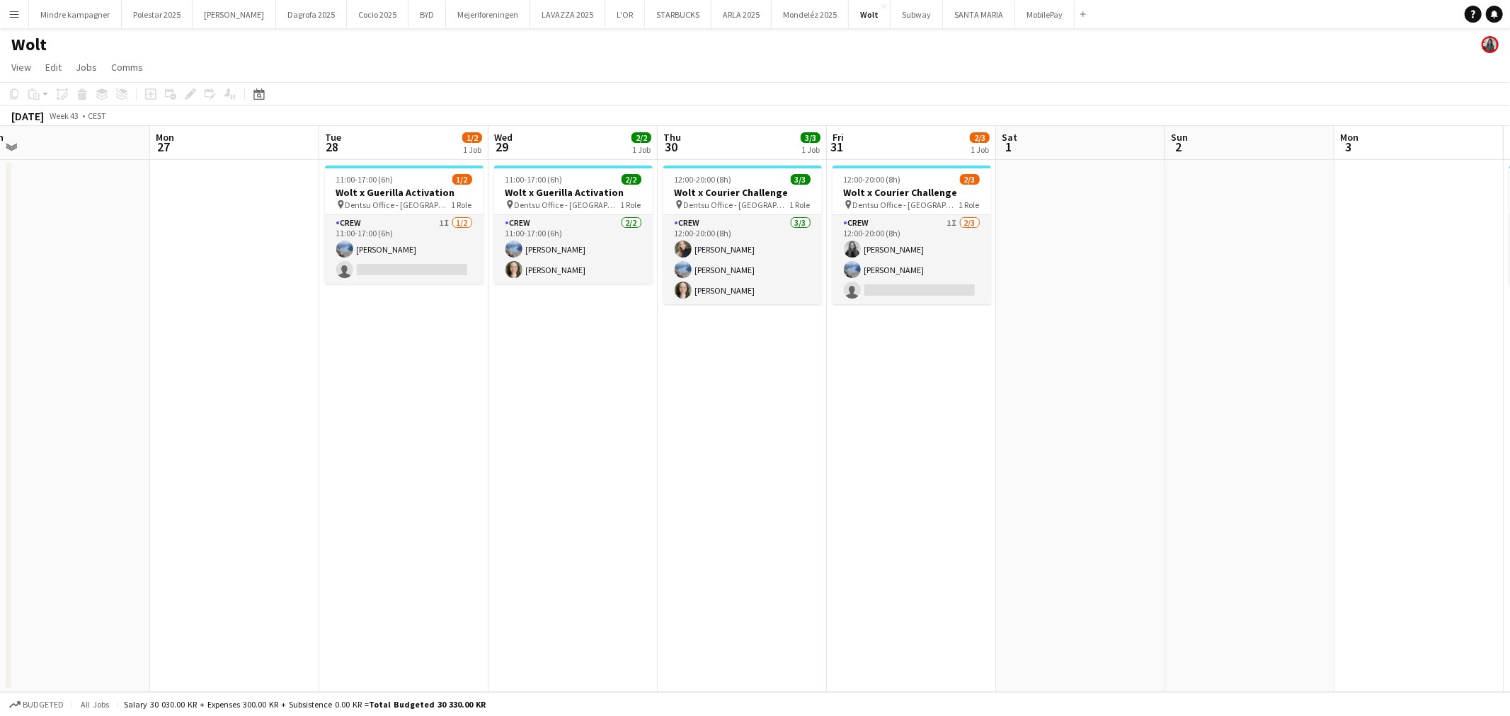
scroll to position [0, 444]
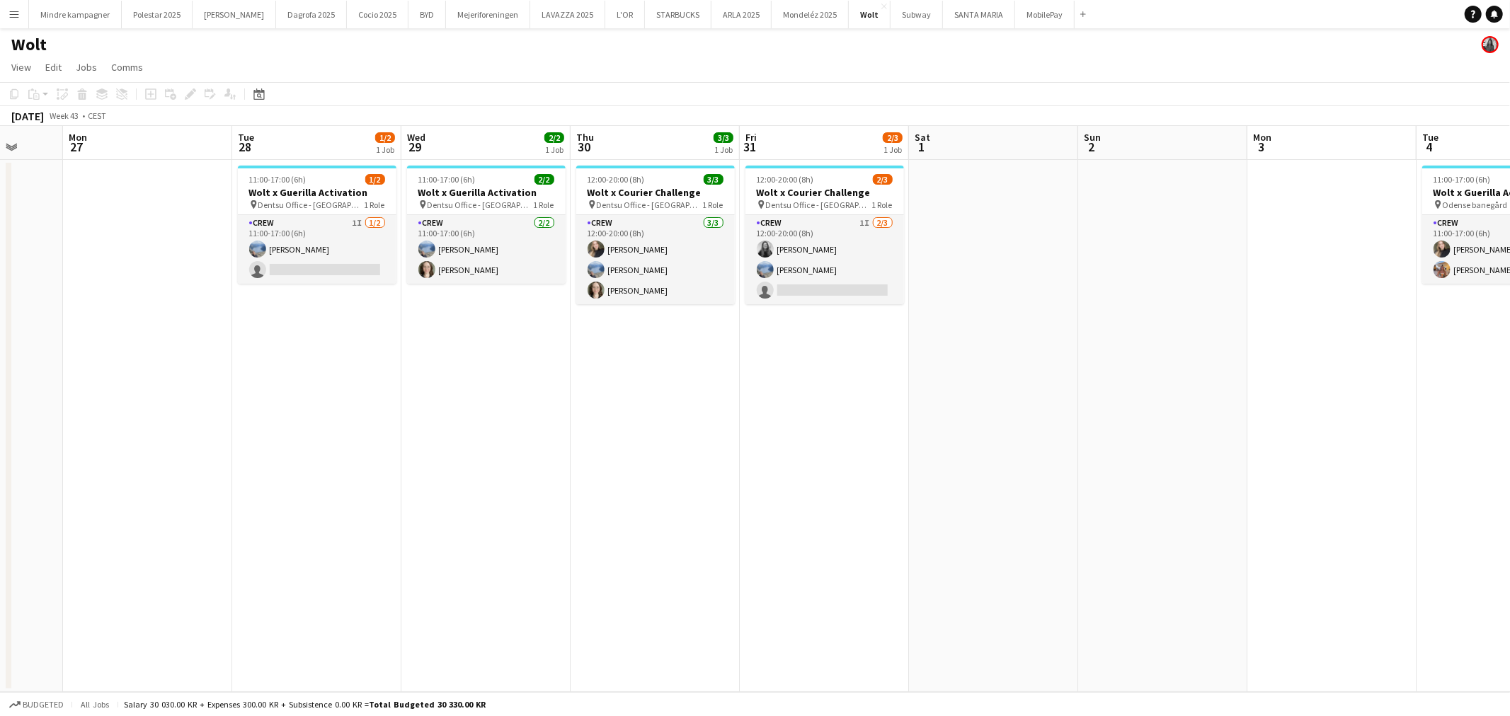
drag, startPoint x: 817, startPoint y: 461, endPoint x: 885, endPoint y: 460, distance: 68.0
click at [885, 460] on app-calendar-viewport "Fri 24 2/3 1 Job Sat 25 Sun 26 Mon 27 Tue 28 1/2 1 Job Wed 29 2/2 1 Job Thu 30 …" at bounding box center [755, 409] width 1510 height 566
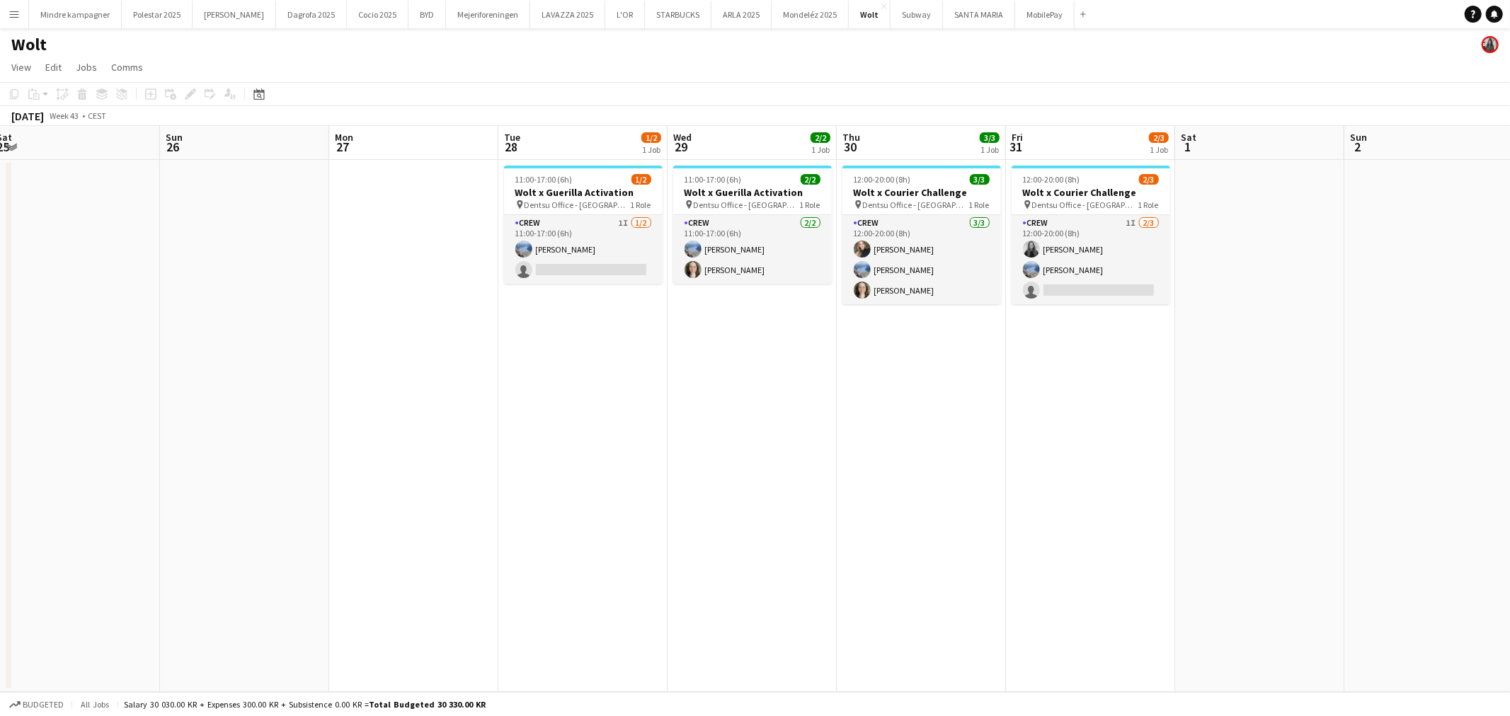
drag, startPoint x: 702, startPoint y: 474, endPoint x: 832, endPoint y: 474, distance: 129.5
click at [857, 475] on app-calendar-viewport "Thu 23 2/3 1 Job Fri 24 2/3 1 Job Sat 25 Sun 26 Mon 27 Tue 28 1/2 1 Job Wed 29 …" at bounding box center [755, 409] width 1510 height 566
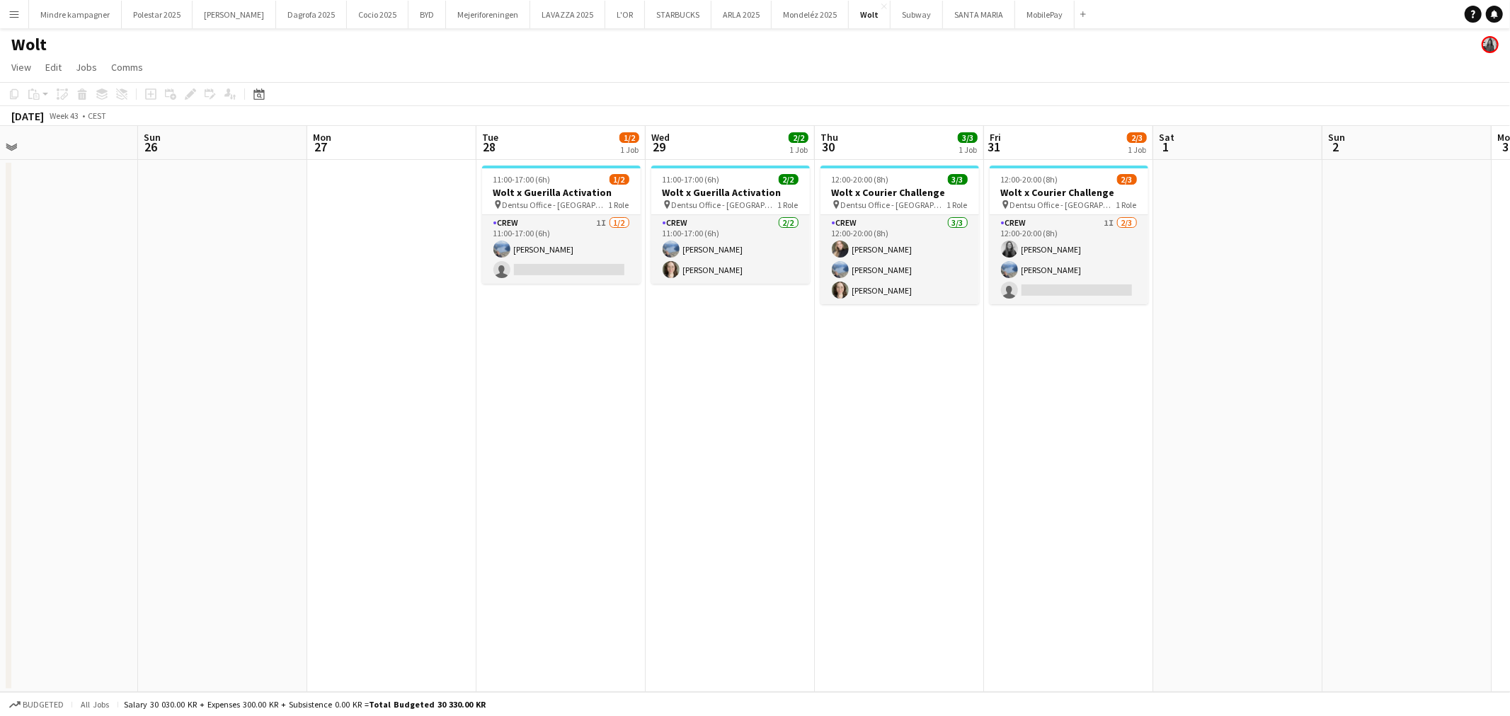
drag, startPoint x: 720, startPoint y: 478, endPoint x: 859, endPoint y: 481, distance: 139.5
click at [859, 481] on app-calendar-viewport "Thu 23 2/3 1 Job Fri 24 2/3 1 Job Sat 25 Sun 26 Mon 27 Tue 28 1/2 1 Job Wed 29 …" at bounding box center [755, 409] width 1510 height 566
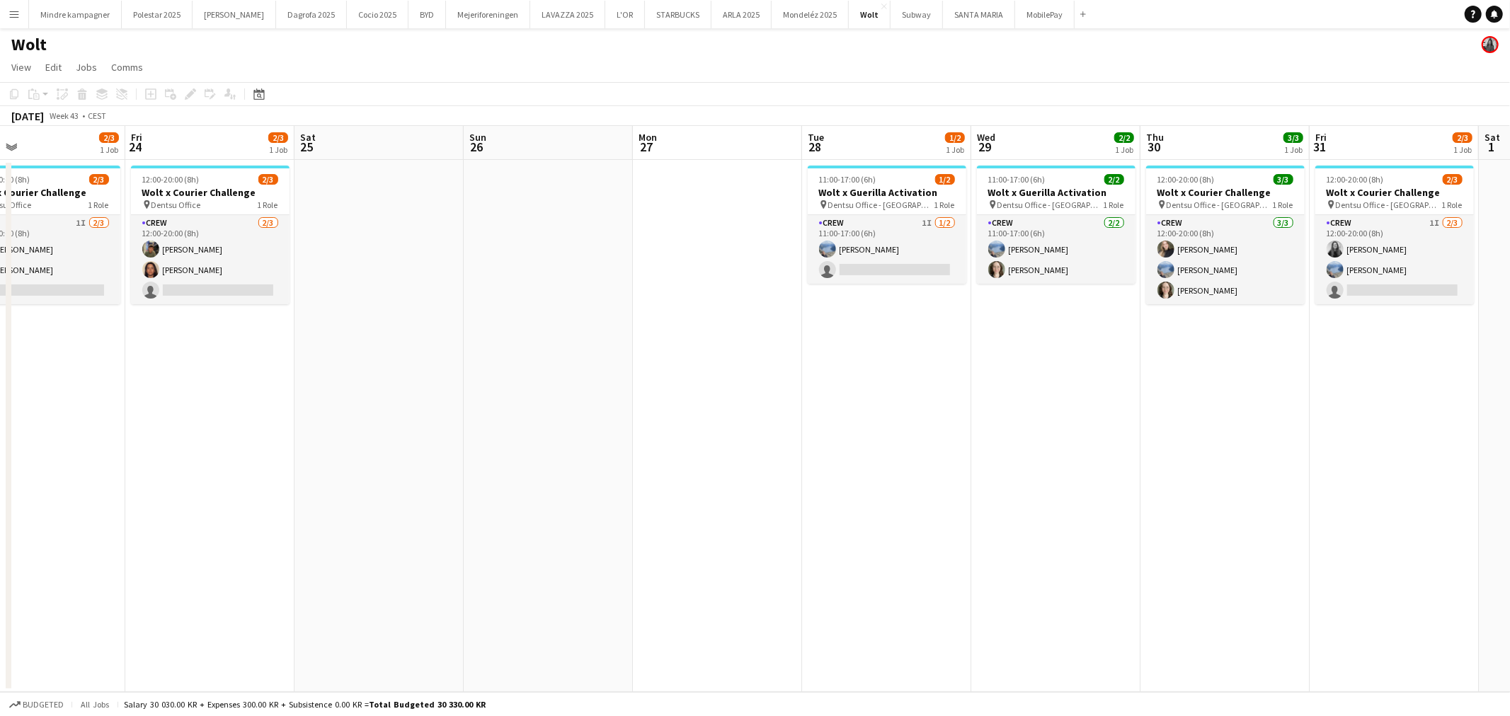
drag, startPoint x: 724, startPoint y: 480, endPoint x: 1006, endPoint y: 464, distance: 282.9
click at [1006, 464] on app-calendar-viewport "Tue 21 1/2 1 Job Wed 22 2/2 1 Job Thu 23 2/3 1 Job Fri 24 2/3 1 Job Sat 25 Sun …" at bounding box center [755, 409] width 1510 height 566
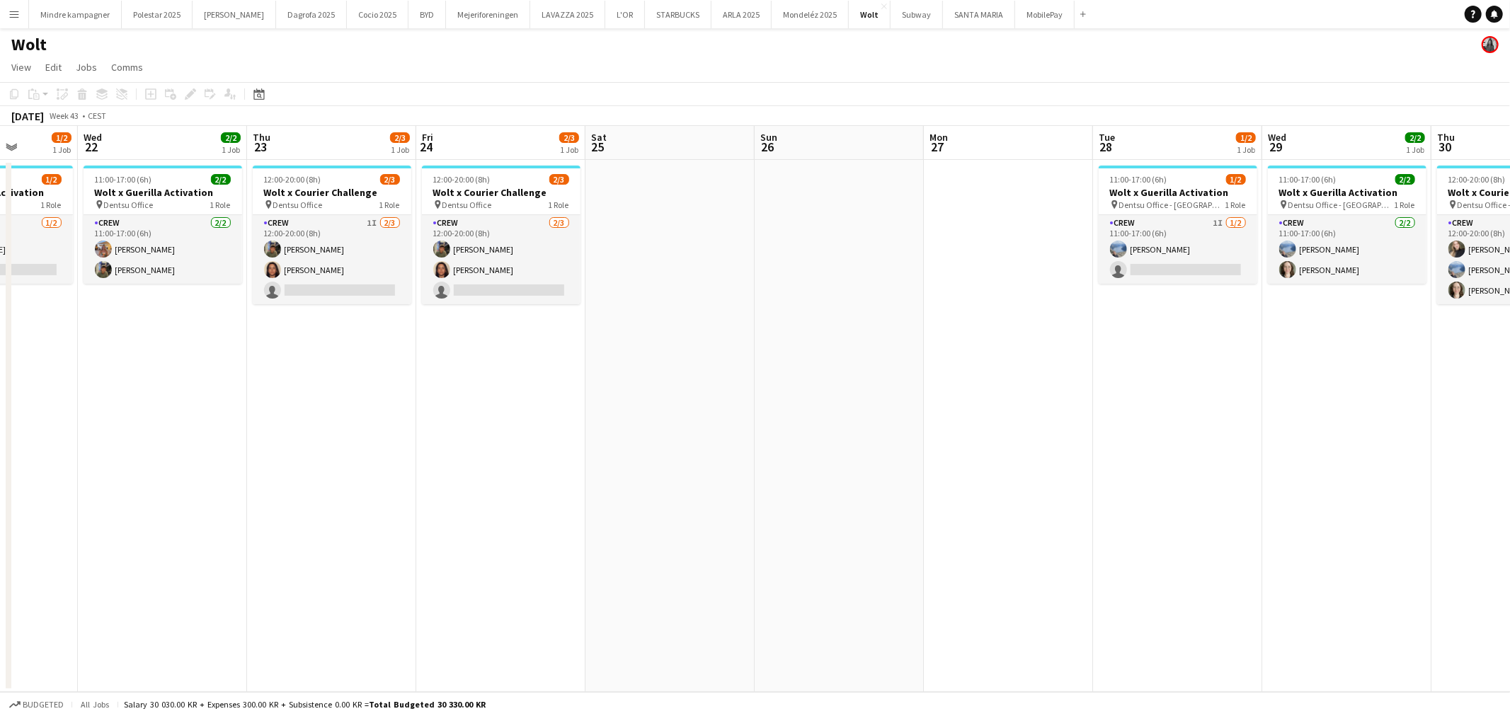
drag, startPoint x: 752, startPoint y: 461, endPoint x: 1027, endPoint y: 455, distance: 274.7
click at [1027, 455] on app-calendar-viewport "Sun 19 Mon 20 Tue 21 1/2 1 Job Wed 22 2/2 1 Job Thu 23 2/3 1 Job Fri 24 2/3 1 J…" at bounding box center [755, 409] width 1510 height 566
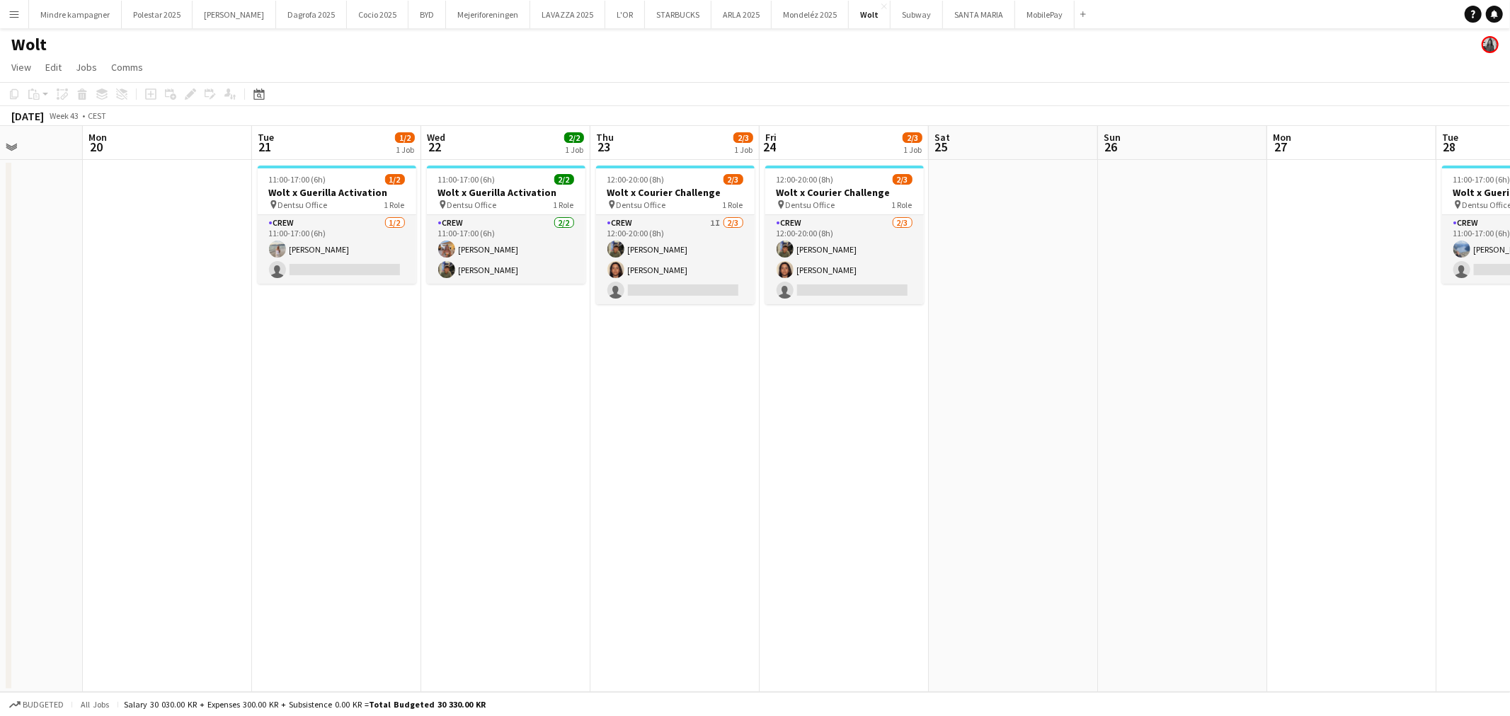
scroll to position [0, 350]
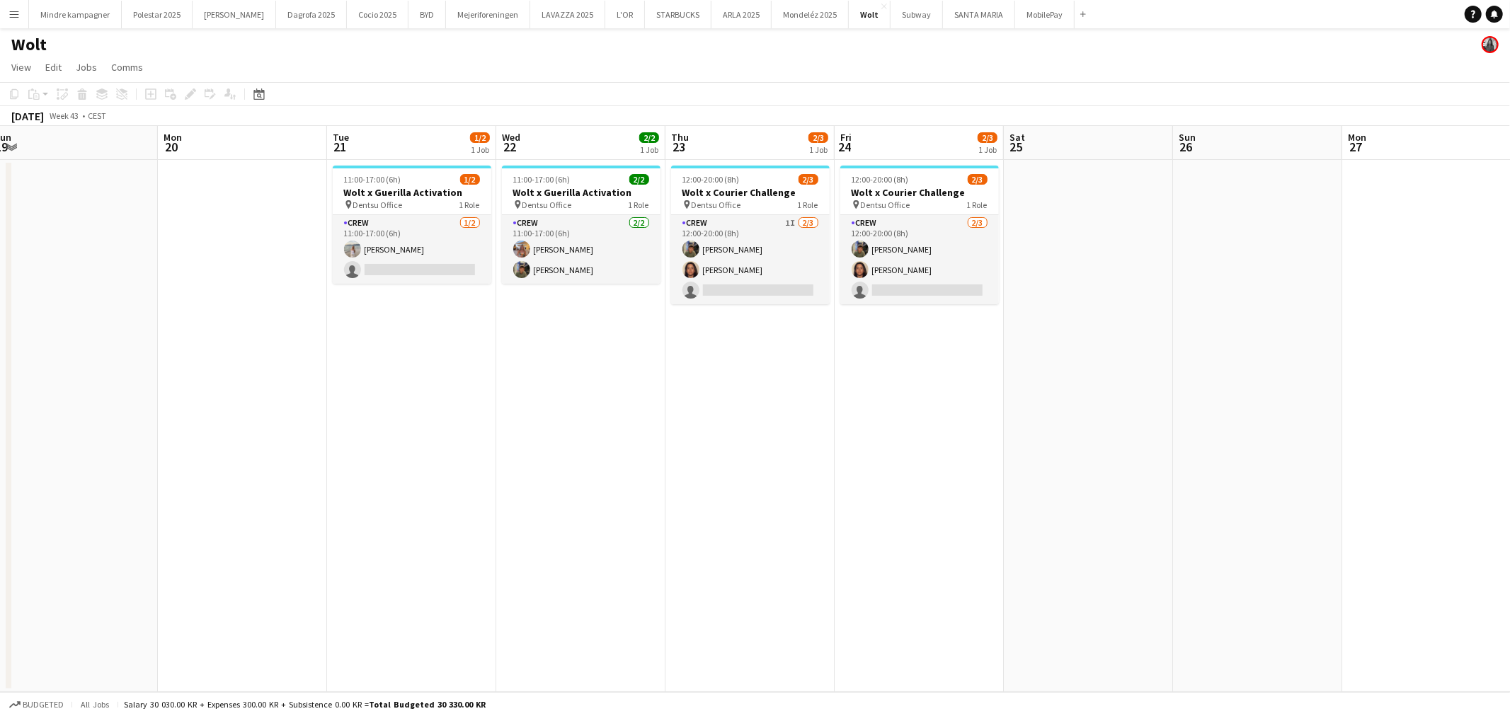
drag, startPoint x: 688, startPoint y: 460, endPoint x: 927, endPoint y: 457, distance: 239.2
click at [927, 457] on app-calendar-viewport "Fri 17 Sat 18 Sun 19 Mon 20 Tue 21 1/2 1 Job Wed 22 2/2 1 Job Thu 23 2/3 1 Job …" at bounding box center [755, 409] width 1510 height 566
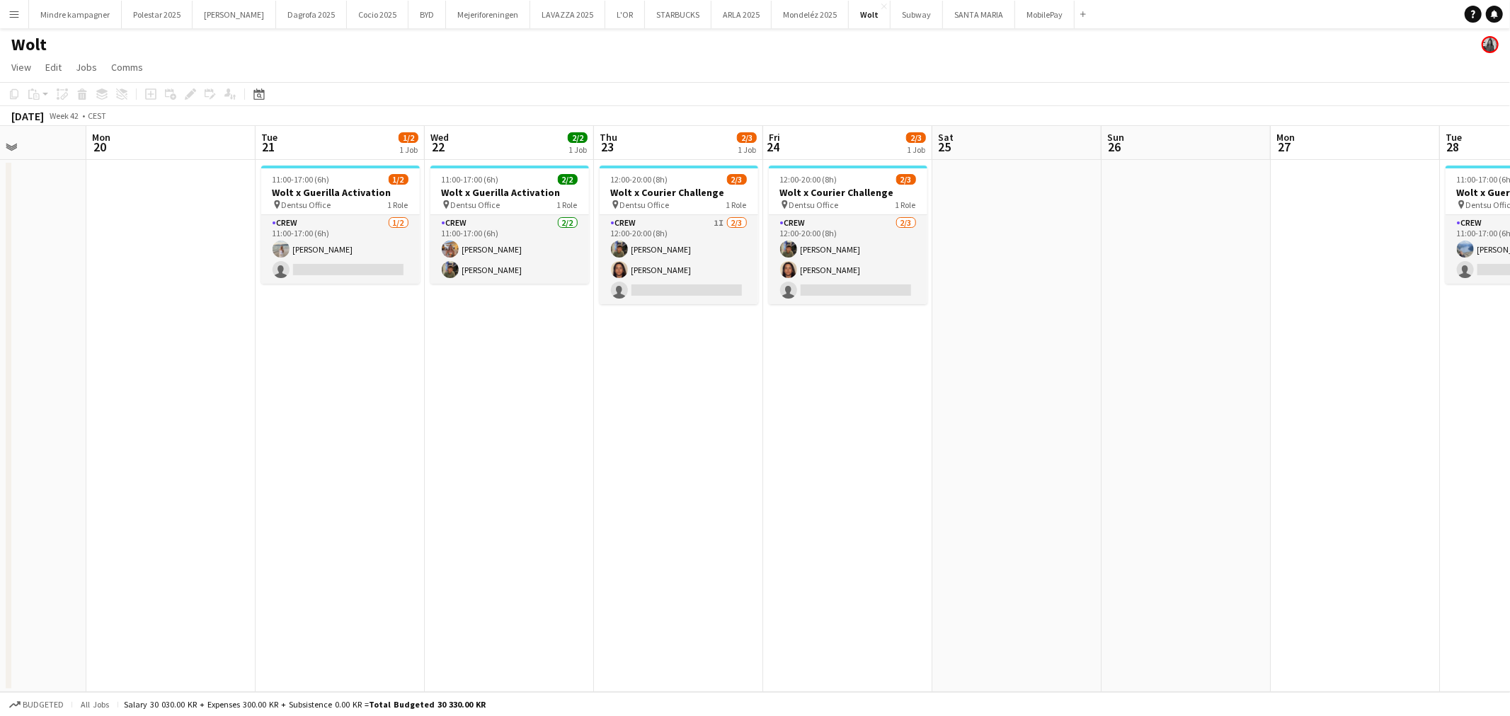
drag, startPoint x: 753, startPoint y: 460, endPoint x: 883, endPoint y: 457, distance: 130.3
click at [883, 457] on app-calendar-viewport "Fri 17 Sat 18 Sun 19 Mon 20 Tue 21 1/2 1 Job Wed 22 2/2 1 Job Thu 23 2/3 1 Job …" at bounding box center [755, 409] width 1510 height 566
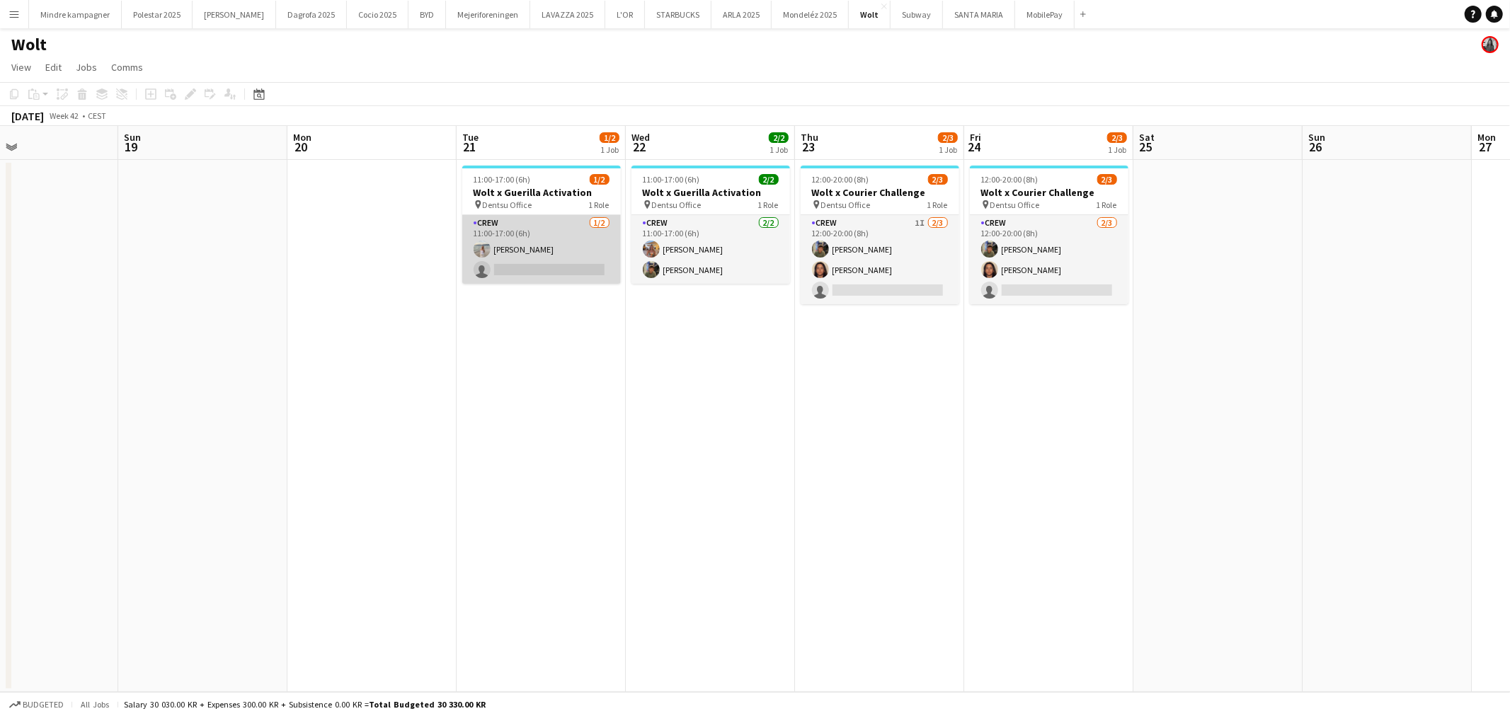
click at [556, 267] on app-card-role "Crew [DATE] 11:00-17:00 (6h) [PERSON_NAME] single-neutral-actions" at bounding box center [541, 249] width 159 height 69
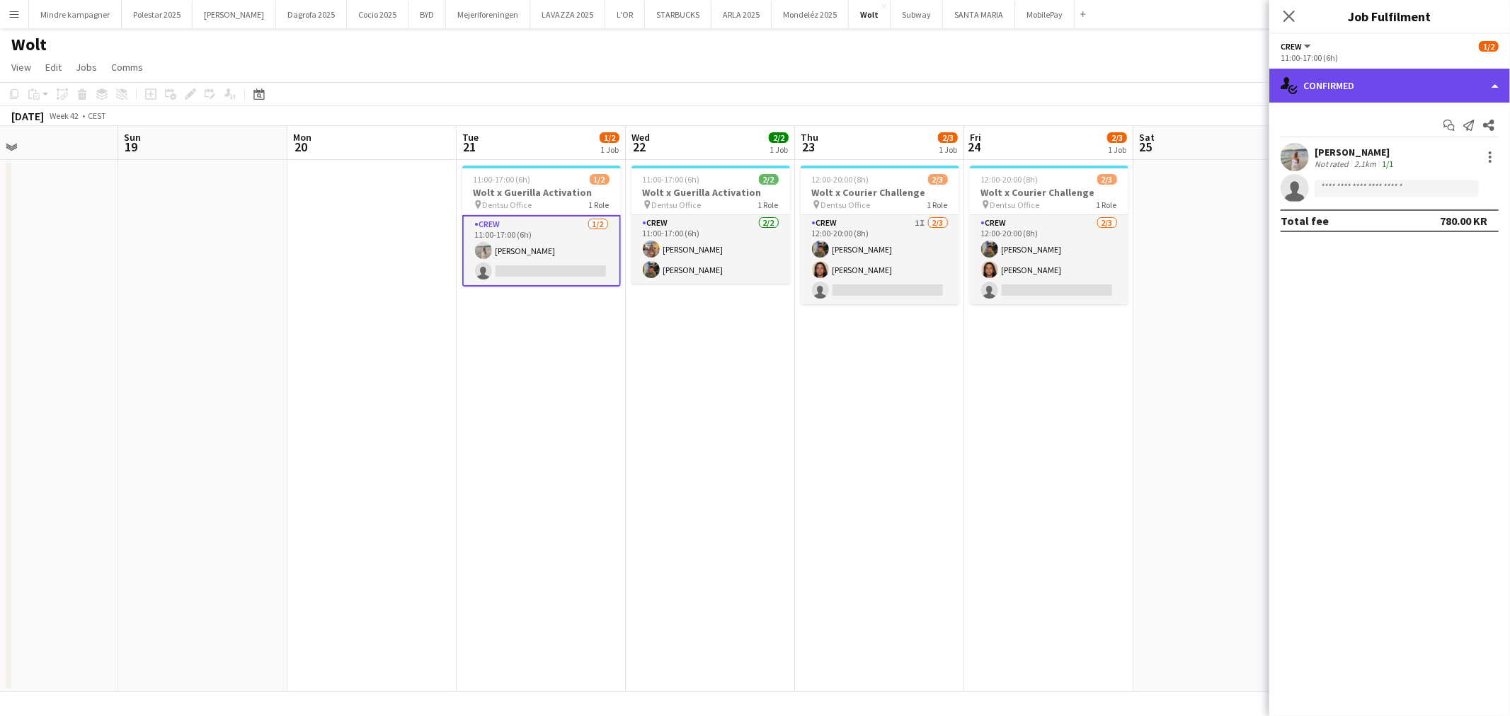
click at [1354, 86] on div "single-neutral-actions-check-2 Confirmed" at bounding box center [1389, 86] width 241 height 34
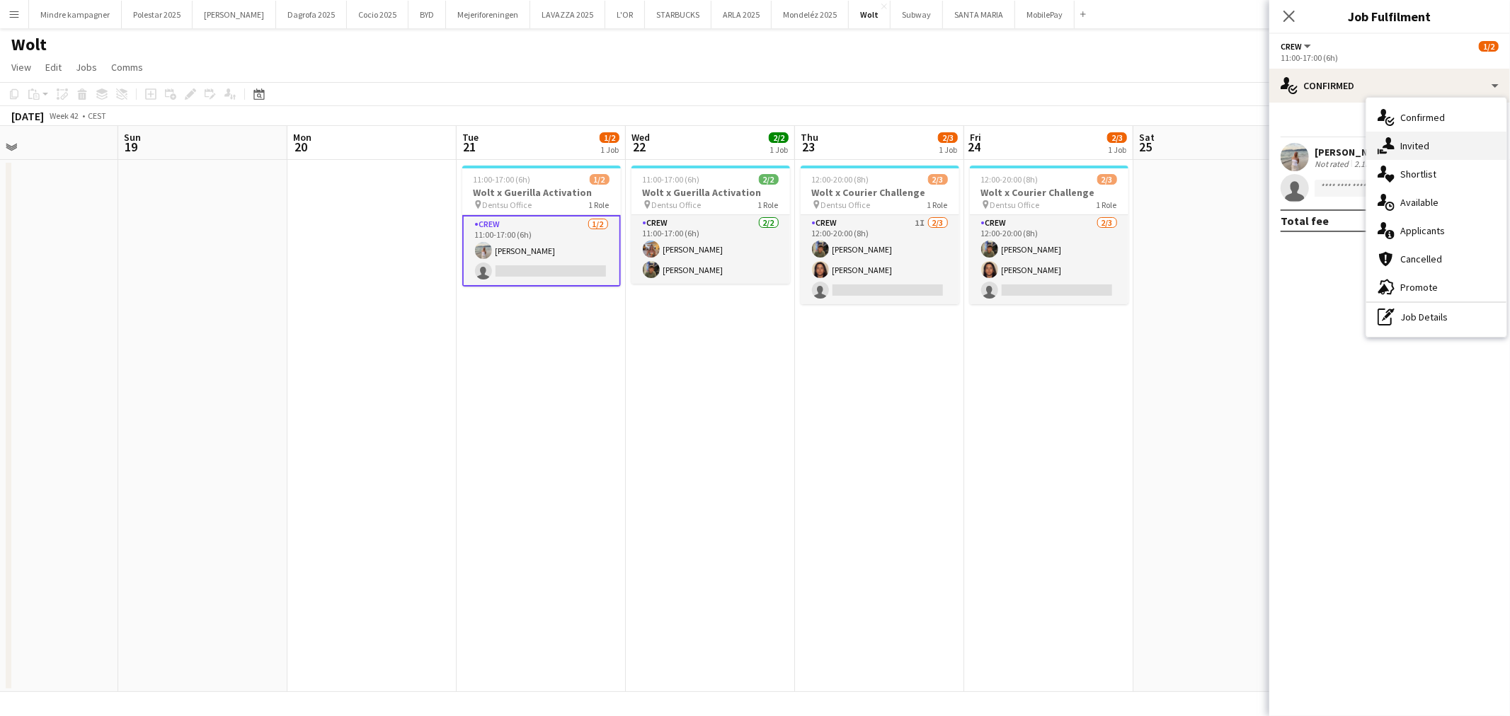
click at [1413, 144] on span "Invited" at bounding box center [1414, 145] width 29 height 13
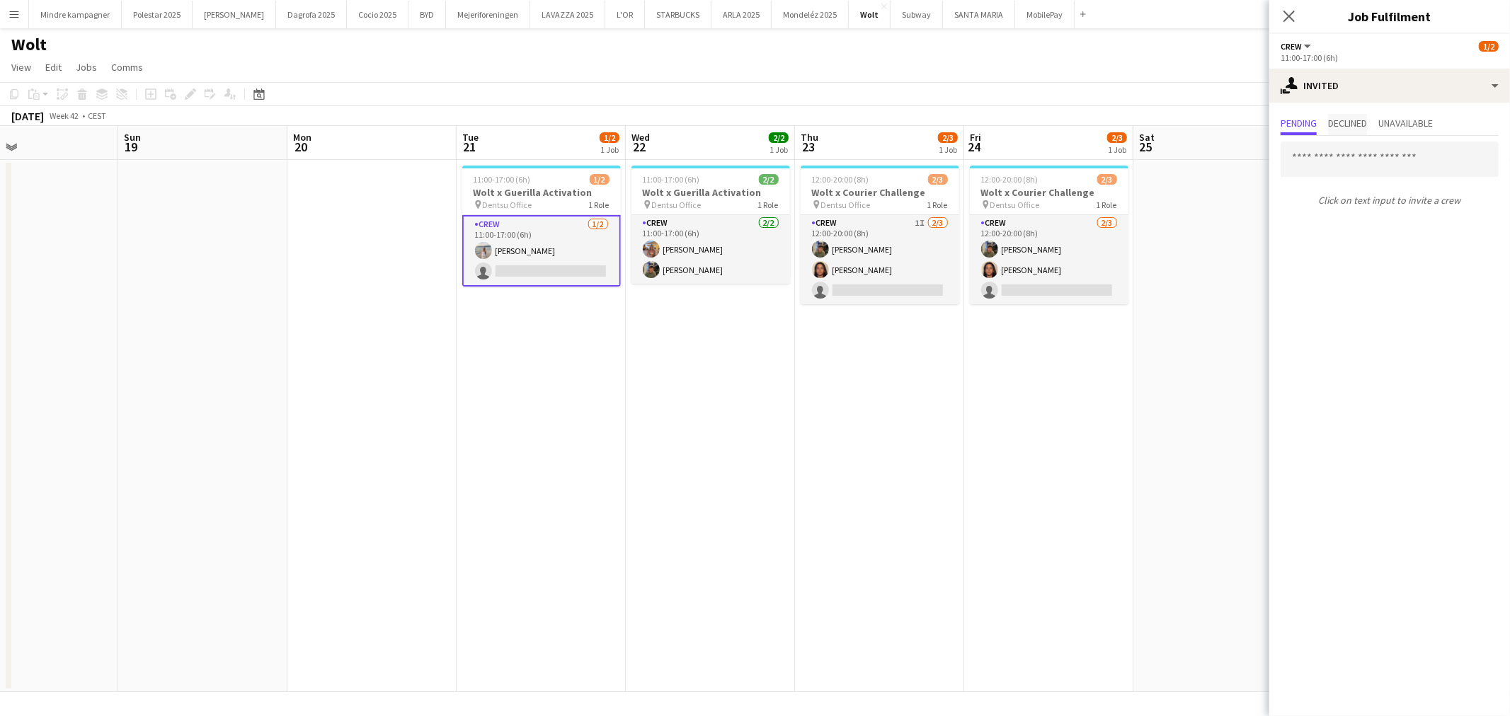
click at [1357, 119] on span "Declined" at bounding box center [1347, 123] width 39 height 10
click at [1297, 122] on span "Pending" at bounding box center [1298, 123] width 36 height 10
click at [1320, 152] on input "text" at bounding box center [1389, 159] width 218 height 35
type input "*****"
click at [1338, 196] on span "[PERSON_NAME]" at bounding box center [1332, 194] width 81 height 12
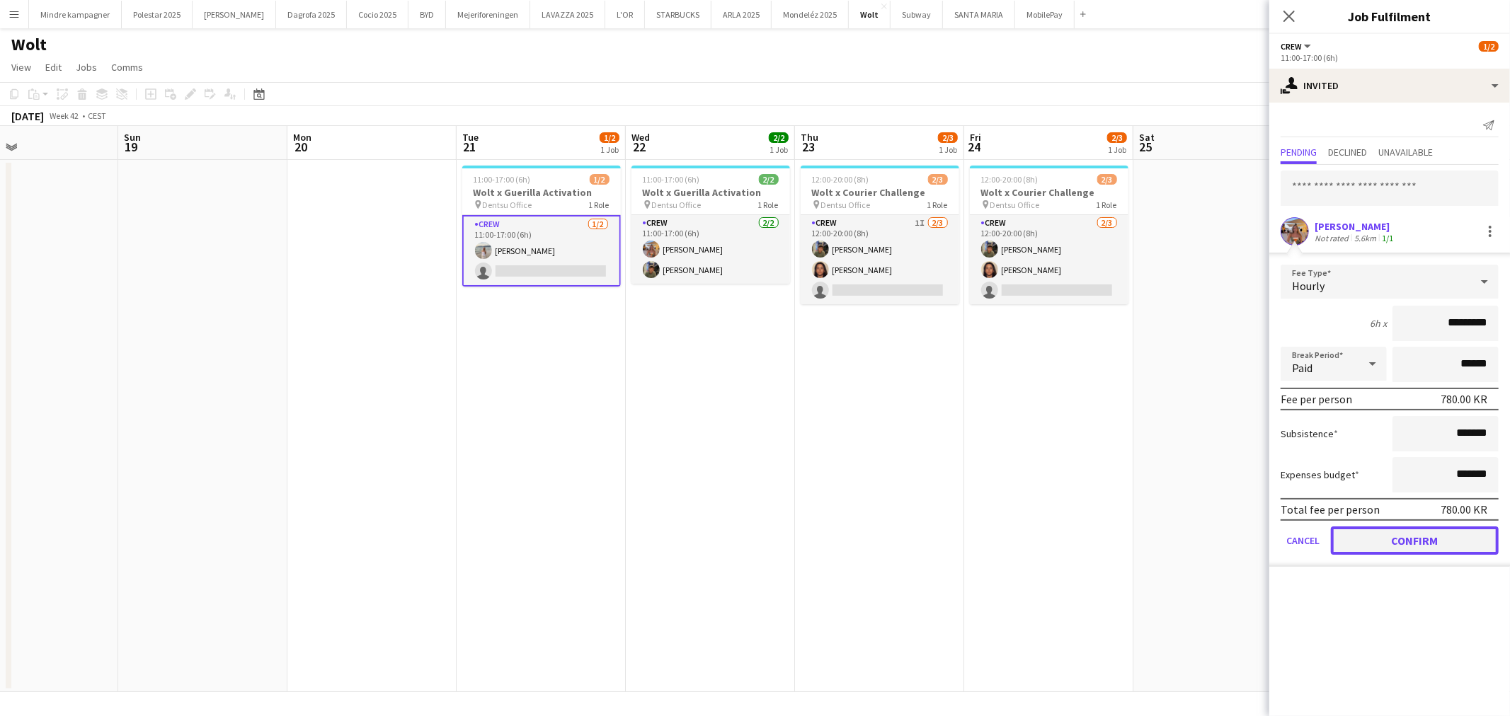
click at [1421, 538] on button "Confirm" at bounding box center [1415, 541] width 168 height 28
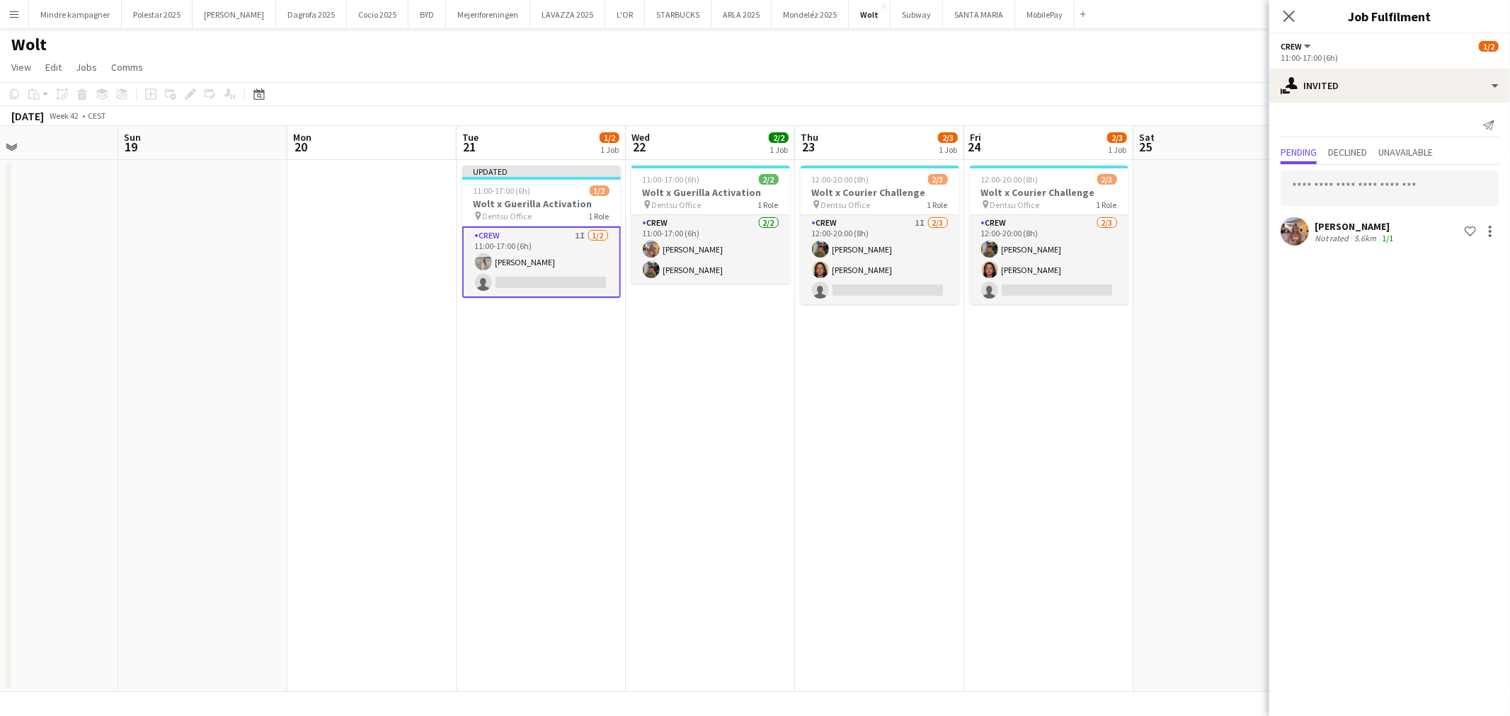
click at [1120, 538] on app-date-cell "12:00-20:00 (8h) 2/3 Wolt x Courier Challenge pin Dentsu Office 1 Role Crew [DA…" at bounding box center [1048, 426] width 169 height 532
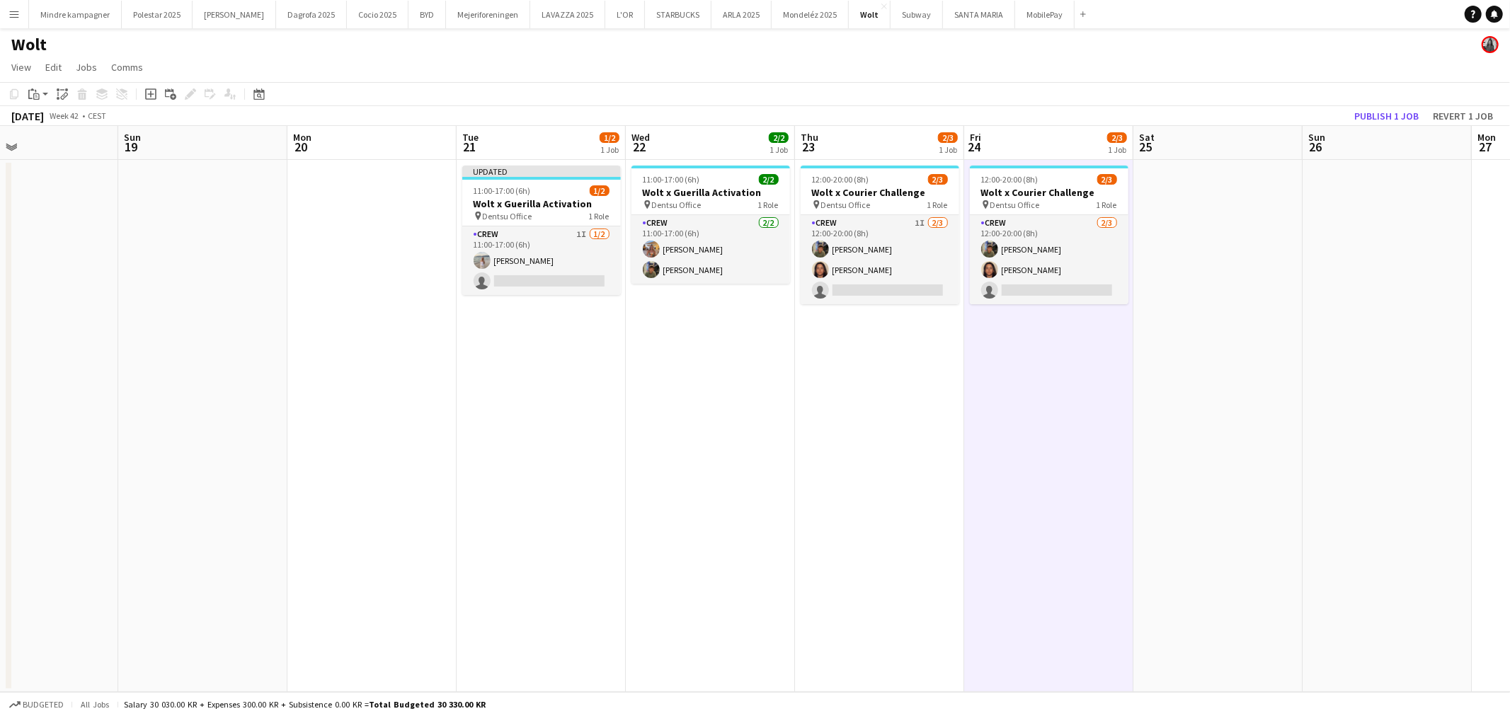
click at [1394, 104] on app-toolbar "Copy Paste Paste Ctrl+V Paste with crew Ctrl+Shift+V Paste linked Job [GEOGRAPH…" at bounding box center [755, 94] width 1510 height 24
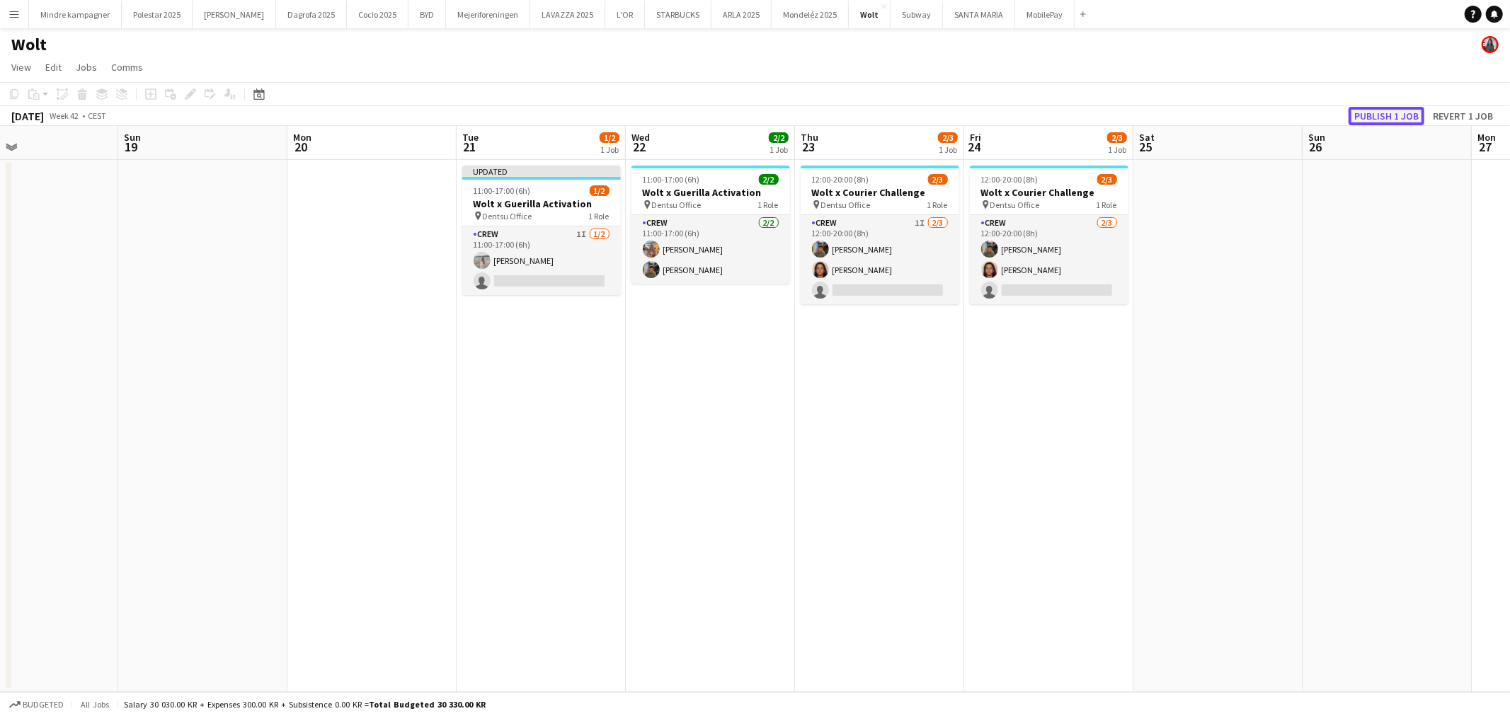
click at [1394, 115] on button "Publish 1 job" at bounding box center [1386, 116] width 76 height 18
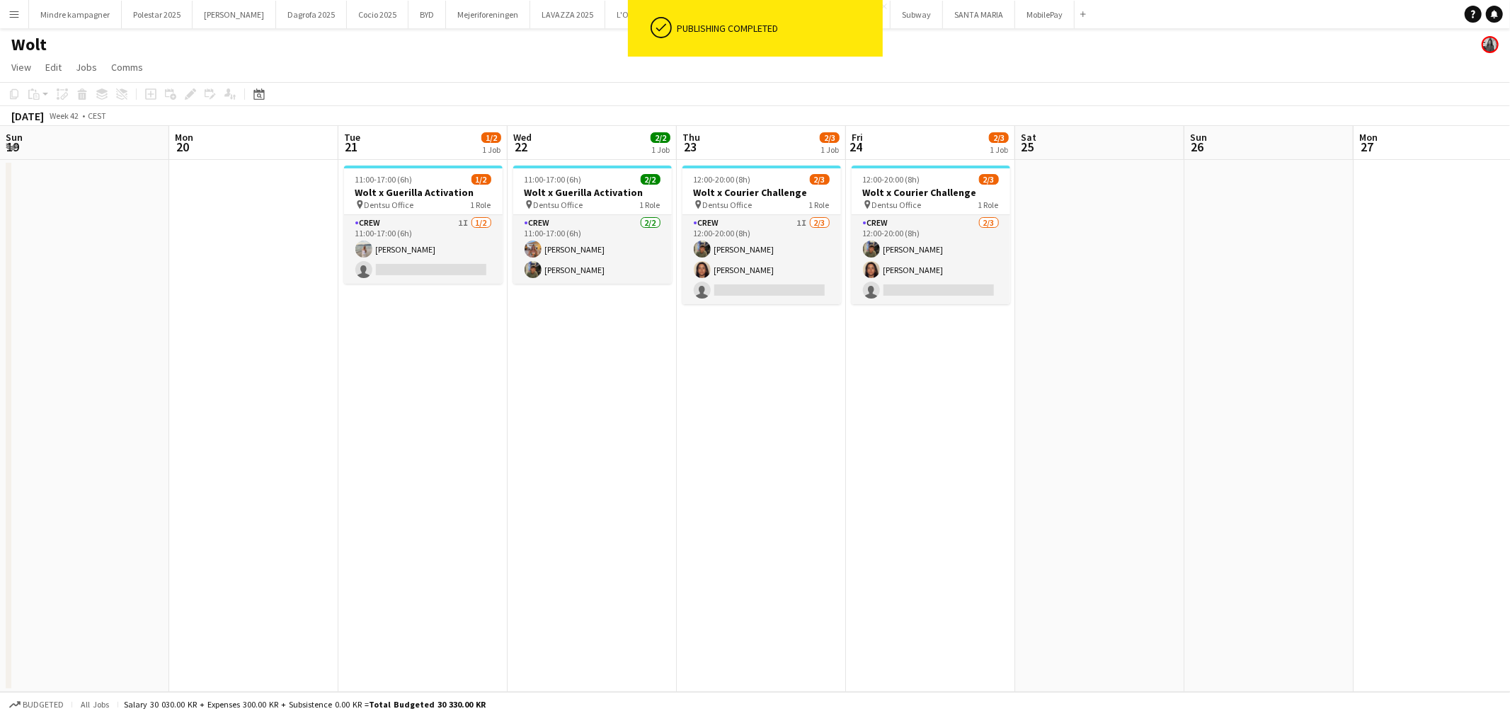
drag, startPoint x: 1155, startPoint y: 423, endPoint x: 959, endPoint y: 459, distance: 199.2
click at [959, 459] on app-calendar-viewport "Thu 16 Fri 17 Sat 18 Sun 19 Mon 20 Tue 21 1/2 1 Job Wed 22 2/2 1 Job Thu 23 2/3…" at bounding box center [755, 409] width 1510 height 566
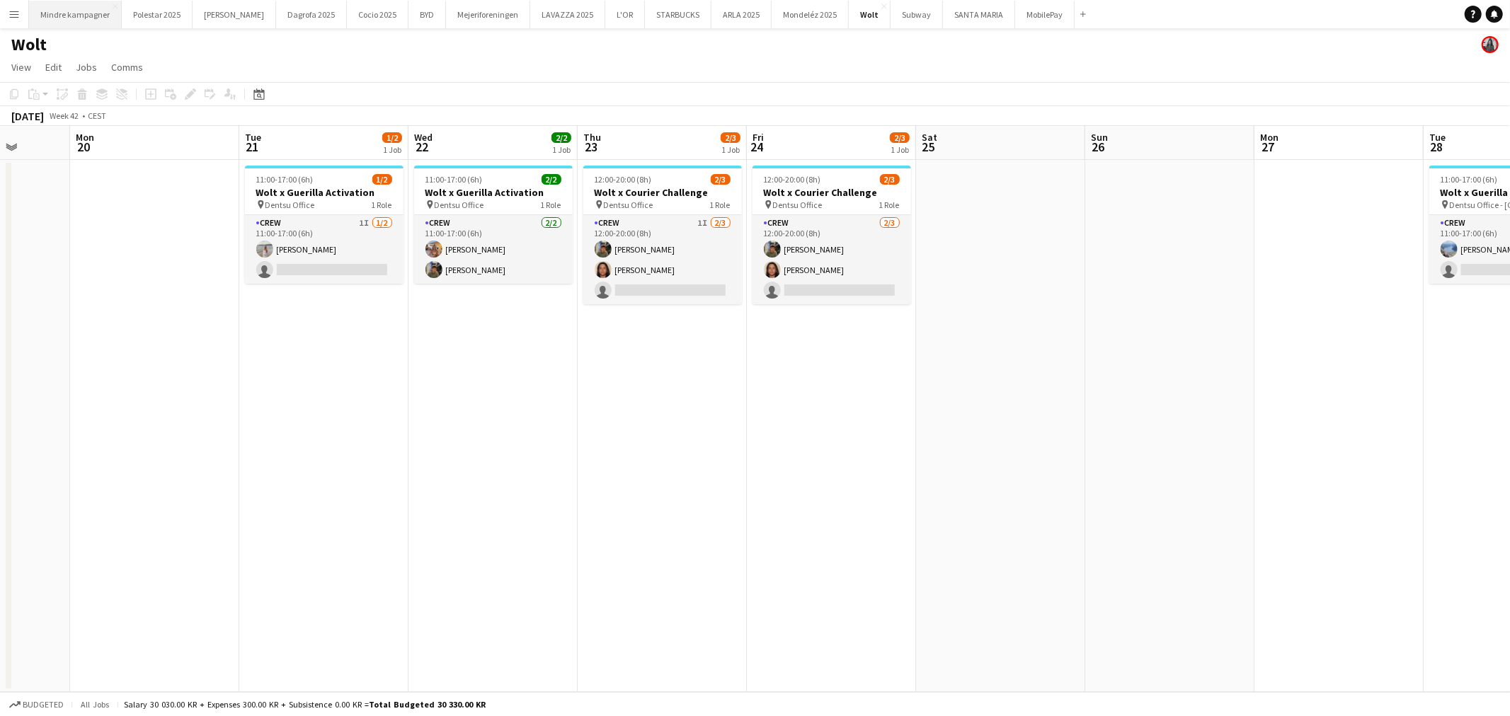
click at [82, 22] on button "Mindre kampagner Close" at bounding box center [75, 15] width 93 height 28
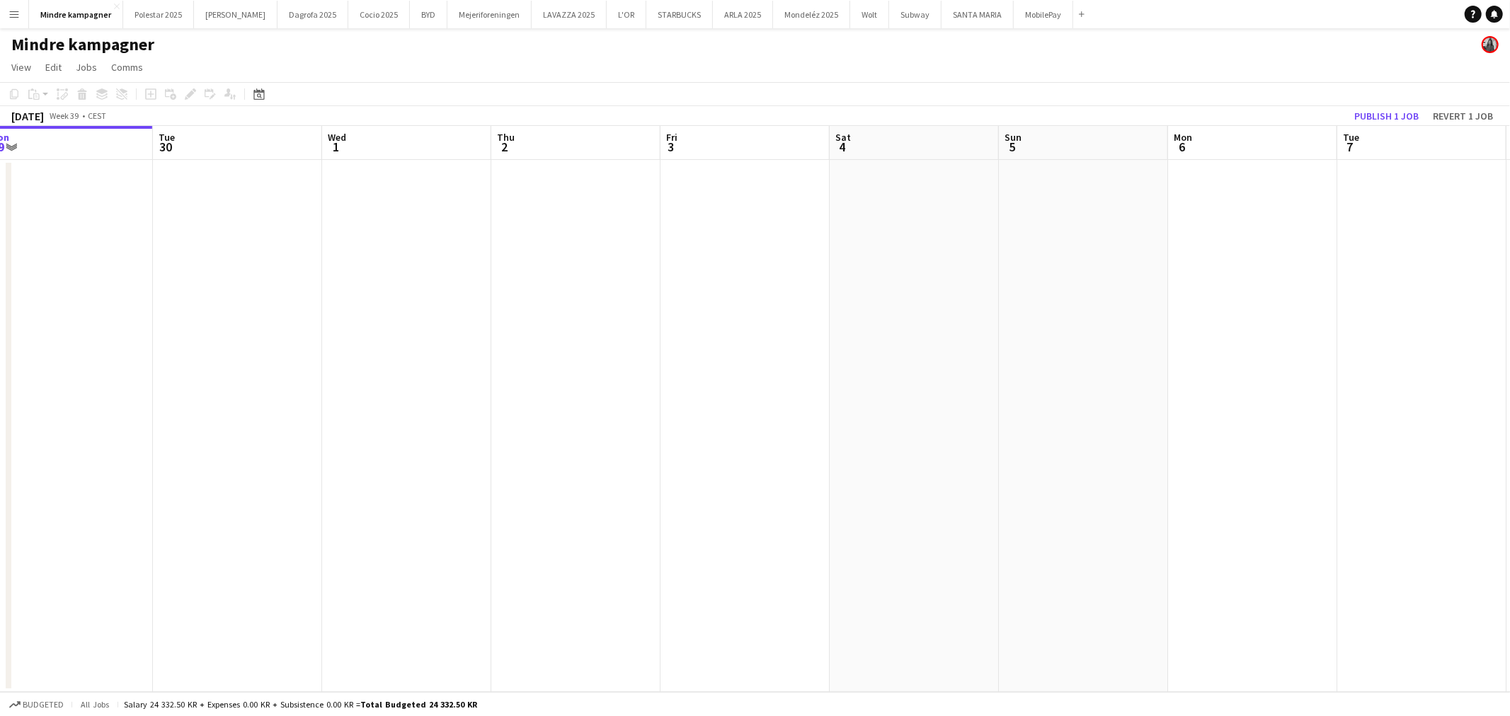
drag, startPoint x: 1005, startPoint y: 401, endPoint x: 787, endPoint y: 409, distance: 218.1
click at [788, 409] on app-calendar-viewport "Fri 26 Sat 27 Sun 28 Mon 29 Tue 30 Wed 1 Thu 2 Fri 3 Sat 4 Sun 5 Mon 6 Tue 7 We…" at bounding box center [755, 409] width 1510 height 566
drag, startPoint x: 1023, startPoint y: 391, endPoint x: 631, endPoint y: 420, distance: 393.1
click at [621, 422] on app-calendar-viewport "Sat 27 Sun 28 Mon 29 Tue 30 Wed 1 Thu 2 Fri 3 Sat 4 Sun 5 Mon 6 Tue 7 Wed 8 Thu…" at bounding box center [755, 409] width 1510 height 566
drag, startPoint x: 1111, startPoint y: 395, endPoint x: 742, endPoint y: 403, distance: 369.5
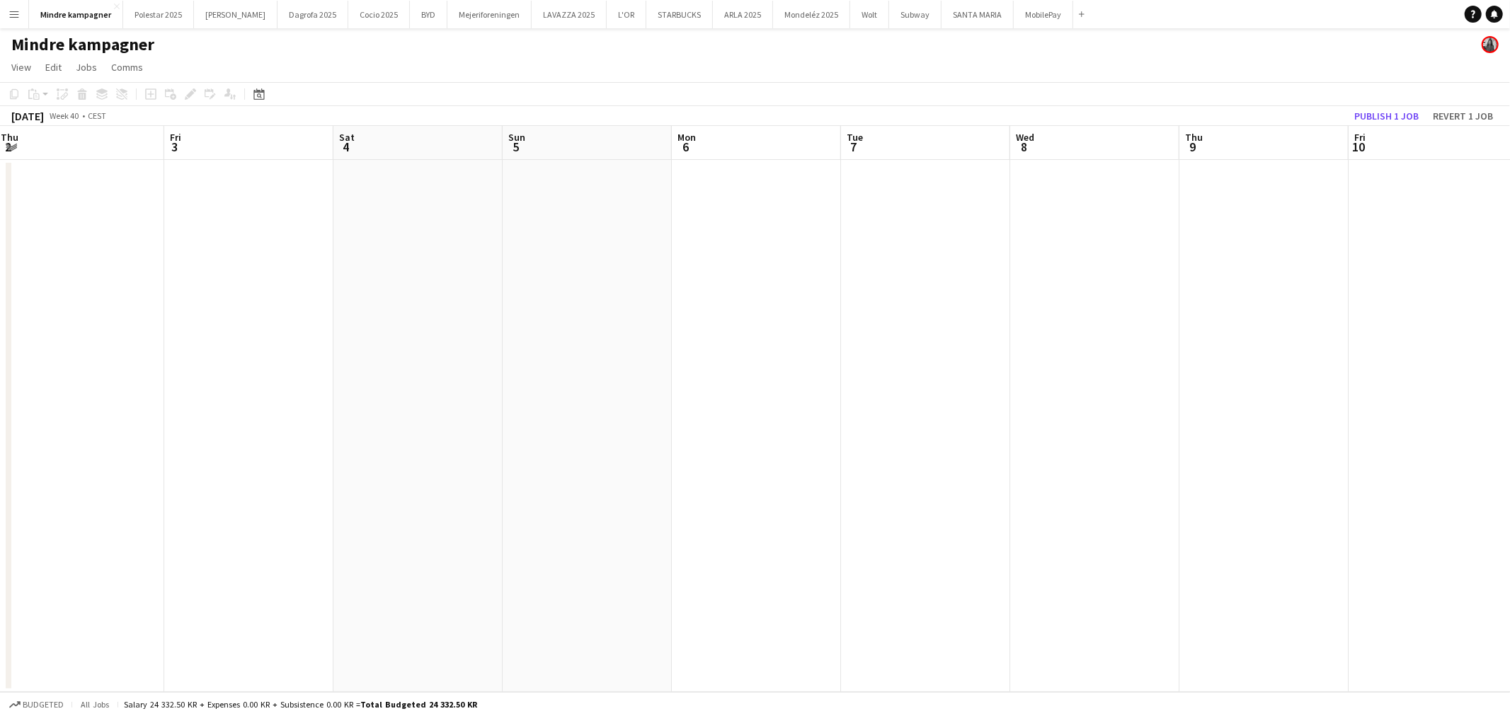
click at [570, 423] on app-calendar-viewport "Mon 29 Tue 30 Wed 1 Thu 2 Fri 3 Sat 4 Sun 5 Mon 6 Tue 7 Wed 8 Thu 9 Fri 10 Sat …" at bounding box center [755, 409] width 1510 height 566
drag, startPoint x: 866, startPoint y: 394, endPoint x: 307, endPoint y: 462, distance: 563.2
click at [307, 462] on app-calendar-viewport "Thu 2 Fri 3 Sat 4 Sun 5 Mon 6 Tue 7 Wed 8 Thu 9 Fri 10 Sat 11 Sun 12 Mon 13 Tue…" at bounding box center [755, 409] width 1510 height 566
drag, startPoint x: 797, startPoint y: 459, endPoint x: 206, endPoint y: 486, distance: 591.6
click at [130, 493] on app-calendar-viewport "Tue 7 Wed 8 Thu 9 Fri 10 Sat 11 Sun 12 Mon 13 Tue 14 Wed 15 Thu 16 Fri 17 Sat 1…" at bounding box center [755, 409] width 1510 height 566
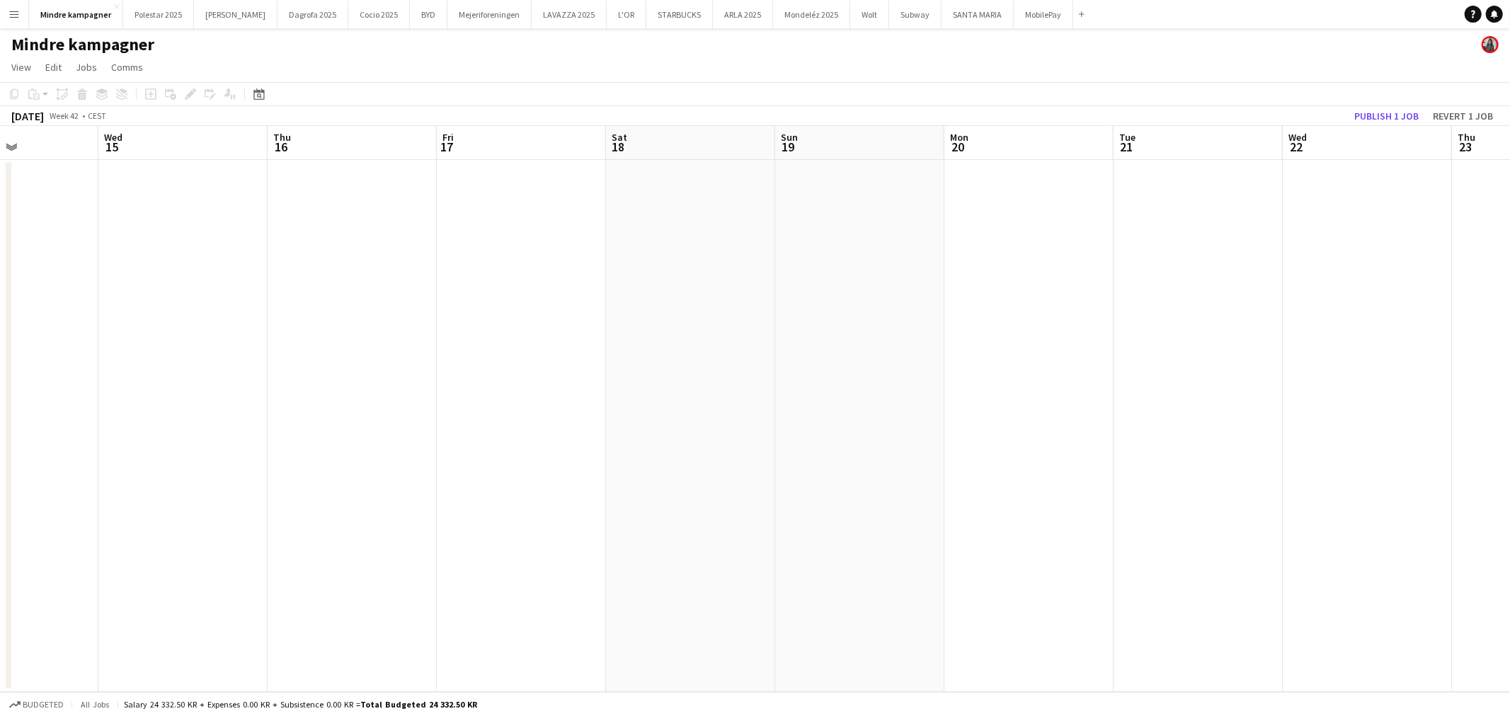
drag
click at [313, 434] on app-calendar-viewport "Sat 11 Sun 12 Mon 13 Tue 14 Wed 15 Thu 16 Fri 17 Sat 18 Sun 19 Mon 20 Tue 21 We…" at bounding box center [755, 409] width 1510 height 566
click at [371, 413] on app-calendar-viewport "Wed 15 Thu 16 Fri 17 Sat 18 Sun 19 Mon 20 Tue 21 Wed 22 Thu 23 Fri 24 Sat 25 Su…" at bounding box center [755, 409] width 1510 height 566
click at [331, 416] on app-calendar-viewport "Sat 18 Sun 19 Mon 20 Tue 21 Wed 22 Thu 23 Fri 24 Sat 25 Sun 26 Mon 27 Tue 28 1 …" at bounding box center [755, 409] width 1510 height 566
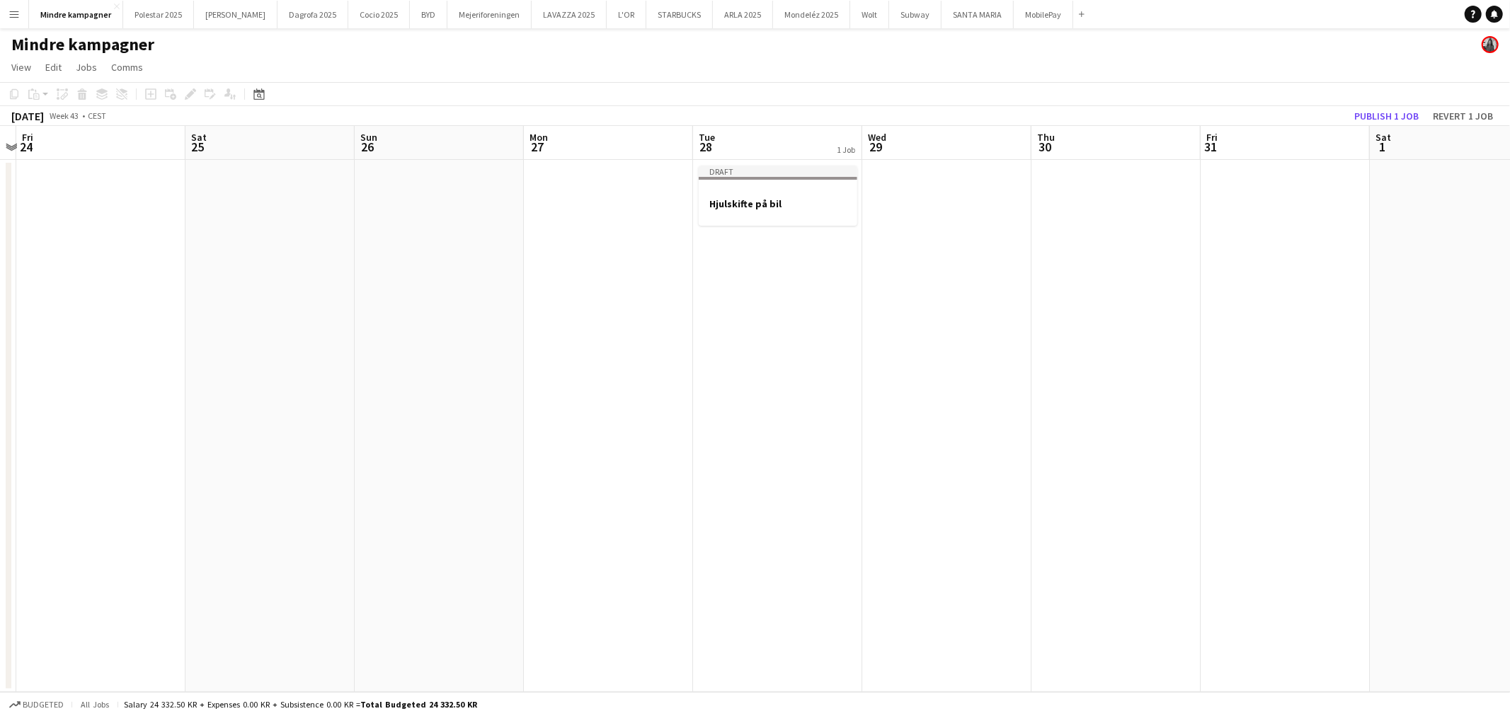
click at [723, 407] on app-calendar-viewport "Tue 21 Wed 22 Thu 23 Fri 24 Sat 25 Sun 26 Mon 27 Tue 28 1 Job Wed 29 Thu 30 Fri…" at bounding box center [755, 409] width 1510 height 566
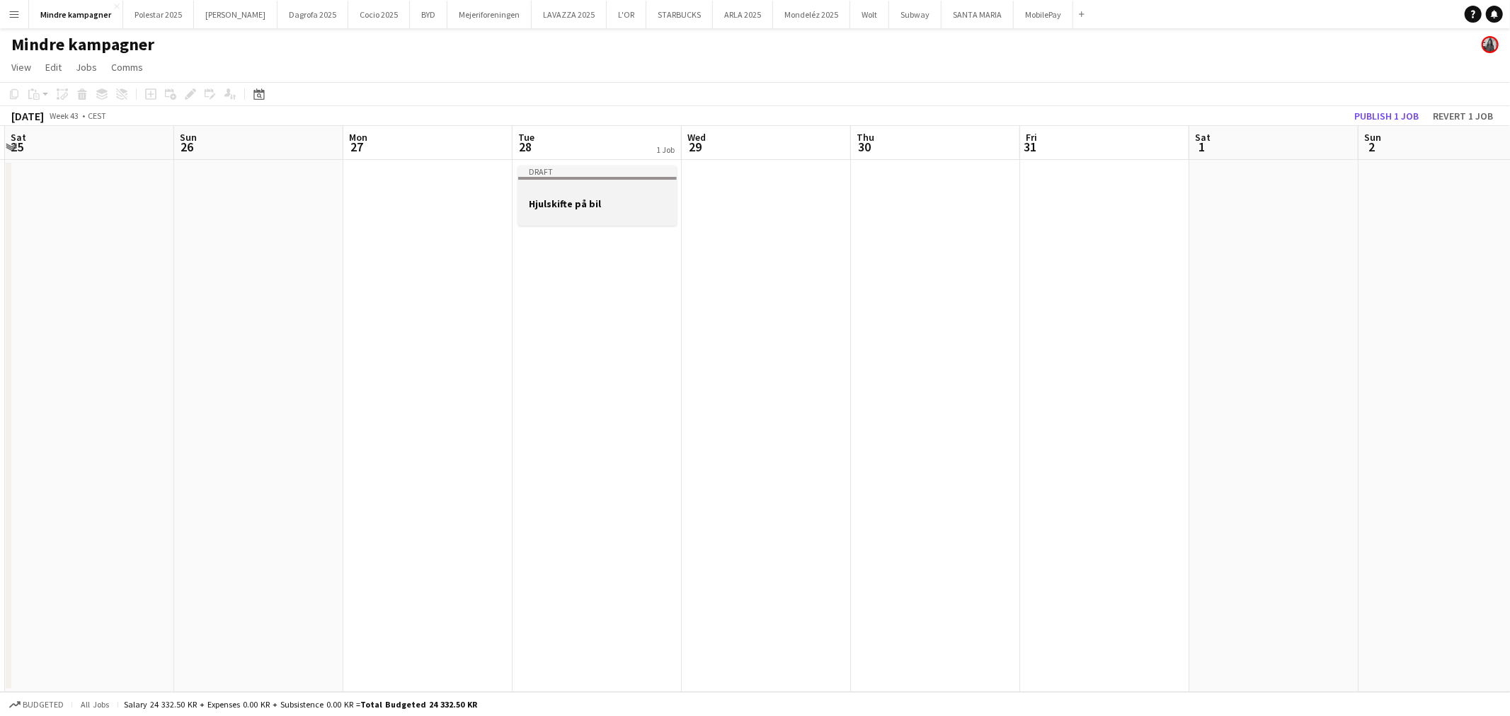
click at [593, 204] on h3 "Hjulskifte på bil" at bounding box center [597, 203] width 159 height 13
click at [185, 91] on icon "Edit" at bounding box center [190, 93] width 11 height 11
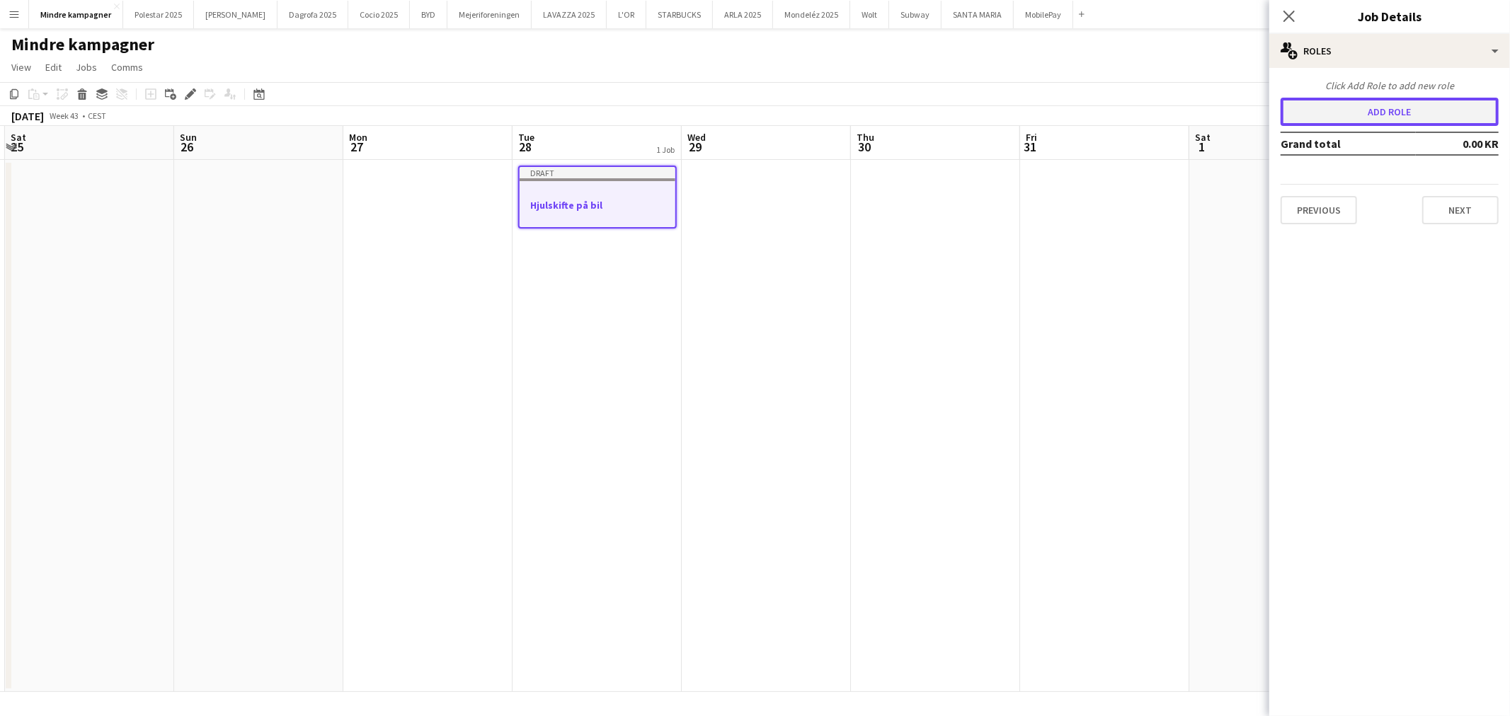
click at [1345, 106] on button "Add role" at bounding box center [1389, 112] width 218 height 28
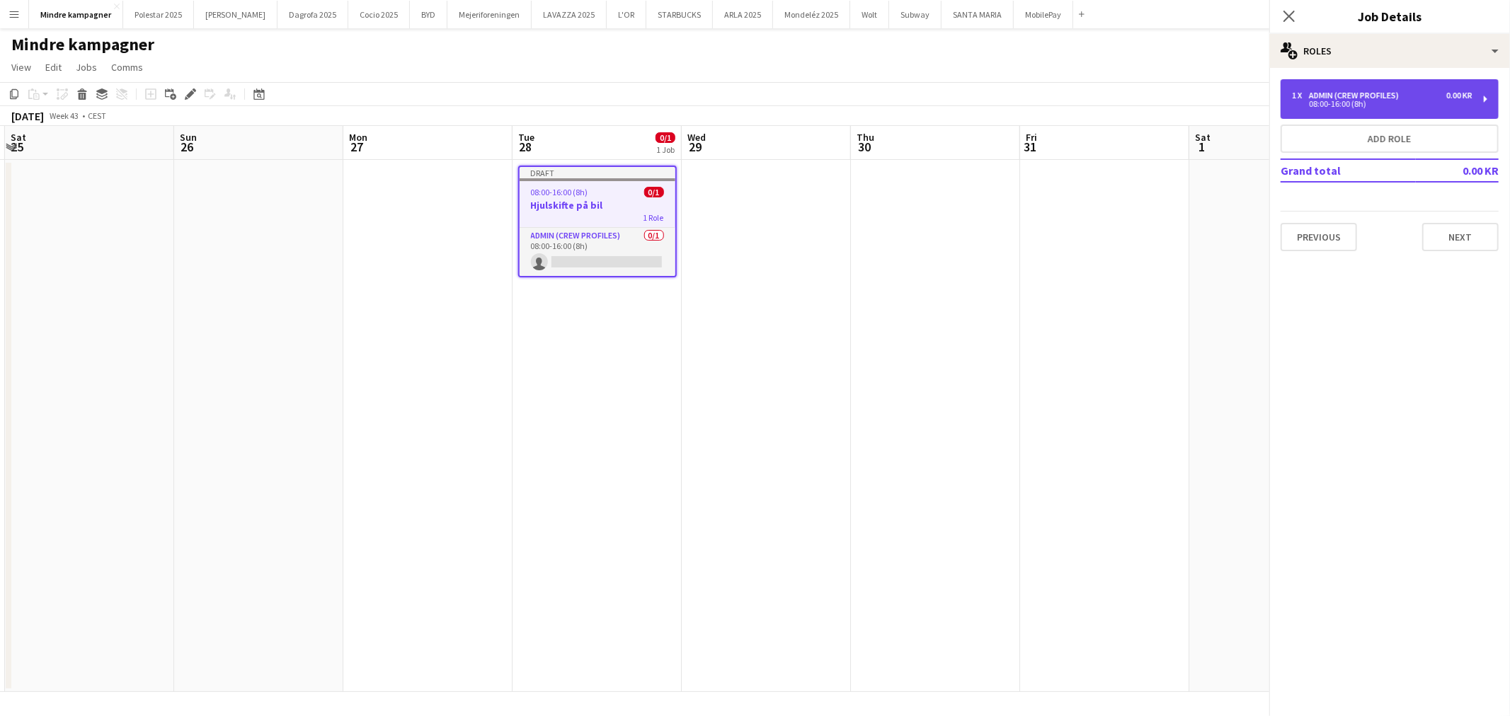
click at [1332, 96] on div "Admin (crew profiles)" at bounding box center [1357, 96] width 96 height 10
click at [1327, 94] on div "Admin (crew profiles)" at bounding box center [1357, 96] width 96 height 10
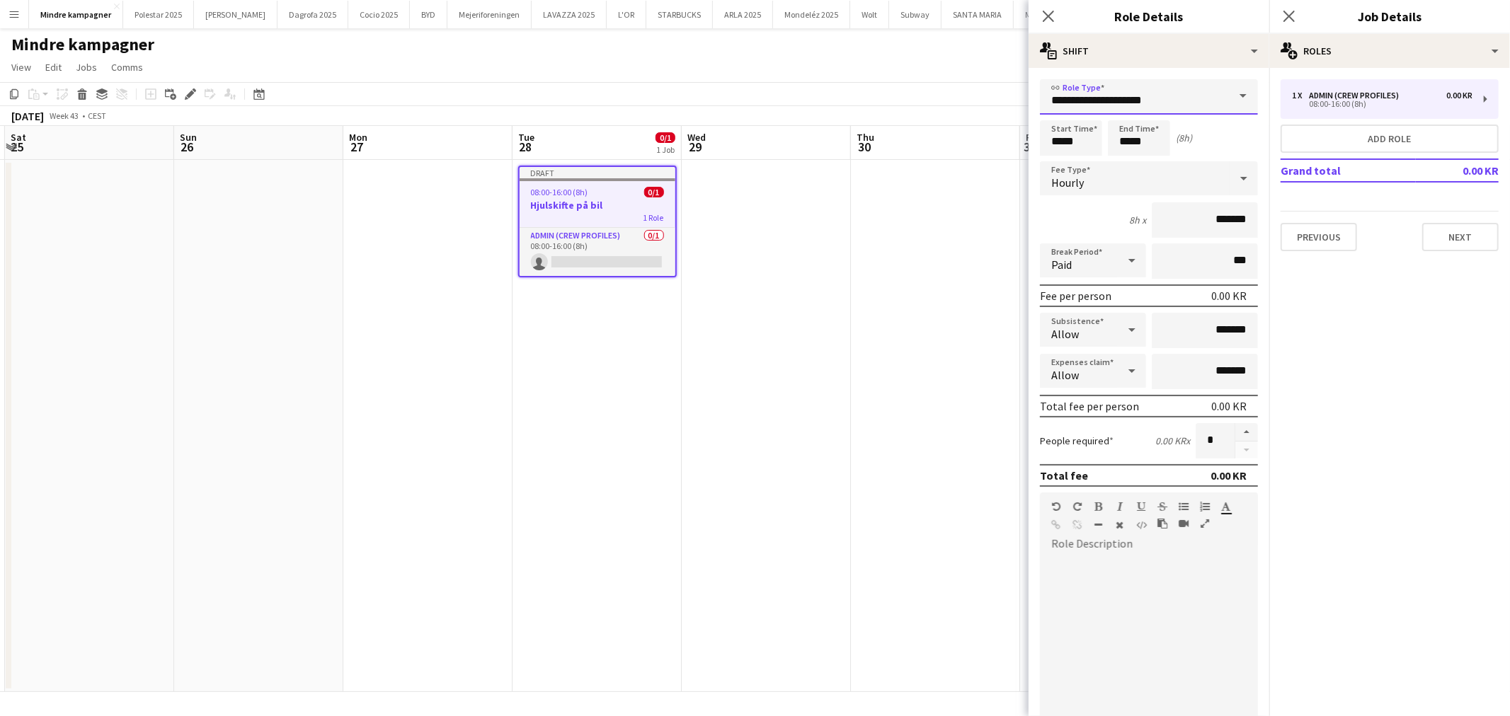
click at [1138, 94] on input "**********" at bounding box center [1149, 96] width 218 height 35
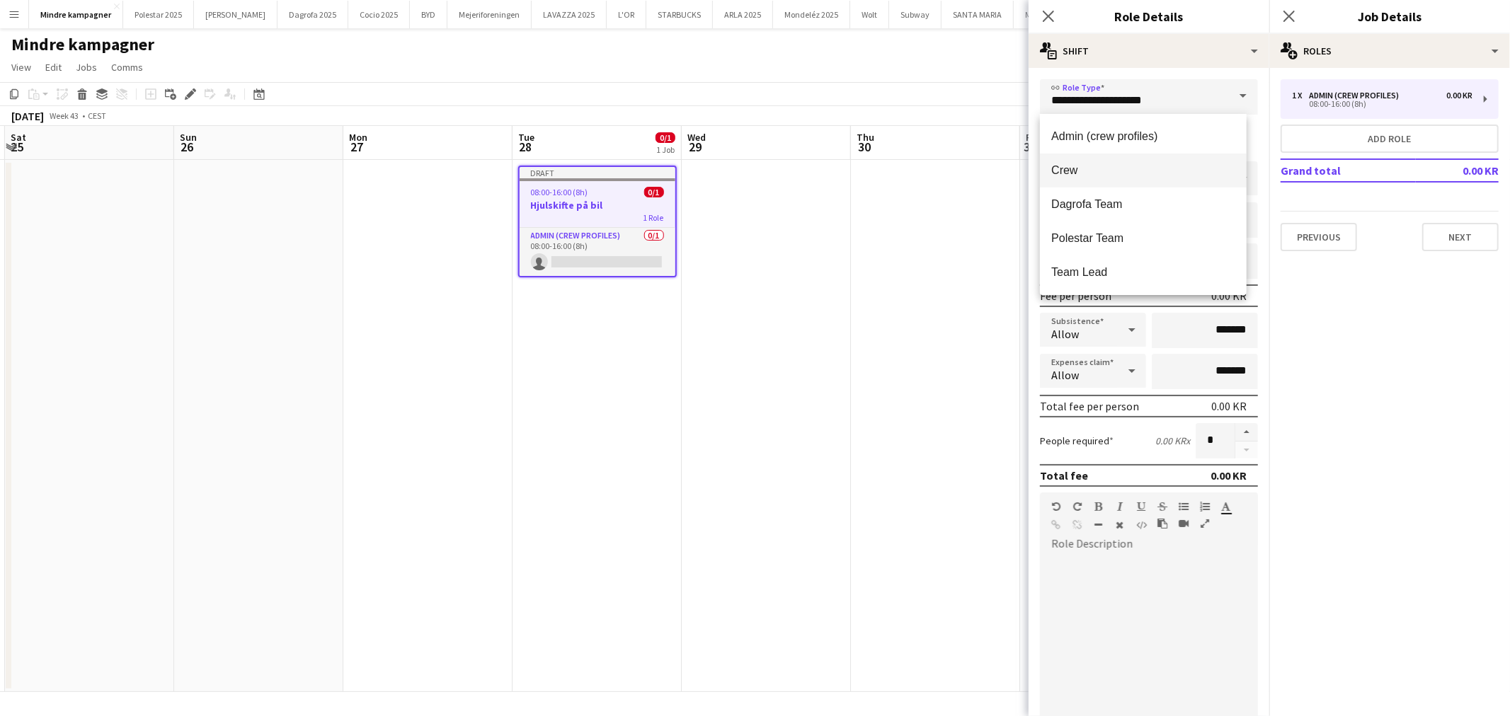
click at [1112, 172] on span "Crew" at bounding box center [1142, 169] width 183 height 13
type input "****"
type input "*********"
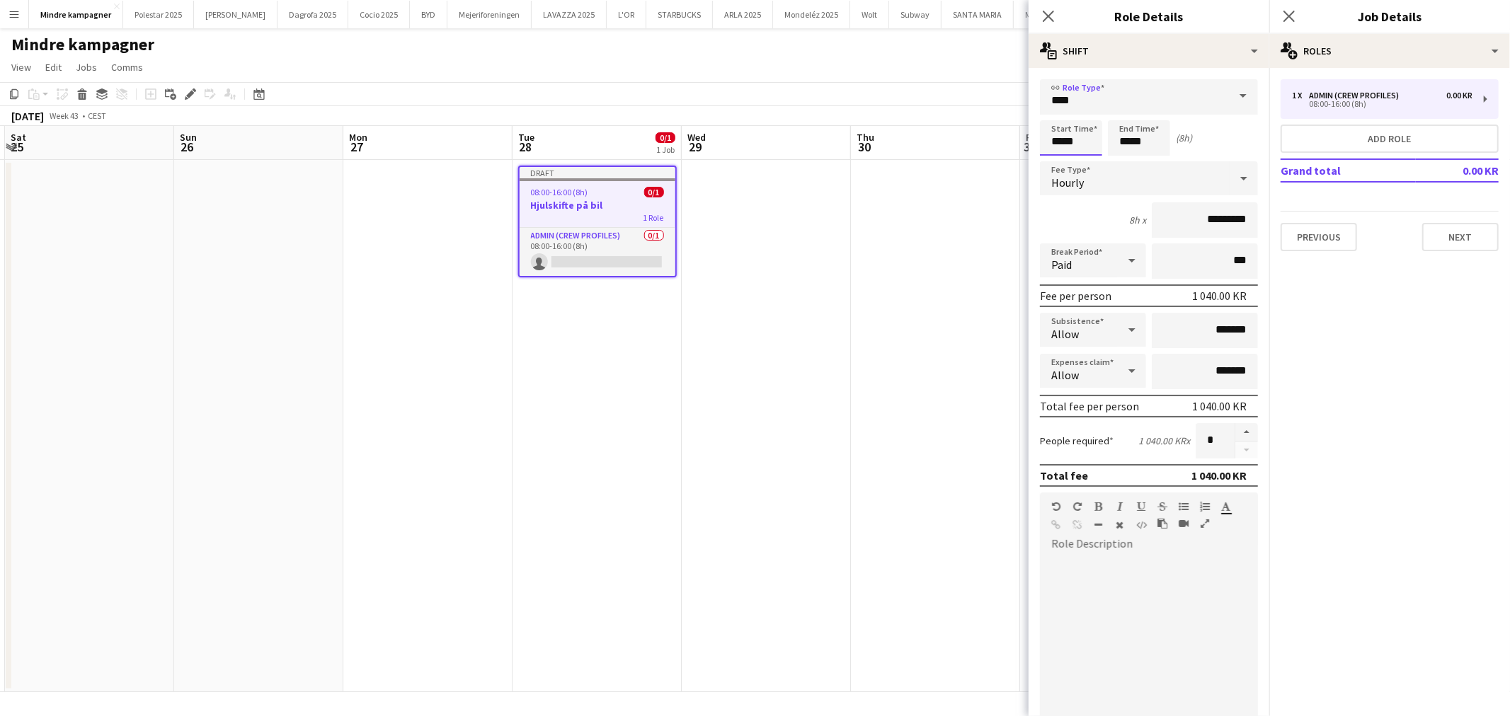
click at [1062, 139] on input "*****" at bounding box center [1071, 137] width 62 height 35
click at [1058, 160] on div at bounding box center [1057, 163] width 28 height 14
click at [1091, 158] on div at bounding box center [1085, 163] width 28 height 14
type input "*****"
click at [1088, 156] on div at bounding box center [1085, 163] width 28 height 14
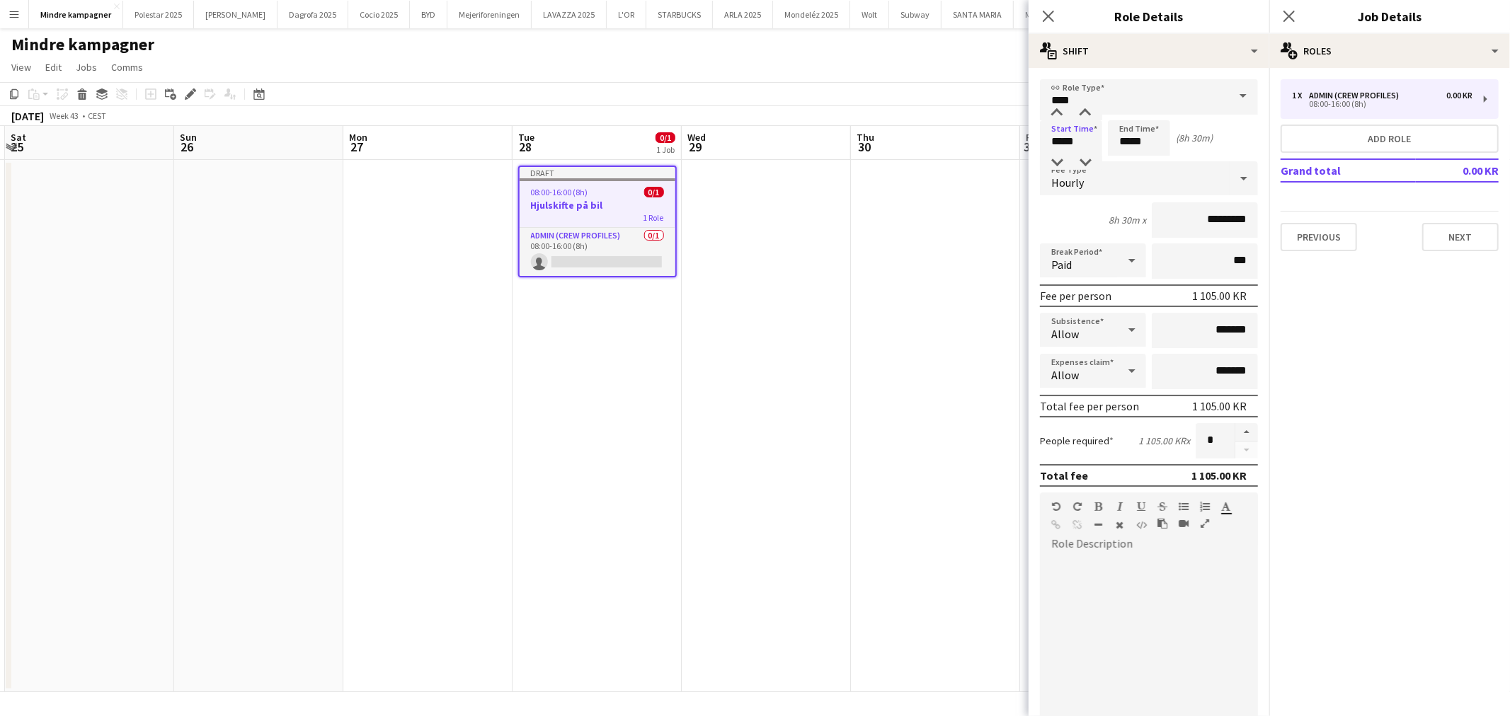
click at [1106, 576] on div at bounding box center [1149, 641] width 218 height 170
click at [1072, 618] on div "**********" at bounding box center [1143, 641] width 206 height 170
click at [1162, 512] on div at bounding box center [1135, 509] width 85 height 17
click at [1157, 527] on div at bounding box center [1189, 526] width 64 height 17
click at [1163, 520] on icon "button" at bounding box center [1162, 524] width 10 height 10
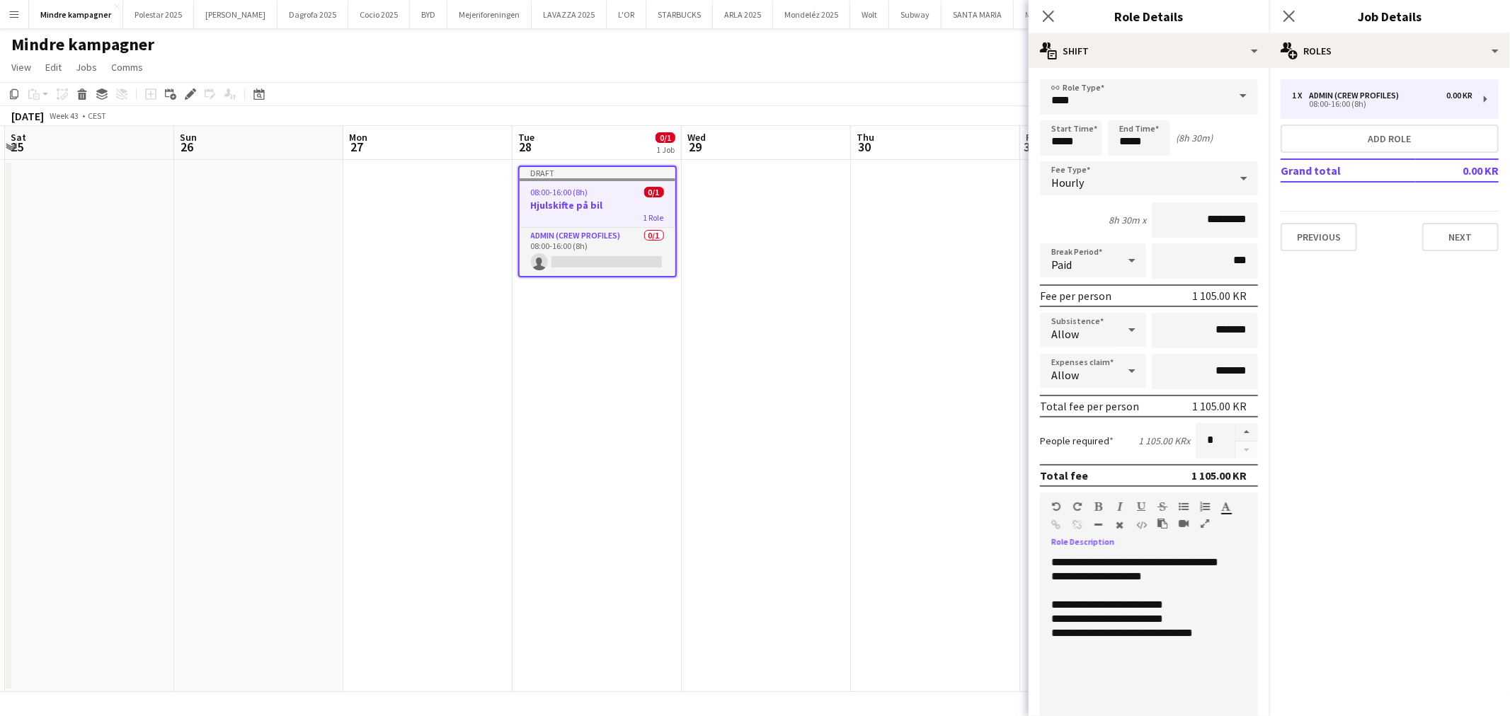
click at [1165, 597] on div "**********" at bounding box center [1143, 641] width 206 height 170
click at [1189, 628] on div "**********" at bounding box center [1142, 633] width 183 height 14
drag, startPoint x: 1070, startPoint y: 641, endPoint x: 1030, endPoint y: 646, distance: 40.6
click at [1030, 646] on form "**********" at bounding box center [1148, 482] width 241 height 807
click at [1208, 217] on input "*********" at bounding box center [1205, 219] width 106 height 35
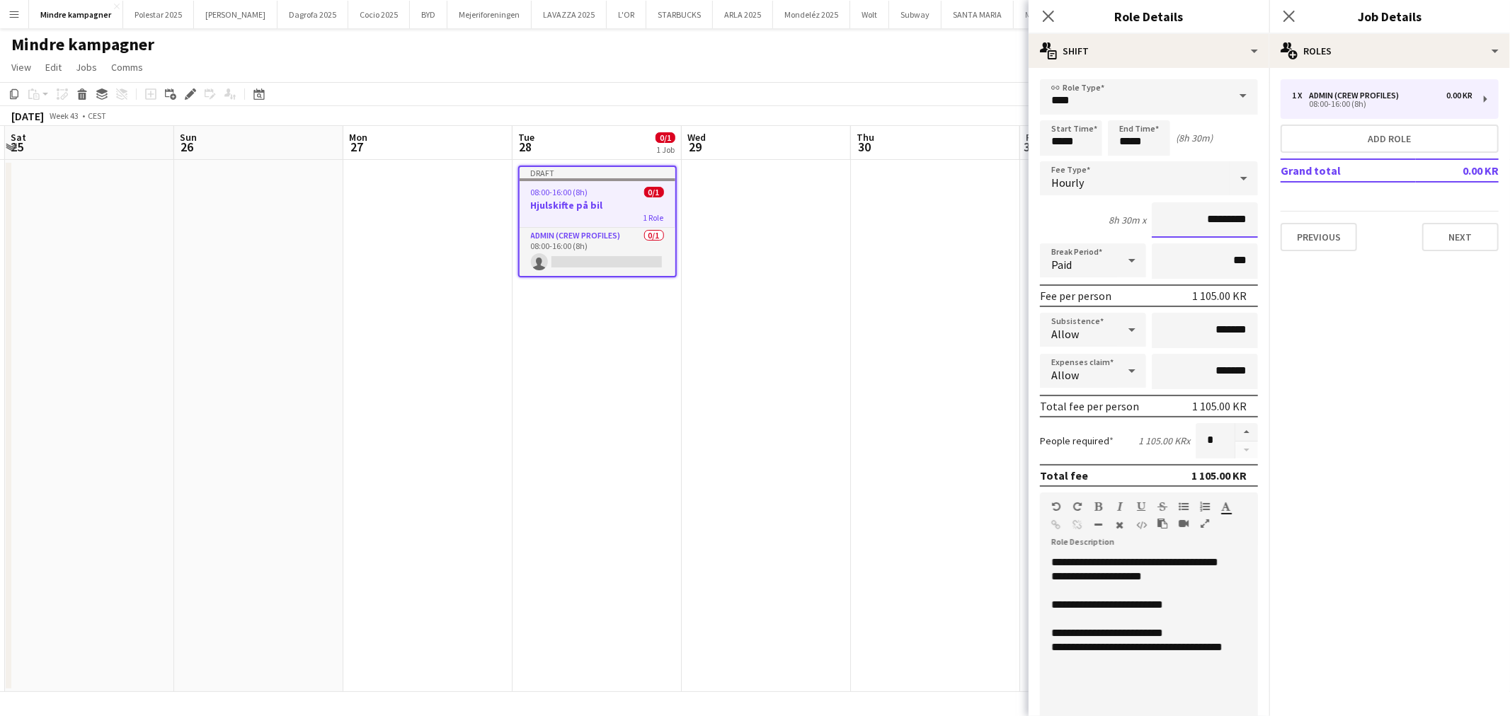
click at [1207, 217] on input "*********" at bounding box center [1205, 219] width 106 height 35
type input "******"
click at [939, 345] on app-date-cell at bounding box center [935, 426] width 169 height 532
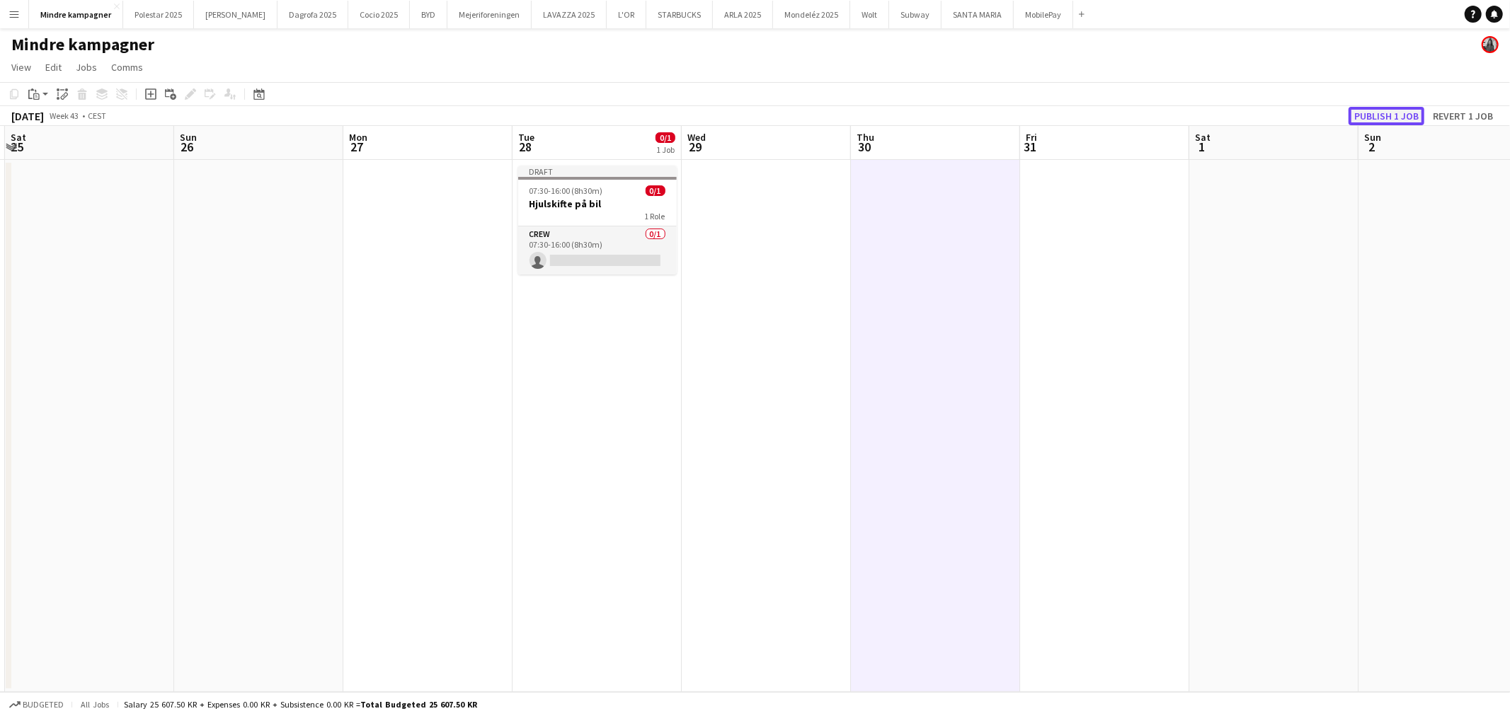
click at [1380, 115] on button "Publish 1 job" at bounding box center [1386, 116] width 76 height 18
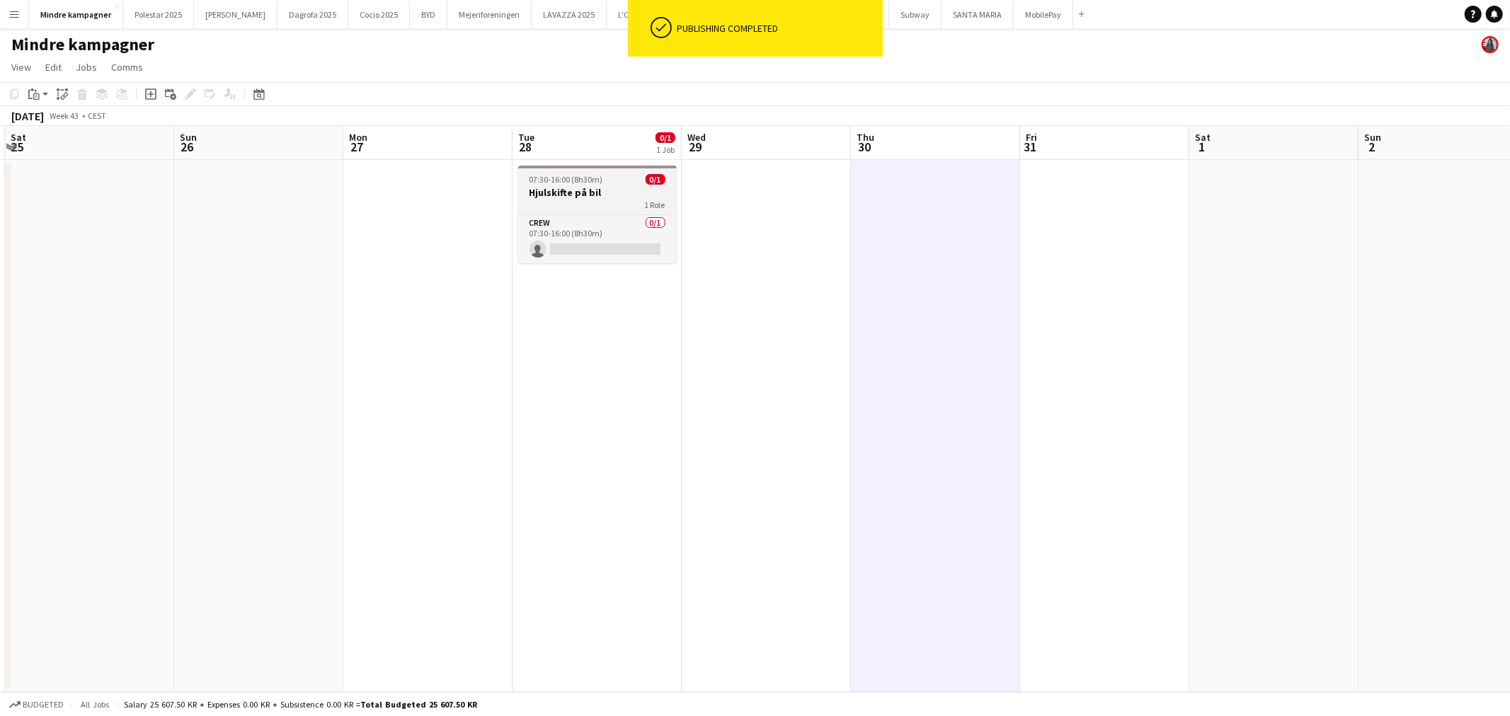
click at [599, 199] on div "1 Role" at bounding box center [597, 204] width 159 height 11
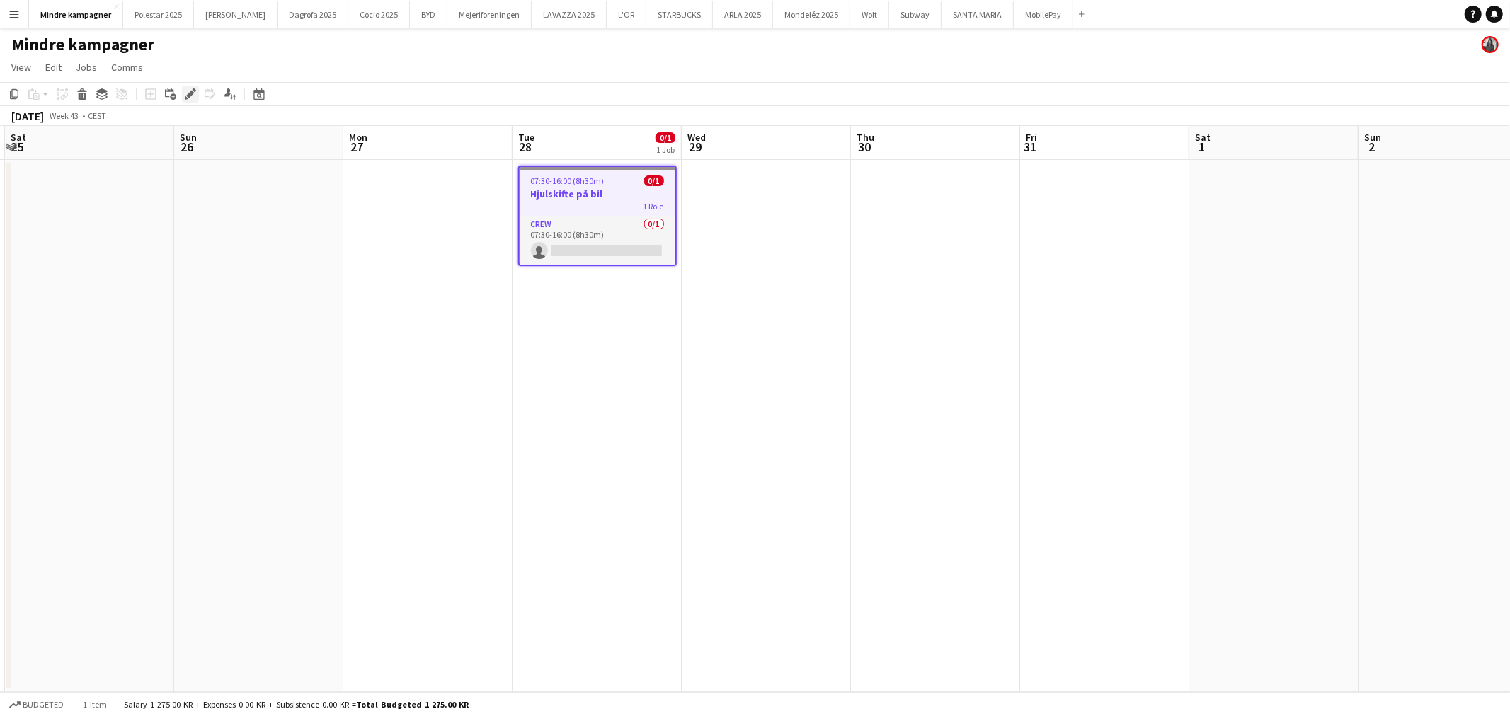
click at [187, 97] on icon "Edit" at bounding box center [190, 93] width 11 height 11
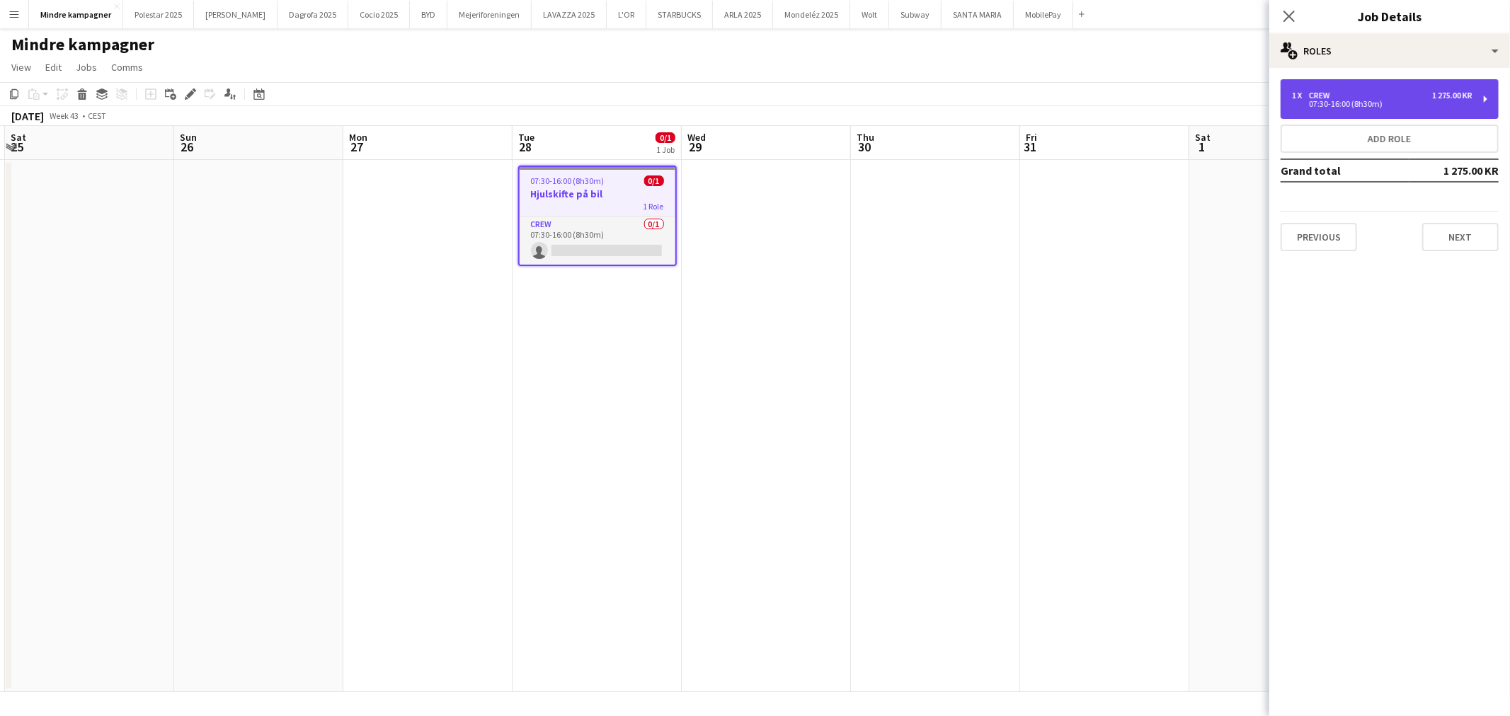
click at [1379, 104] on div "07:30-16:00 (8h30m)" at bounding box center [1382, 104] width 180 height 7
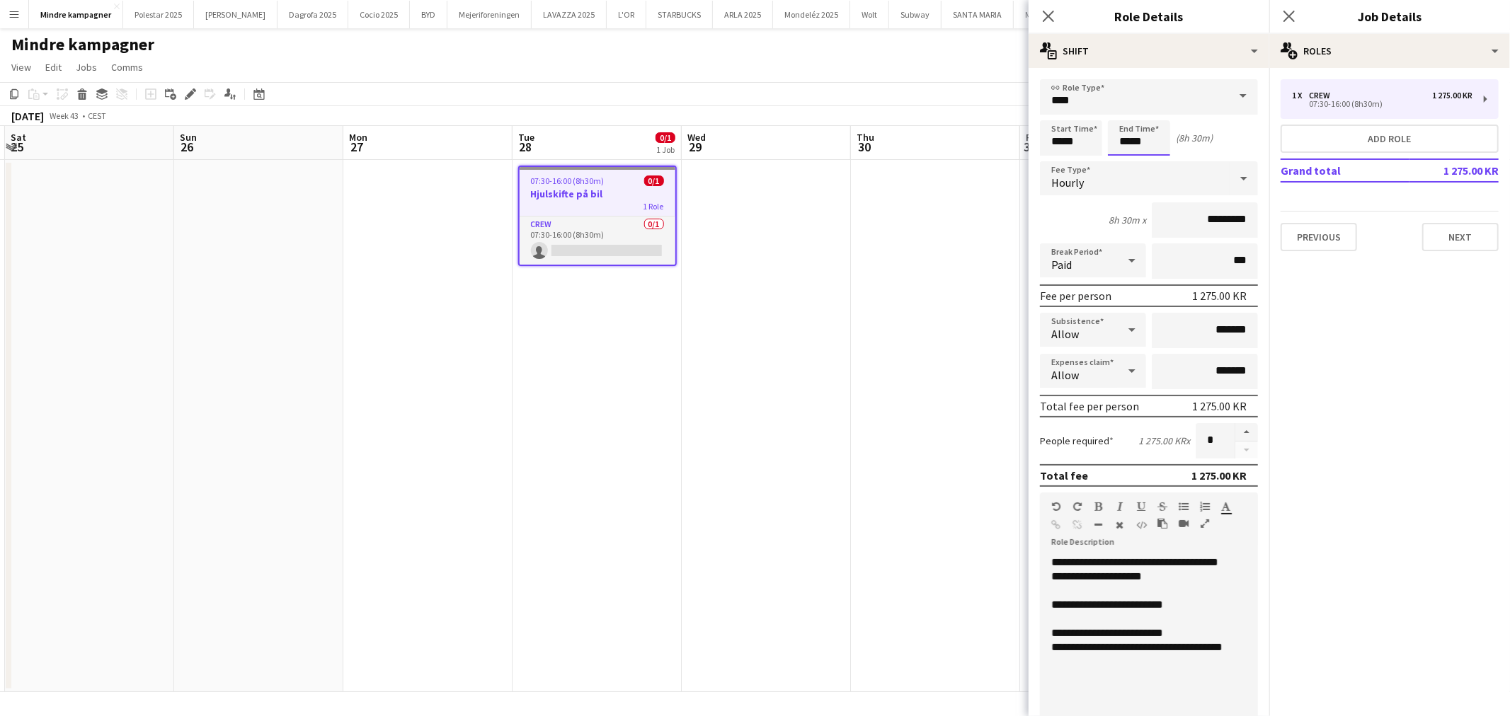
click at [1134, 145] on input "*****" at bounding box center [1139, 137] width 62 height 35
click at [1127, 161] on div at bounding box center [1124, 163] width 28 height 14
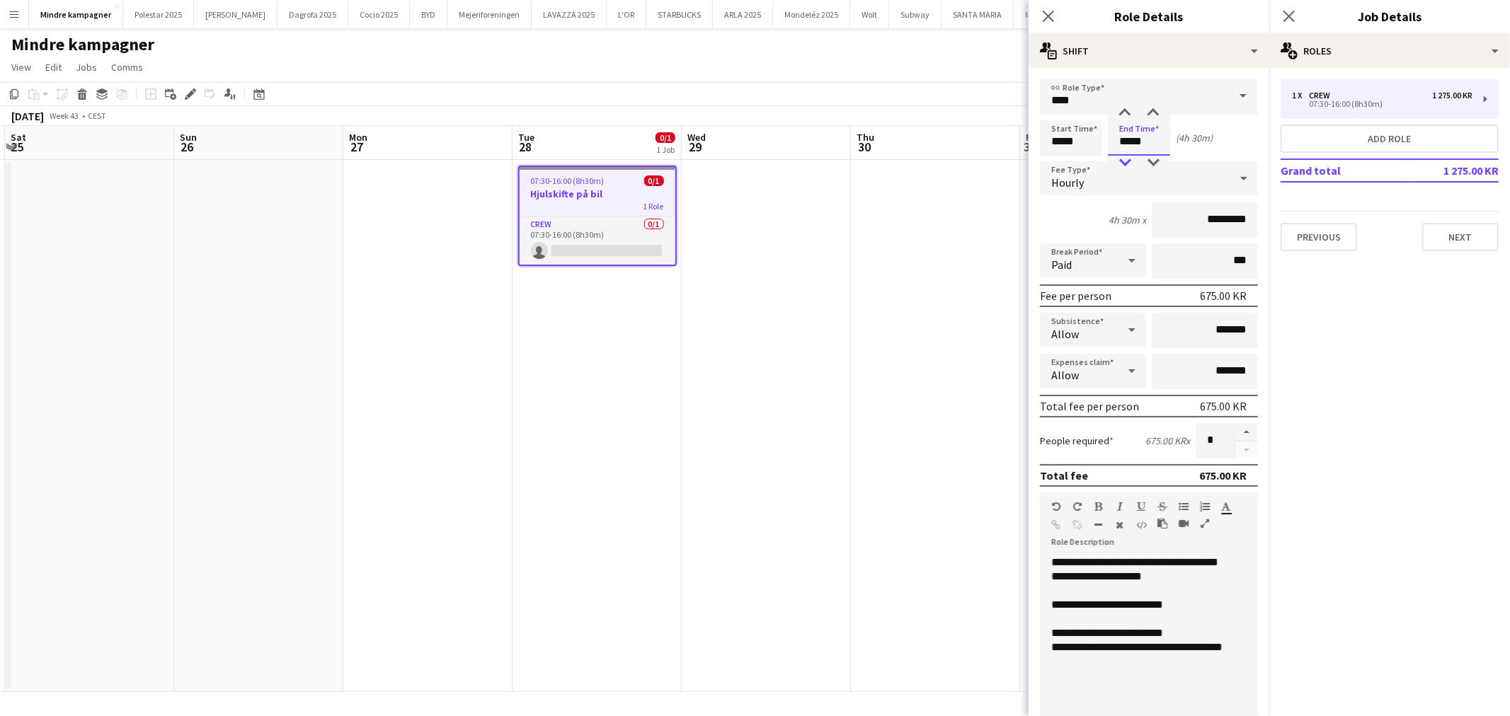
click at [1127, 161] on div at bounding box center [1124, 163] width 28 height 14
click at [1129, 106] on div at bounding box center [1124, 113] width 28 height 14
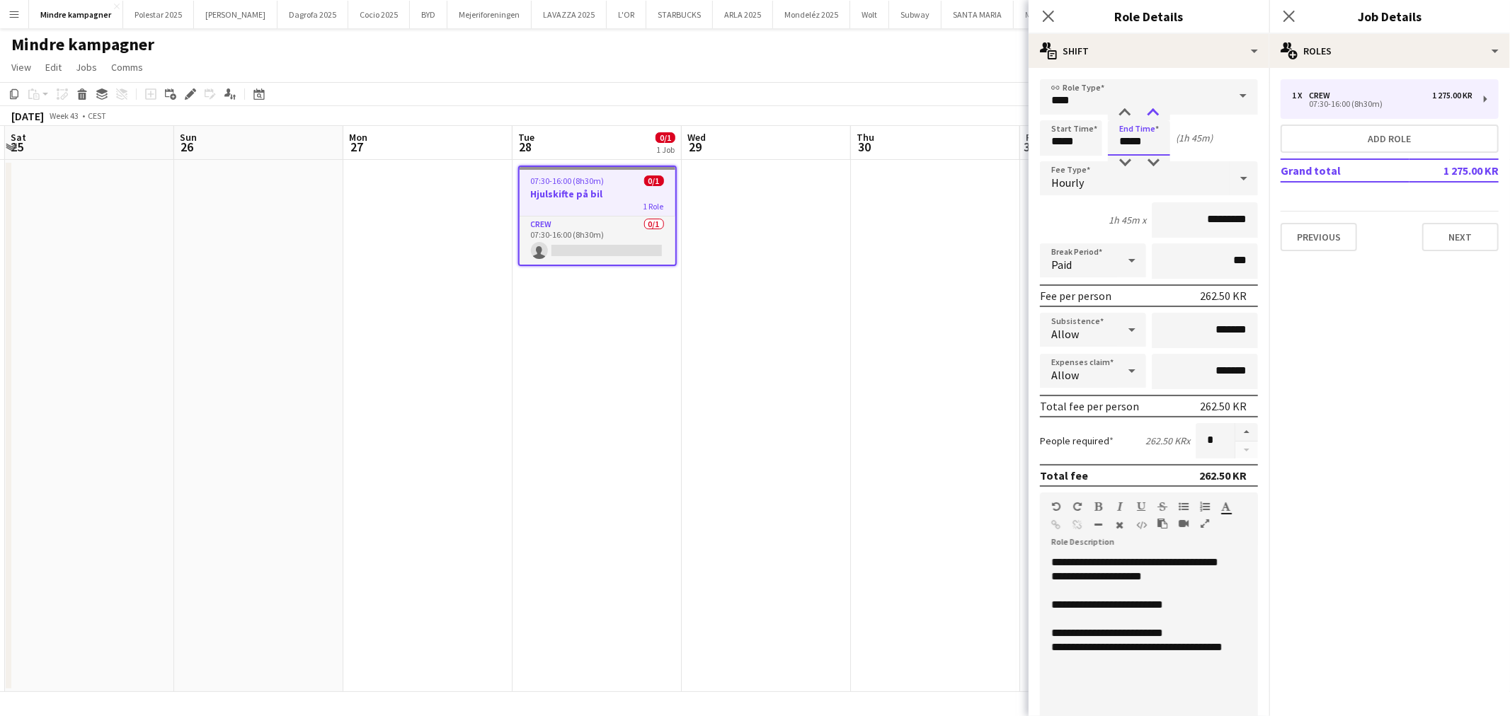
click at [1156, 113] on div at bounding box center [1153, 113] width 28 height 14
type input "*****"
click at [1156, 113] on div at bounding box center [1153, 113] width 28 height 14
click at [880, 449] on app-date-cell at bounding box center [935, 426] width 169 height 532
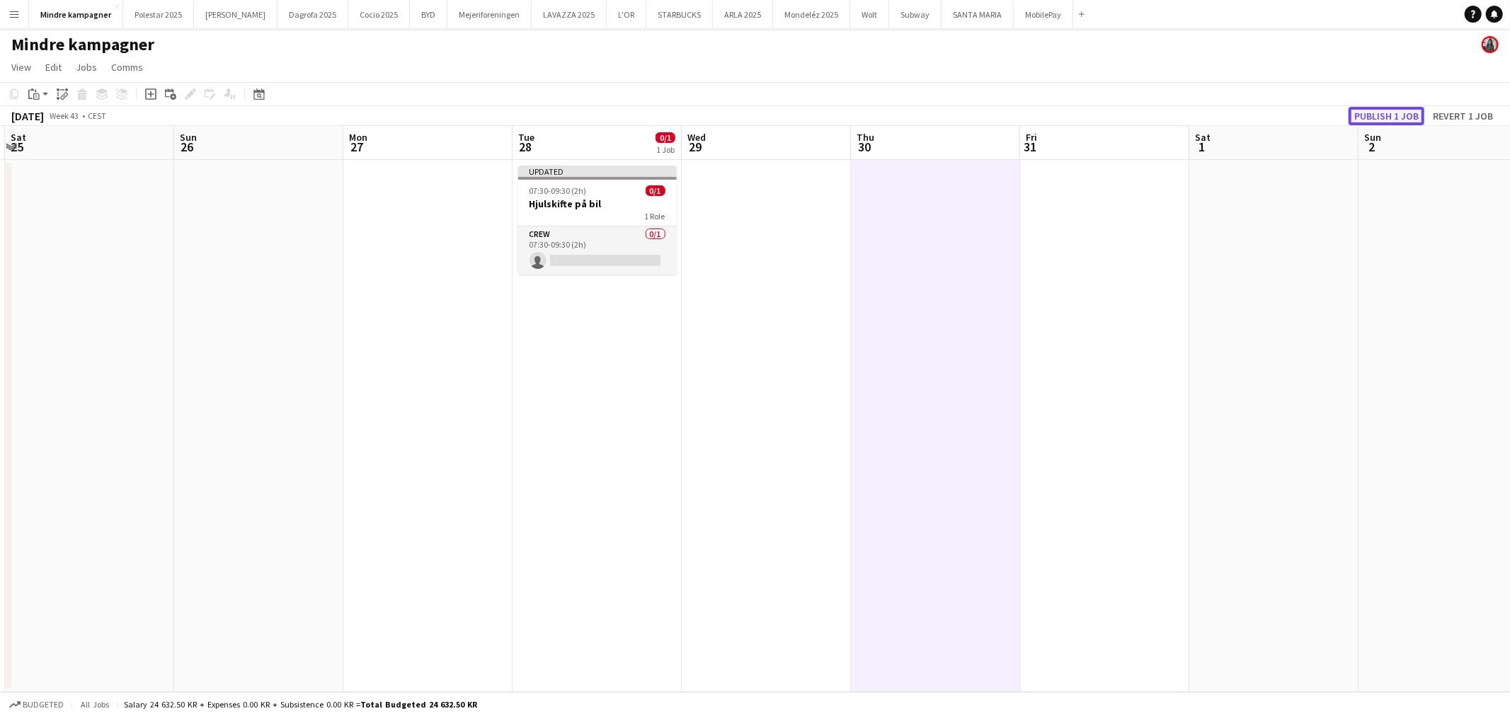
click at [1385, 112] on button "Publish 1 job" at bounding box center [1386, 116] width 76 height 18
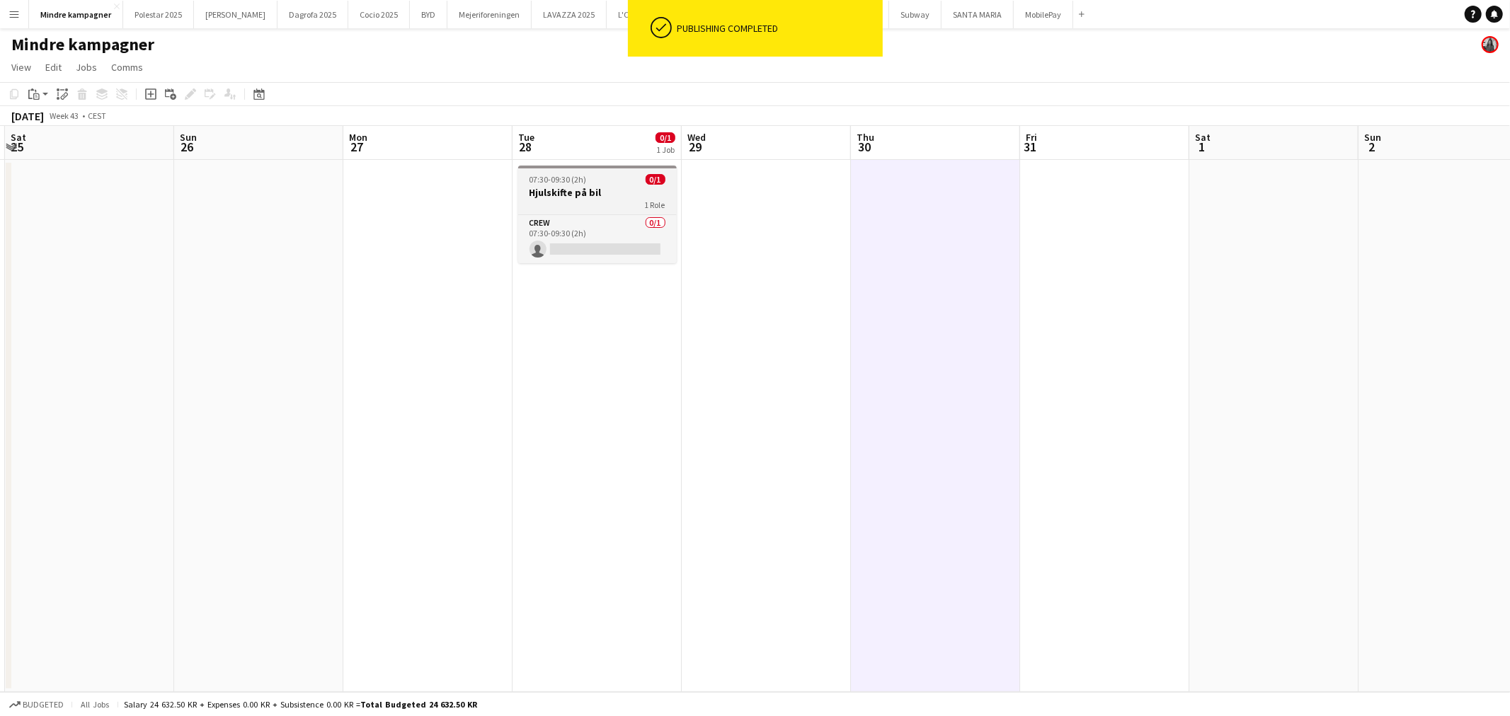
click at [628, 178] on div "07:30-09:30 (2h) 0/1" at bounding box center [597, 179] width 159 height 11
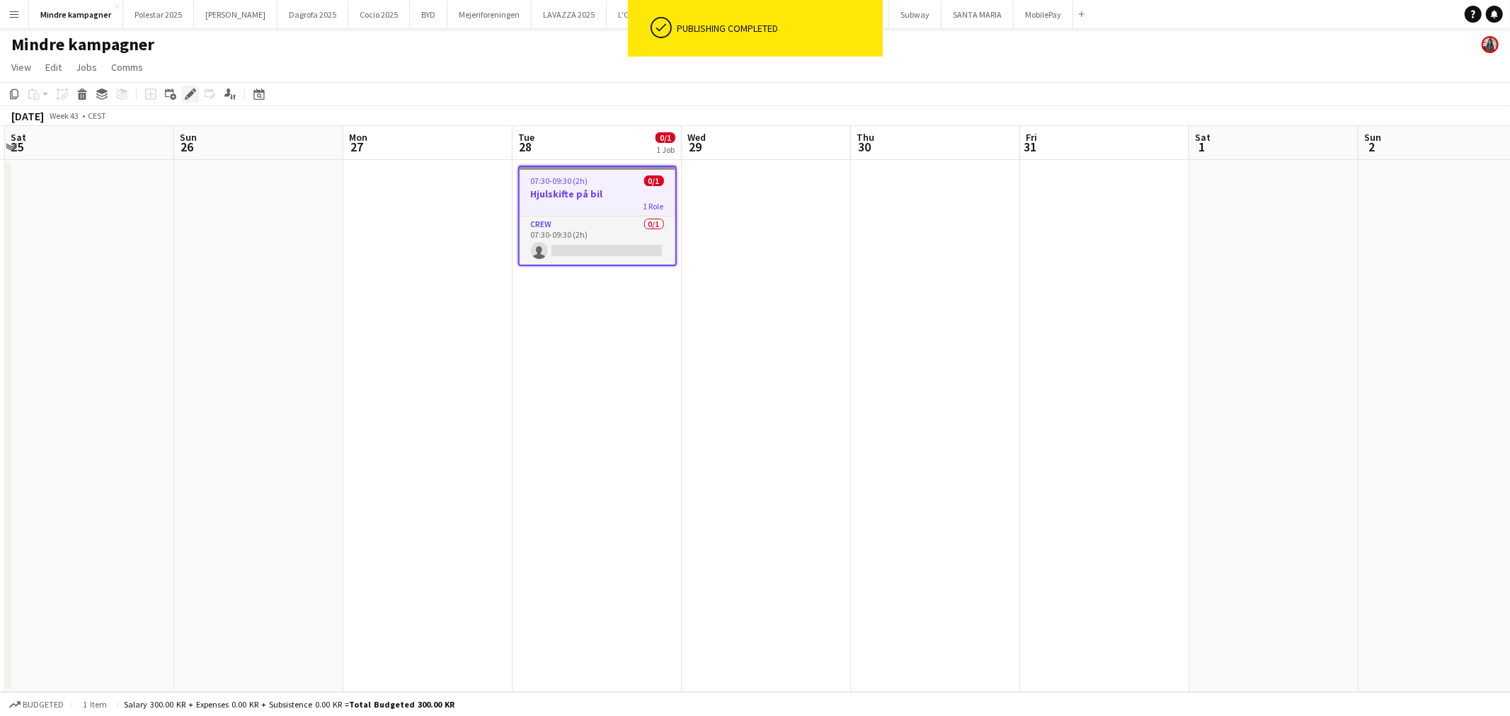
click at [193, 90] on icon at bounding box center [195, 90] width 4 height 4
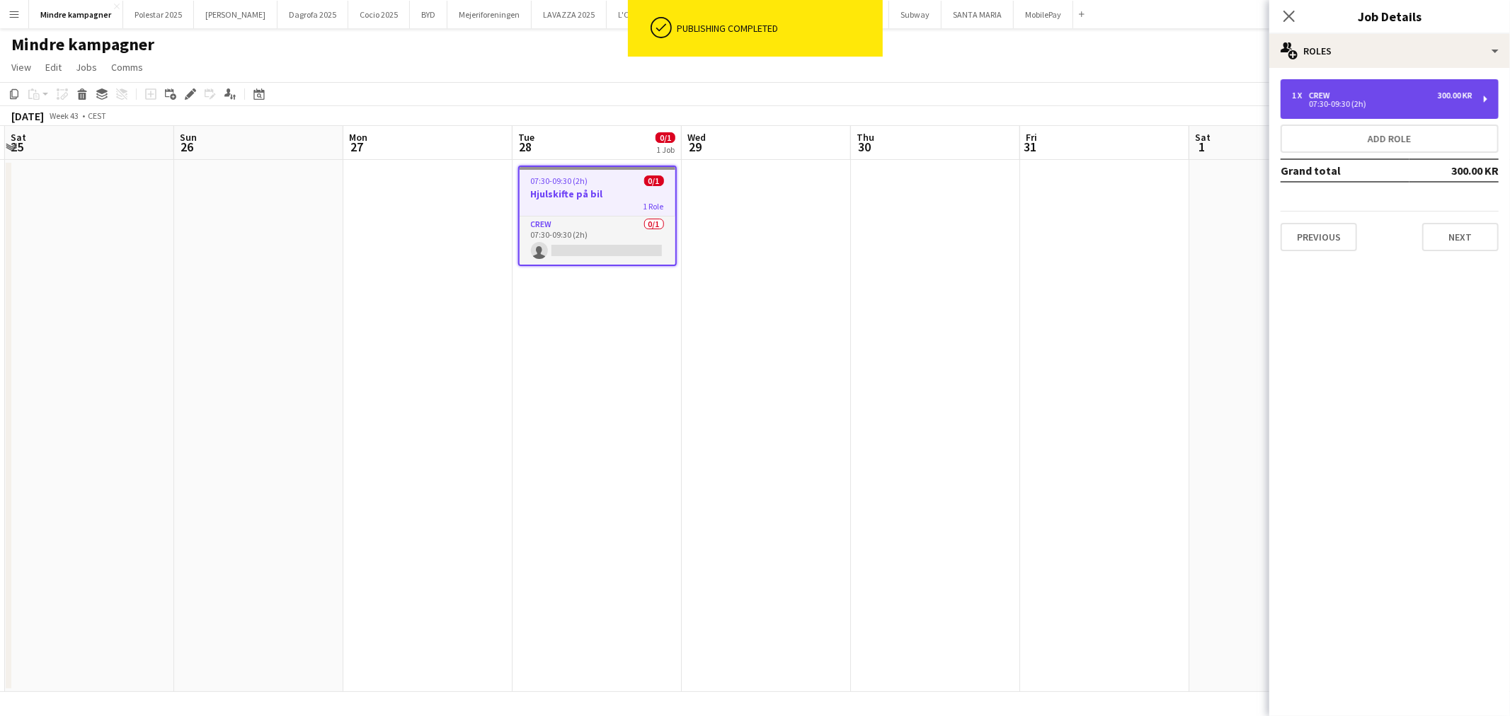
click at [1340, 87] on div "1 x Crew 300.00 KR 07:30-09:30 (2h)" at bounding box center [1389, 99] width 218 height 40
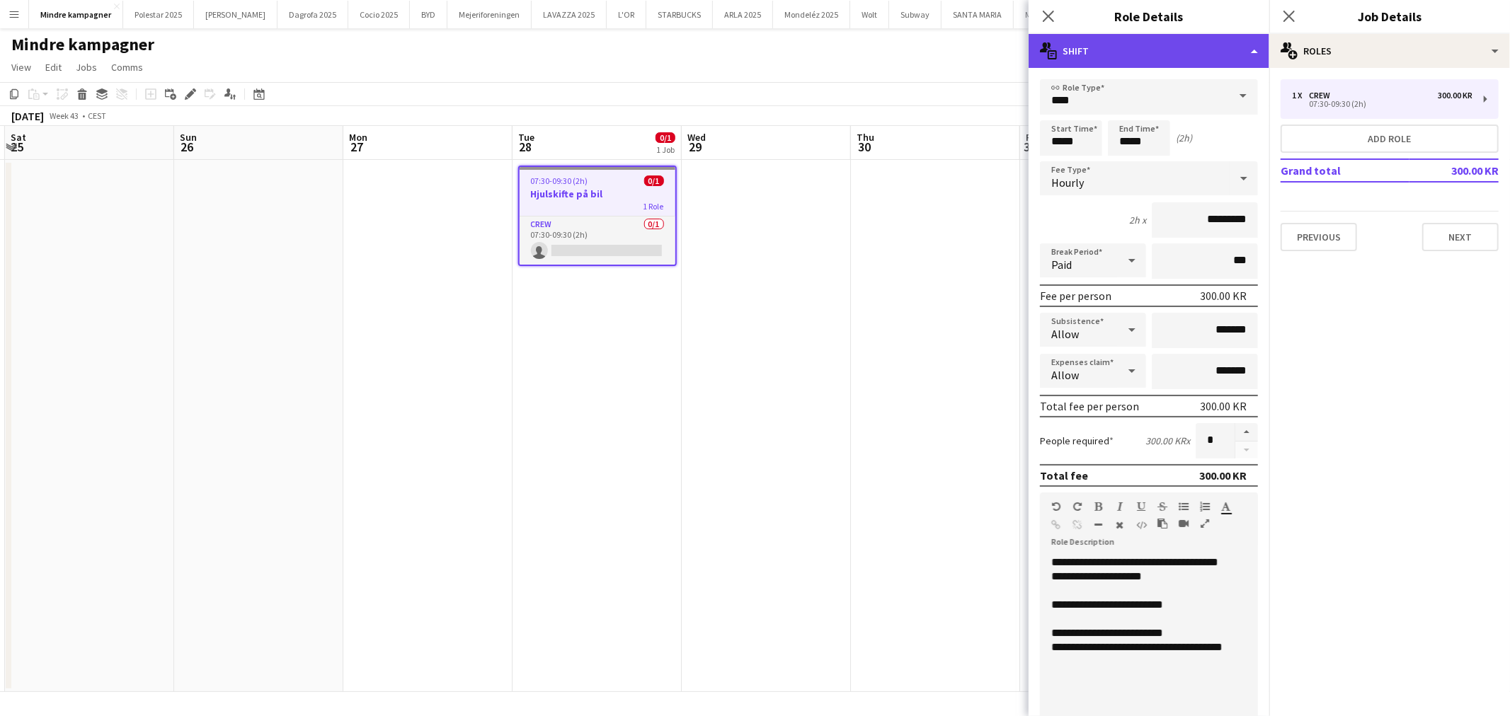
click at [1120, 50] on div "multiple-actions-text Shift" at bounding box center [1148, 51] width 241 height 34
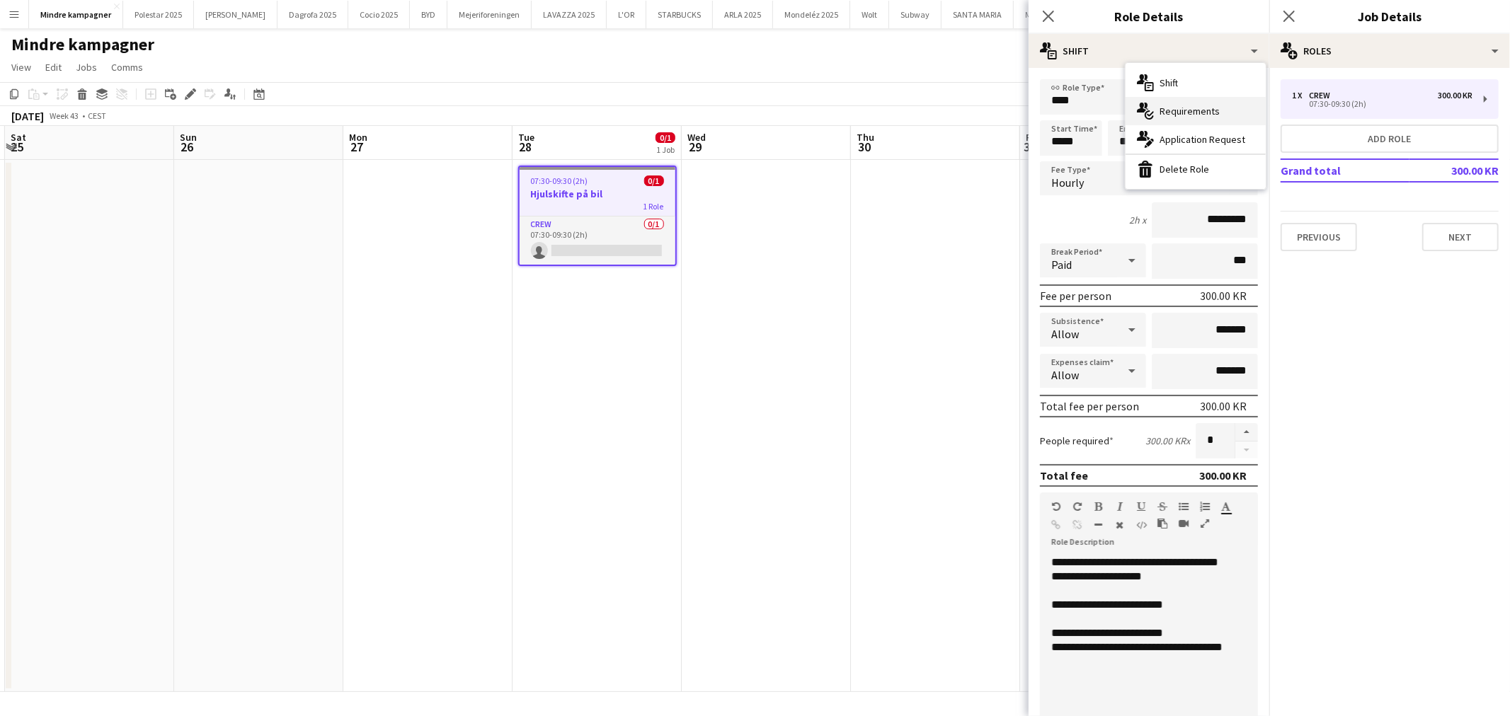
click at [1185, 108] on span "Requirements" at bounding box center [1189, 111] width 60 height 13
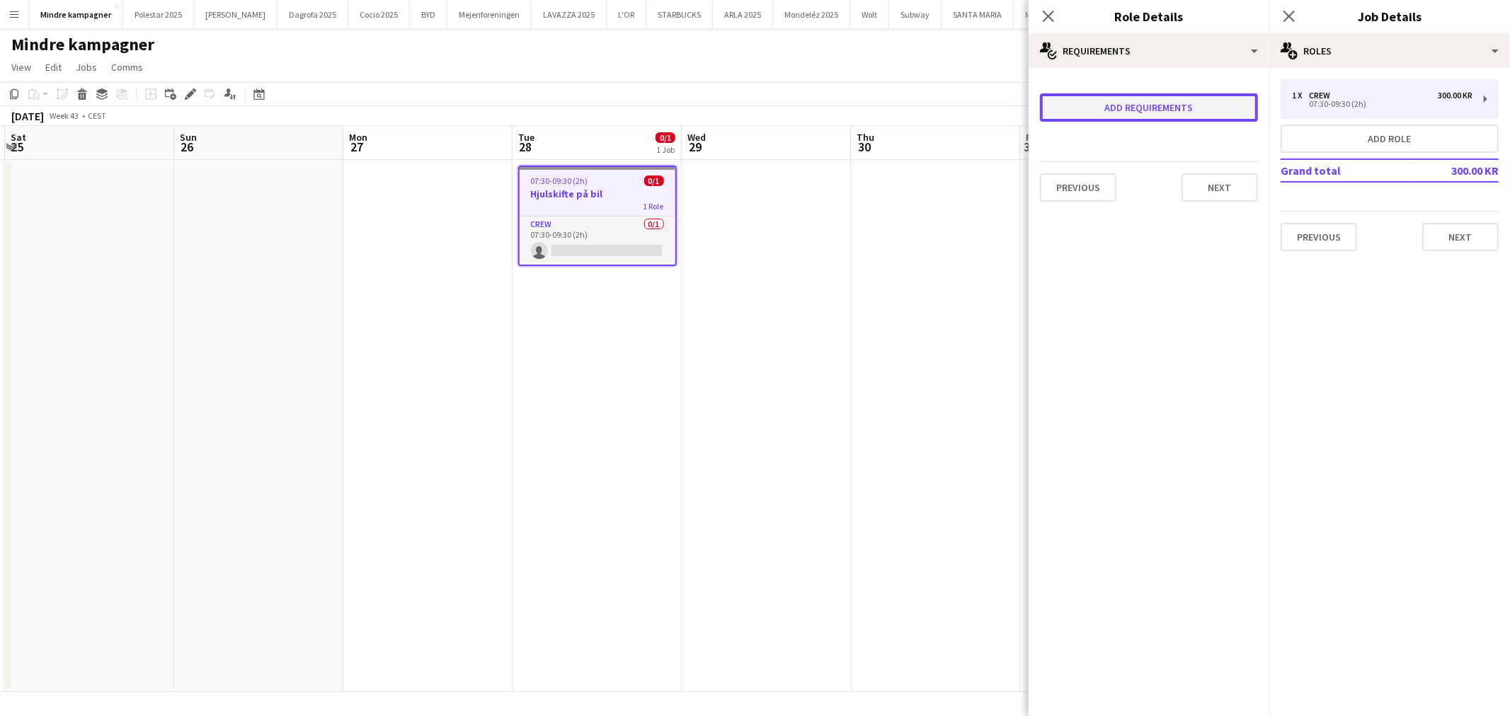
click at [1152, 107] on button "Add requirements" at bounding box center [1149, 107] width 218 height 28
click at [1137, 118] on div "Please select" at bounding box center [1134, 121] width 173 height 34
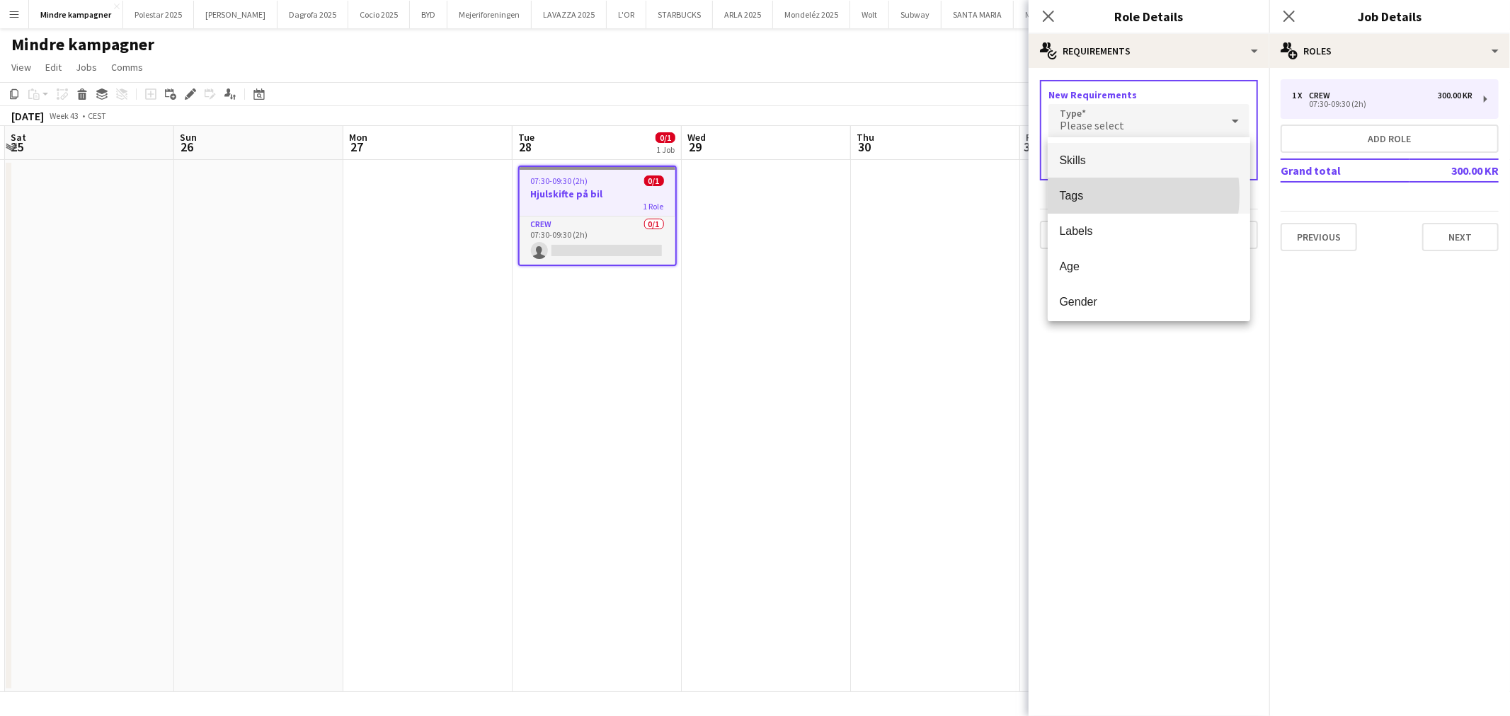
click at [1090, 195] on span "Tags" at bounding box center [1149, 195] width 180 height 13
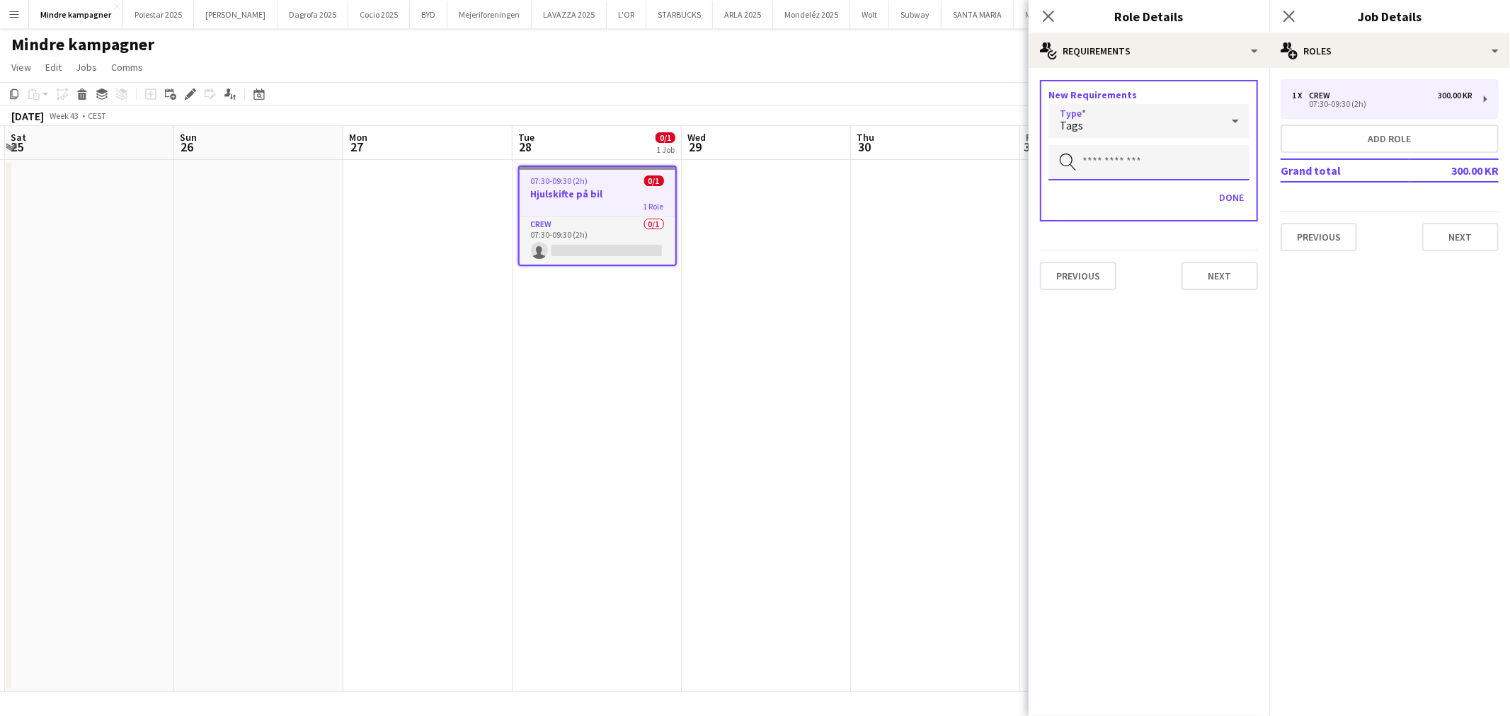
click at [1098, 154] on input "text" at bounding box center [1148, 162] width 201 height 35
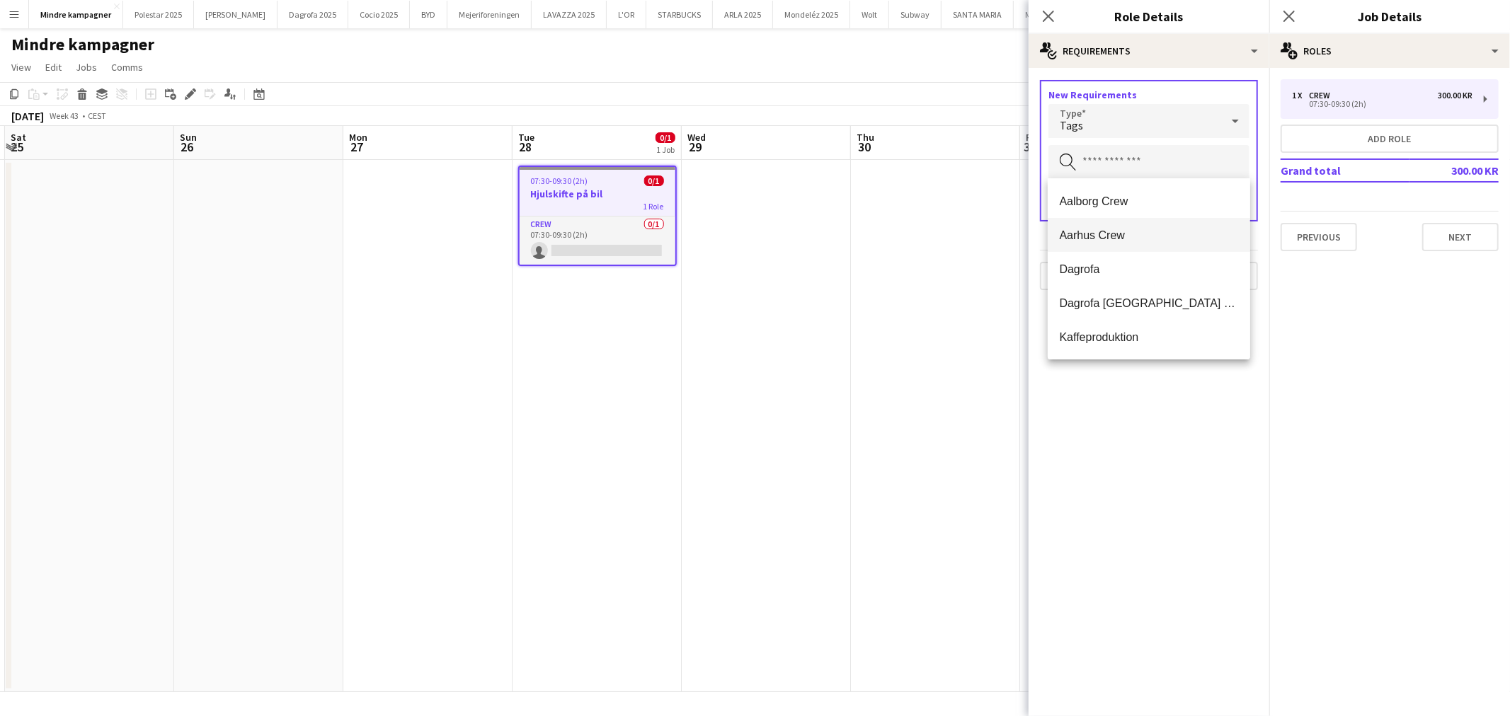
click at [1124, 229] on span "Aarhus Crew" at bounding box center [1149, 235] width 180 height 13
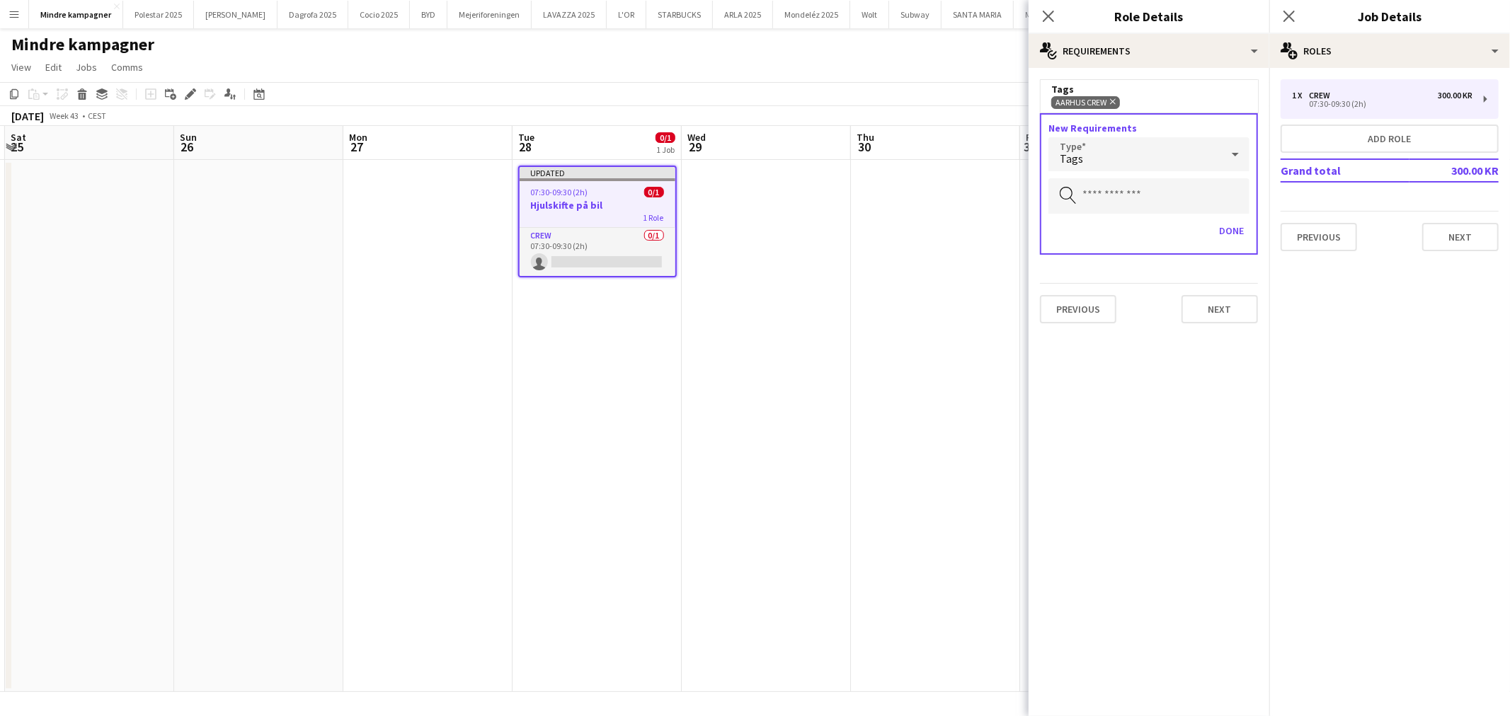
click at [909, 415] on app-date-cell at bounding box center [935, 426] width 169 height 532
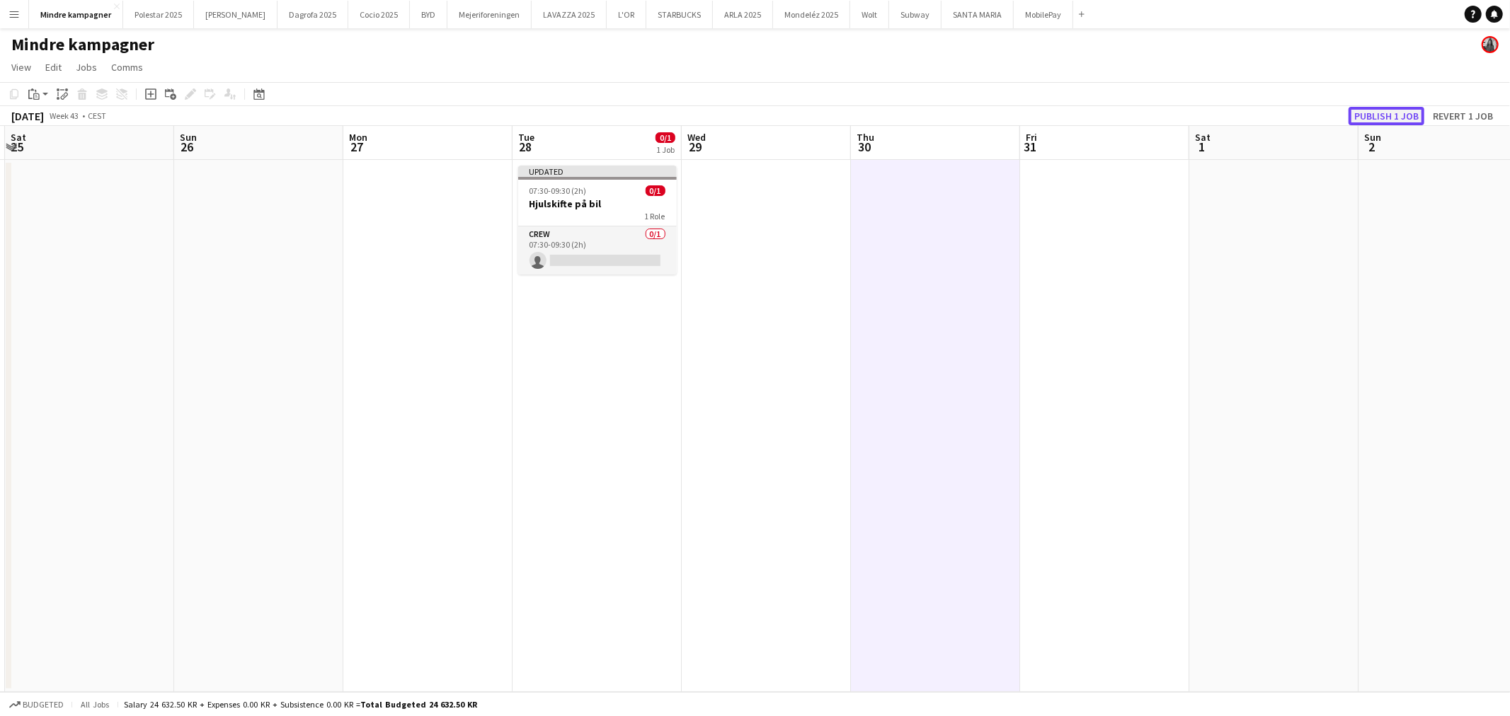
click at [1377, 111] on button "Publish 1 job" at bounding box center [1386, 116] width 76 height 18
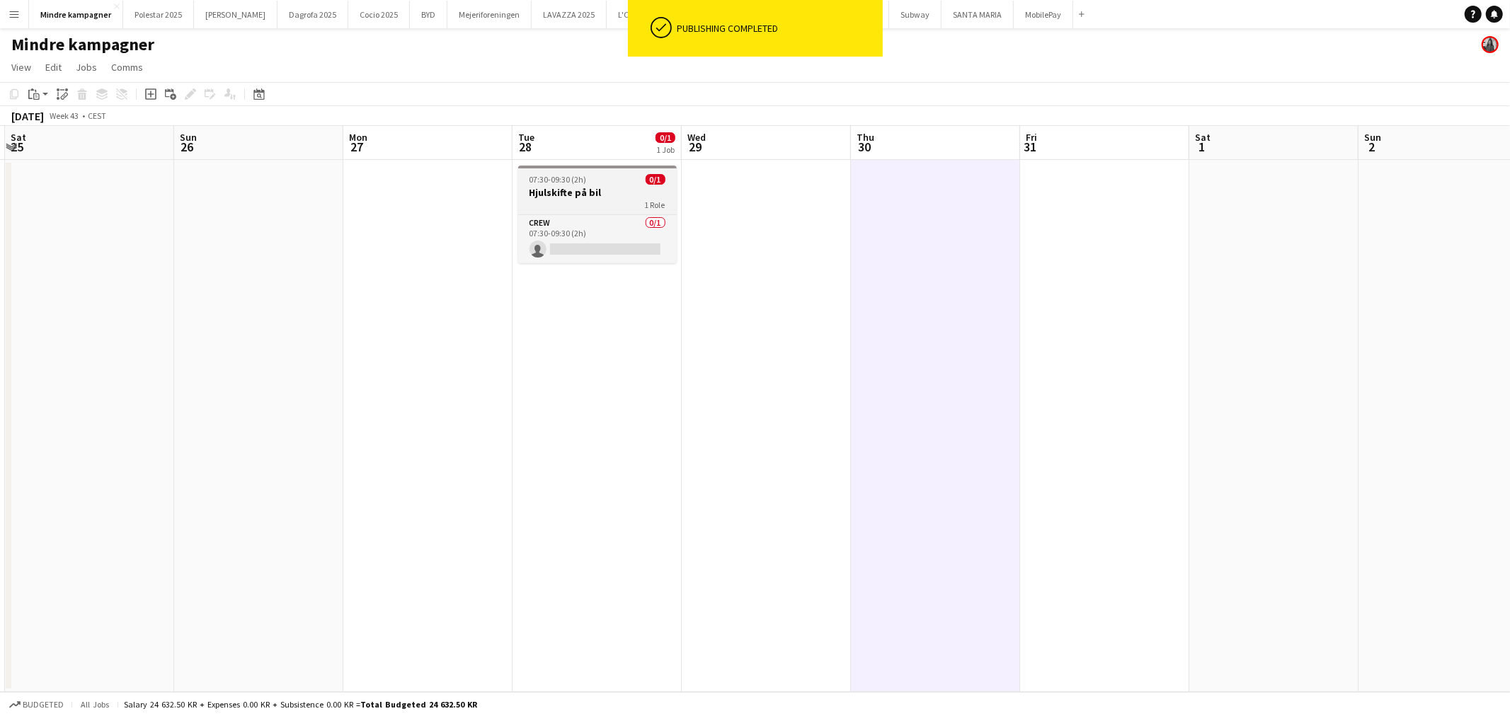
click at [582, 199] on div "1 Role" at bounding box center [597, 204] width 159 height 11
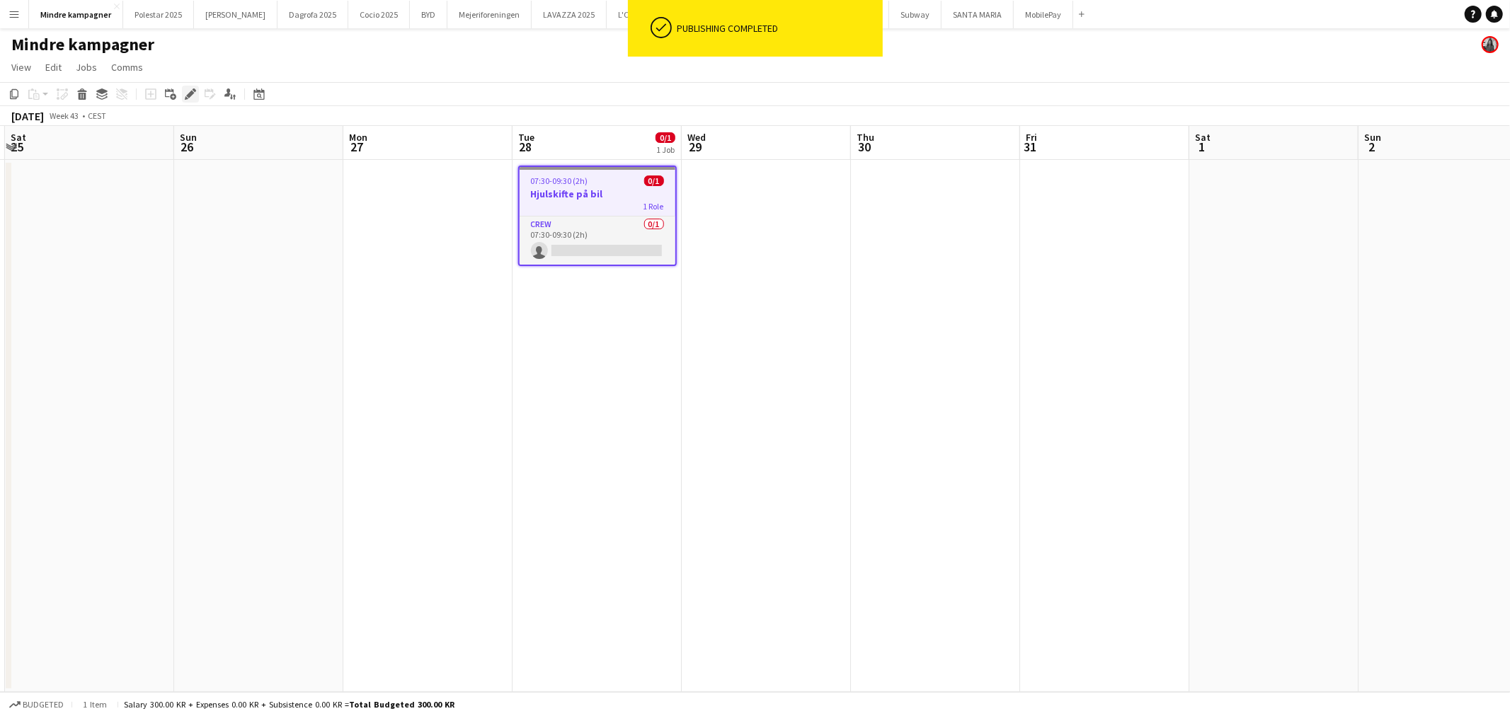
click at [194, 93] on icon "Edit" at bounding box center [190, 93] width 11 height 11
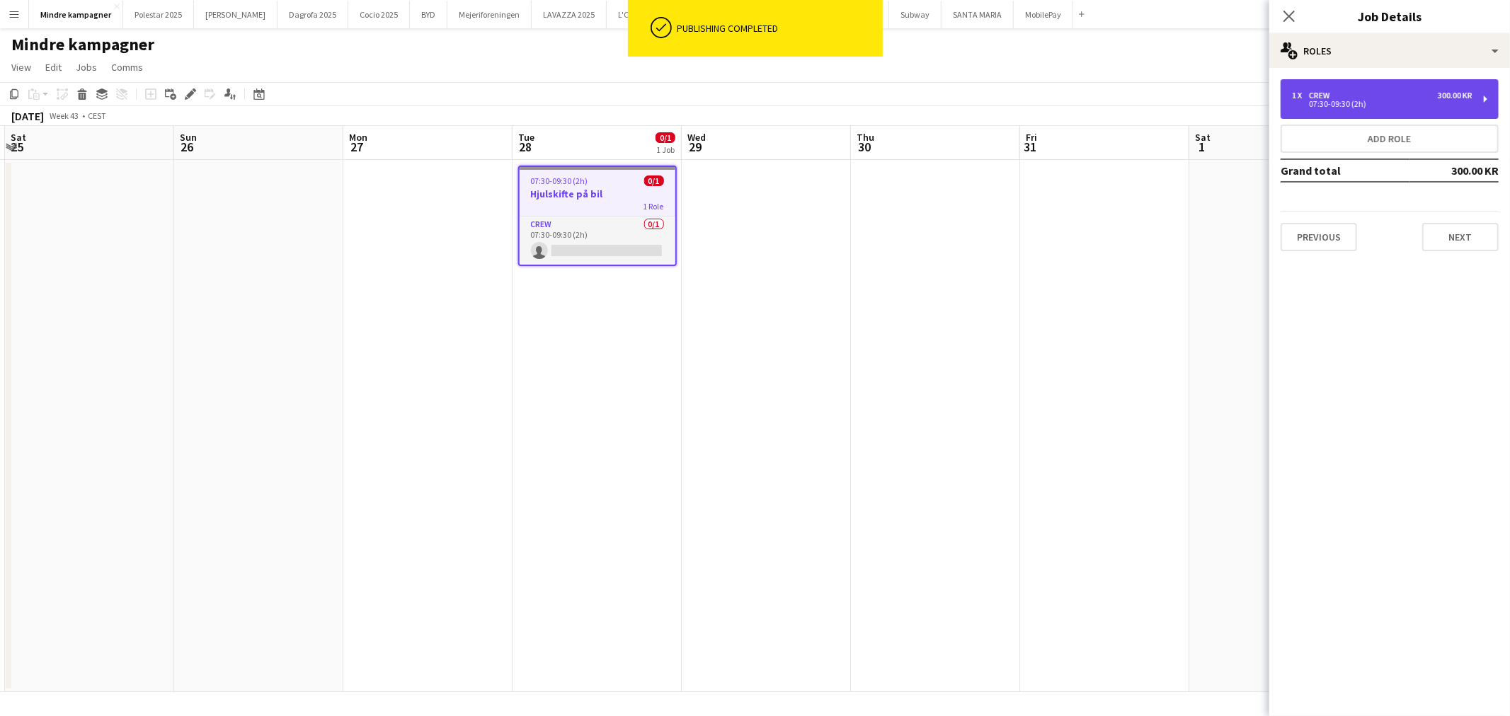
click at [1377, 92] on div "1 x Crew 300.00 KR" at bounding box center [1382, 96] width 180 height 10
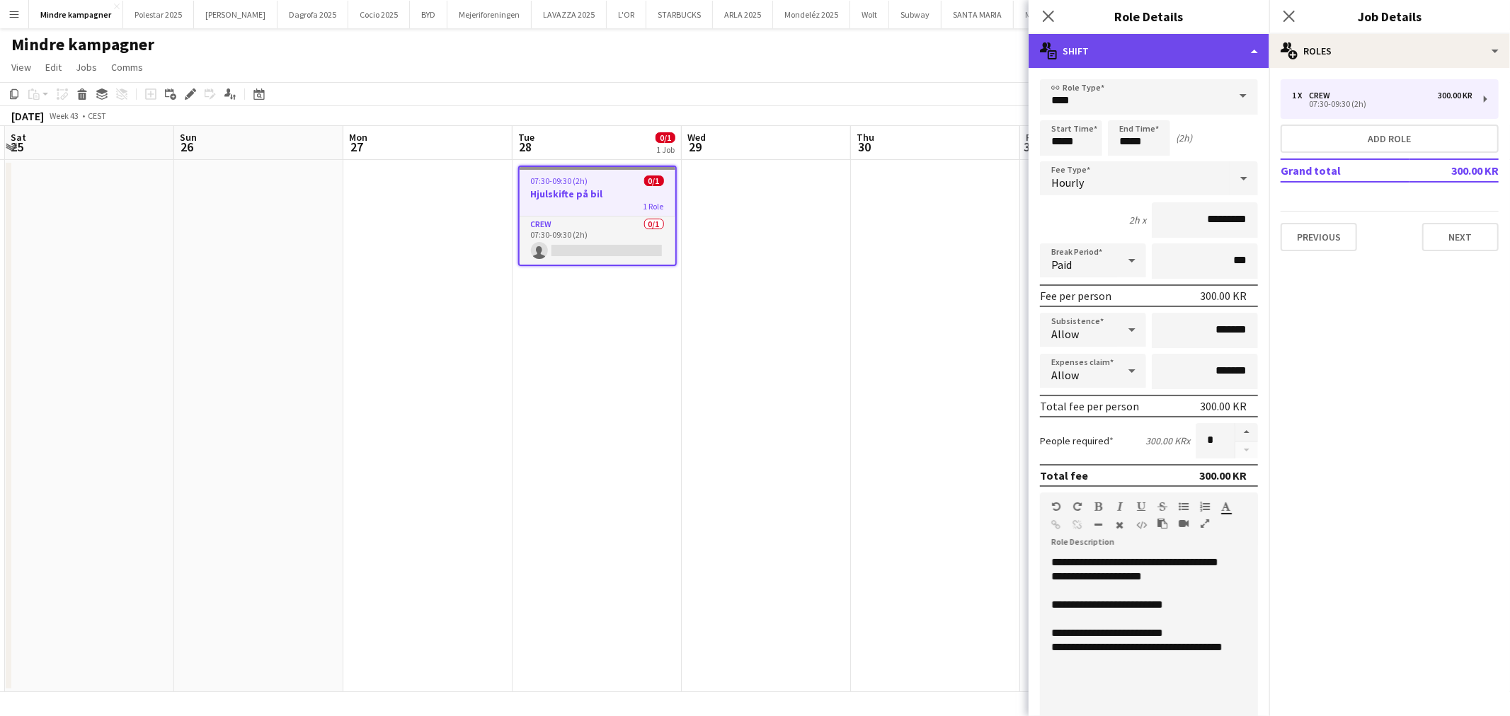
click at [1136, 64] on div "multiple-actions-text Shift" at bounding box center [1148, 51] width 241 height 34
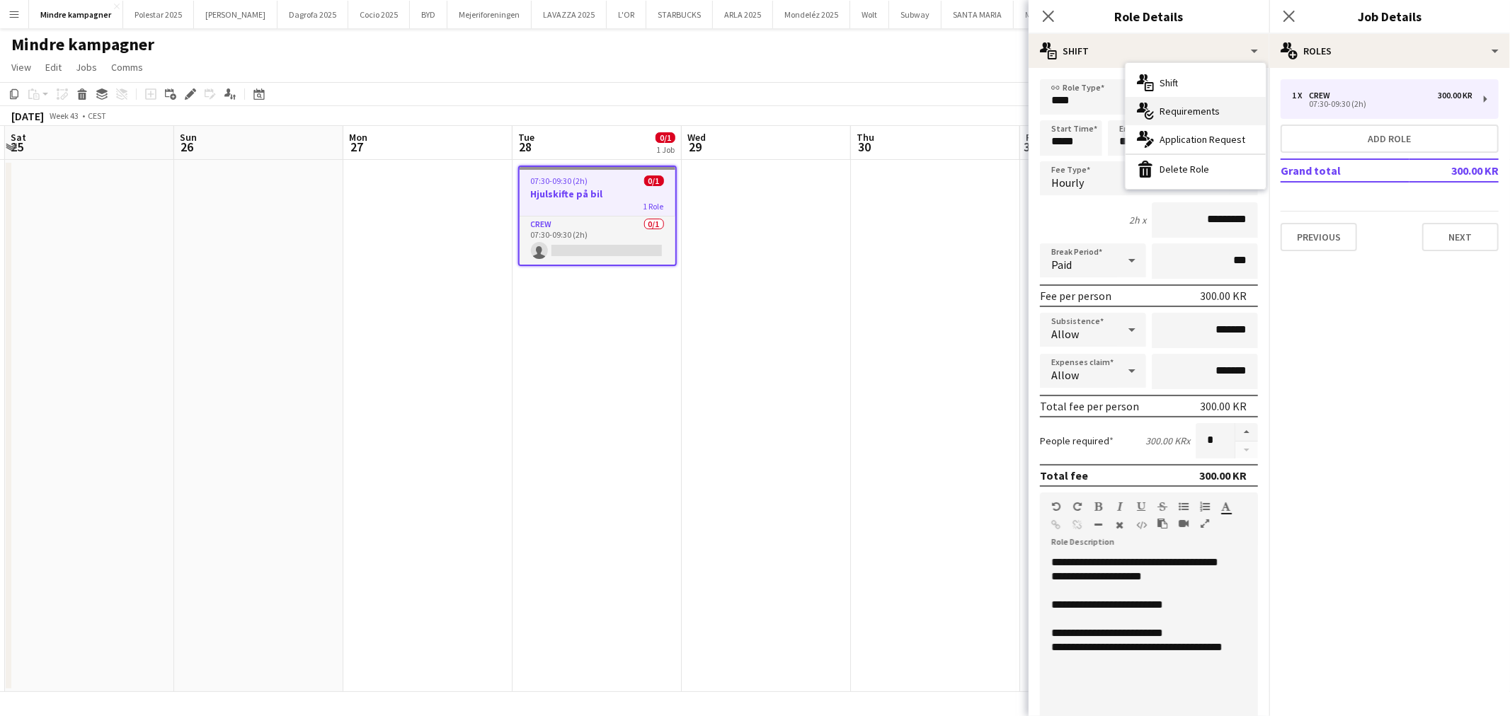
click at [1193, 108] on span "Requirements" at bounding box center [1189, 111] width 60 height 13
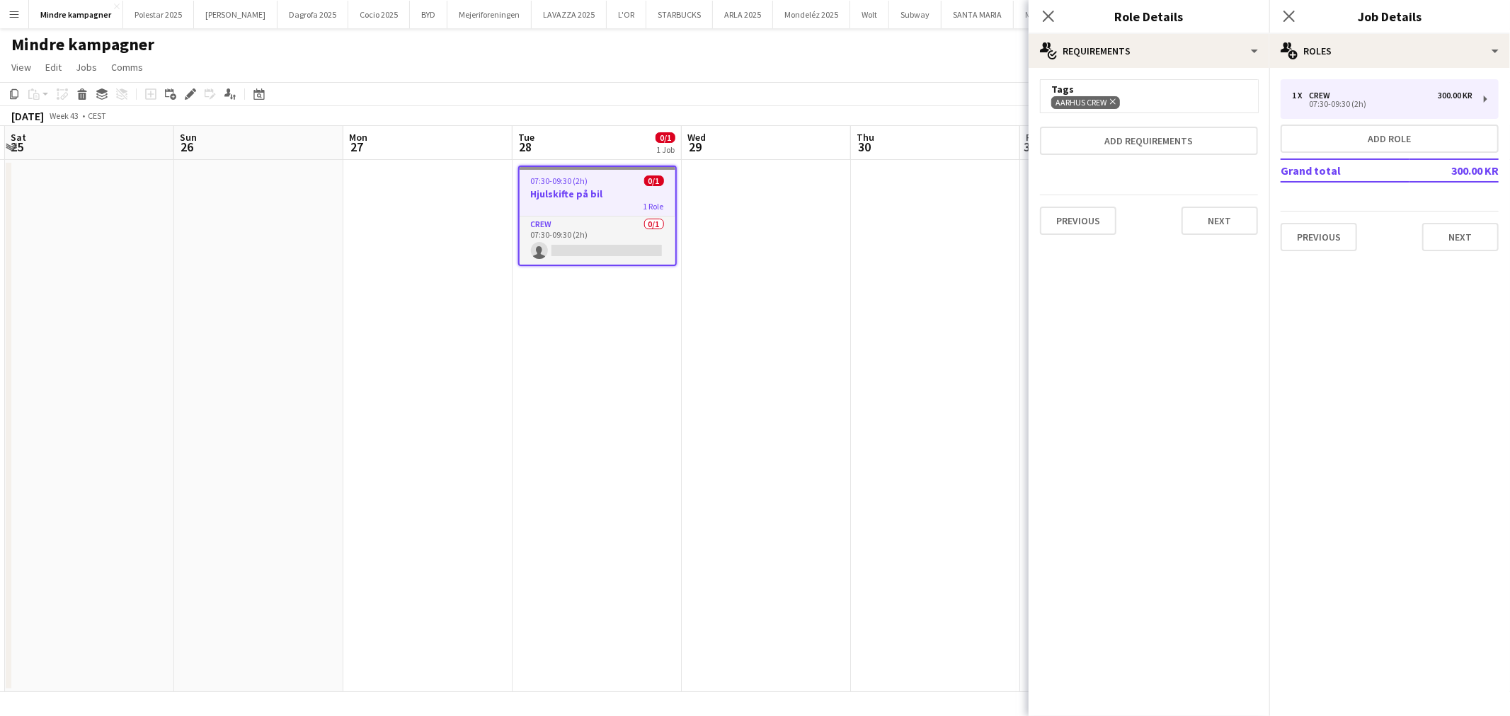
click at [892, 278] on app-date-cell at bounding box center [935, 426] width 169 height 532
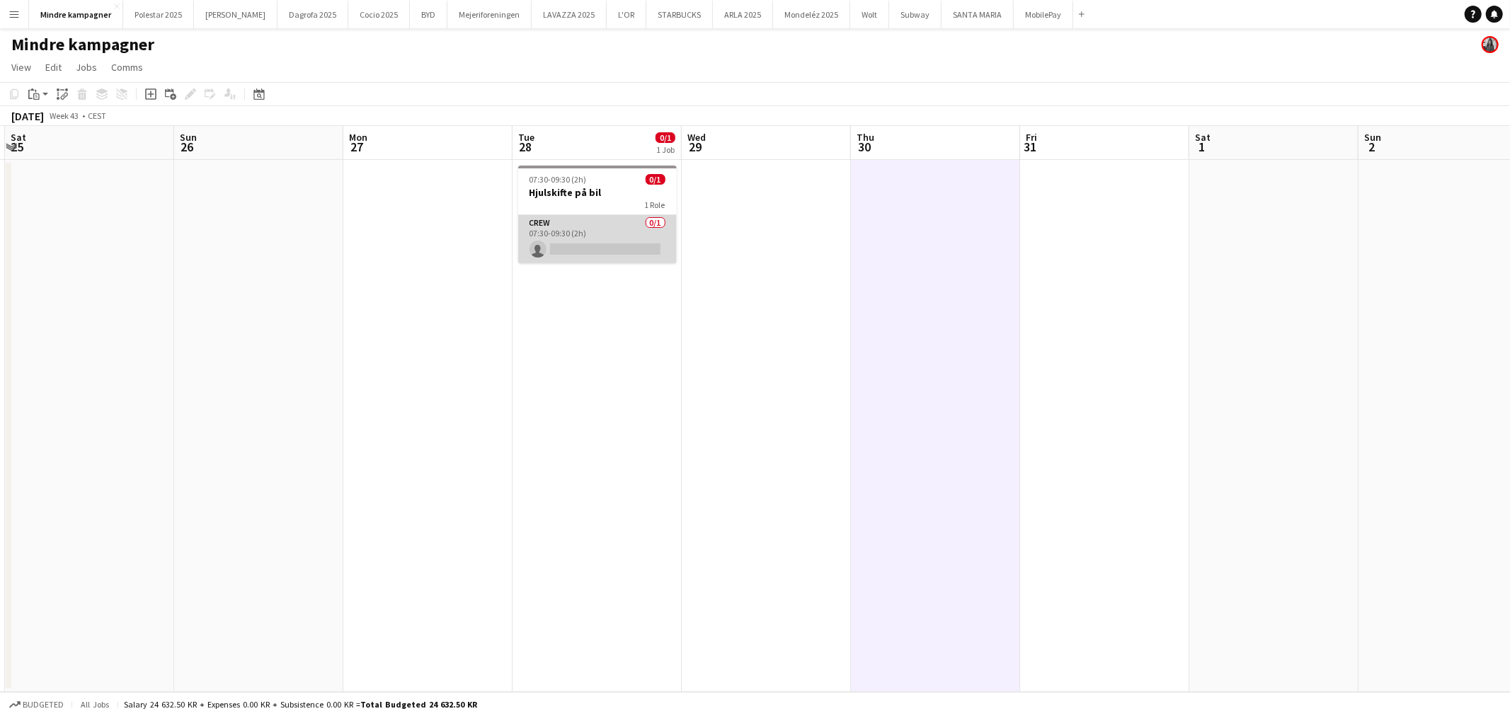
click at [585, 239] on app-card-role "Crew 0/1 07:30-09:30 (2h) single-neutral-actions" at bounding box center [597, 239] width 159 height 48
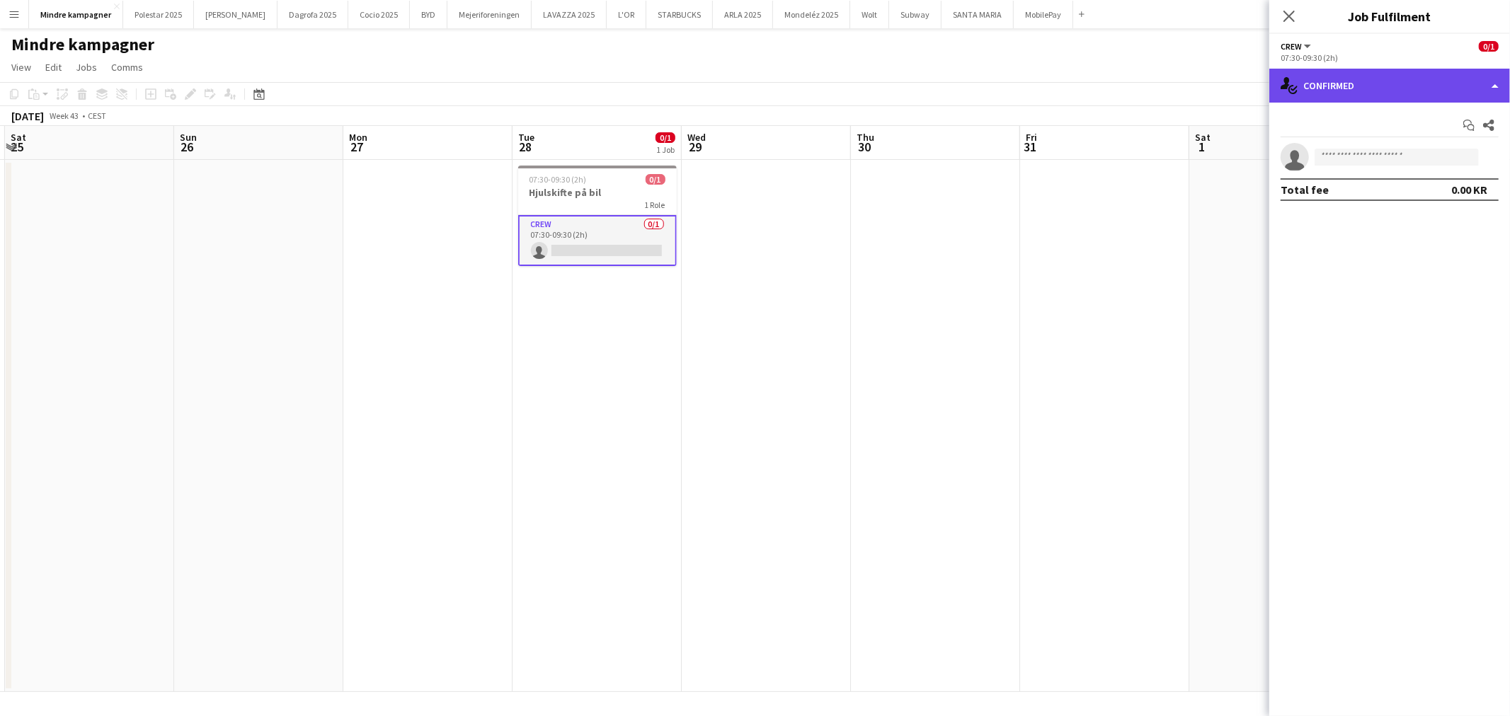
click at [1322, 89] on div "single-neutral-actions-check-2 Confirmed" at bounding box center [1389, 86] width 241 height 34
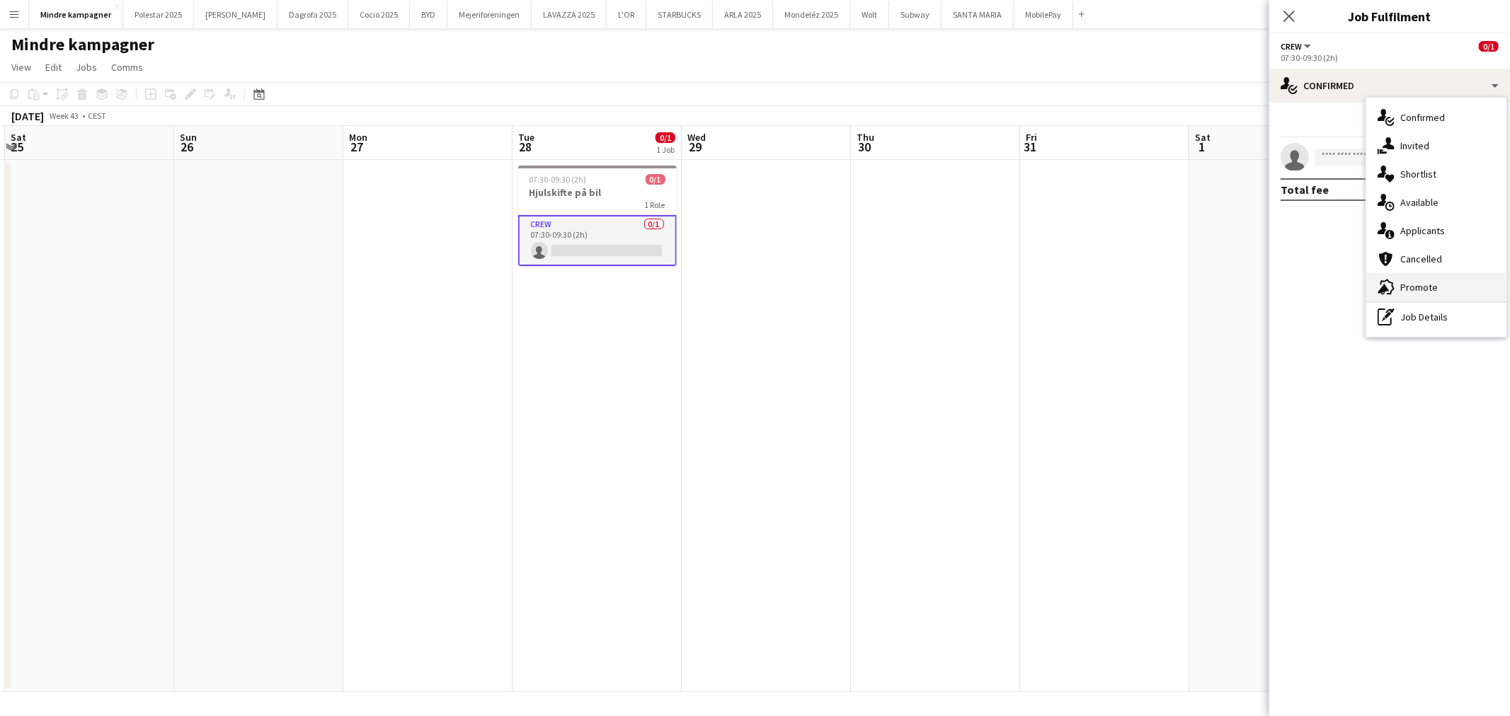
click at [1425, 288] on span "Promote" at bounding box center [1419, 287] width 38 height 13
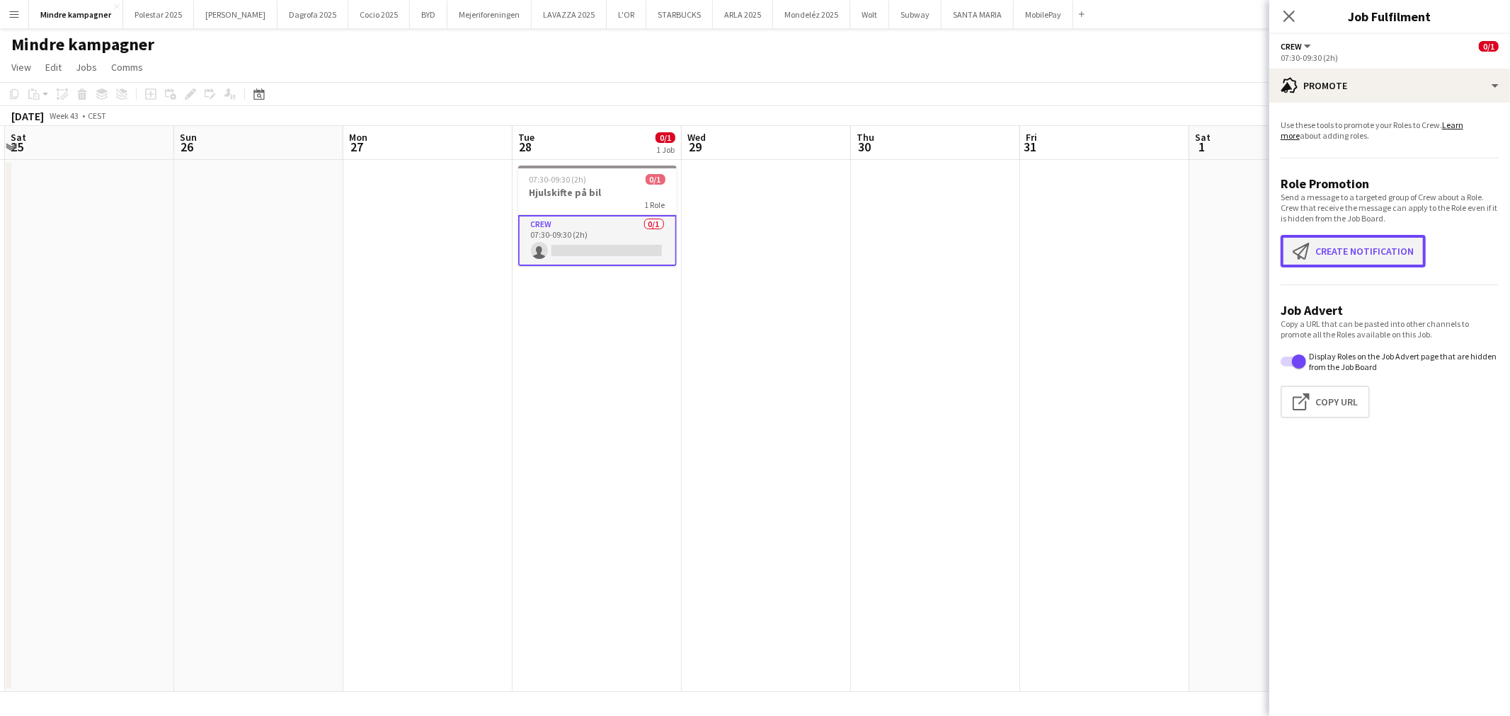
click at [1356, 248] on button "Create notification Create notification" at bounding box center [1352, 251] width 145 height 33
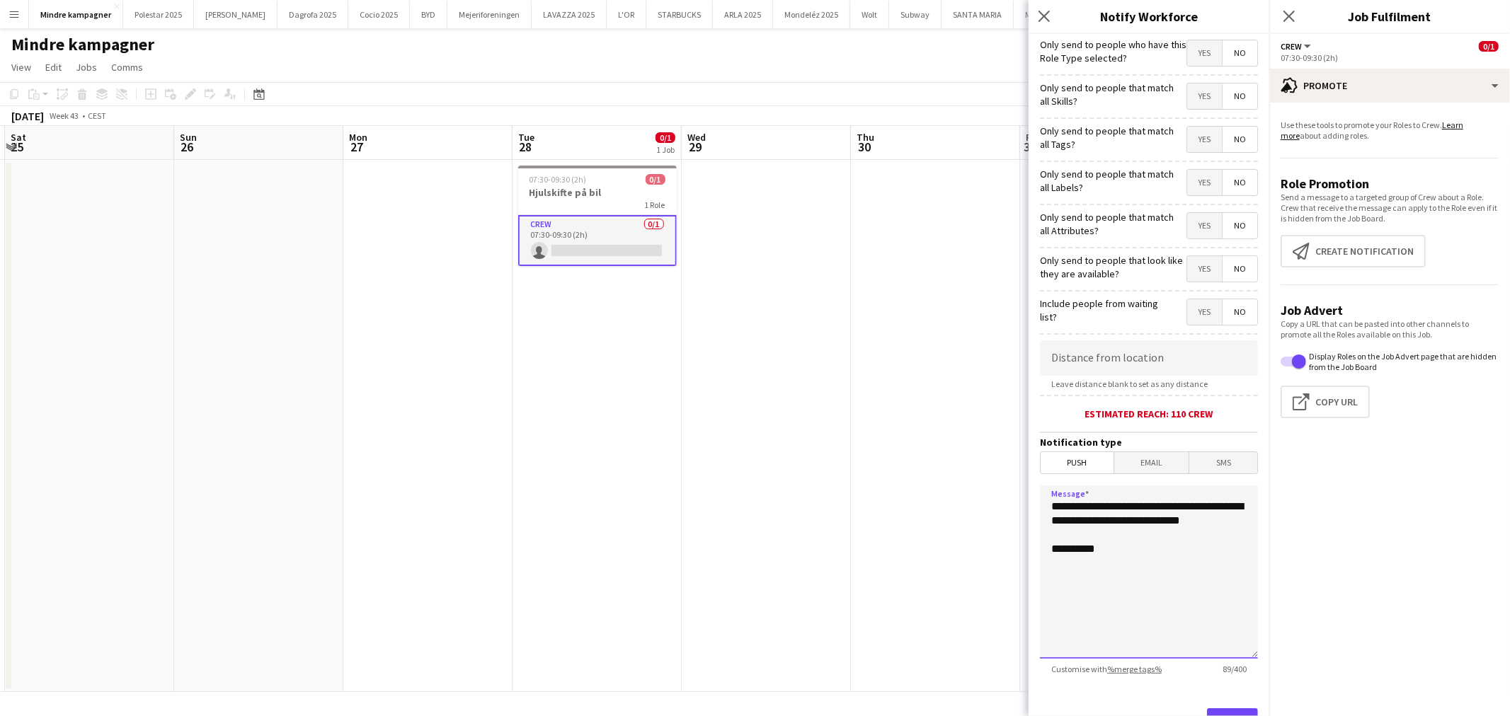
drag, startPoint x: 1130, startPoint y: 538, endPoint x: 955, endPoint y: 472, distance: 186.1
click at [958, 472] on body "Menu Boards Boards Boards All jobs Status Workforce Workforce My Workforce Recr…" at bounding box center [755, 358] width 1510 height 716
type textarea "**********"
click at [1198, 139] on span "Yes" at bounding box center [1204, 139] width 35 height 25
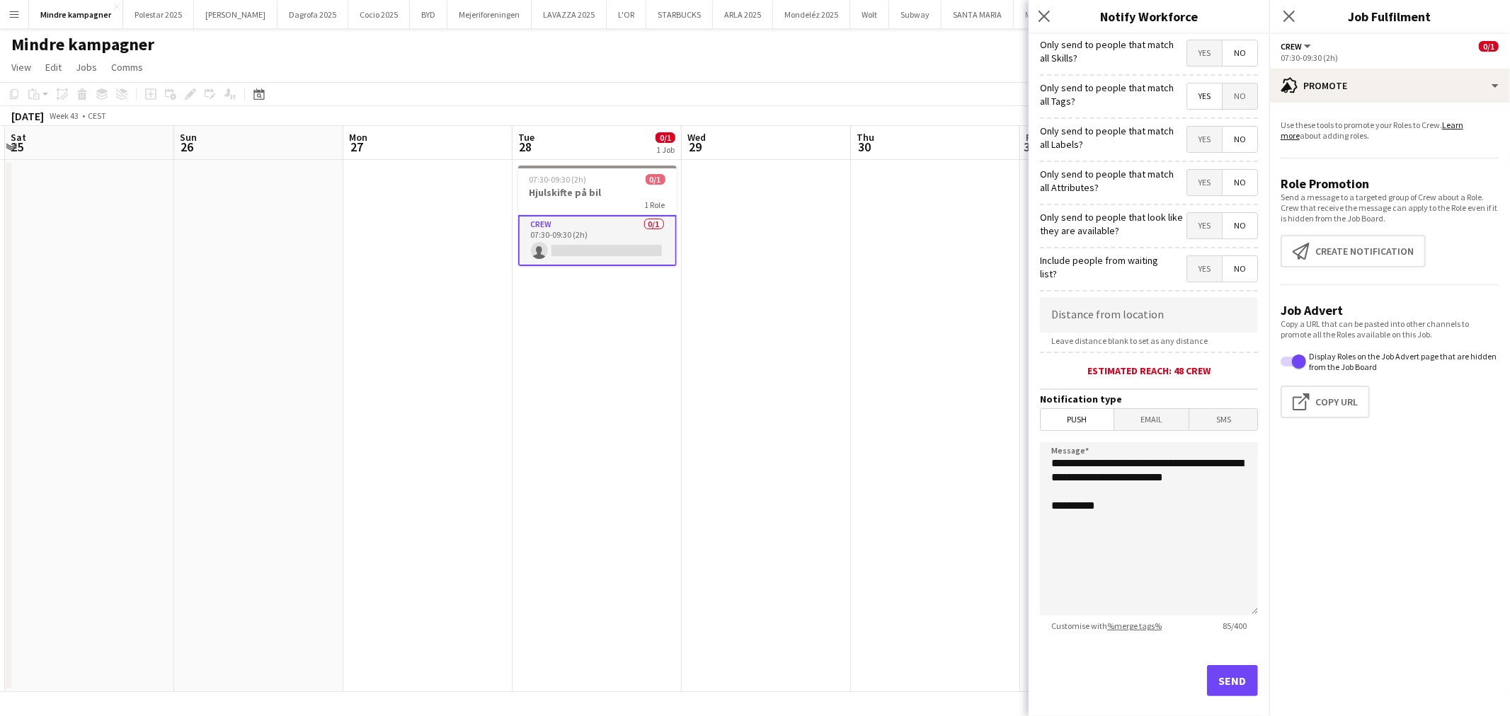
scroll to position [61, 0]
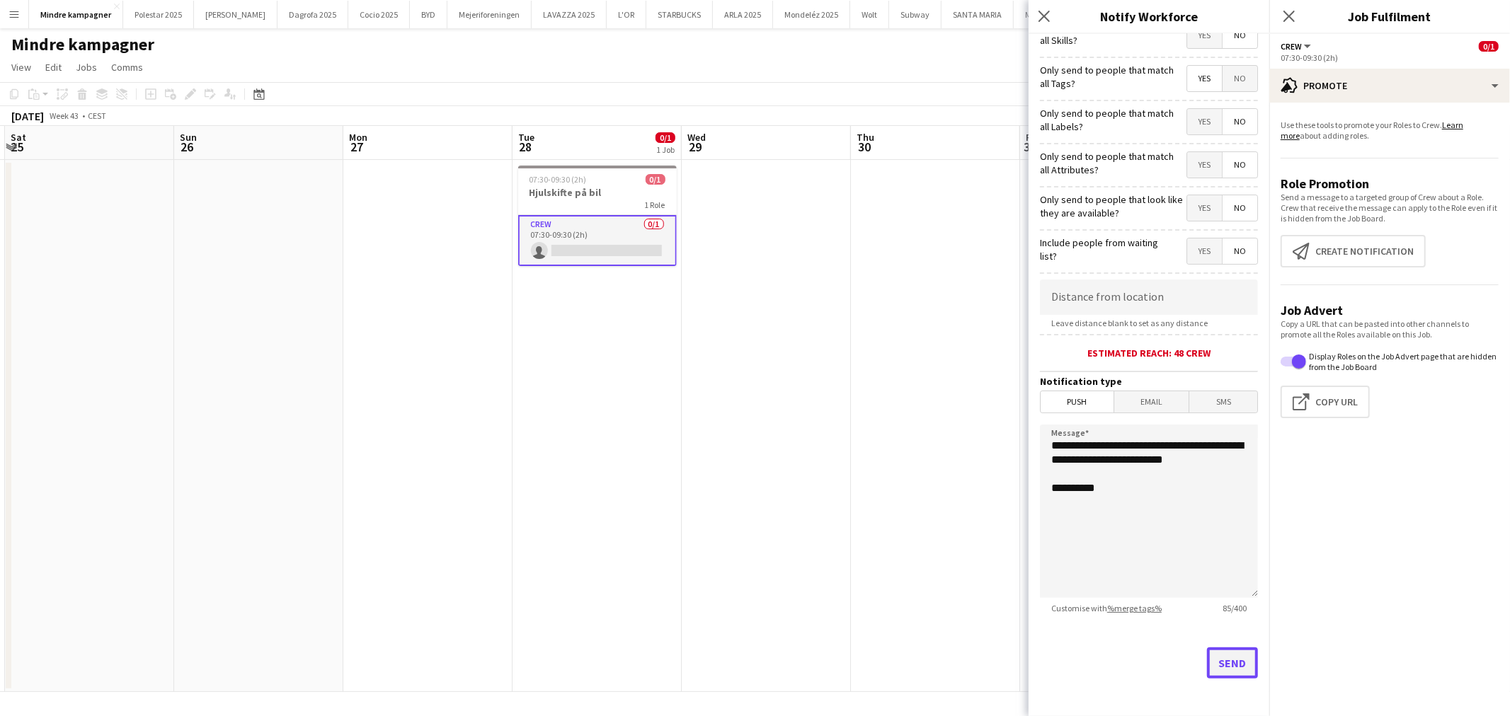
click at [1221, 665] on button "Send" at bounding box center [1232, 663] width 51 height 31
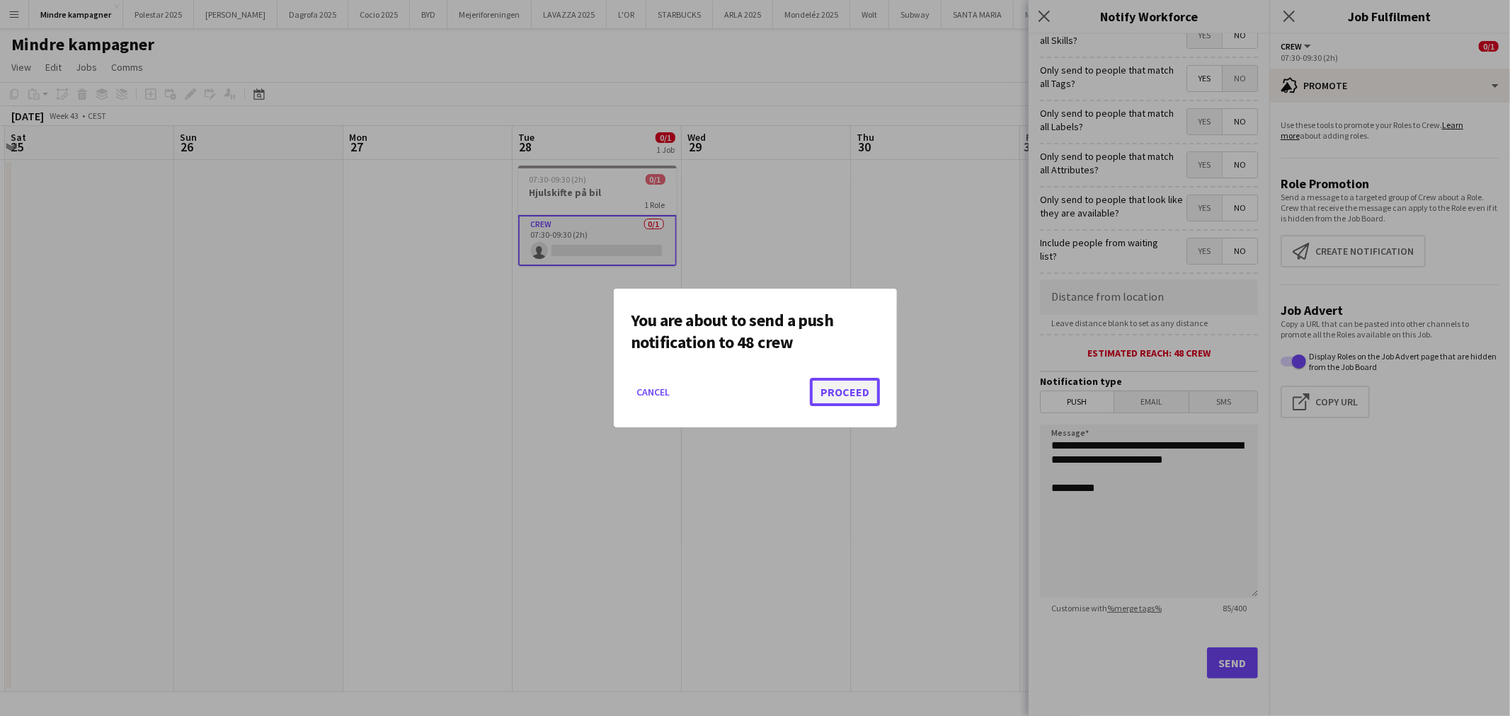
click at [837, 395] on button "Proceed" at bounding box center [845, 392] width 70 height 28
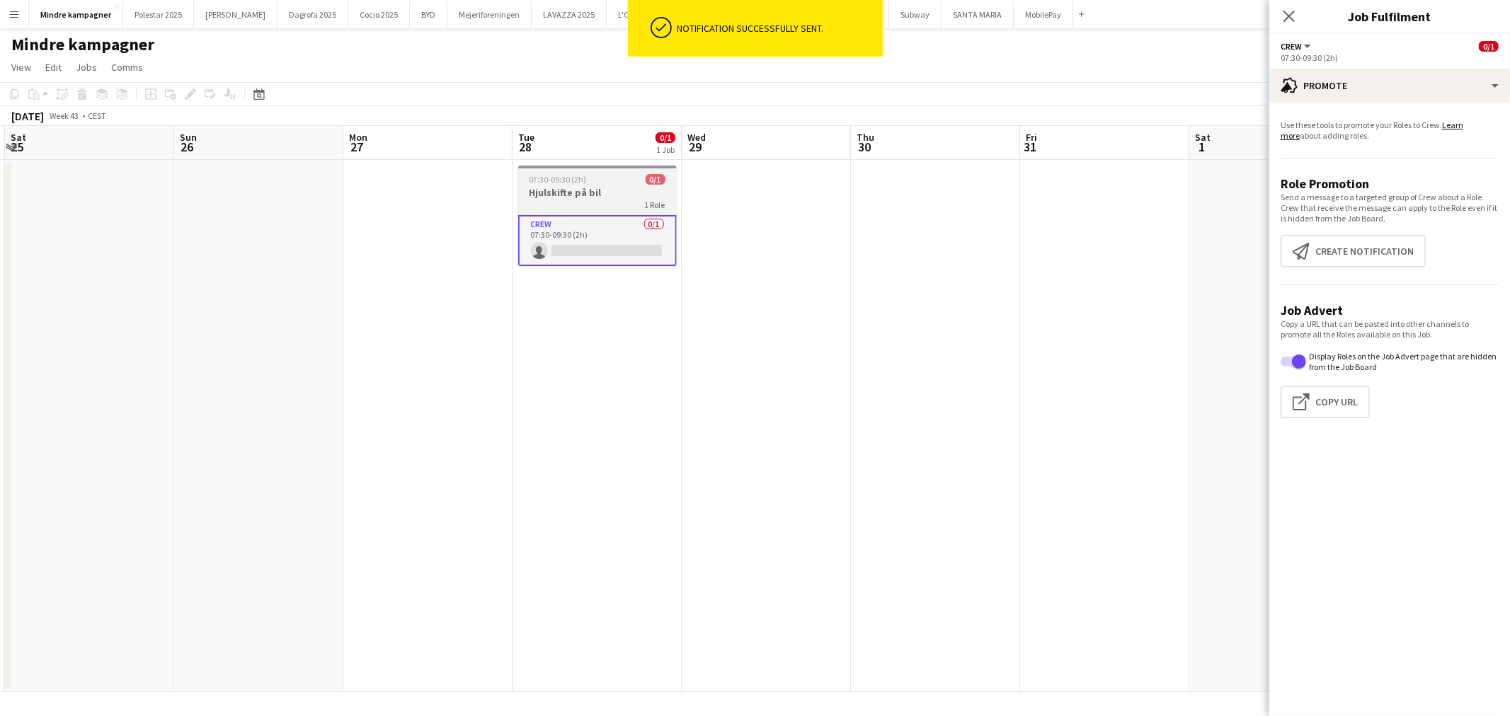
click at [616, 200] on div "1 Role" at bounding box center [597, 204] width 159 height 11
click at [188, 90] on icon "Edit" at bounding box center [190, 93] width 11 height 11
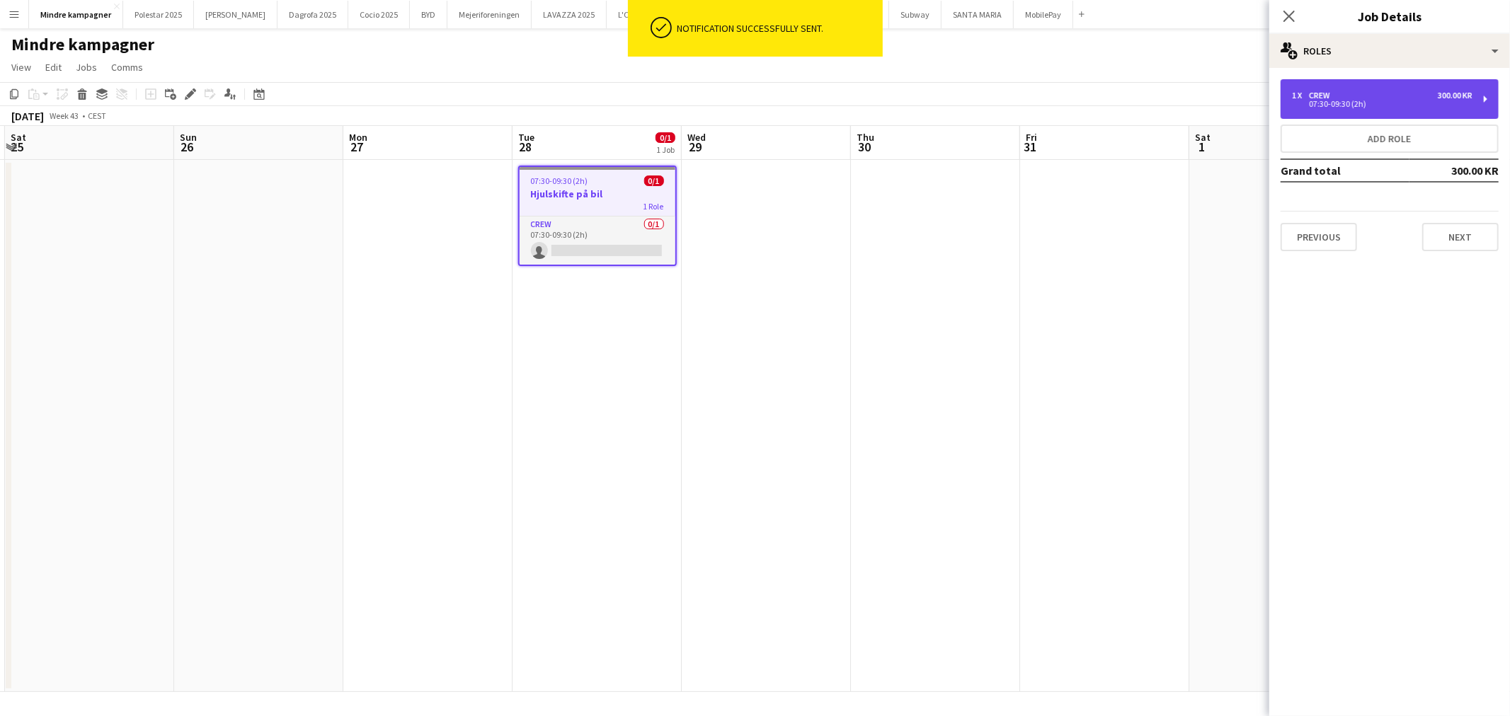
click at [1428, 95] on div "1 x Crew 300.00 KR" at bounding box center [1382, 96] width 180 height 10
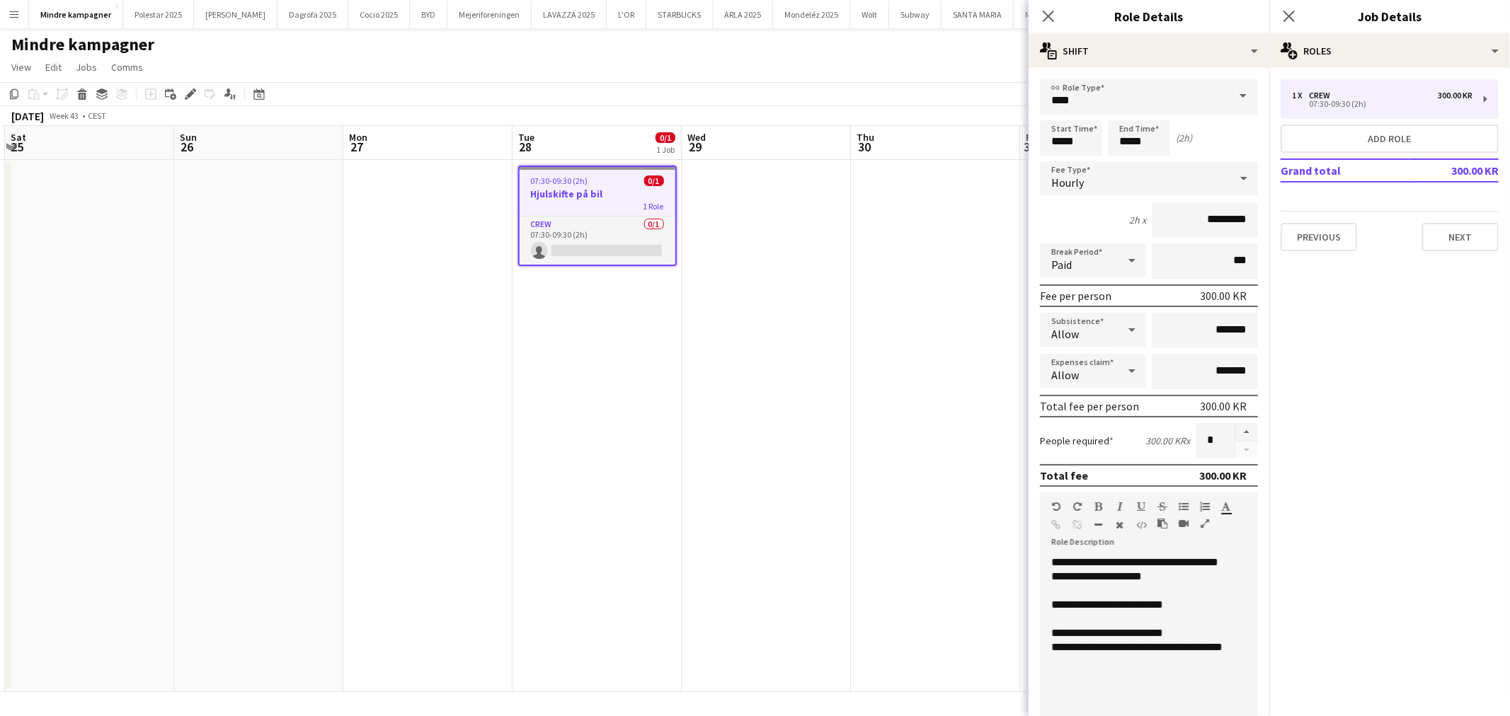
click at [1229, 643] on div "**********" at bounding box center [1142, 648] width 183 height 14
click at [1193, 627] on div "**********" at bounding box center [1142, 633] width 183 height 14
click at [1175, 572] on div "**********" at bounding box center [1143, 641] width 206 height 170
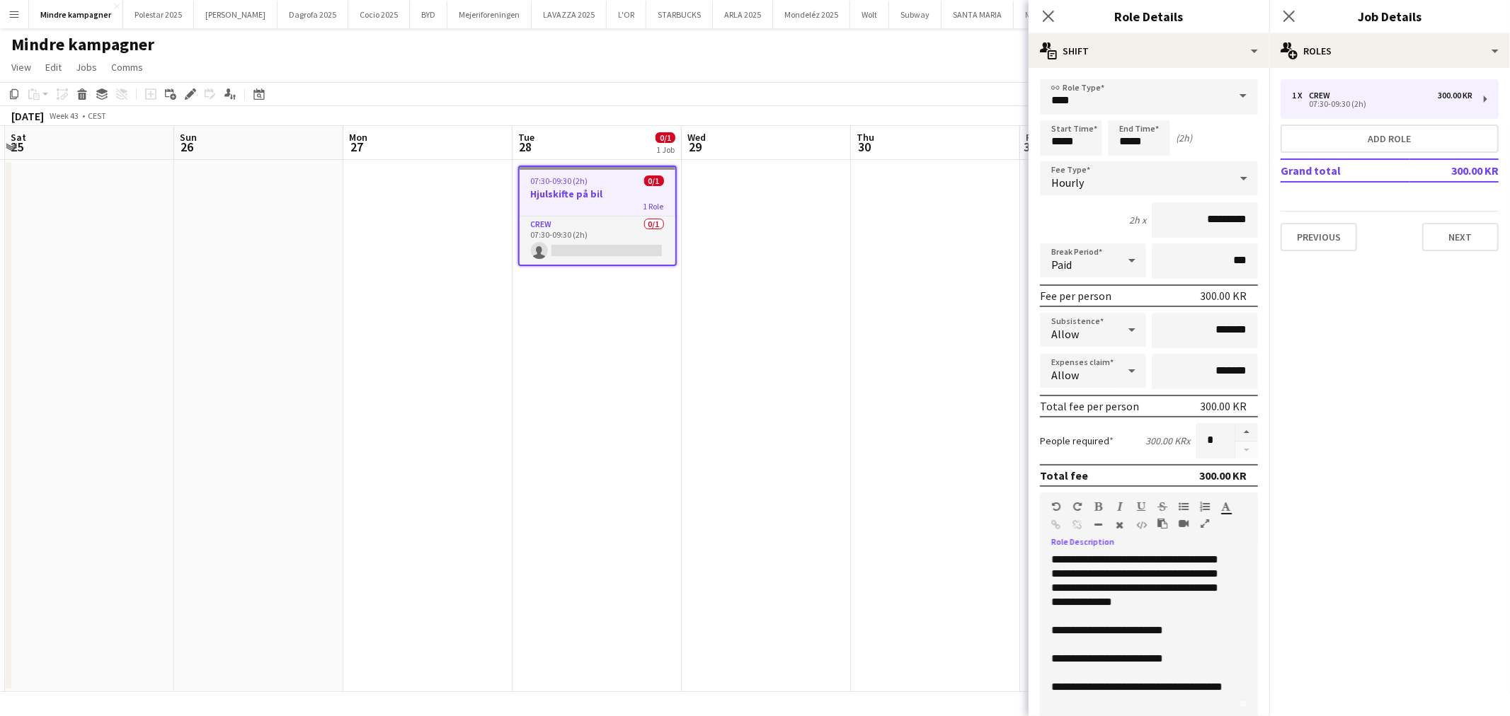
scroll to position [24, 0]
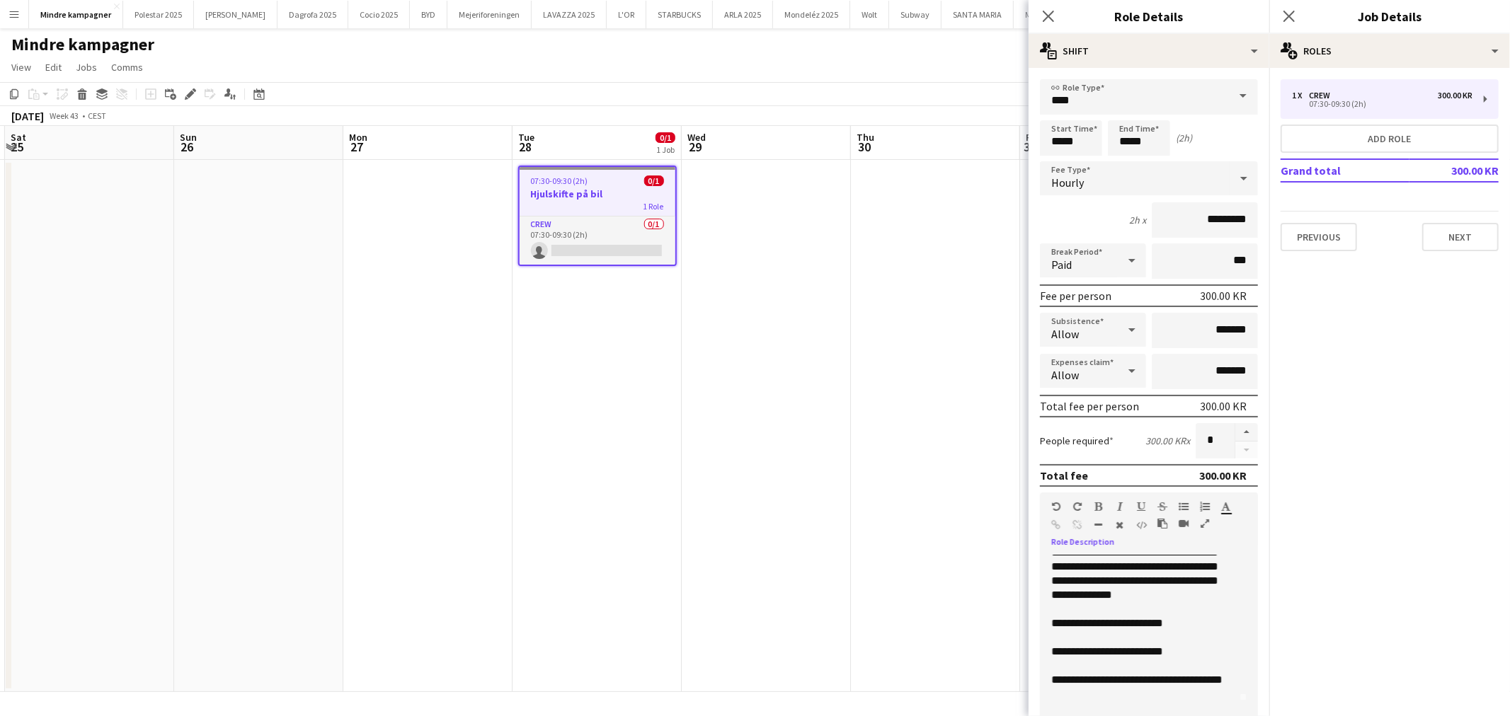
click at [1135, 699] on div "**********" at bounding box center [1137, 694] width 172 height 42
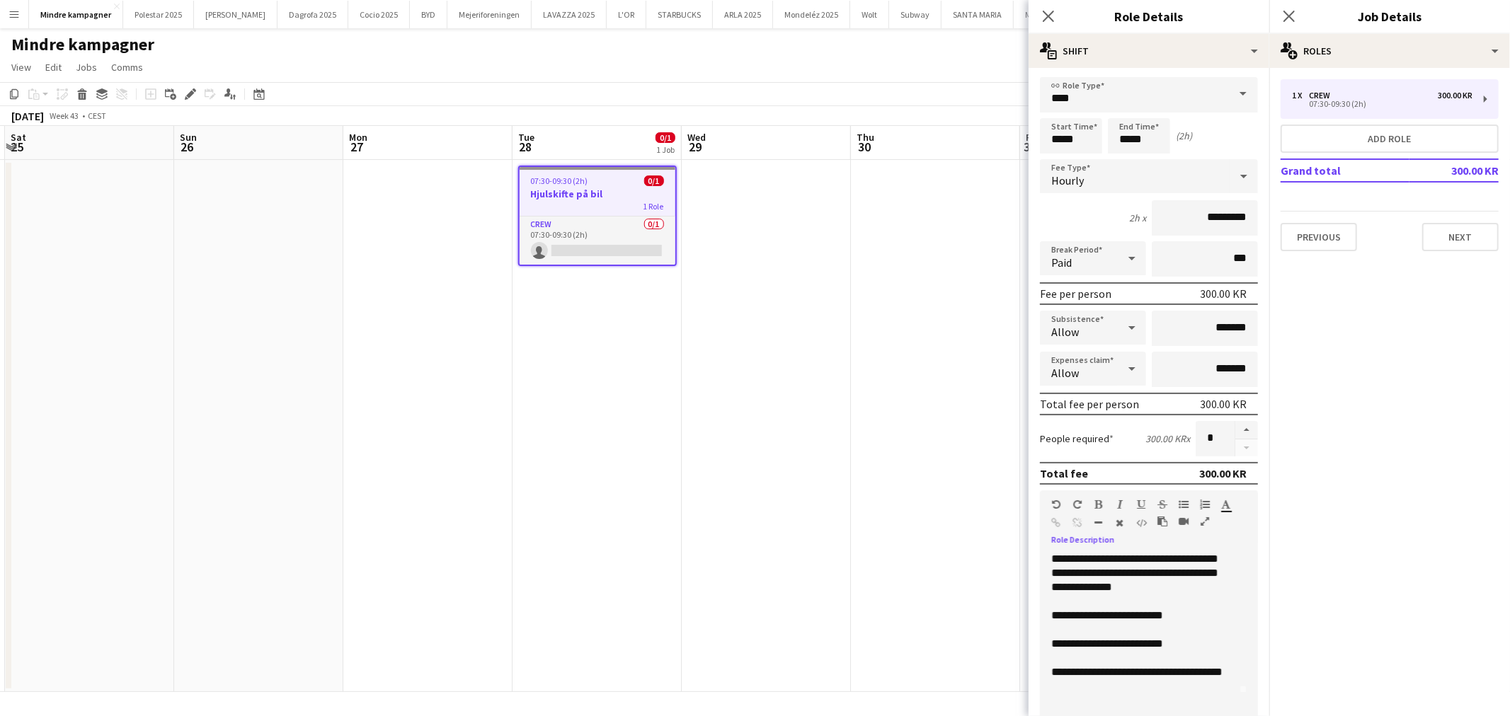
scroll to position [44, 0]
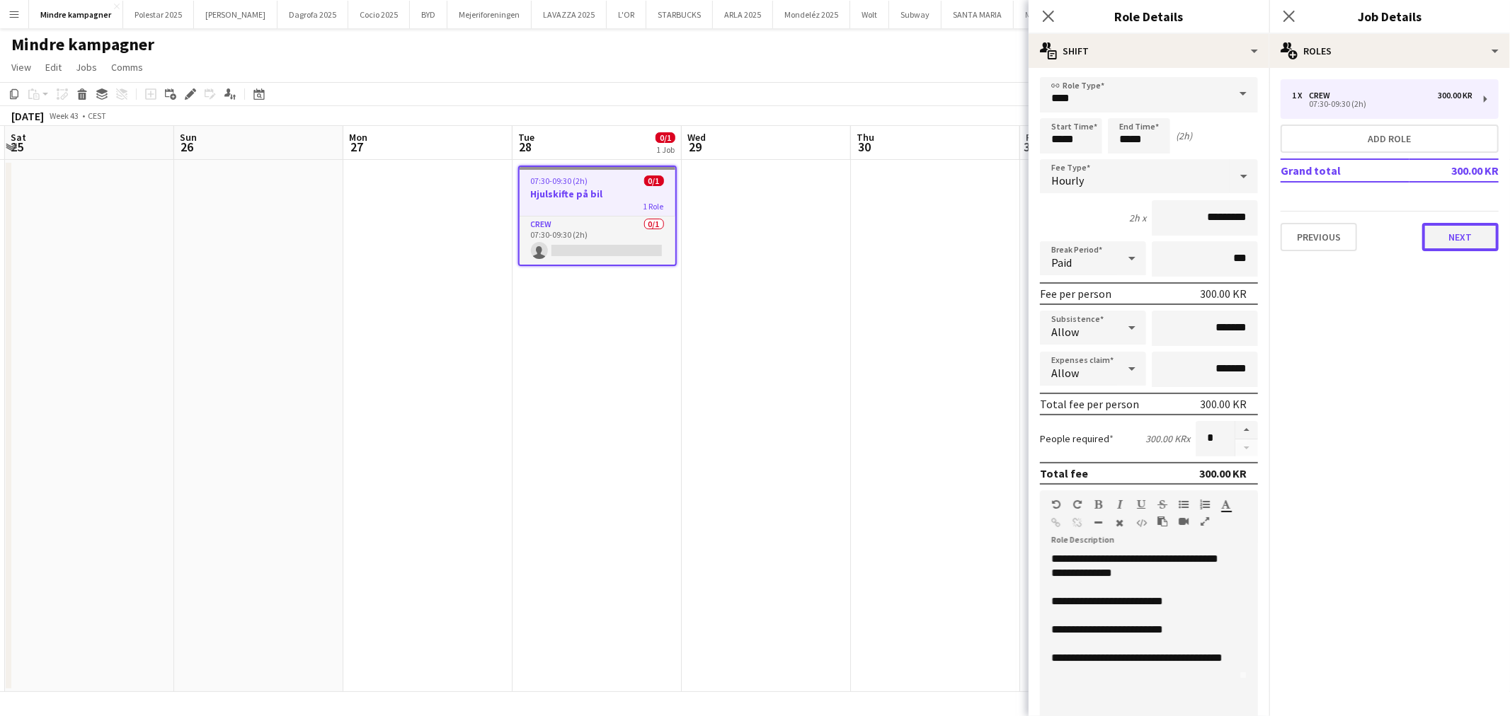
click at [1442, 231] on button "Next" at bounding box center [1460, 237] width 76 height 28
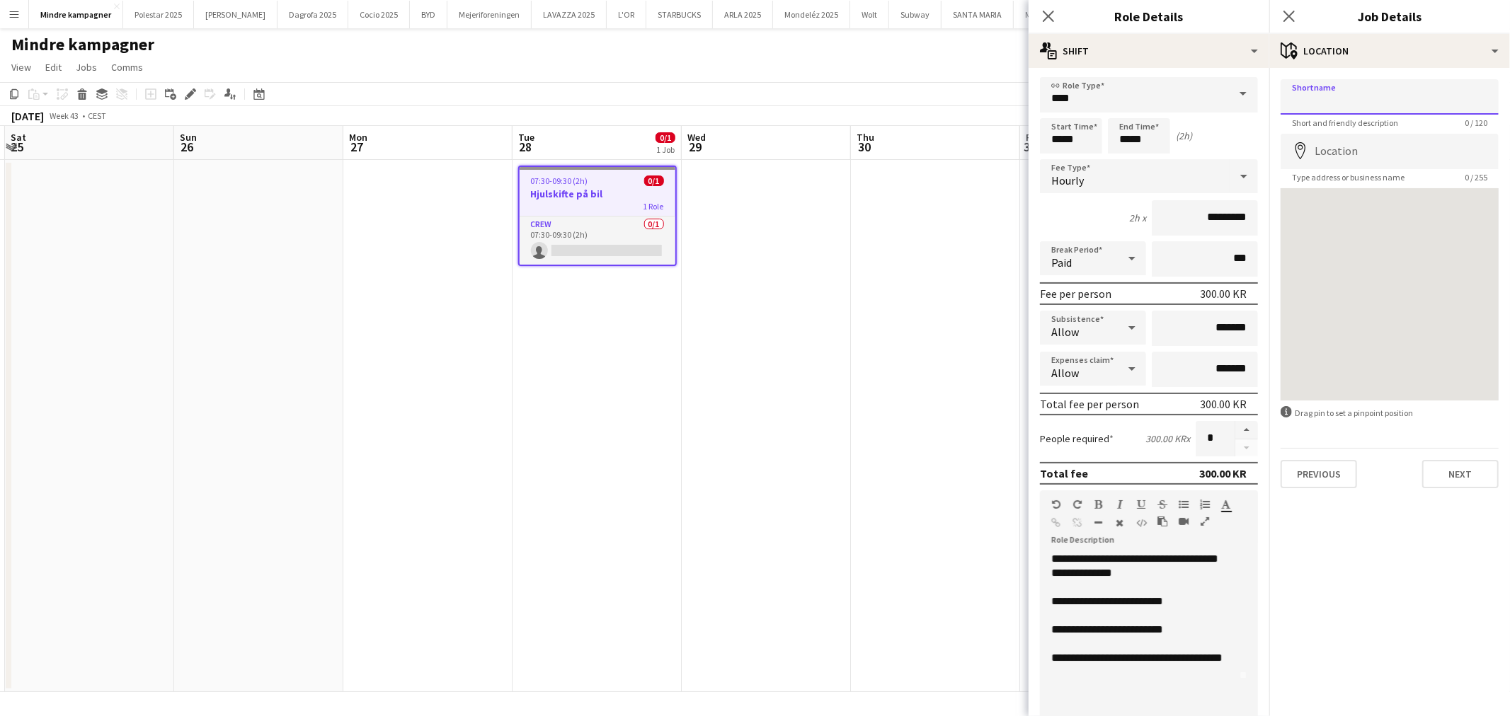
click at [1343, 93] on input "Shortname" at bounding box center [1389, 96] width 218 height 35
paste input "**********"
type input "**********"
click at [1353, 145] on input "Location" at bounding box center [1389, 151] width 218 height 35
paste input "**********"
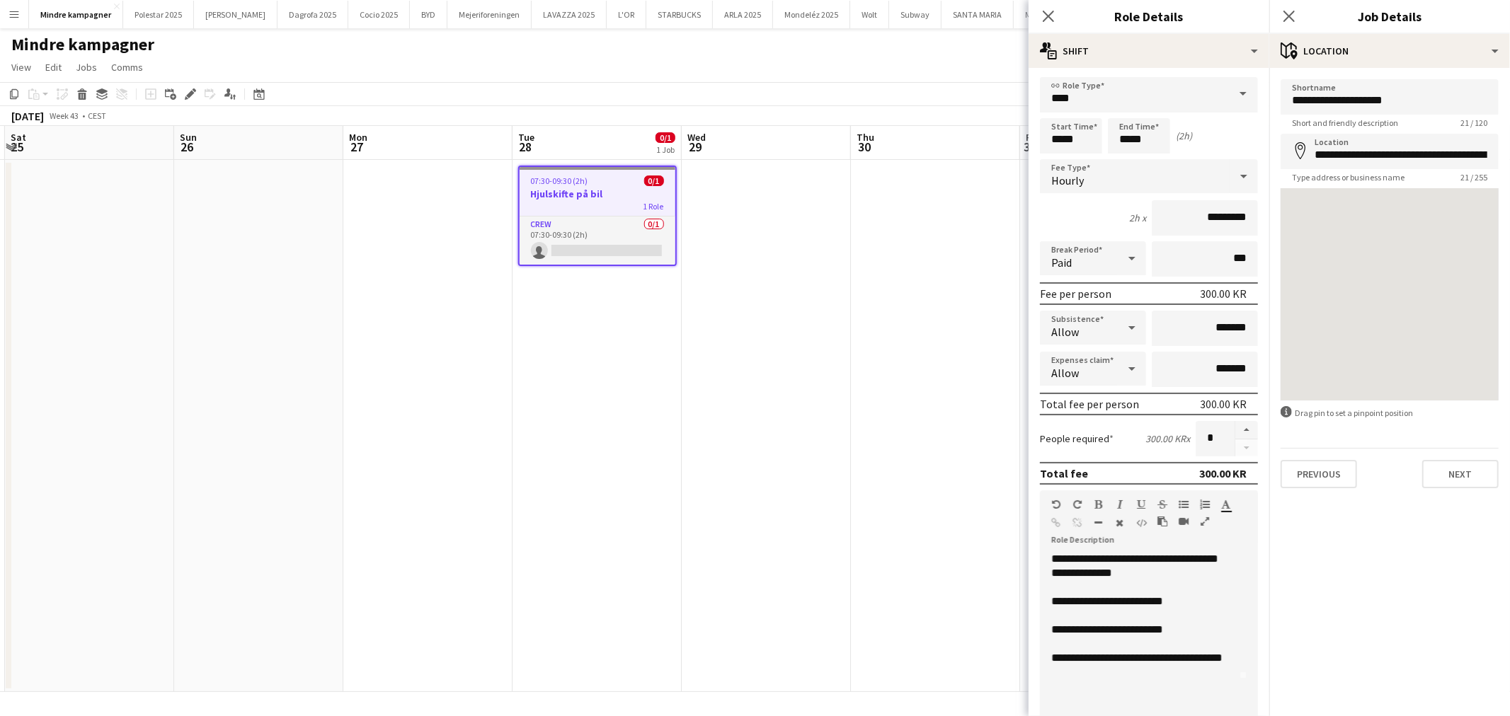
type input "**********"
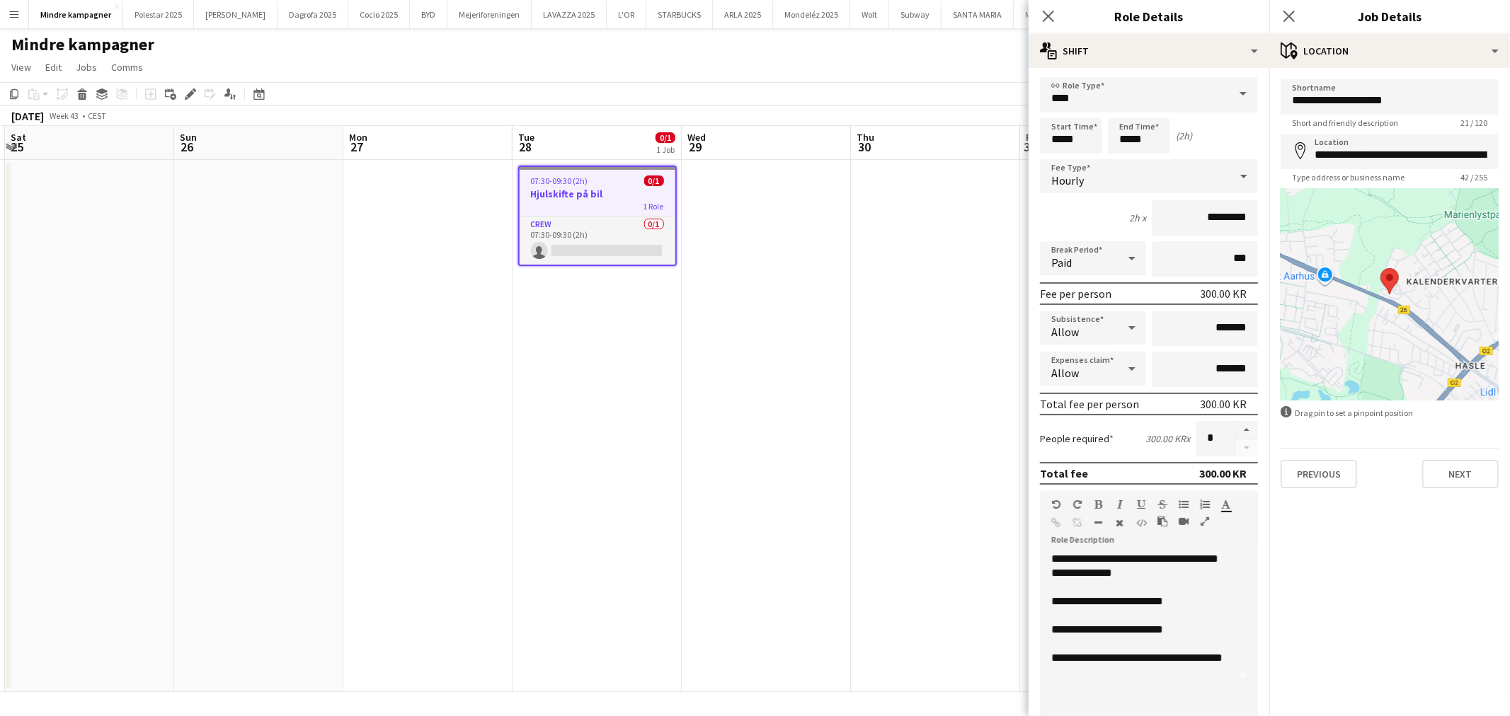
click at [931, 487] on app-date-cell at bounding box center [935, 426] width 169 height 532
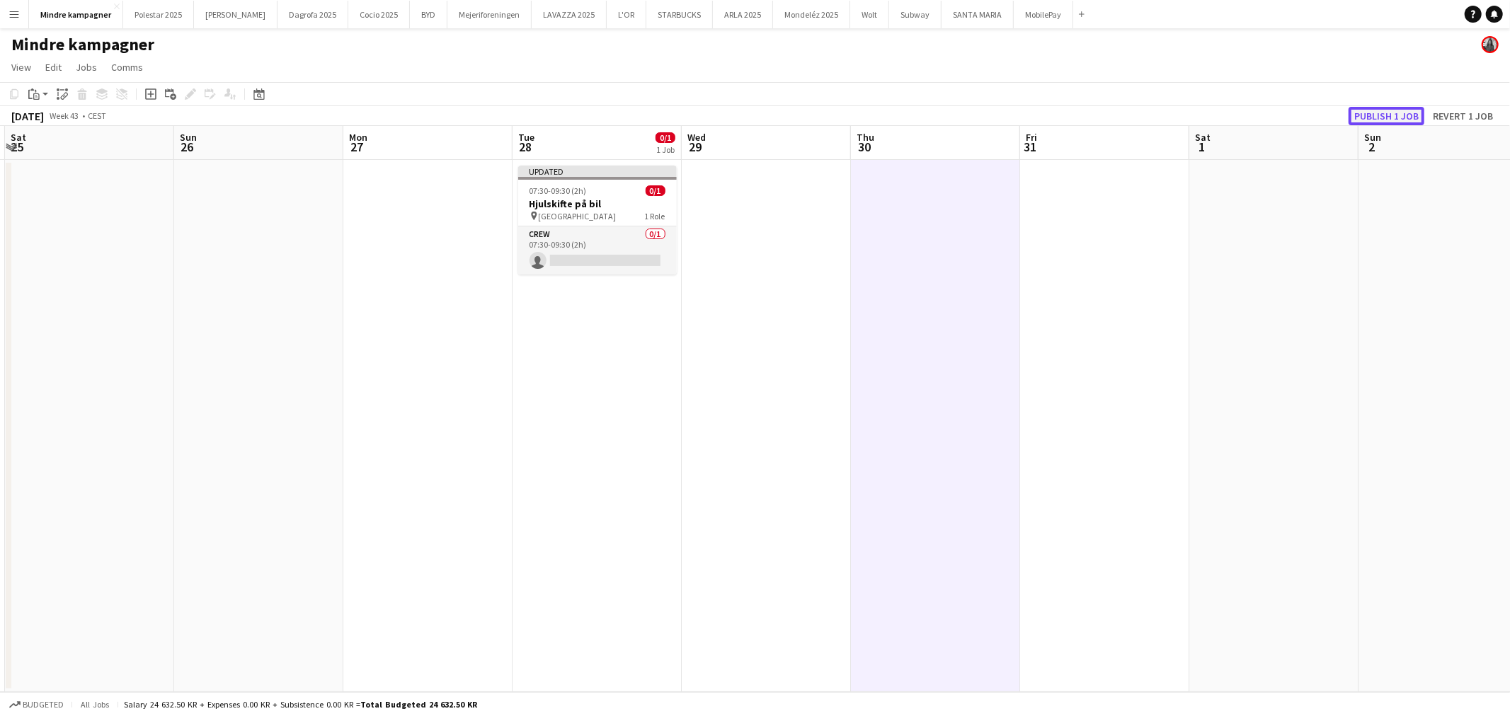
click at [1382, 116] on button "Publish 1 job" at bounding box center [1386, 116] width 76 height 18
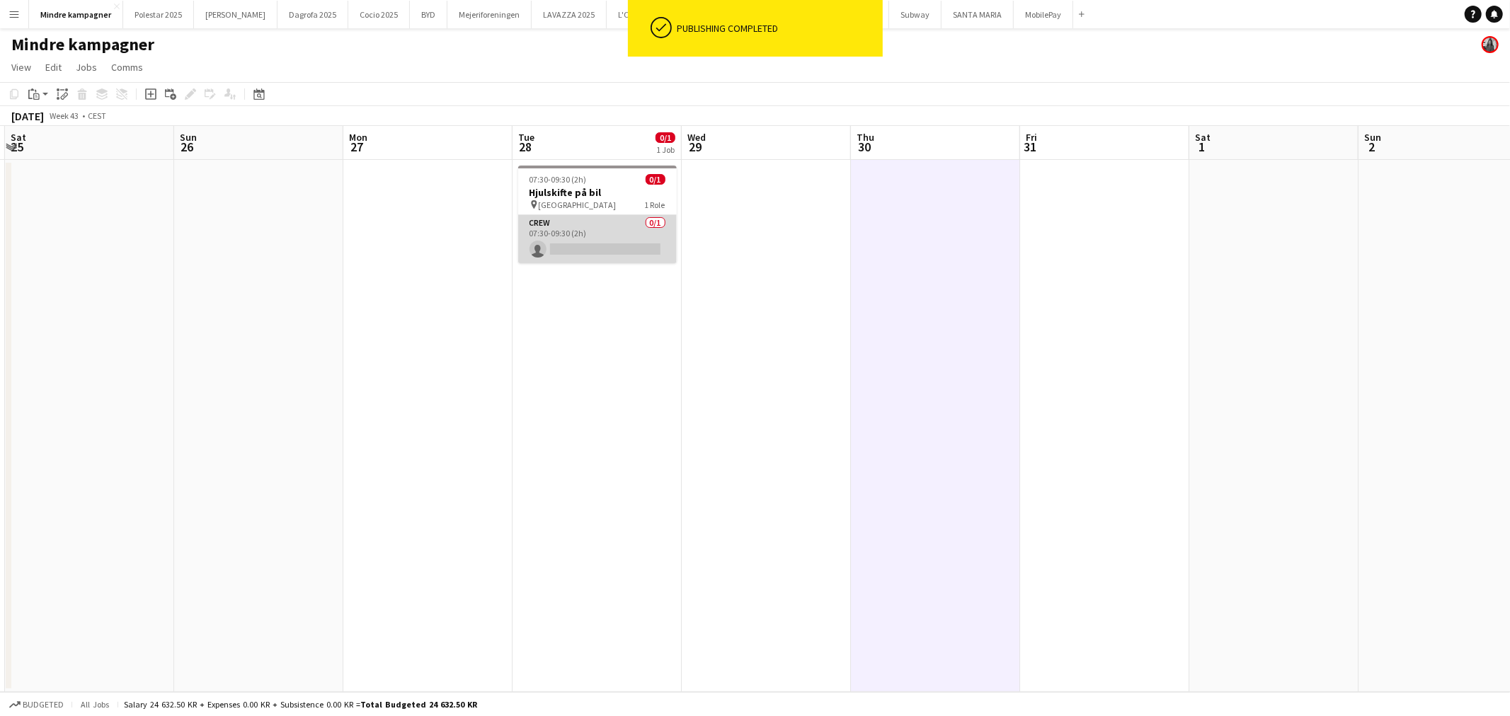
click at [591, 225] on app-card-role "Crew 0/1 07:30-09:30 (2h) single-neutral-actions" at bounding box center [597, 239] width 159 height 48
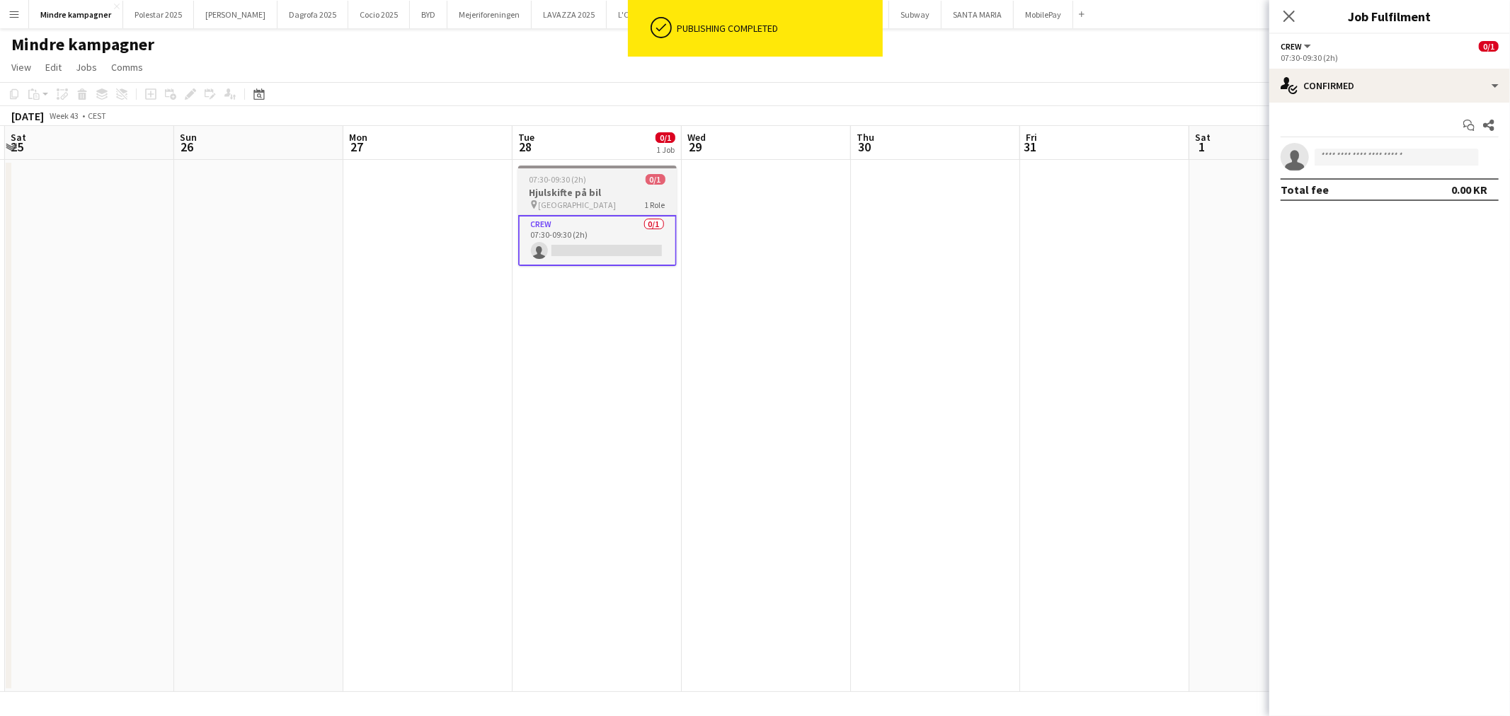
click at [592, 193] on h3 "Hjulskifte på bil" at bounding box center [597, 192] width 159 height 13
click at [810, 316] on app-date-cell at bounding box center [766, 426] width 169 height 532
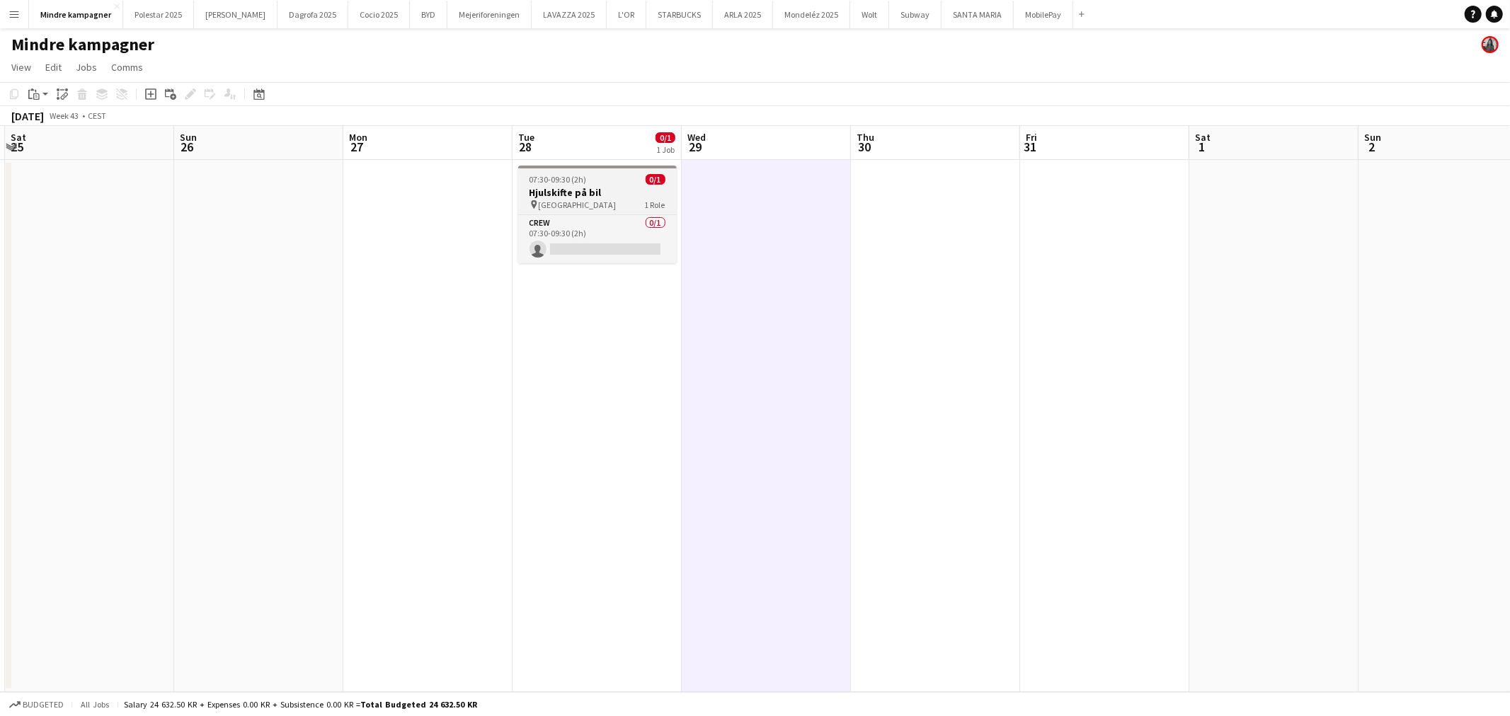
click at [575, 196] on h3 "Hjulskifte på bil" at bounding box center [597, 192] width 159 height 13
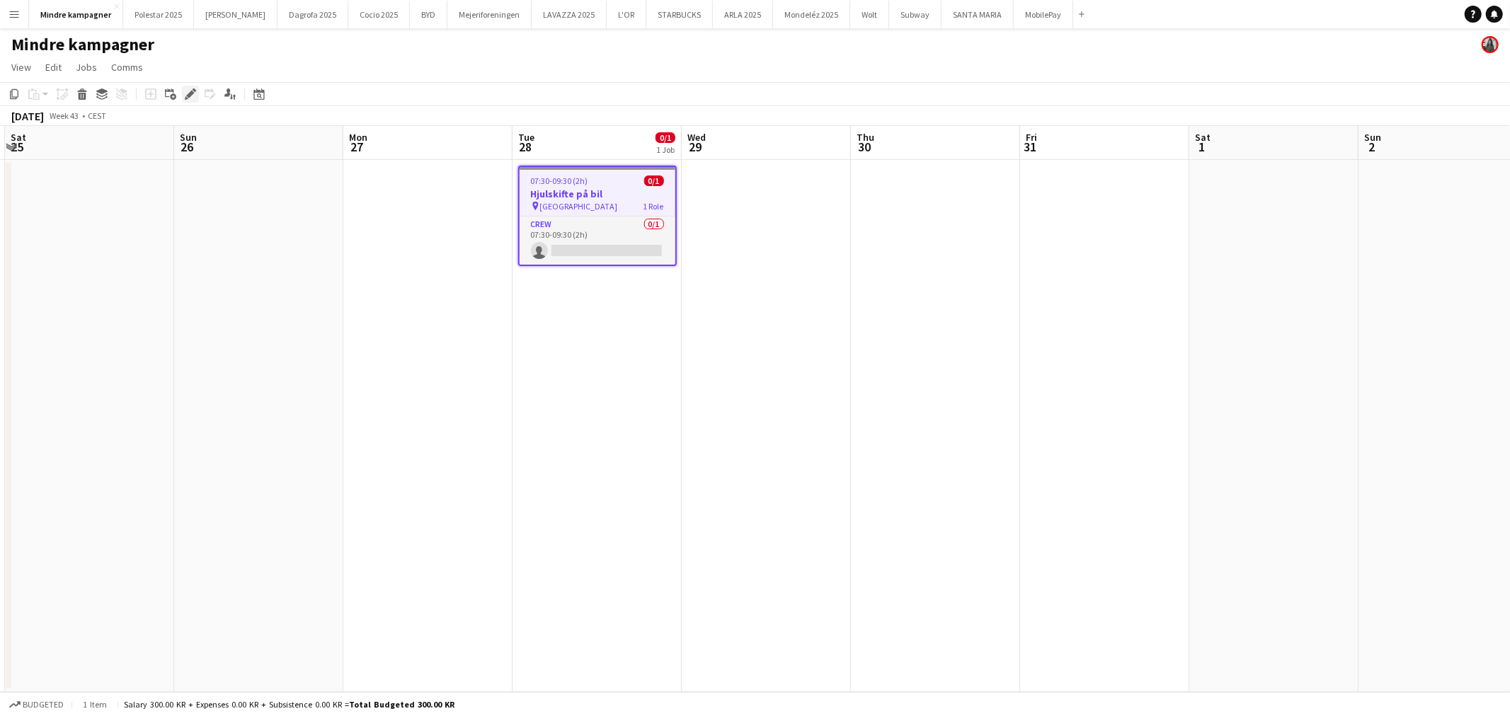
click at [190, 94] on icon at bounding box center [190, 95] width 8 height 8
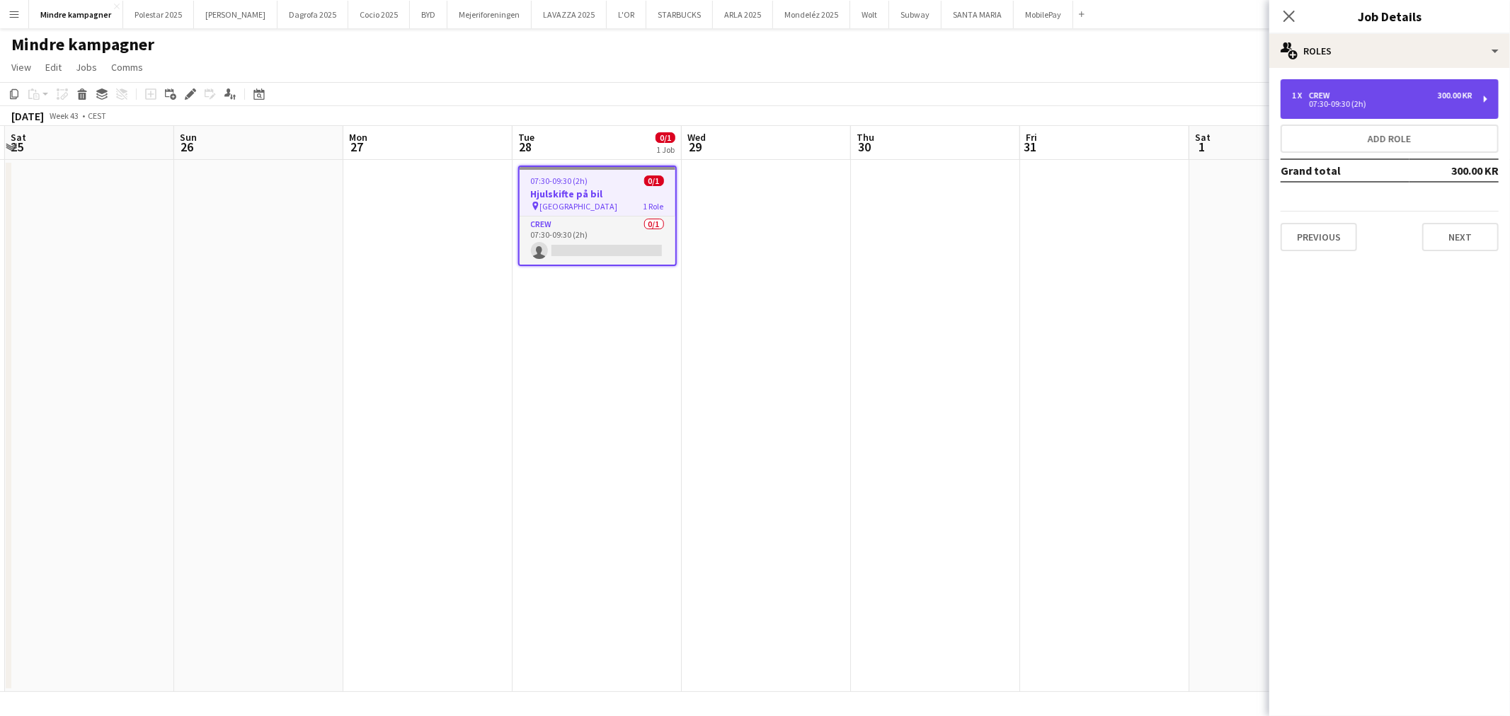
click at [1439, 93] on div "300.00 KR" at bounding box center [1454, 96] width 35 height 10
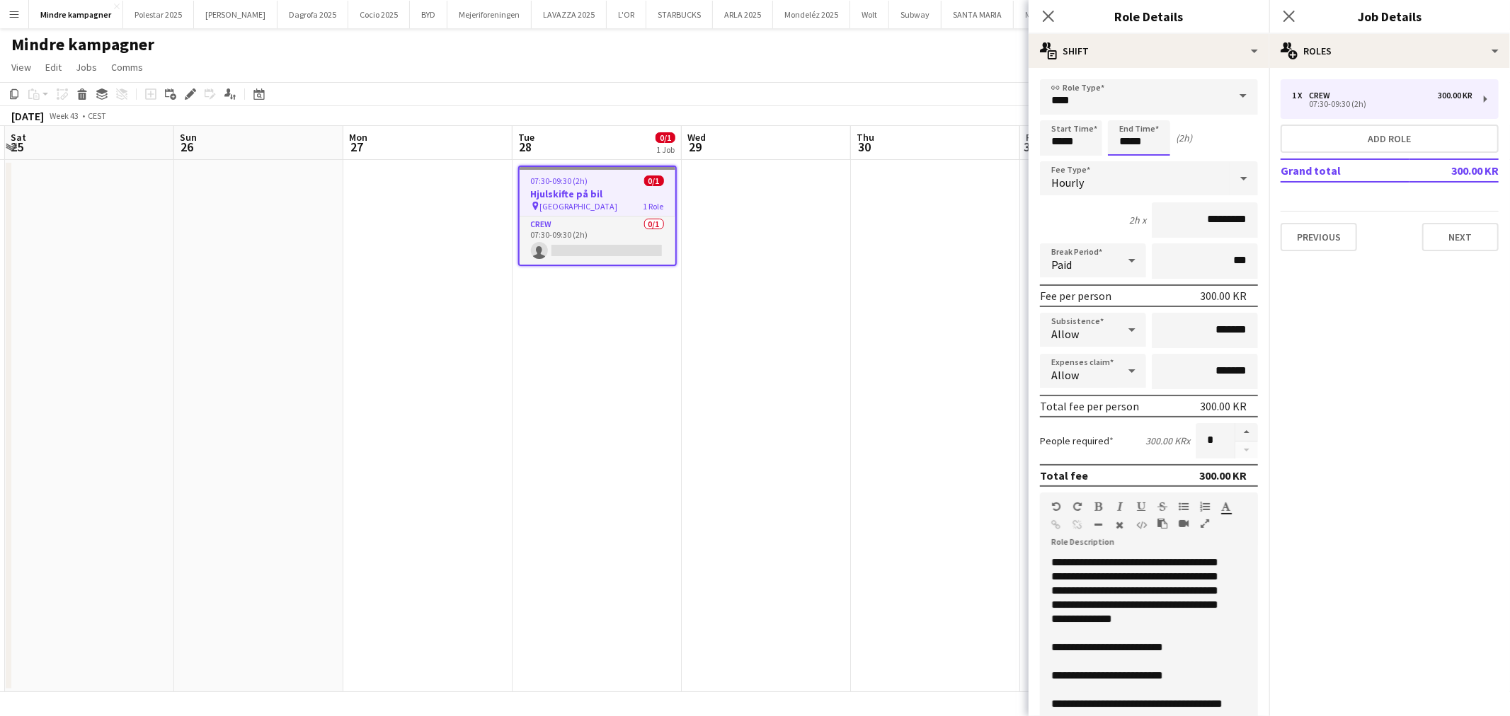
click at [1138, 142] on input "*****" at bounding box center [1139, 137] width 62 height 35
click at [1127, 115] on div at bounding box center [1124, 113] width 28 height 14
click at [1147, 166] on div at bounding box center [1153, 163] width 28 height 14
type input "*****"
click at [1152, 161] on div at bounding box center [1153, 163] width 28 height 14
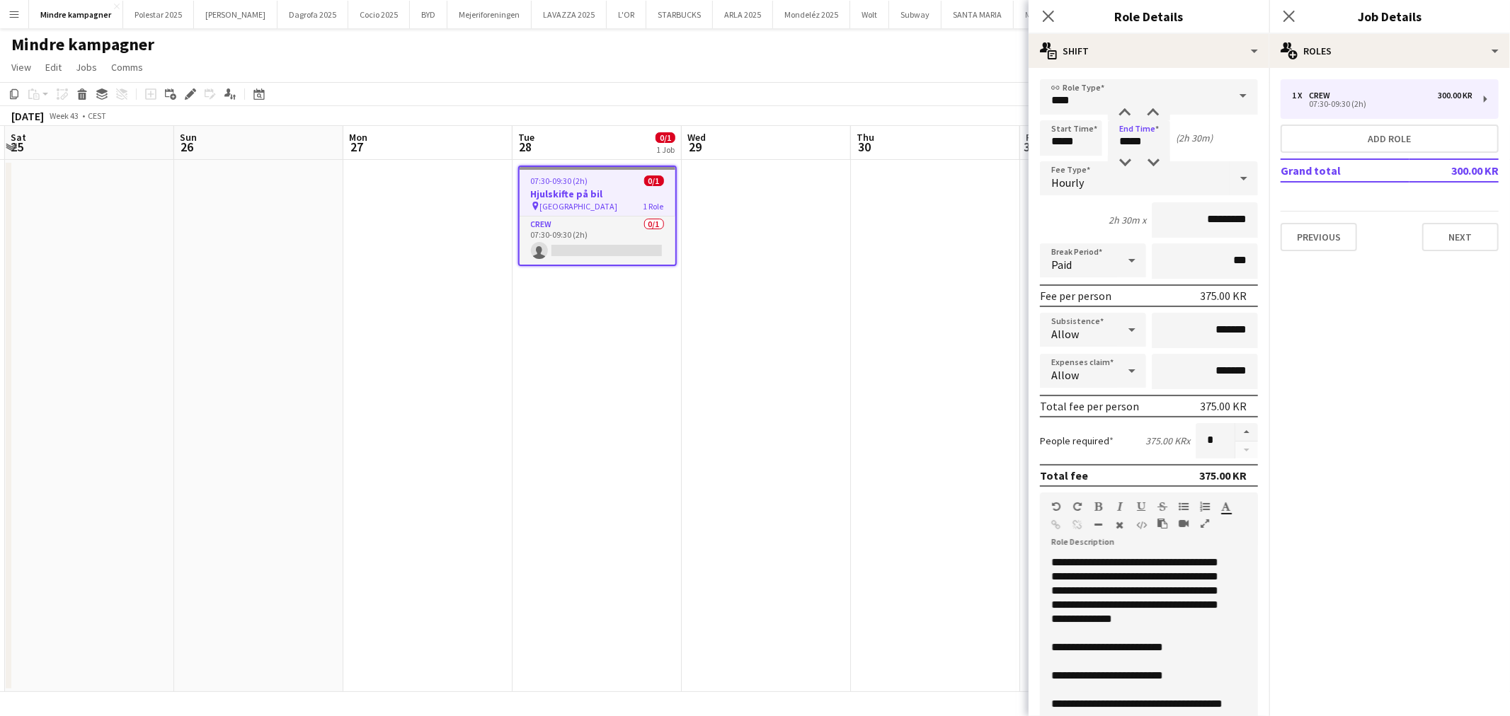
click at [939, 297] on app-date-cell at bounding box center [935, 426] width 169 height 532
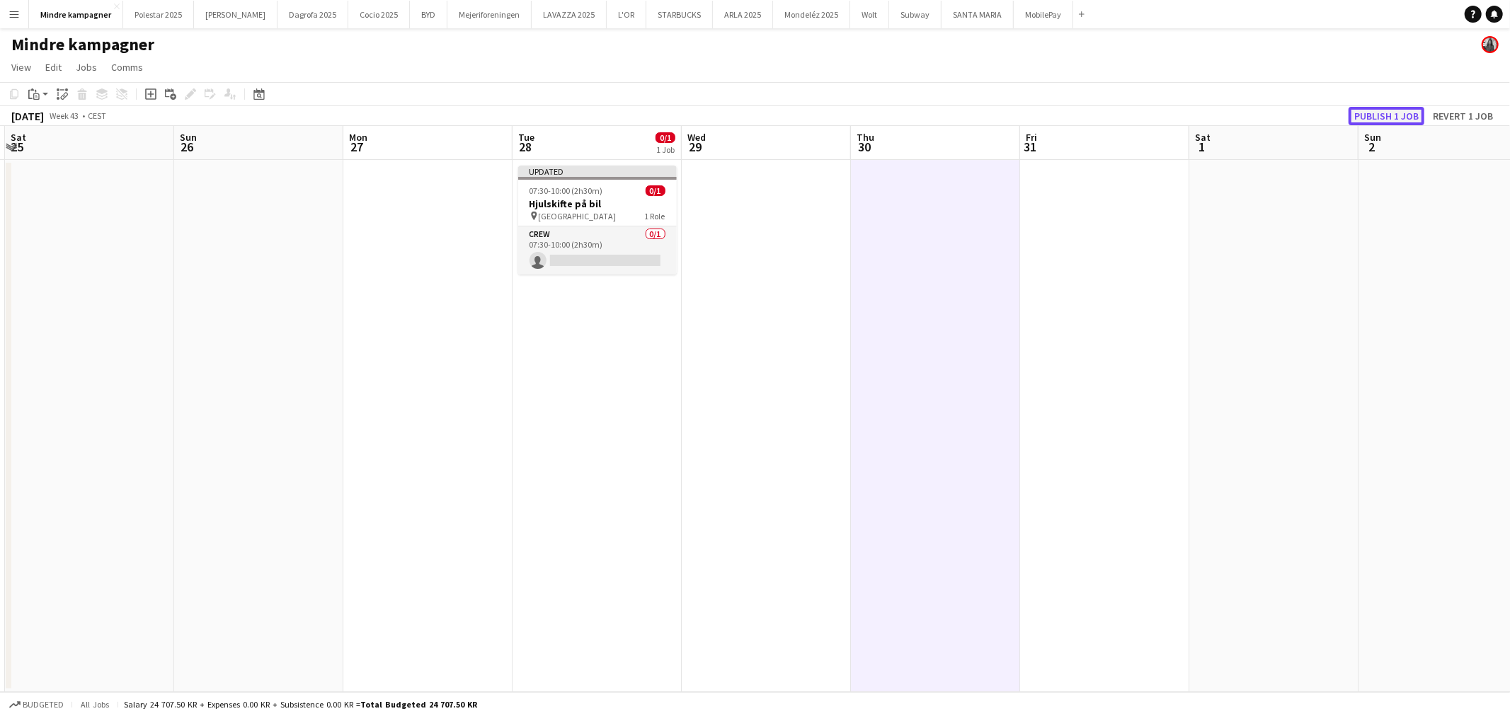
click at [1404, 114] on button "Publish 1 job" at bounding box center [1386, 116] width 76 height 18
click at [16, 18] on app-icon "Menu" at bounding box center [13, 13] width 11 height 11
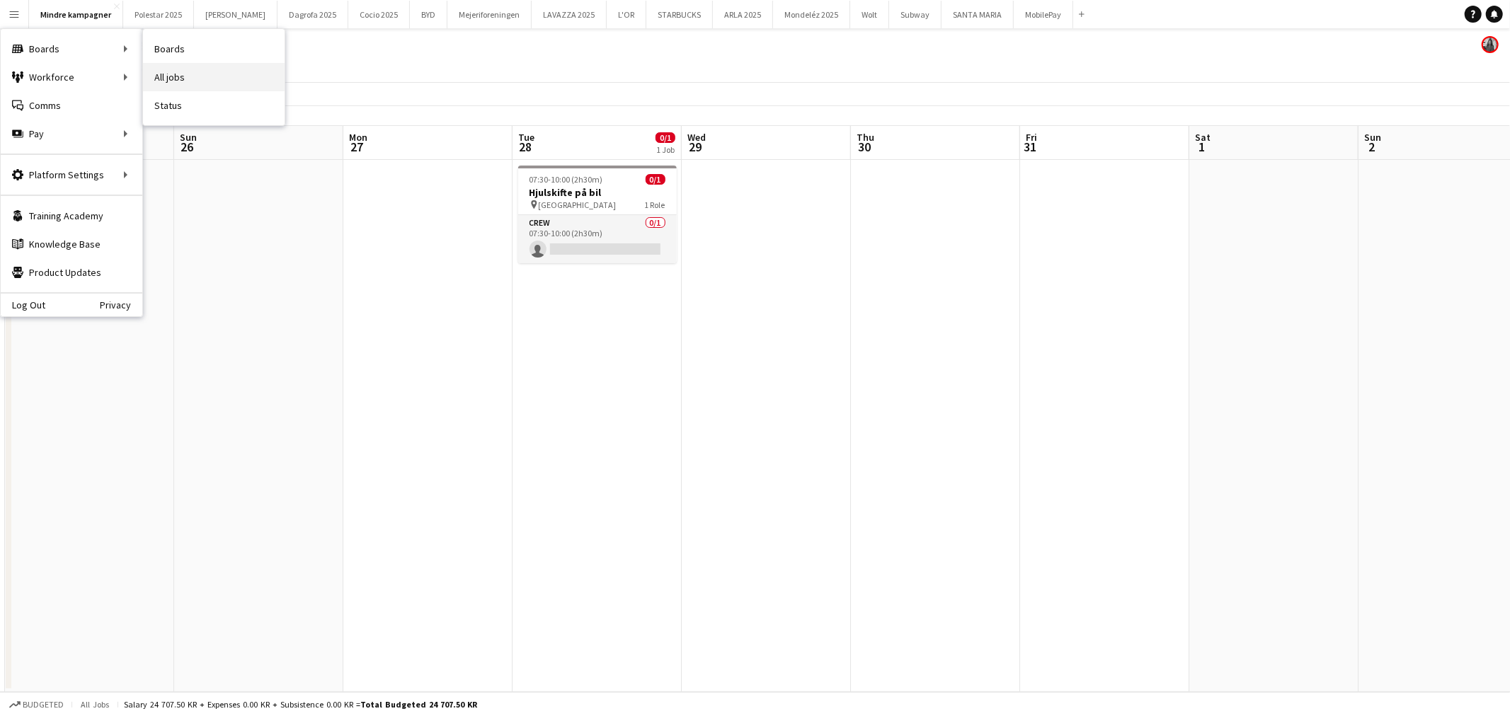
click at [166, 72] on link "All jobs" at bounding box center [214, 77] width 142 height 28
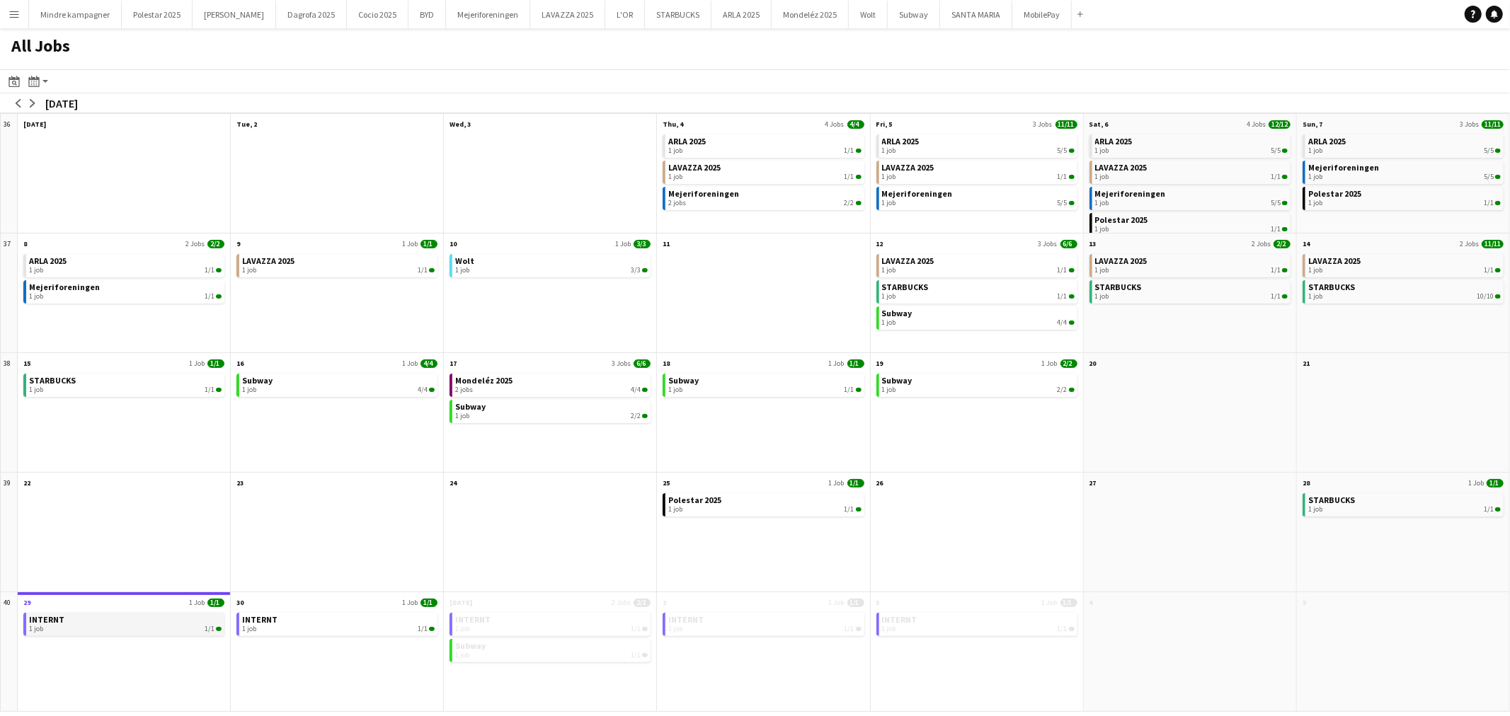
click at [144, 631] on div "1 job 1/1" at bounding box center [125, 629] width 193 height 8
click at [30, 105] on app-icon "arrow-right" at bounding box center [32, 103] width 8 height 8
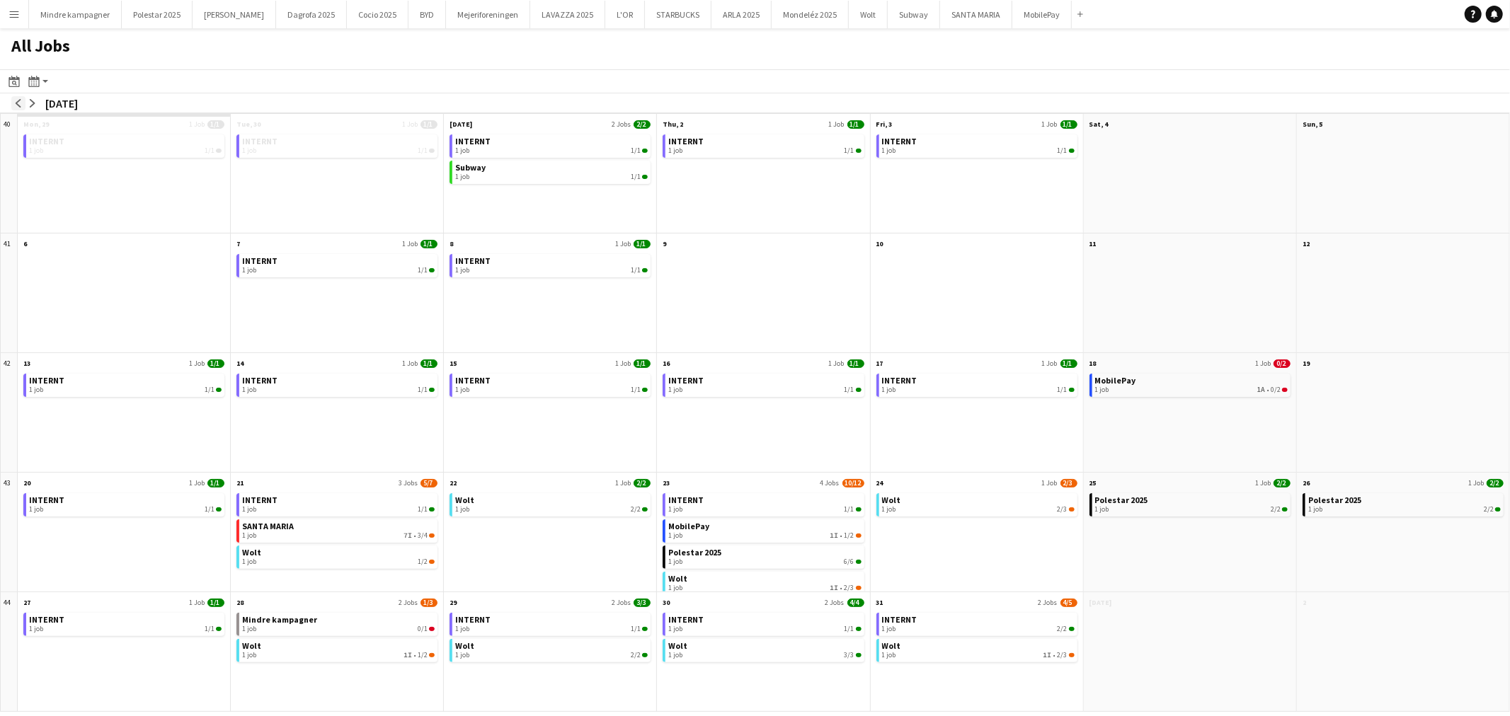
click at [13, 96] on button "arrow-left" at bounding box center [18, 103] width 14 height 14
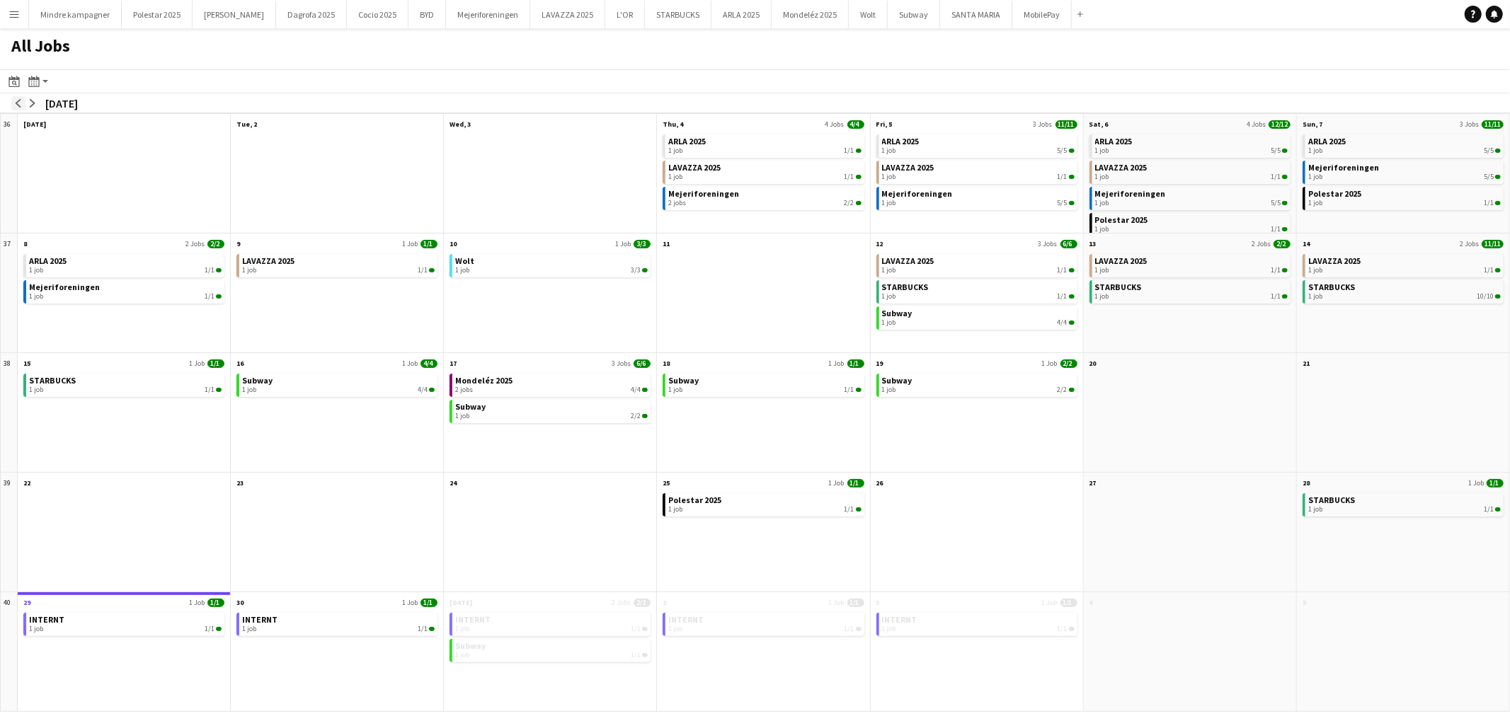
click at [14, 101] on app-icon "arrow-left" at bounding box center [18, 103] width 8 height 8
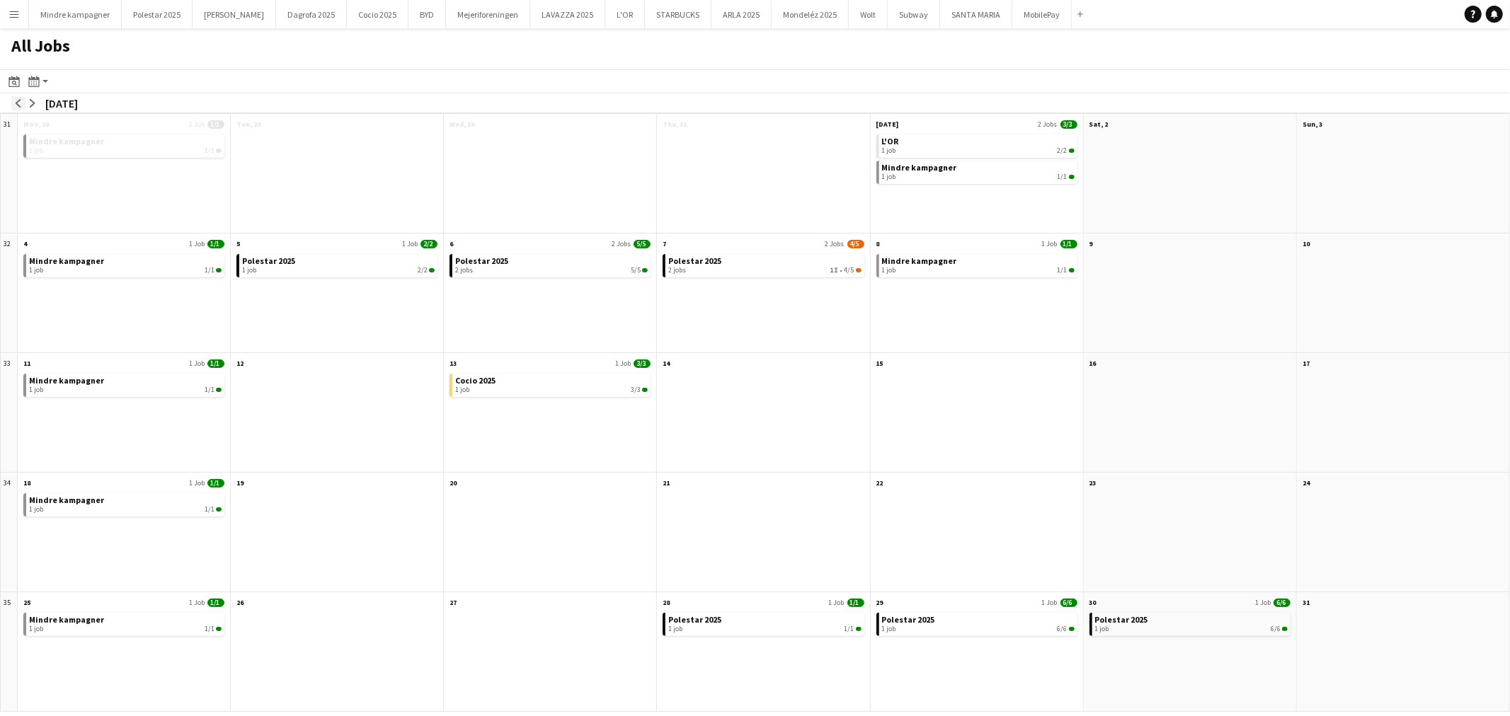
click at [14, 101] on app-icon "arrow-left" at bounding box center [18, 103] width 8 height 8
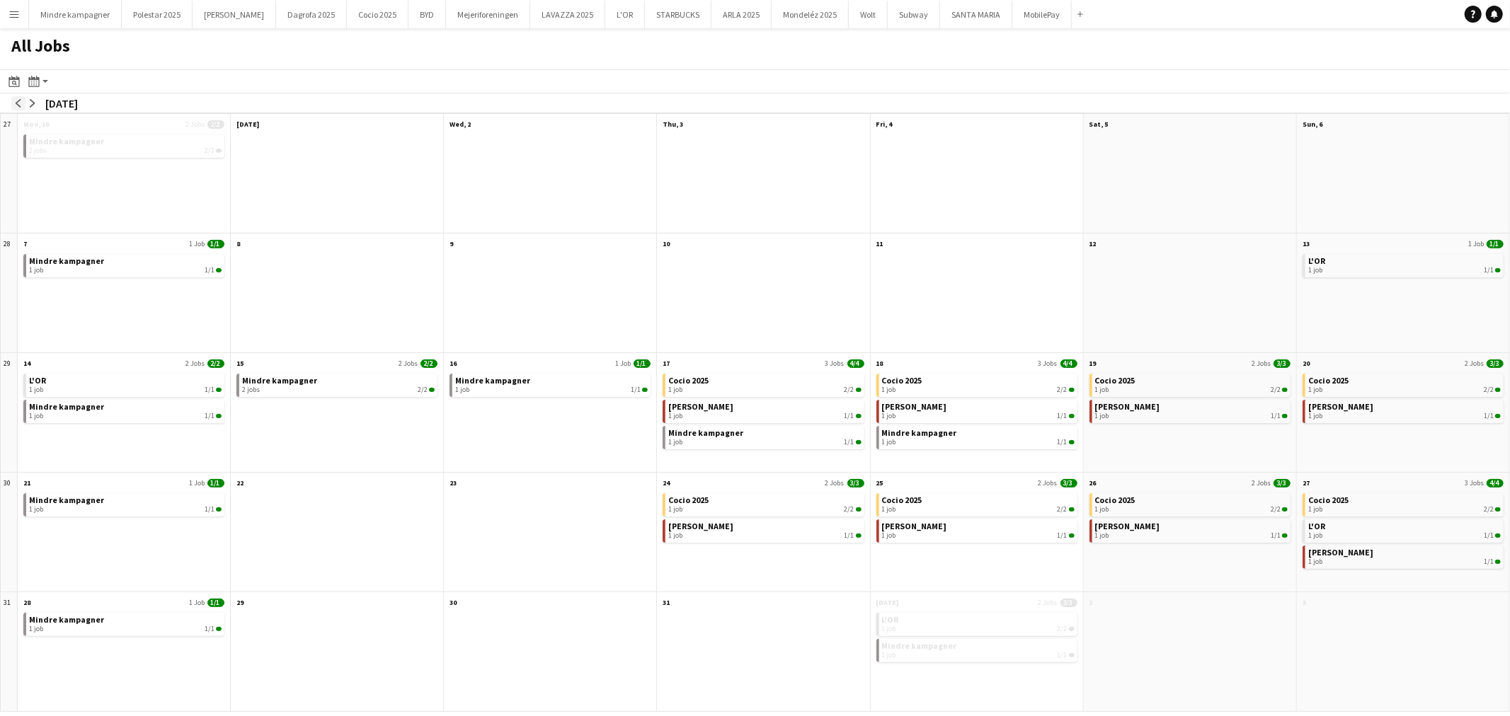
click at [19, 101] on app-icon "arrow-left" at bounding box center [18, 103] width 8 height 8
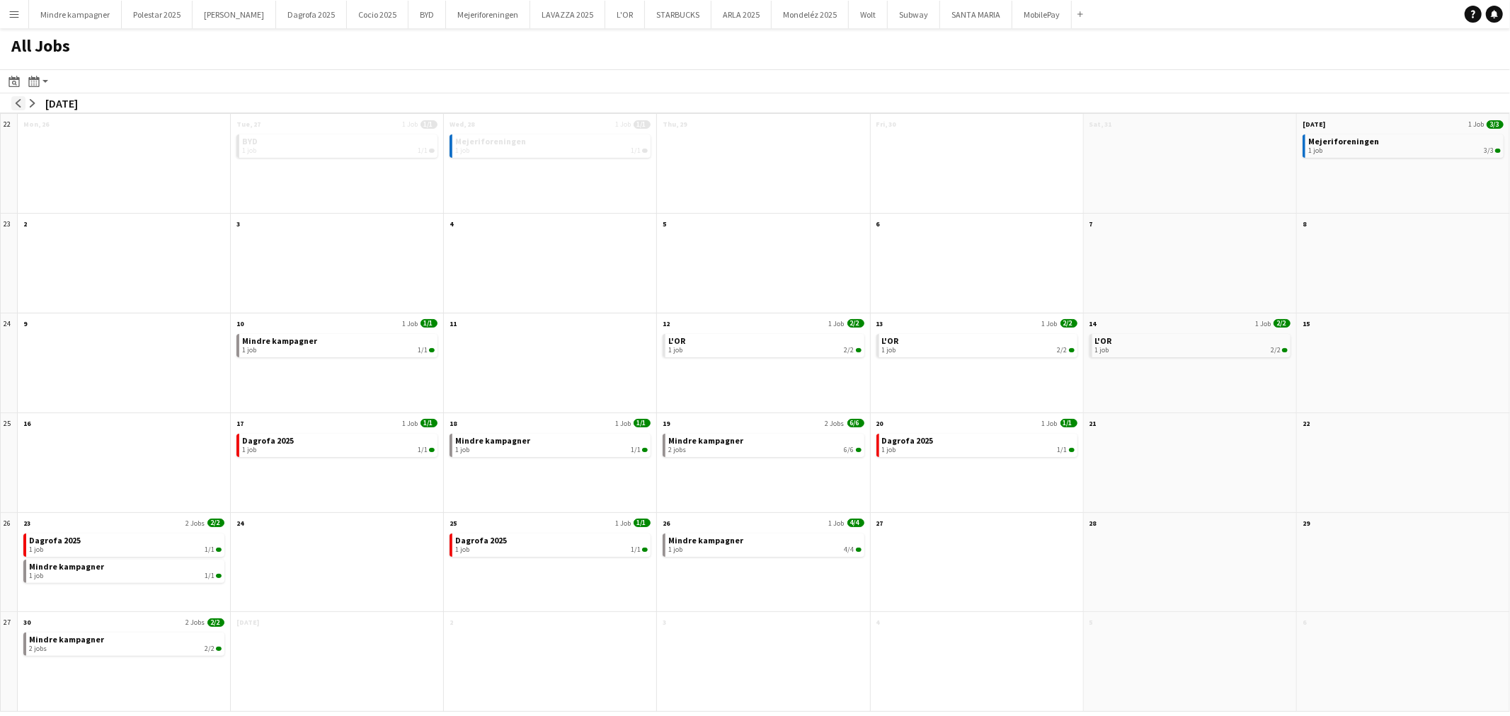
click at [19, 101] on app-icon "arrow-left" at bounding box center [18, 103] width 8 height 8
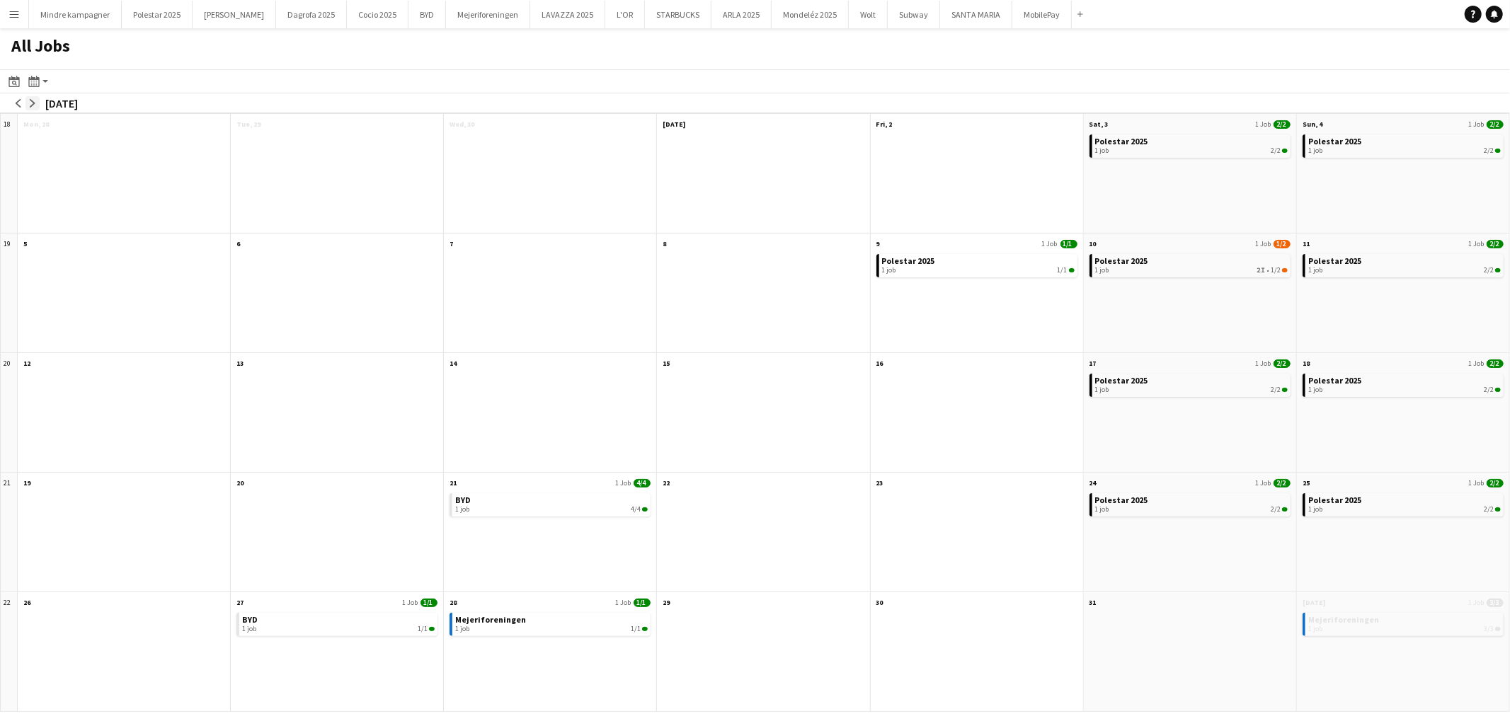
click at [36, 103] on app-icon "arrow-right" at bounding box center [32, 103] width 8 height 8
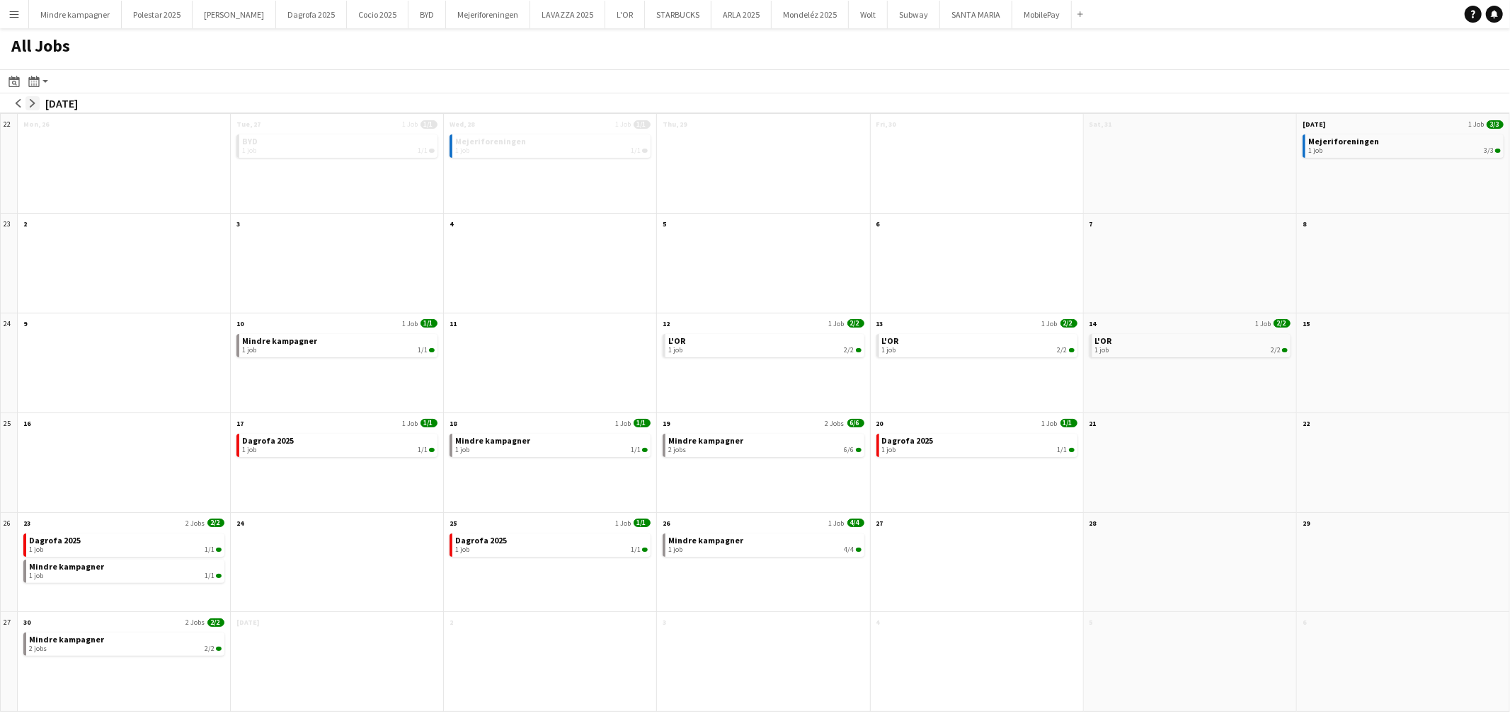
click at [36, 103] on app-icon "arrow-right" at bounding box center [32, 103] width 8 height 8
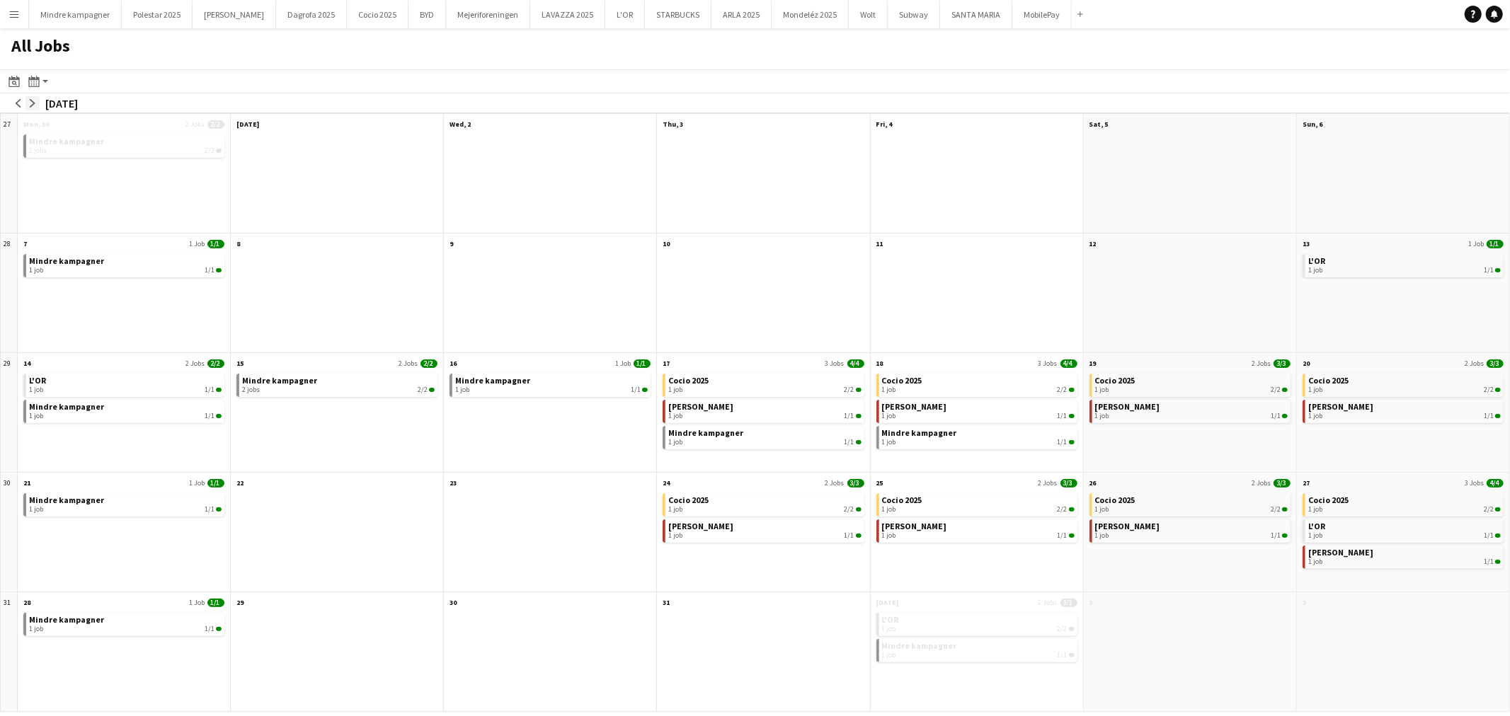
click at [36, 103] on app-icon "arrow-right" at bounding box center [32, 103] width 8 height 8
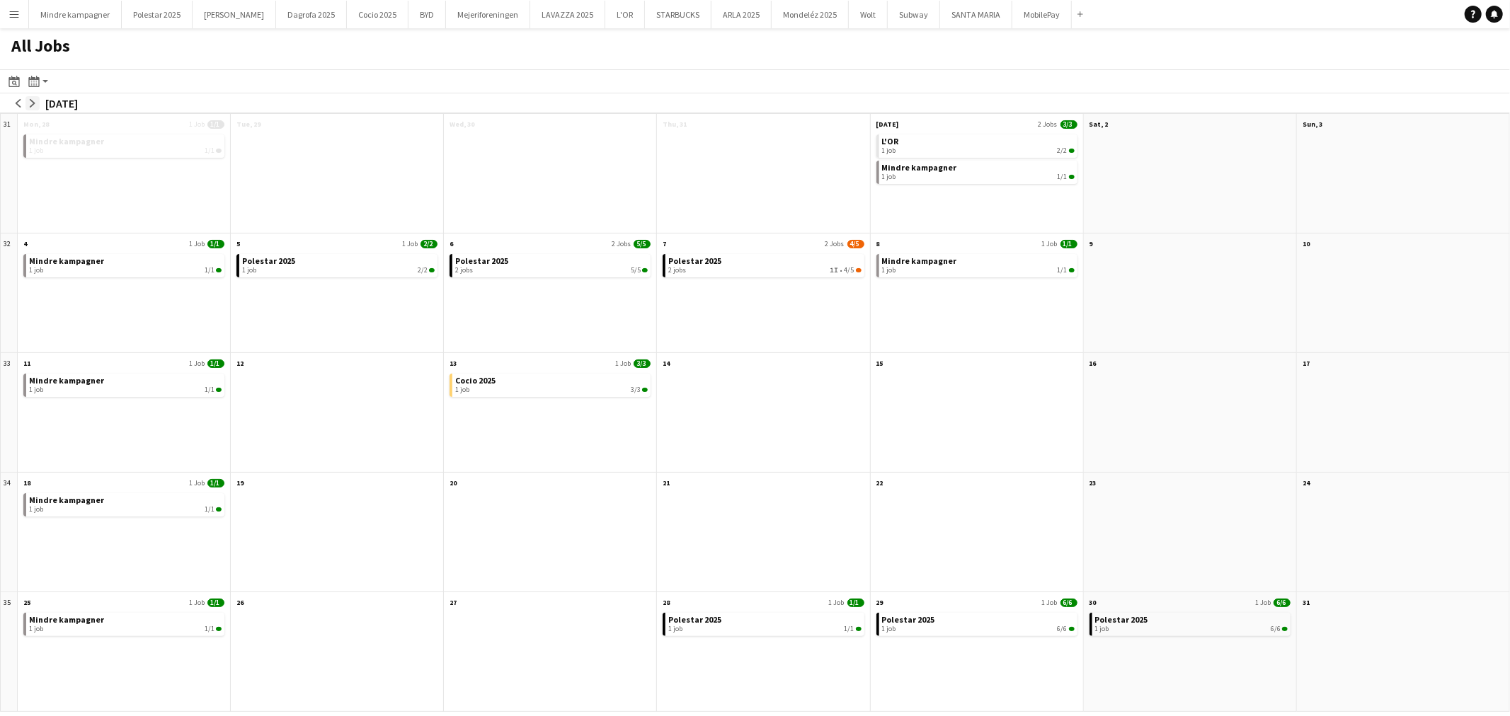
click at [36, 103] on app-icon "arrow-right" at bounding box center [32, 103] width 8 height 8
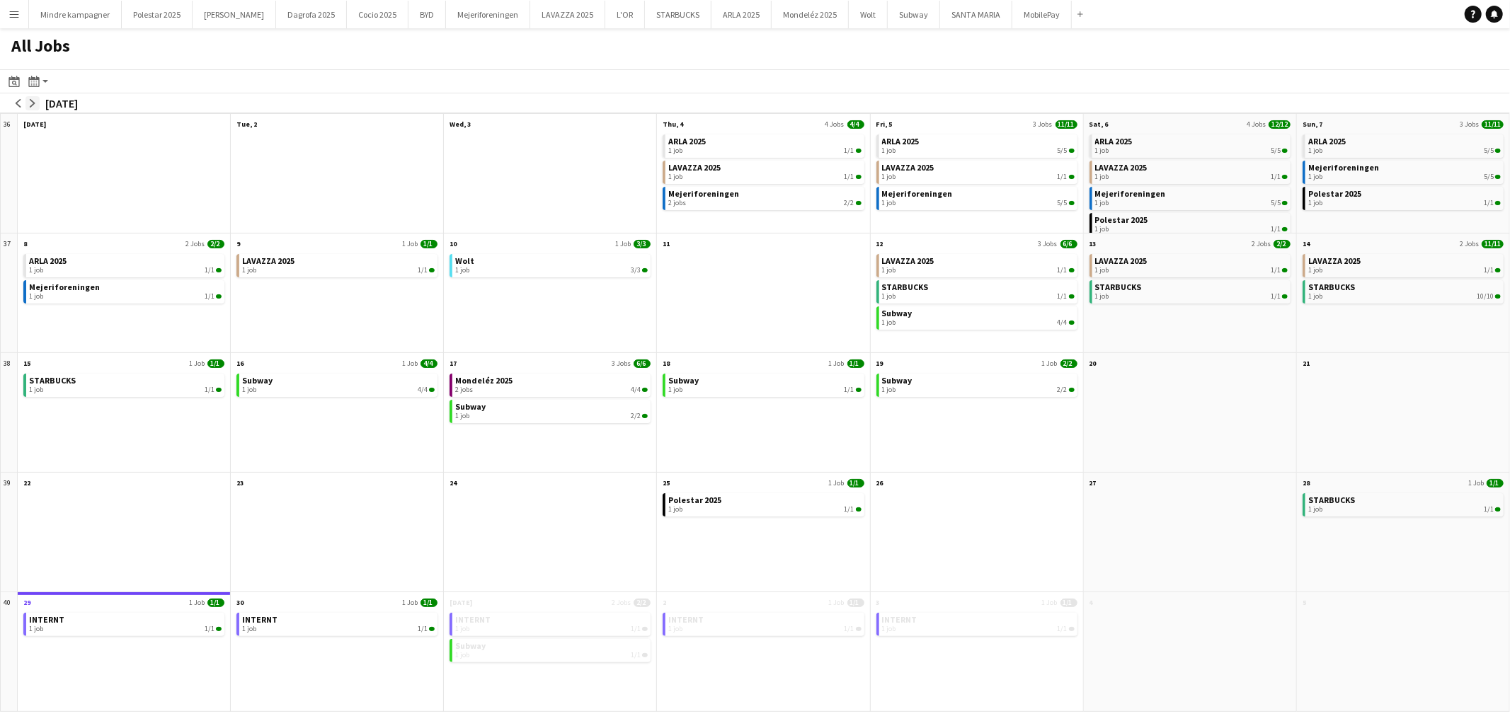
click at [36, 103] on app-icon "arrow-right" at bounding box center [32, 103] width 8 height 8
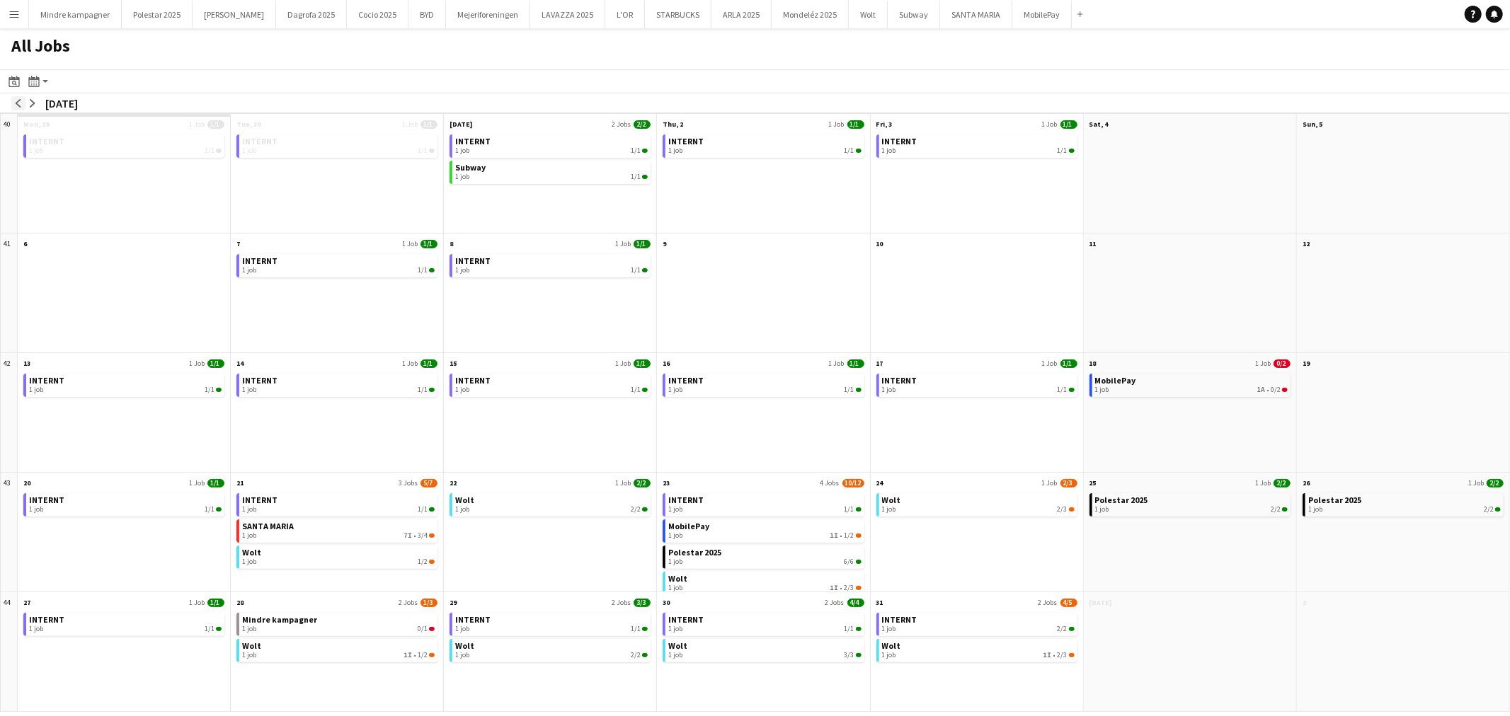
click at [14, 102] on app-icon "arrow-left" at bounding box center [18, 103] width 8 height 8
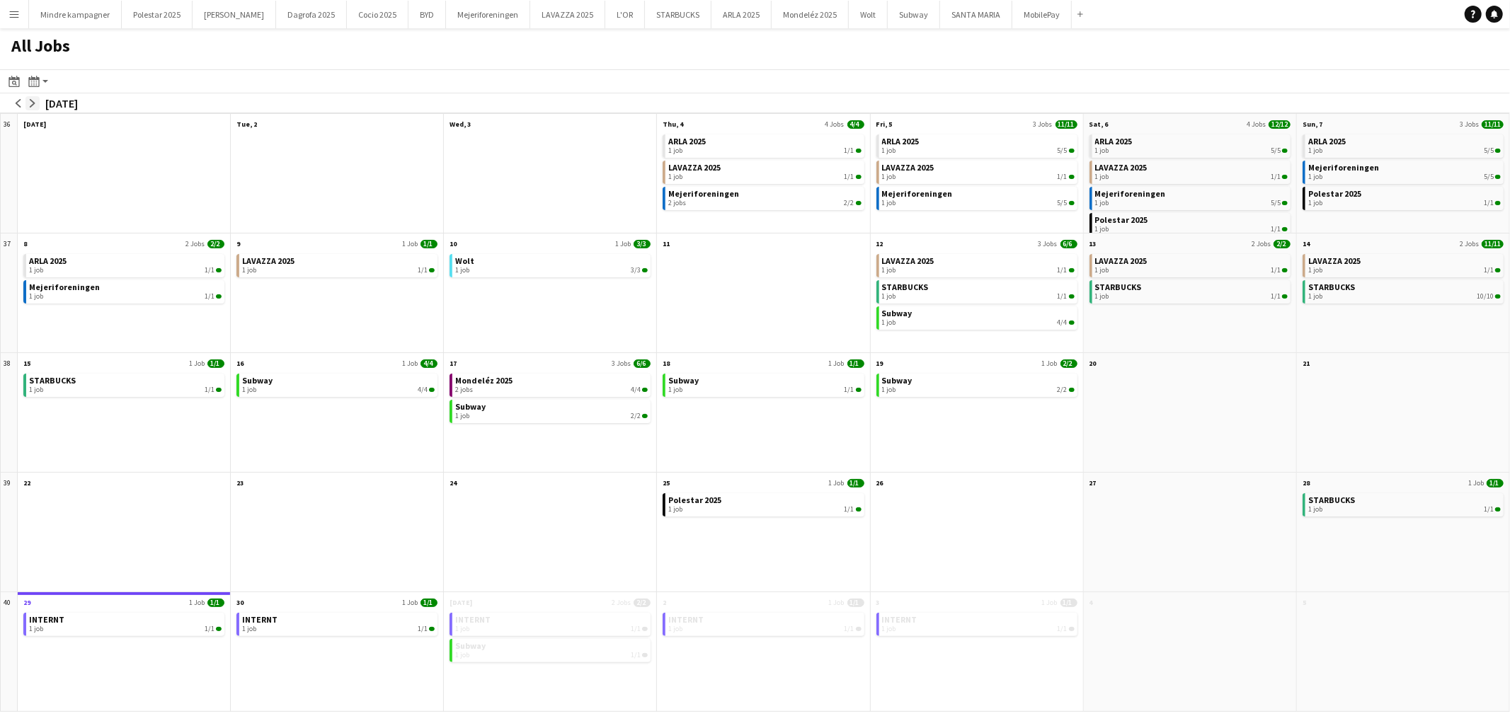
click at [33, 104] on app-icon "arrow-right" at bounding box center [32, 103] width 8 height 8
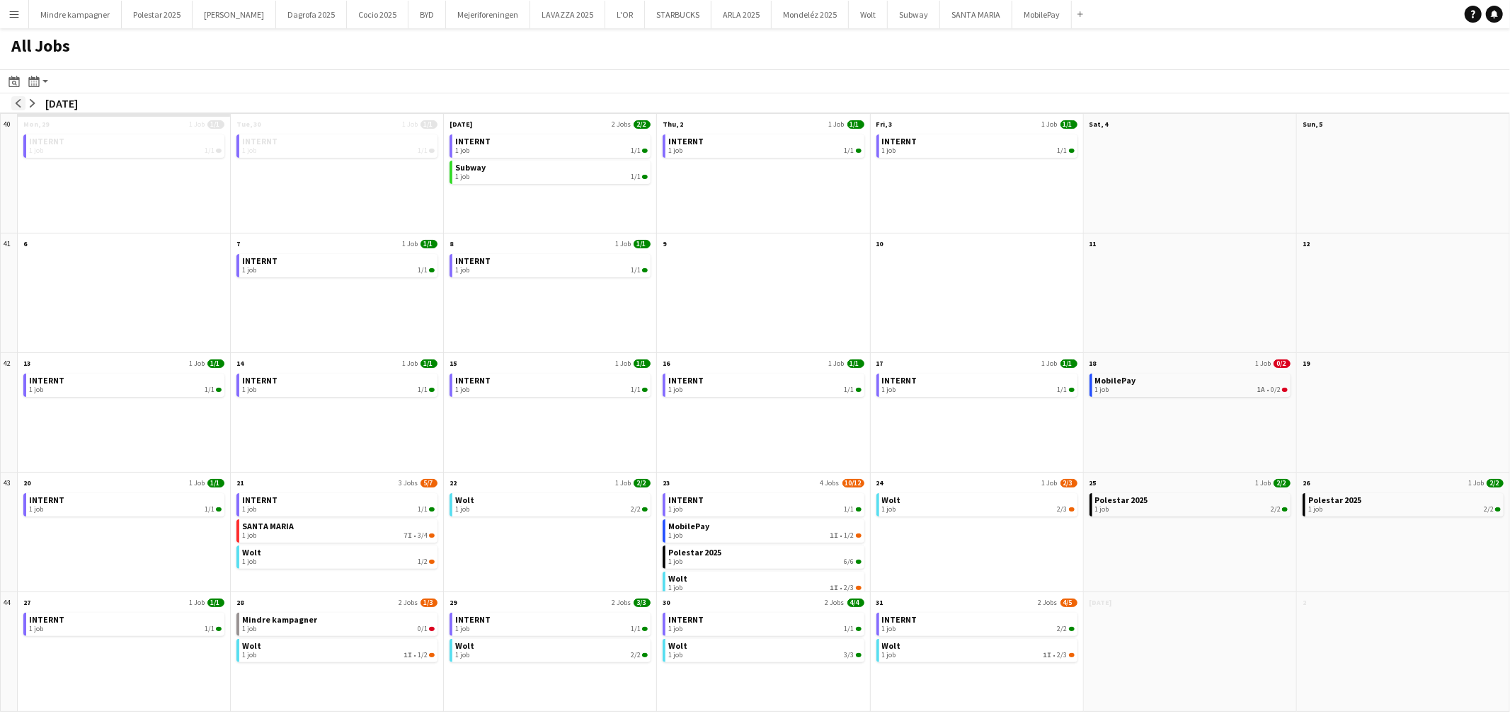
click at [17, 107] on app-icon "arrow-left" at bounding box center [18, 103] width 8 height 8
